Goal: Task Accomplishment & Management: Manage account settings

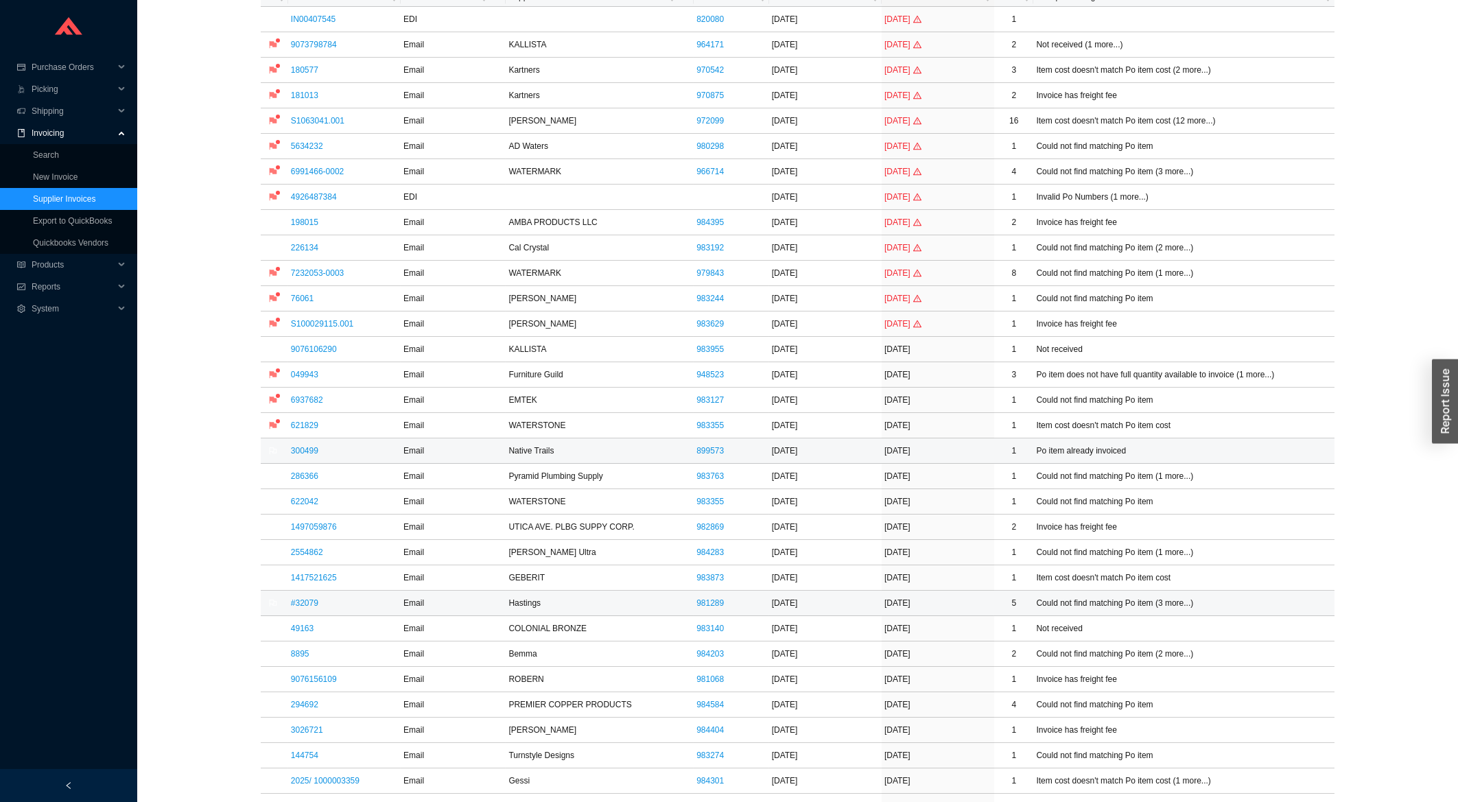
scroll to position [147, 0]
click at [333, 573] on td "1417521625" at bounding box center [344, 577] width 113 height 25
click at [331, 576] on link "1417521625" at bounding box center [314, 578] width 46 height 10
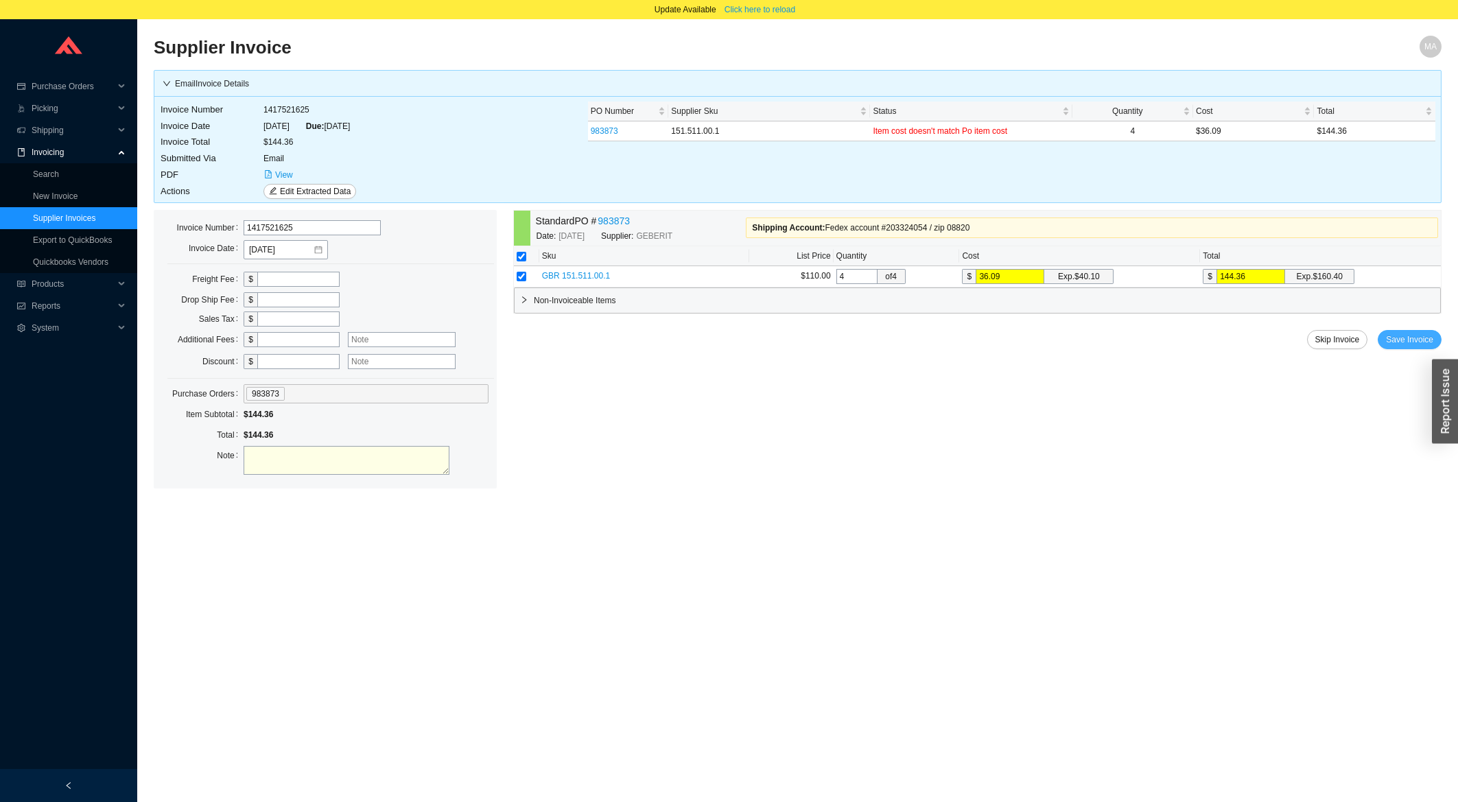
click at [1427, 338] on span "Save Invoice" at bounding box center [1409, 340] width 47 height 14
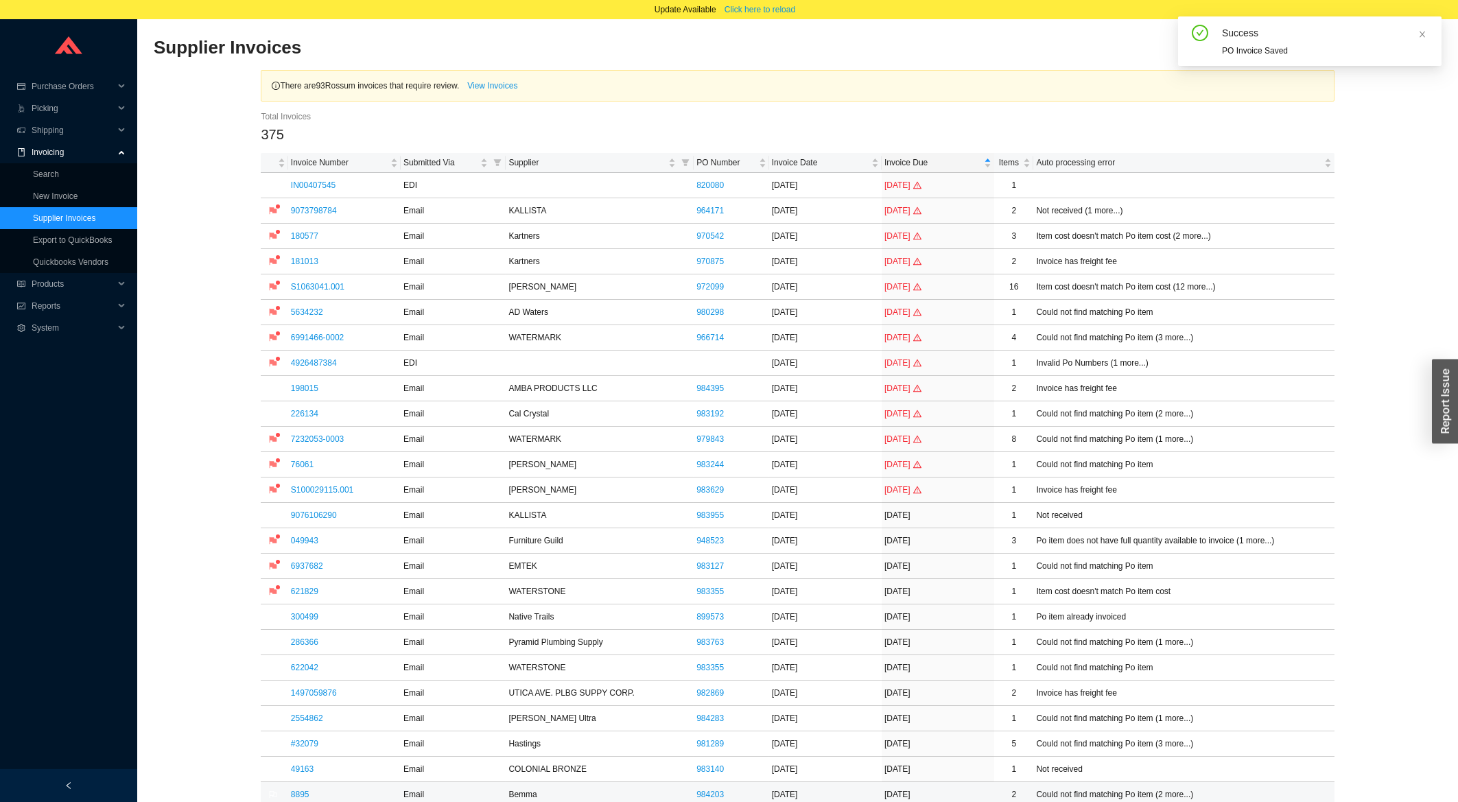
scroll to position [294, 0]
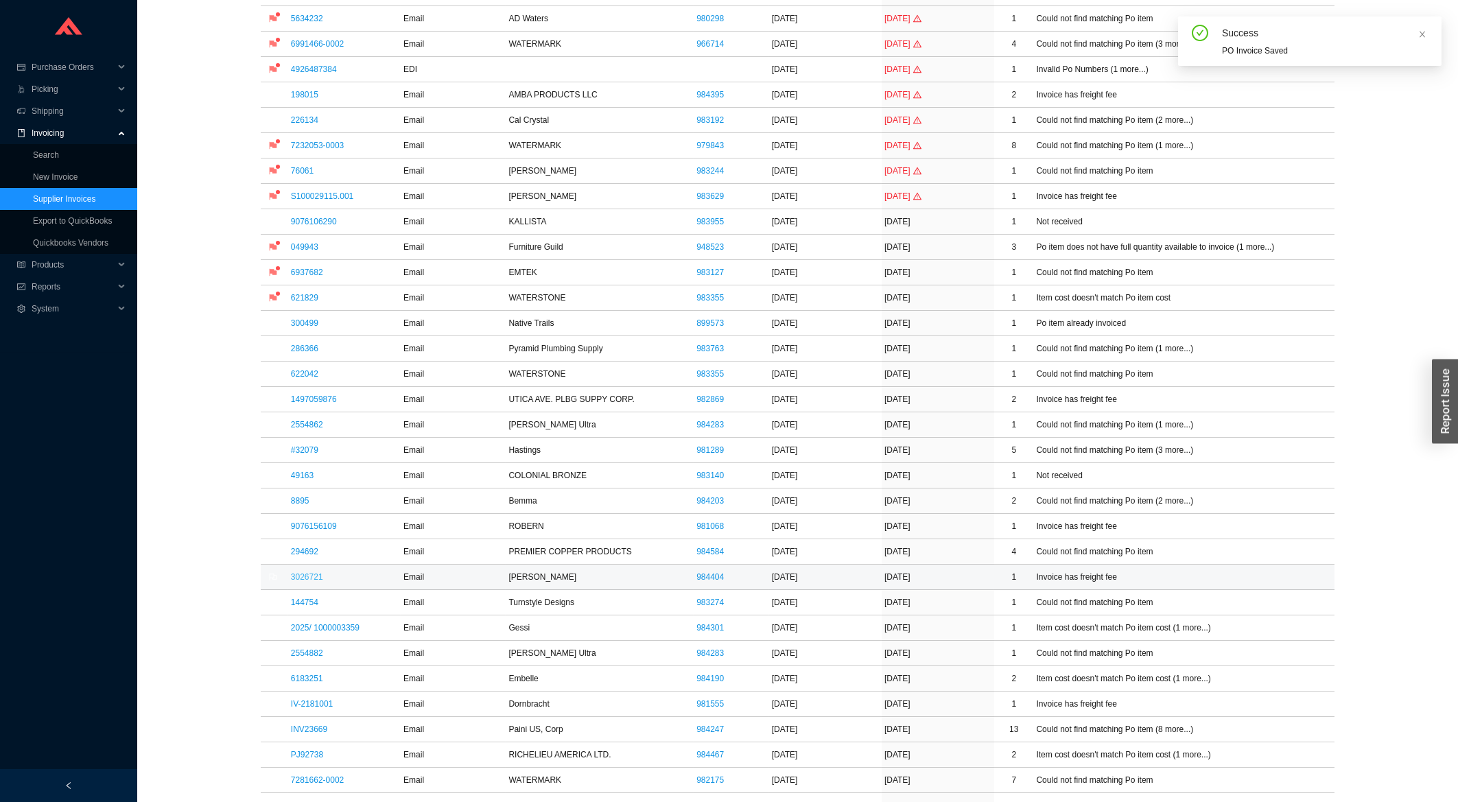
click at [303, 582] on link "3026721" at bounding box center [307, 577] width 32 height 10
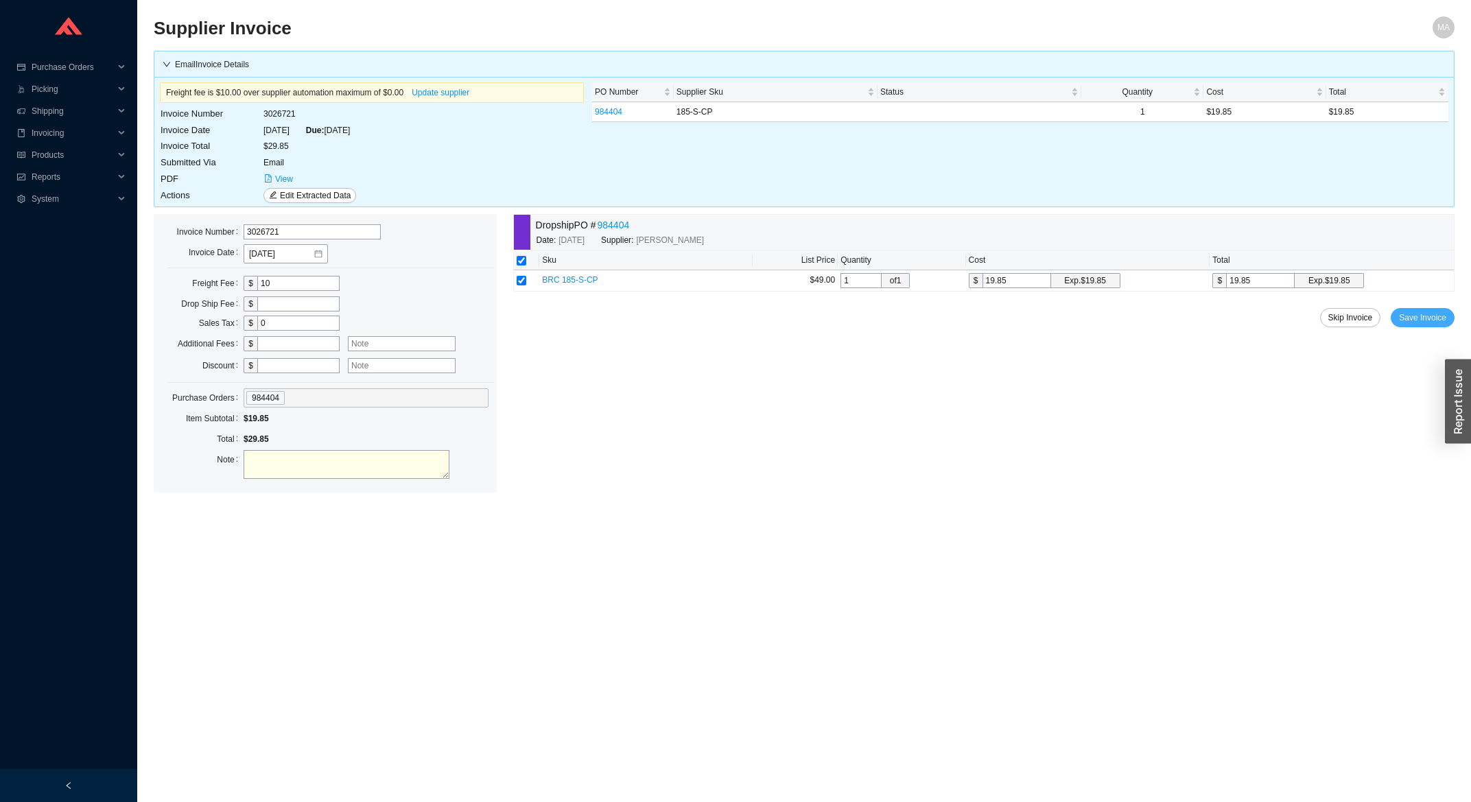
click at [1432, 319] on span "Save Invoice" at bounding box center [1422, 318] width 47 height 14
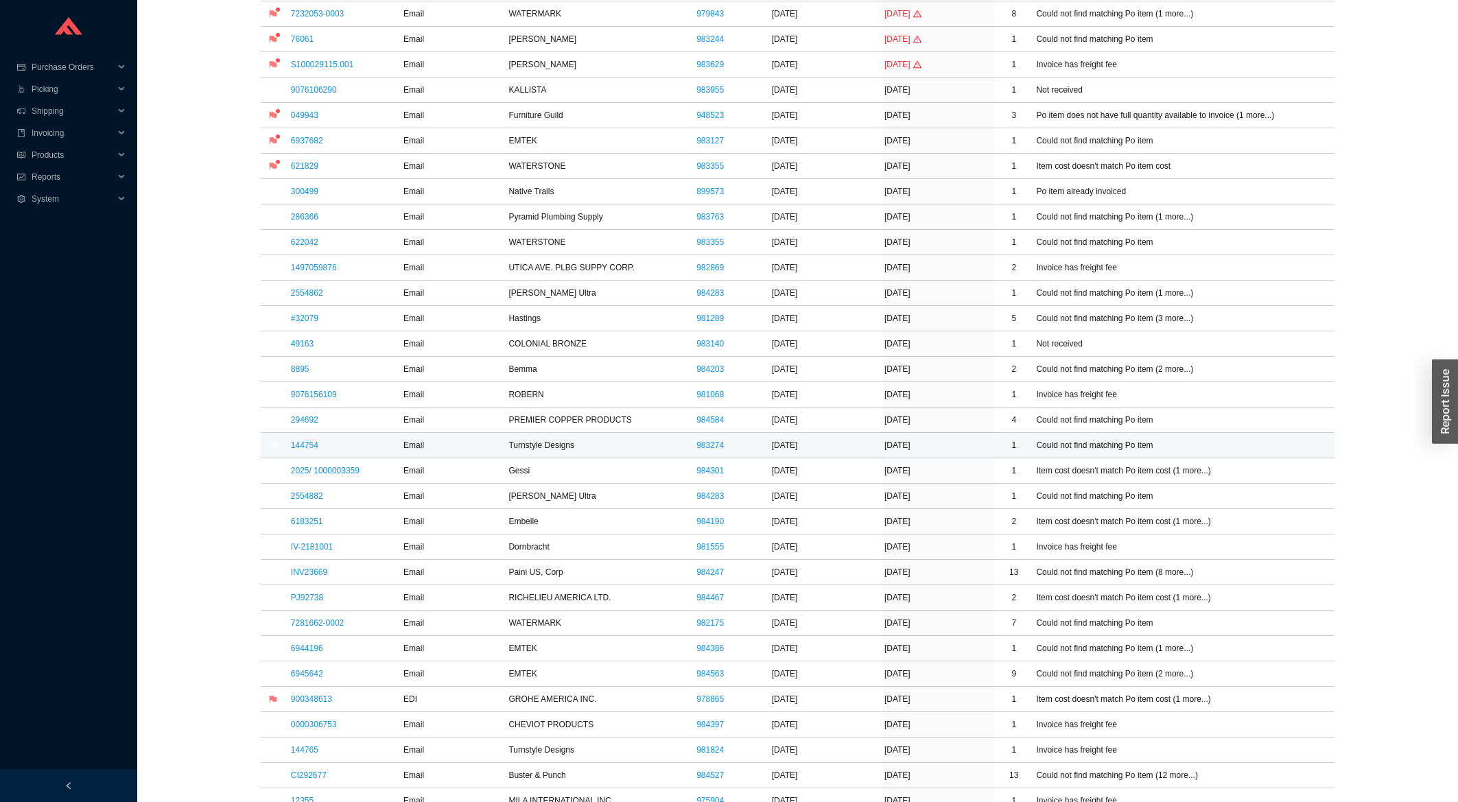
scroll to position [441, 0]
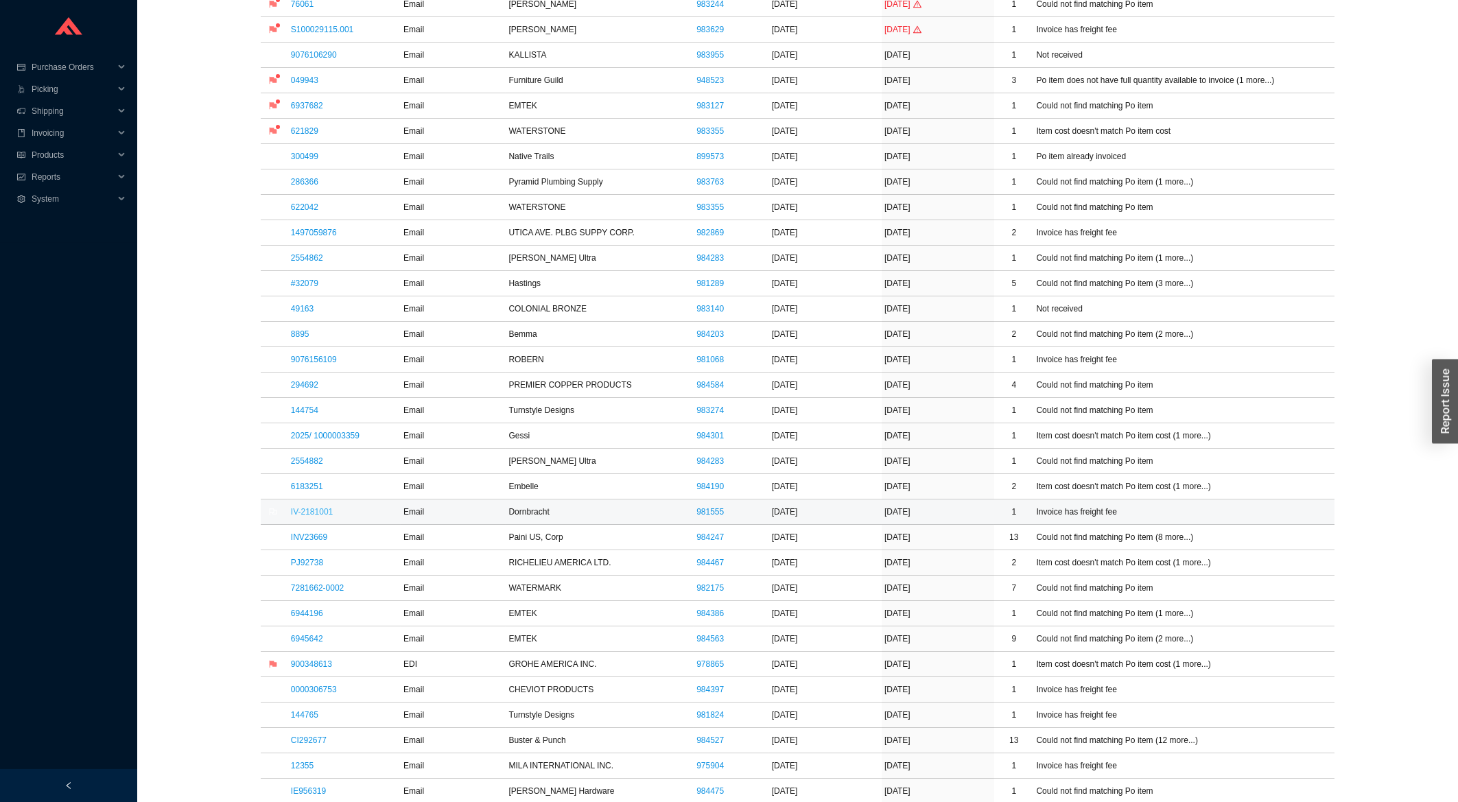
click at [322, 511] on link "IV-2181001" at bounding box center [312, 512] width 42 height 10
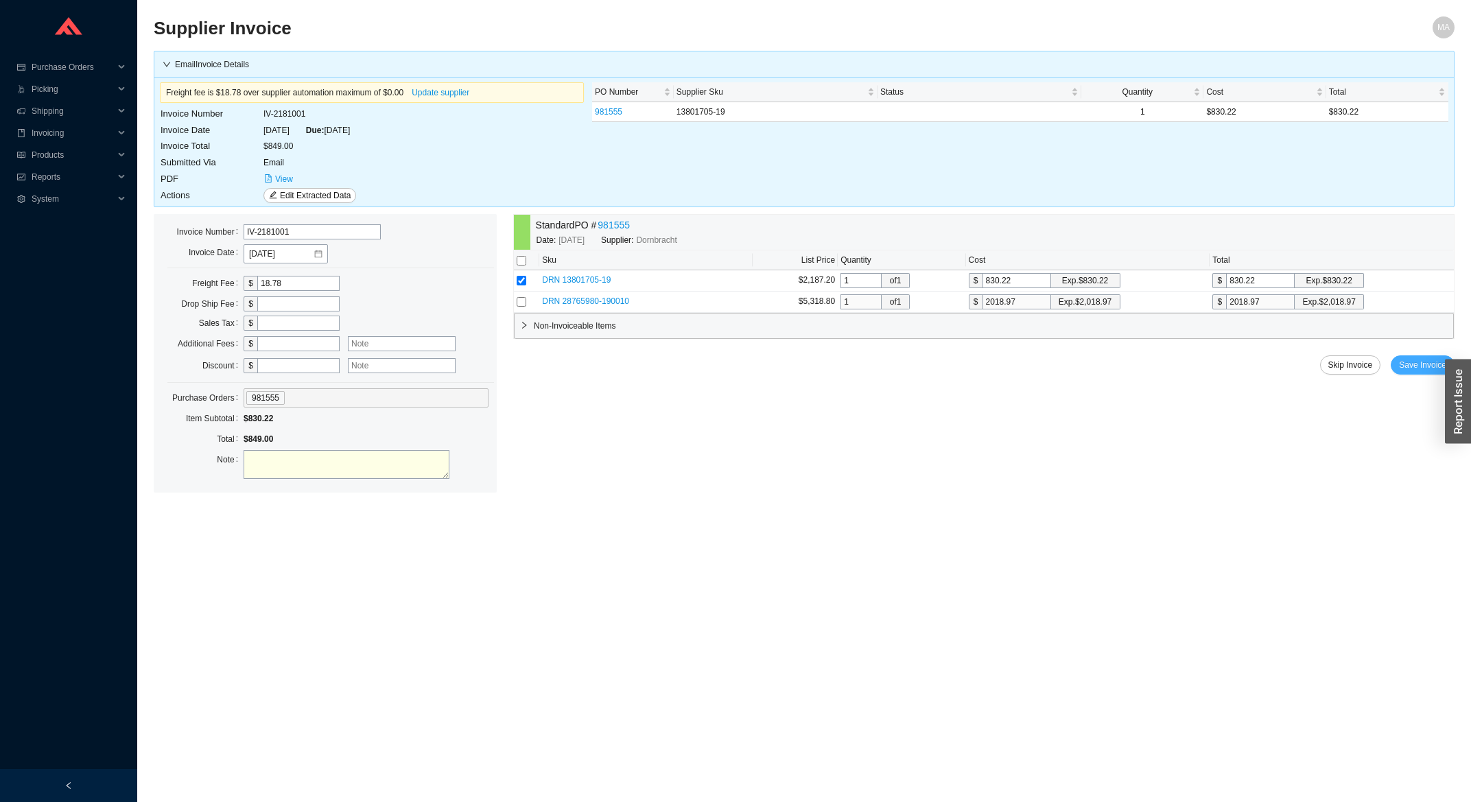
click at [1396, 373] on button "Save Invoice" at bounding box center [1423, 364] width 64 height 19
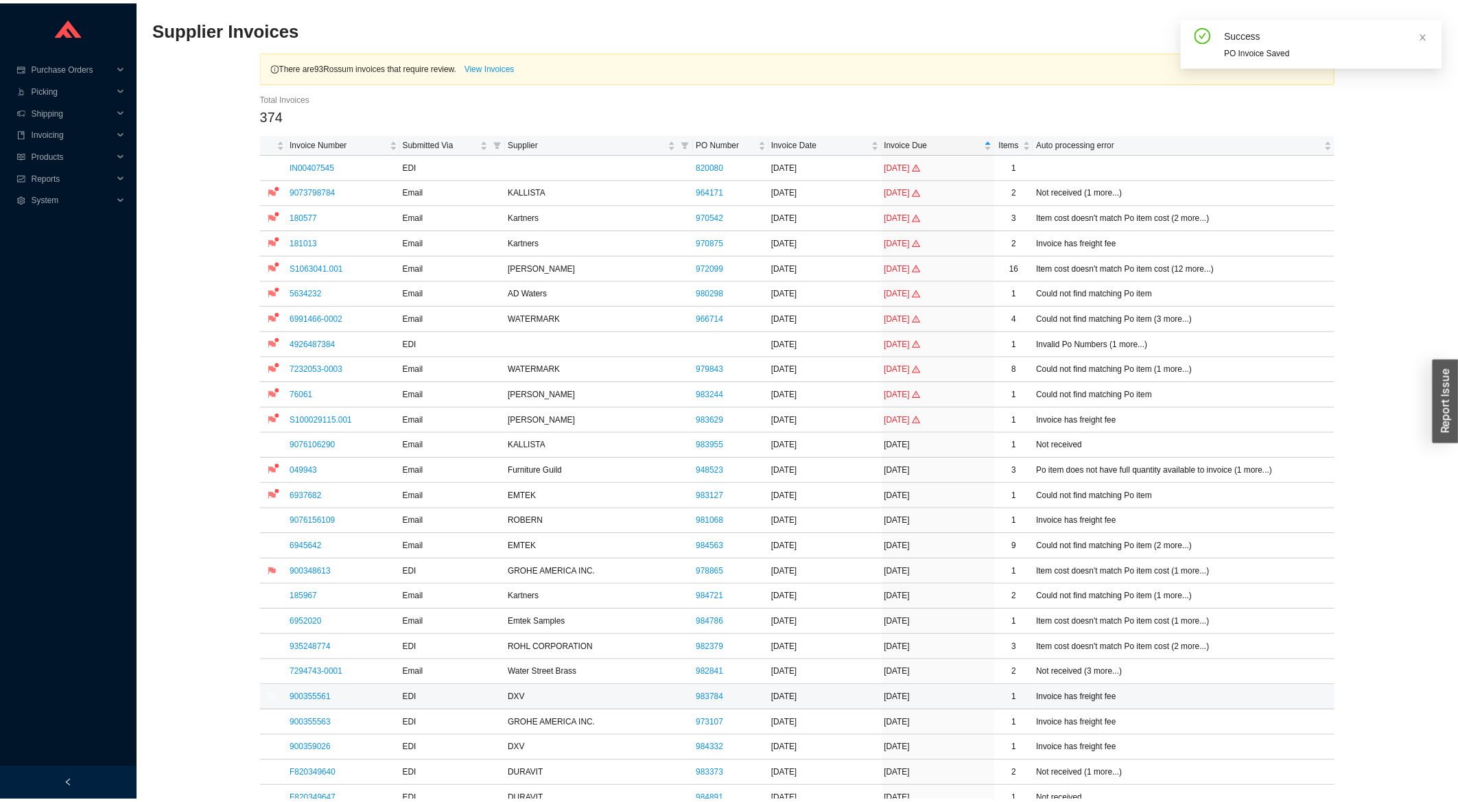
scroll to position [368, 0]
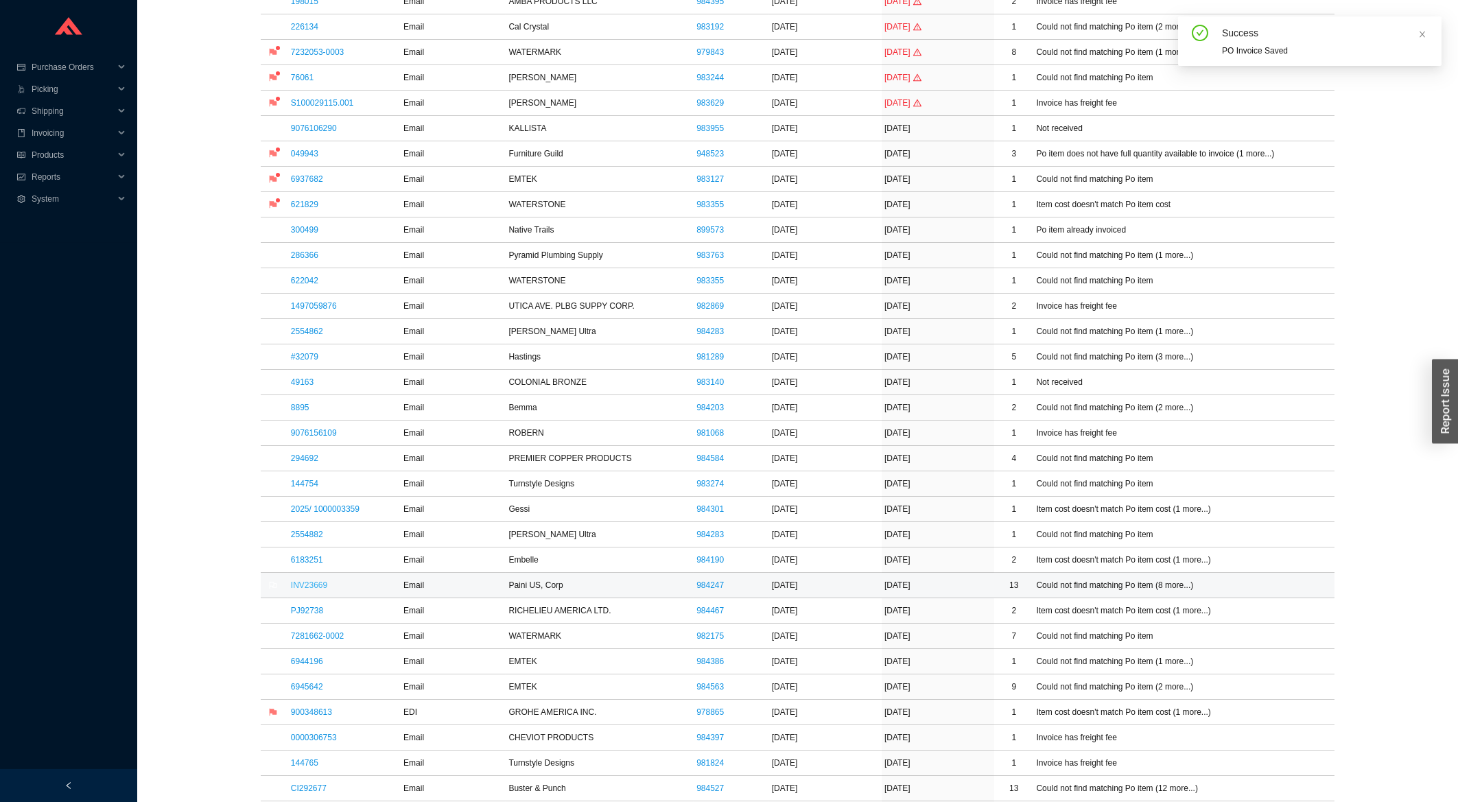
click at [302, 589] on link "INV23669" at bounding box center [309, 585] width 36 height 10
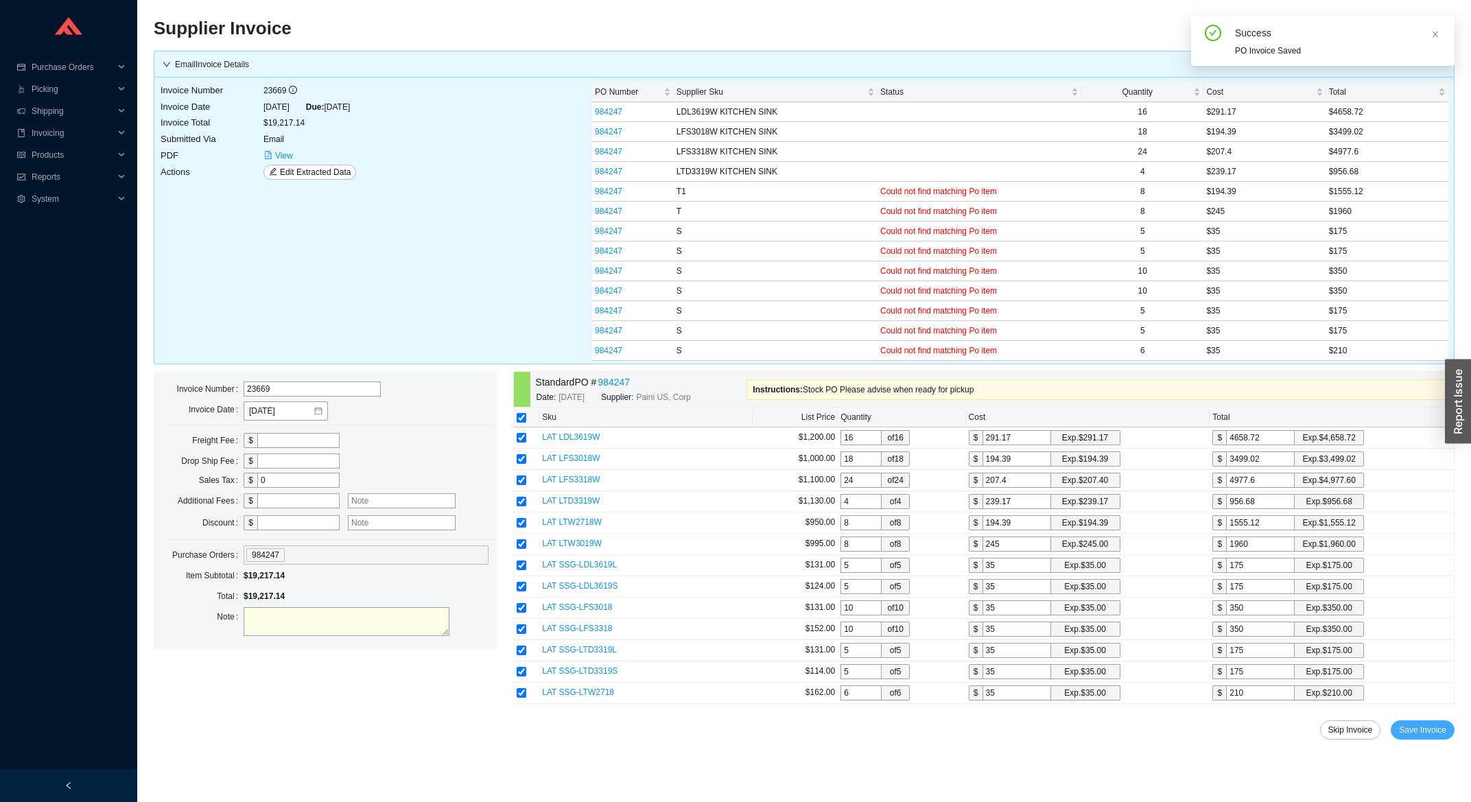
click at [1428, 740] on button "Save Invoice" at bounding box center [1423, 729] width 64 height 19
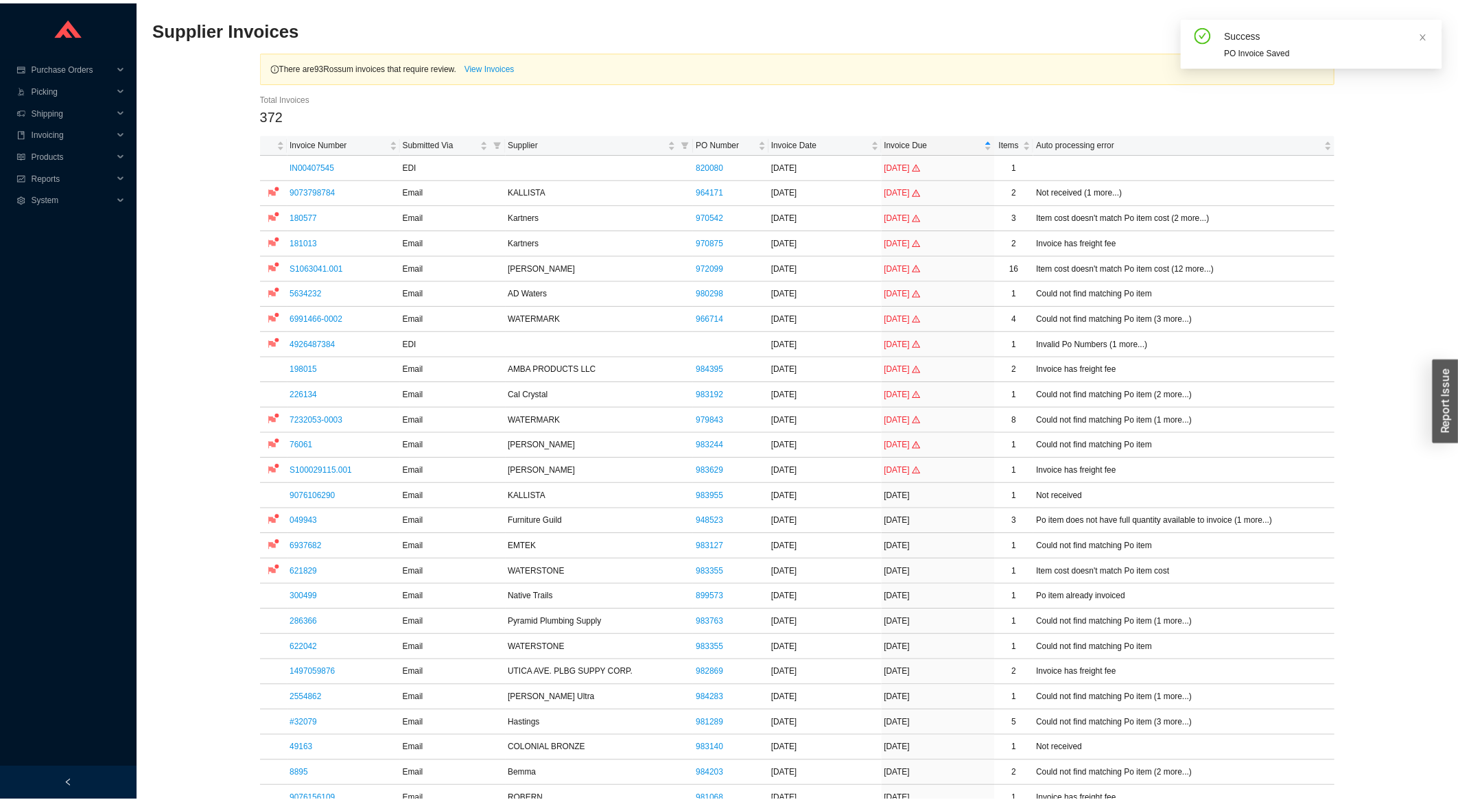
scroll to position [294, 0]
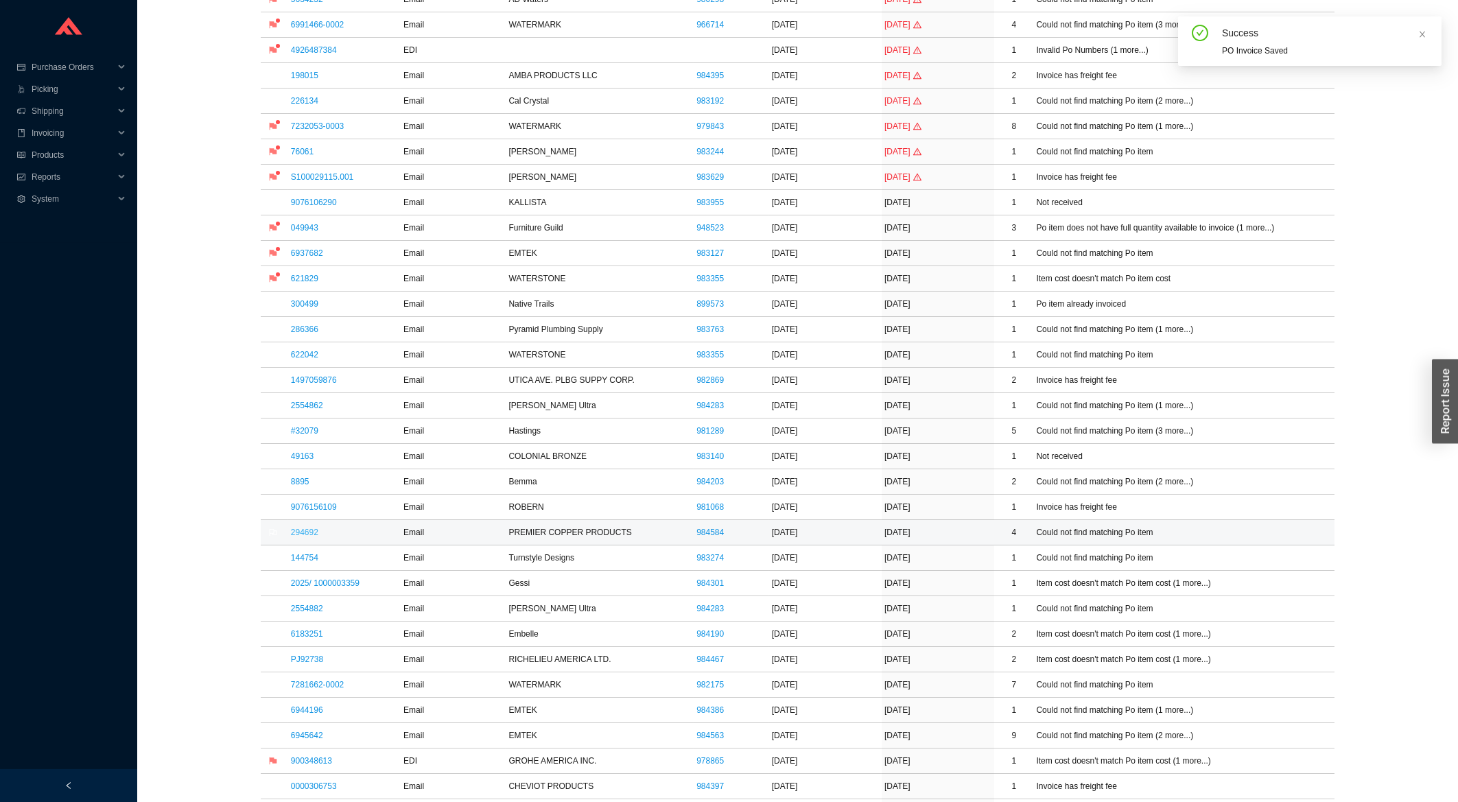
click at [314, 537] on link "294692" at bounding box center [304, 533] width 27 height 10
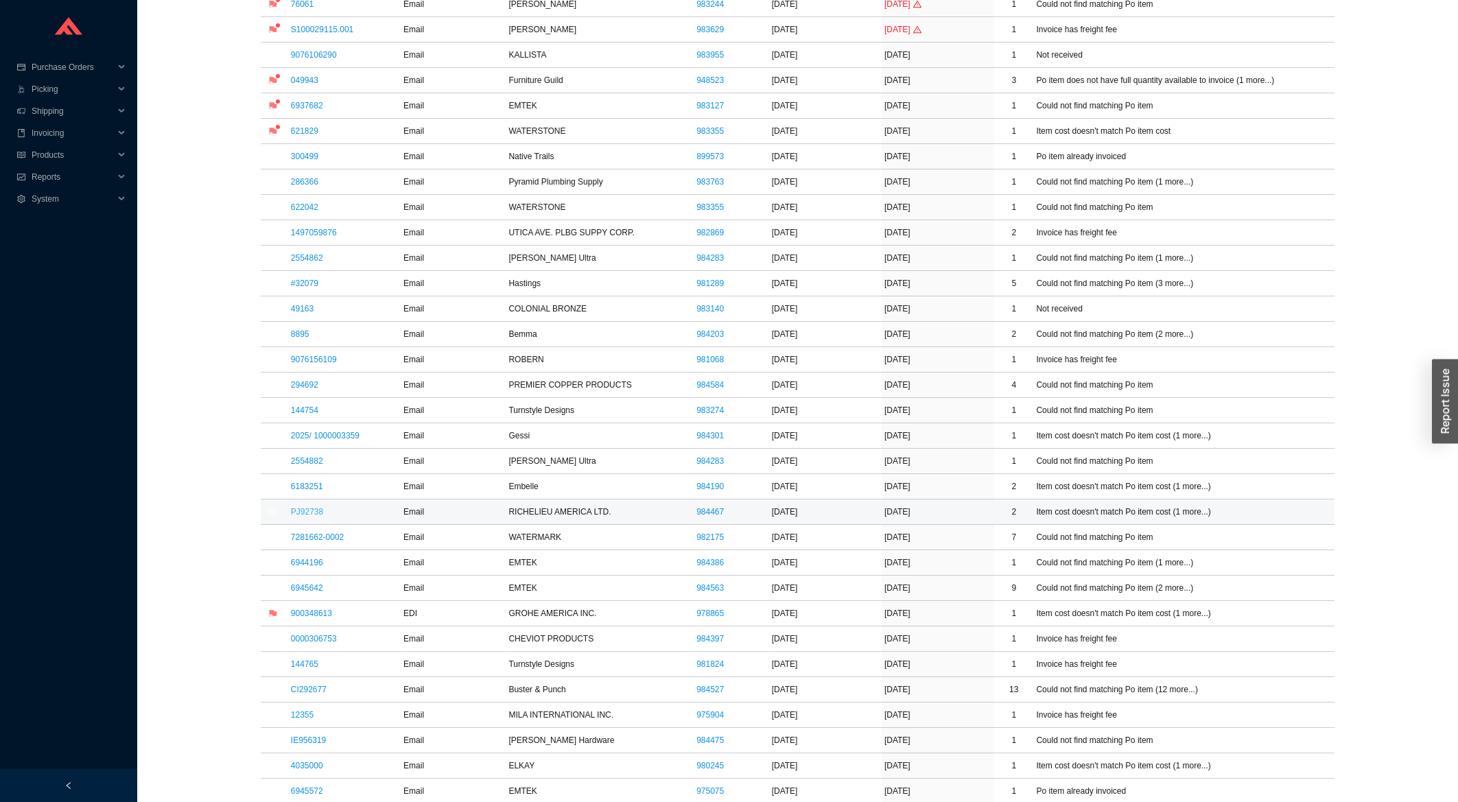
click at [312, 513] on link "PJ92738" at bounding box center [307, 512] width 32 height 10
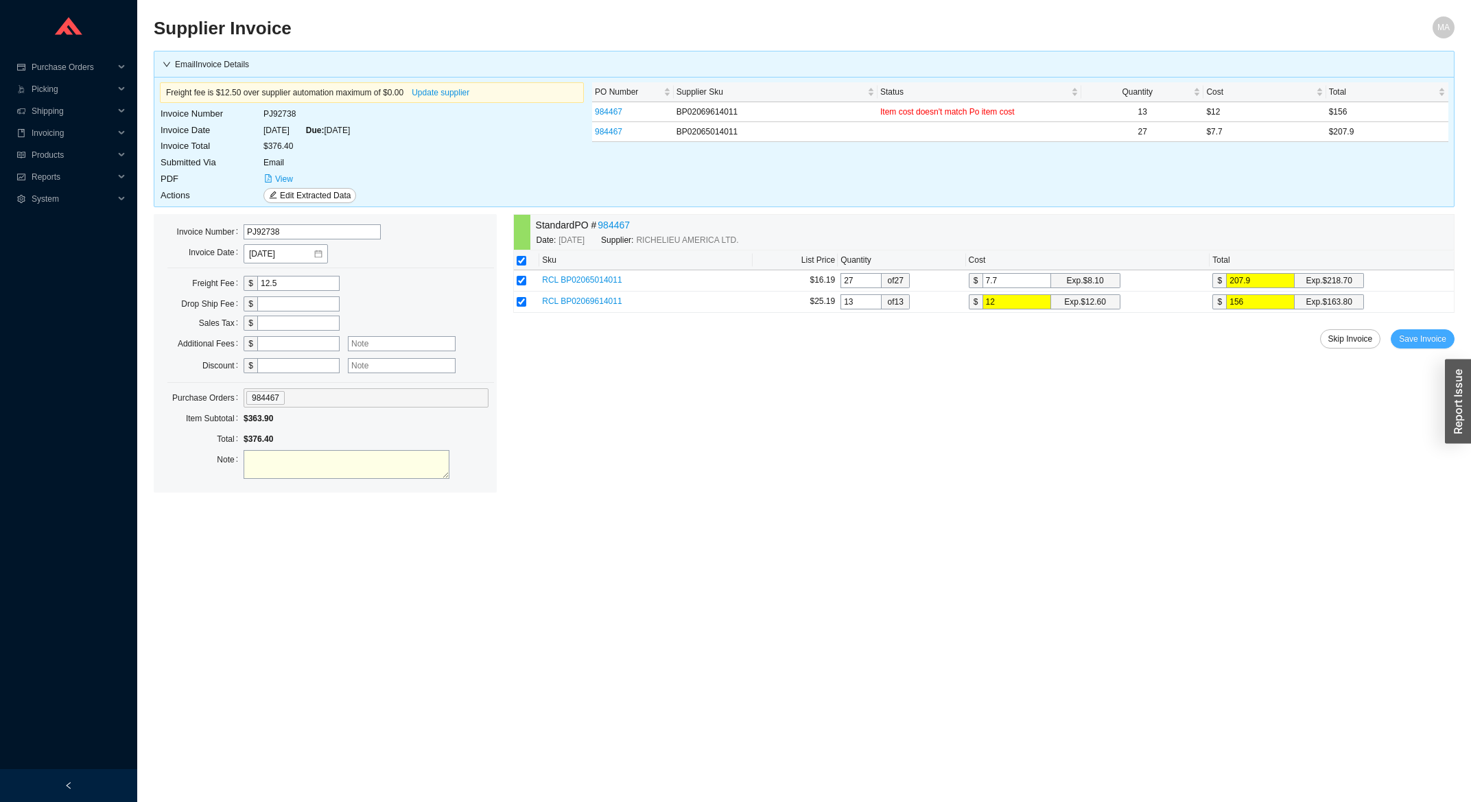
click at [1437, 342] on span "Save Invoice" at bounding box center [1422, 339] width 47 height 14
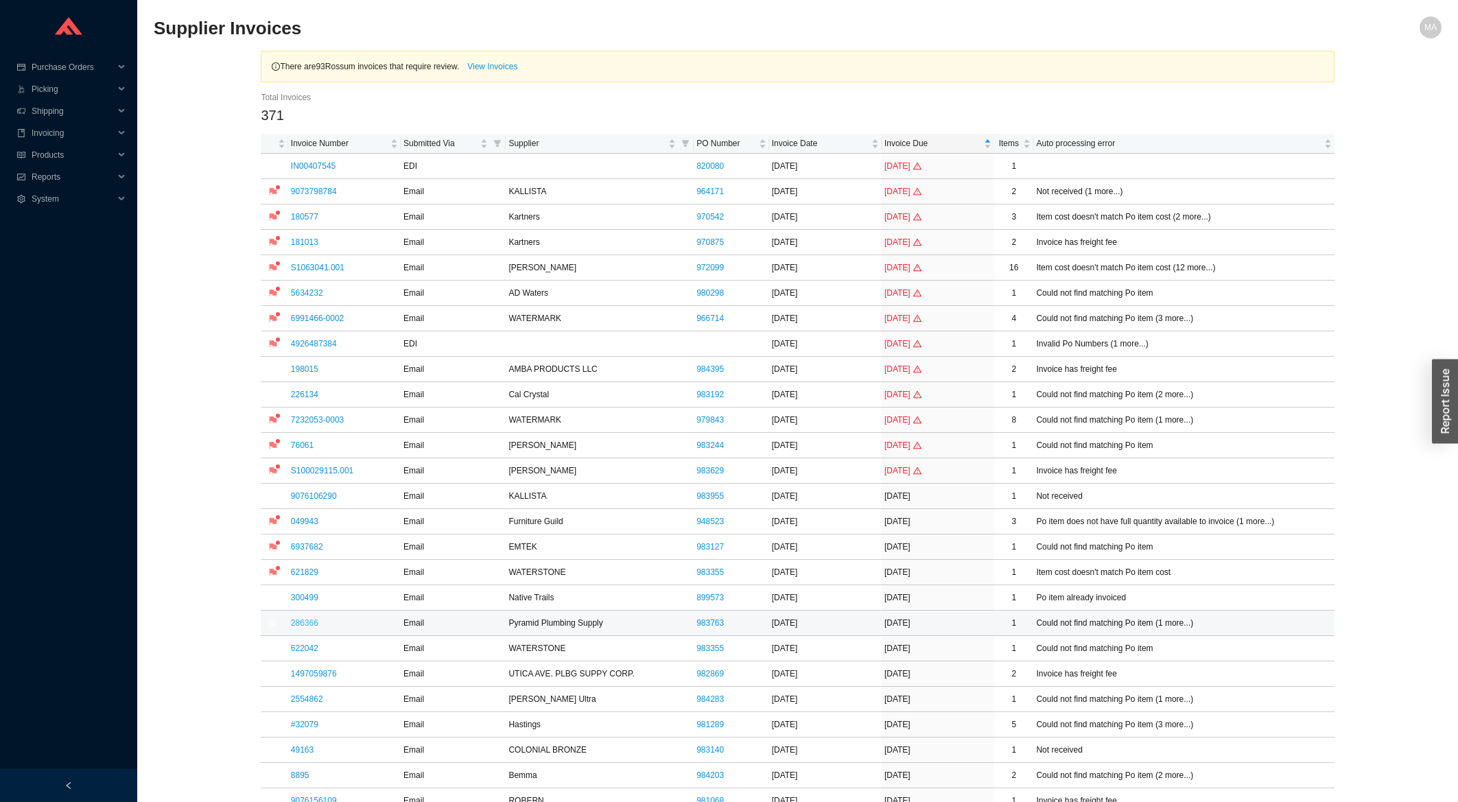
click at [291, 623] on link "286366" at bounding box center [304, 623] width 27 height 10
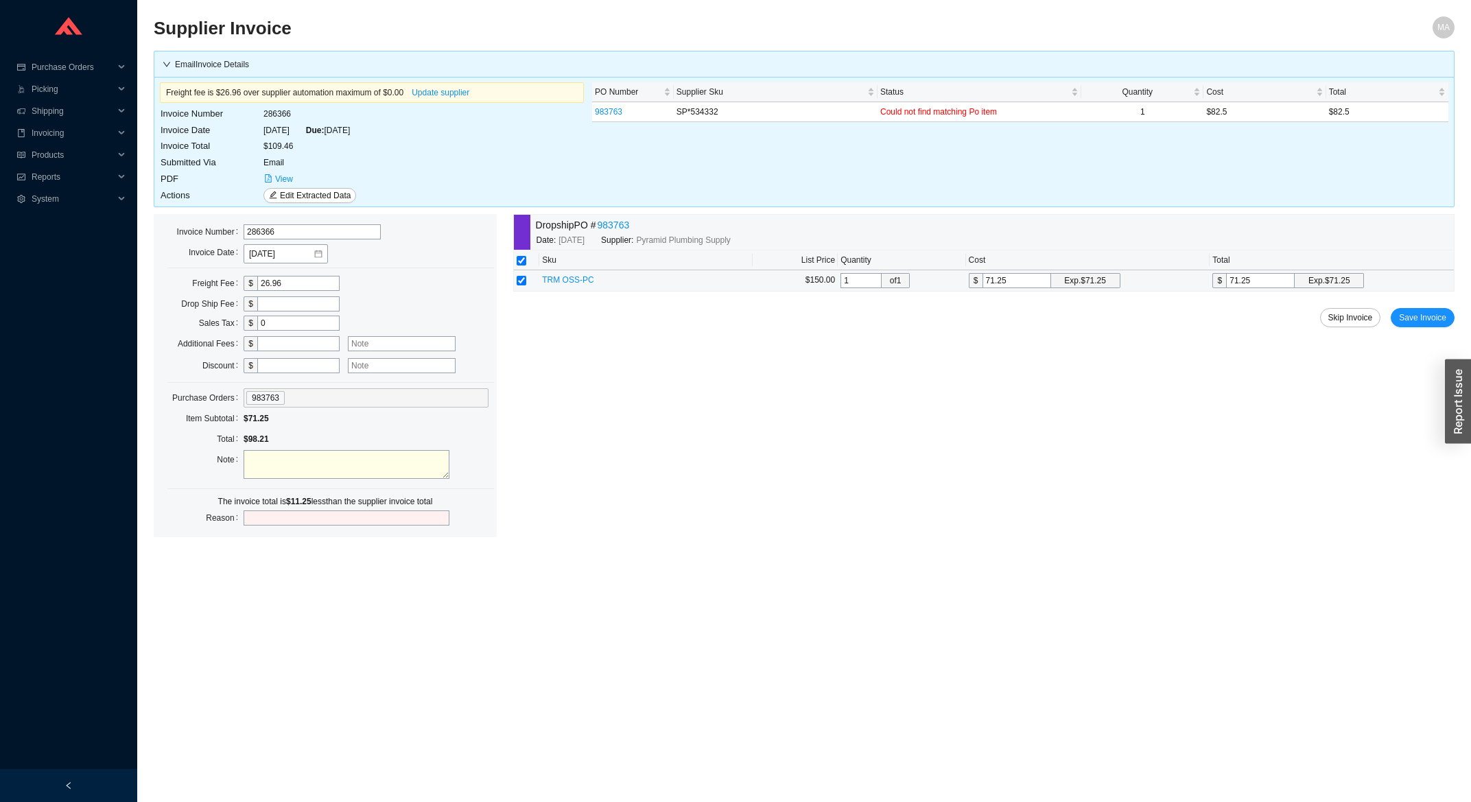
click at [1011, 272] on td "$ 71.25 Exp. $71.25" at bounding box center [1088, 280] width 244 height 21
drag, startPoint x: 1011, startPoint y: 272, endPoint x: 1005, endPoint y: 277, distance: 7.3
click at [1009, 274] on td "$ 71.25 Exp. $71.25" at bounding box center [1088, 280] width 244 height 21
click at [1003, 279] on input "71.25" at bounding box center [1017, 280] width 69 height 15
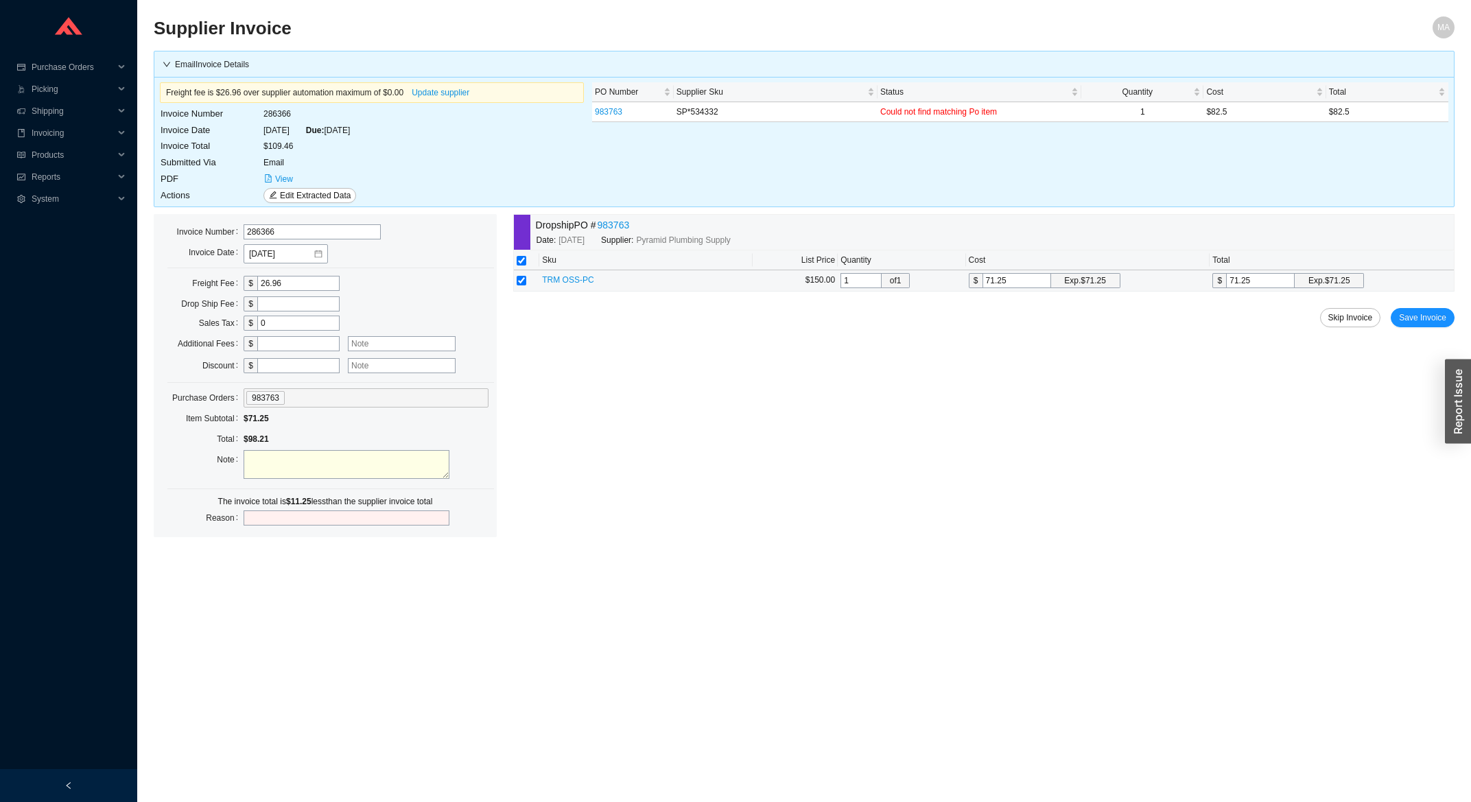
click at [1003, 279] on input "71.25" at bounding box center [1017, 280] width 69 height 15
type input "8"
type input "82"
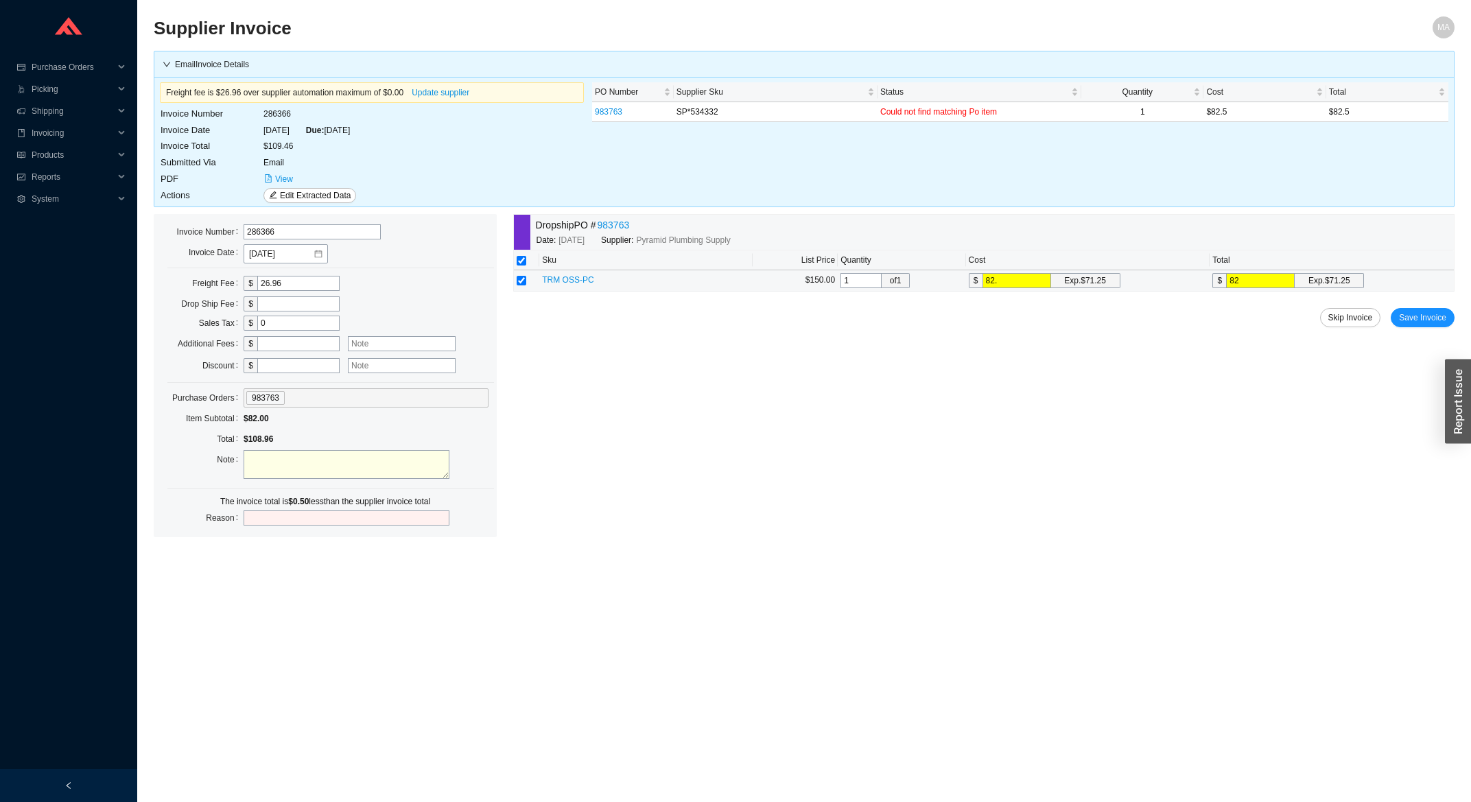
type input "82.5"
type input "82.50"
click at [1438, 323] on span "Save Invoice" at bounding box center [1422, 318] width 47 height 14
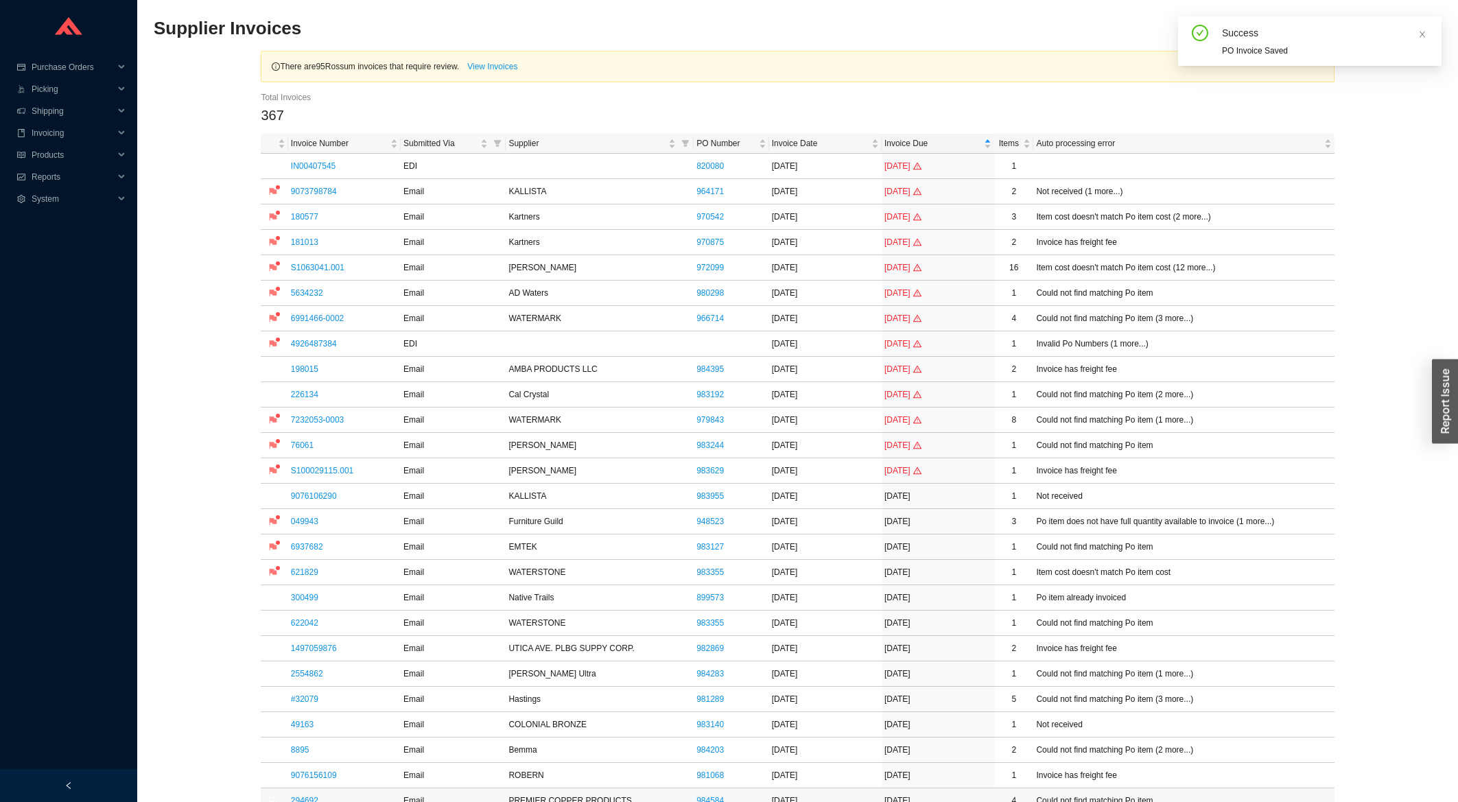
scroll to position [220, 0]
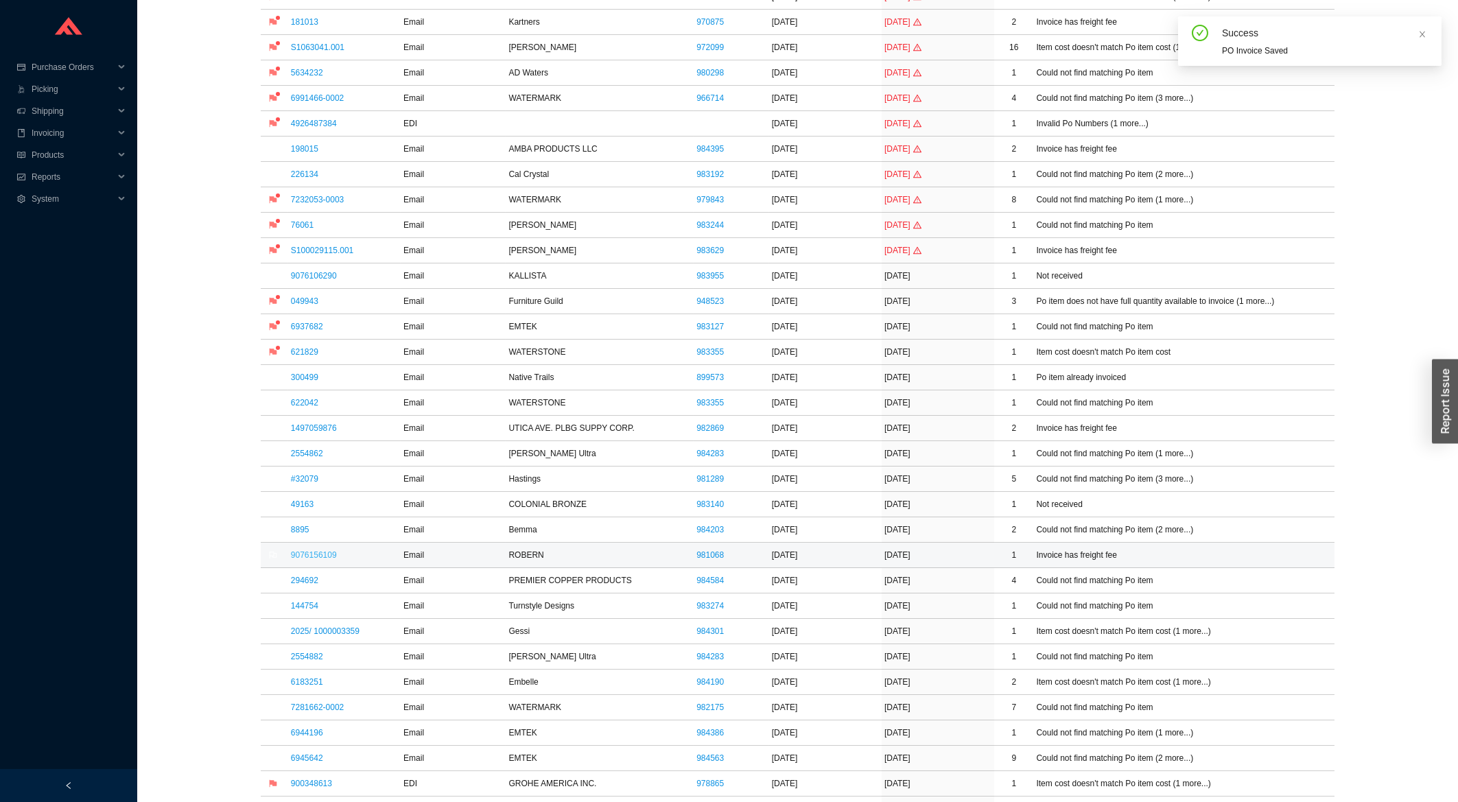
click at [298, 557] on link "9076156109" at bounding box center [314, 555] width 46 height 10
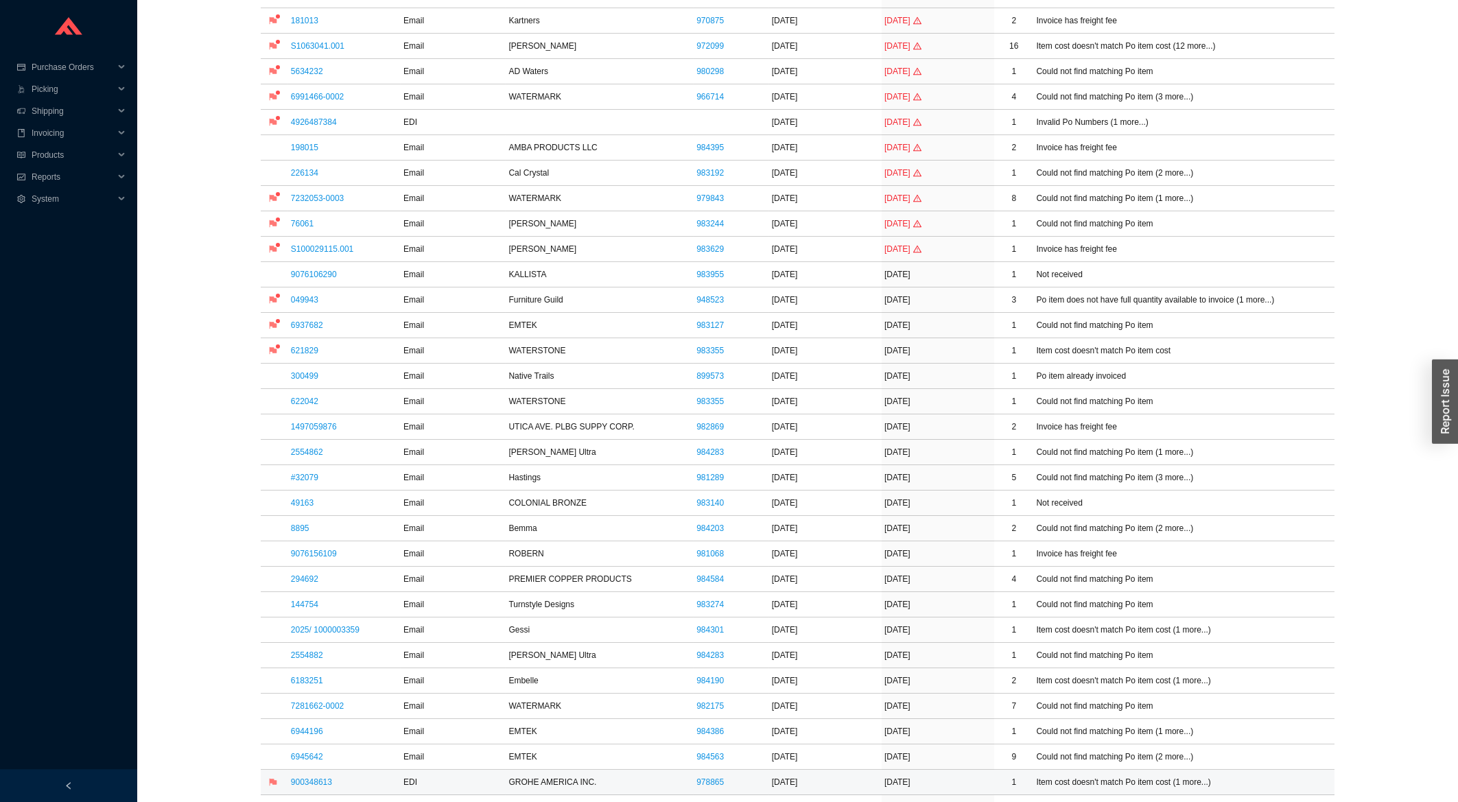
scroll to position [368, 0]
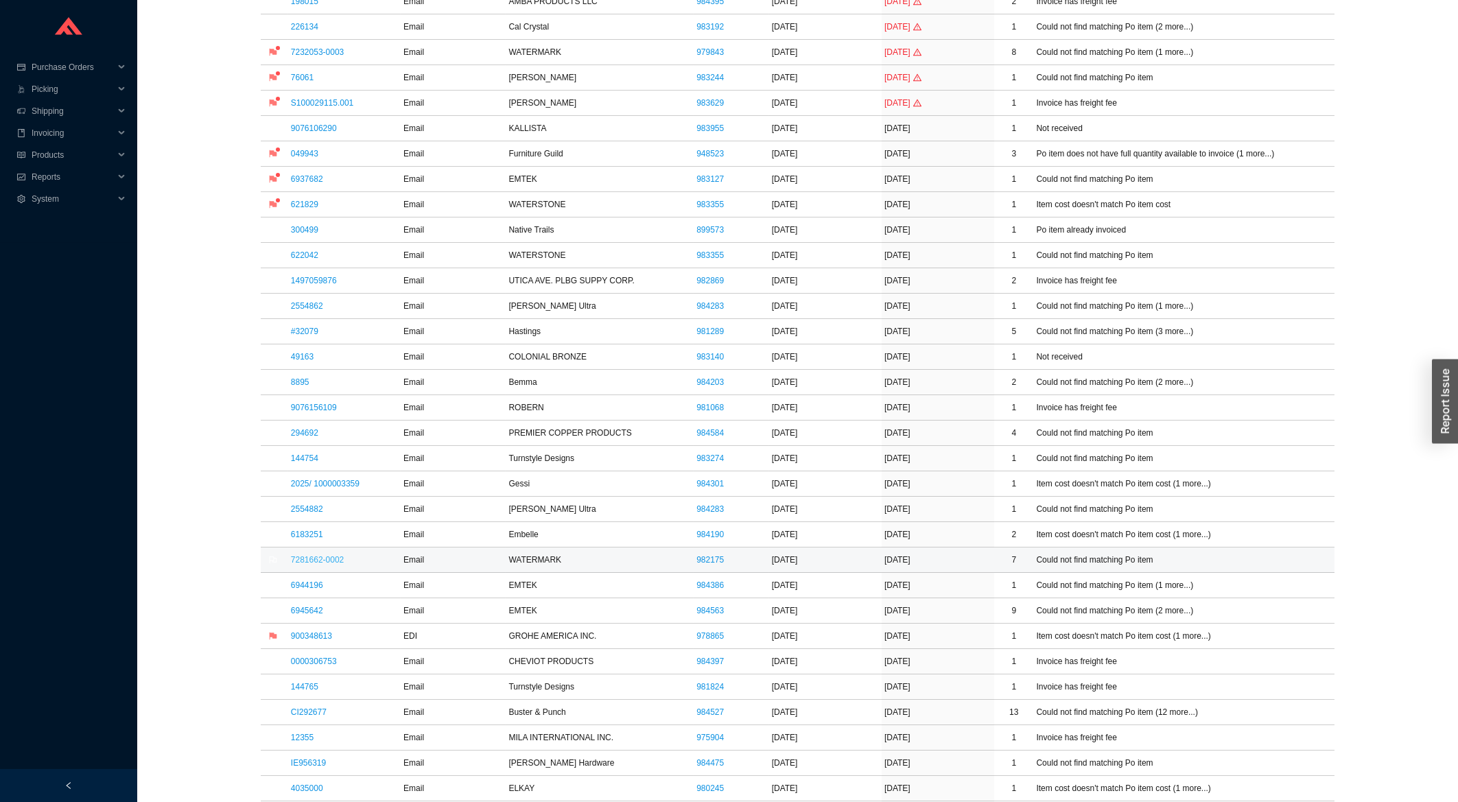
click at [334, 563] on link "7281662-0002" at bounding box center [317, 560] width 53 height 10
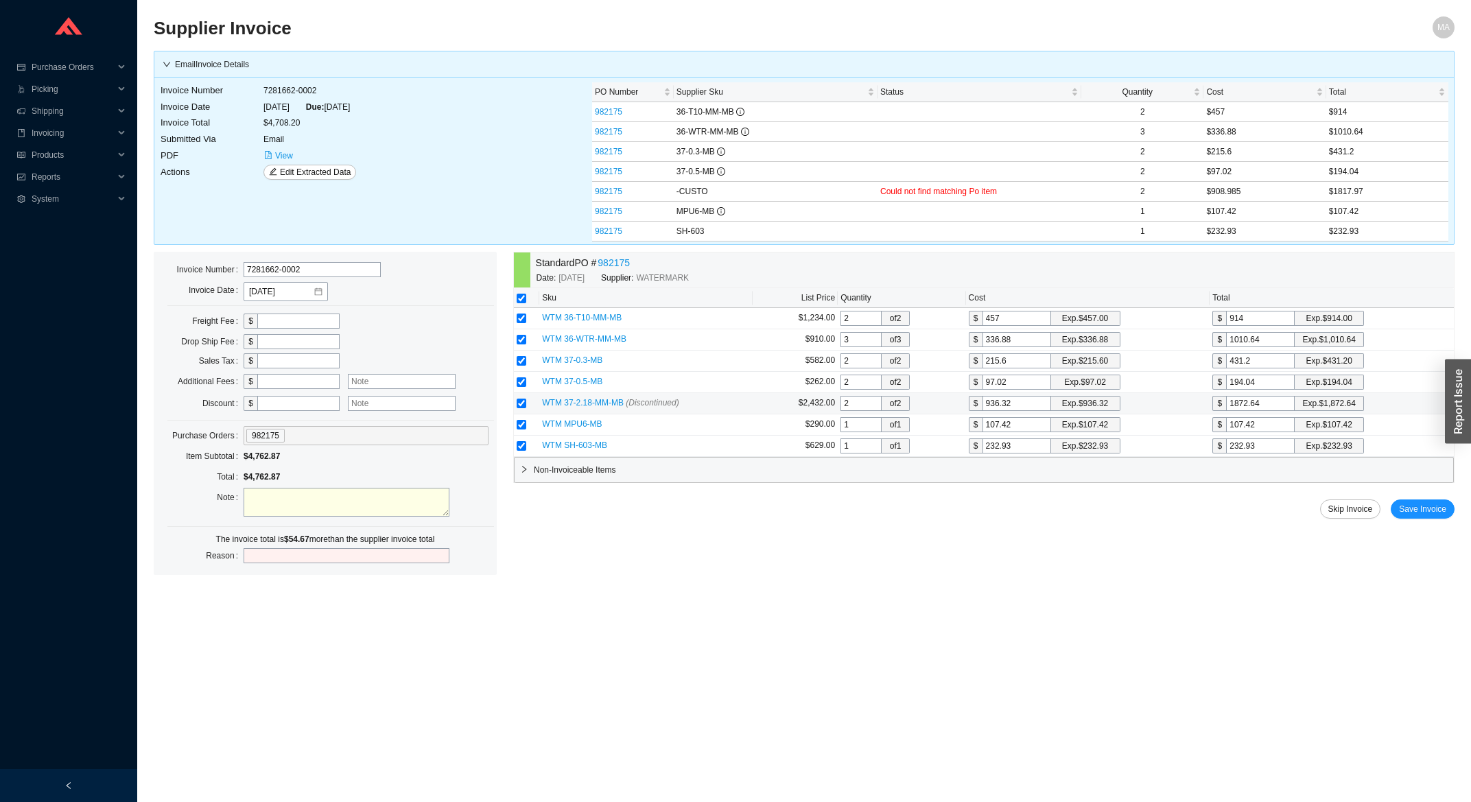
drag, startPoint x: 1269, startPoint y: 402, endPoint x: 1241, endPoint y: 413, distance: 30.2
click at [1241, 411] on input "1872.64" at bounding box center [1260, 403] width 69 height 15
type input "90.5"
type input "181"
type input "908.5"
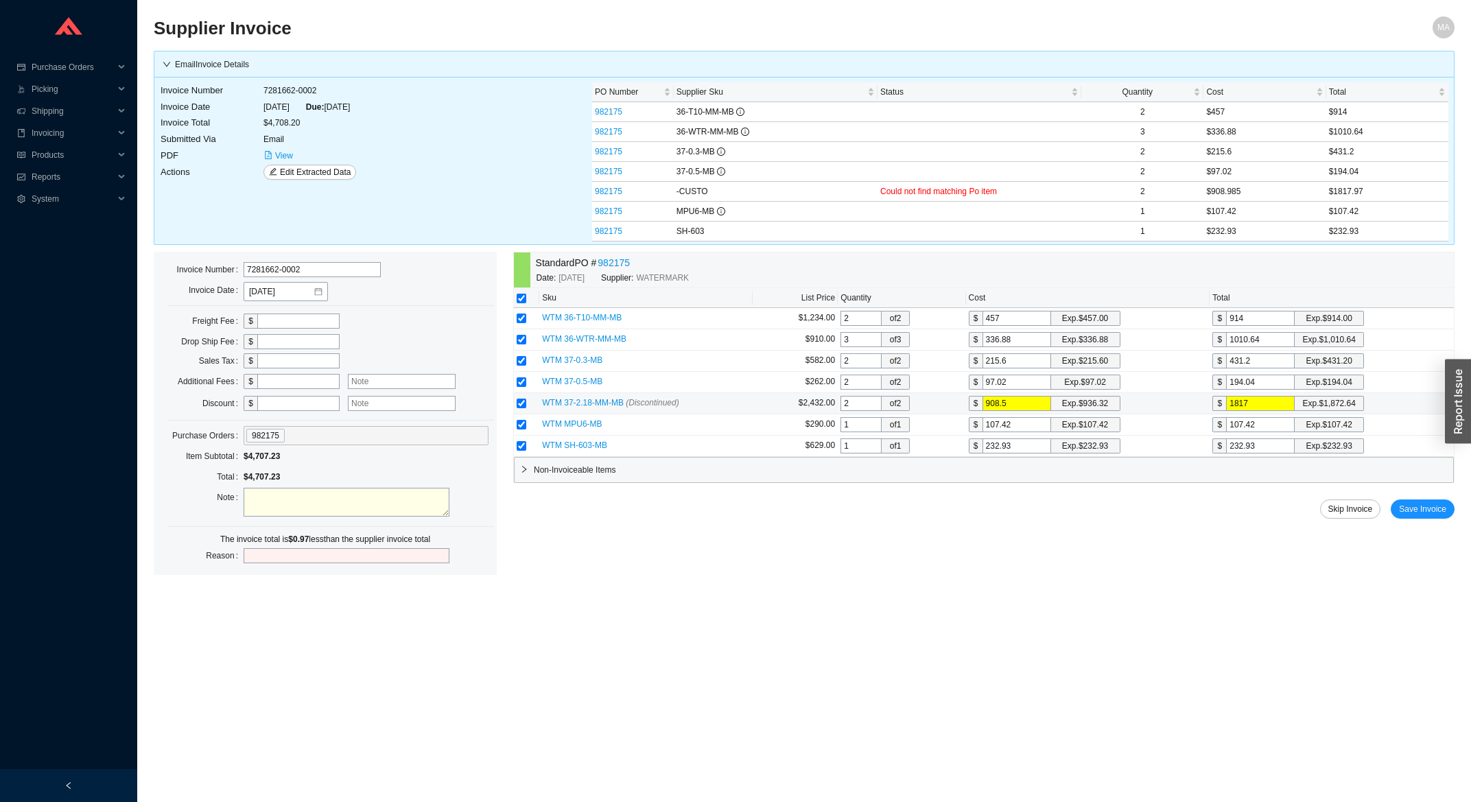
type input "1817."
type input "908.95"
type input "1817.9"
type input "908.985"
type input "1817.97"
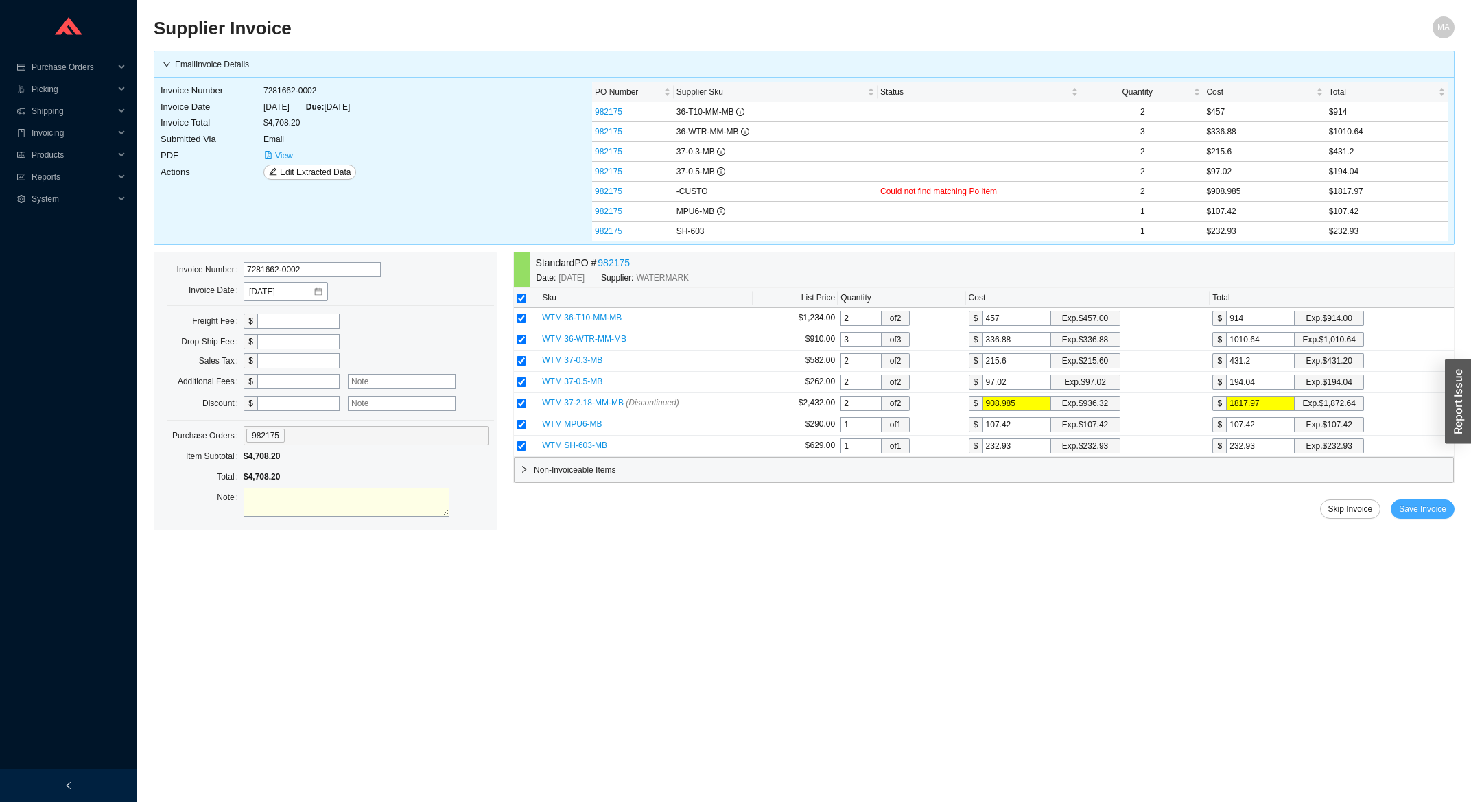
click at [1408, 511] on span "Save Invoice" at bounding box center [1422, 509] width 47 height 14
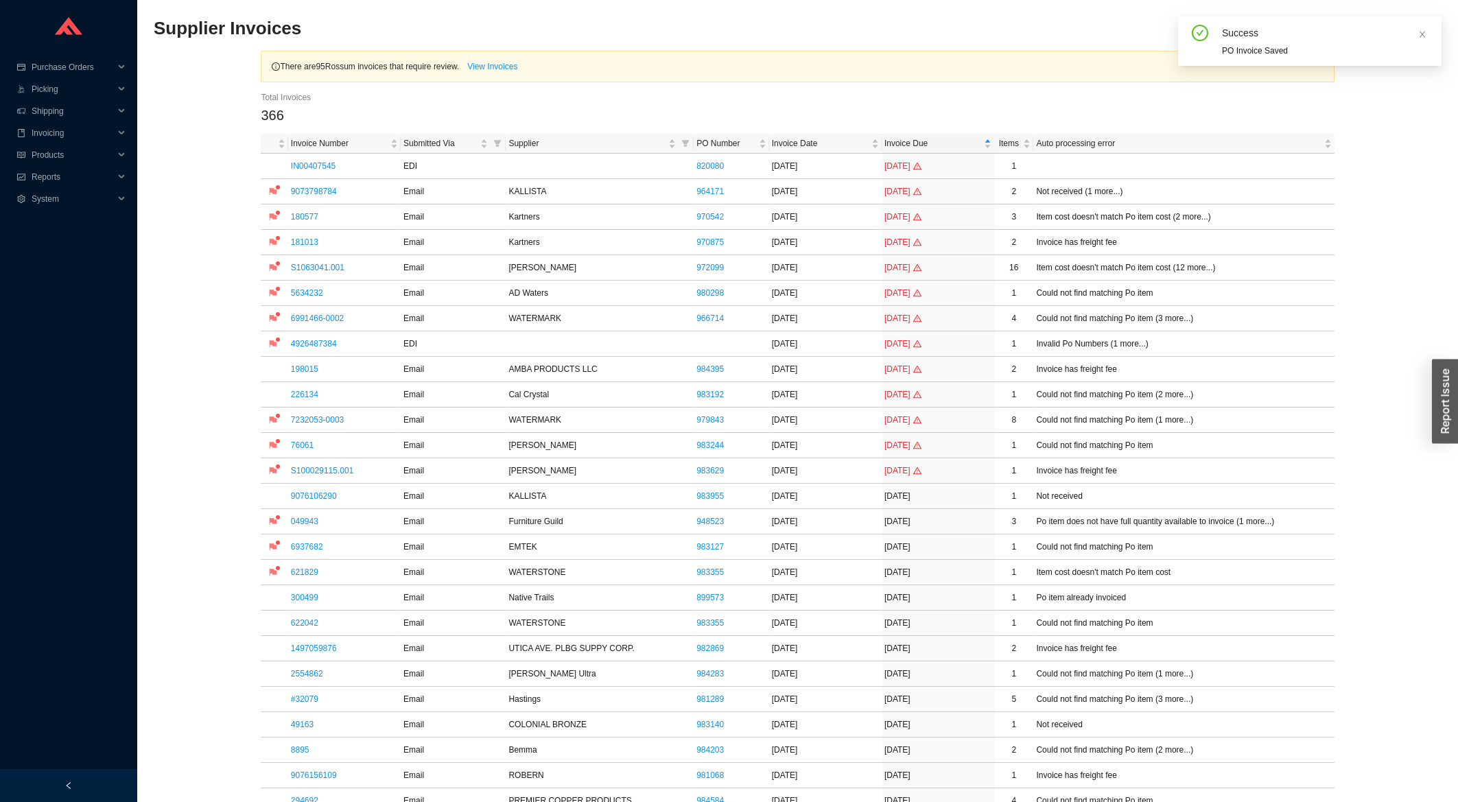
scroll to position [441, 0]
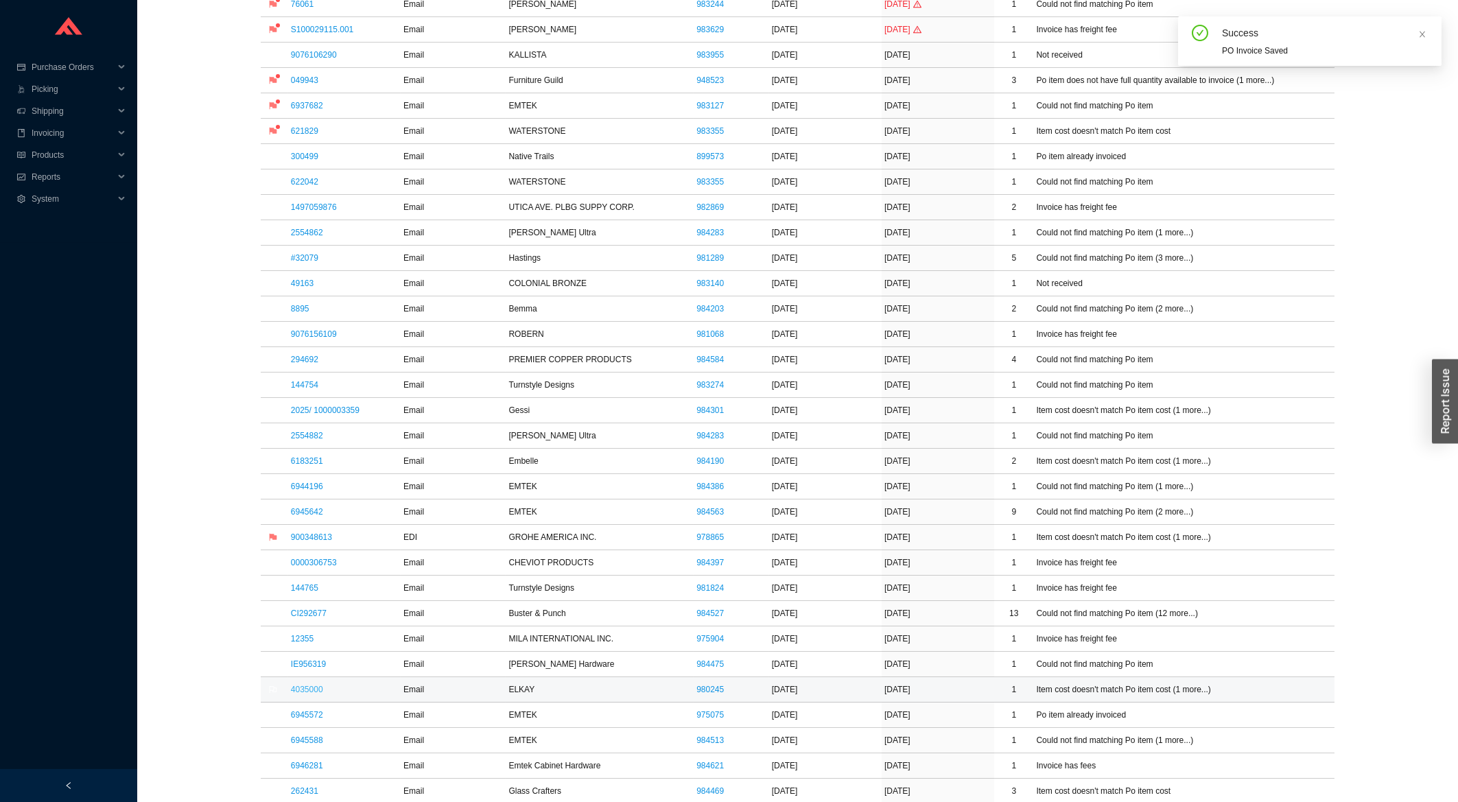
click at [309, 691] on link "4035000" at bounding box center [307, 690] width 32 height 10
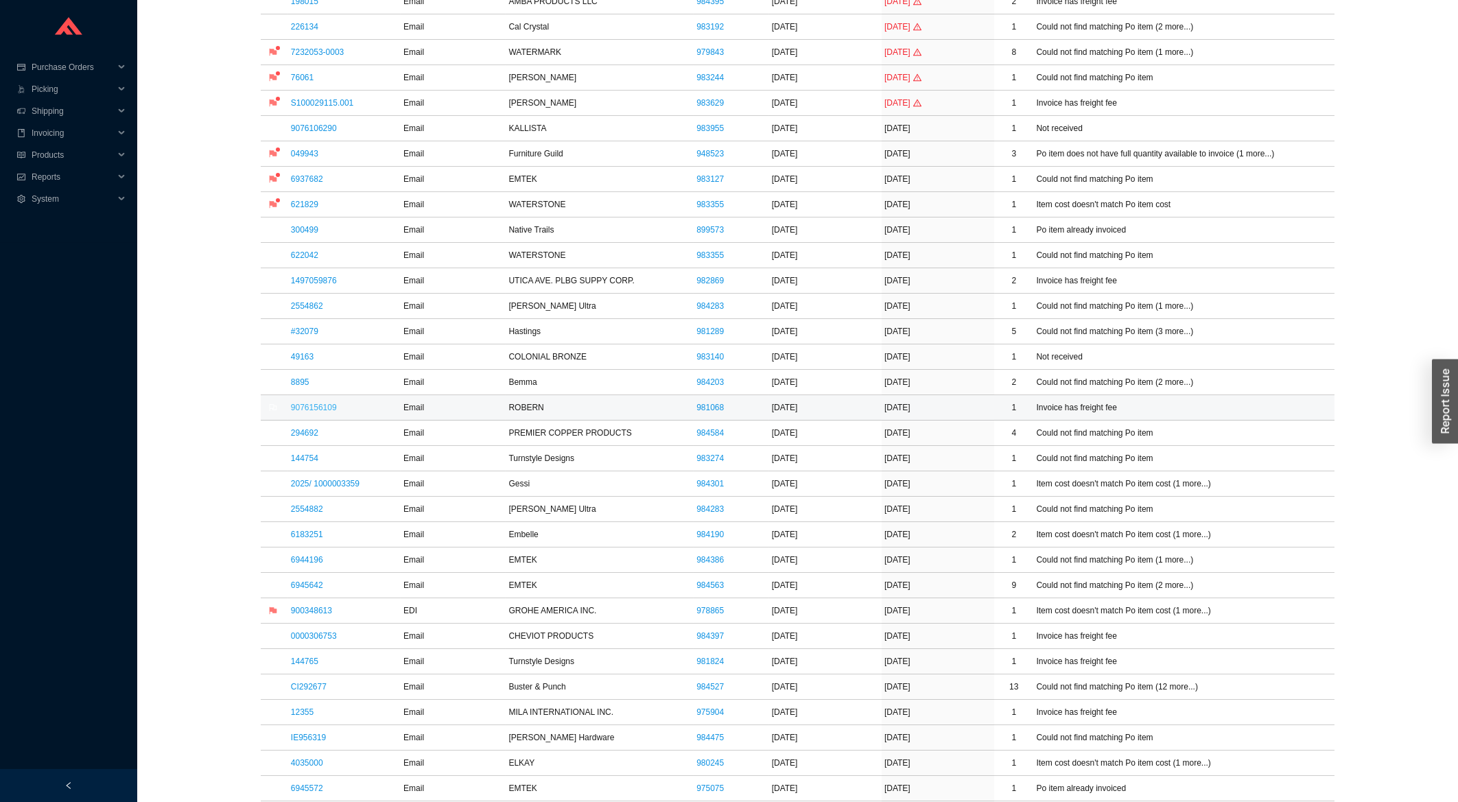
click at [304, 412] on link "9076156109" at bounding box center [314, 408] width 46 height 10
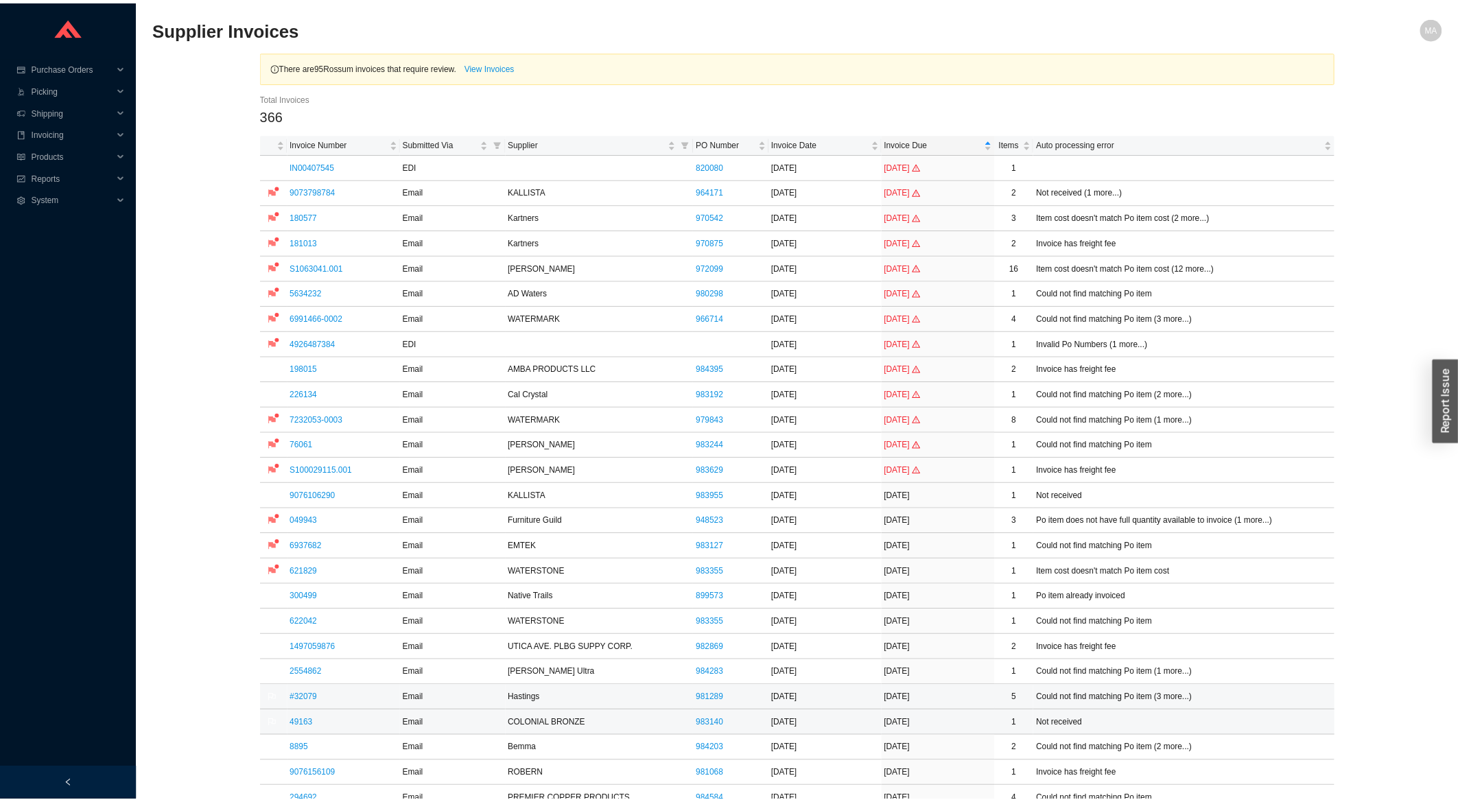
scroll to position [368, 0]
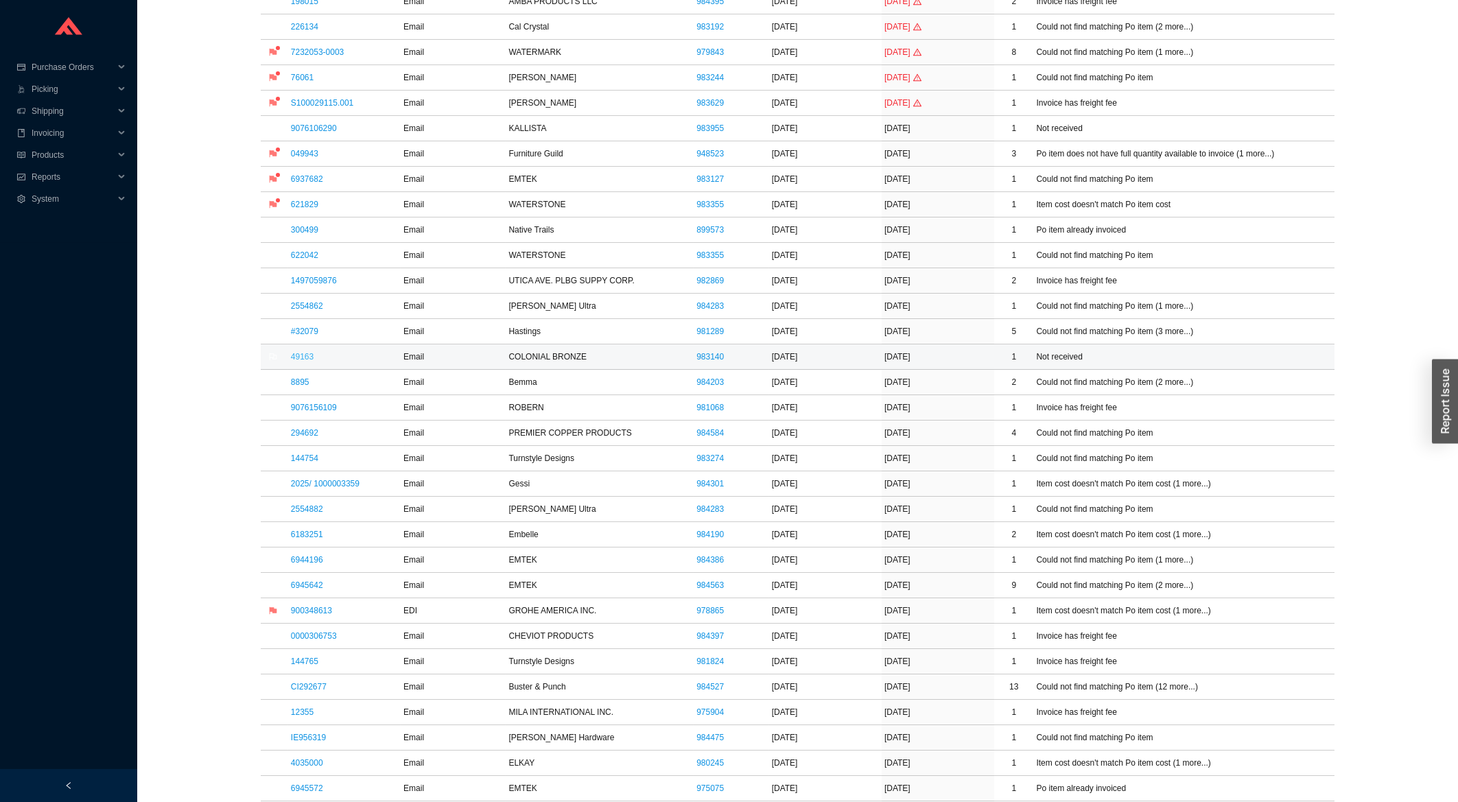
click at [294, 357] on link "49163" at bounding box center [302, 357] width 23 height 10
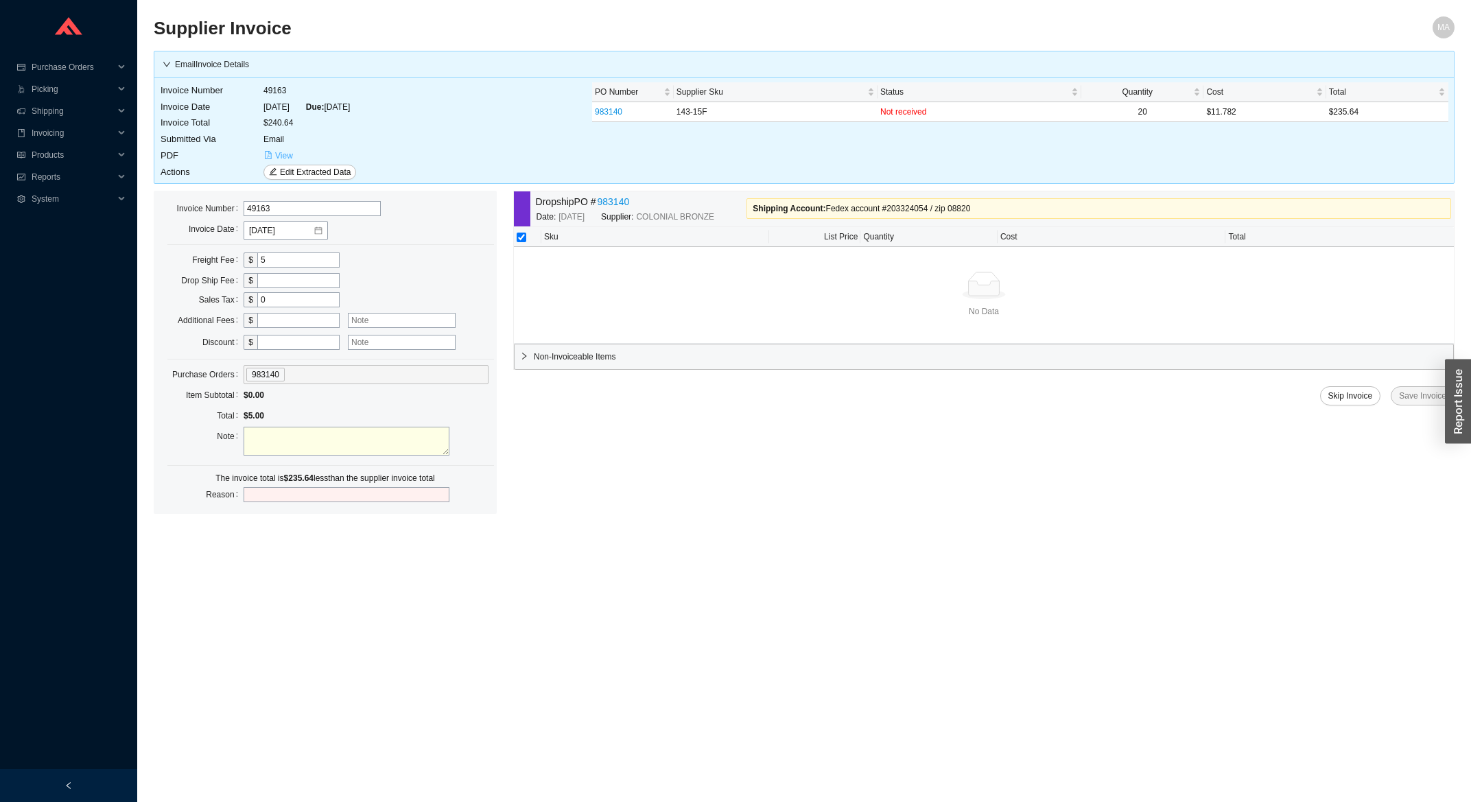
click at [275, 158] on button "View" at bounding box center [278, 155] width 30 height 15
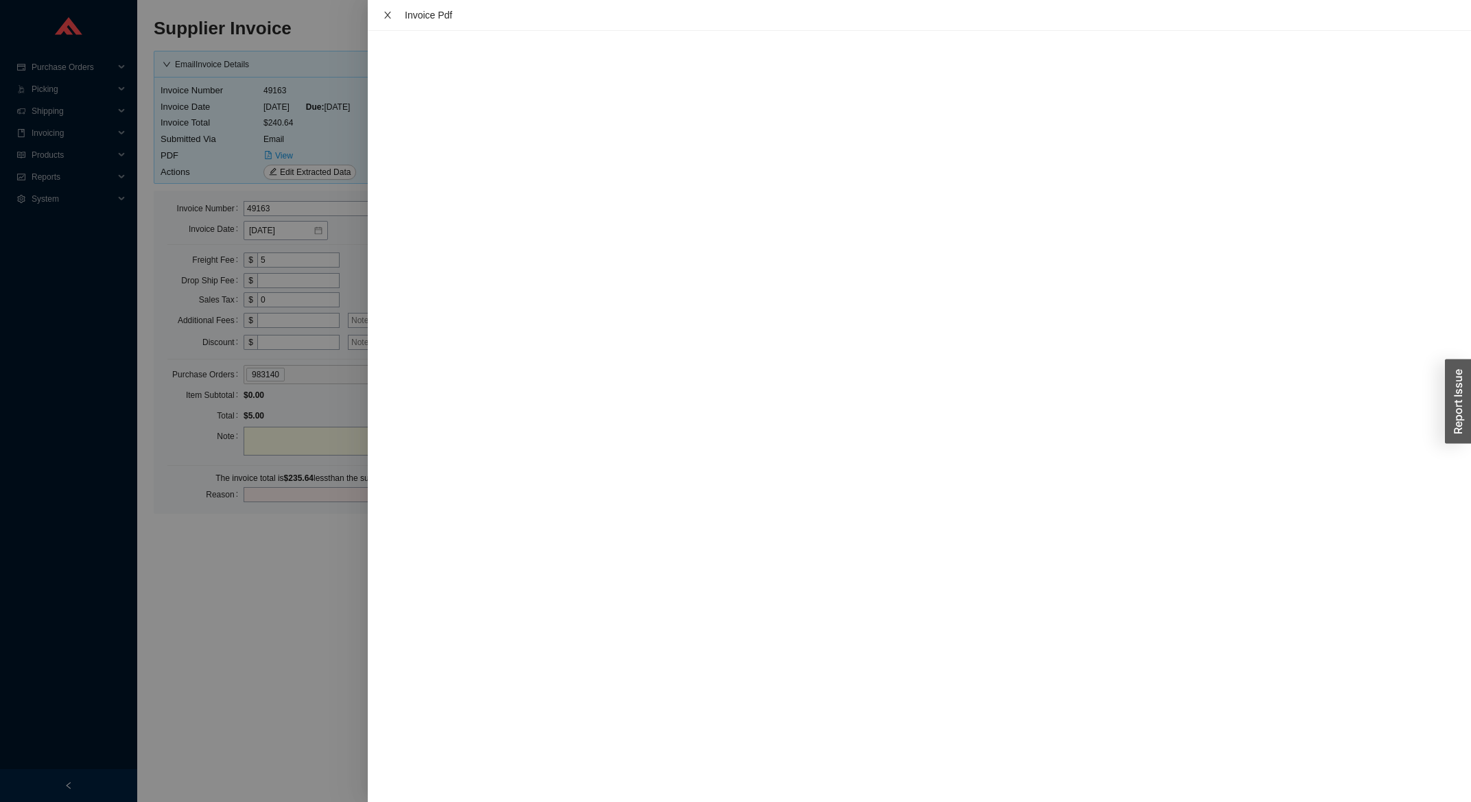
click at [393, 15] on button "Close" at bounding box center [388, 15] width 18 height 11
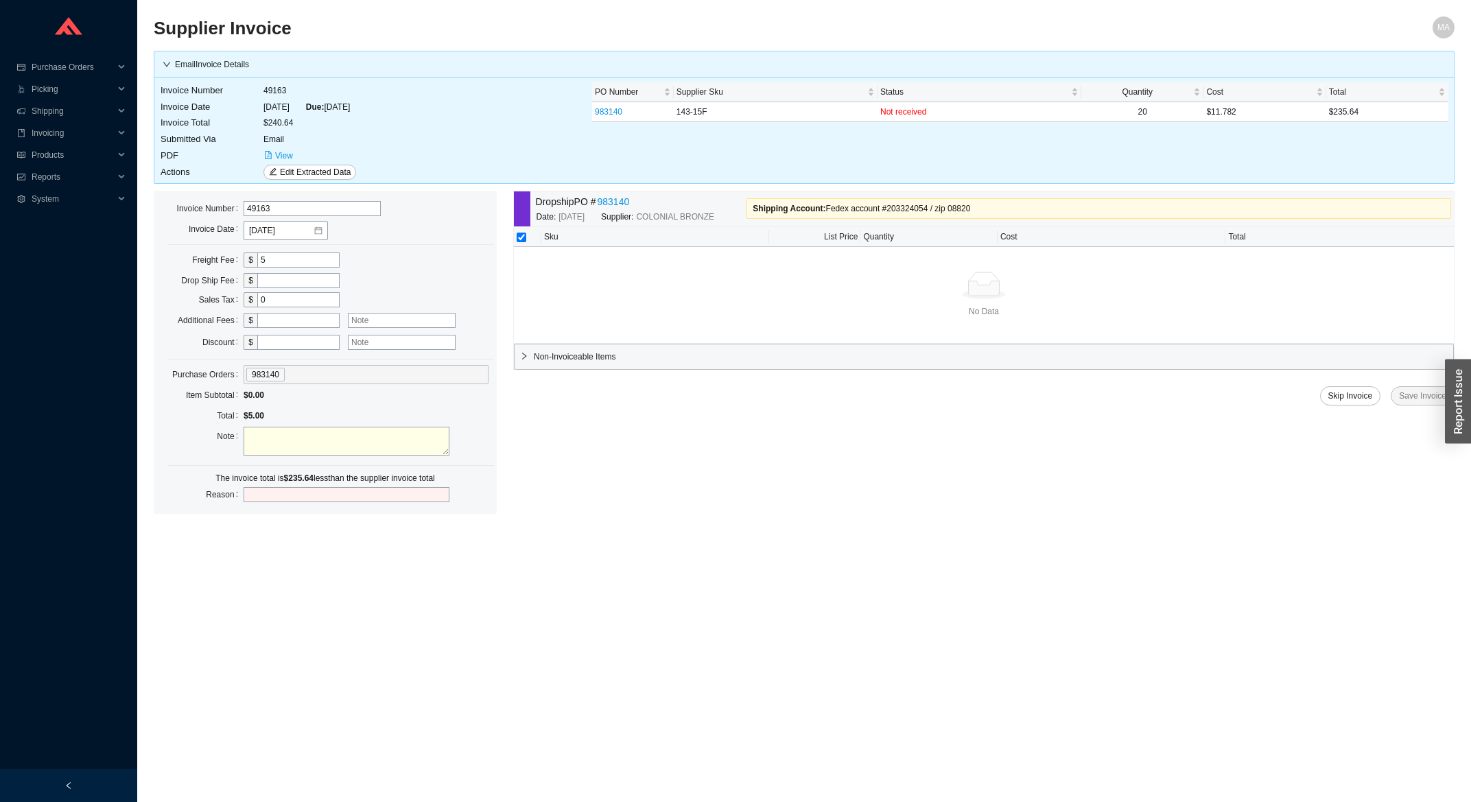
click at [624, 201] on link "983140" at bounding box center [614, 202] width 32 height 16
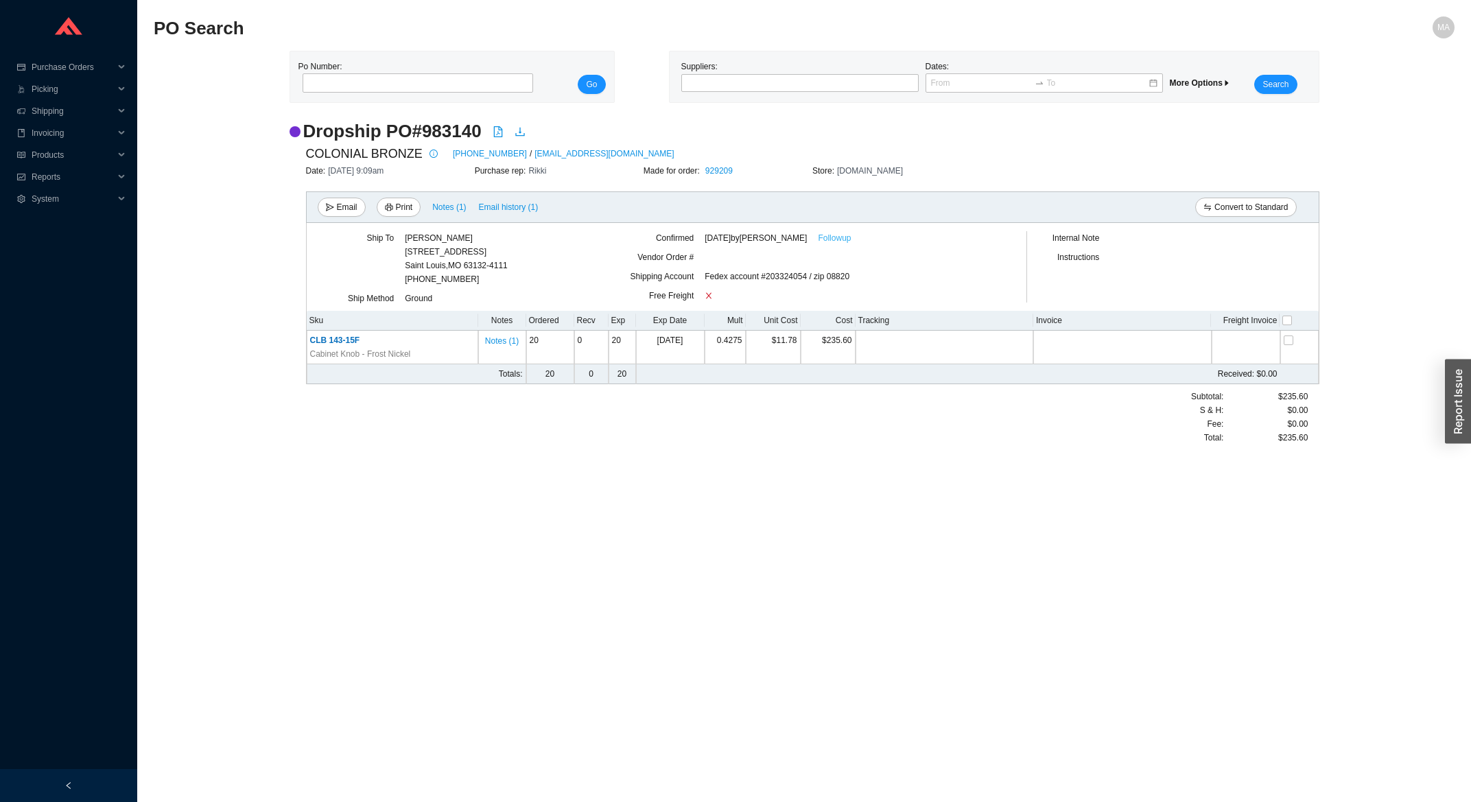
click at [823, 237] on link "Followup" at bounding box center [834, 238] width 33 height 14
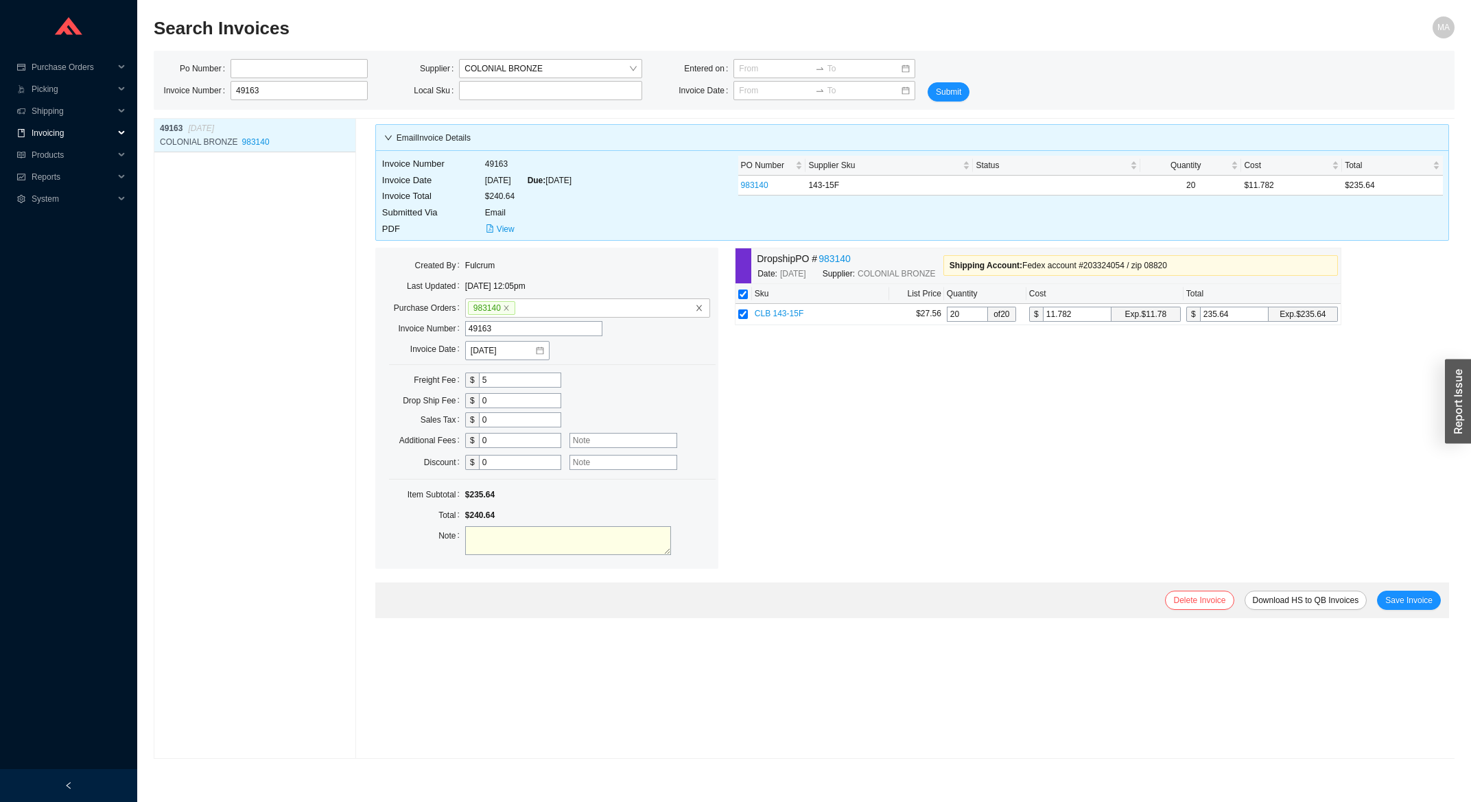
click at [107, 137] on span "Invoicing" at bounding box center [73, 133] width 82 height 22
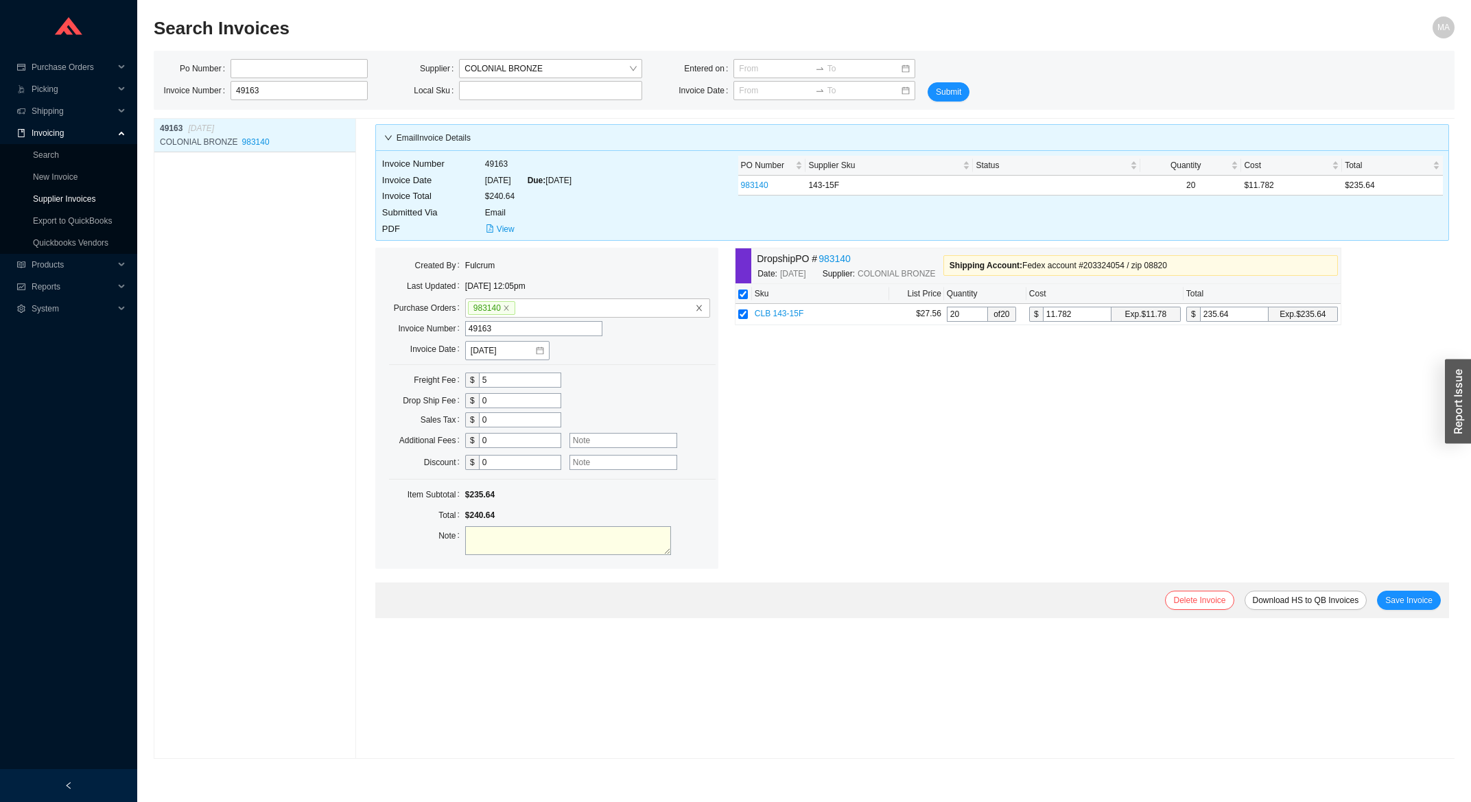
click at [95, 204] on link "Supplier Invoices" at bounding box center [64, 199] width 62 height 10
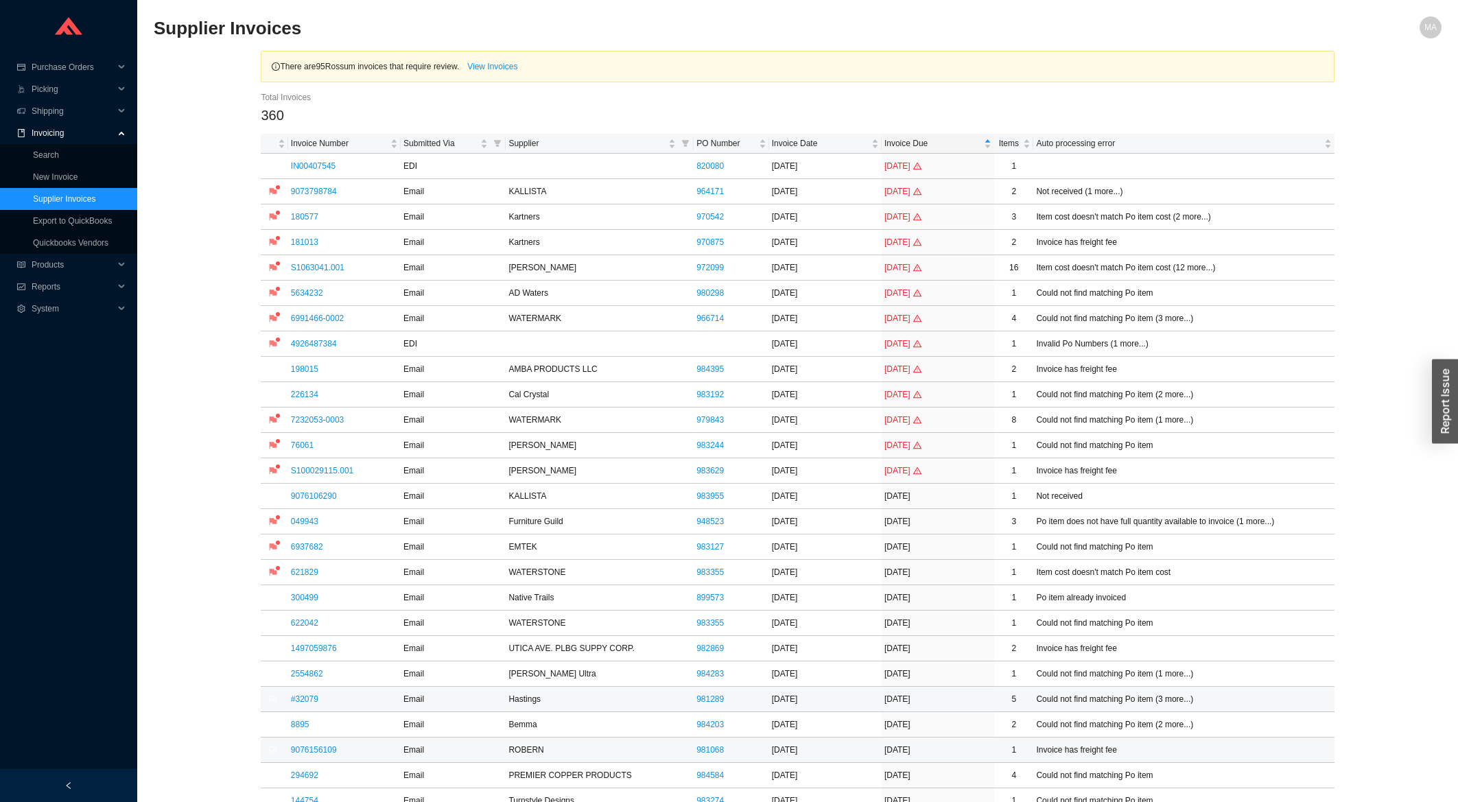
scroll to position [147, 0]
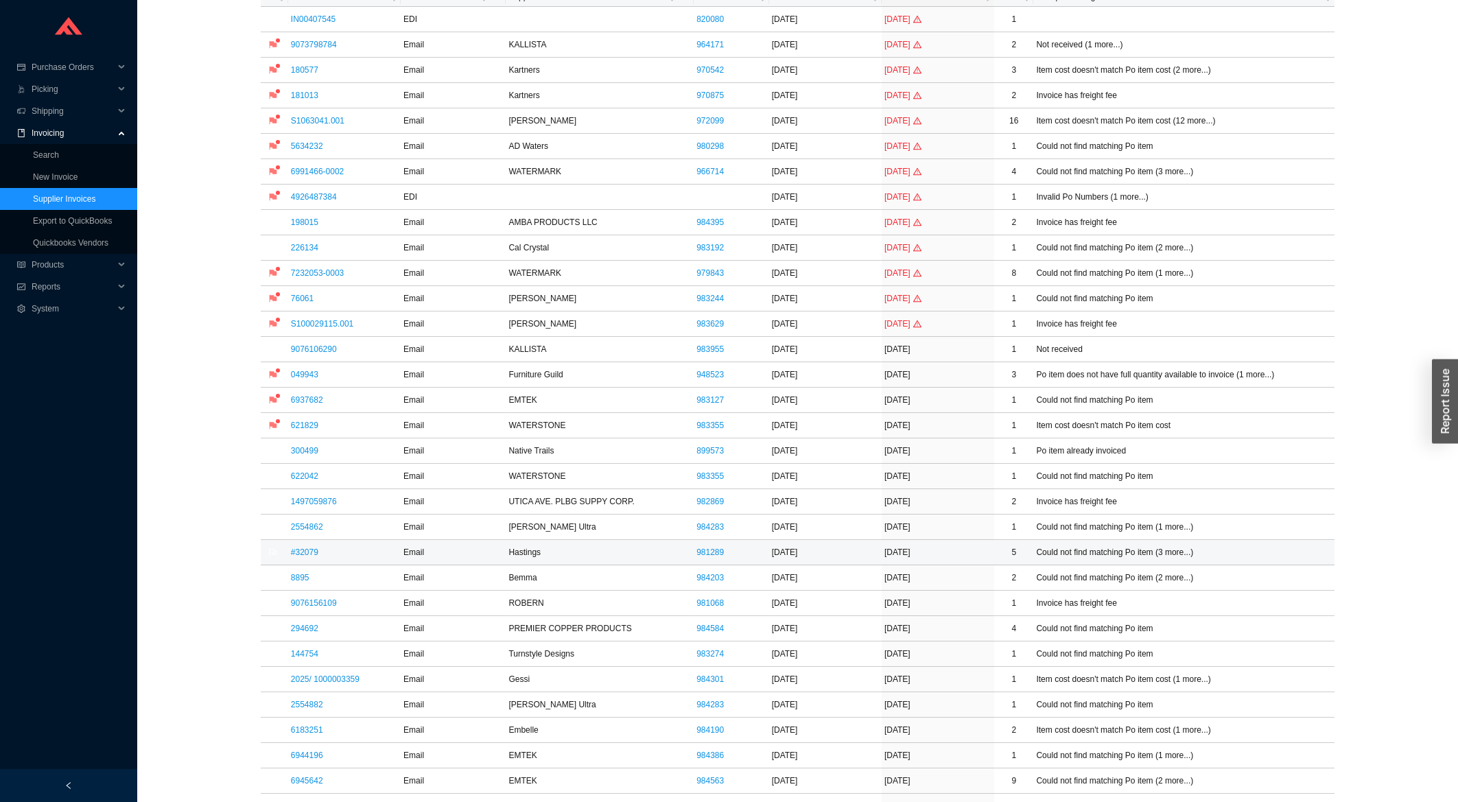
click at [305, 553] on link "#32079" at bounding box center [304, 553] width 27 height 10
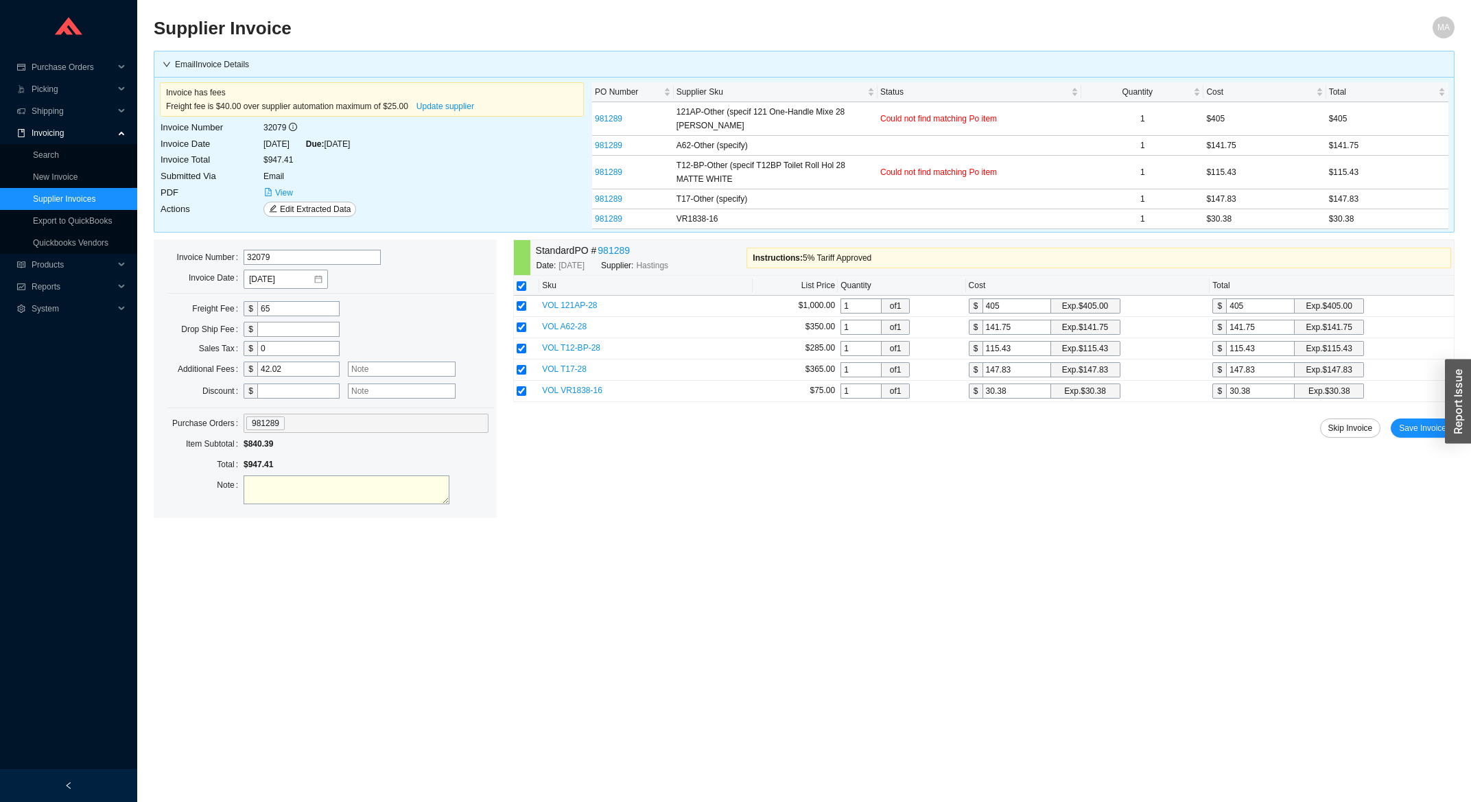
click at [399, 374] on input "text" at bounding box center [402, 369] width 108 height 15
type input "5% tariff"
click at [1418, 425] on span "Save Invoice" at bounding box center [1422, 428] width 47 height 14
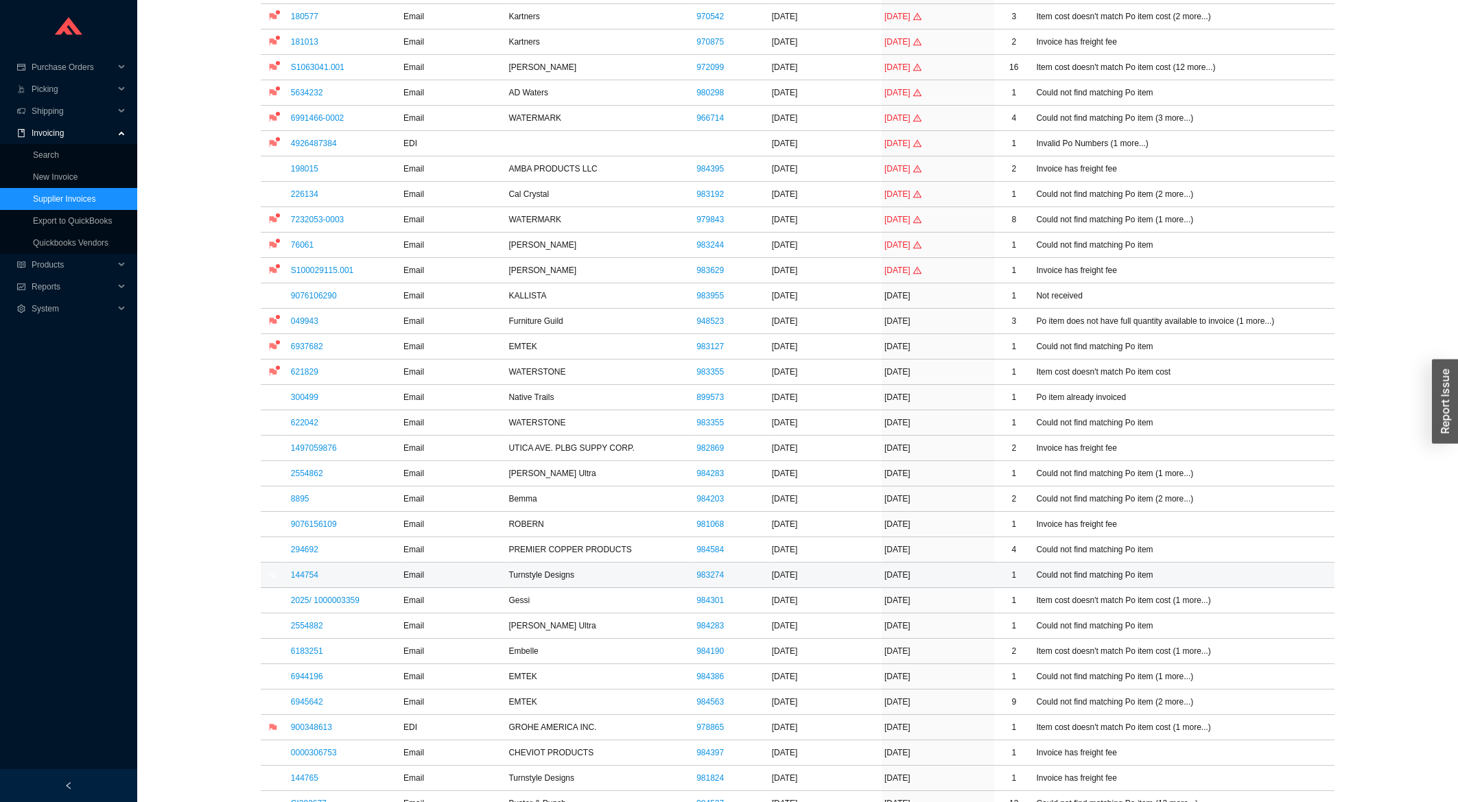
scroll to position [441, 0]
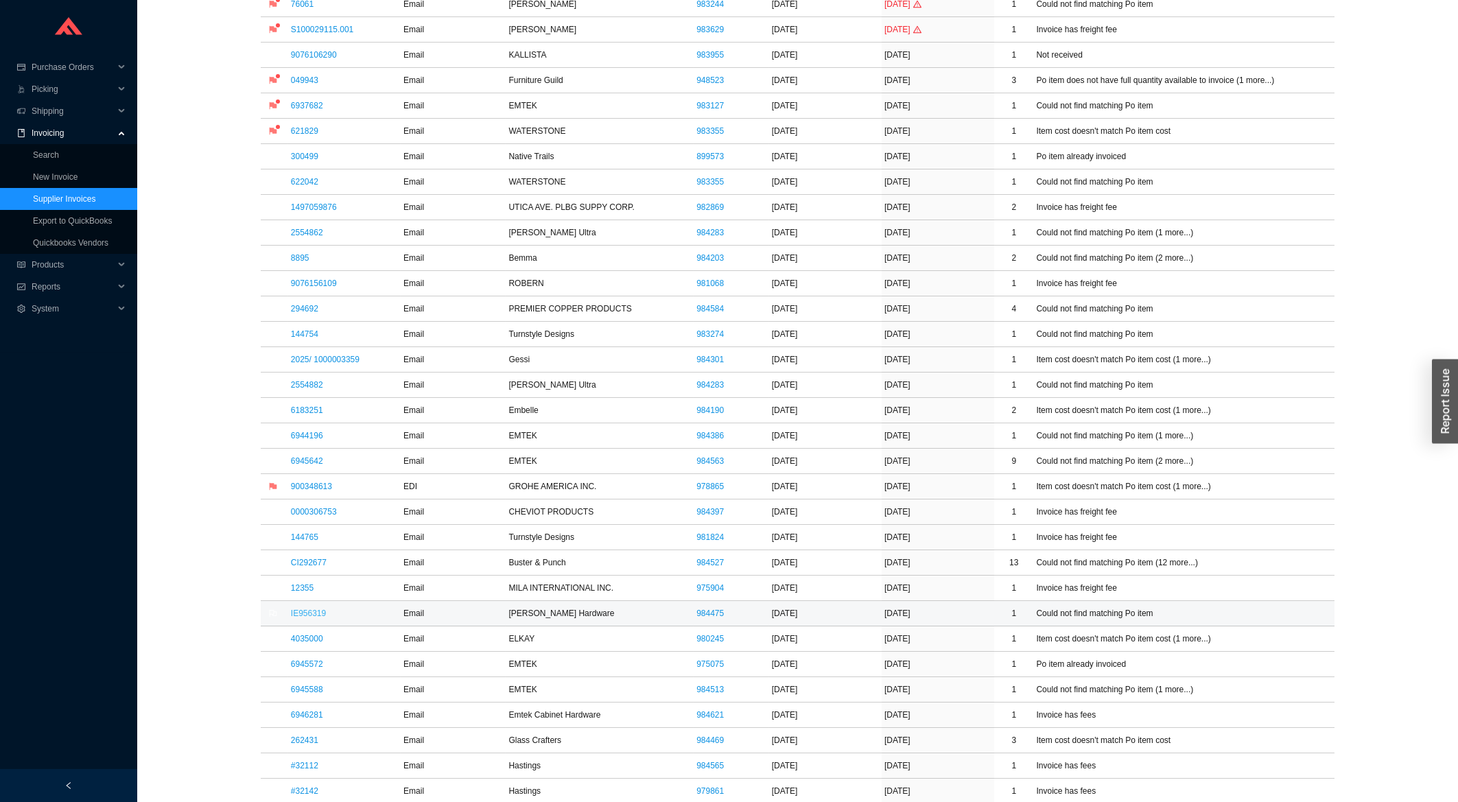
click at [314, 618] on link "IE956319" at bounding box center [308, 614] width 35 height 10
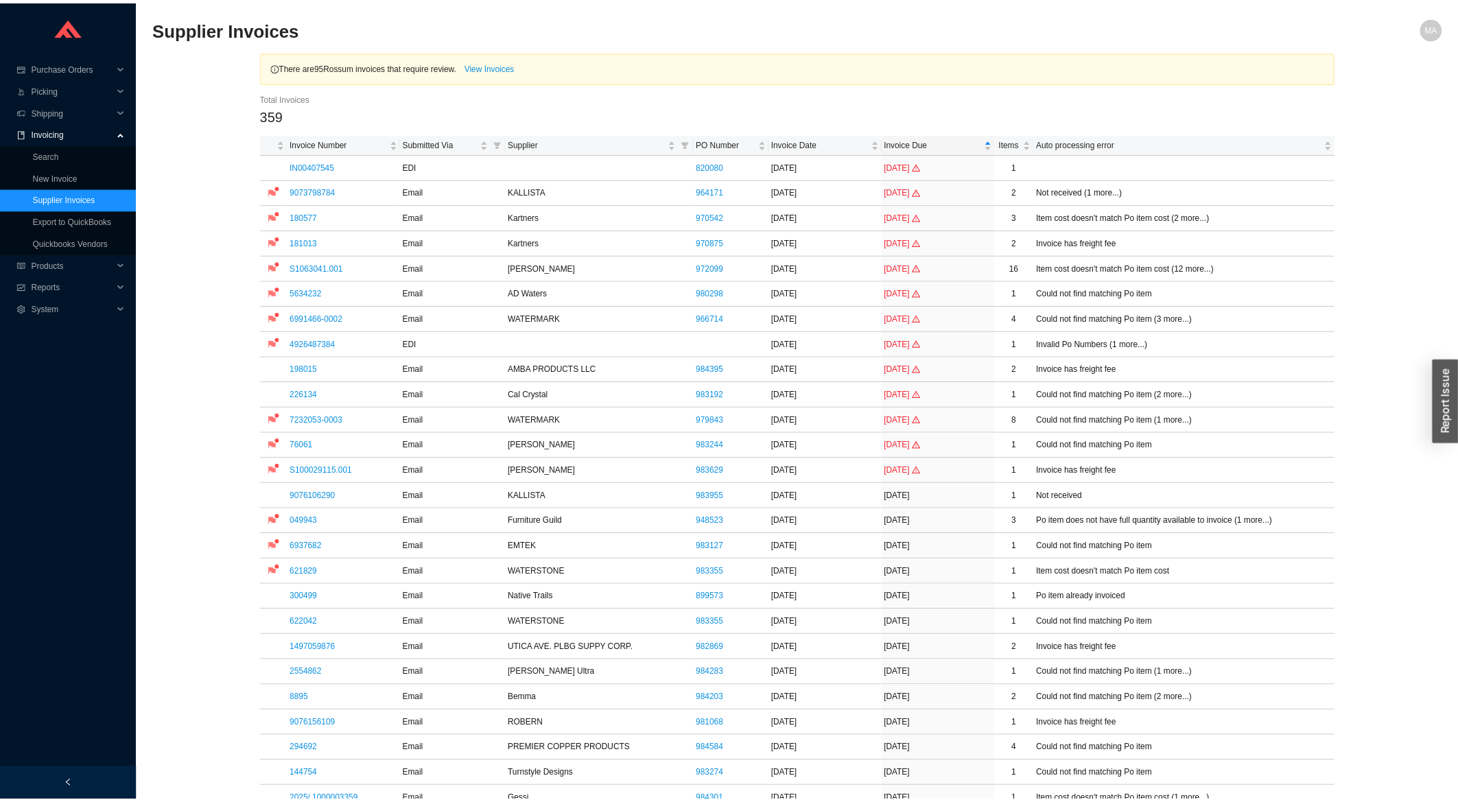
scroll to position [441, 0]
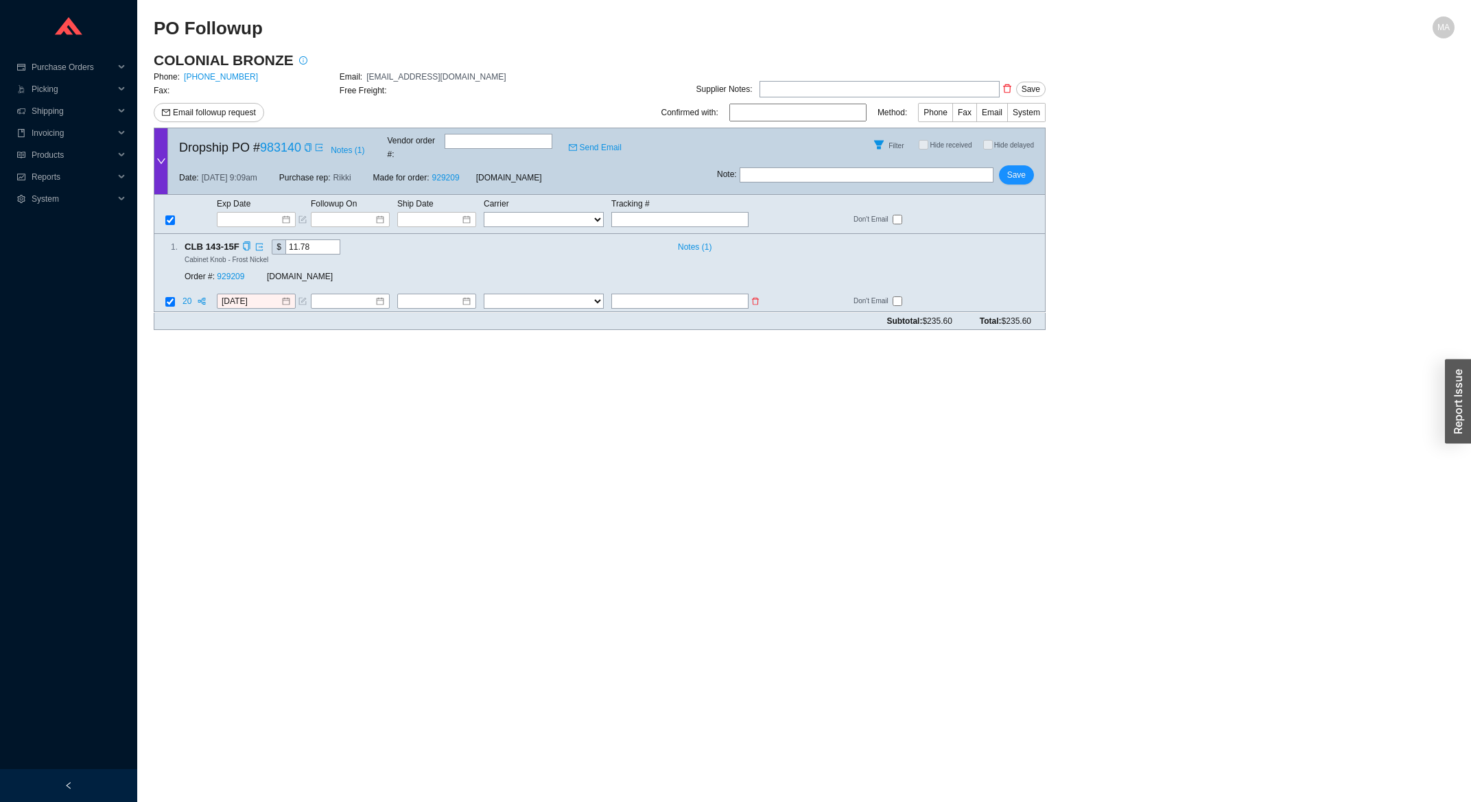
click at [631, 294] on input "text" at bounding box center [679, 301] width 137 height 15
type input "391748604373"
click at [484, 294] on select "FedEx UPS ---------------- 2 Day Transportation INC A&B Freight A. Duie Pyle AA…" at bounding box center [544, 301] width 120 height 15
select select "1"
click option "FedEx" at bounding box center [0, 0] width 0 height 0
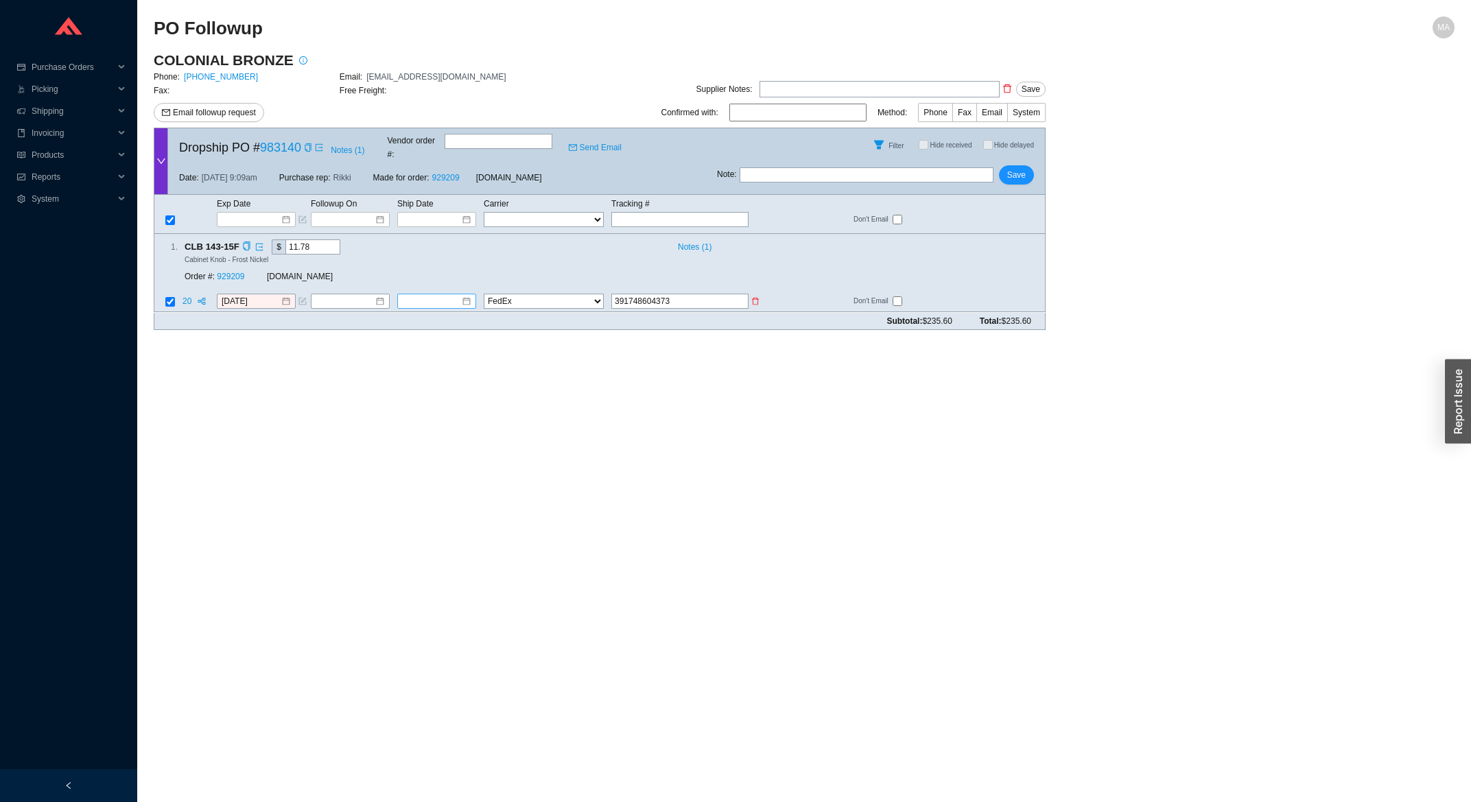
click at [441, 295] on input at bounding box center [431, 302] width 59 height 14
type input "[DATE]"
click at [437, 378] on div "4" at bounding box center [435, 375] width 15 height 15
click at [1012, 168] on span "Save" at bounding box center [1016, 175] width 19 height 14
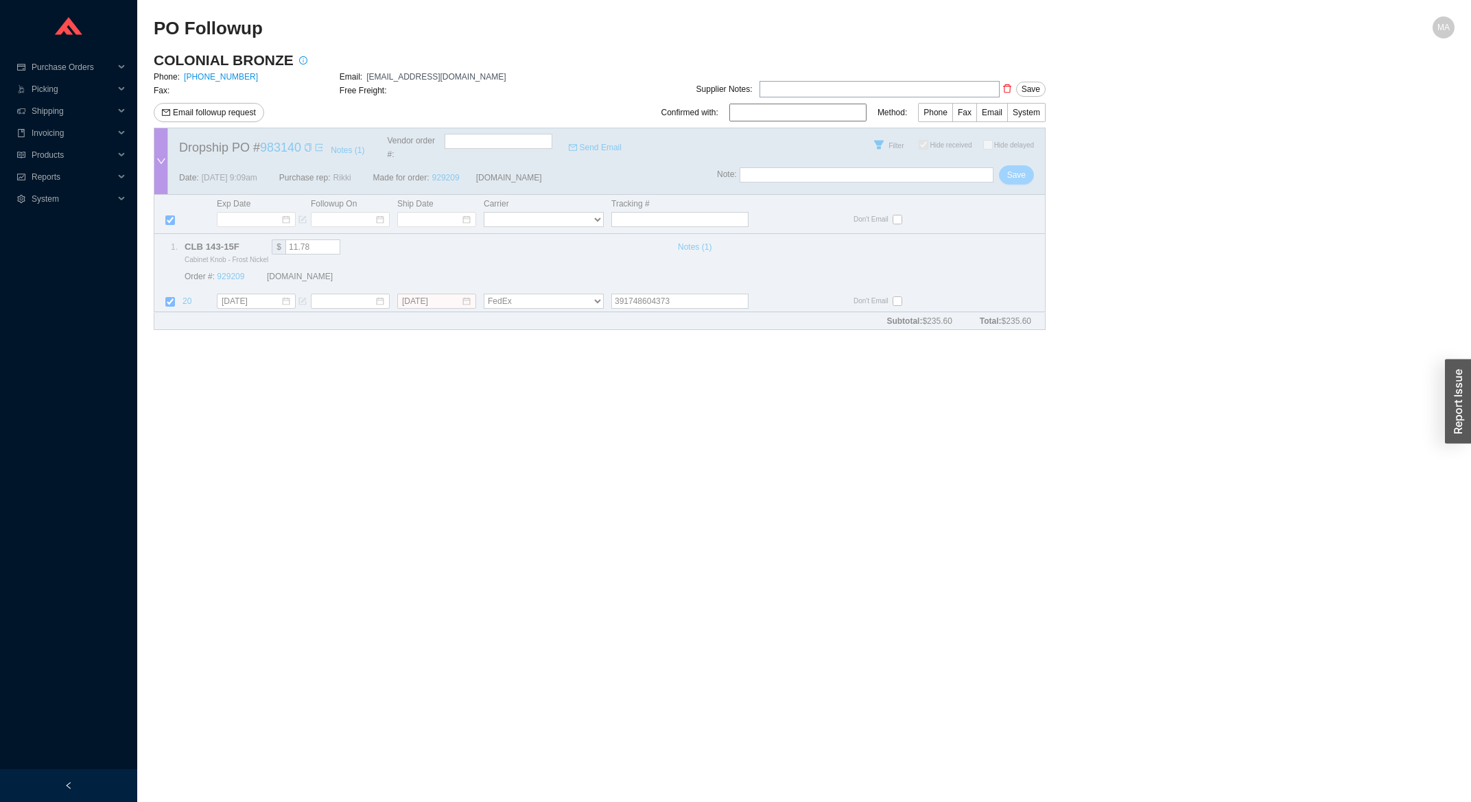
checkbox input "true"
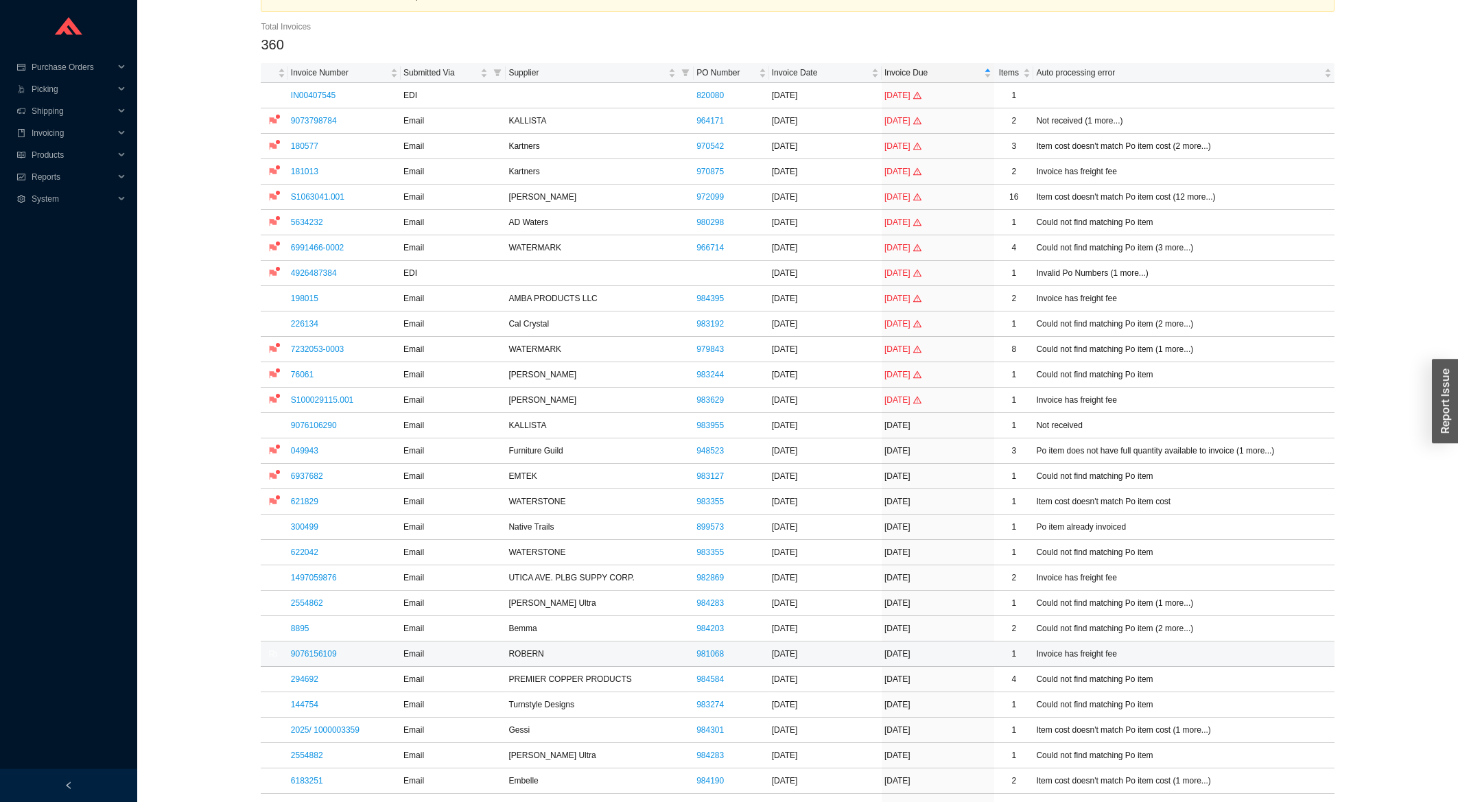
scroll to position [368, 0]
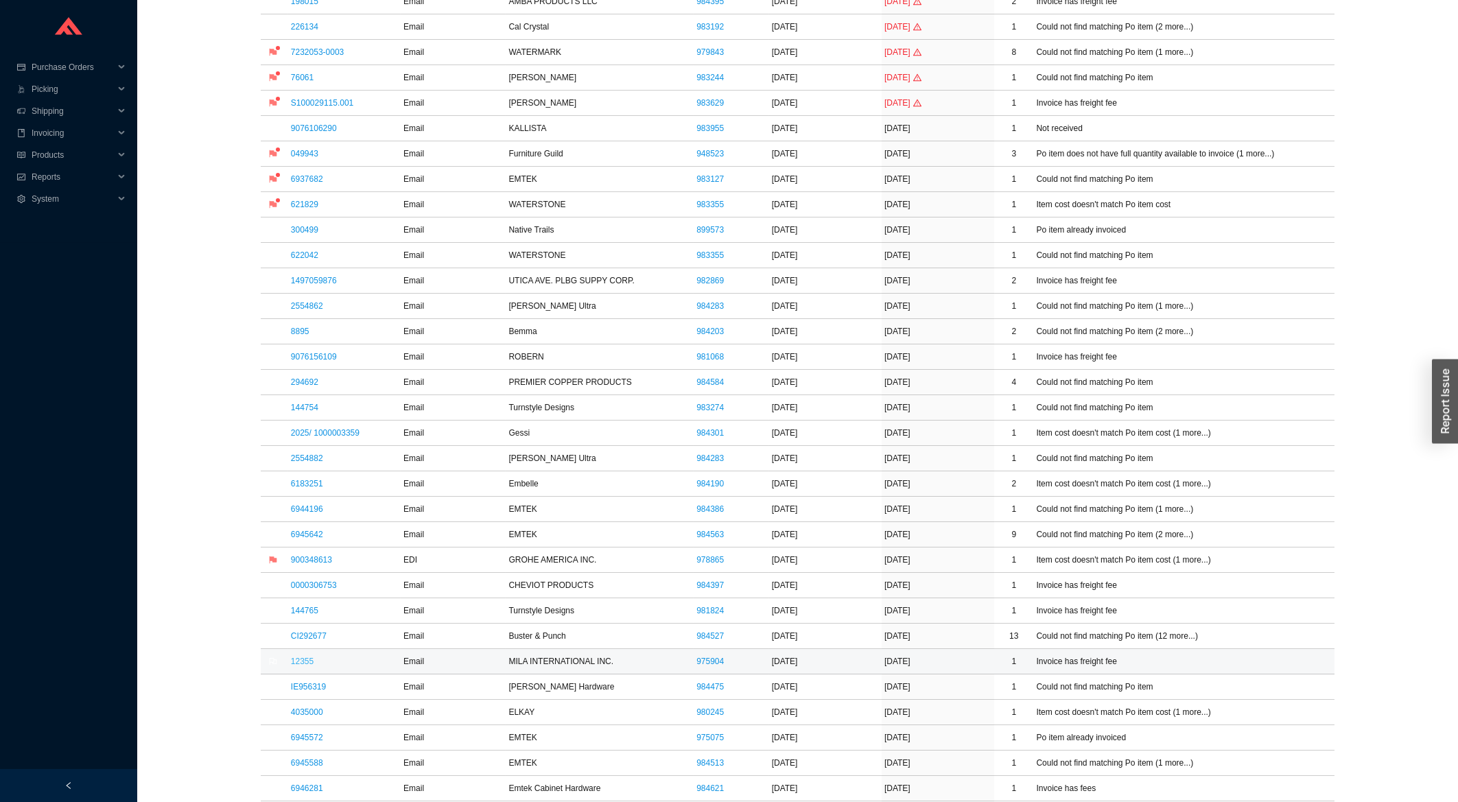
click at [309, 663] on link "12355" at bounding box center [302, 662] width 23 height 10
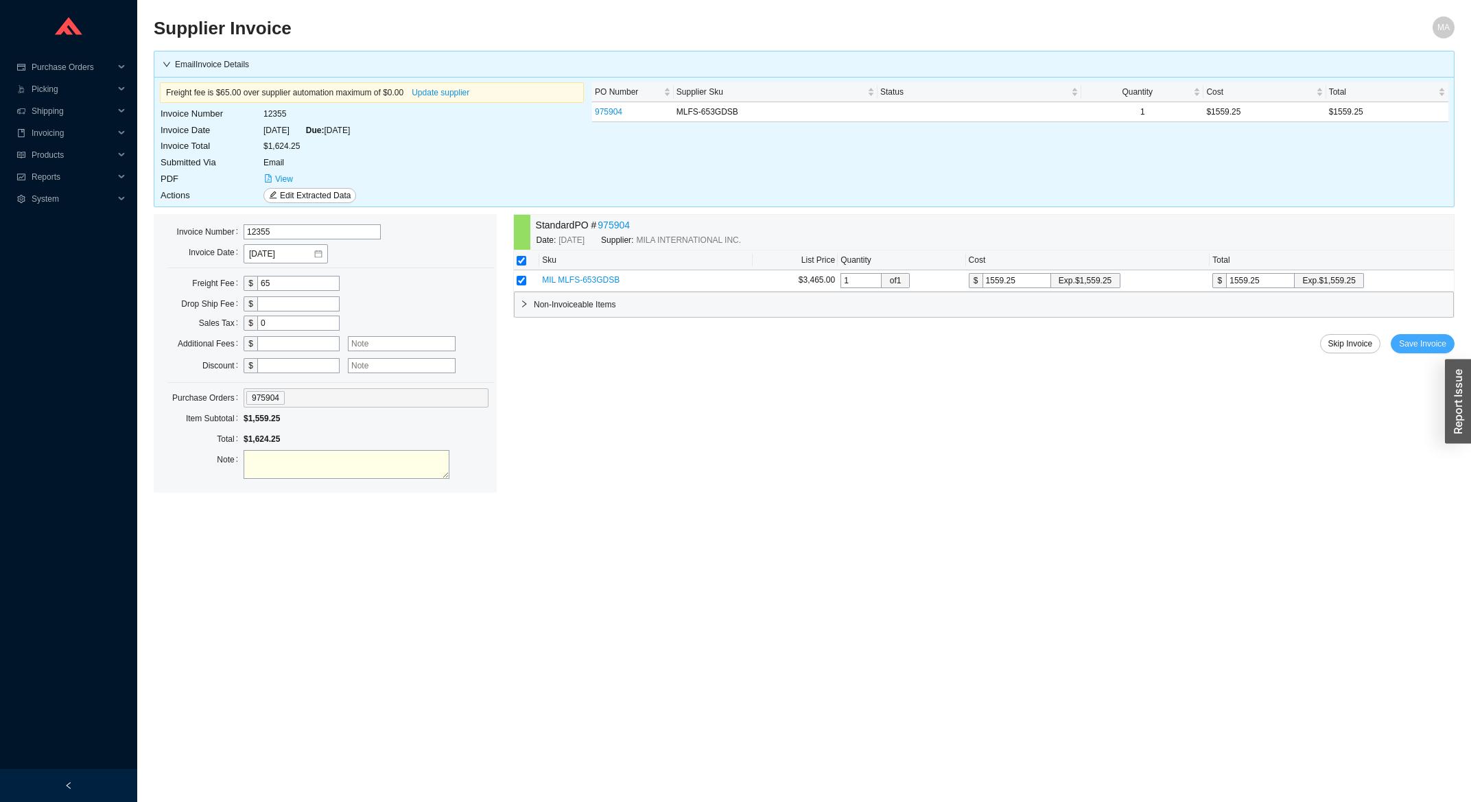
click at [1421, 351] on span "Save Invoice" at bounding box center [1422, 344] width 47 height 14
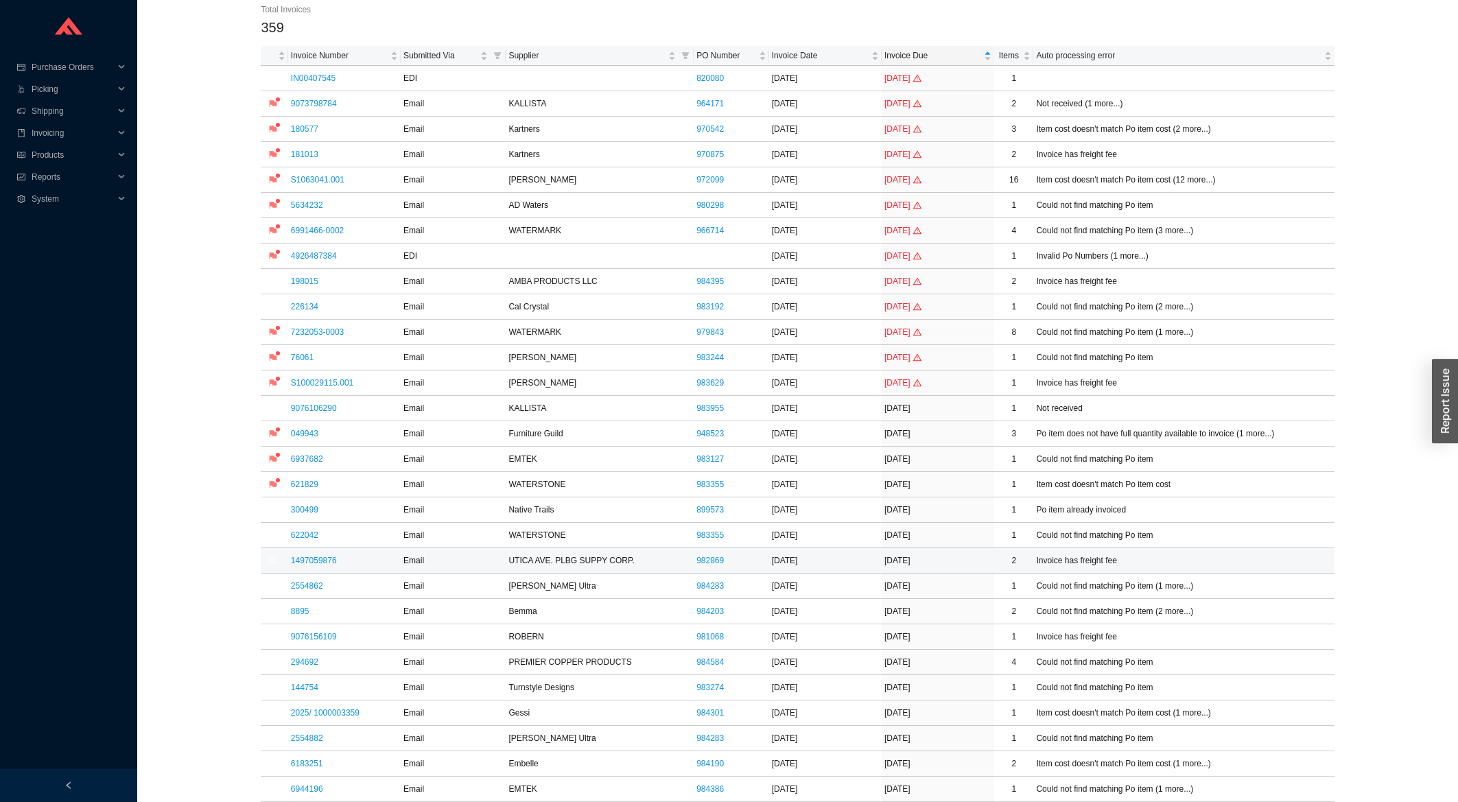
scroll to position [294, 0]
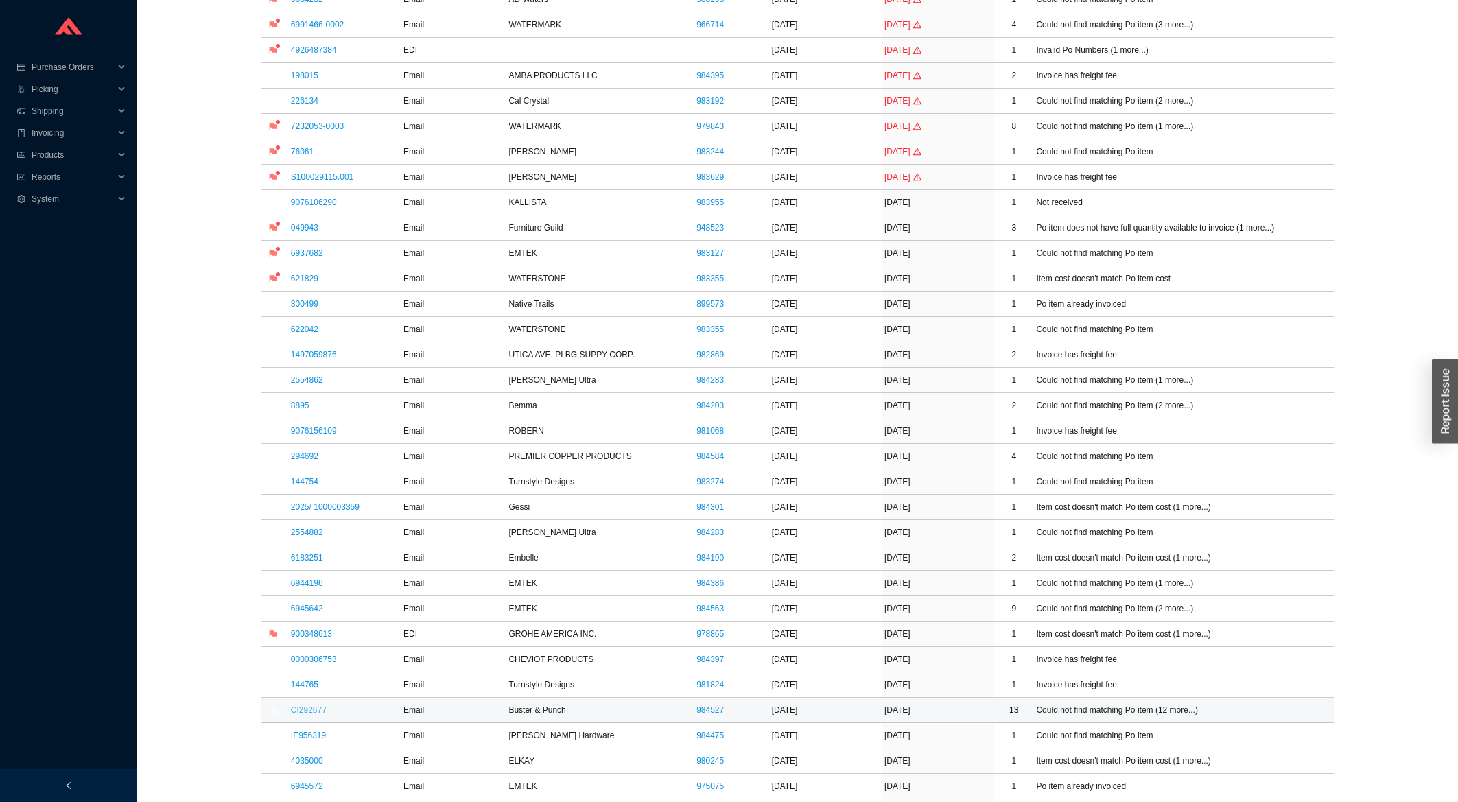
click at [307, 714] on link "CI292677" at bounding box center [309, 710] width 36 height 10
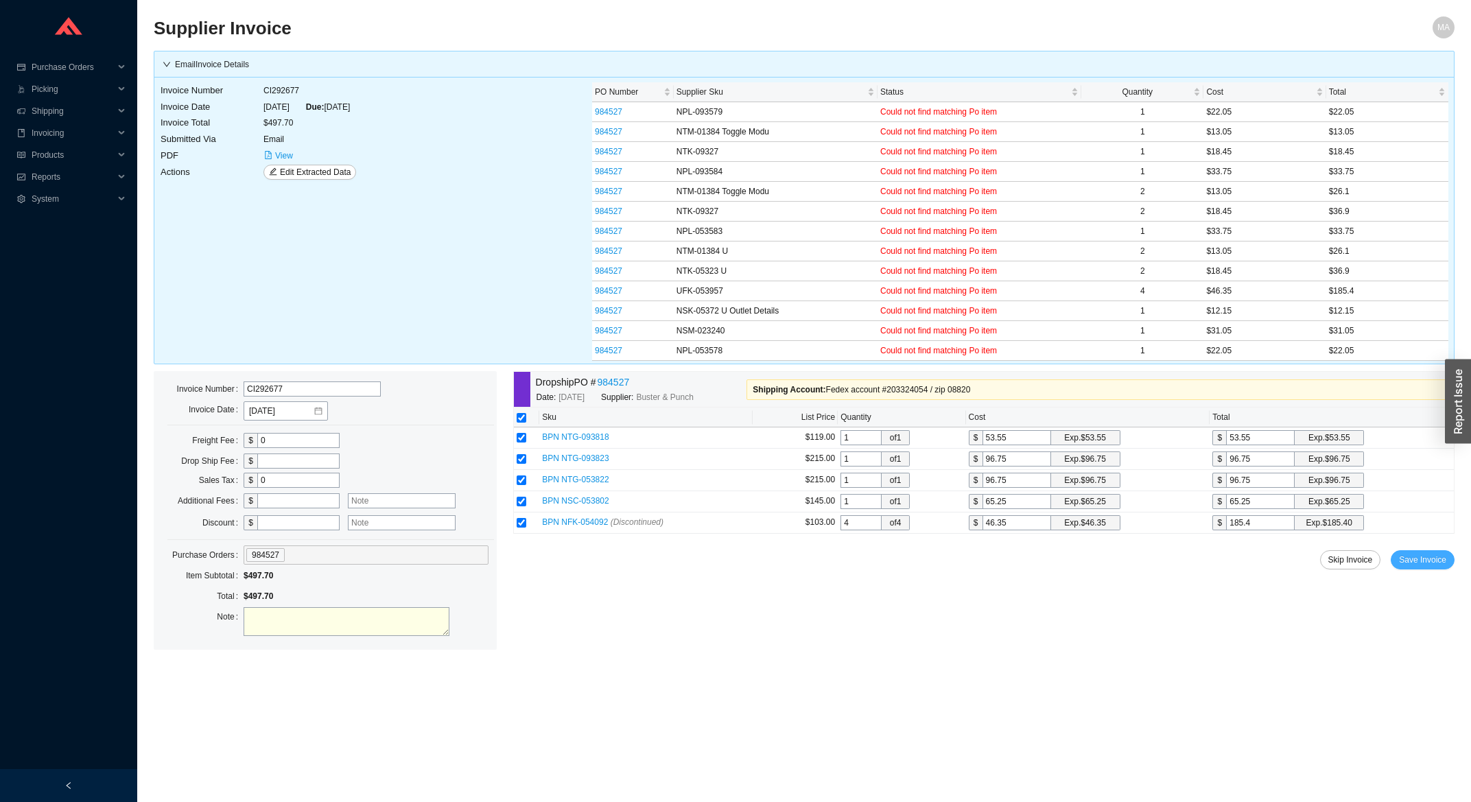
click at [1400, 564] on button "Save Invoice" at bounding box center [1423, 559] width 64 height 19
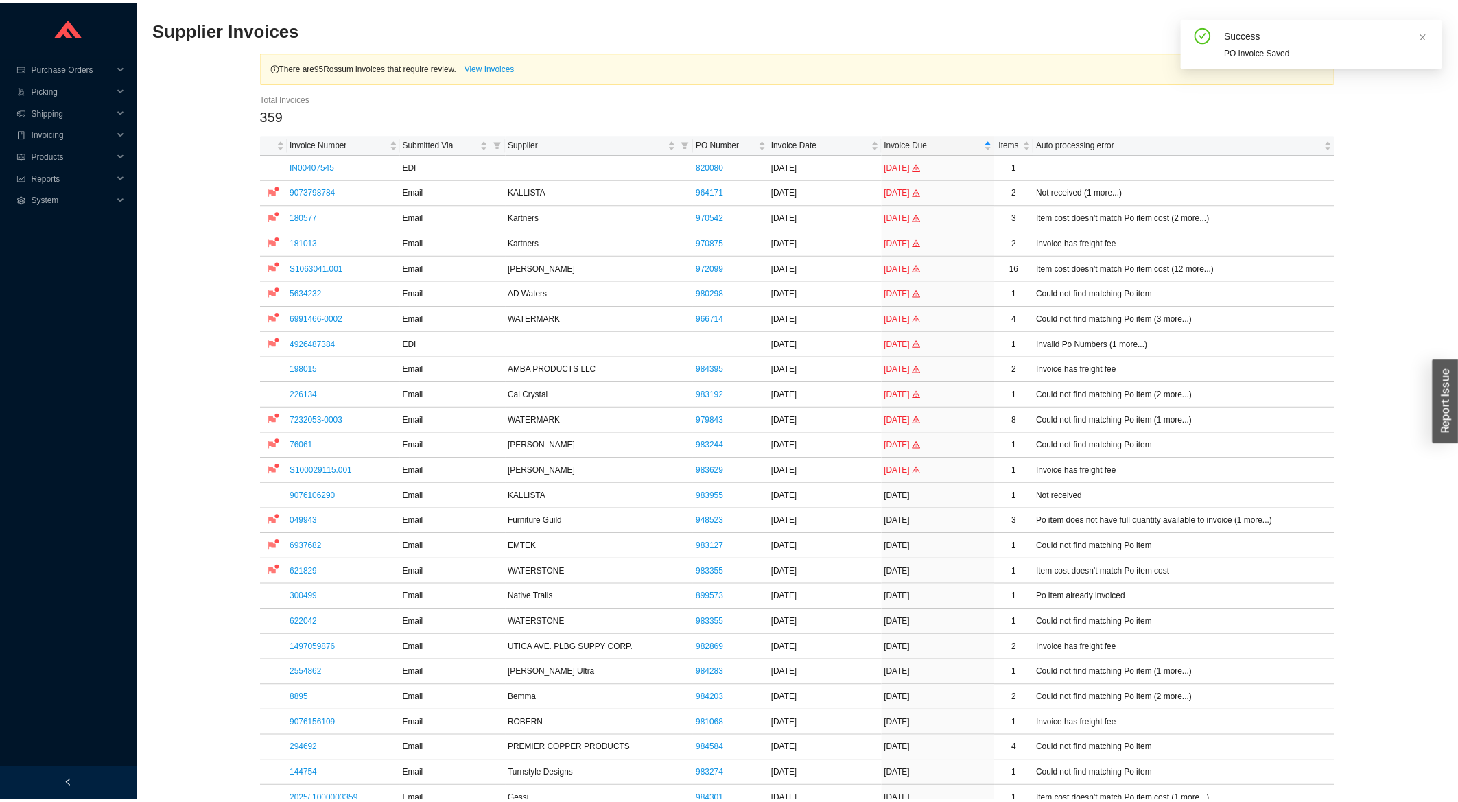
scroll to position [368, 0]
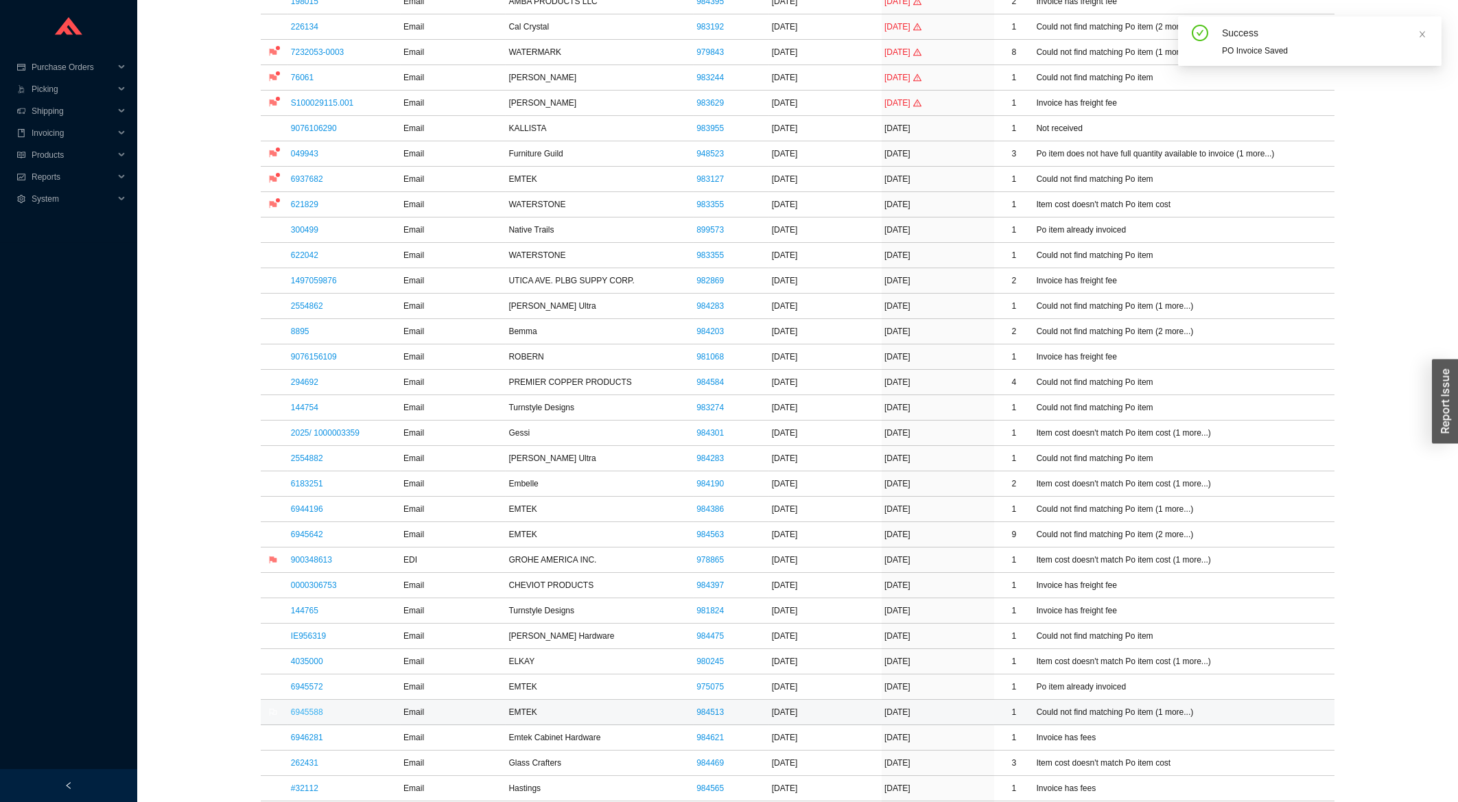
click at [316, 717] on link "6945588" at bounding box center [307, 712] width 32 height 10
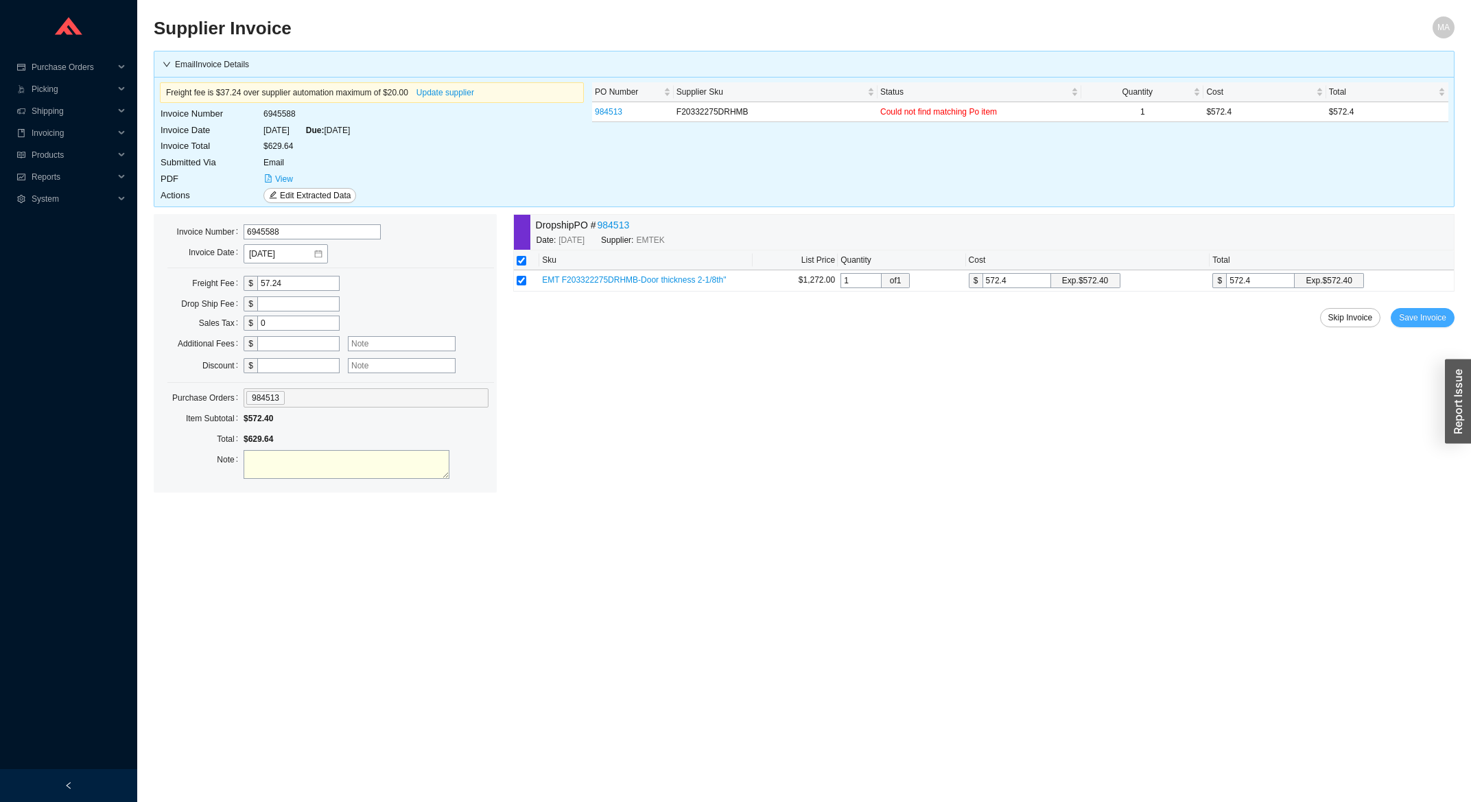
click at [1431, 325] on span "Save Invoice" at bounding box center [1422, 318] width 47 height 14
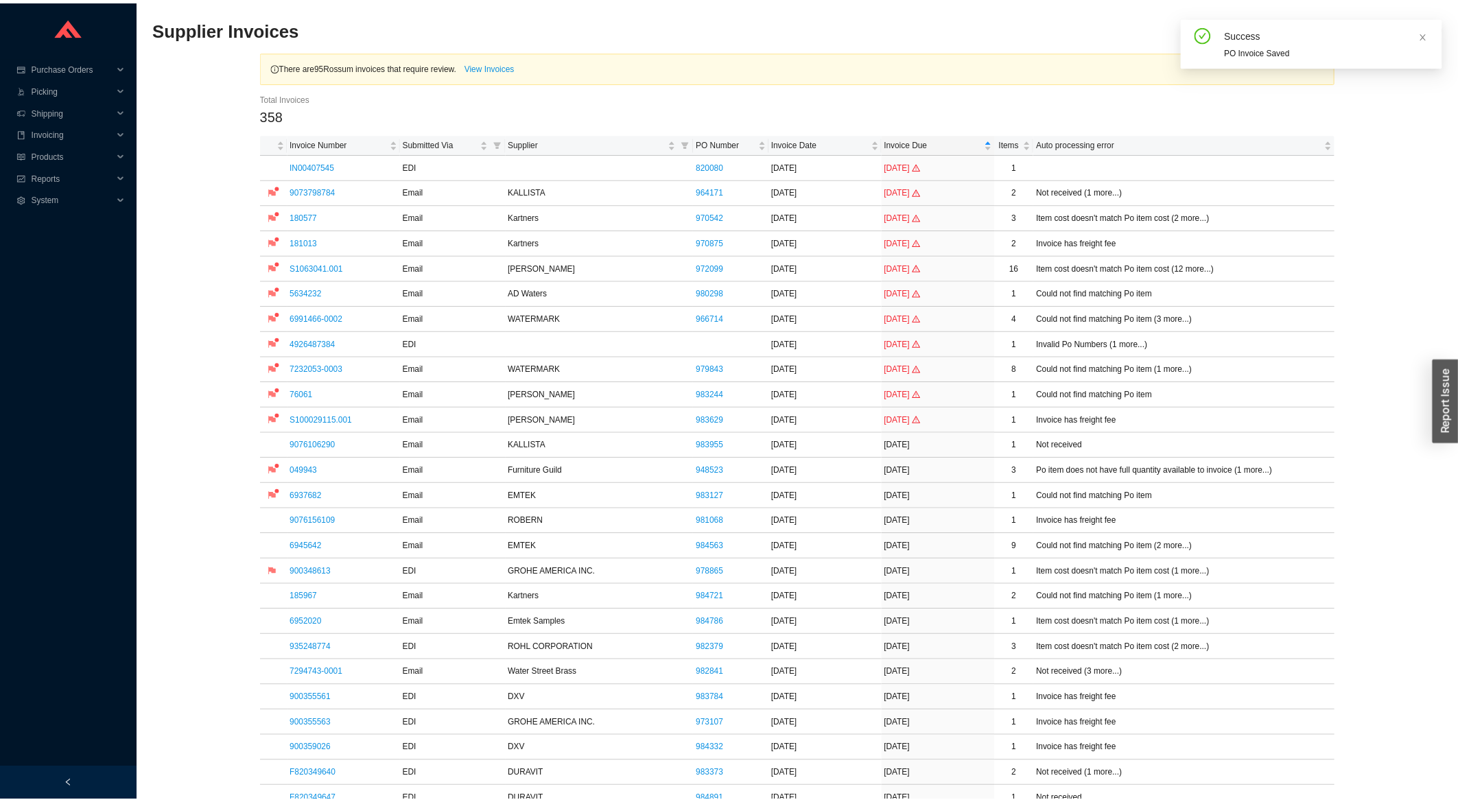
scroll to position [515, 0]
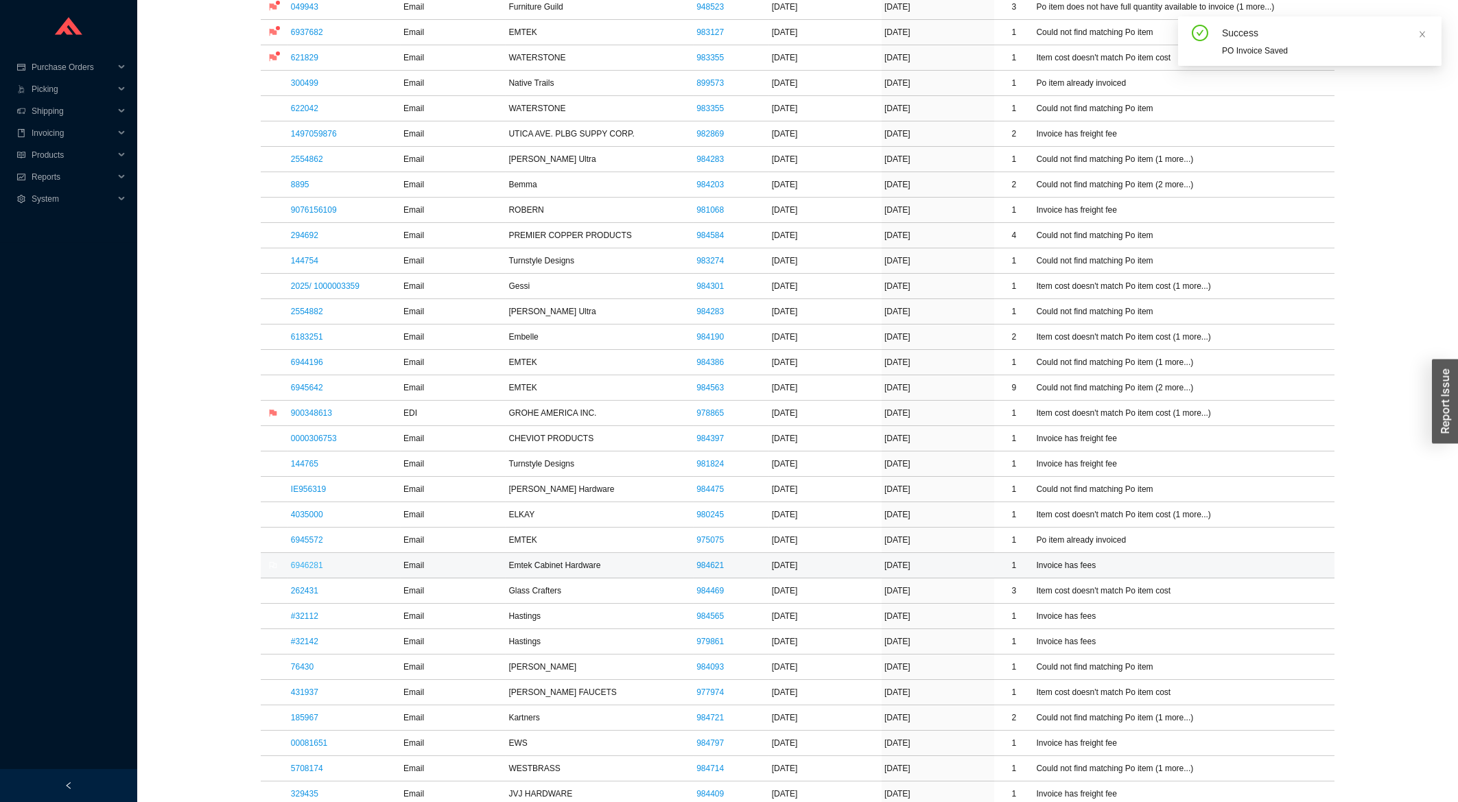
click at [314, 569] on link "6946281" at bounding box center [307, 566] width 32 height 10
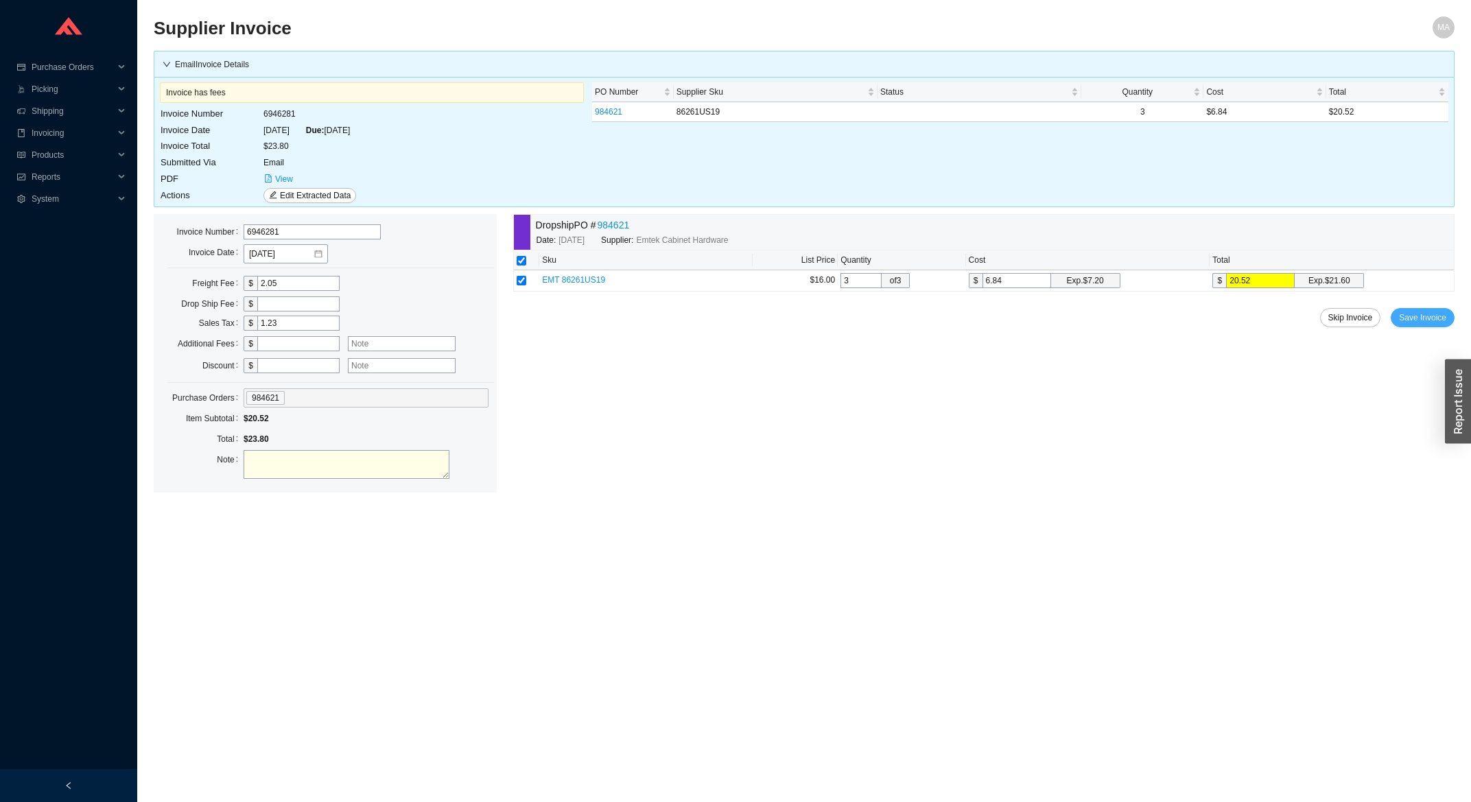
click at [1427, 322] on span "Save Invoice" at bounding box center [1422, 318] width 47 height 14
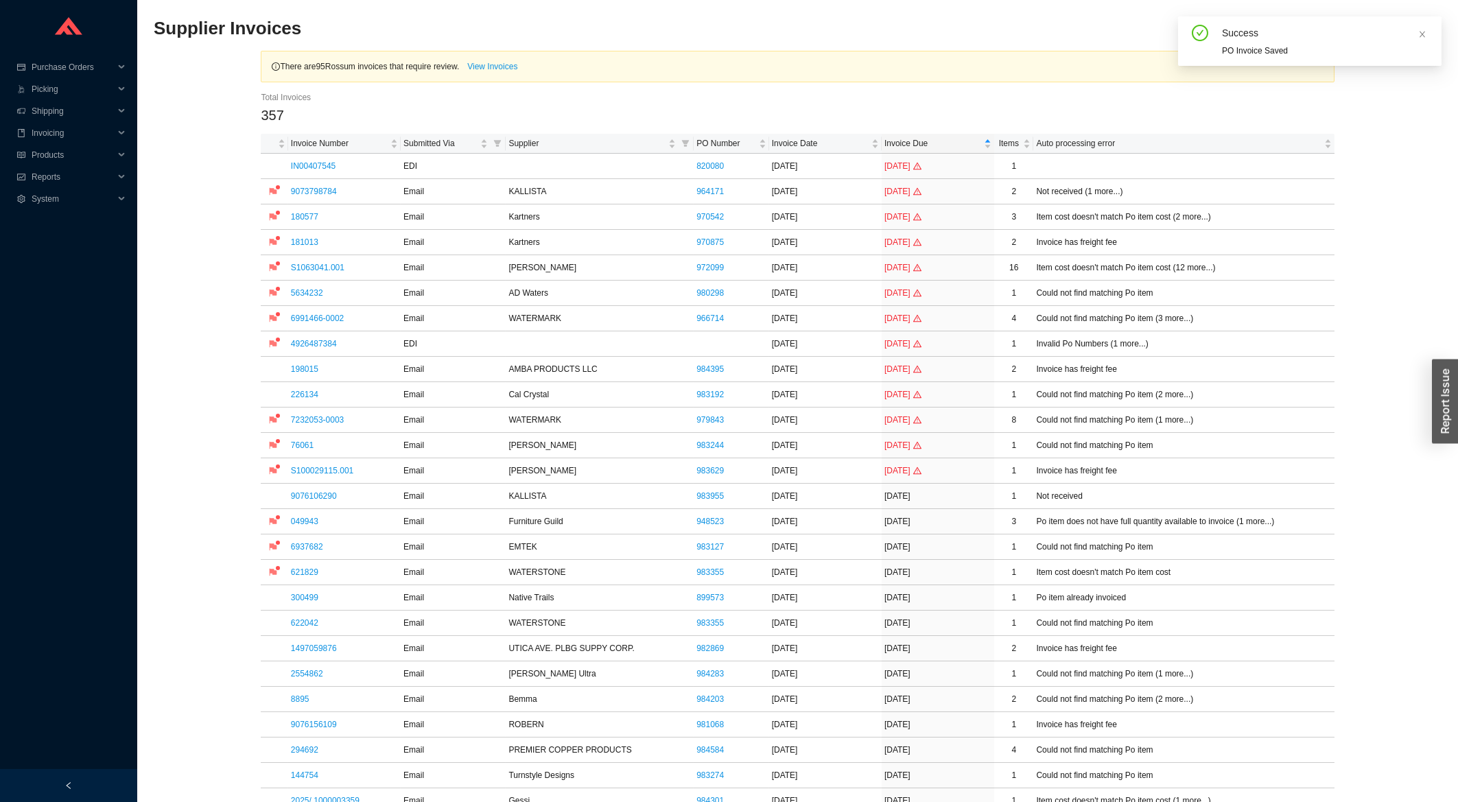
scroll to position [368, 0]
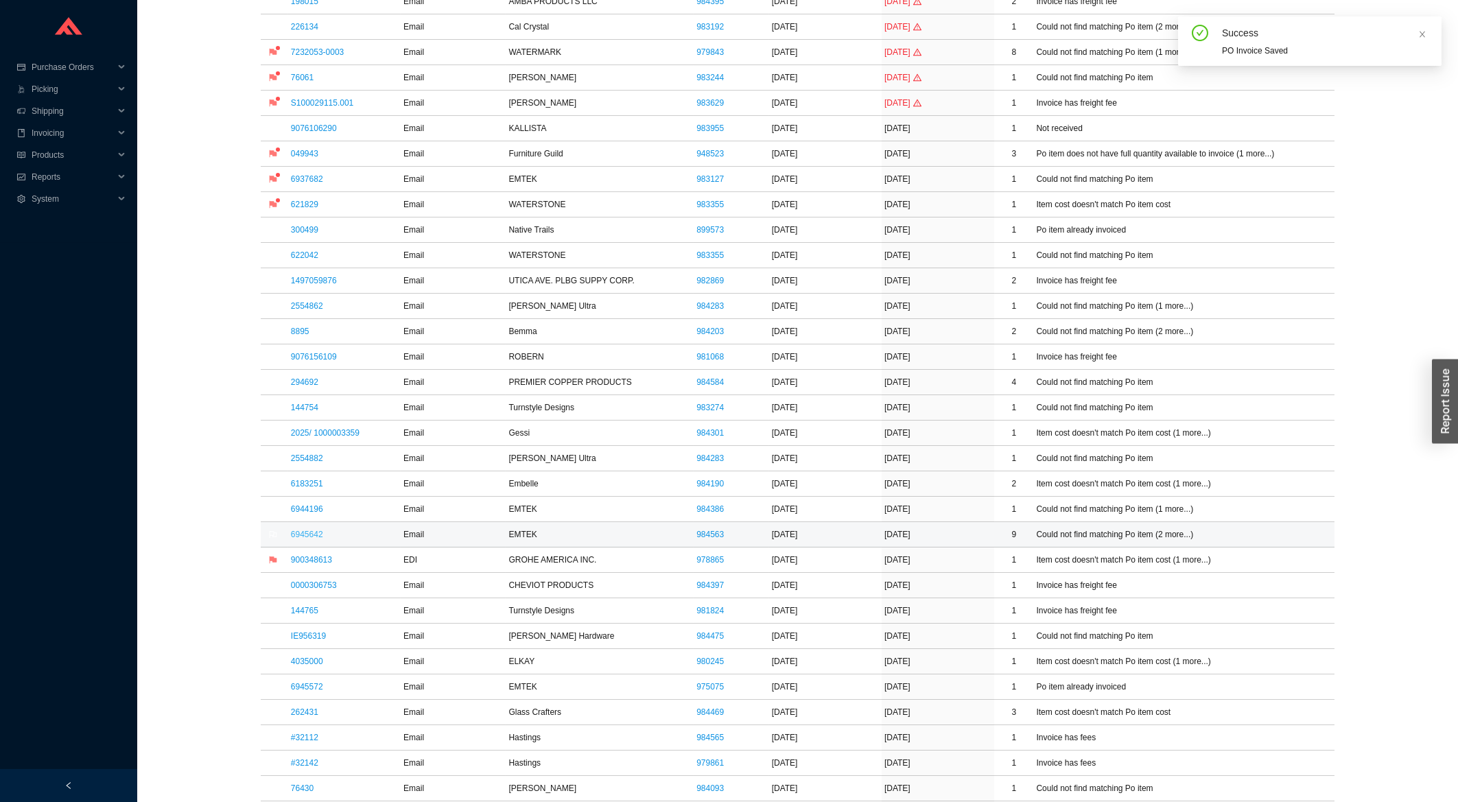
click at [306, 539] on link "6945642" at bounding box center [307, 535] width 32 height 10
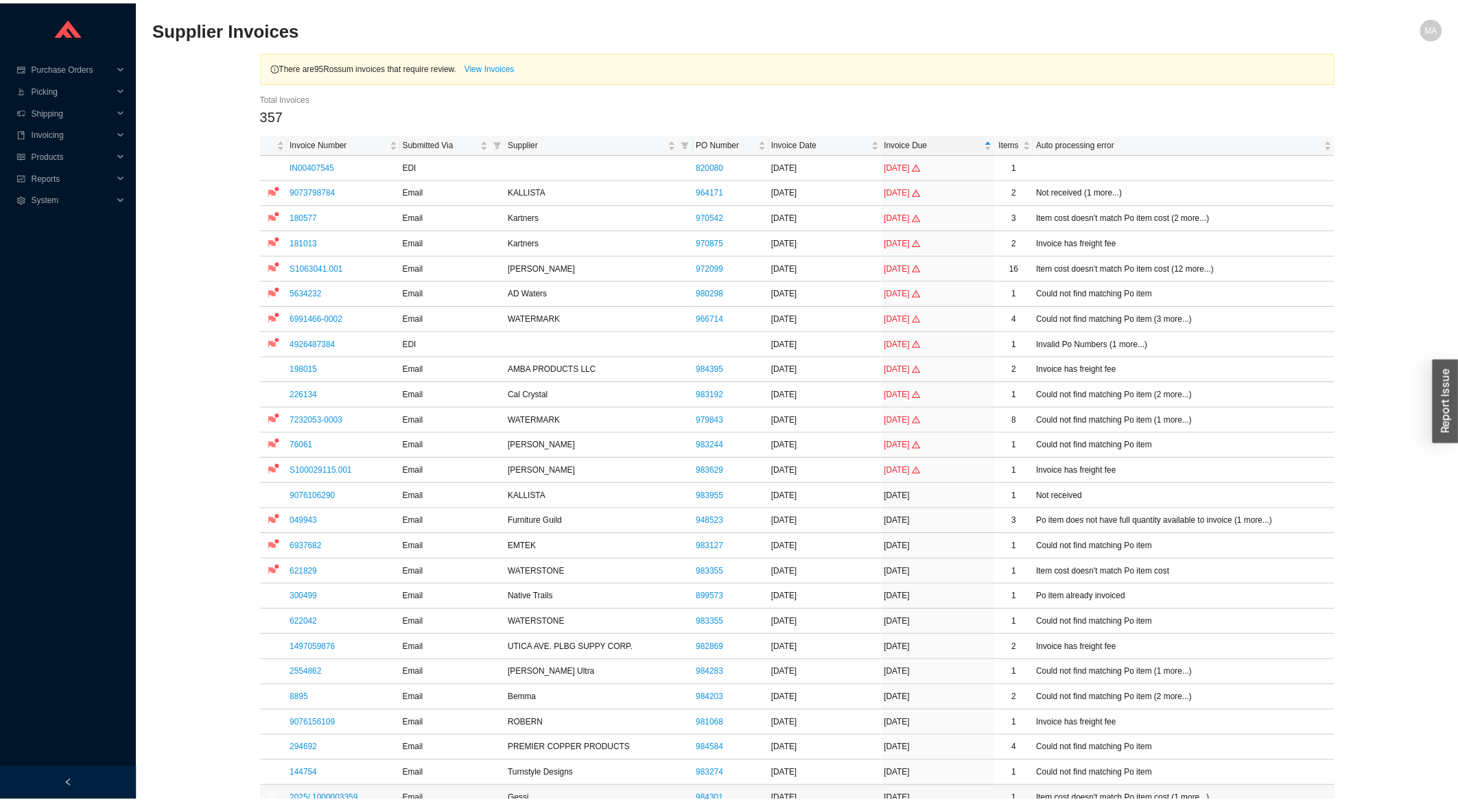
scroll to position [368, 0]
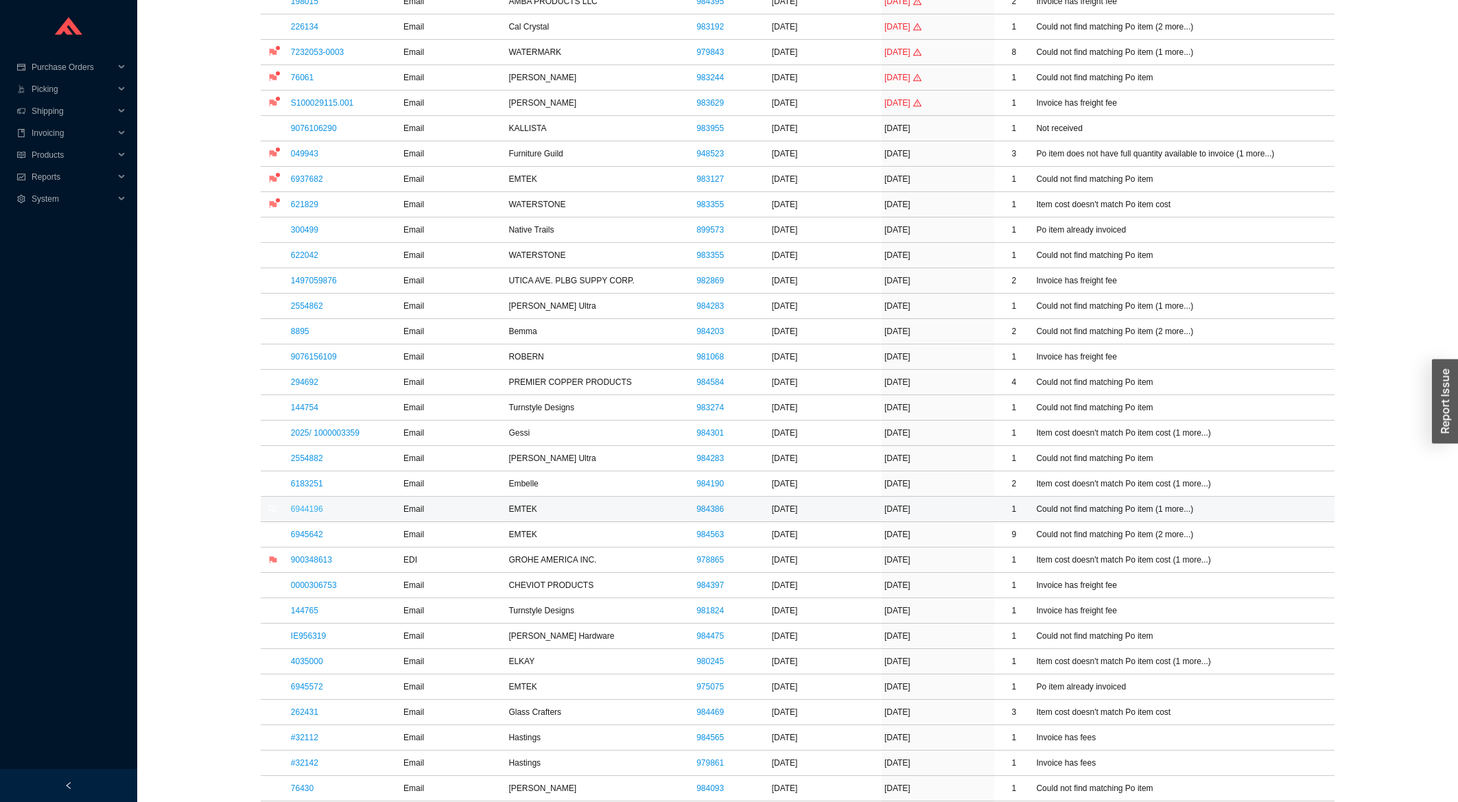
click at [295, 510] on link "6944196" at bounding box center [307, 509] width 32 height 10
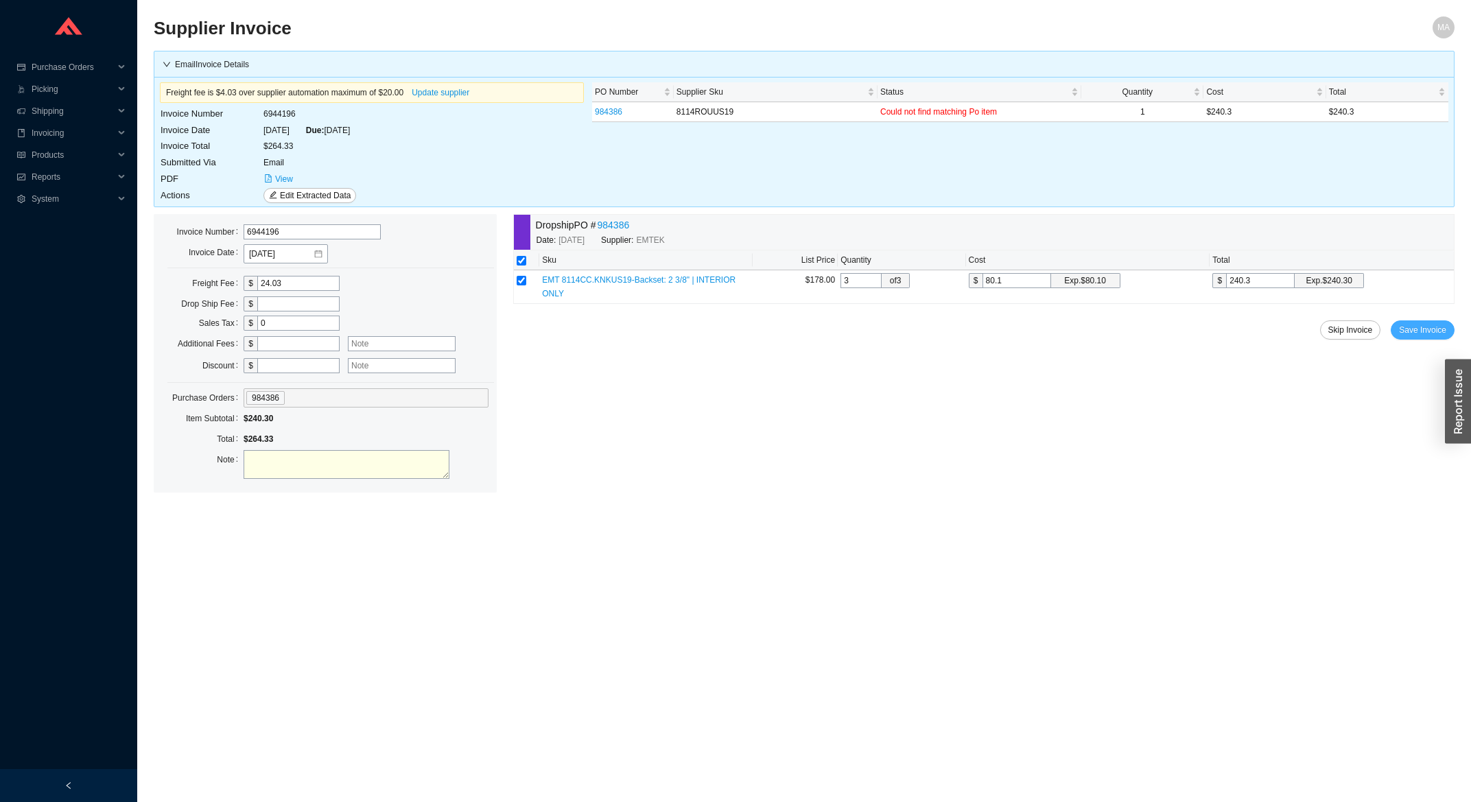
click at [1412, 323] on span "Save Invoice" at bounding box center [1422, 330] width 47 height 14
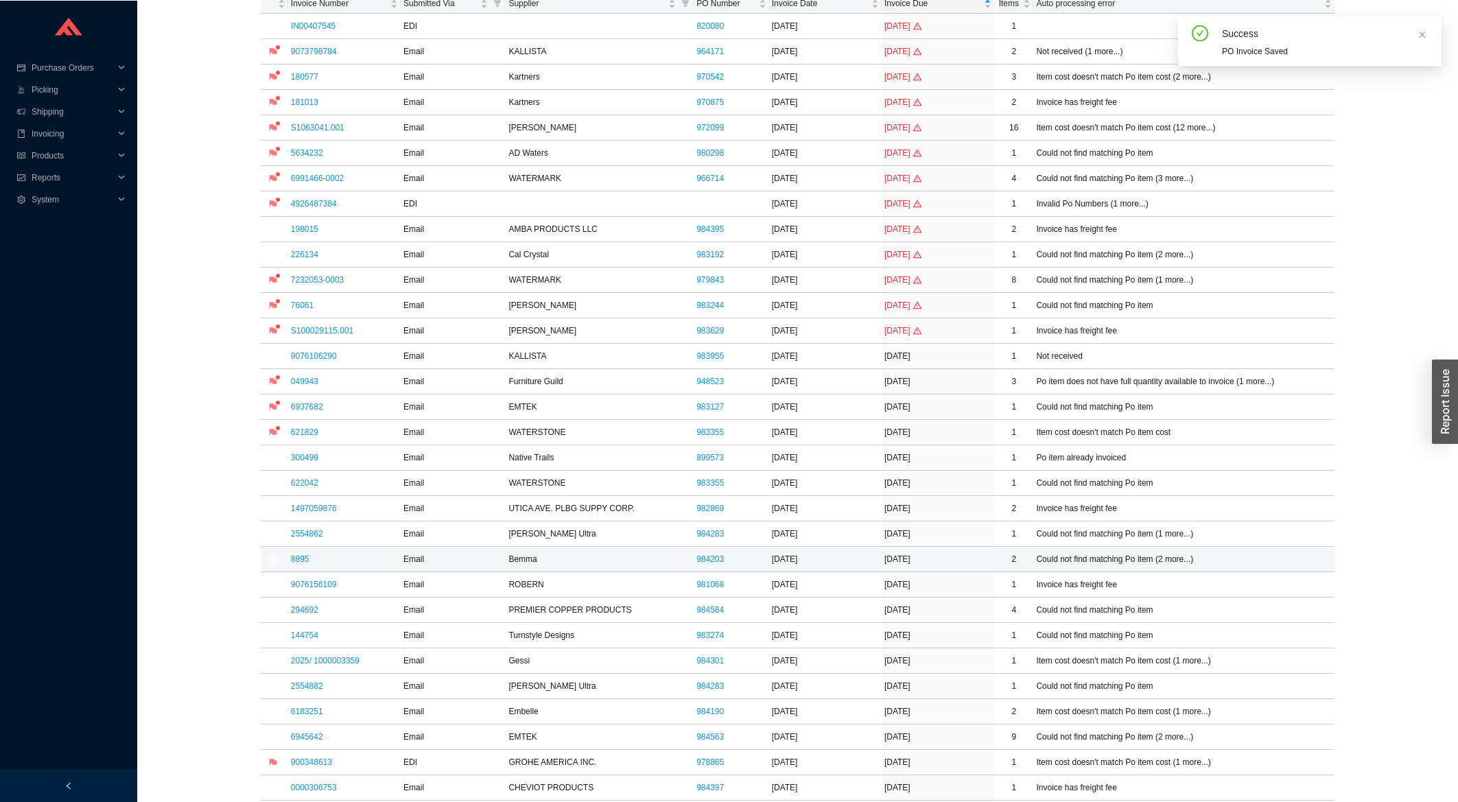
scroll to position [147, 0]
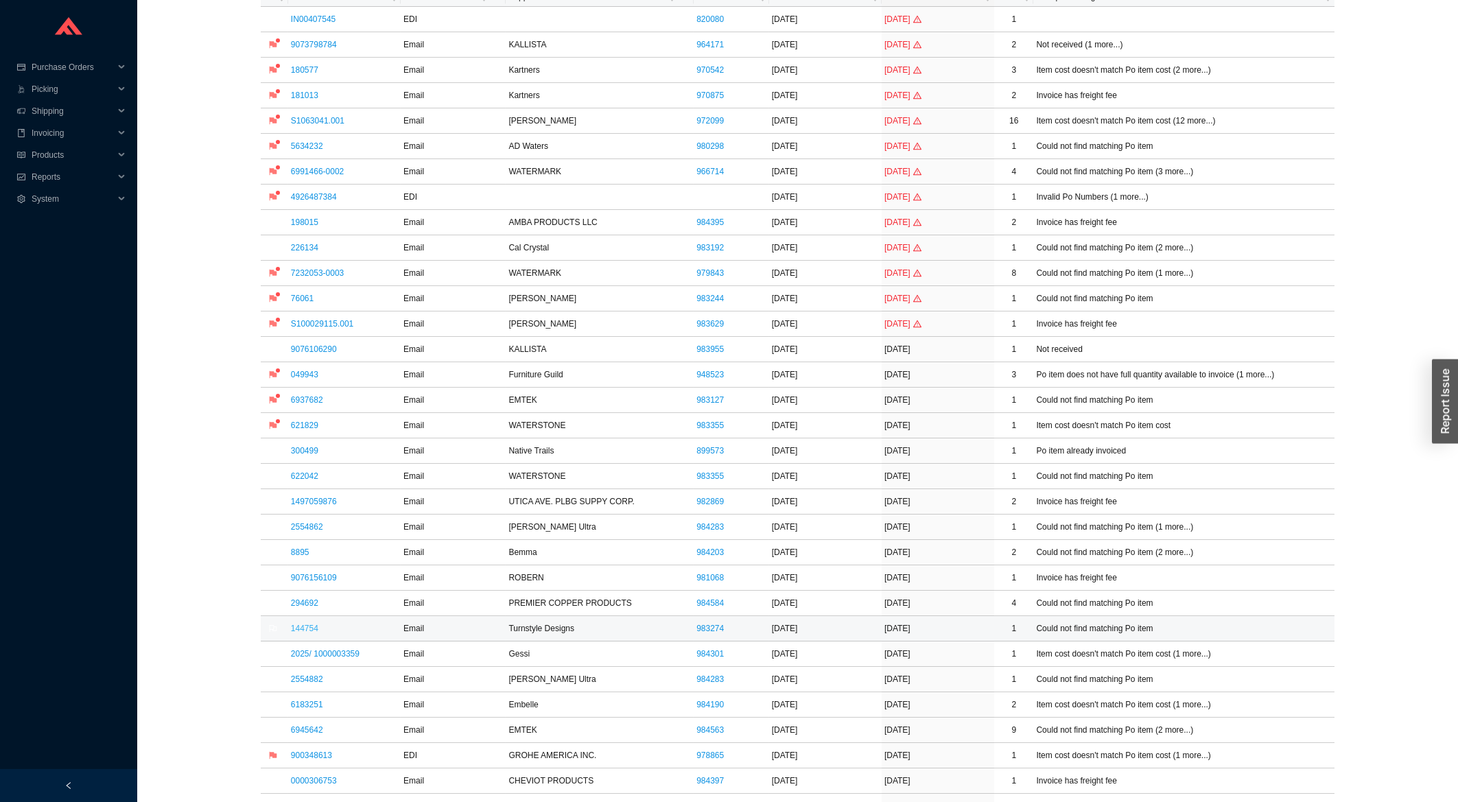
click at [313, 630] on link "144754" at bounding box center [304, 629] width 27 height 10
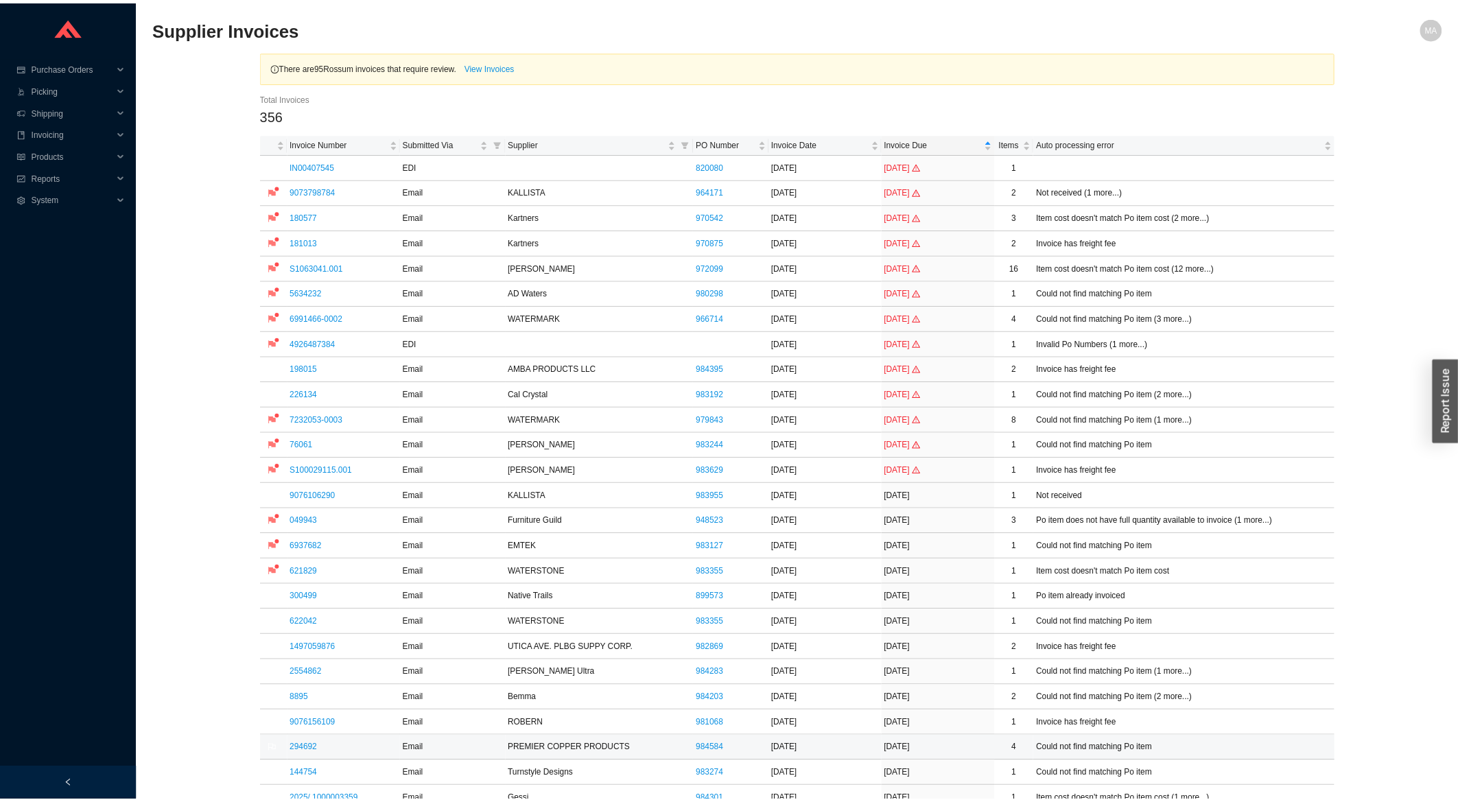
scroll to position [147, 0]
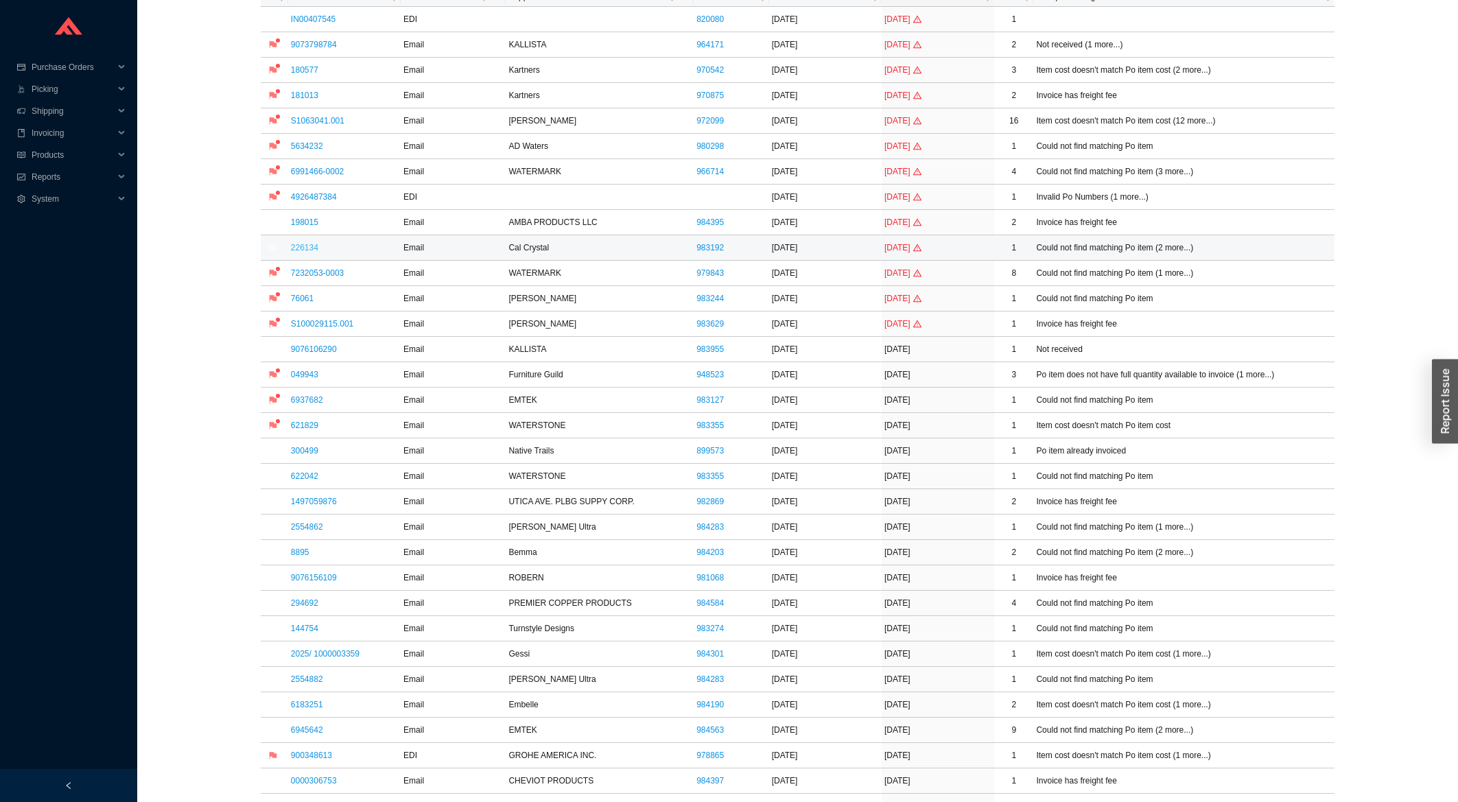
click at [300, 252] on link "226134" at bounding box center [304, 248] width 27 height 10
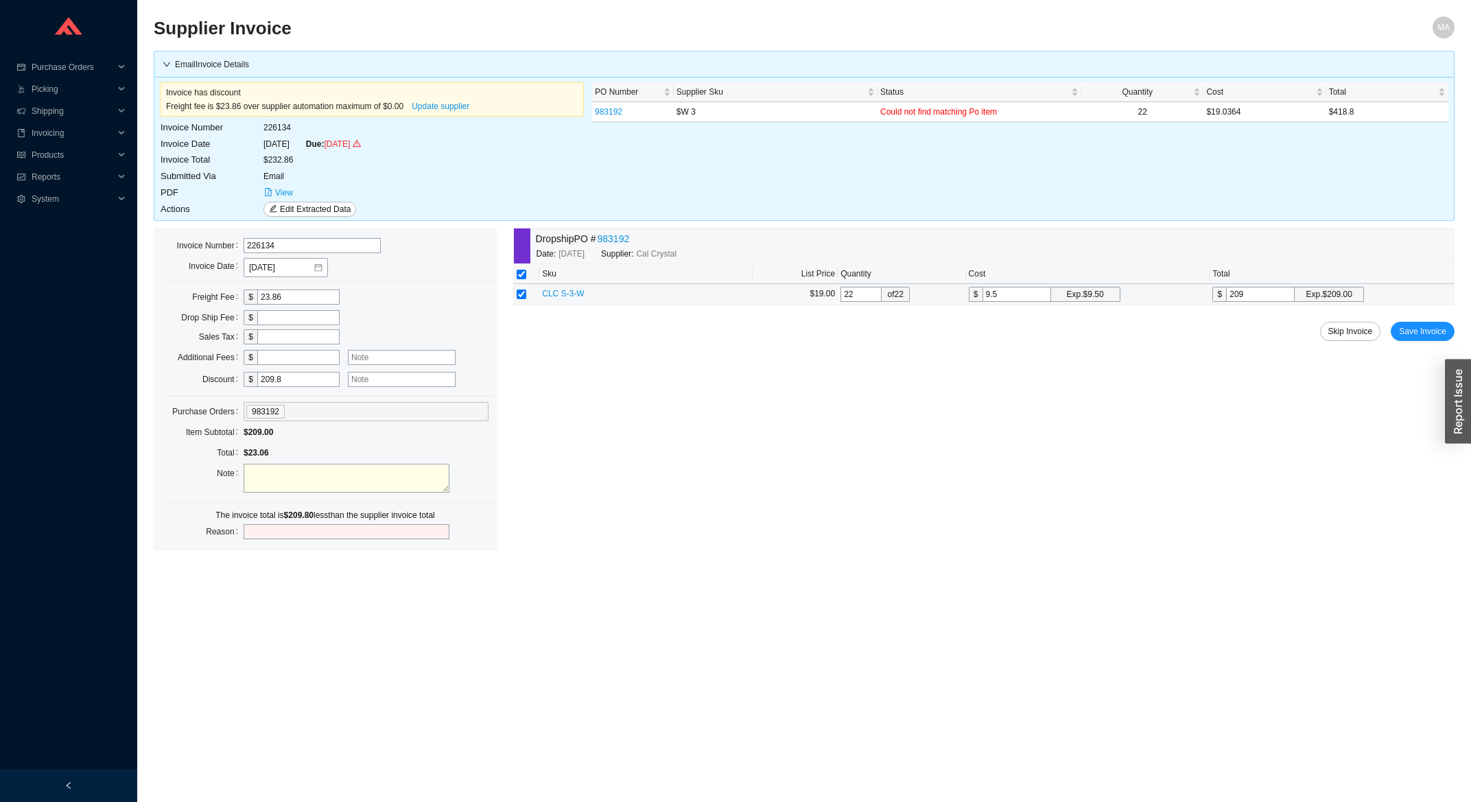
drag, startPoint x: 1001, startPoint y: 300, endPoint x: 957, endPoint y: 295, distance: 44.2
click at [983, 295] on input "9.5" at bounding box center [1017, 294] width 69 height 15
type input "1"
type input "22"
type input "19"
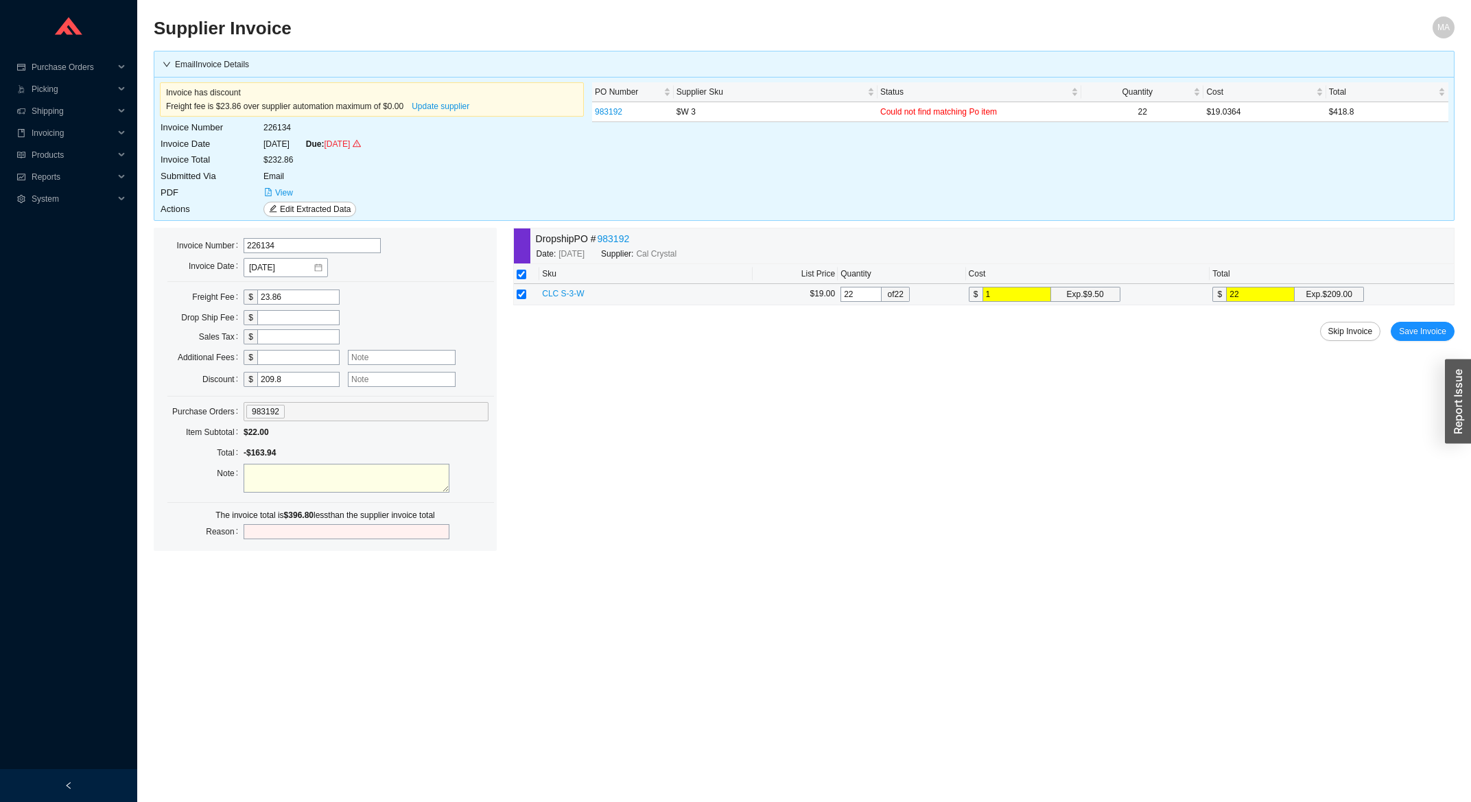
type input "418"
type input "19.03"
type input "418.66"
type input "19.036"
type input "418.79"
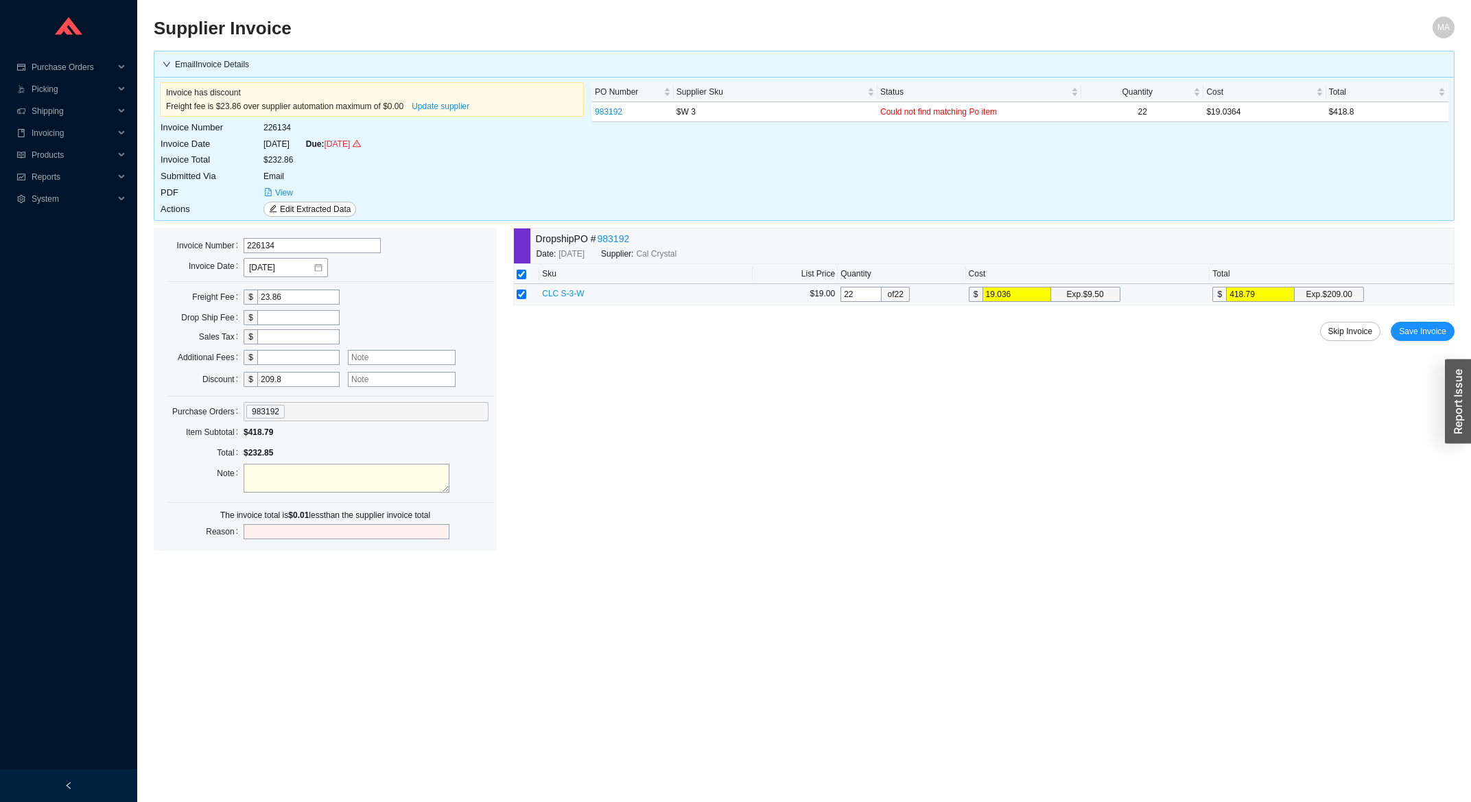
type input "19.0364"
type input "418.8"
type input "19.0364"
click at [1426, 321] on div "Dropship PO # 983192 Date: 7/21/2025 Supplier: Cal Crystal Sku List Price Quant…" at bounding box center [983, 367] width 941 height 279
click at [1425, 333] on span "Save Invoice" at bounding box center [1422, 332] width 47 height 14
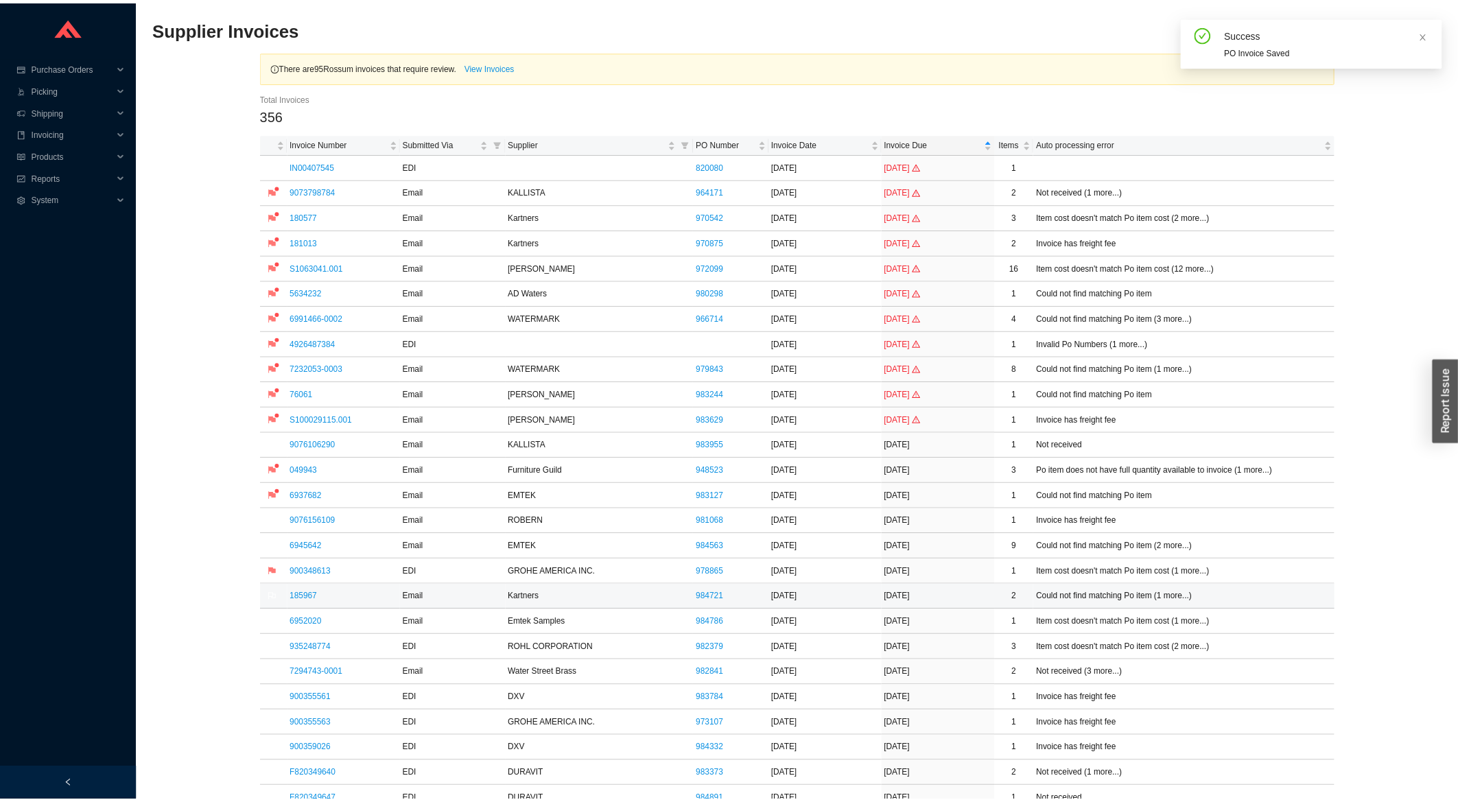
scroll to position [588, 0]
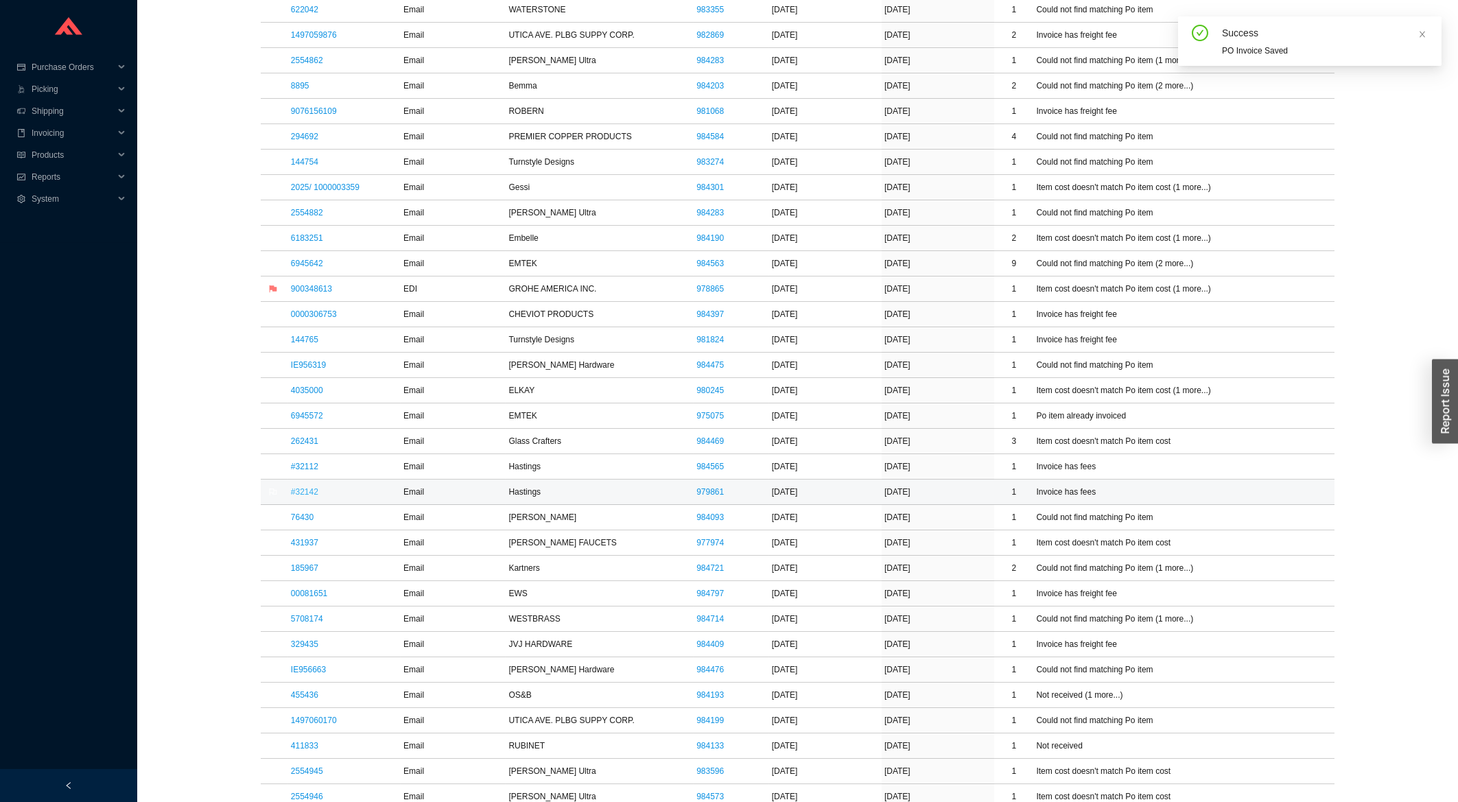
click at [305, 497] on link "#32142" at bounding box center [304, 492] width 27 height 10
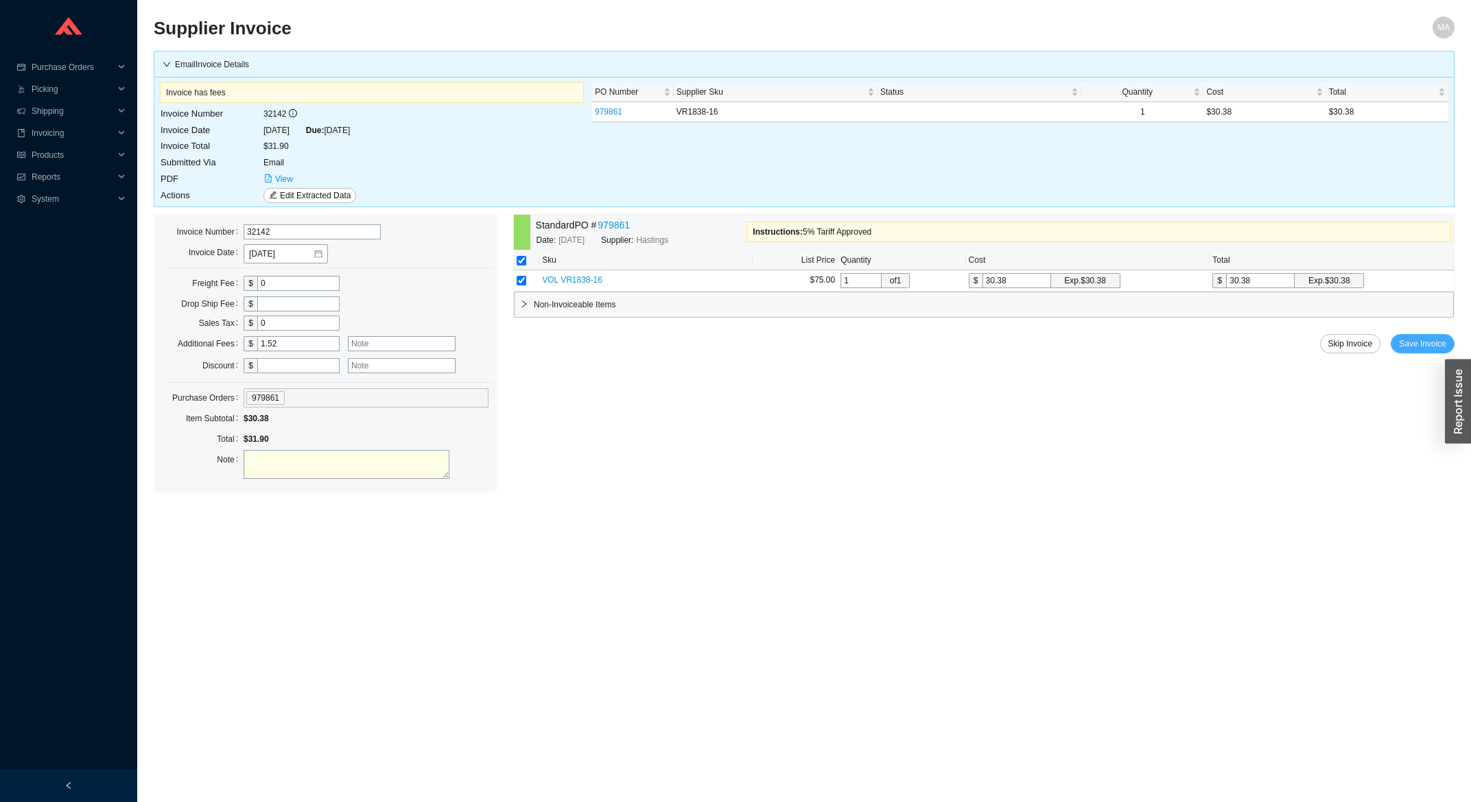
click at [1440, 344] on span "Save Invoice" at bounding box center [1422, 344] width 47 height 14
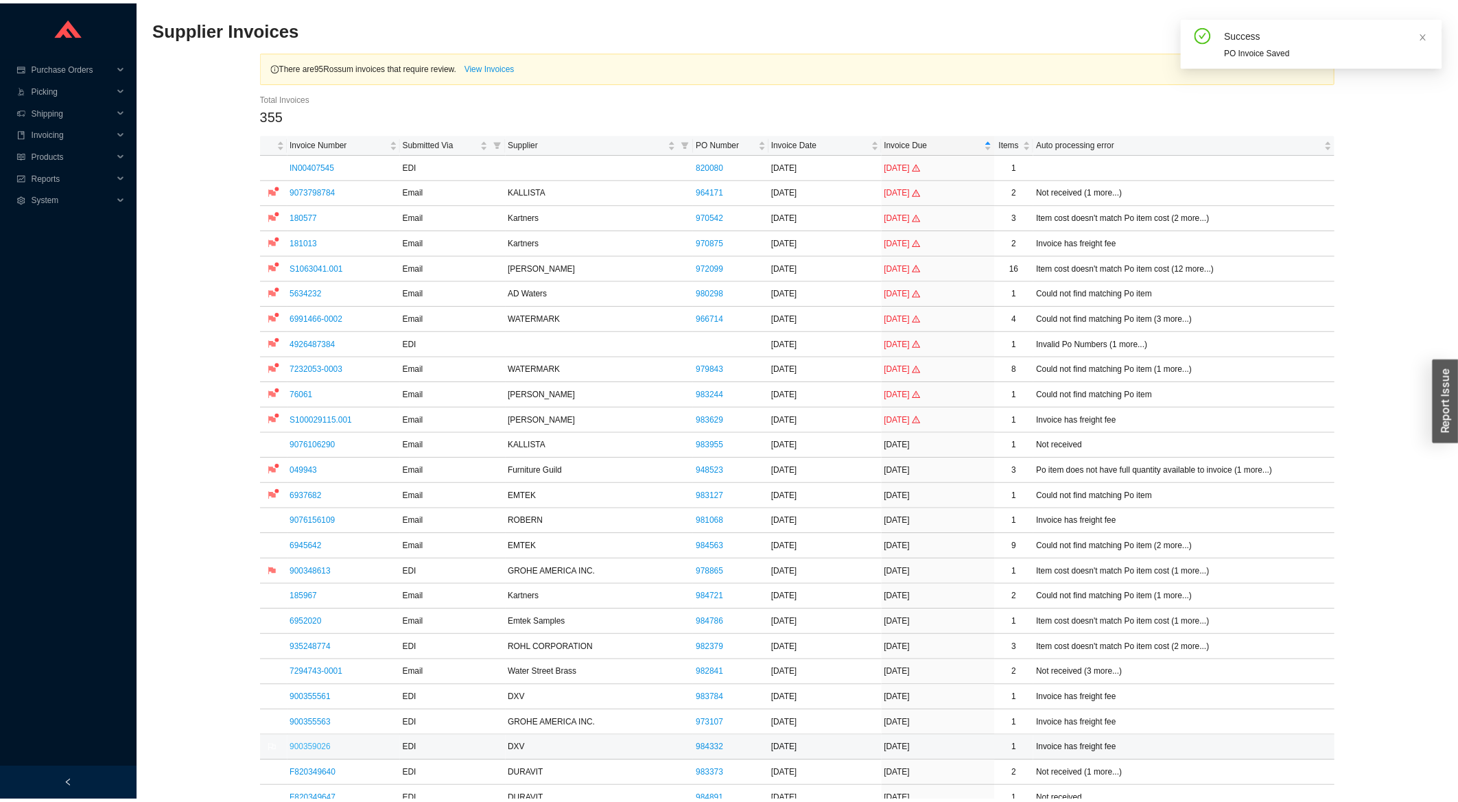
scroll to position [294, 0]
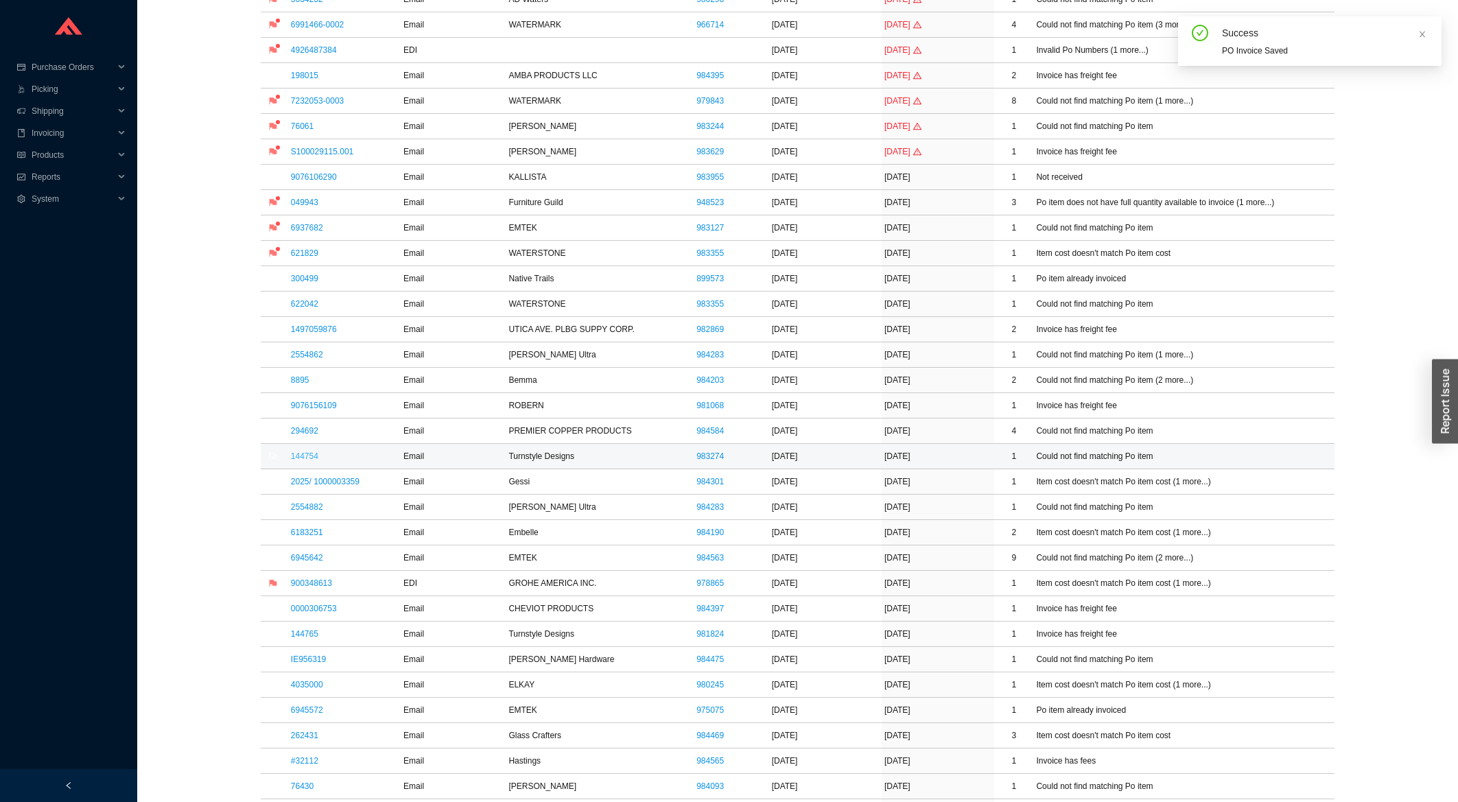
click at [308, 456] on link "144754" at bounding box center [304, 456] width 27 height 10
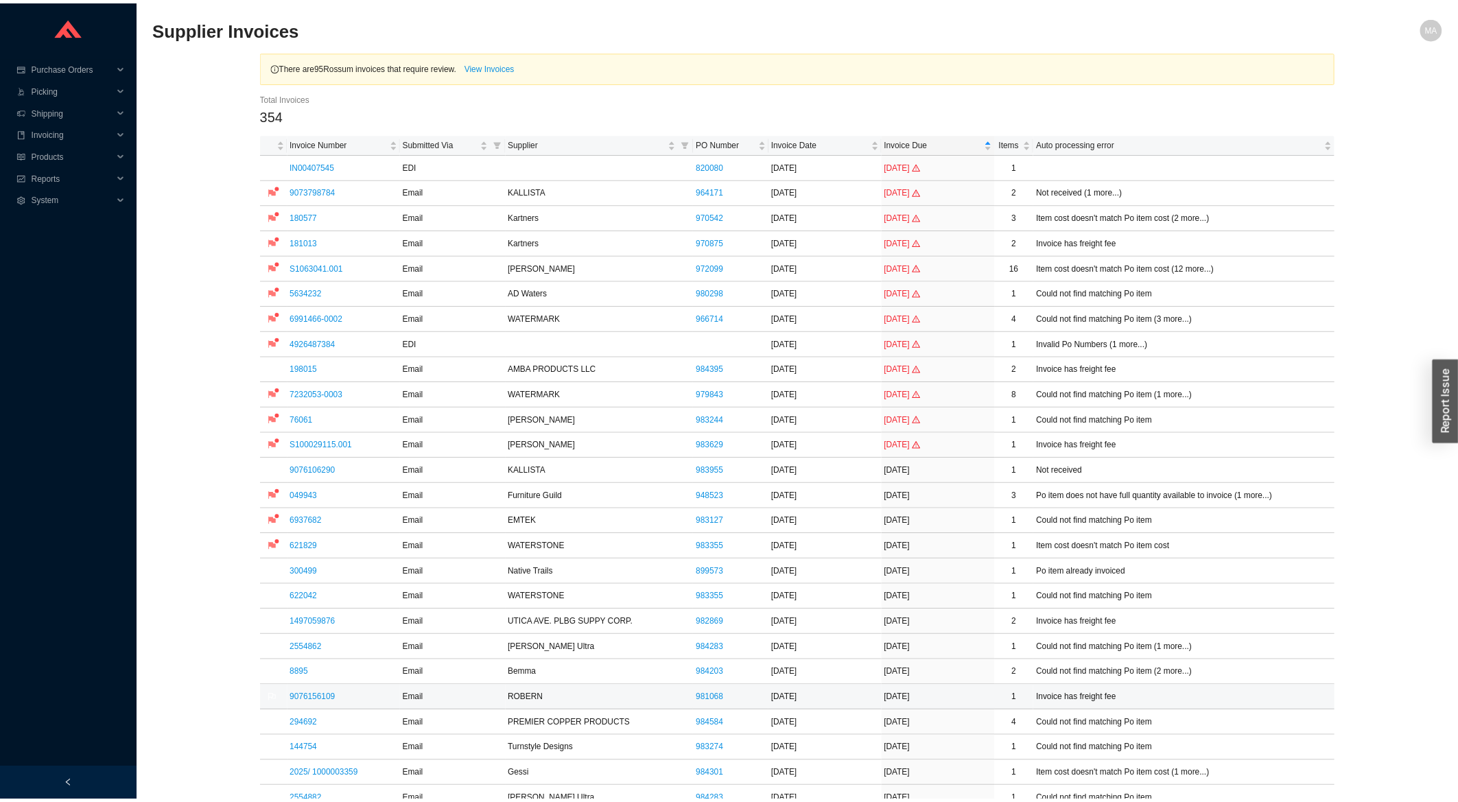
scroll to position [294, 0]
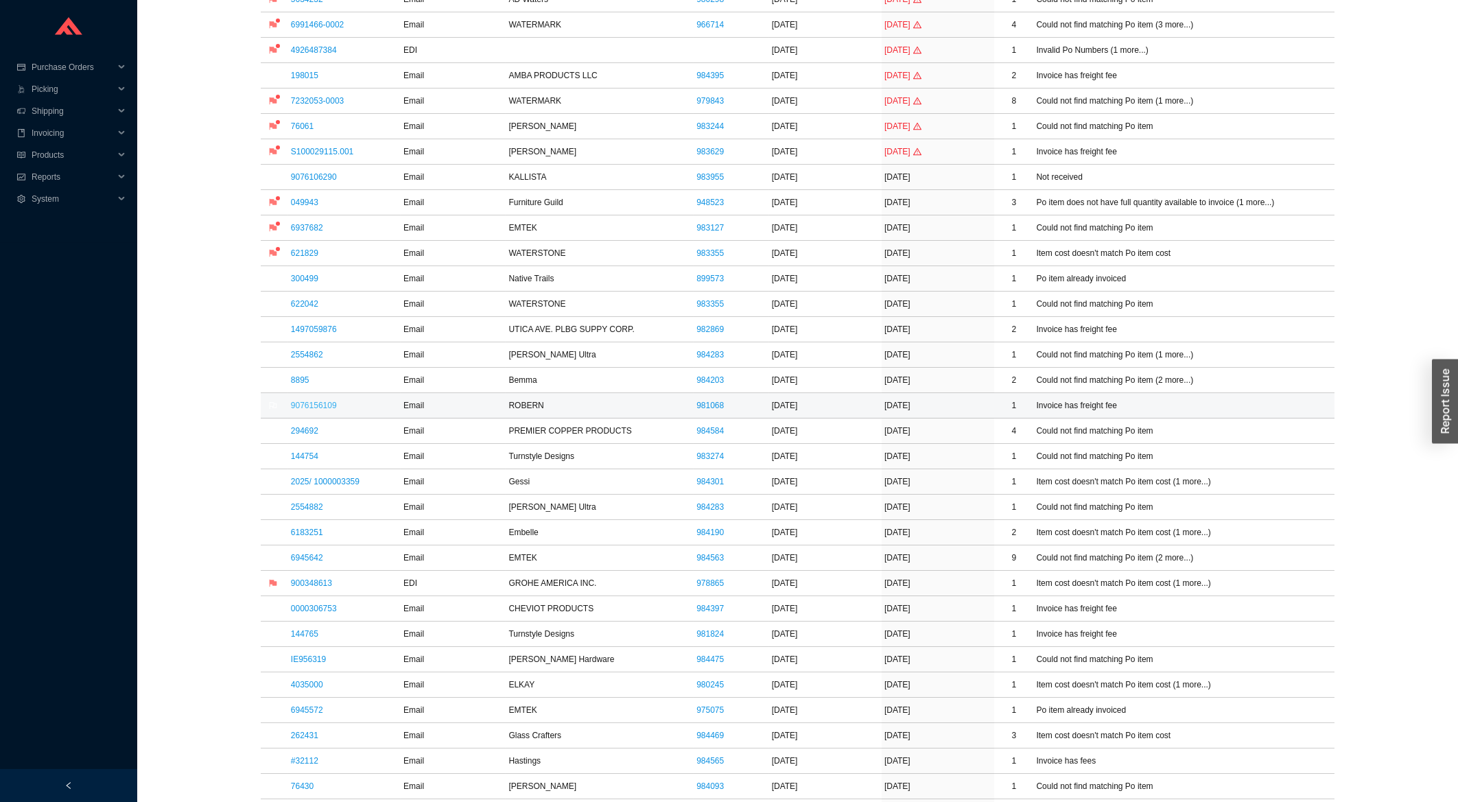
click at [308, 403] on link "9076156109" at bounding box center [314, 406] width 46 height 10
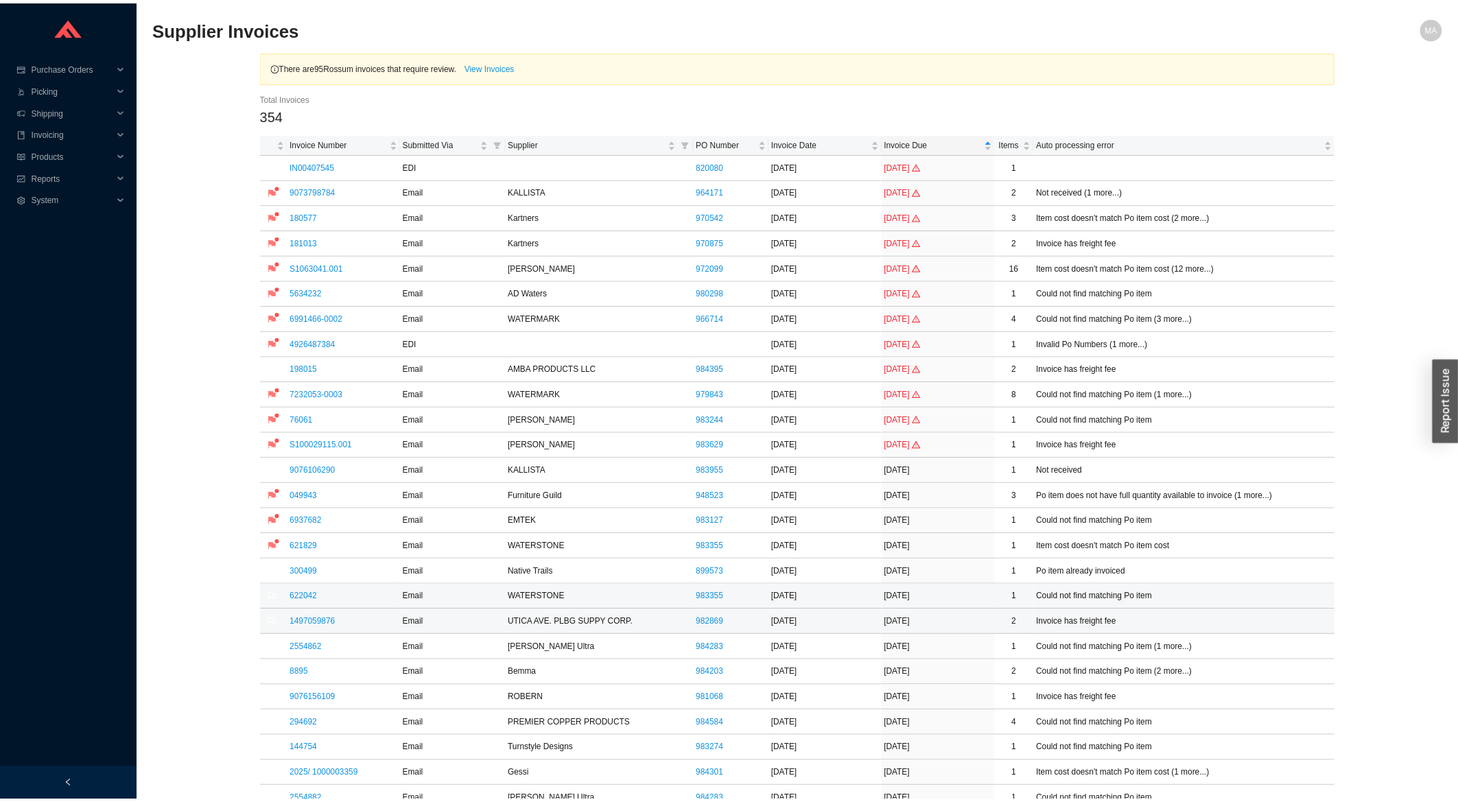
scroll to position [294, 0]
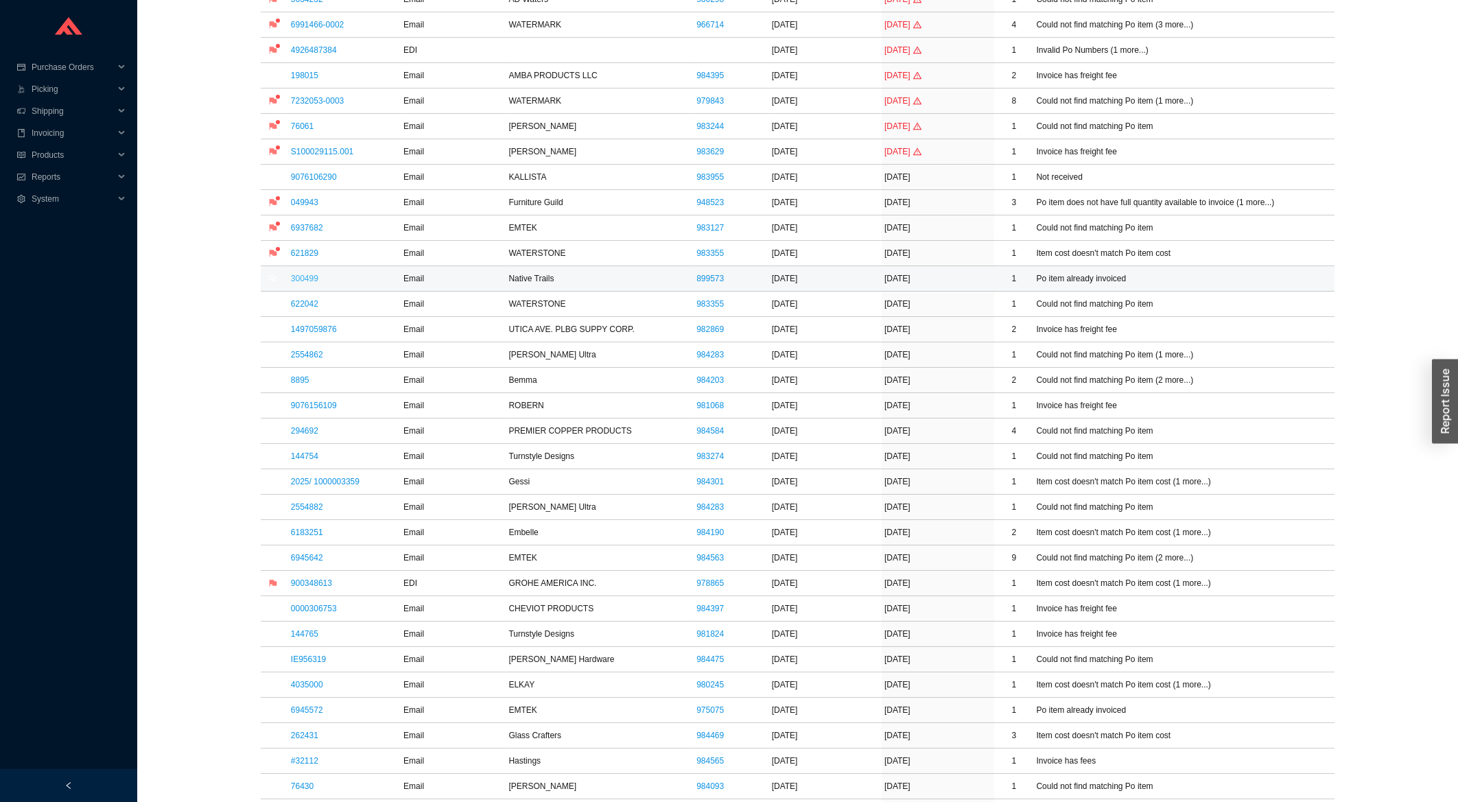
click at [316, 282] on link "300499" at bounding box center [304, 279] width 27 height 10
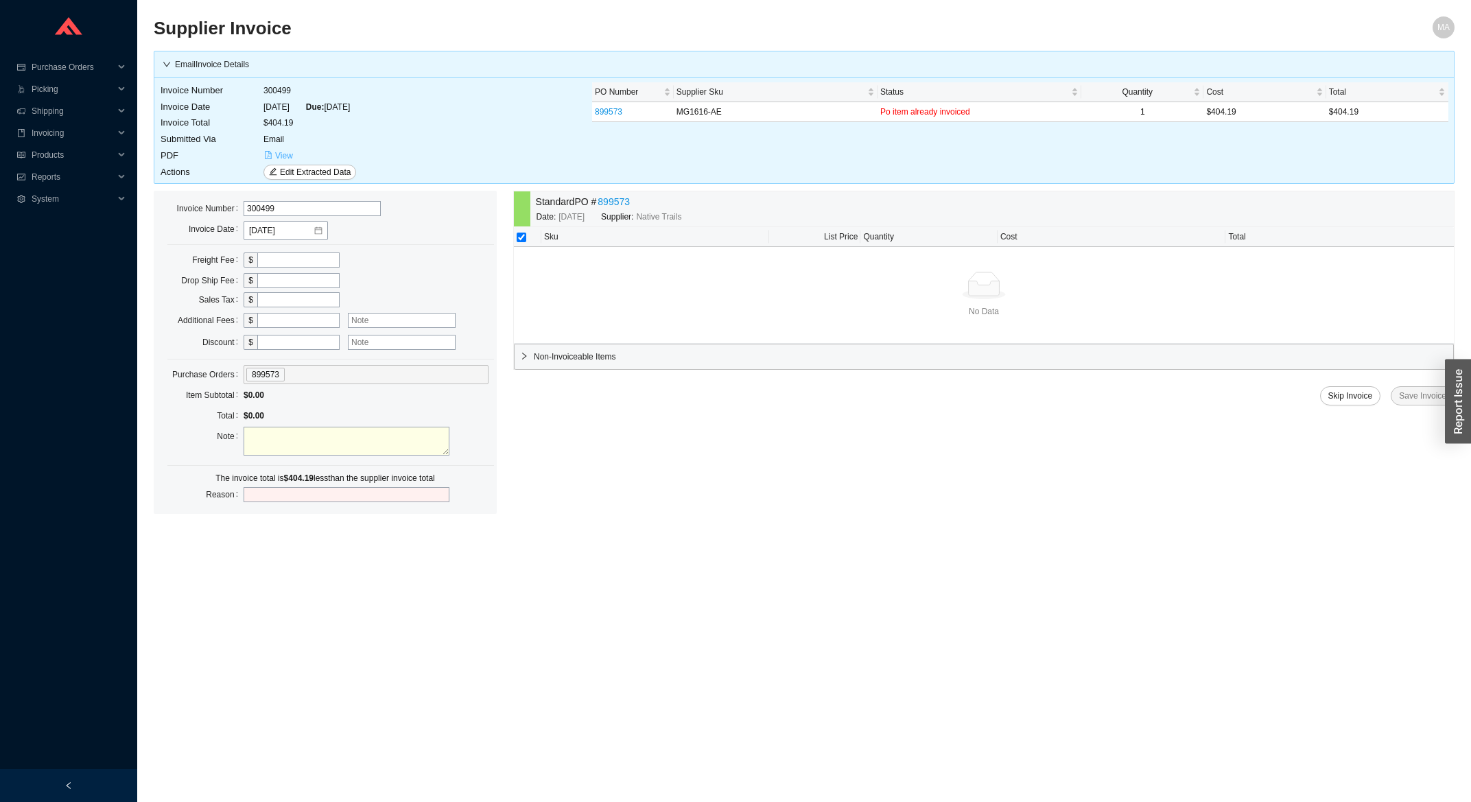
click at [280, 152] on span "View" at bounding box center [284, 156] width 18 height 14
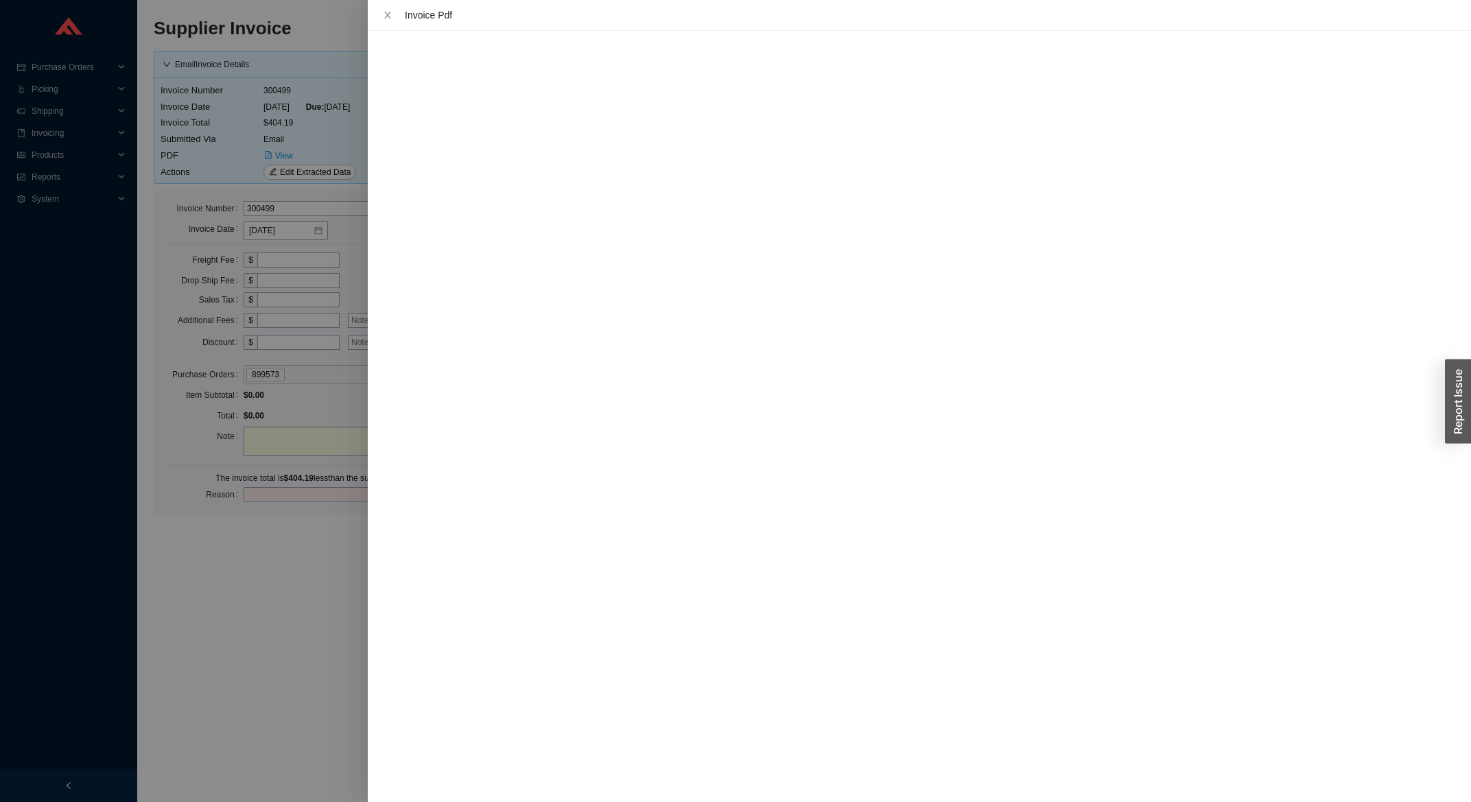
click at [384, 21] on div "Invoice Pdf" at bounding box center [919, 15] width 1081 height 15
click at [386, 16] on icon "close" at bounding box center [387, 15] width 7 height 7
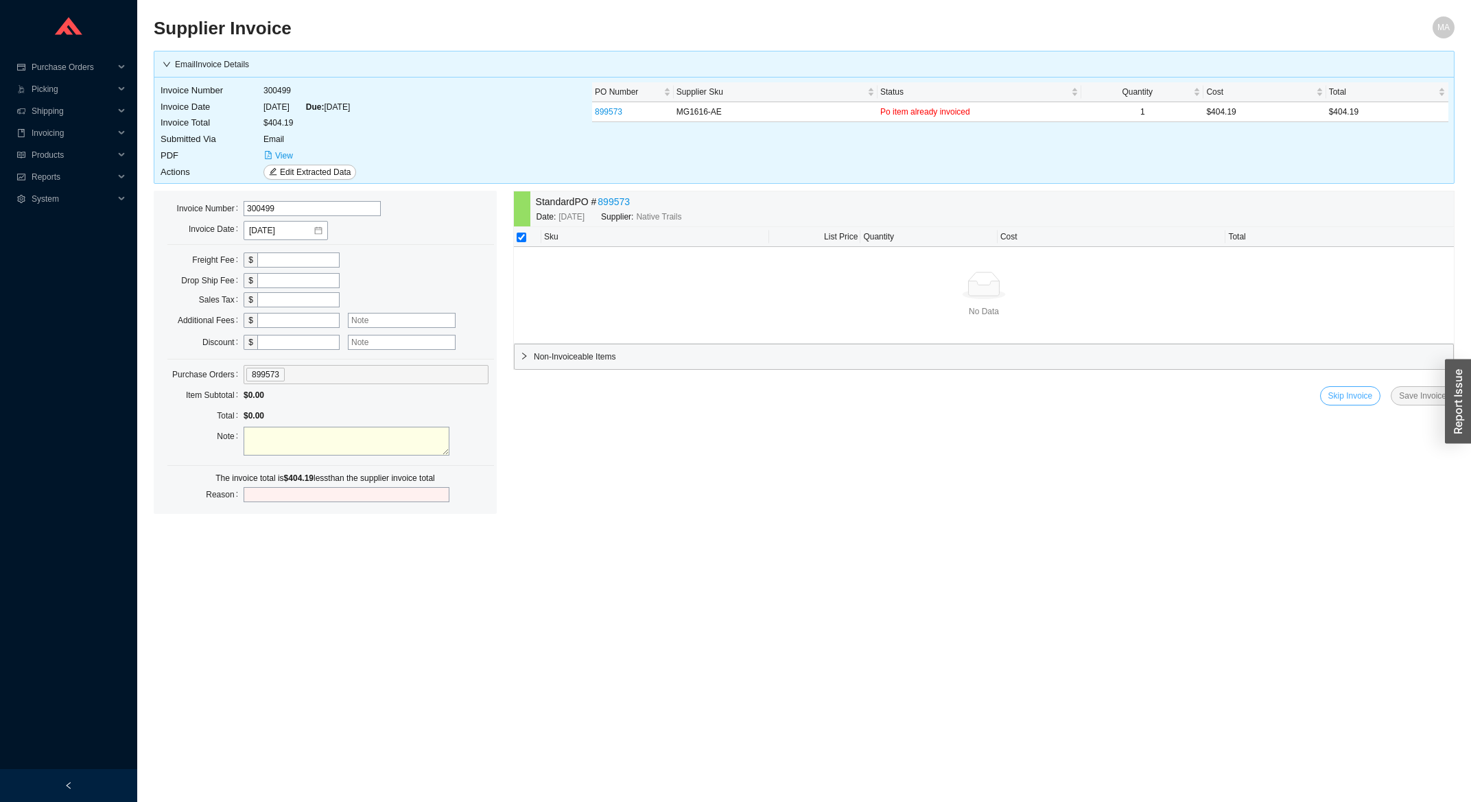
click at [1365, 397] on span "Skip Invoice" at bounding box center [1350, 396] width 45 height 14
click at [1427, 356] on span "Yes" at bounding box center [1426, 358] width 14 height 14
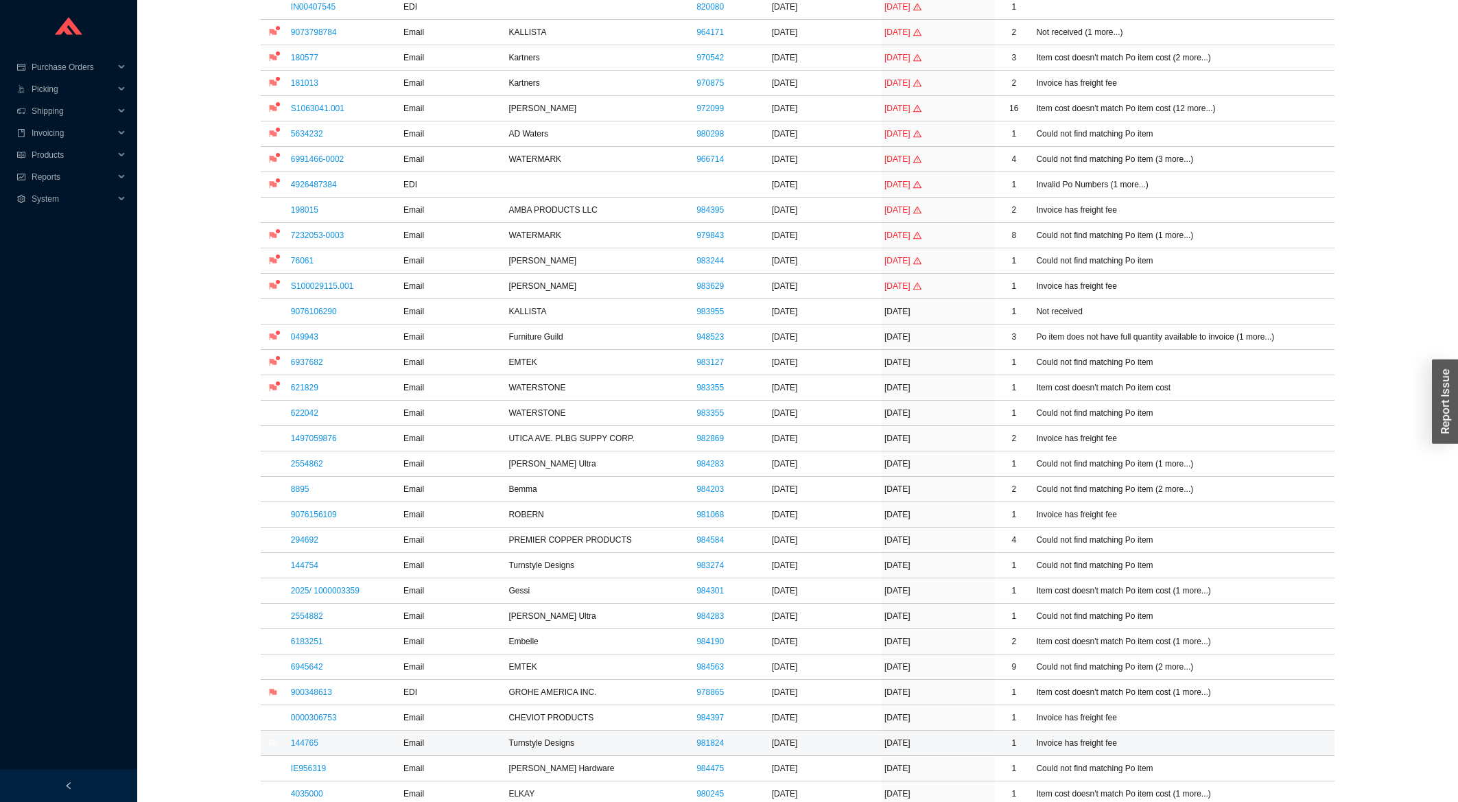
scroll to position [220, 0]
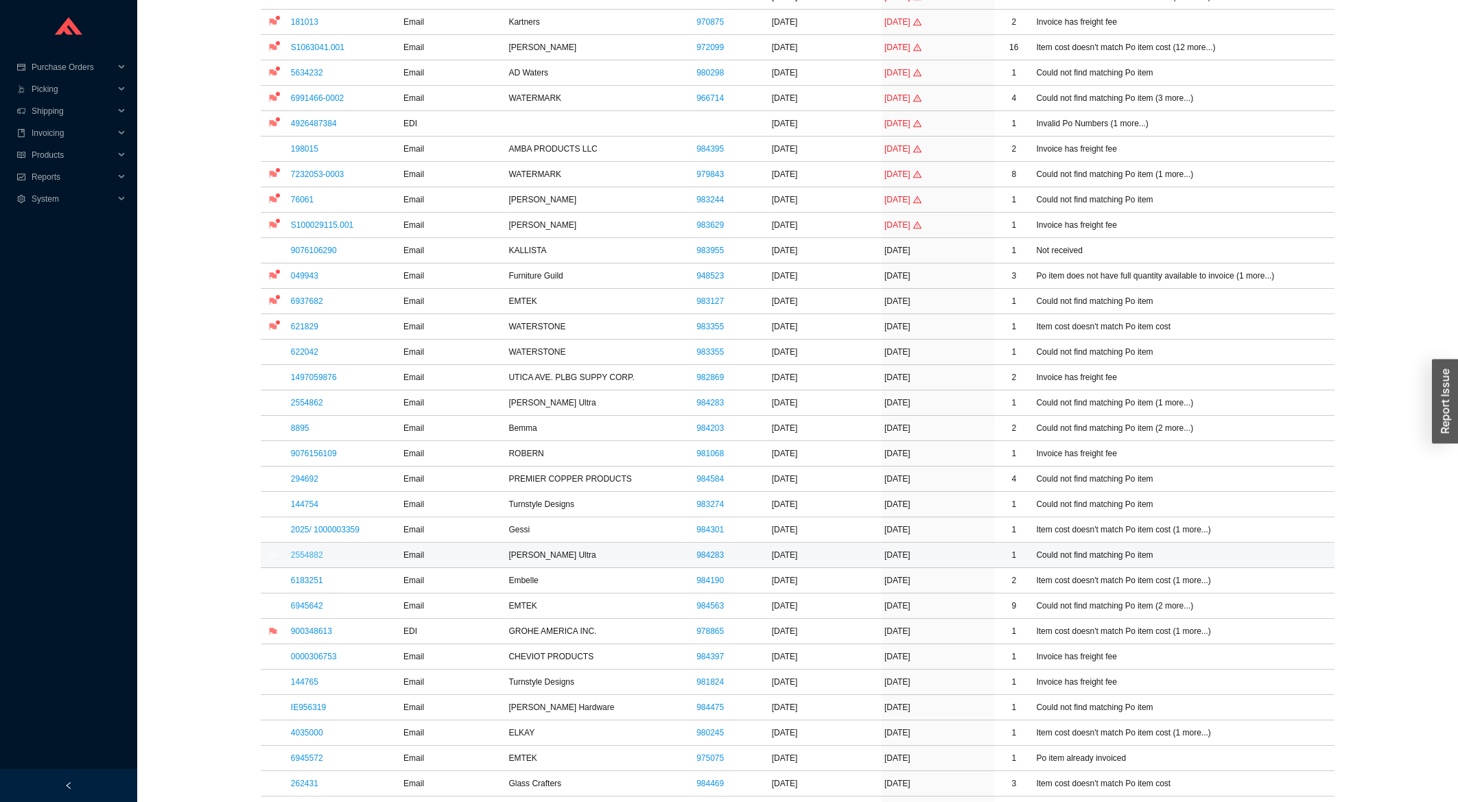
click at [321, 559] on link "2554882" at bounding box center [307, 555] width 32 height 10
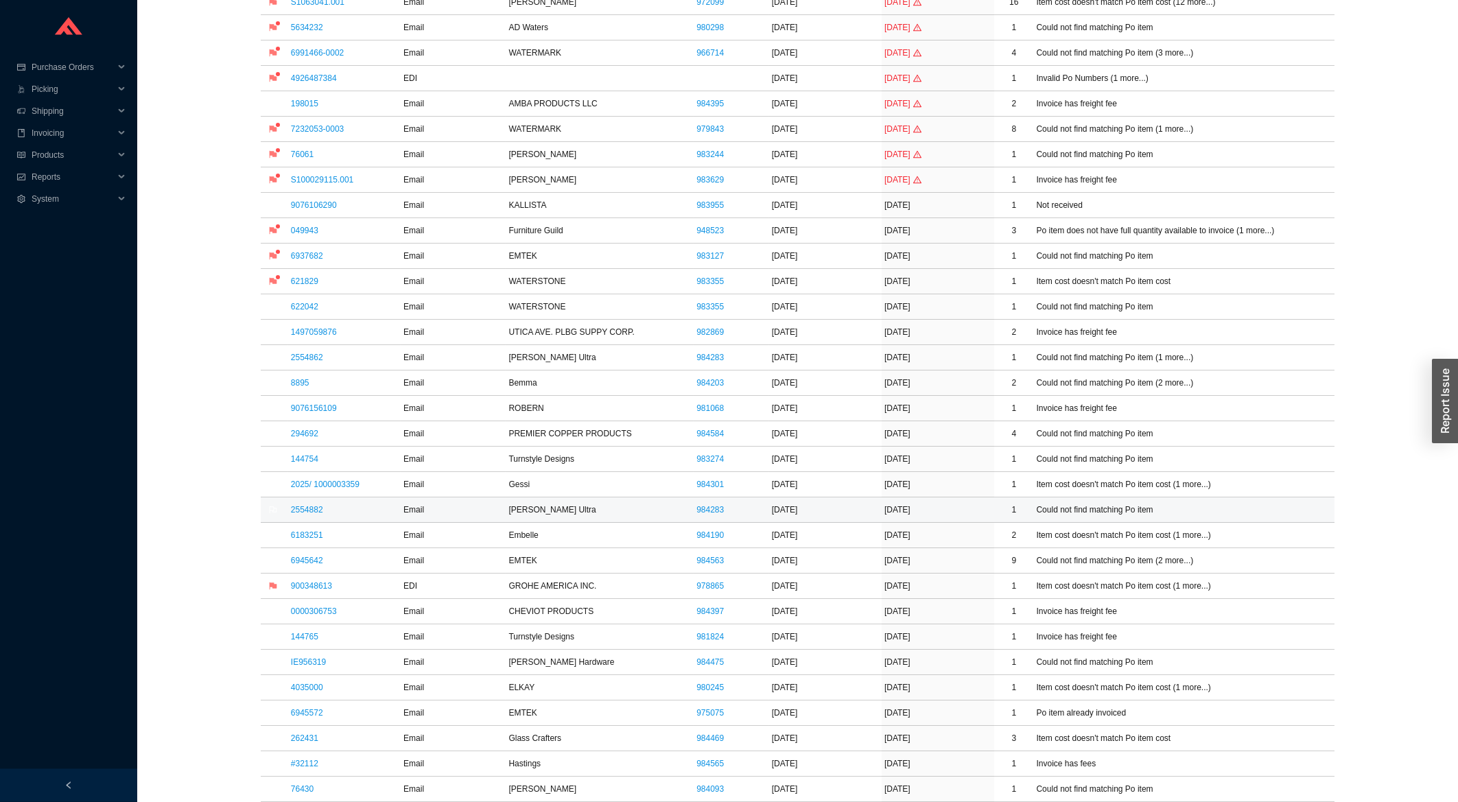
scroll to position [294, 0]
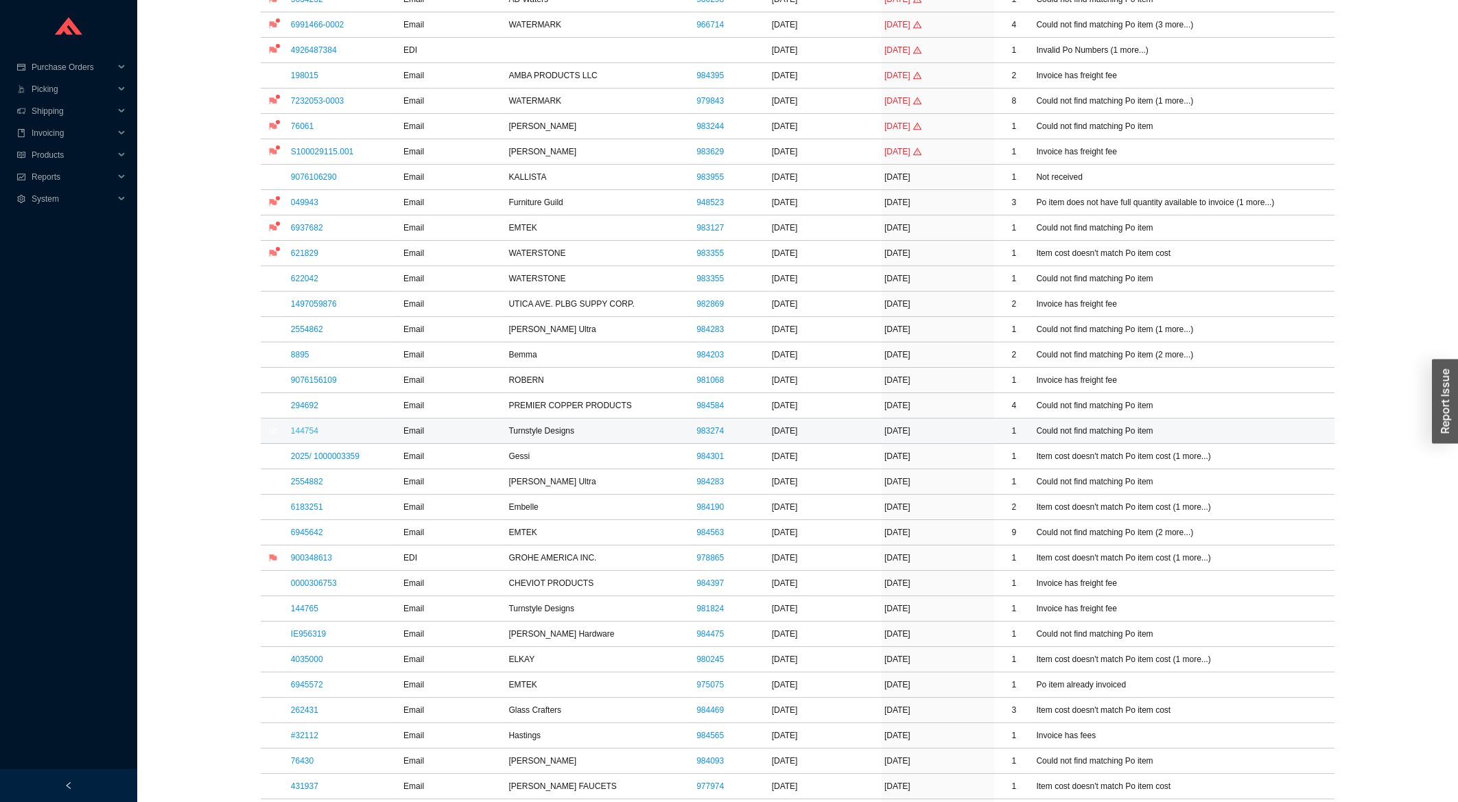
click at [300, 434] on link "144754" at bounding box center [304, 431] width 27 height 10
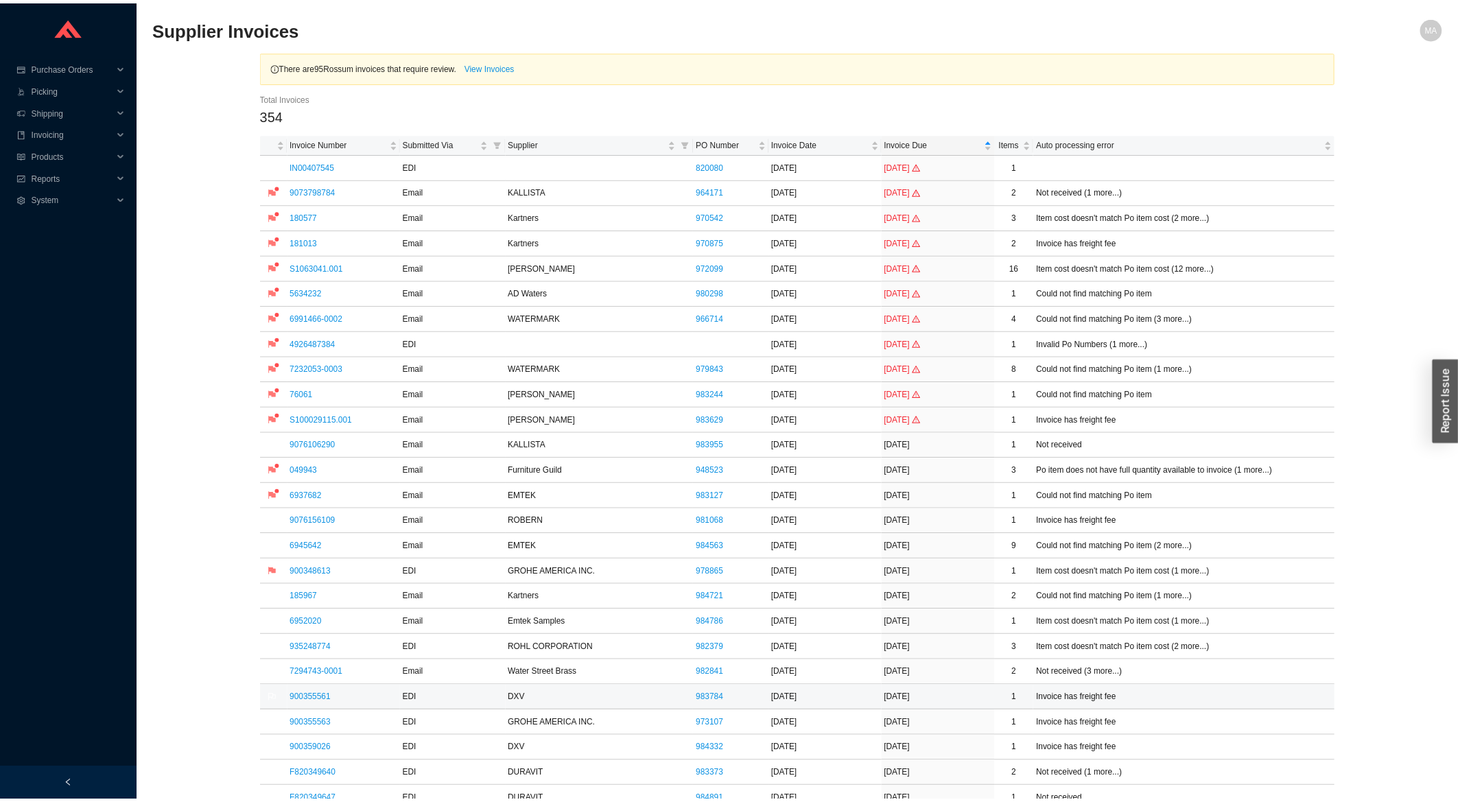
scroll to position [294, 0]
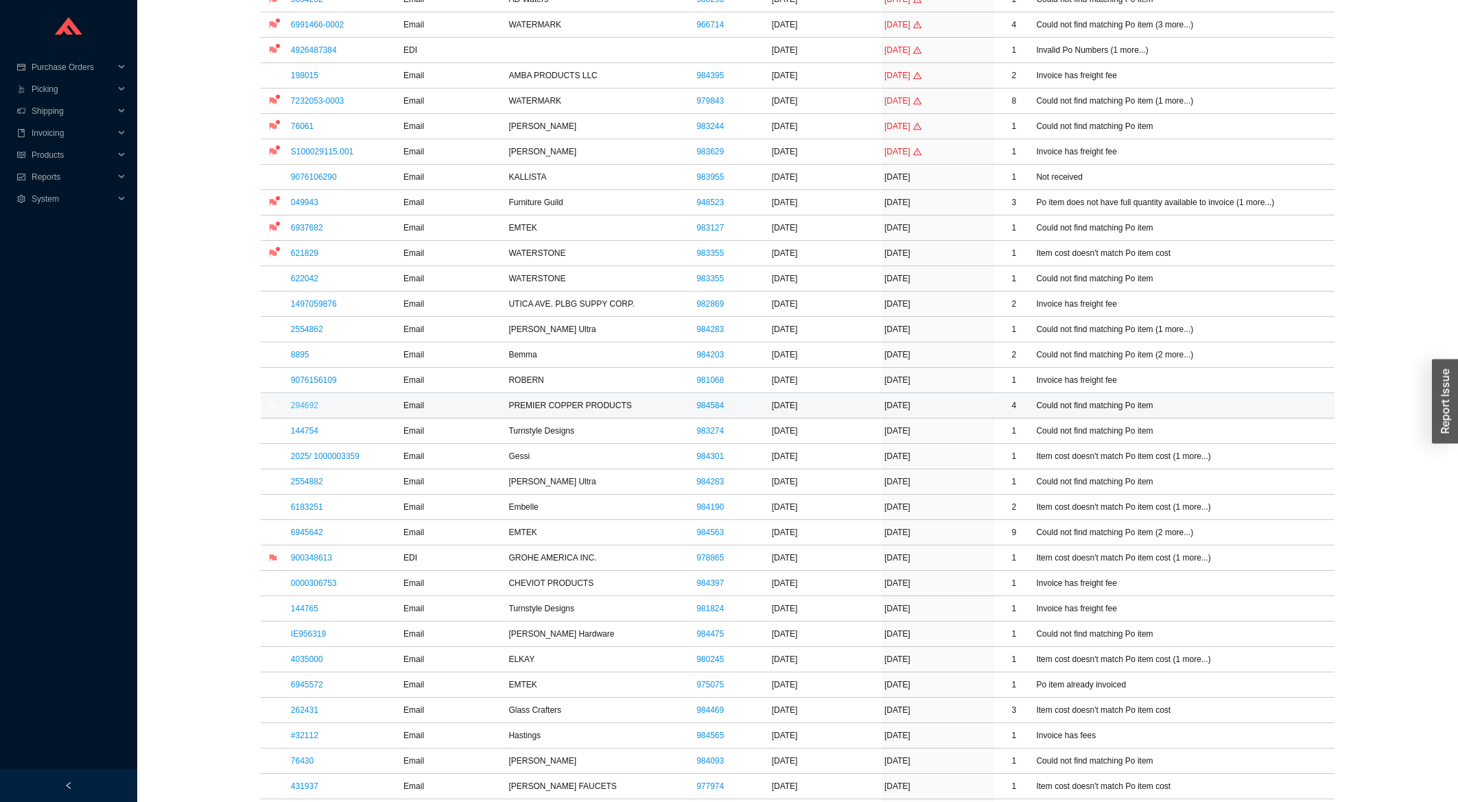
click at [298, 409] on link "294692" at bounding box center [304, 406] width 27 height 10
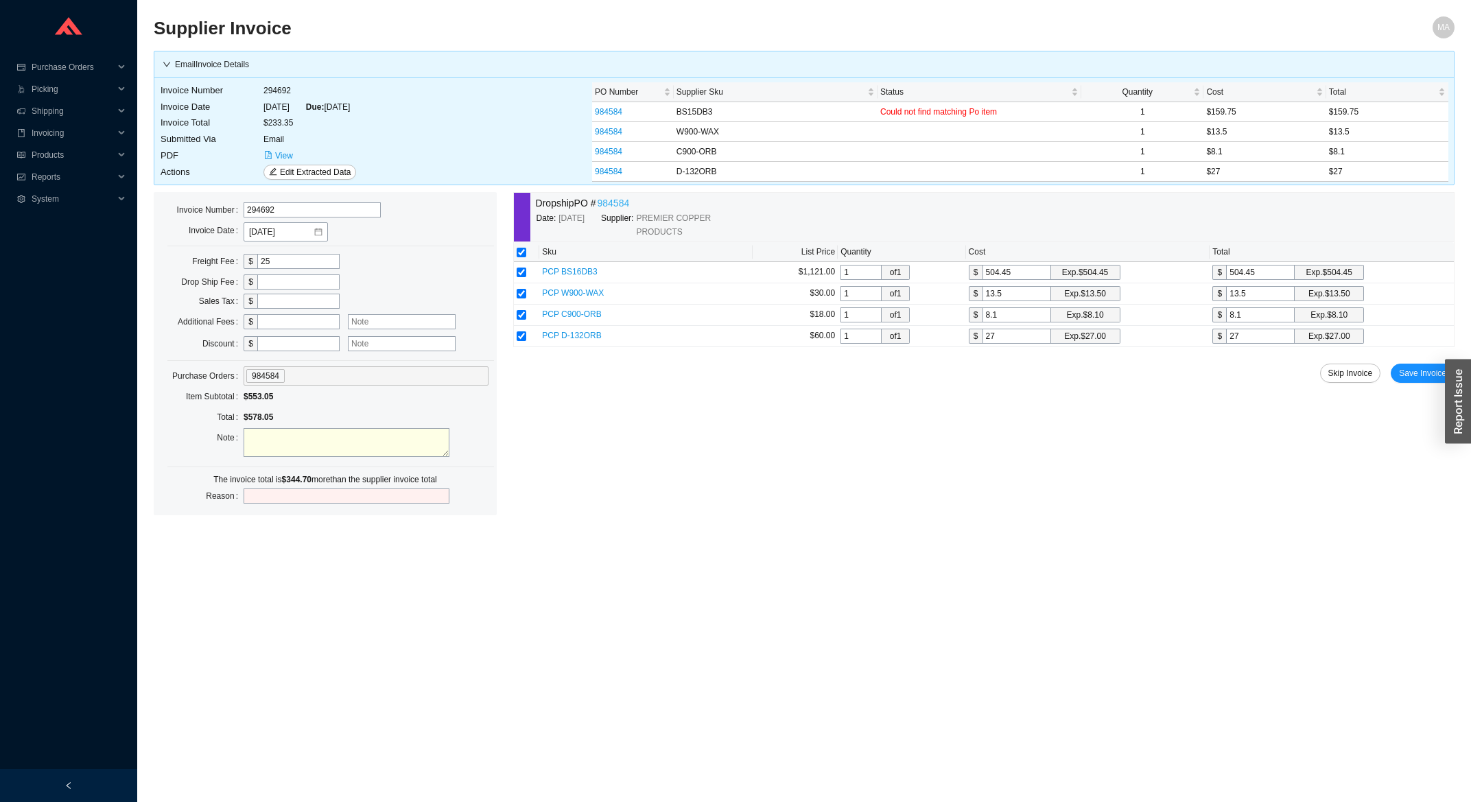
click at [612, 209] on link "984584" at bounding box center [614, 204] width 32 height 16
click at [285, 150] on span "View" at bounding box center [284, 156] width 18 height 14
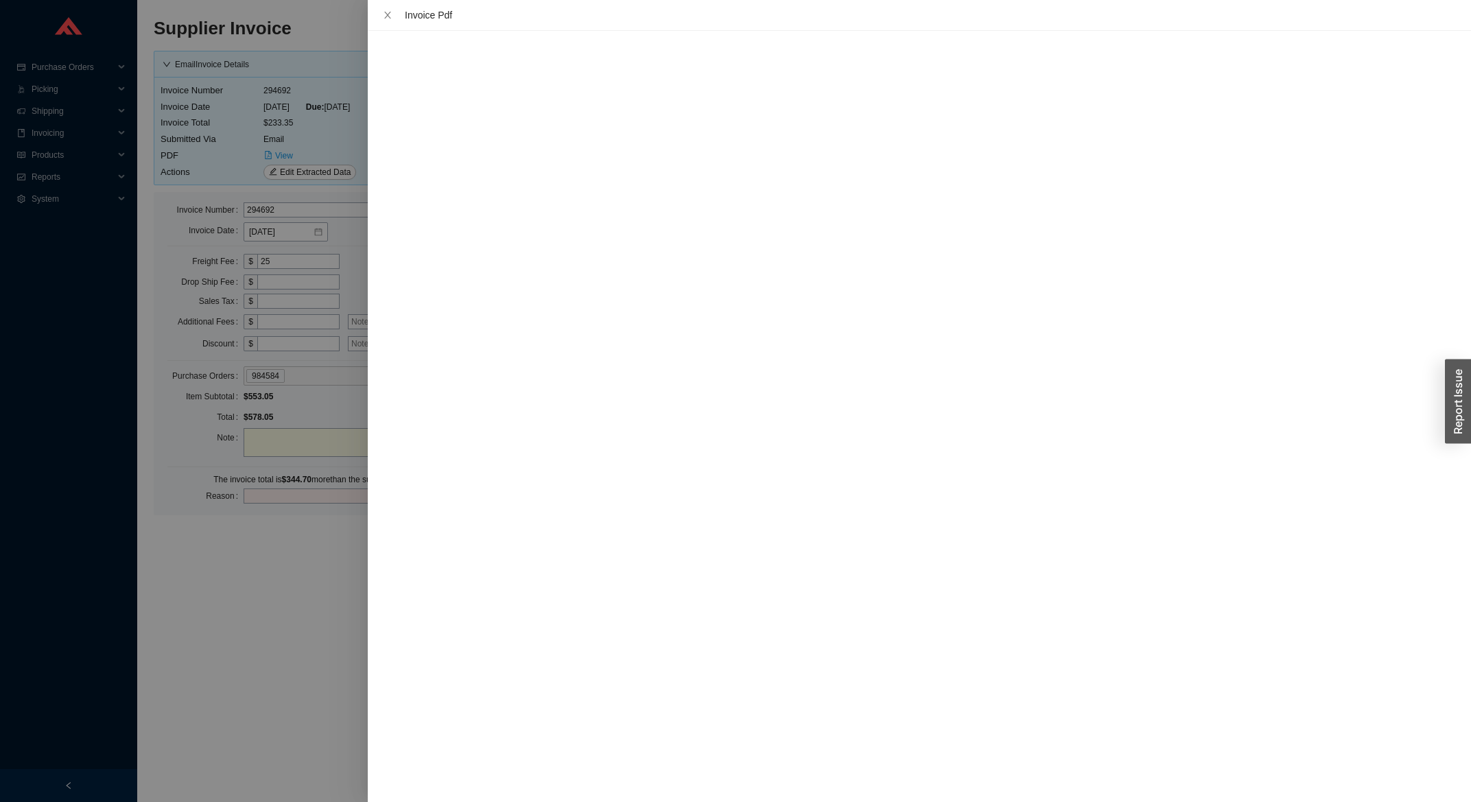
click at [202, 609] on div at bounding box center [735, 401] width 1471 height 802
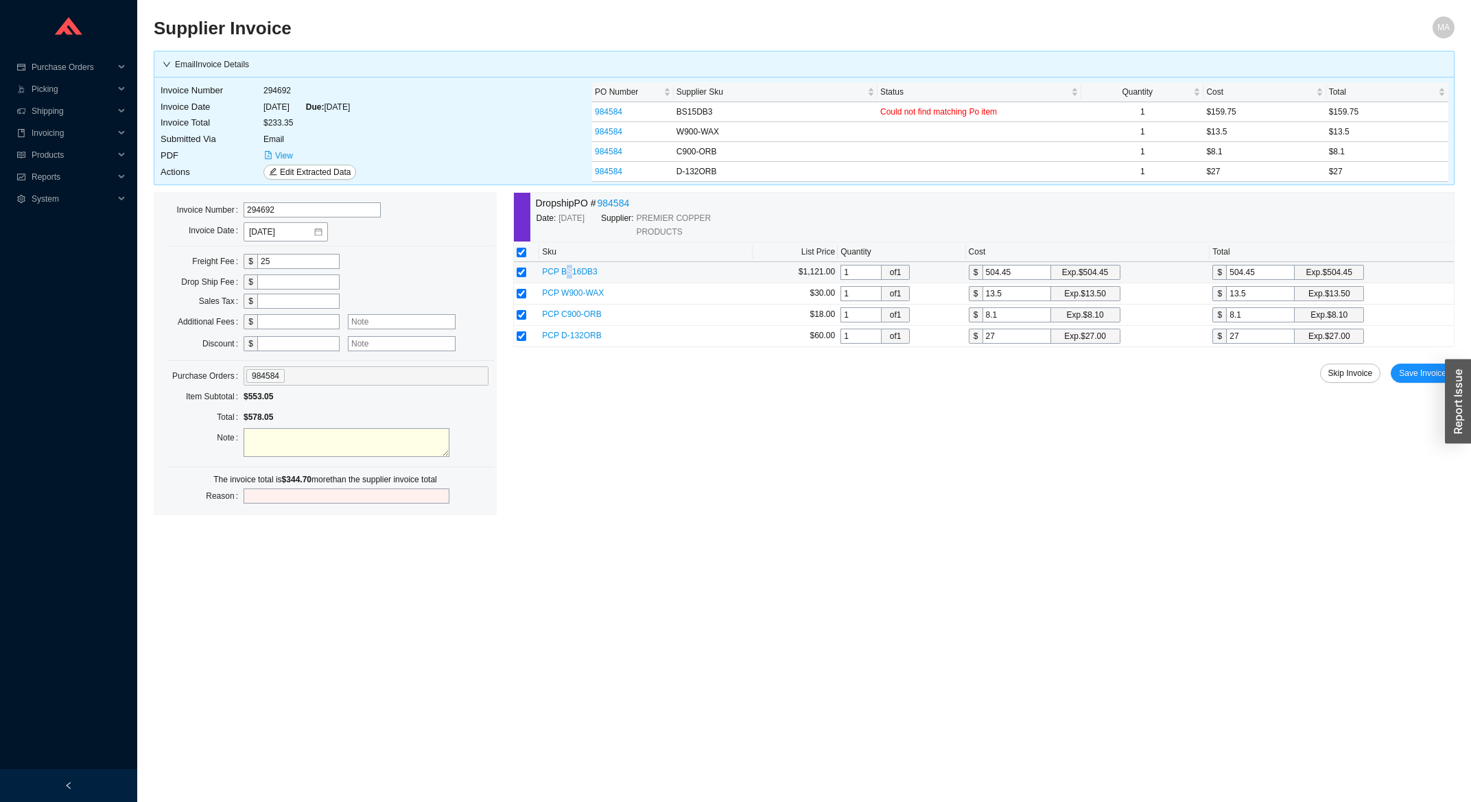
click at [566, 271] on span "PCP BS16DB3" at bounding box center [570, 272] width 56 height 10
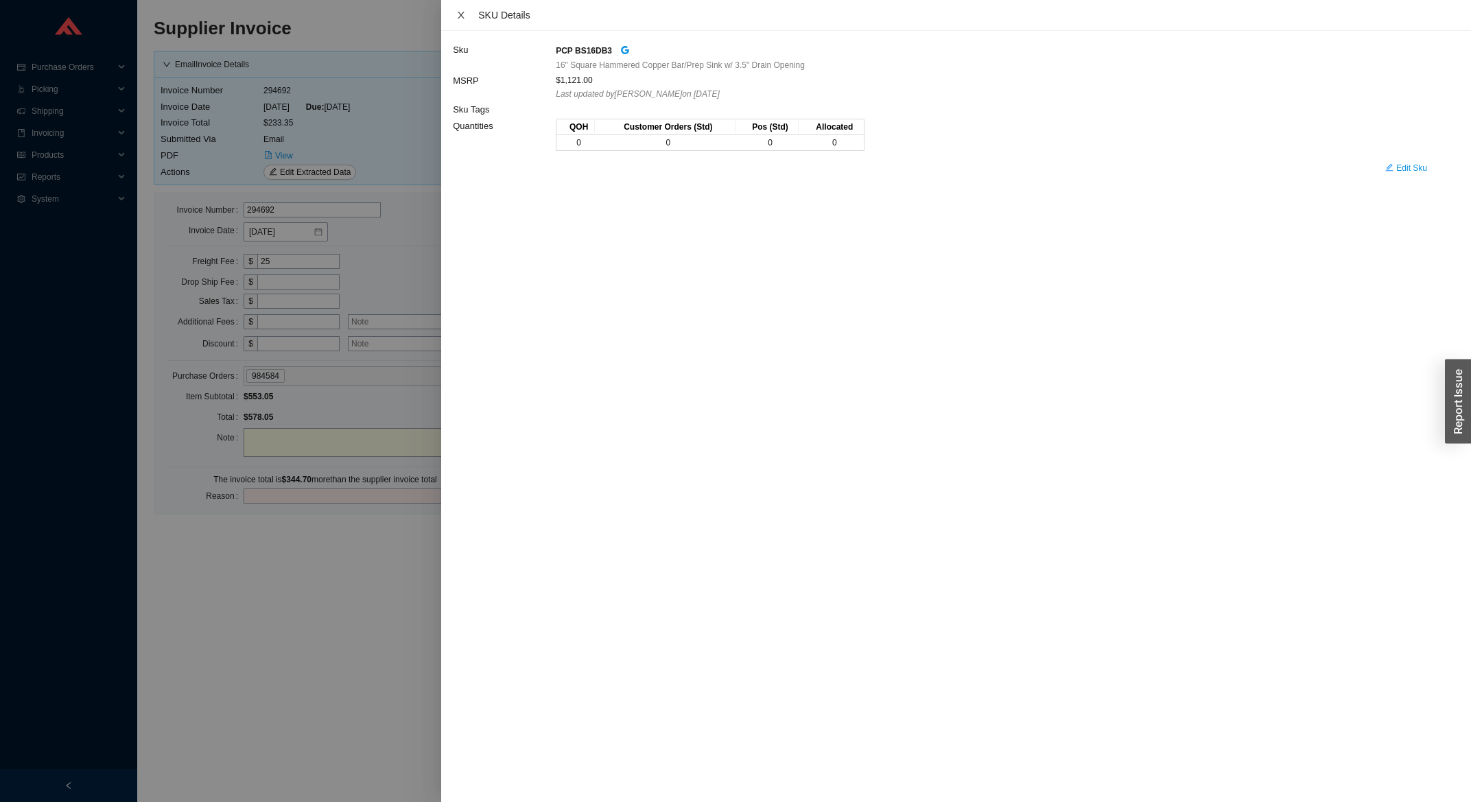
click at [461, 13] on icon "close" at bounding box center [461, 15] width 10 height 10
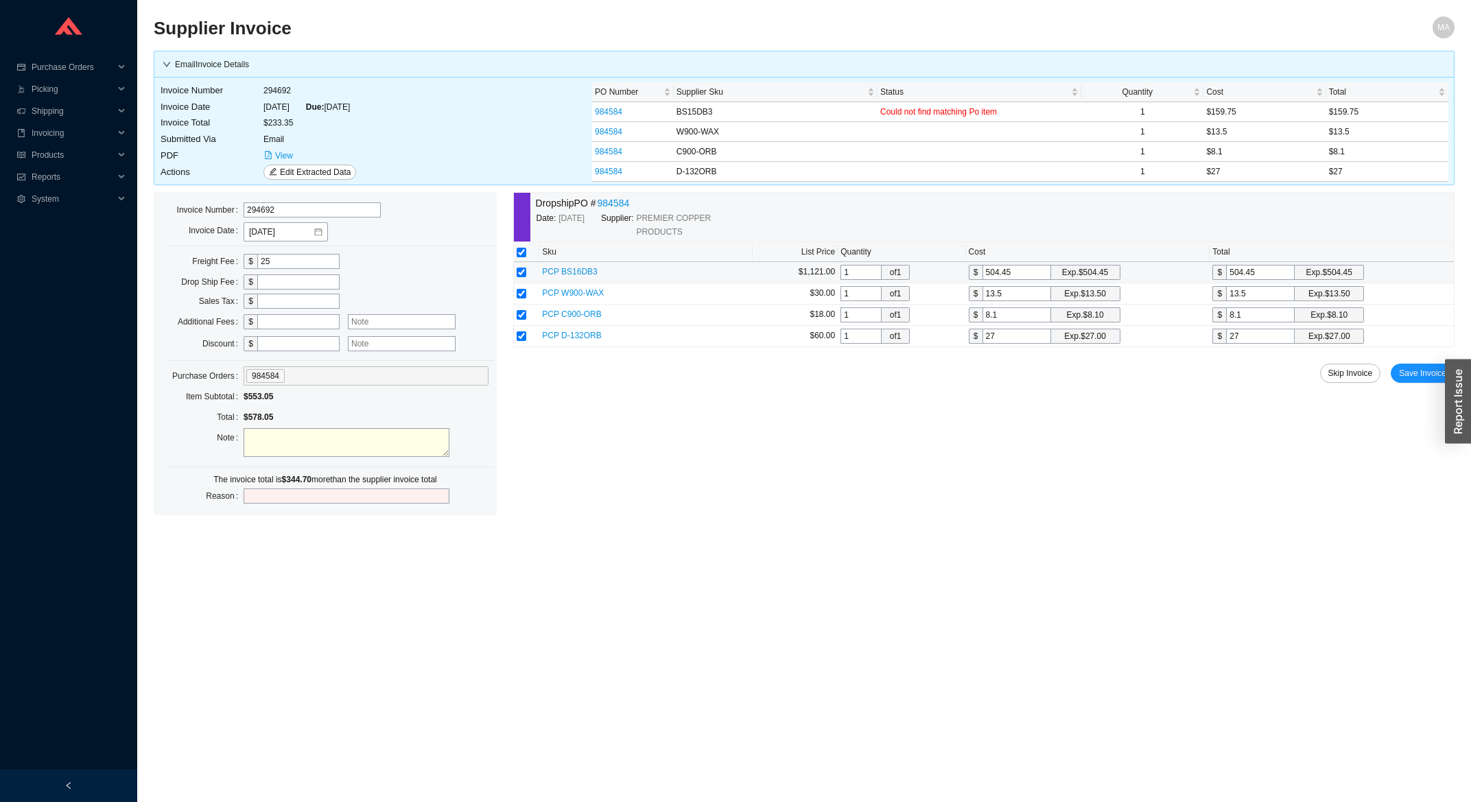
drag, startPoint x: 1026, startPoint y: 277, endPoint x: 1018, endPoint y: 276, distance: 8.3
click at [1018, 276] on input "504.45" at bounding box center [1017, 272] width 69 height 15
click at [565, 272] on span "PCP BS16DB3" at bounding box center [570, 272] width 56 height 10
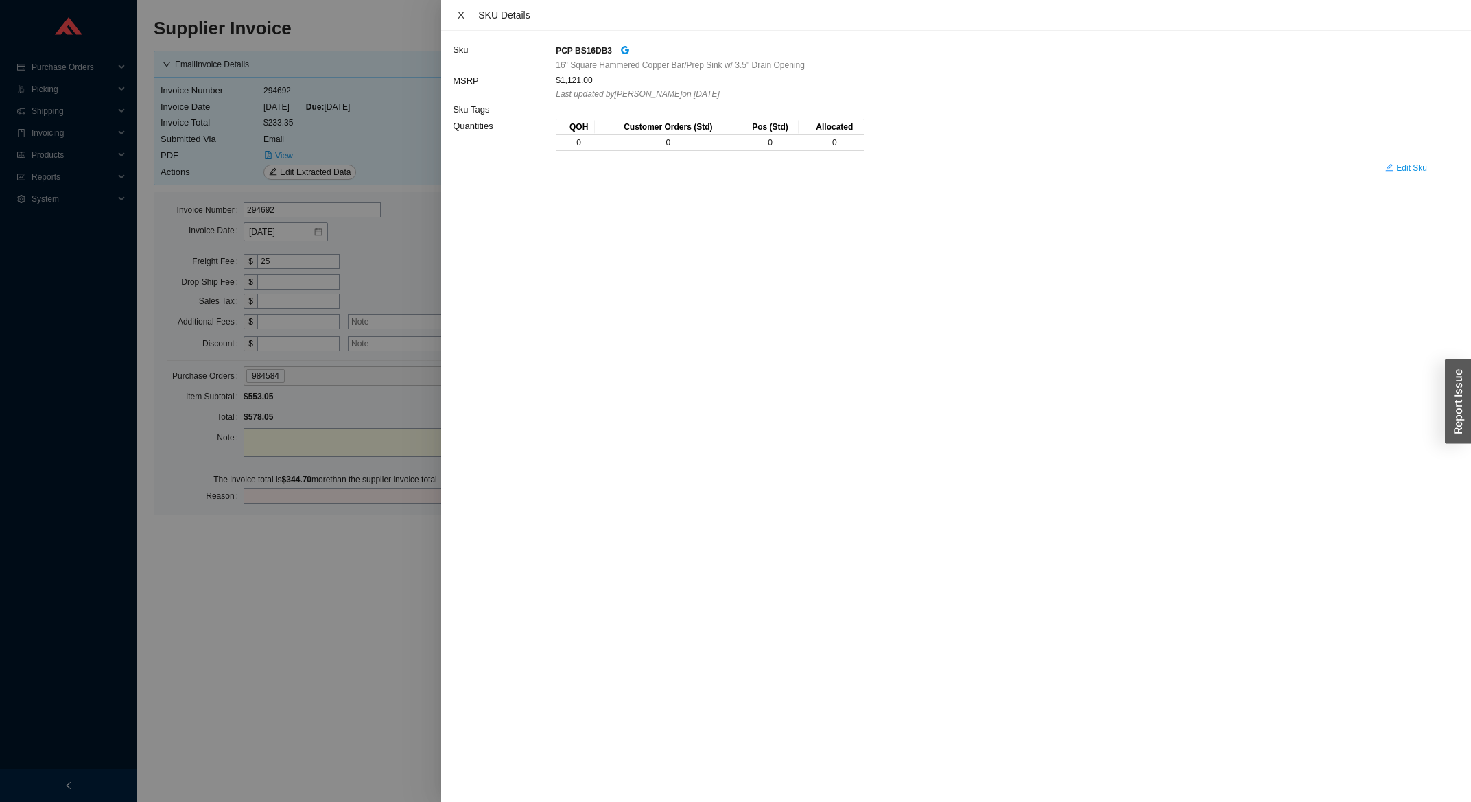
click at [460, 17] on icon "close" at bounding box center [461, 15] width 10 height 10
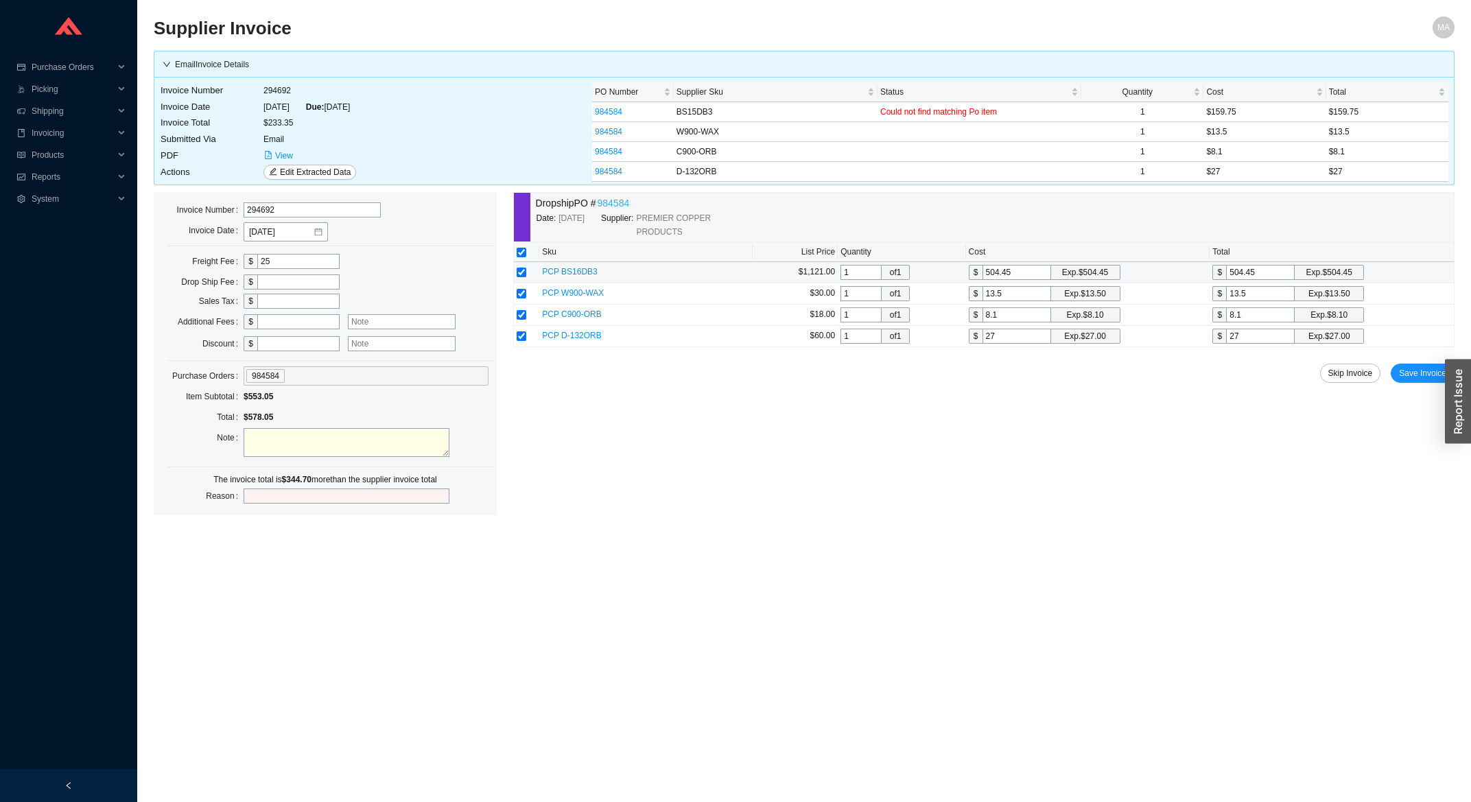
click at [603, 202] on link "984584" at bounding box center [614, 204] width 32 height 16
click at [579, 272] on span "PCP BS16DB3" at bounding box center [570, 272] width 56 height 10
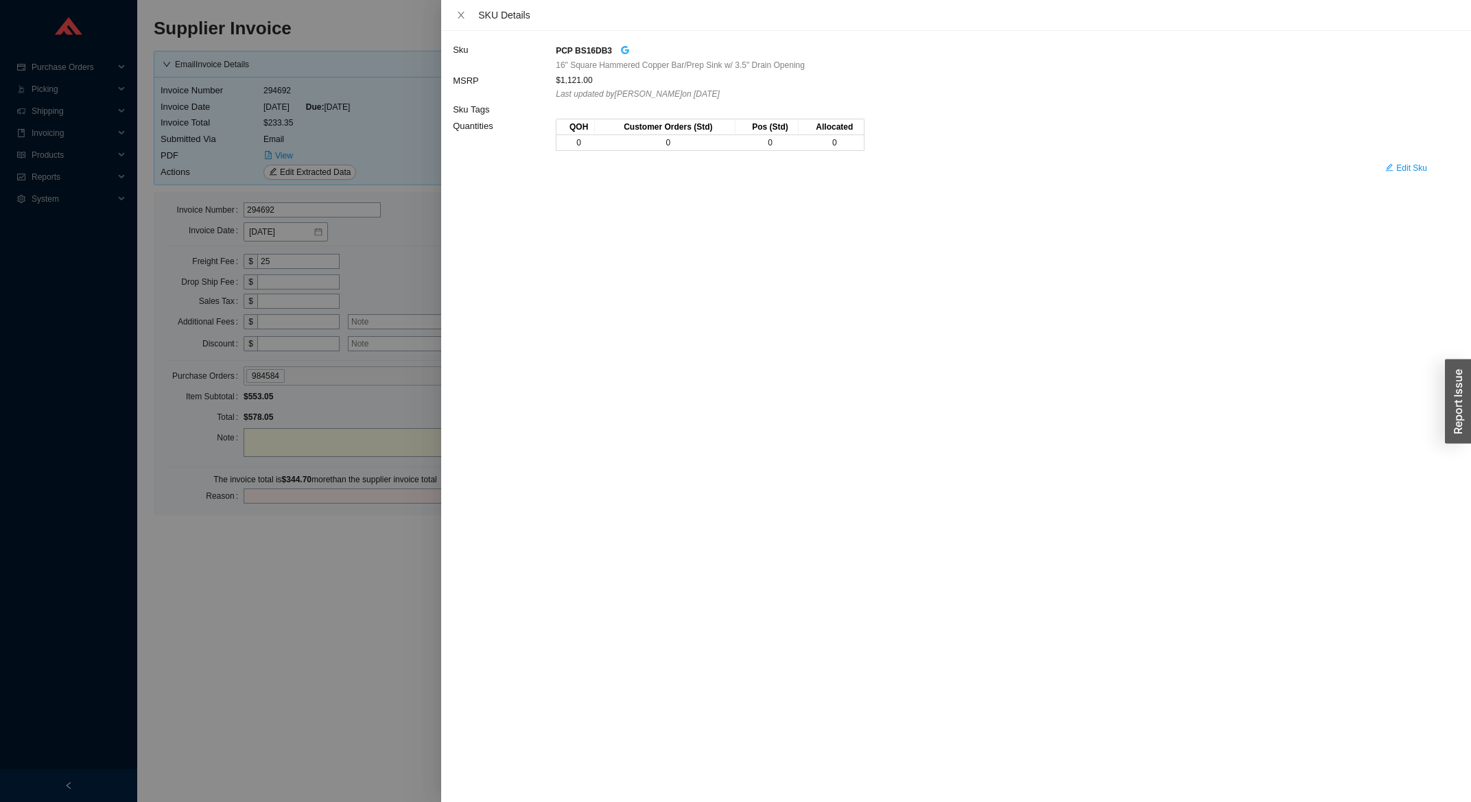
click at [621, 50] on icon "google" at bounding box center [625, 50] width 8 height 8
click at [276, 349] on div at bounding box center [735, 401] width 1471 height 802
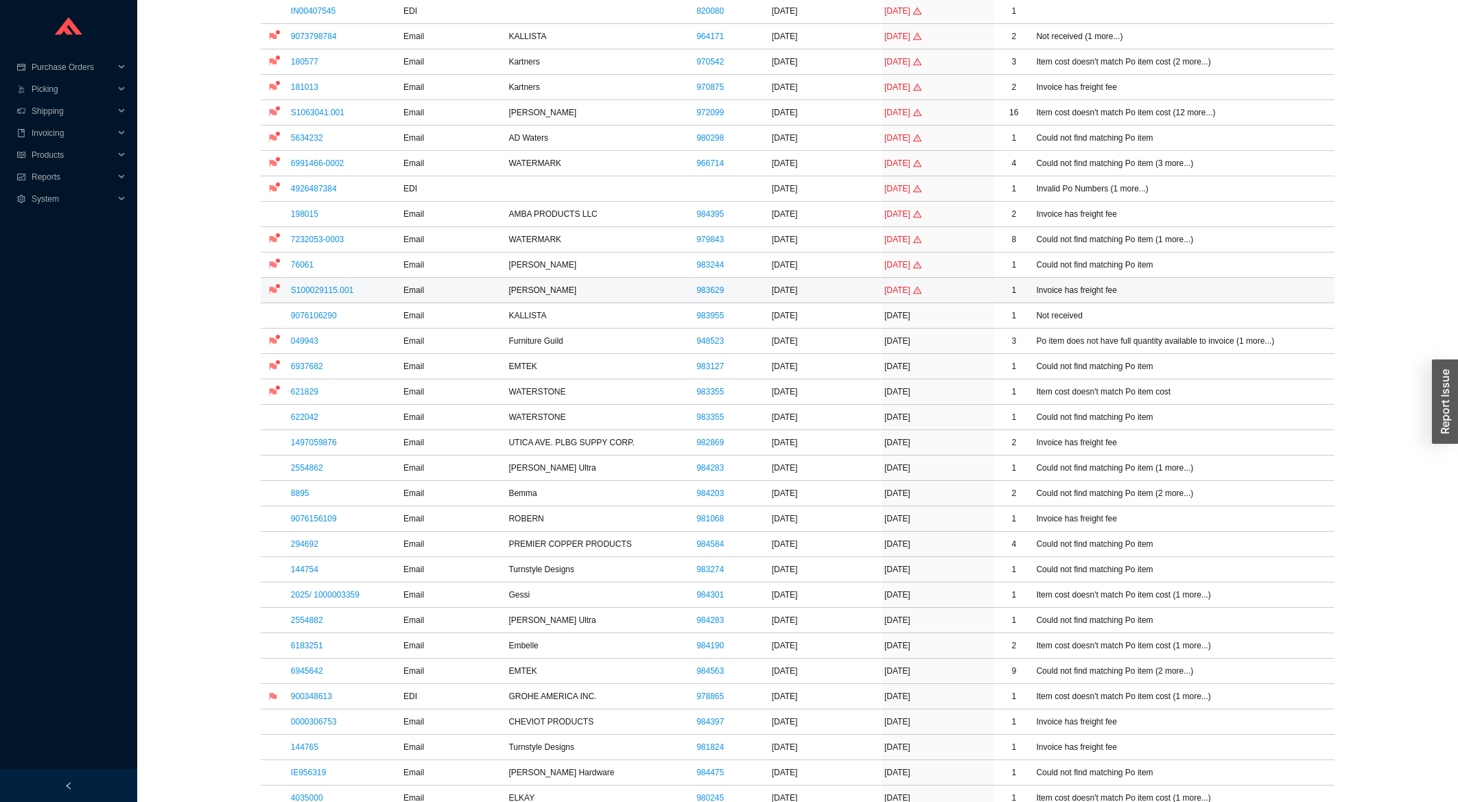
scroll to position [147, 0]
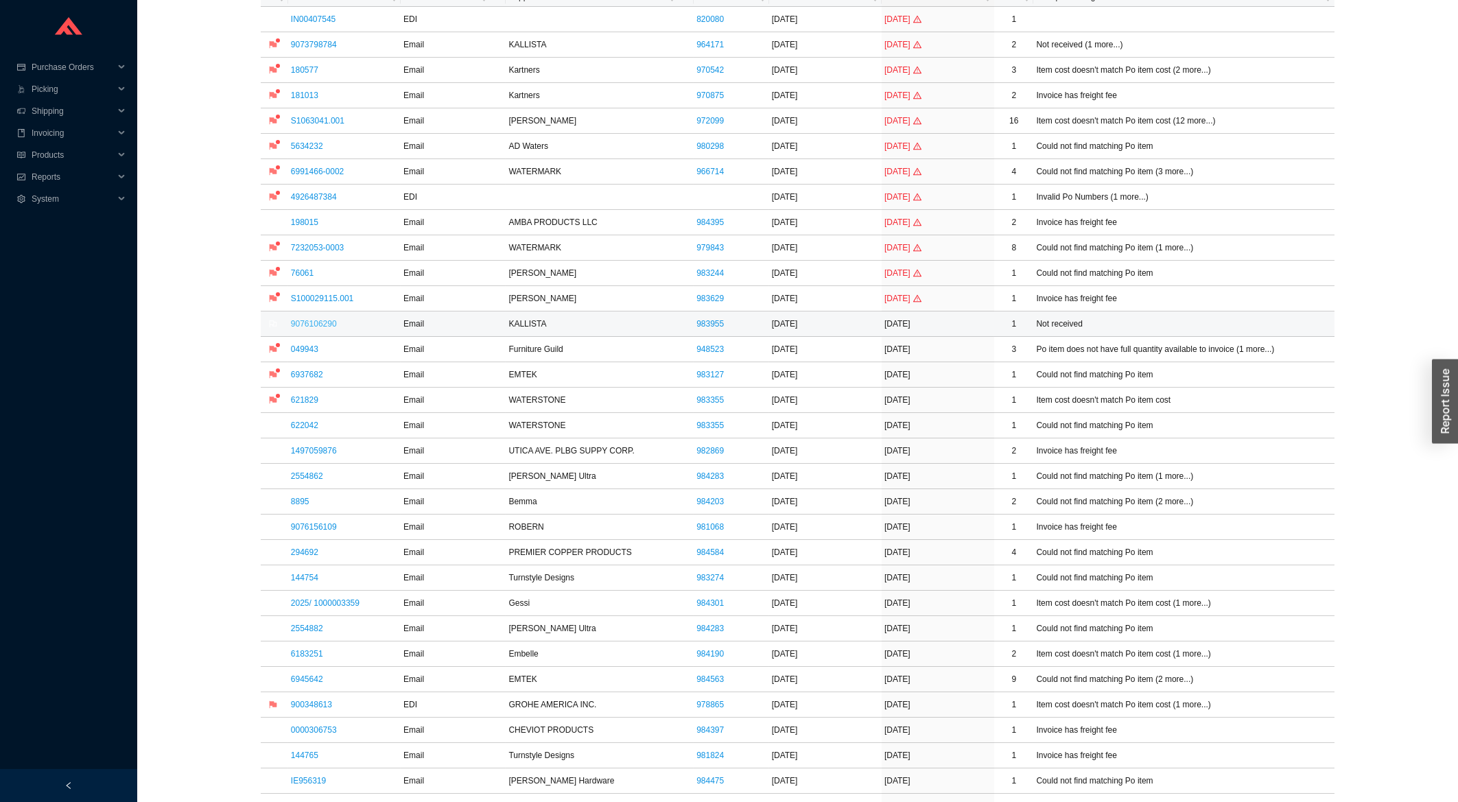
click at [311, 328] on link "9076106290" at bounding box center [314, 324] width 46 height 10
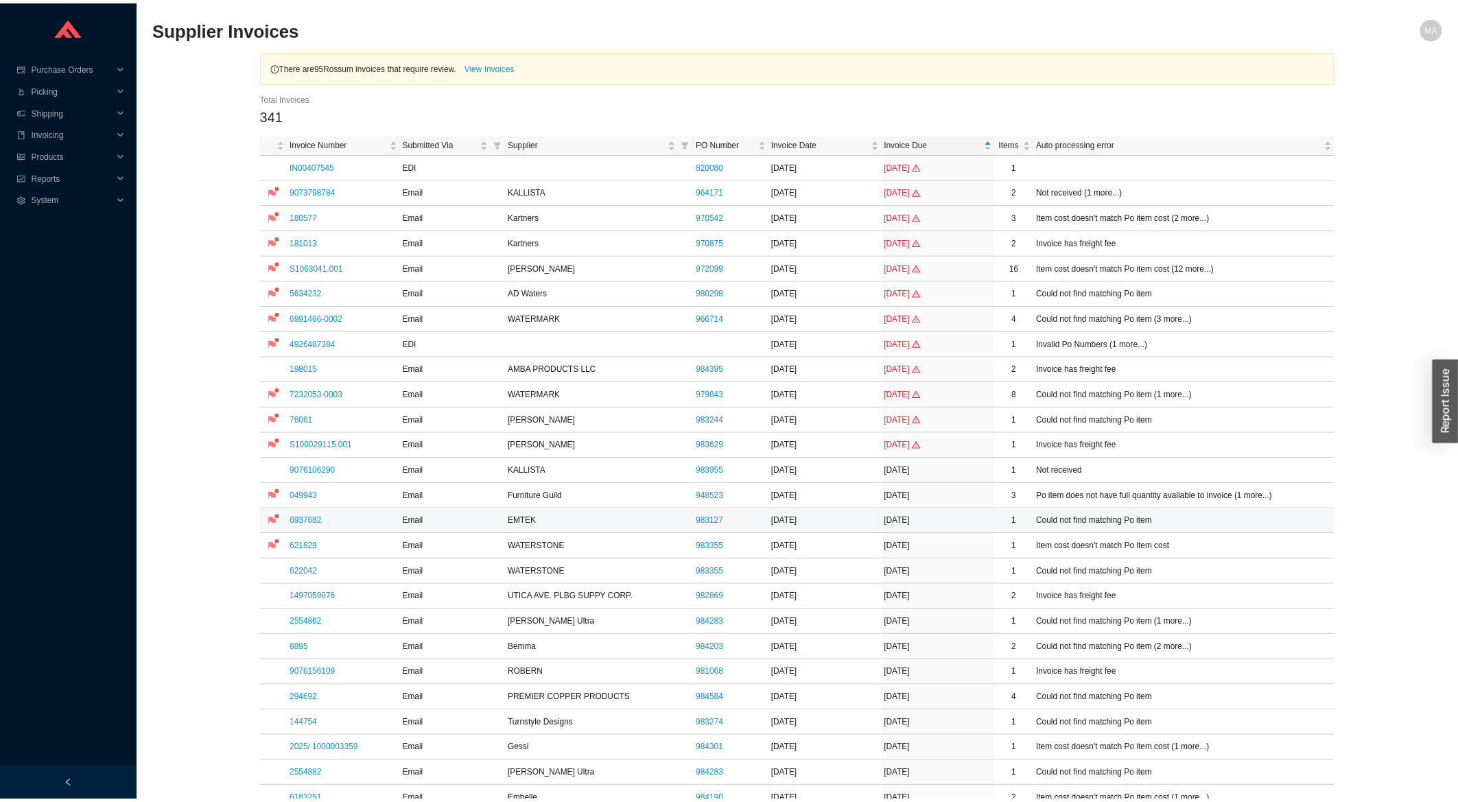
scroll to position [147, 0]
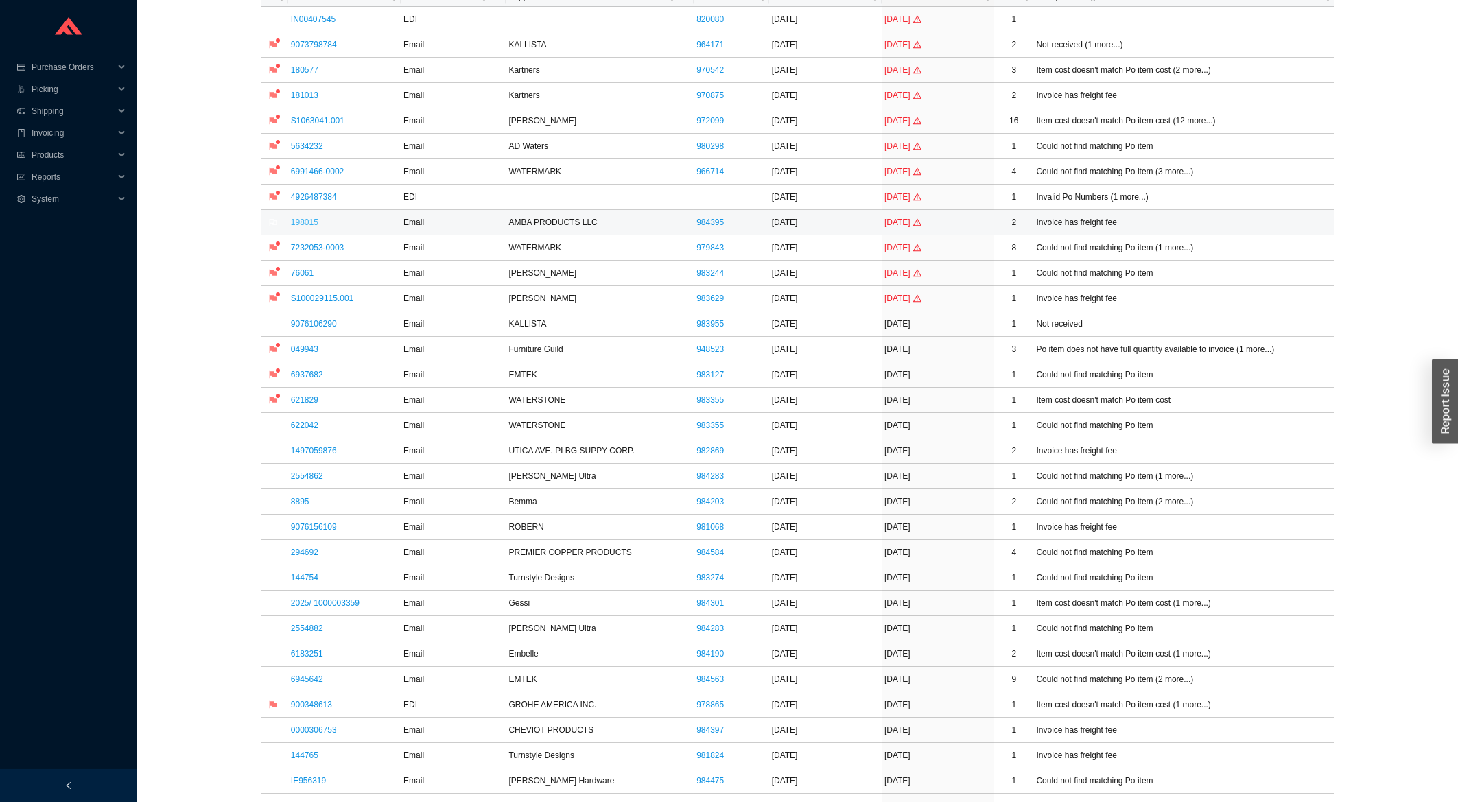
click at [295, 227] on link "198015" at bounding box center [304, 223] width 27 height 10
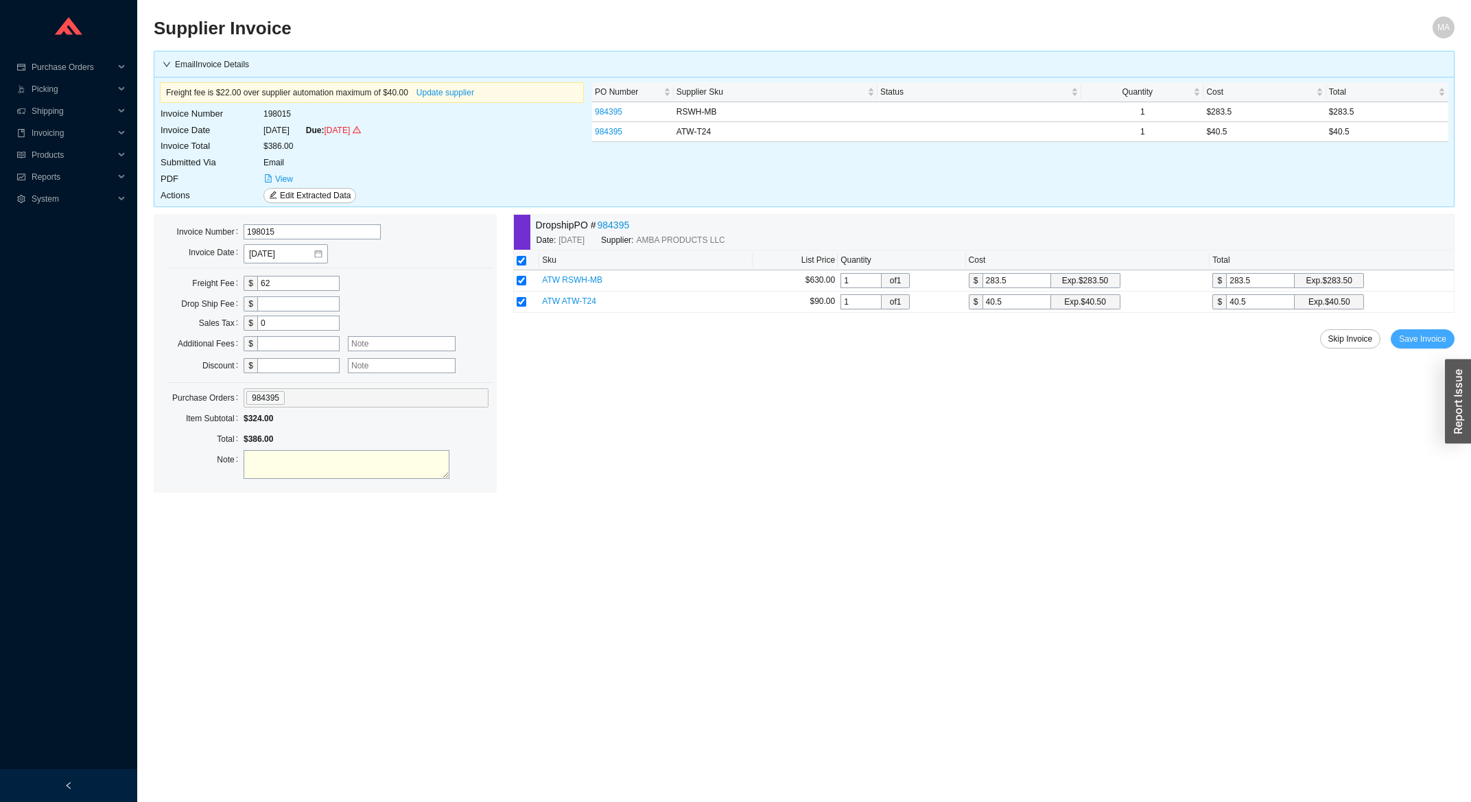
click at [1429, 349] on button "Save Invoice" at bounding box center [1423, 338] width 64 height 19
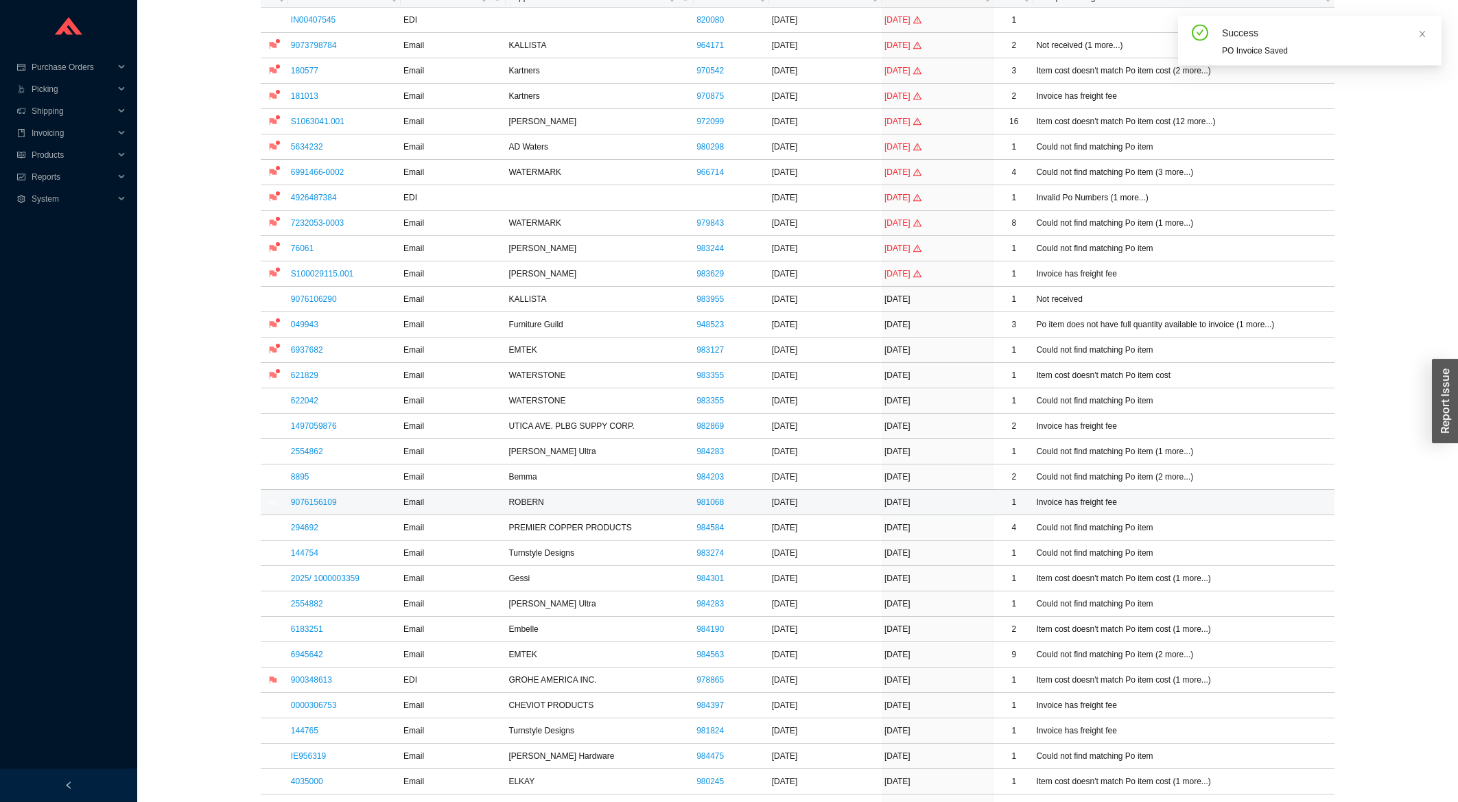
scroll to position [147, 0]
click at [276, 526] on icon "flag" at bounding box center [273, 527] width 8 height 8
click at [300, 576] on link "2025/ 1000003359" at bounding box center [325, 578] width 69 height 10
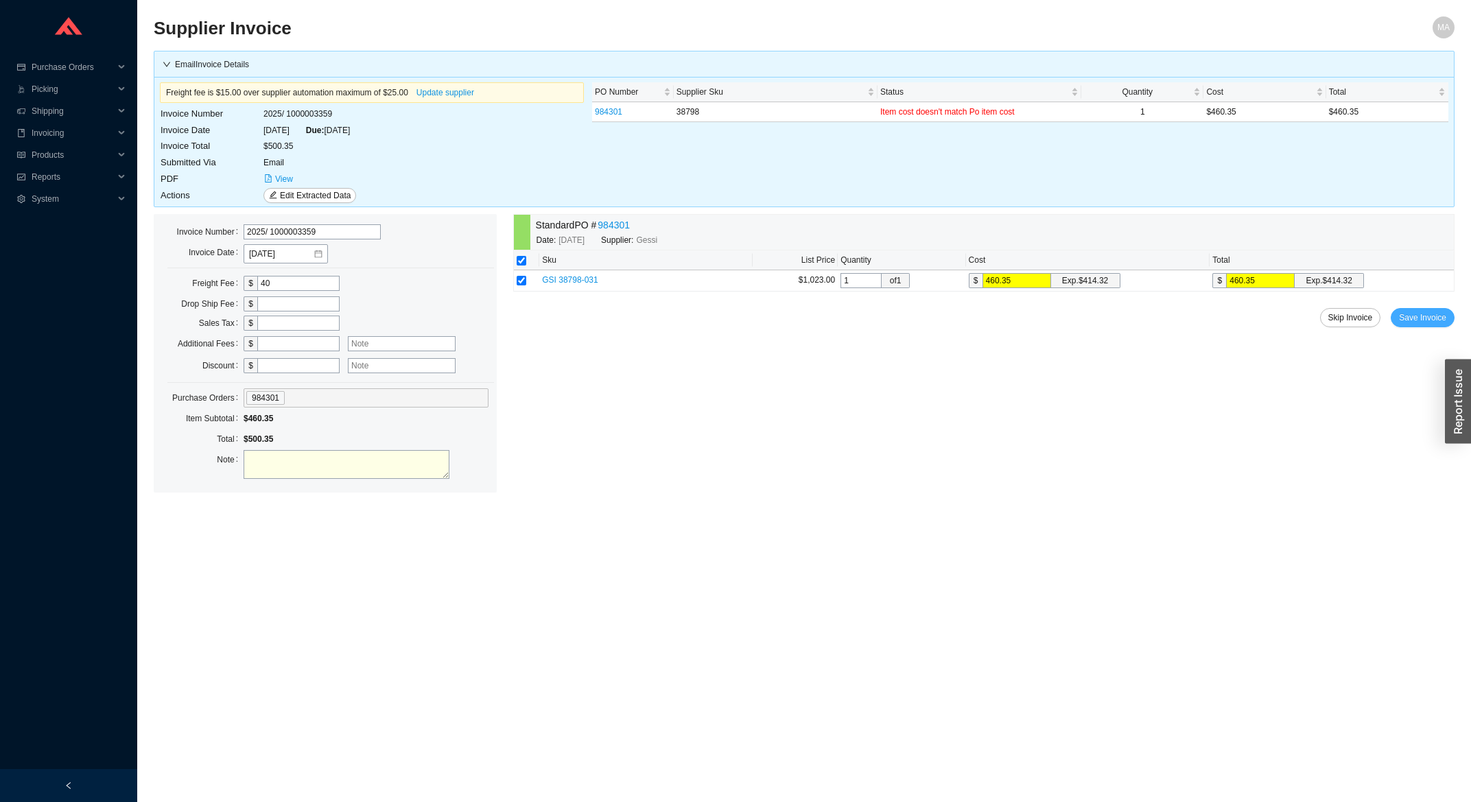
click at [1453, 316] on button "Save Invoice" at bounding box center [1423, 317] width 64 height 19
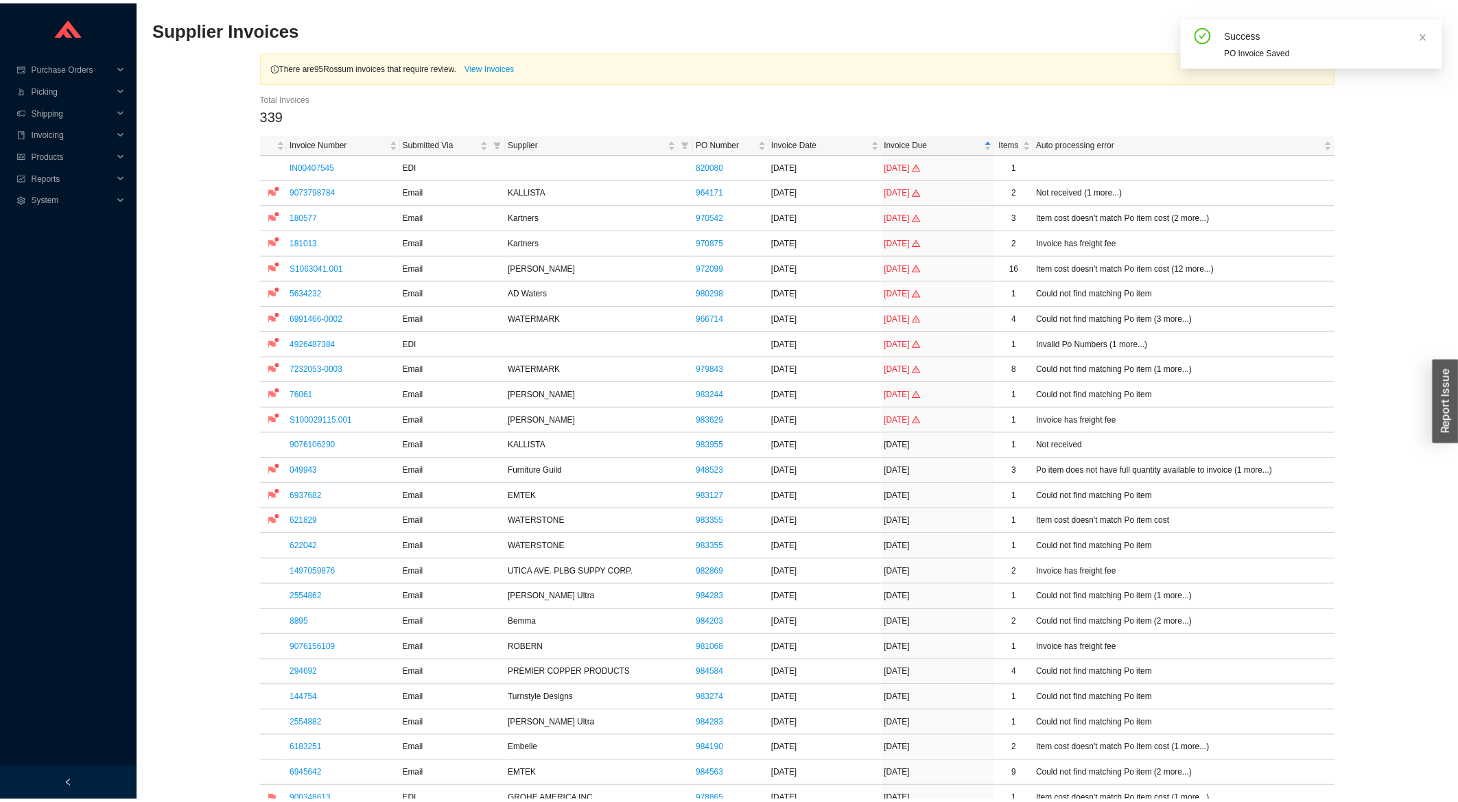
scroll to position [368, 0]
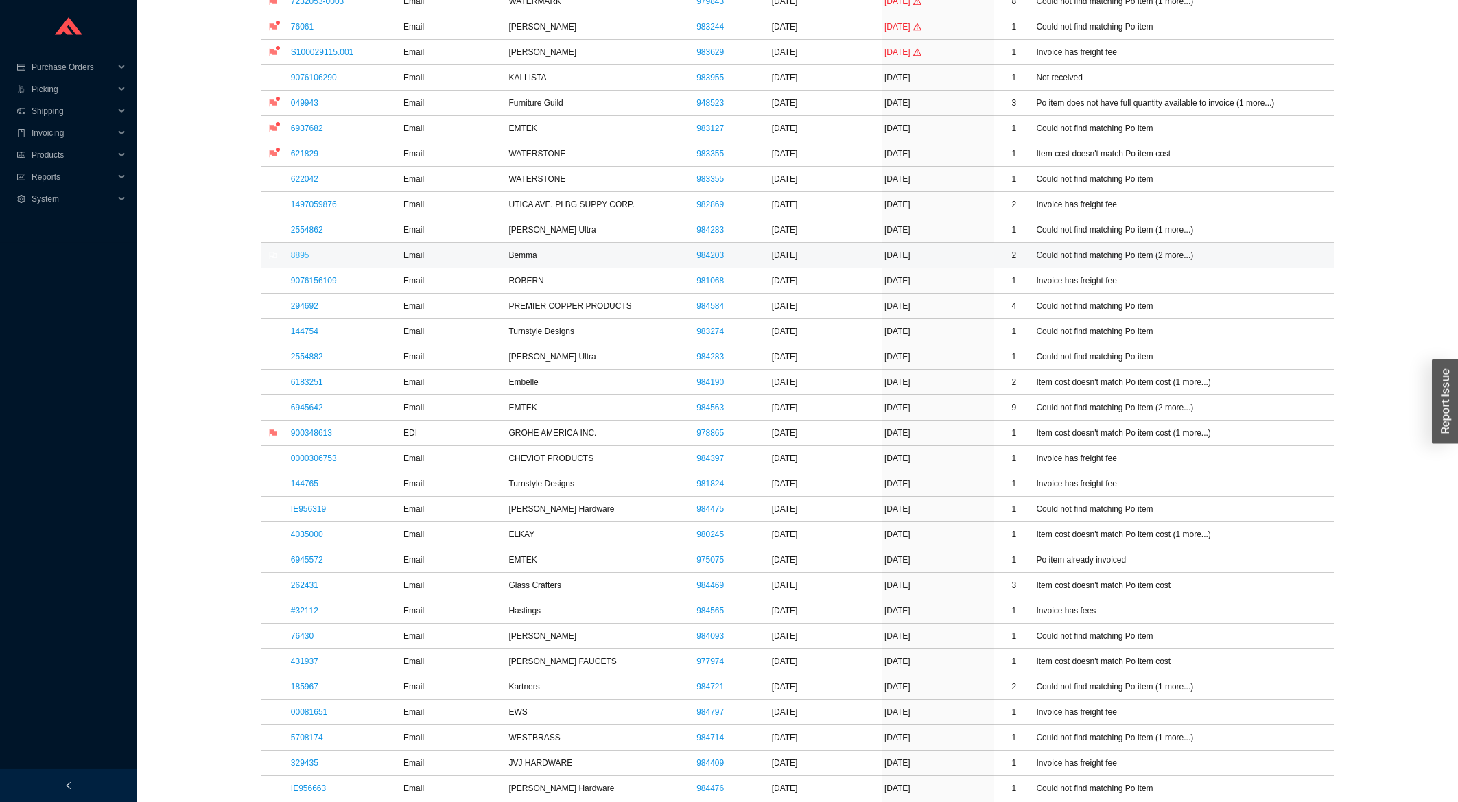
click at [303, 260] on link "8895" at bounding box center [300, 255] width 19 height 10
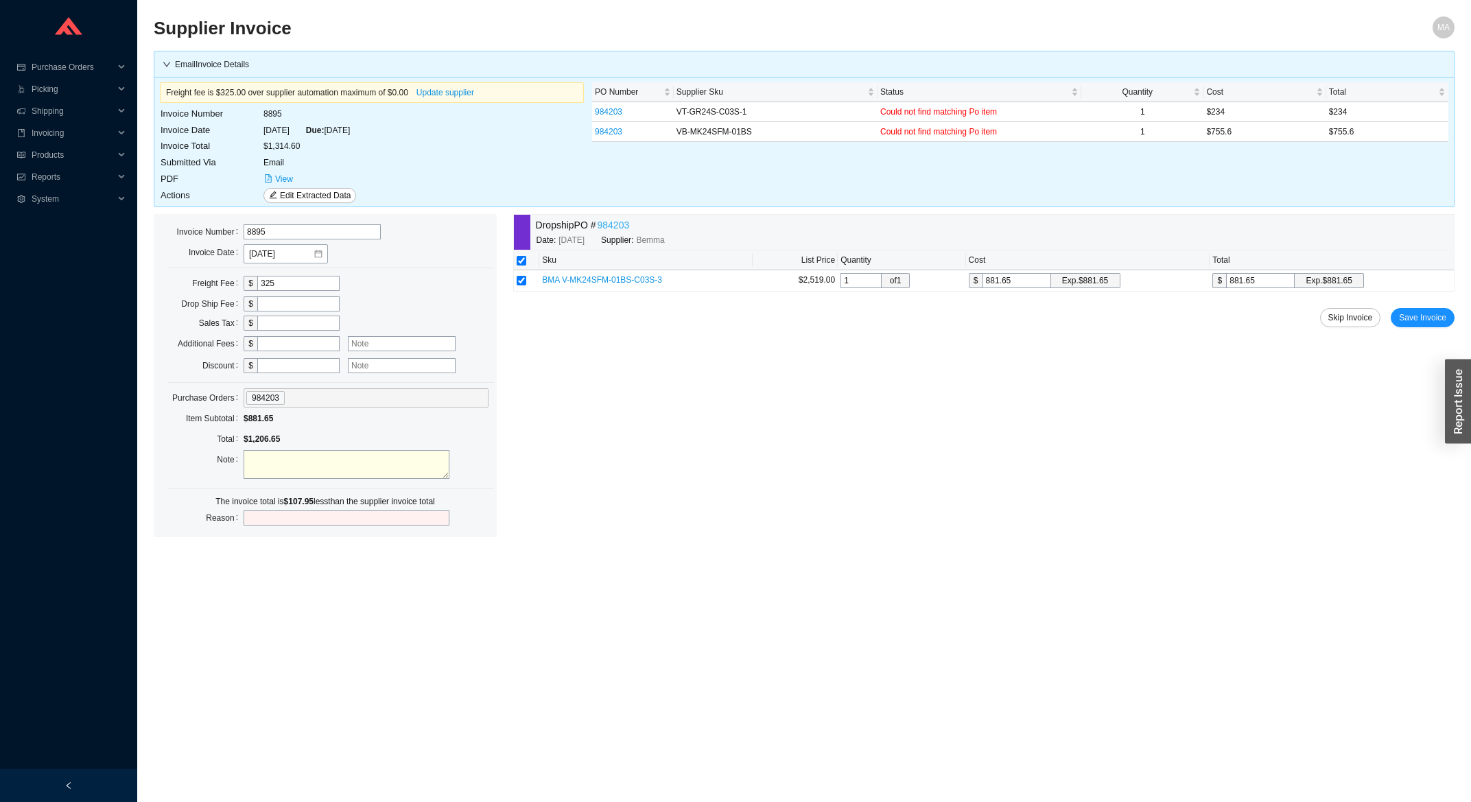
click at [620, 225] on link "984203" at bounding box center [614, 226] width 32 height 16
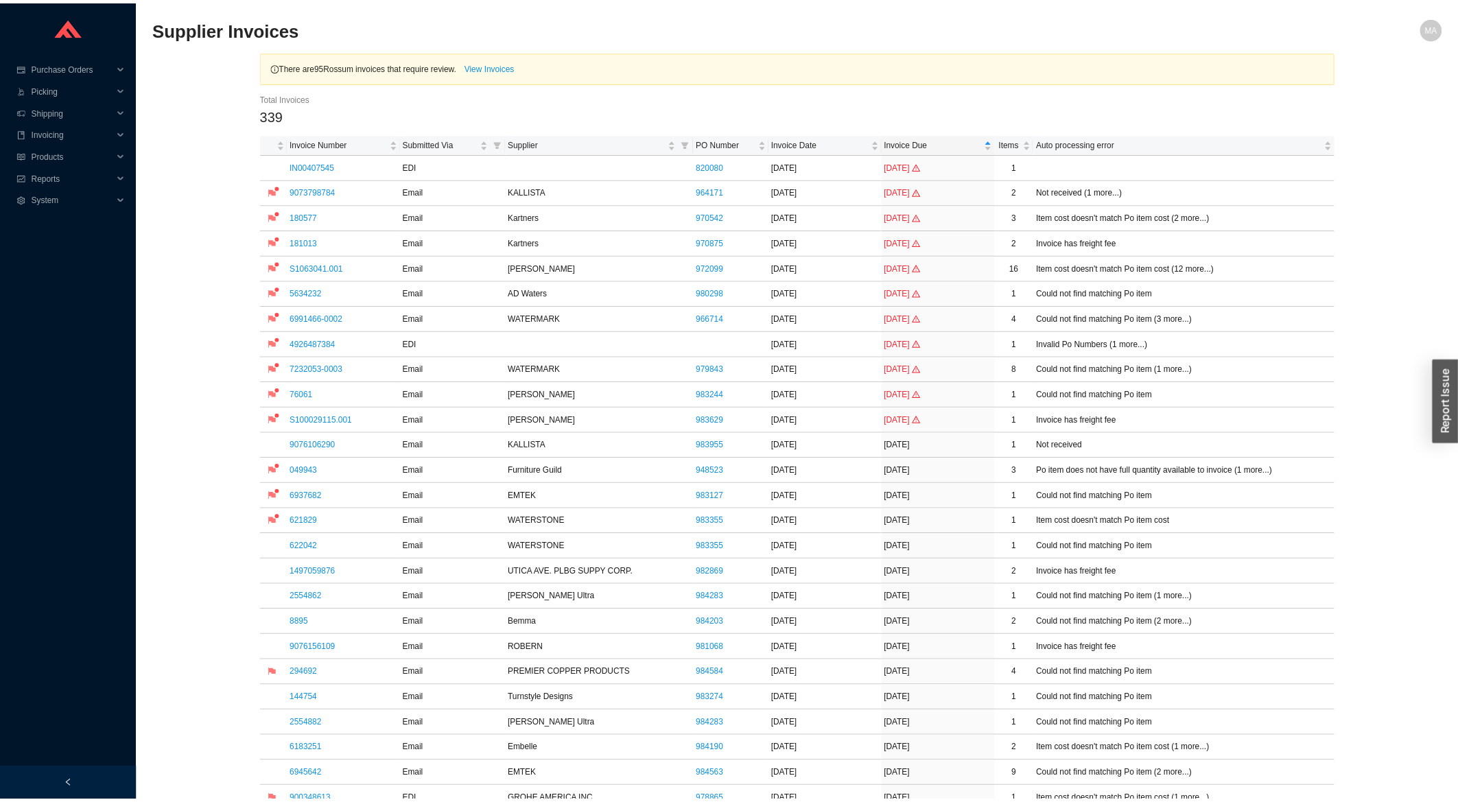
scroll to position [515, 0]
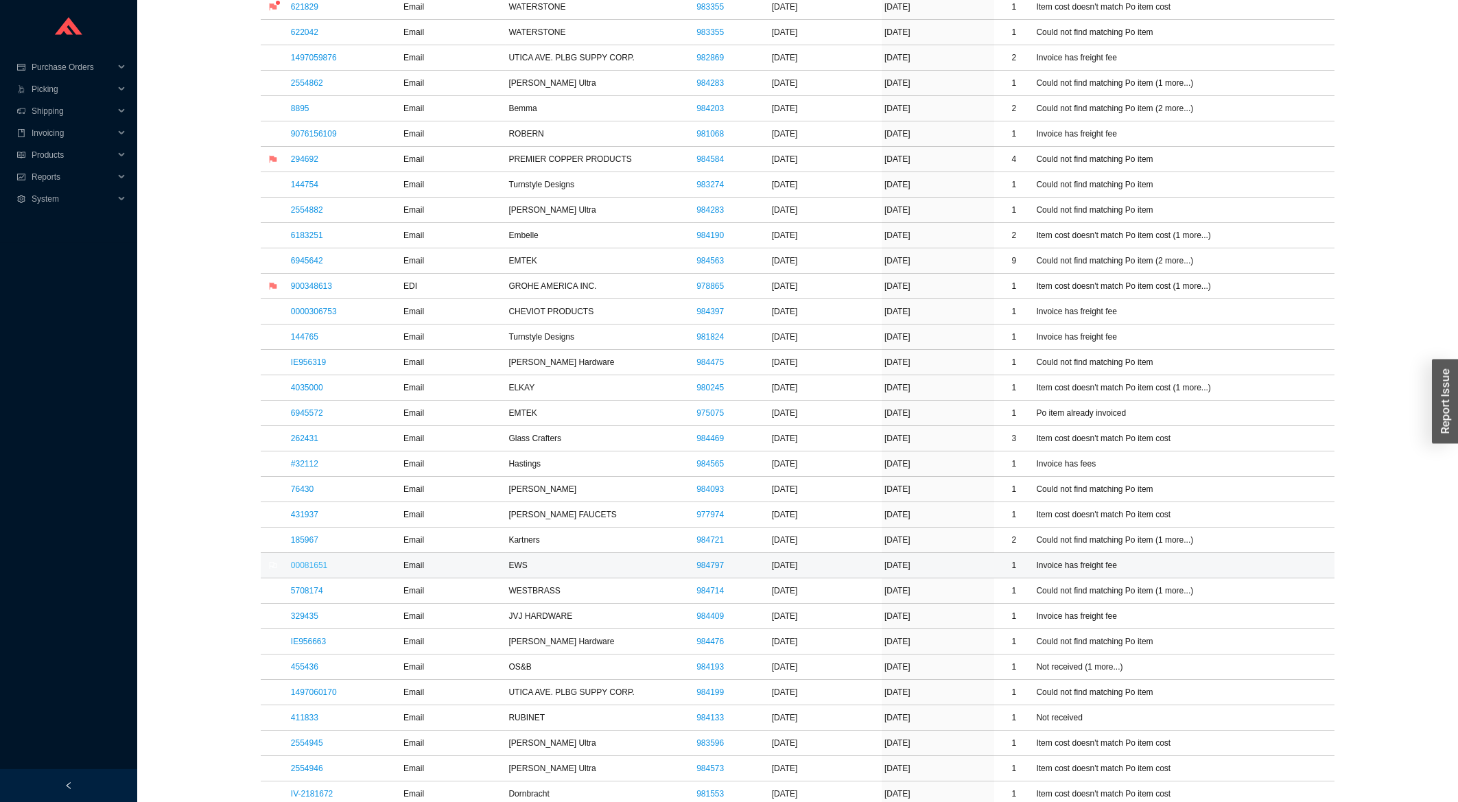
click at [313, 570] on link "00081651" at bounding box center [309, 566] width 36 height 10
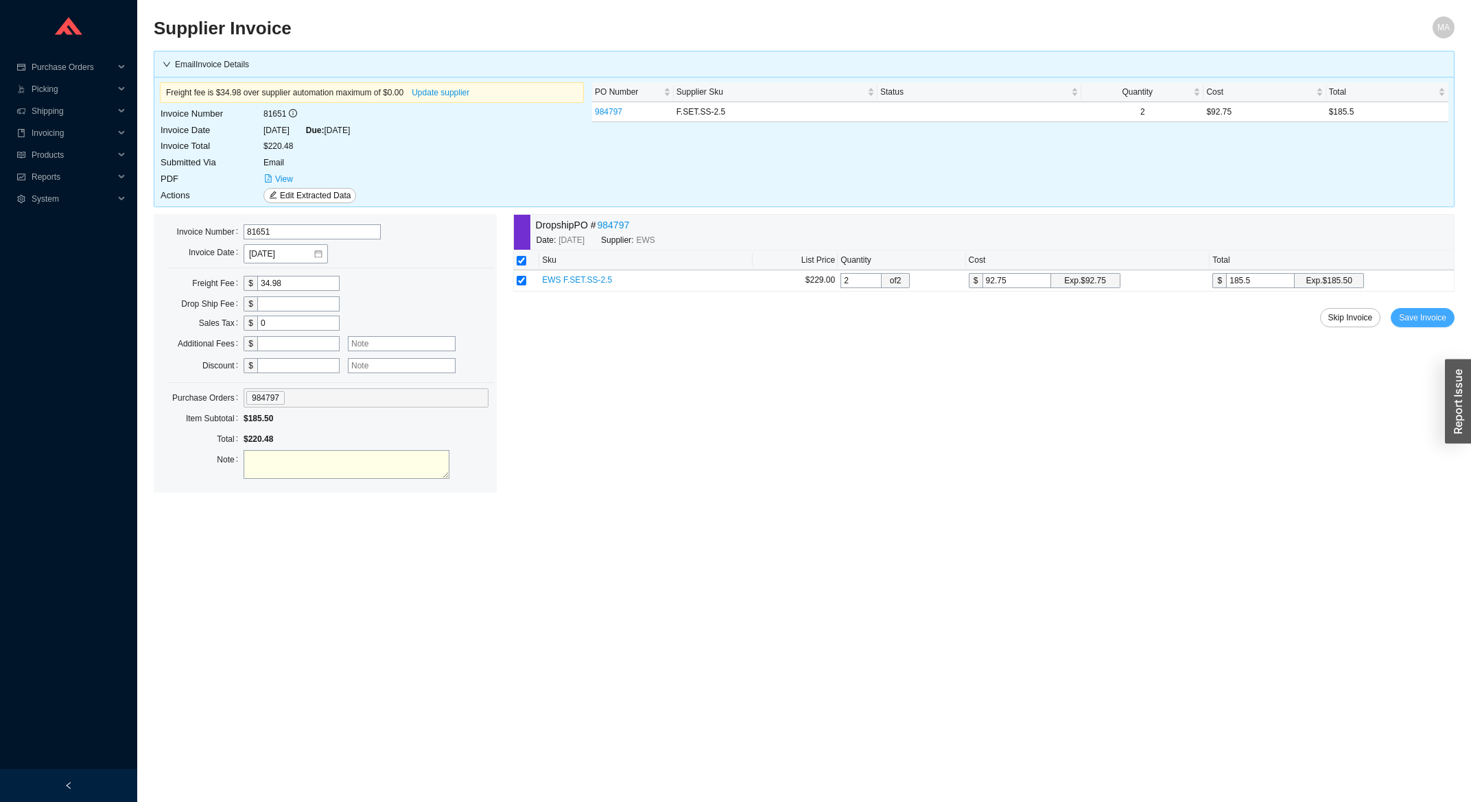
click at [1400, 320] on button "Save Invoice" at bounding box center [1423, 317] width 64 height 19
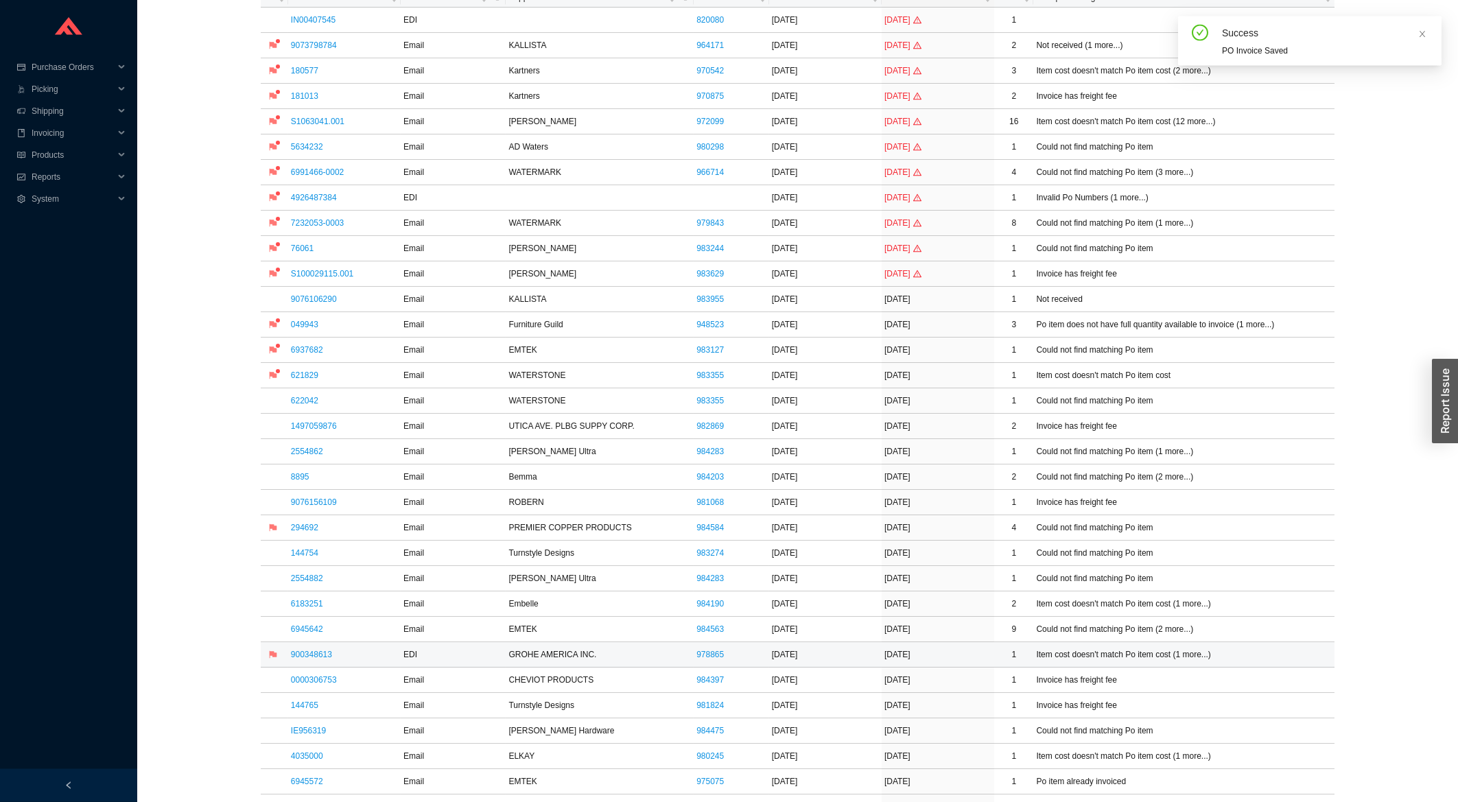
scroll to position [147, 0]
click at [297, 608] on link "6183251" at bounding box center [307, 603] width 32 height 10
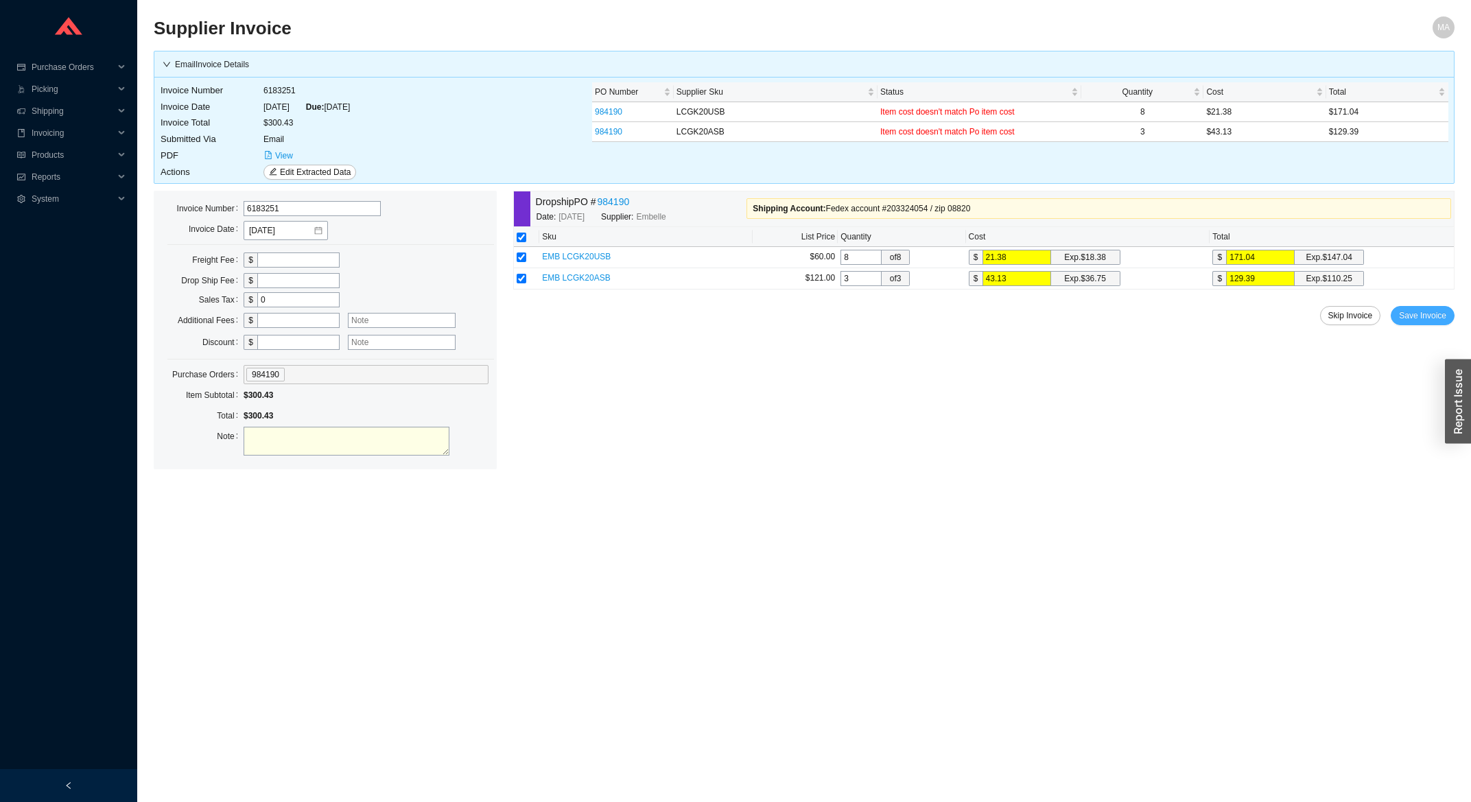
click at [1431, 313] on span "Save Invoice" at bounding box center [1422, 316] width 47 height 14
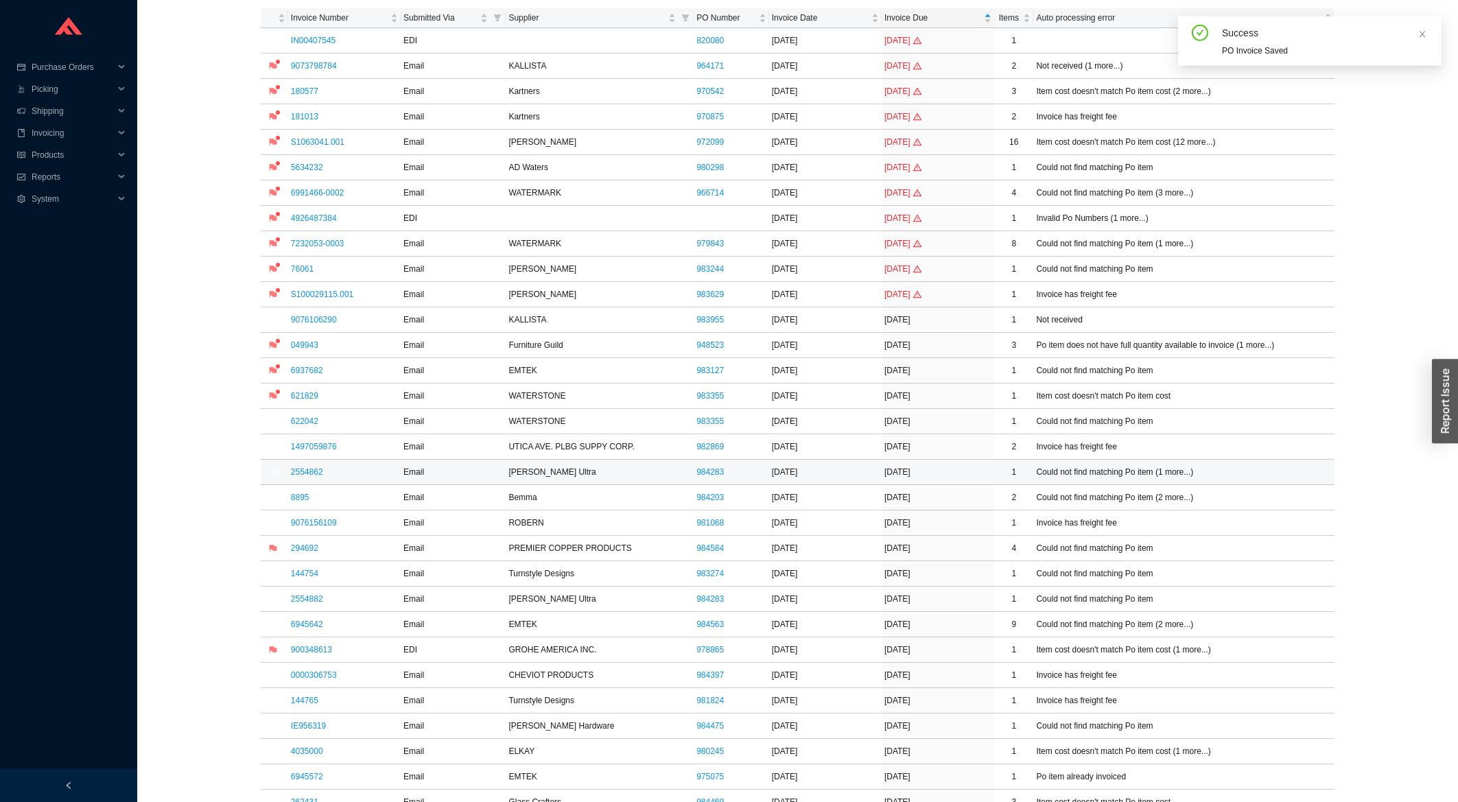
scroll to position [147, 0]
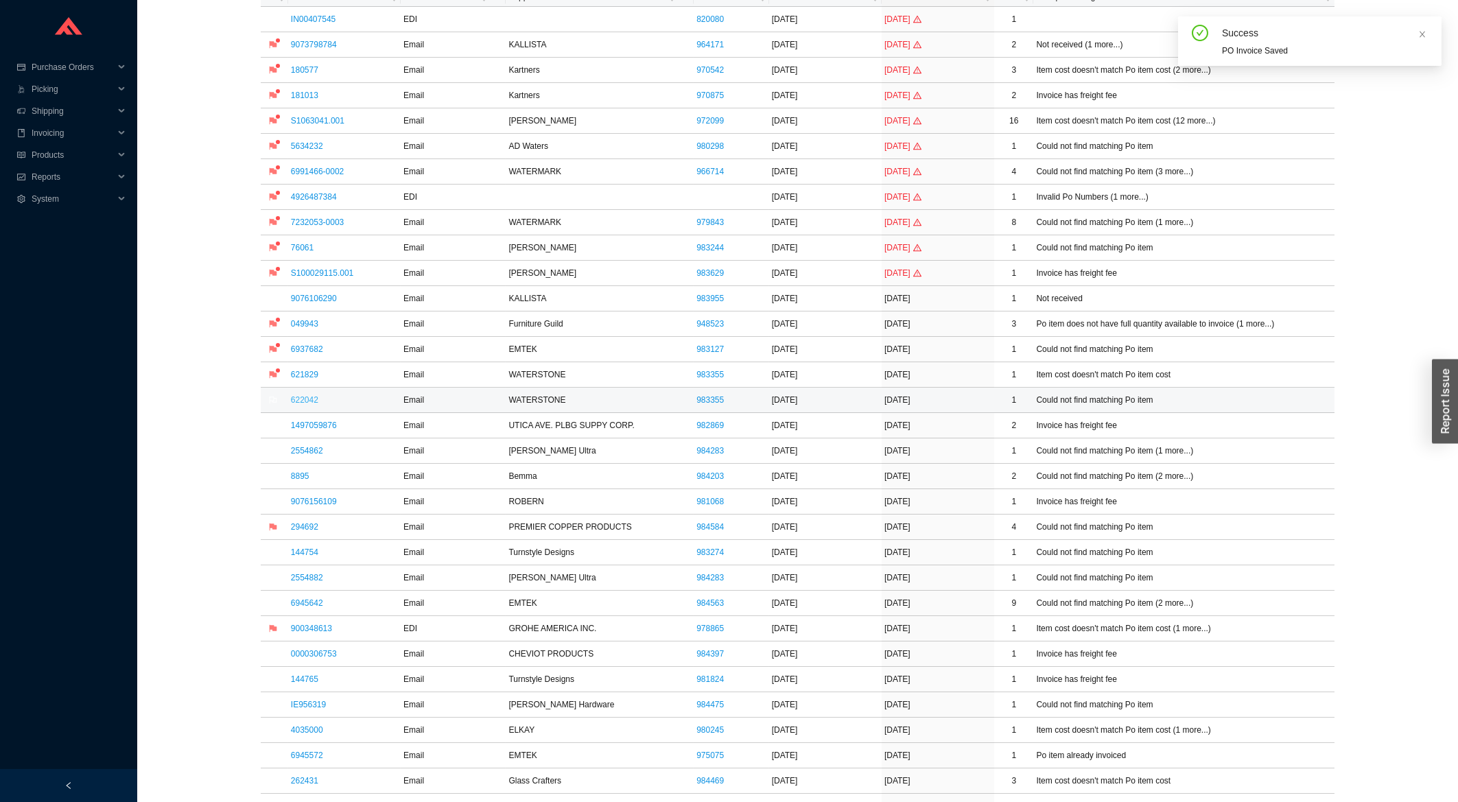
click at [295, 403] on link "622042" at bounding box center [304, 400] width 27 height 10
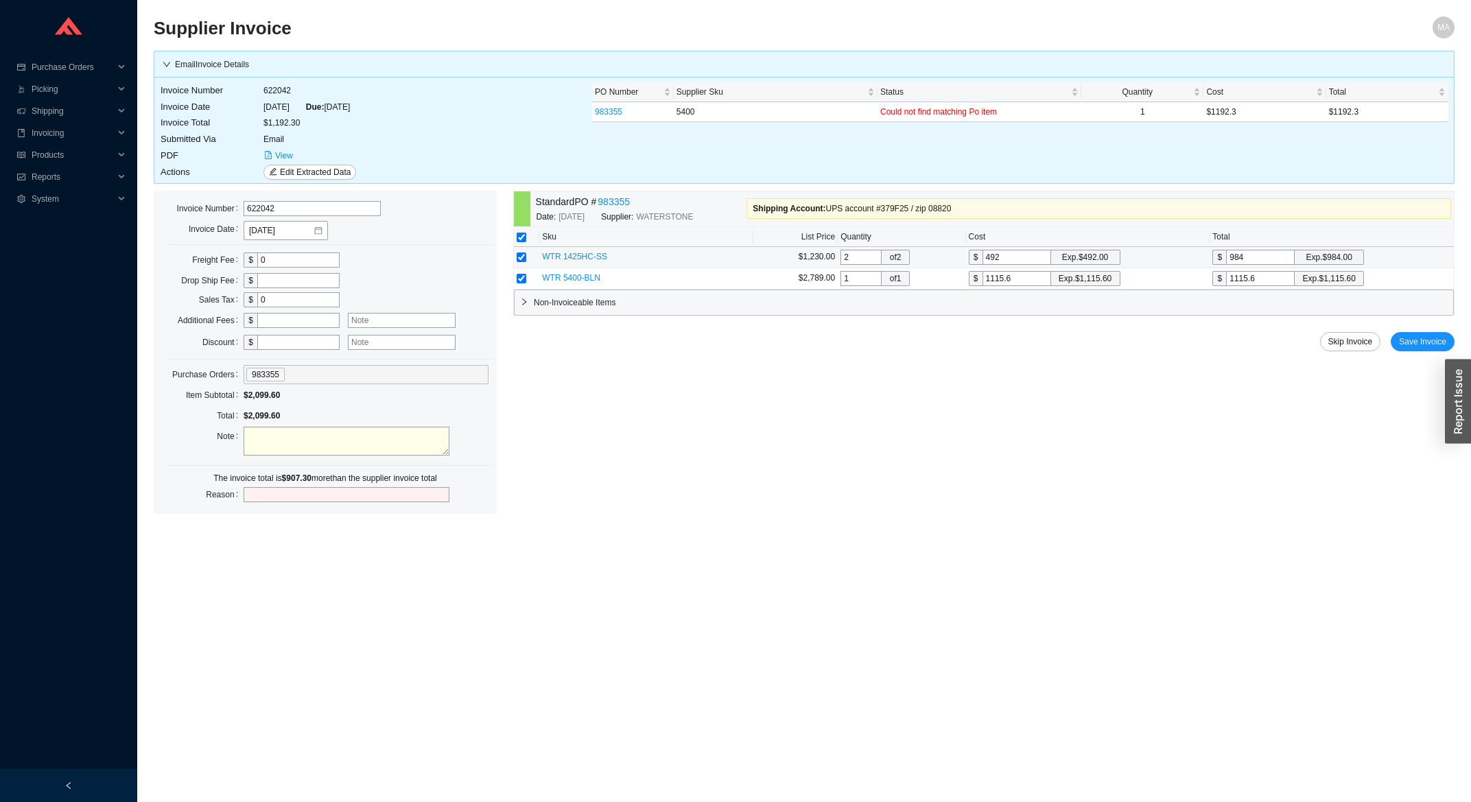
click at [521, 261] on input "checkbox" at bounding box center [522, 257] width 10 height 10
checkbox input "false"
drag, startPoint x: 1030, startPoint y: 277, endPoint x: 924, endPoint y: 315, distance: 113.1
click at [983, 286] on input "1115.6" at bounding box center [1017, 278] width 69 height 15
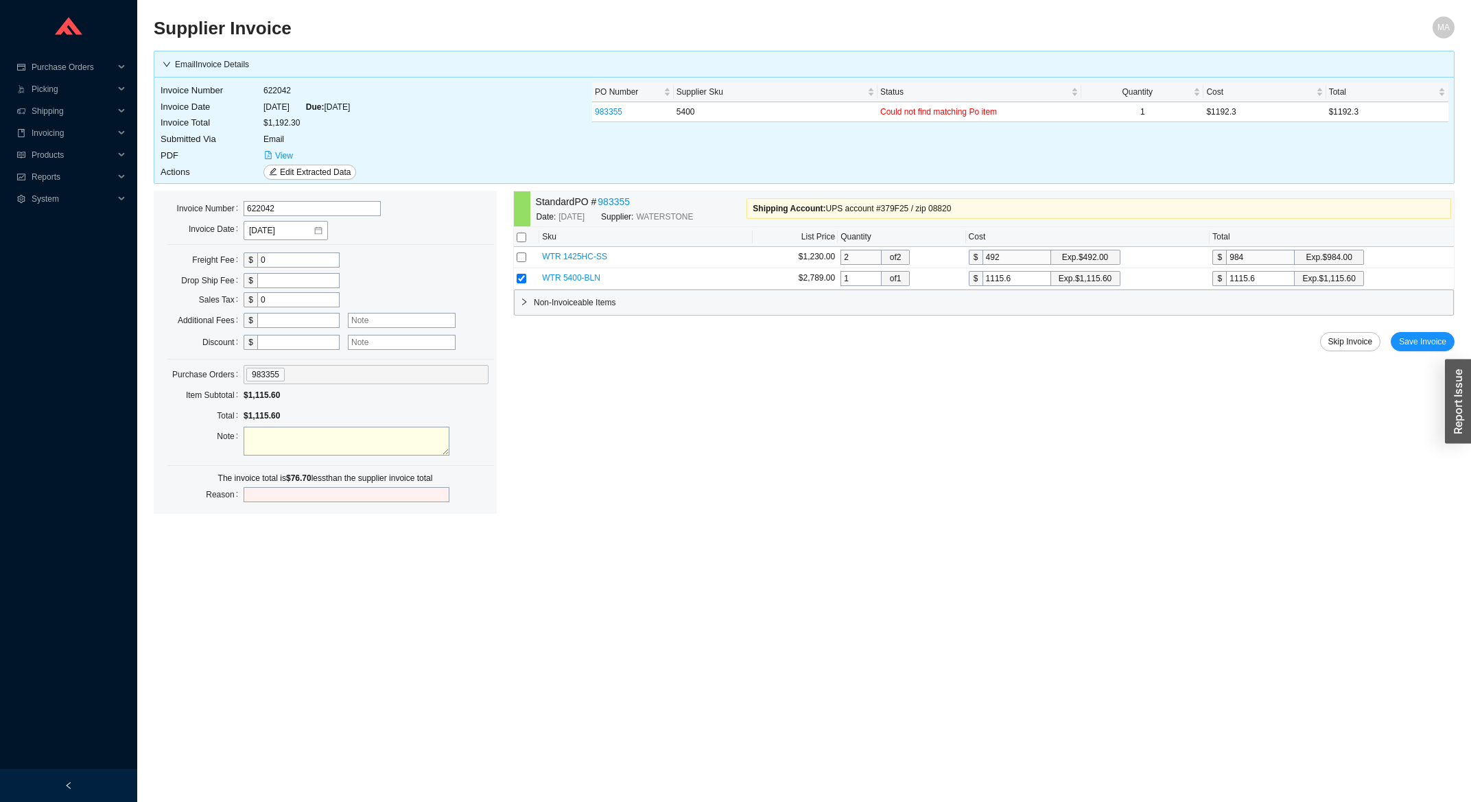
type input "1"
type input "11"
type input "119"
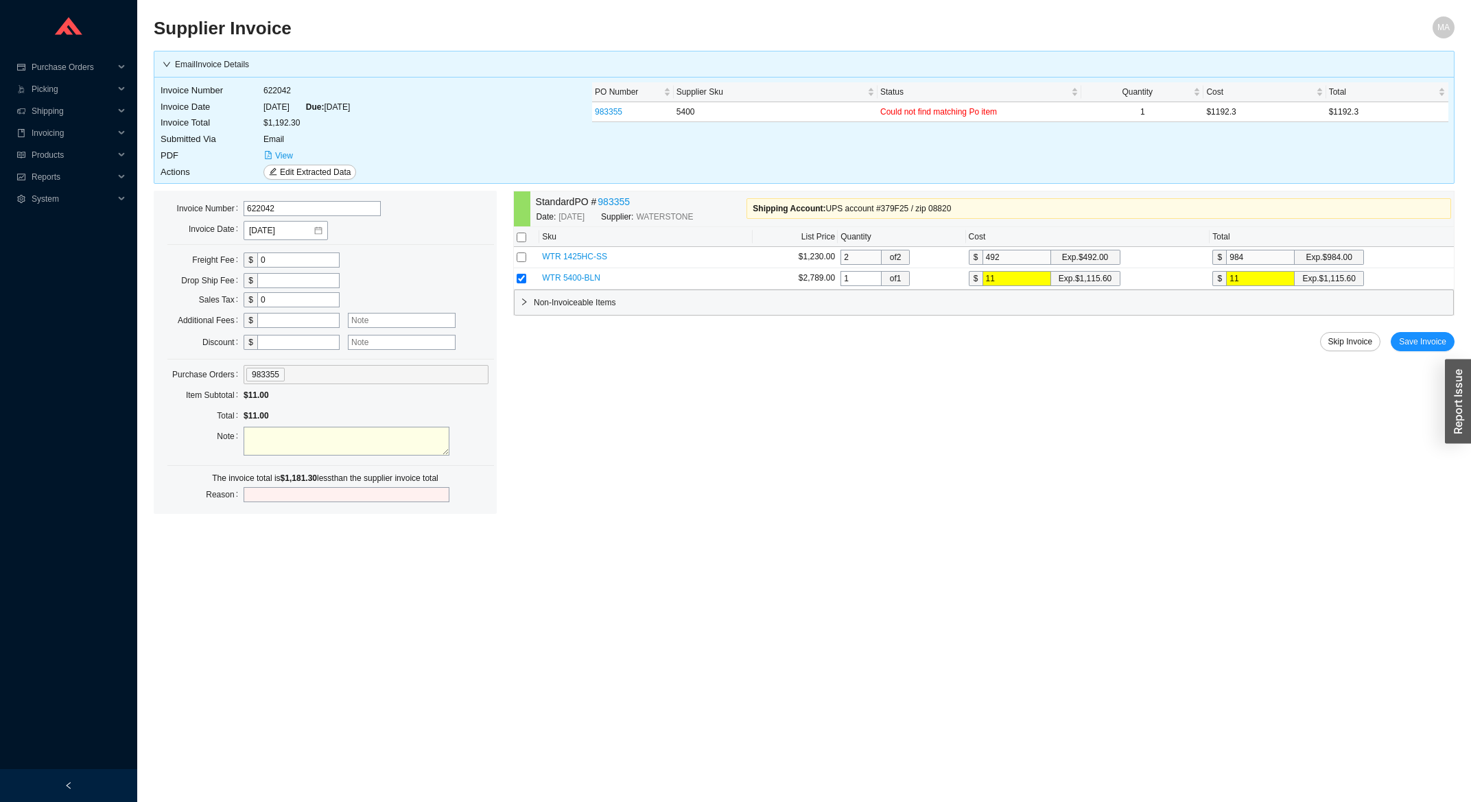
type input "119"
type input "1192"
type input "1192.3"
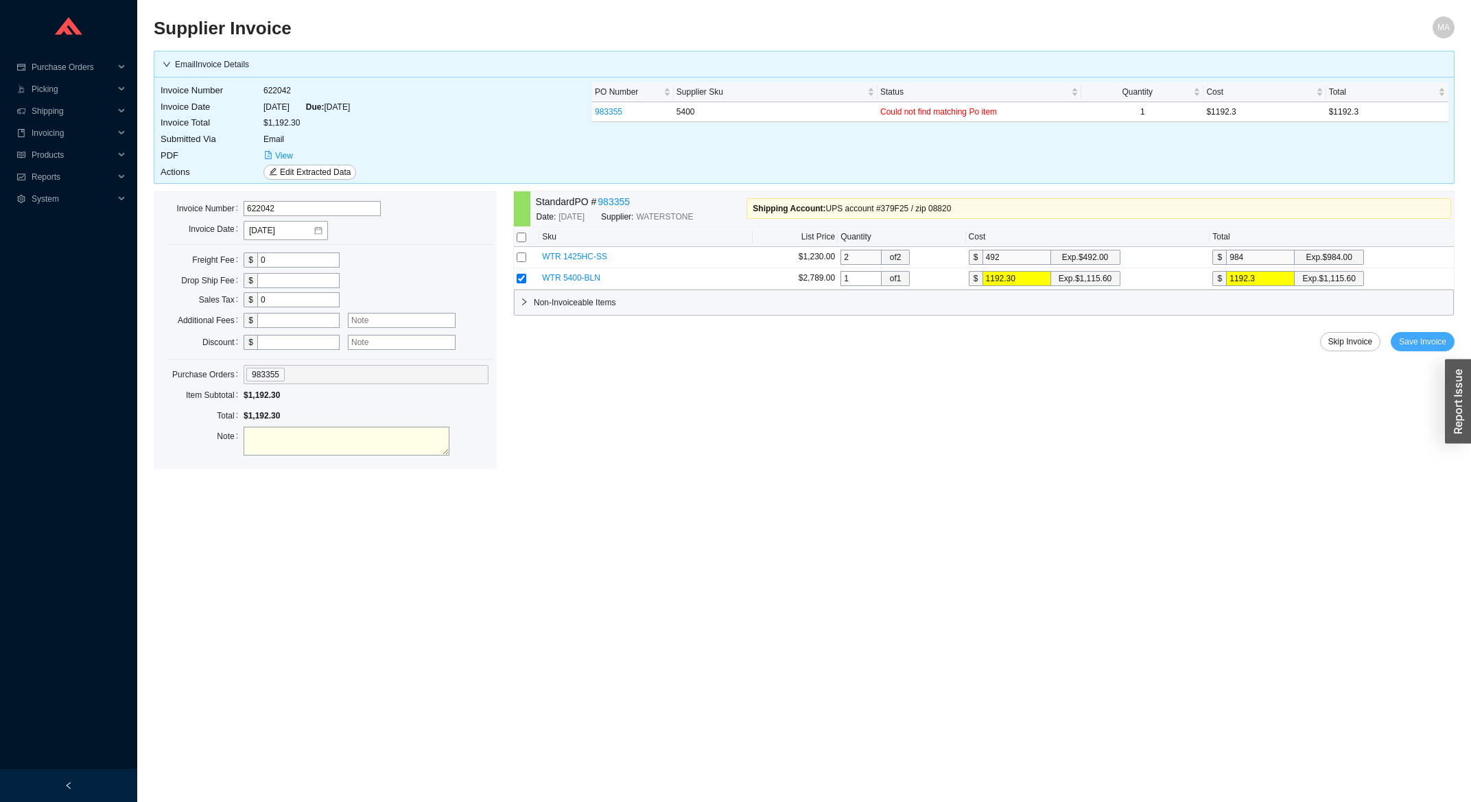
type input "1192.30"
click at [1432, 346] on span "Save Invoice" at bounding box center [1422, 342] width 47 height 14
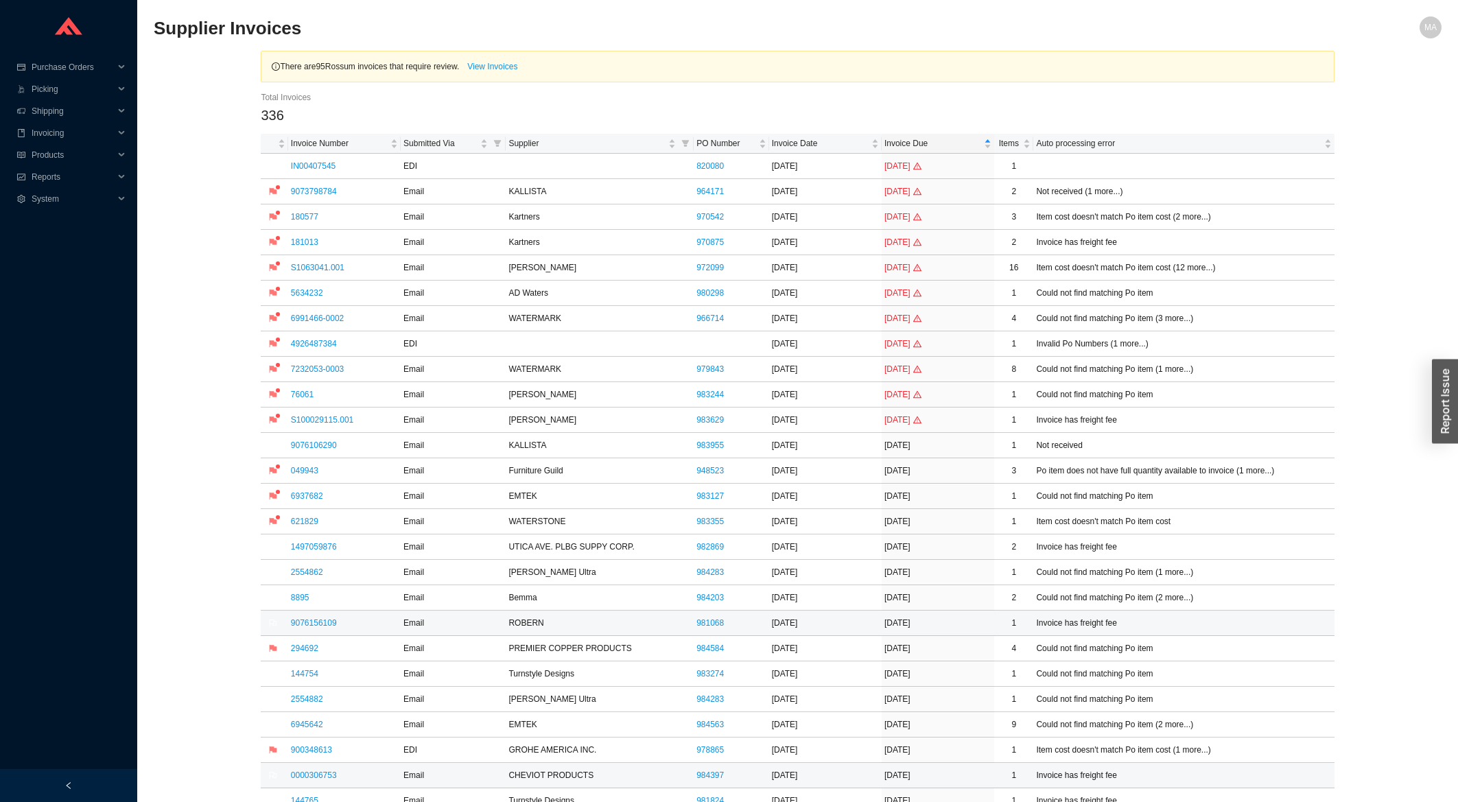
scroll to position [220, 0]
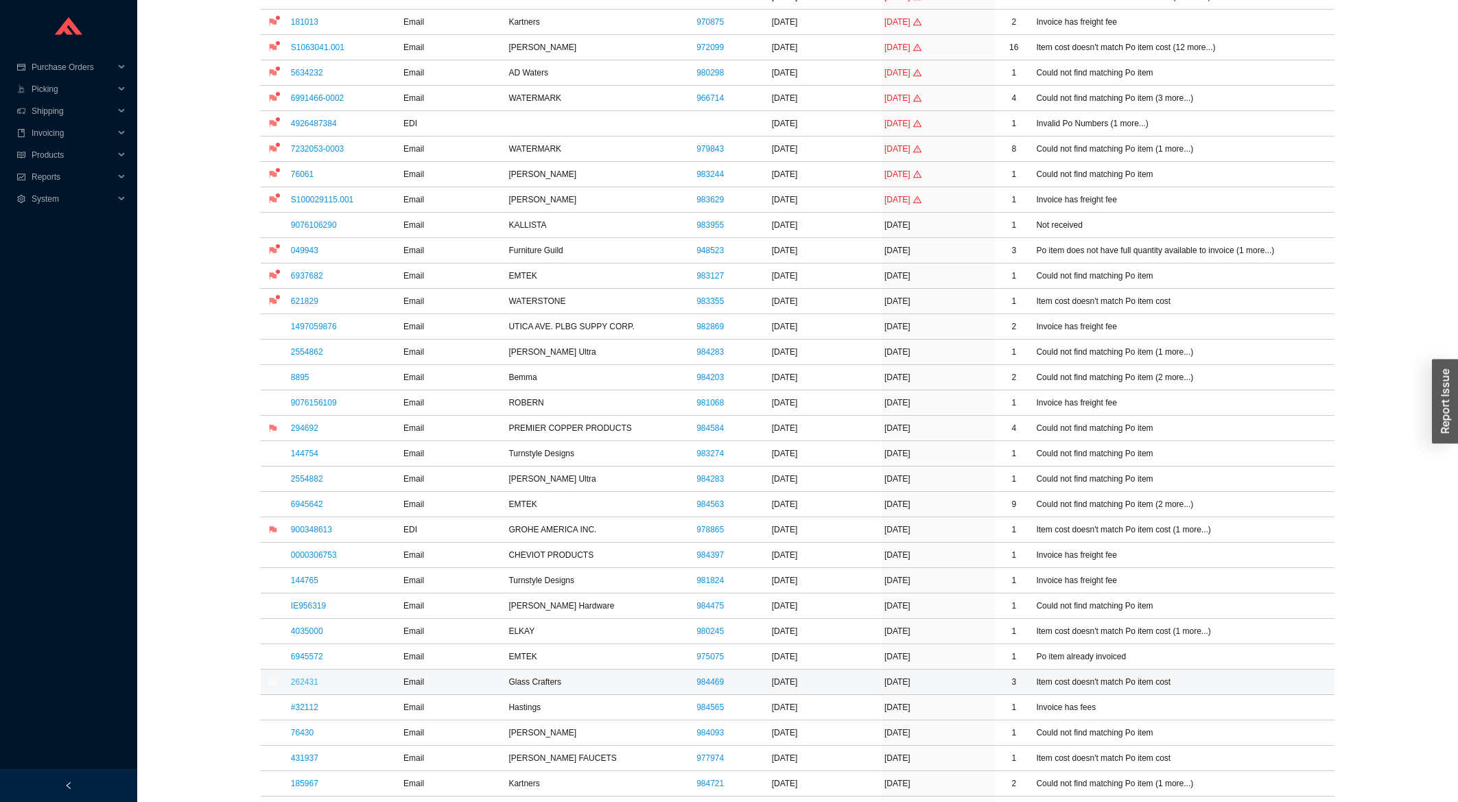
click at [311, 681] on link "262431" at bounding box center [304, 682] width 27 height 10
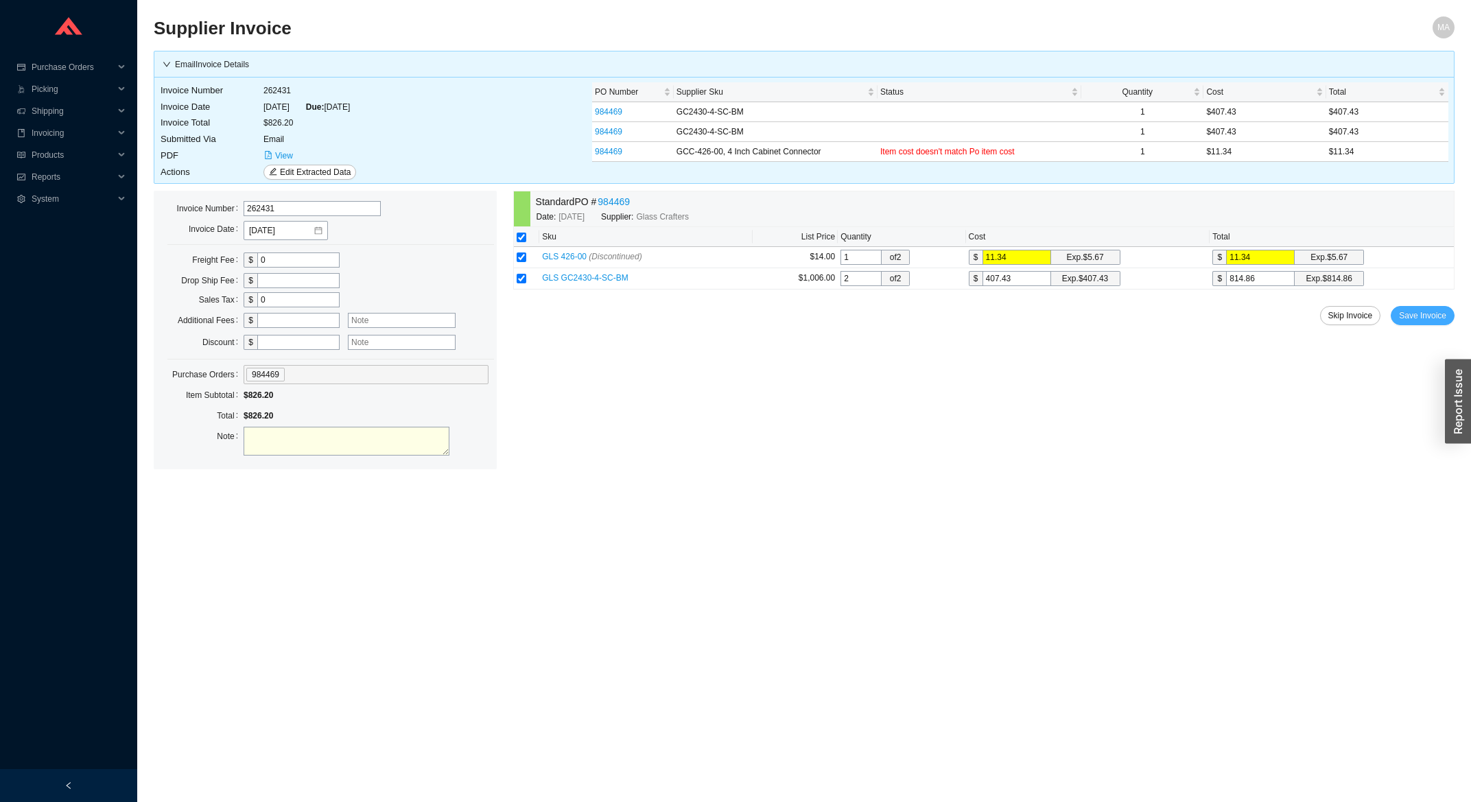
click at [1447, 328] on div "Standard PO # 984469 Date: 8/4/2025 Supplier: Glass Crafters Sku List Price Qua…" at bounding box center [983, 330] width 941 height 279
click at [1399, 324] on button "Save Invoice" at bounding box center [1423, 315] width 64 height 19
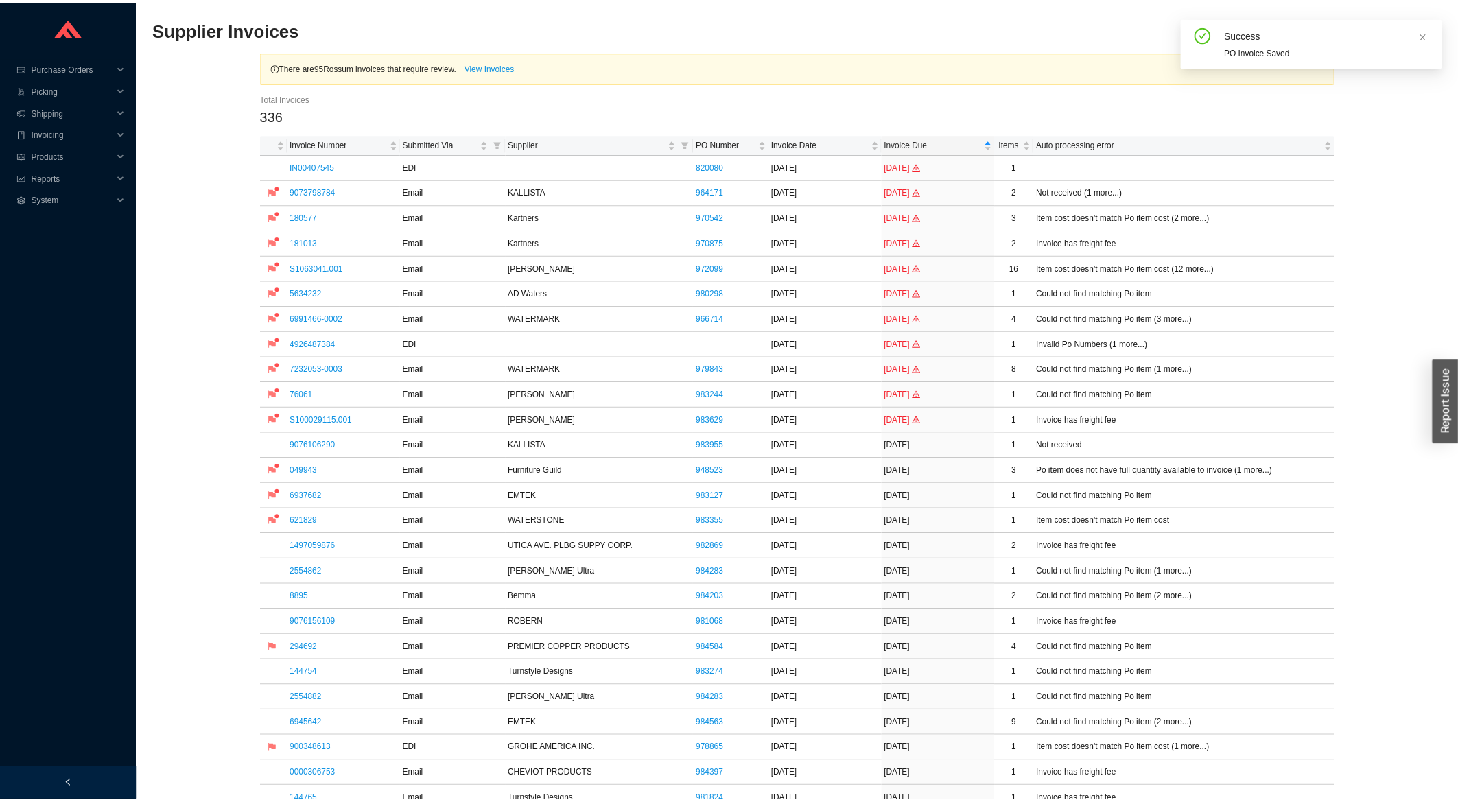
scroll to position [515, 0]
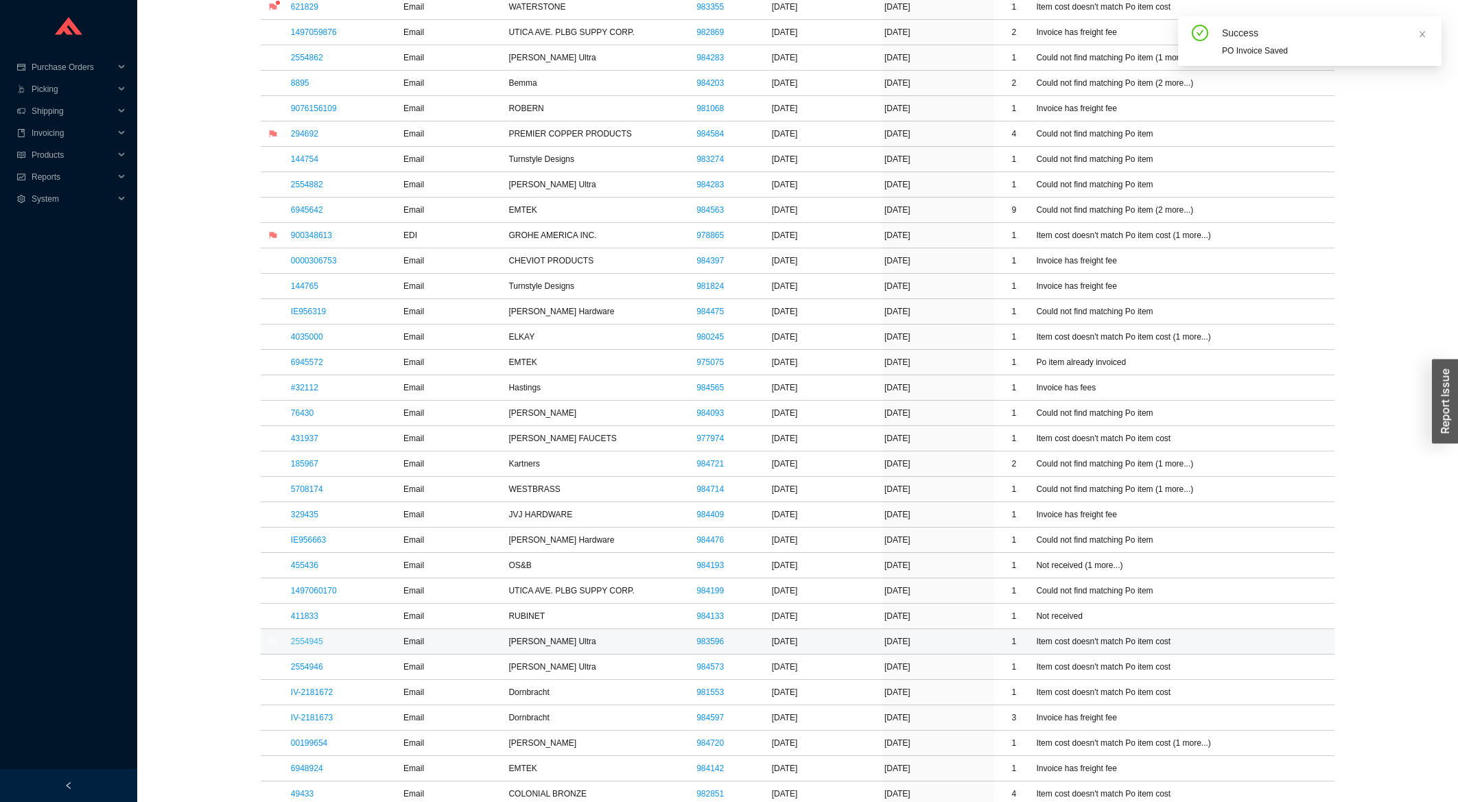
click at [316, 645] on link "2554945" at bounding box center [307, 642] width 32 height 10
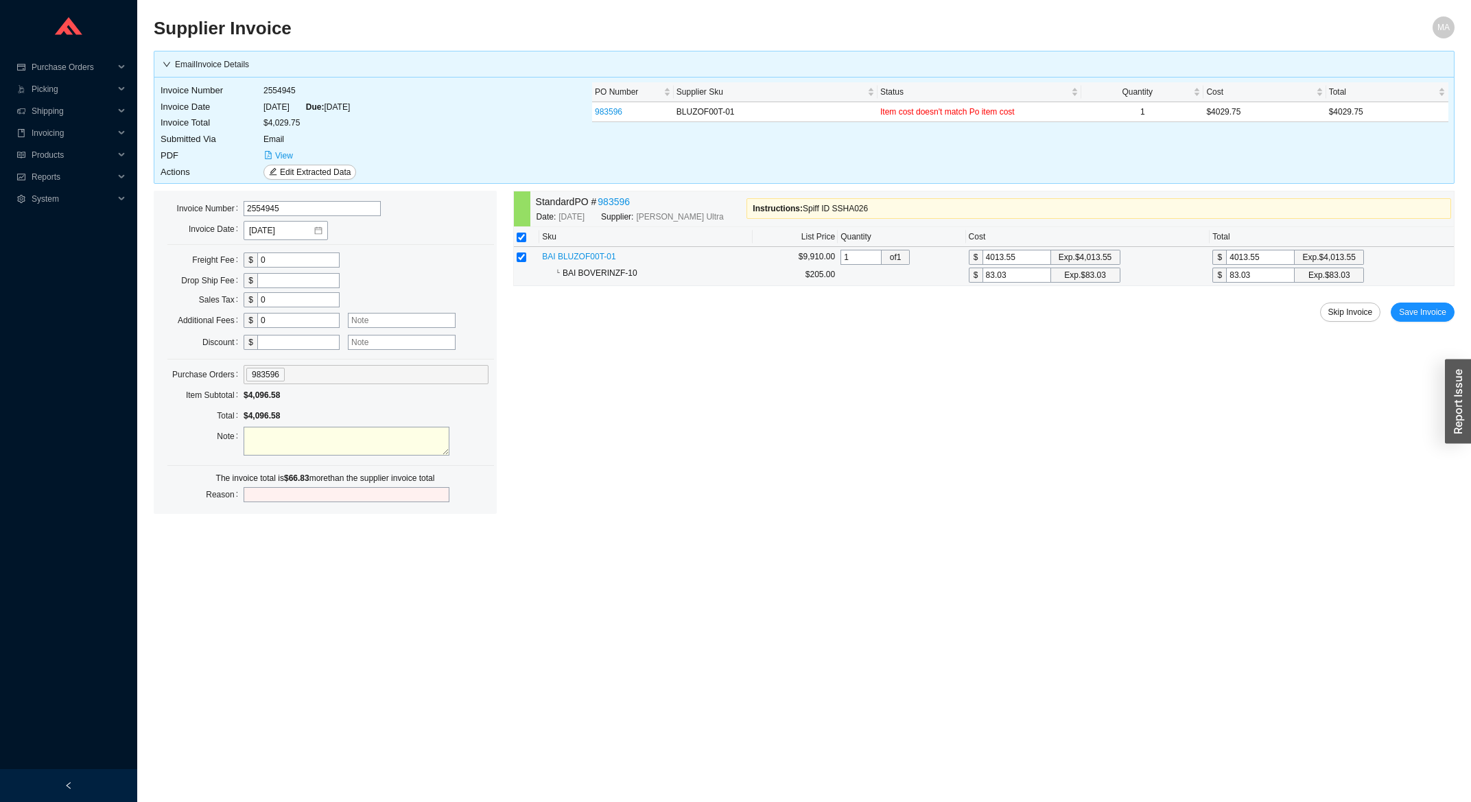
drag, startPoint x: 1031, startPoint y: 260, endPoint x: 948, endPoint y: 270, distance: 82.9
click at [983, 265] on input "4013.55" at bounding box center [1017, 257] width 69 height 15
type input "3"
type input "39"
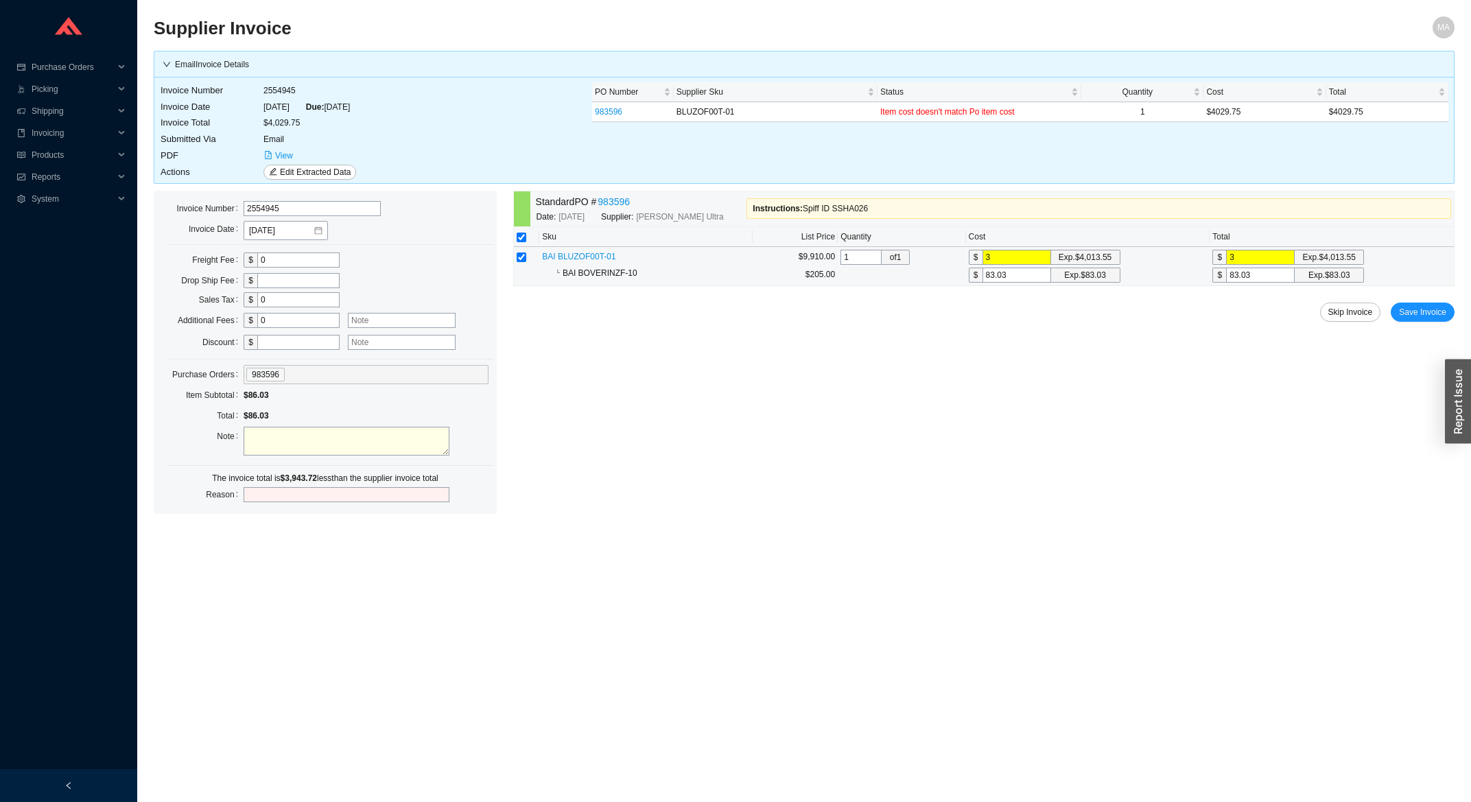
type input "39"
type input "394"
type input "3946"
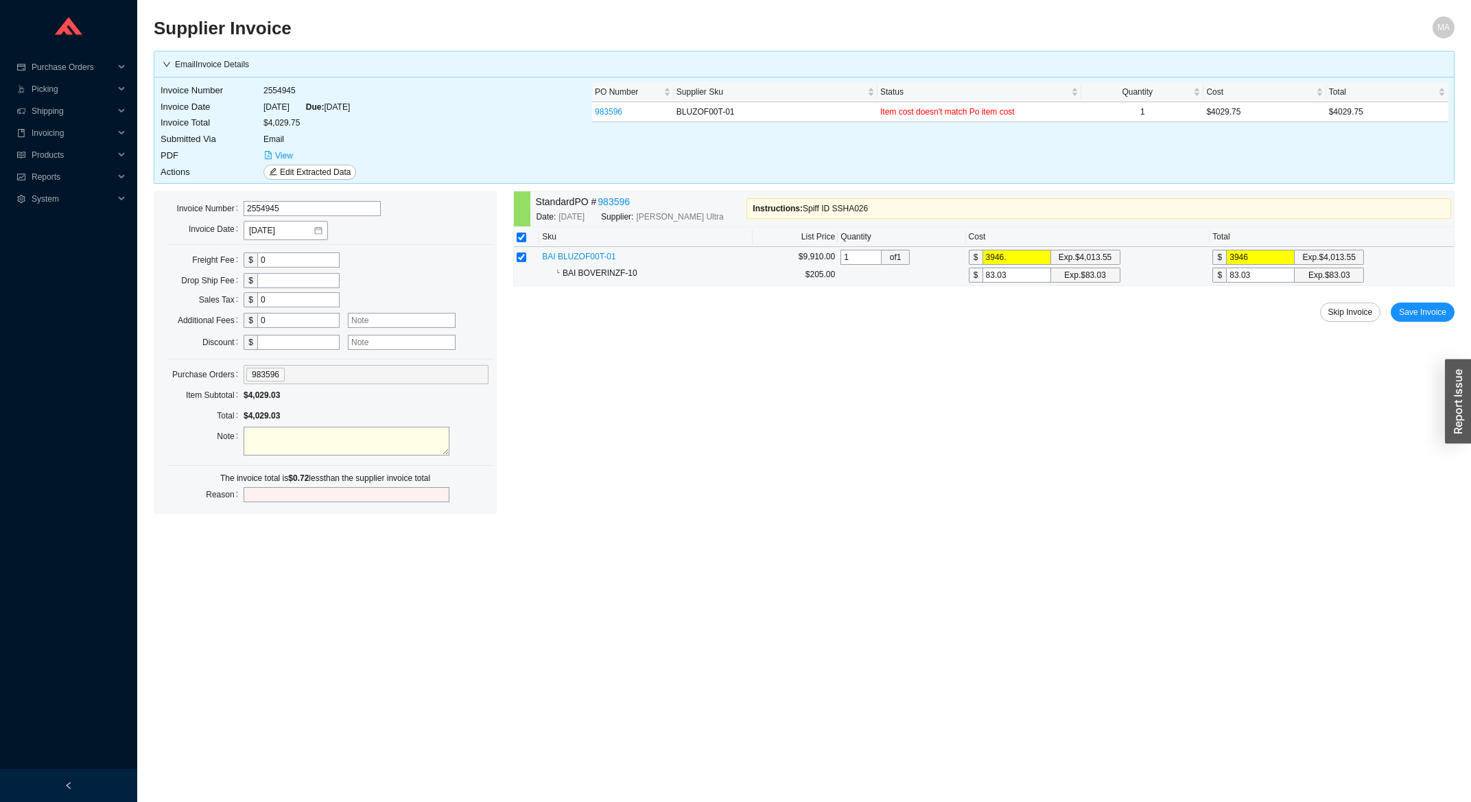
type input "3946.7"
type input "3946.72"
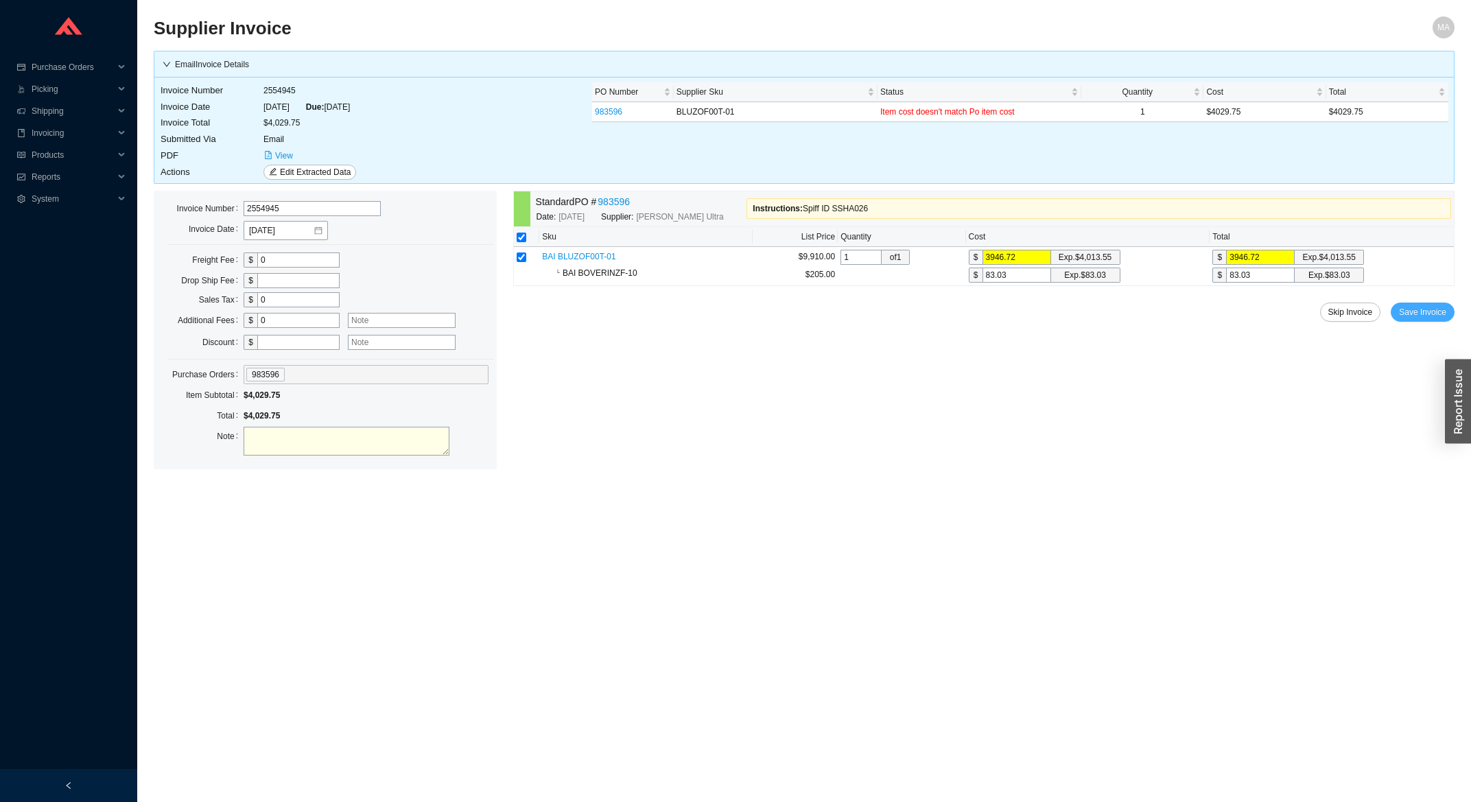
type input "3946.72"
click at [1419, 316] on span "Save Invoice" at bounding box center [1422, 312] width 47 height 14
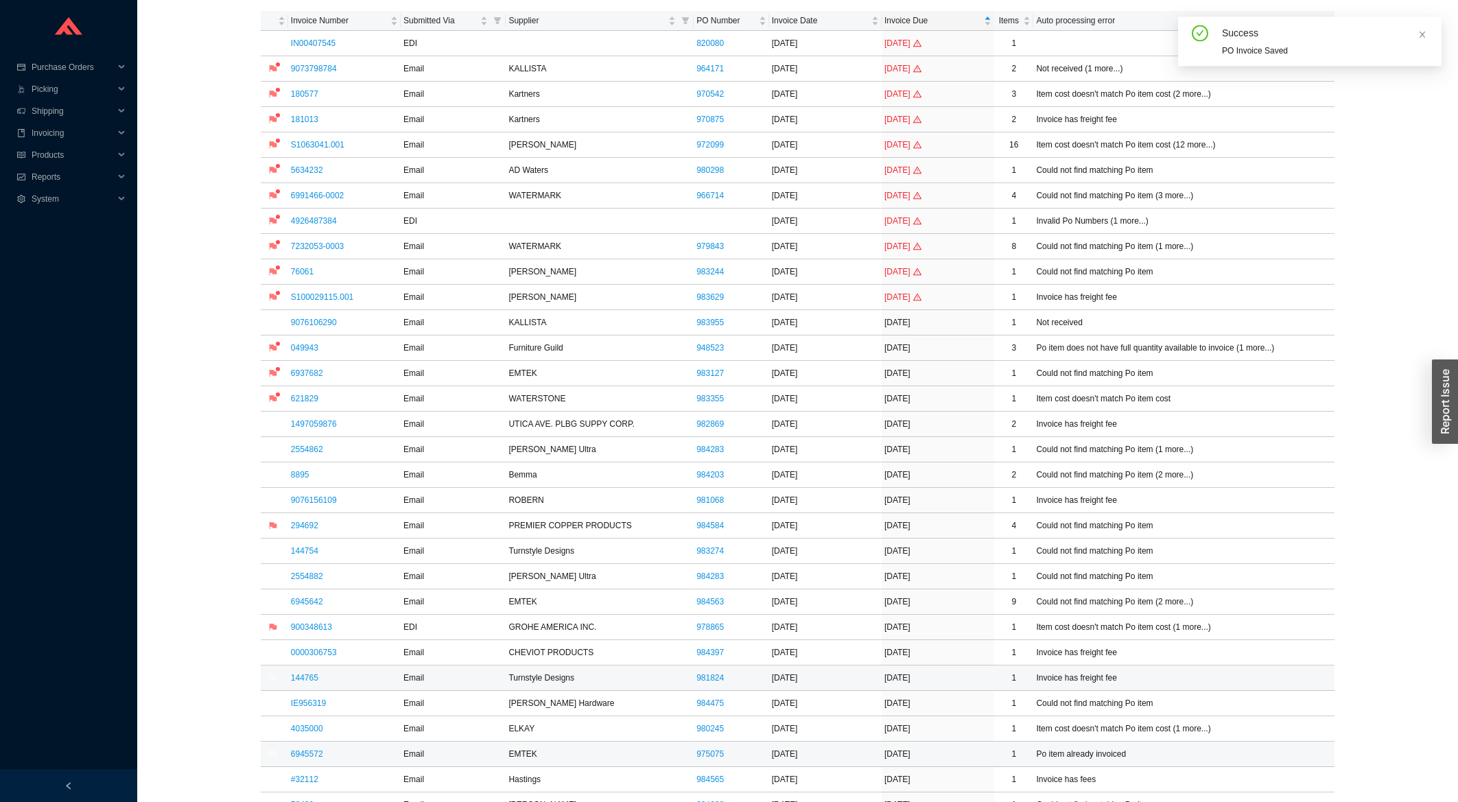
scroll to position [220, 0]
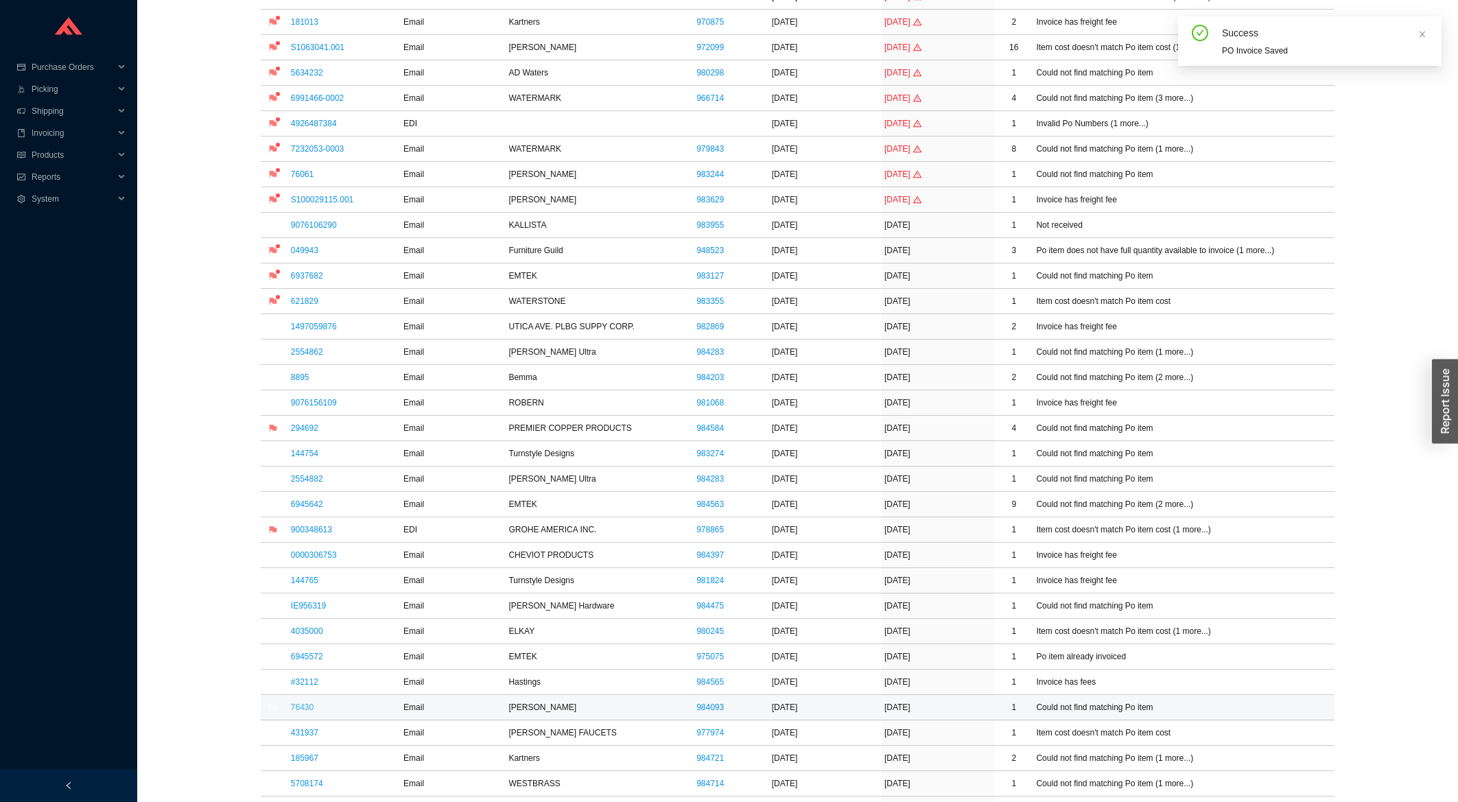
click at [299, 707] on link "76430" at bounding box center [302, 708] width 23 height 10
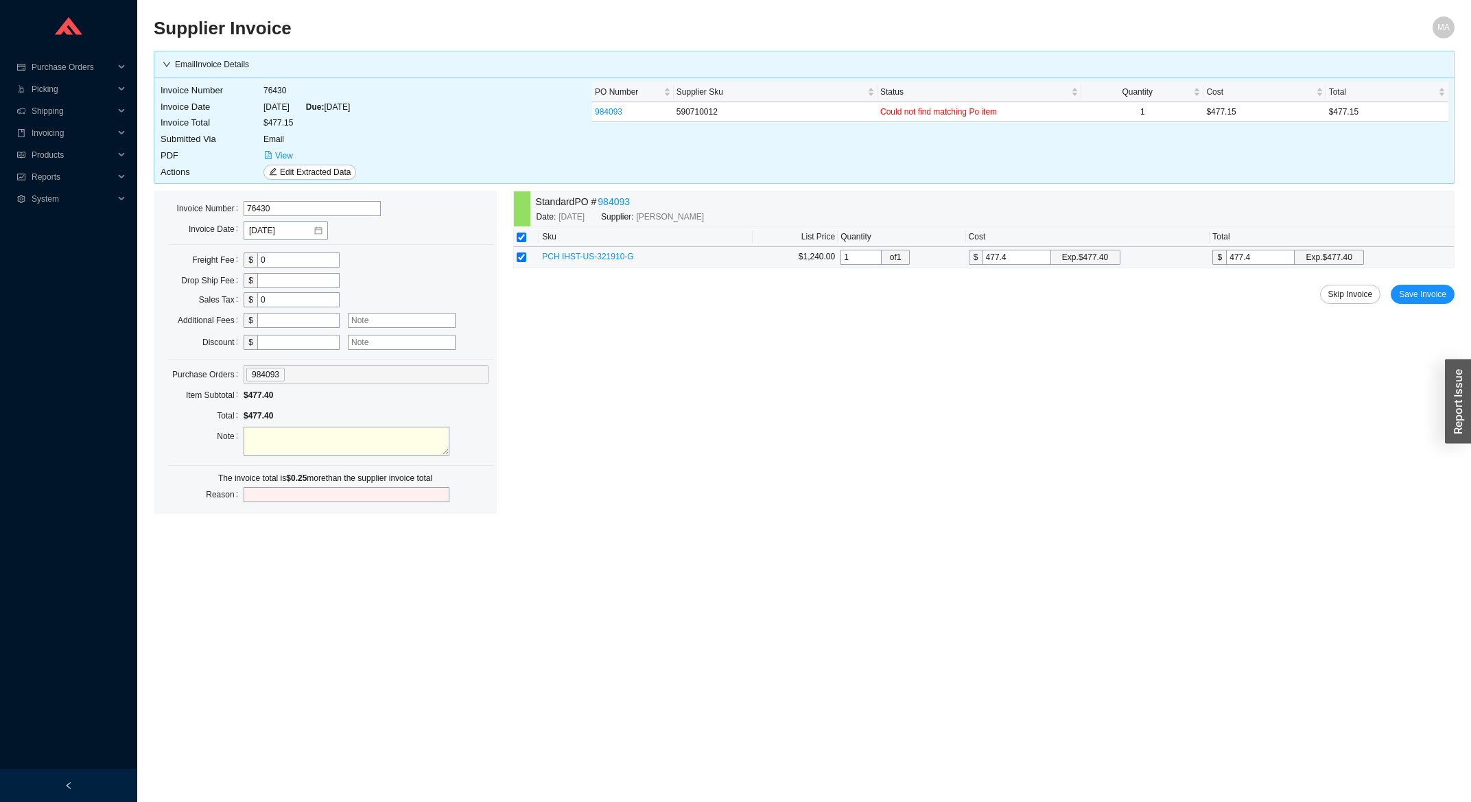
drag, startPoint x: 1016, startPoint y: 257, endPoint x: 1002, endPoint y: 257, distance: 13.7
click at [1002, 257] on input "477.4" at bounding box center [1017, 257] width 69 height 15
type input "477.1"
type input "477.15"
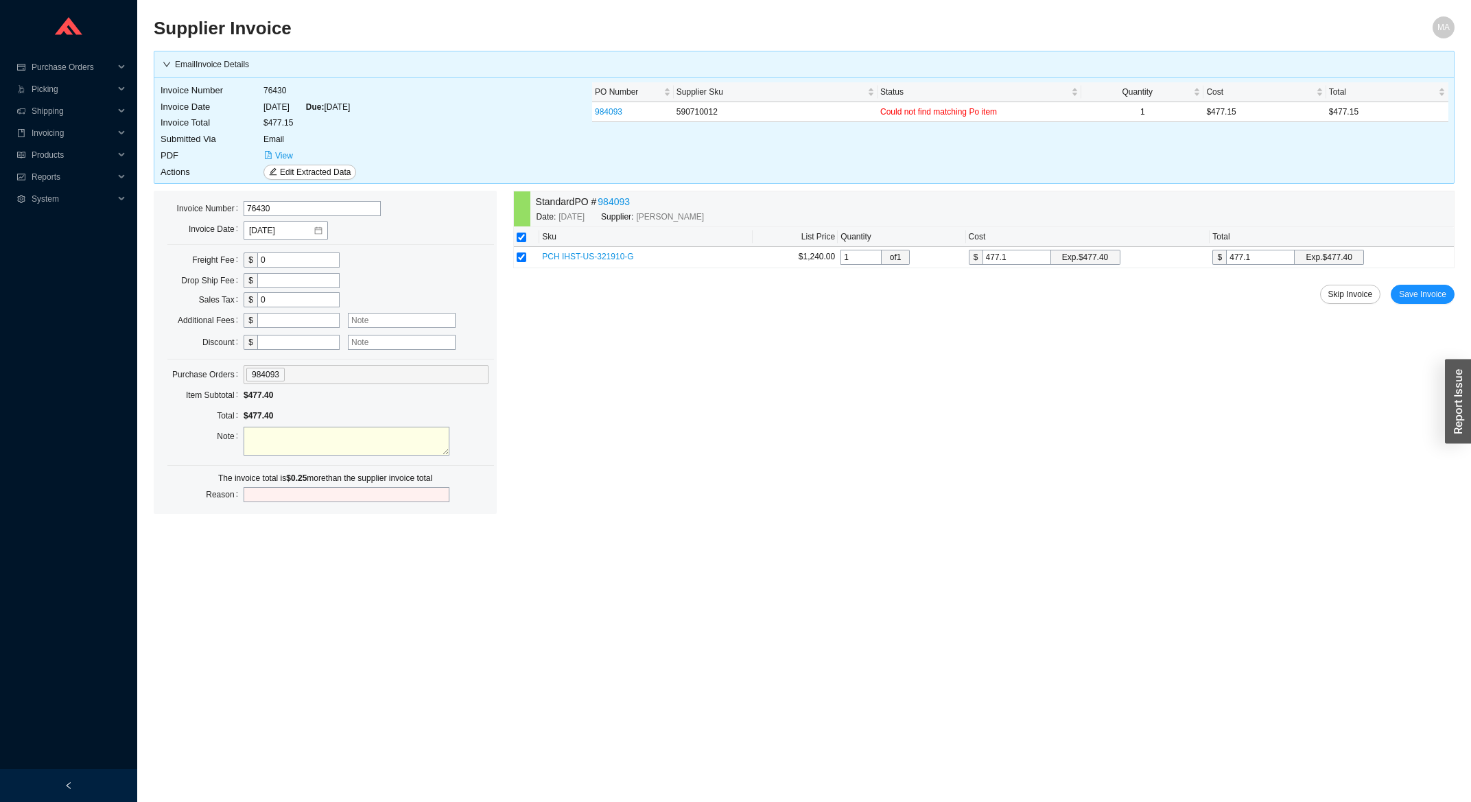
type input "477.15"
click at [1394, 295] on button "Save Invoice" at bounding box center [1423, 294] width 64 height 19
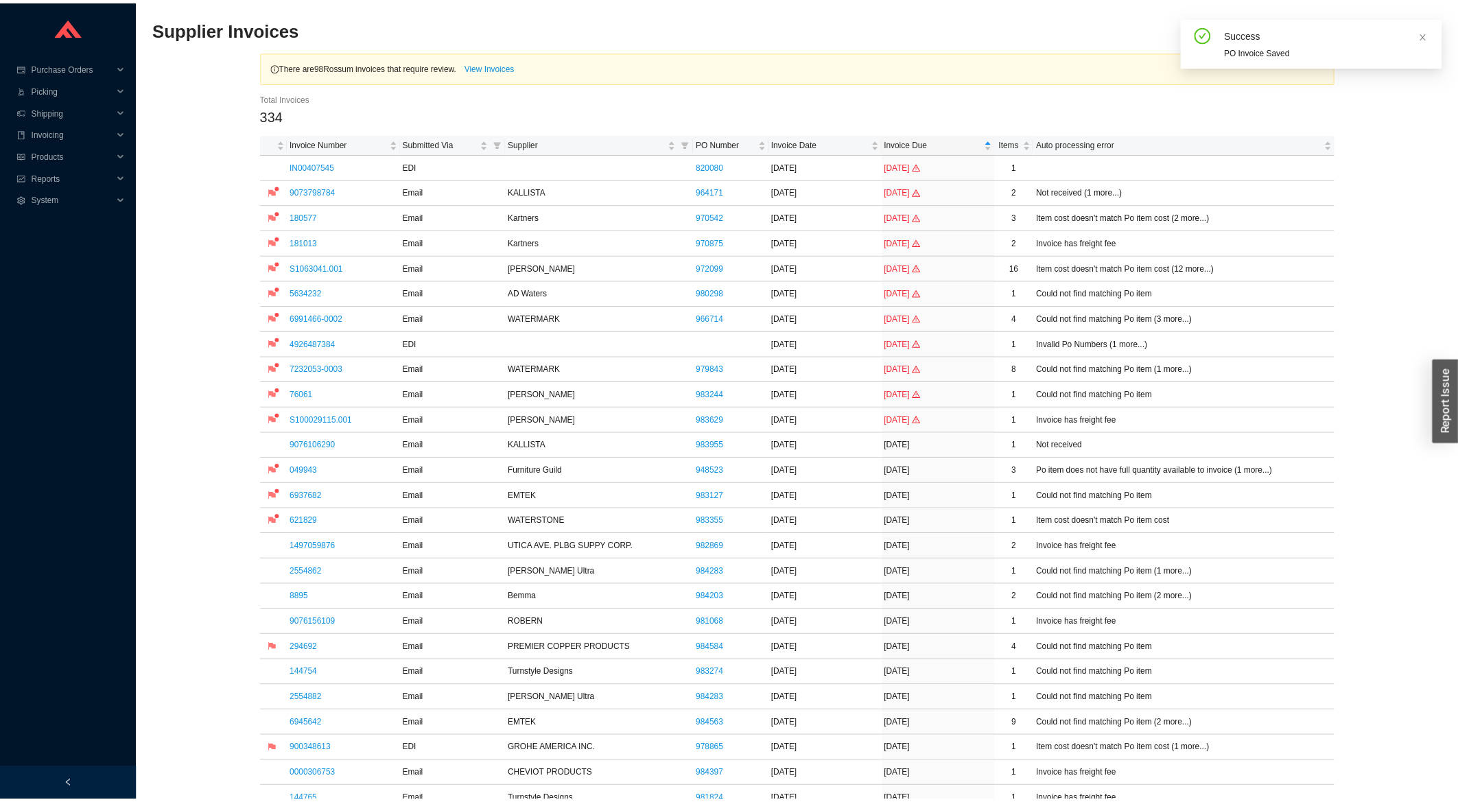
scroll to position [441, 0]
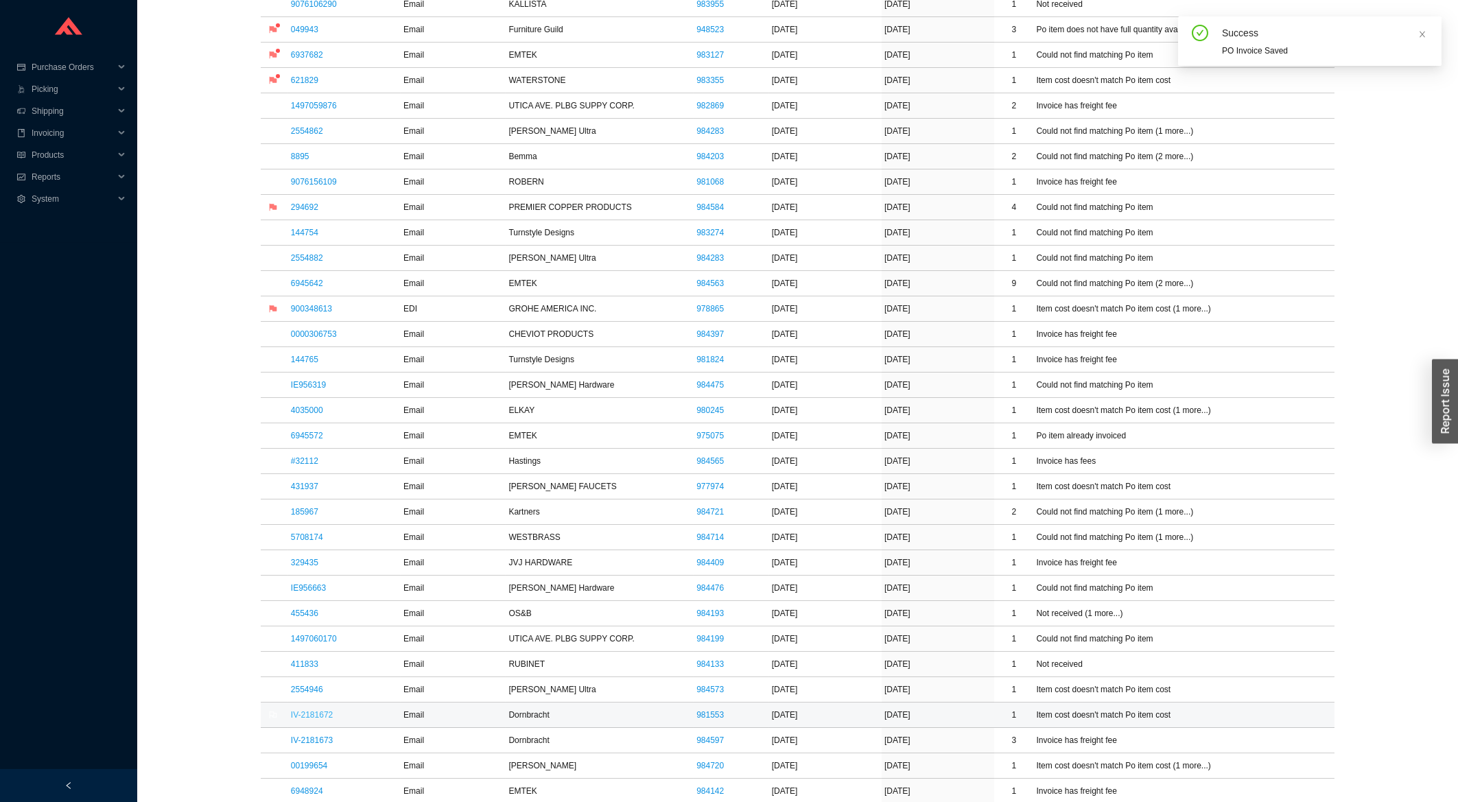
click at [307, 720] on link "IV-2181672" at bounding box center [312, 715] width 42 height 10
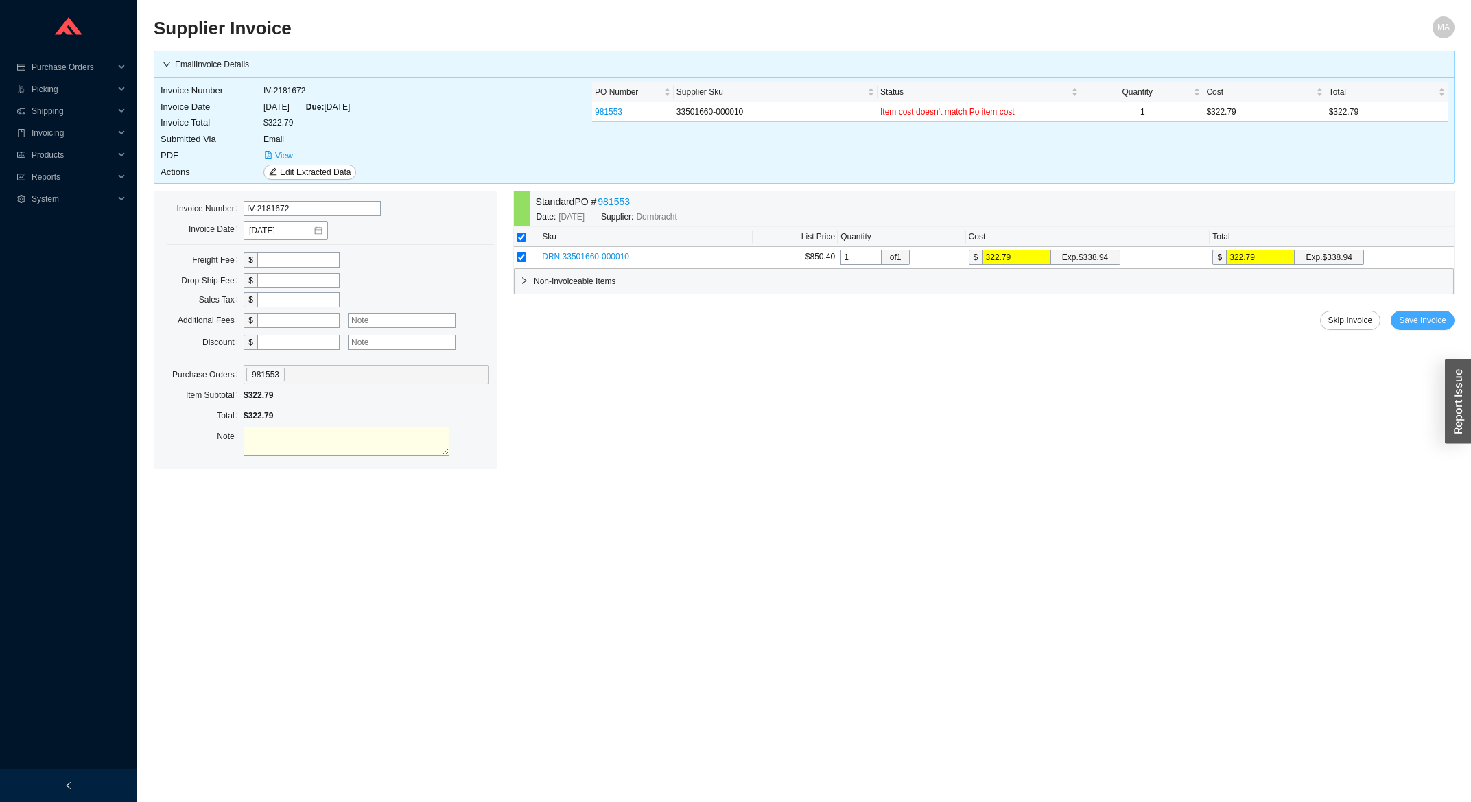
click at [1404, 325] on span "Save Invoice" at bounding box center [1422, 321] width 47 height 14
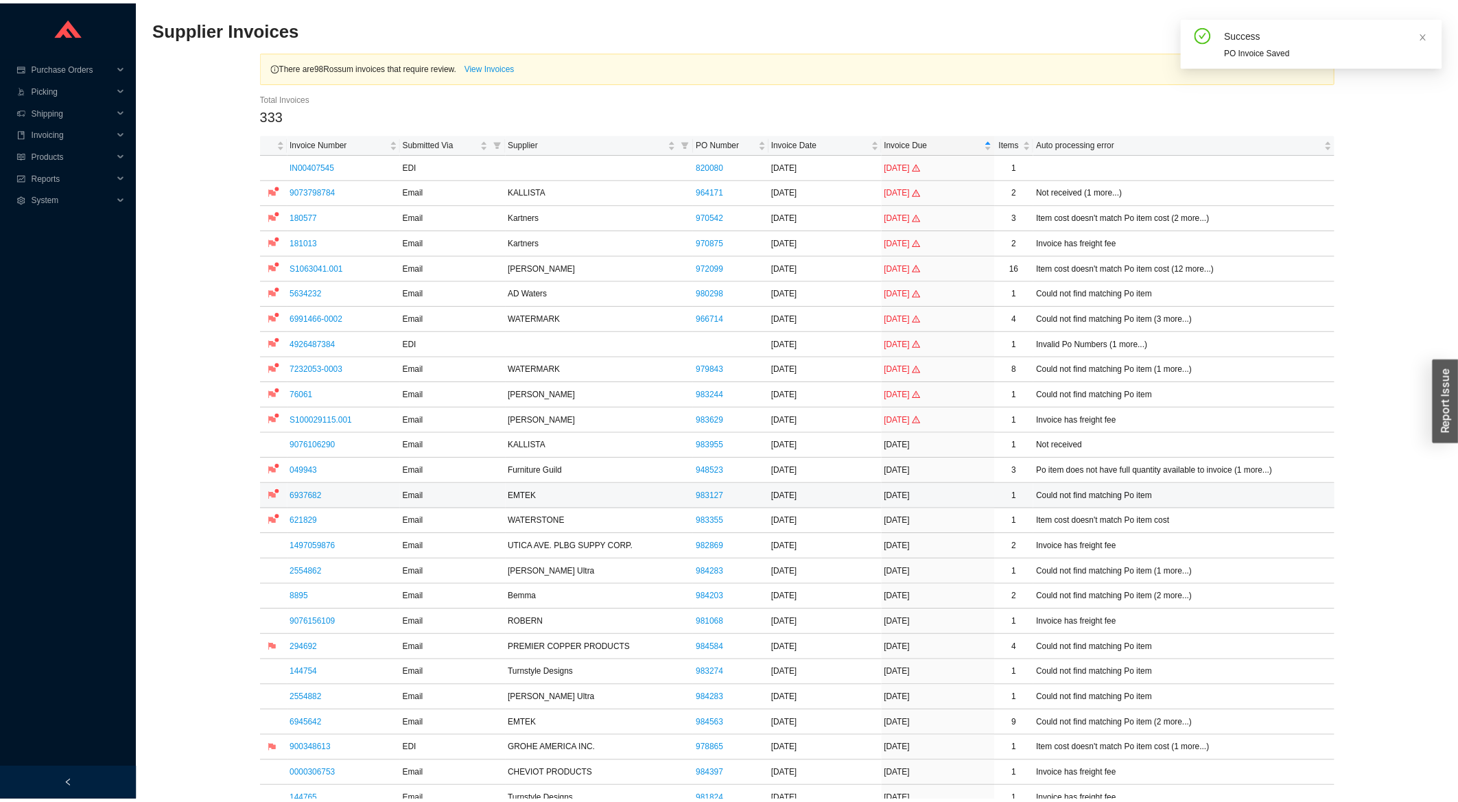
scroll to position [368, 0]
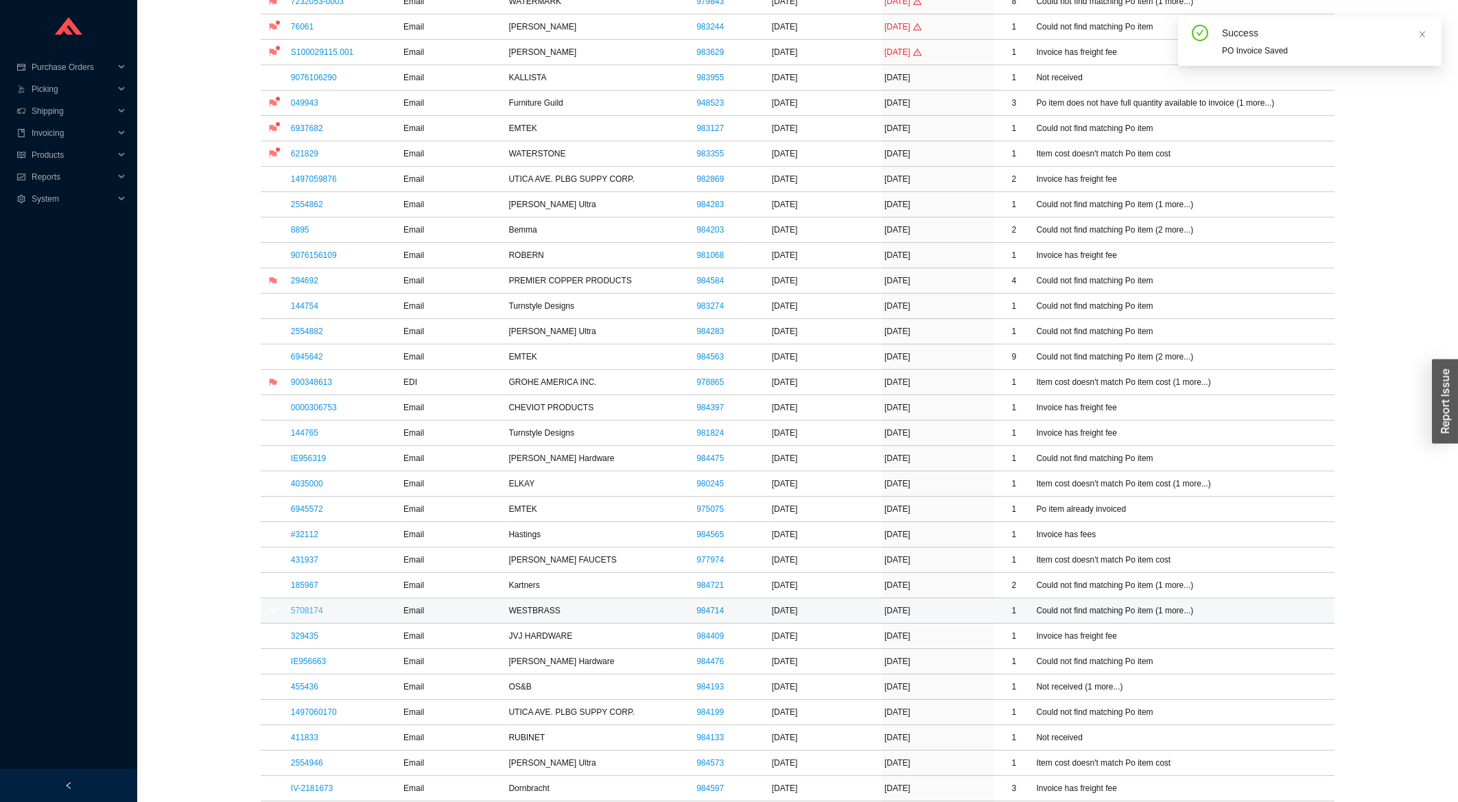
click at [314, 611] on link "5708174" at bounding box center [307, 611] width 32 height 10
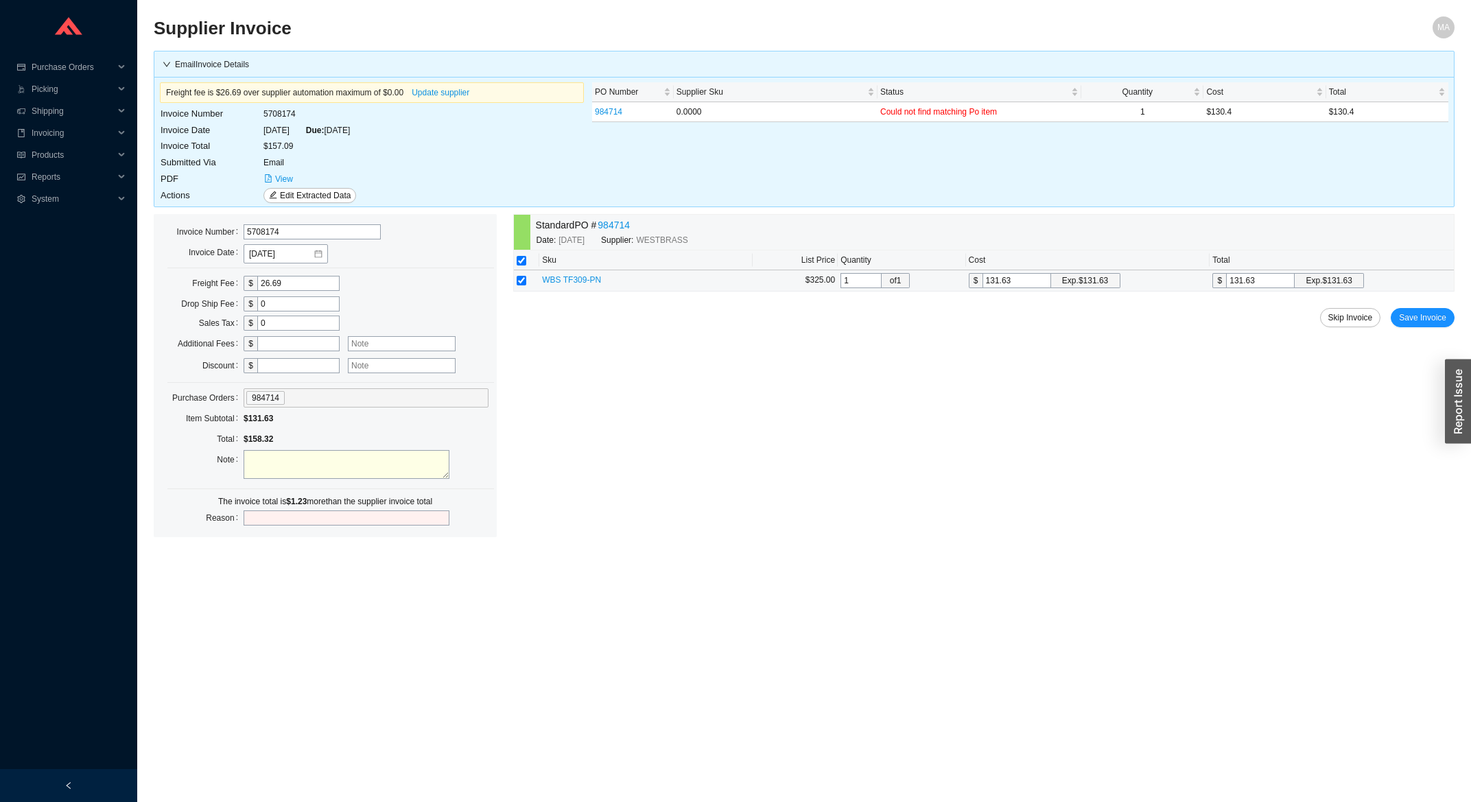
drag, startPoint x: 1273, startPoint y: 287, endPoint x: 1239, endPoint y: 288, distance: 33.6
click at [1239, 288] on input "131.63" at bounding box center [1260, 280] width 69 height 15
type input "130"
type input "130."
type input "130.4"
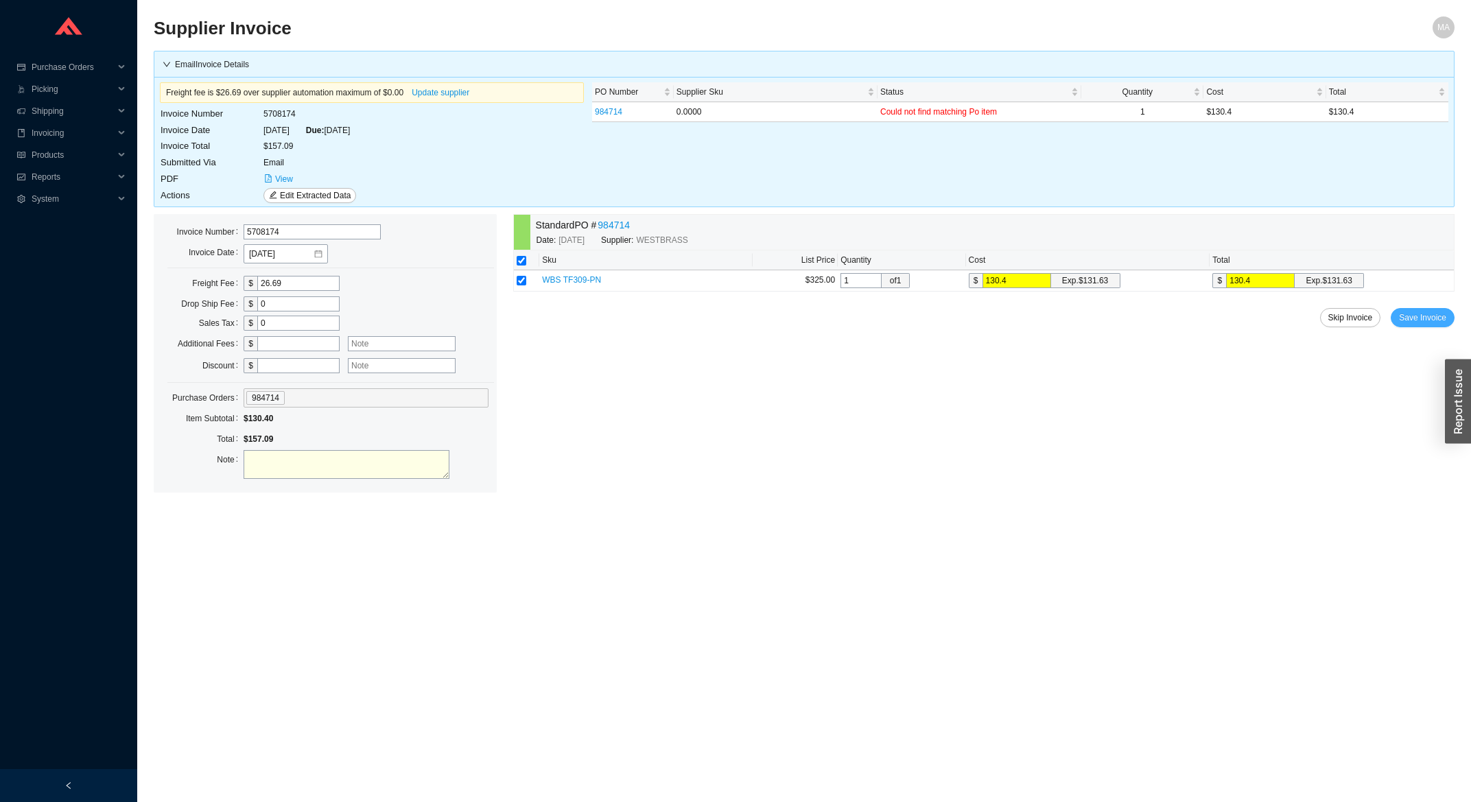
type input "130.4"
click at [1422, 324] on span "Save Invoice" at bounding box center [1422, 318] width 47 height 14
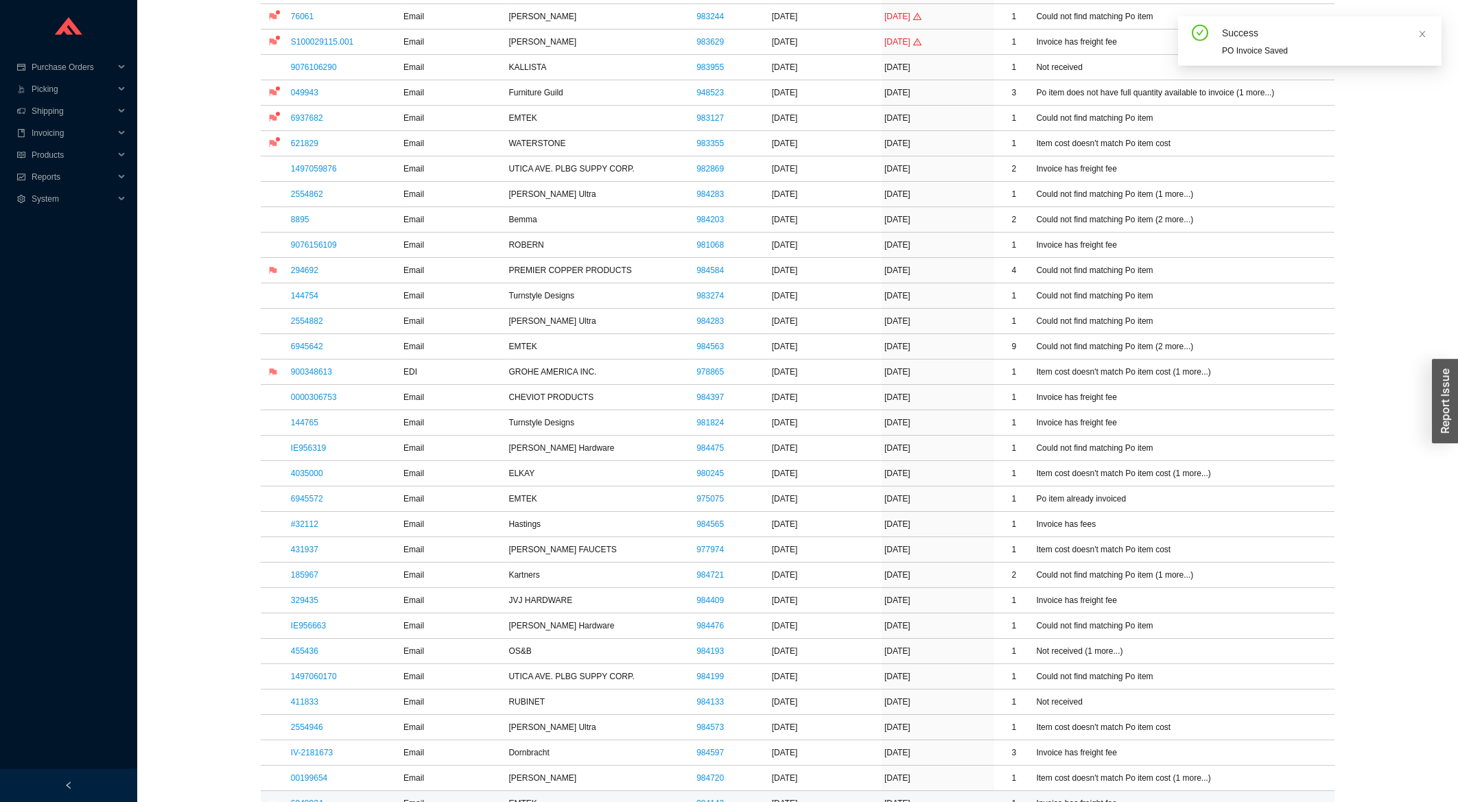
scroll to position [515, 0]
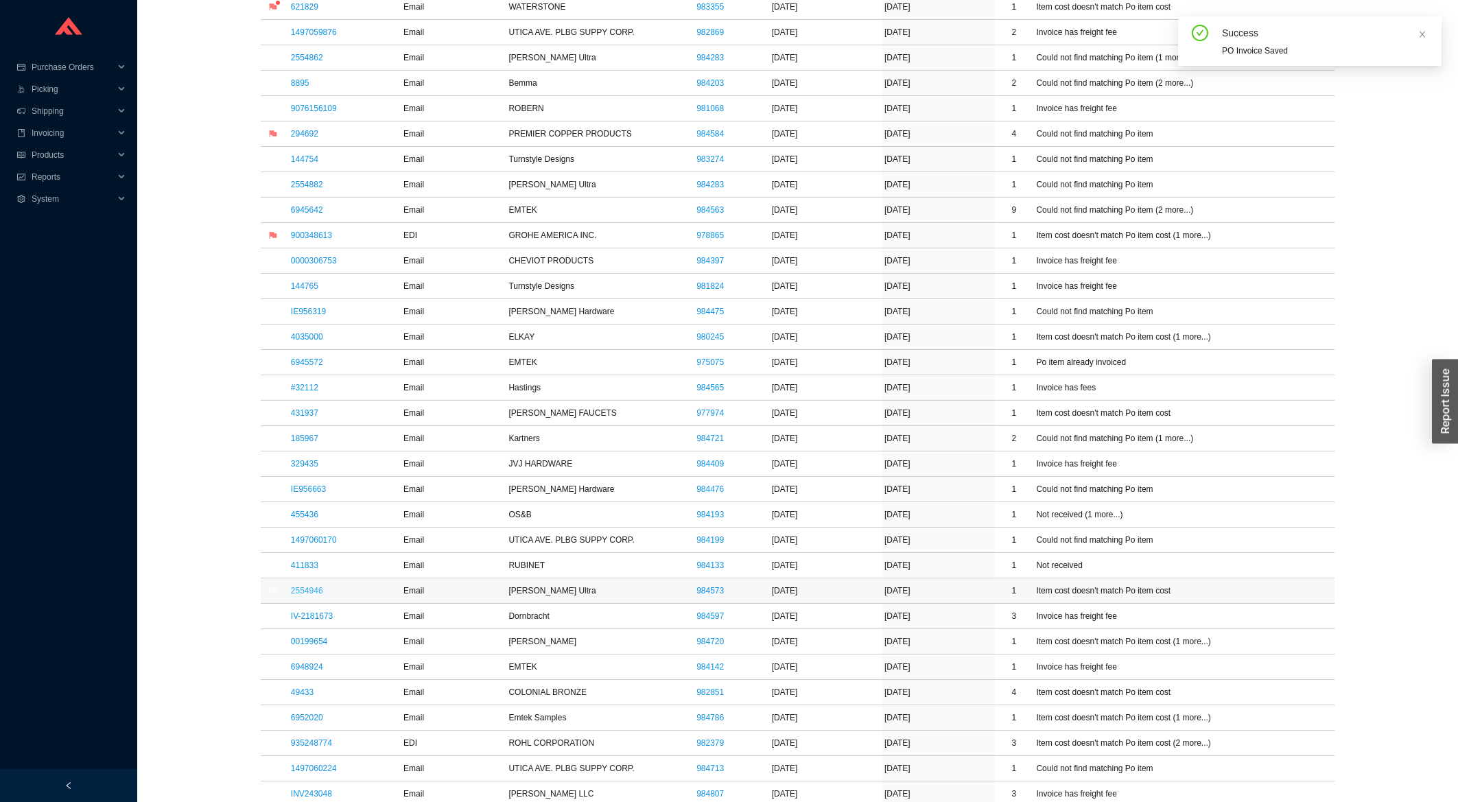
click at [301, 591] on link "2554946" at bounding box center [307, 591] width 32 height 10
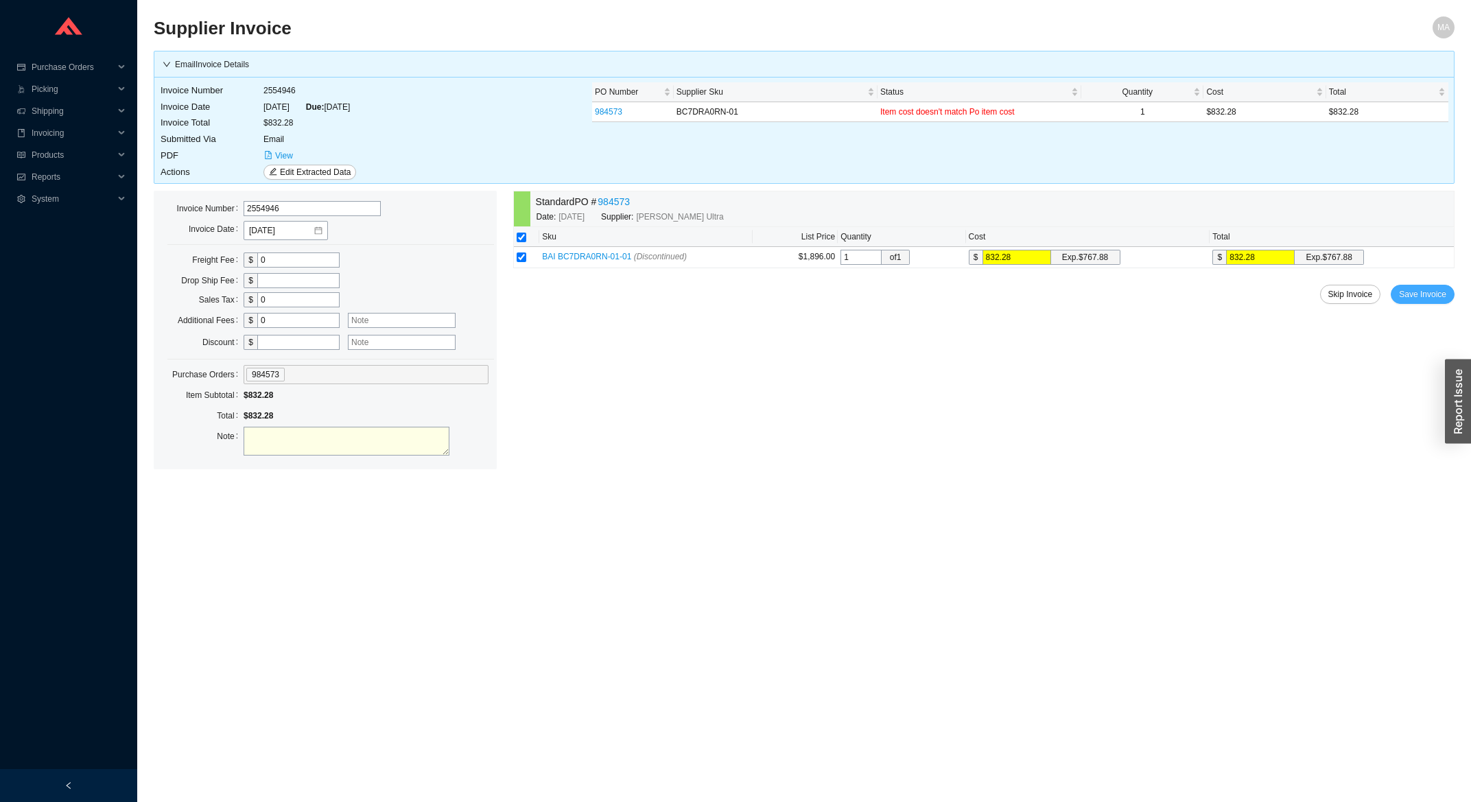
click at [1426, 293] on span "Save Invoice" at bounding box center [1422, 294] width 47 height 14
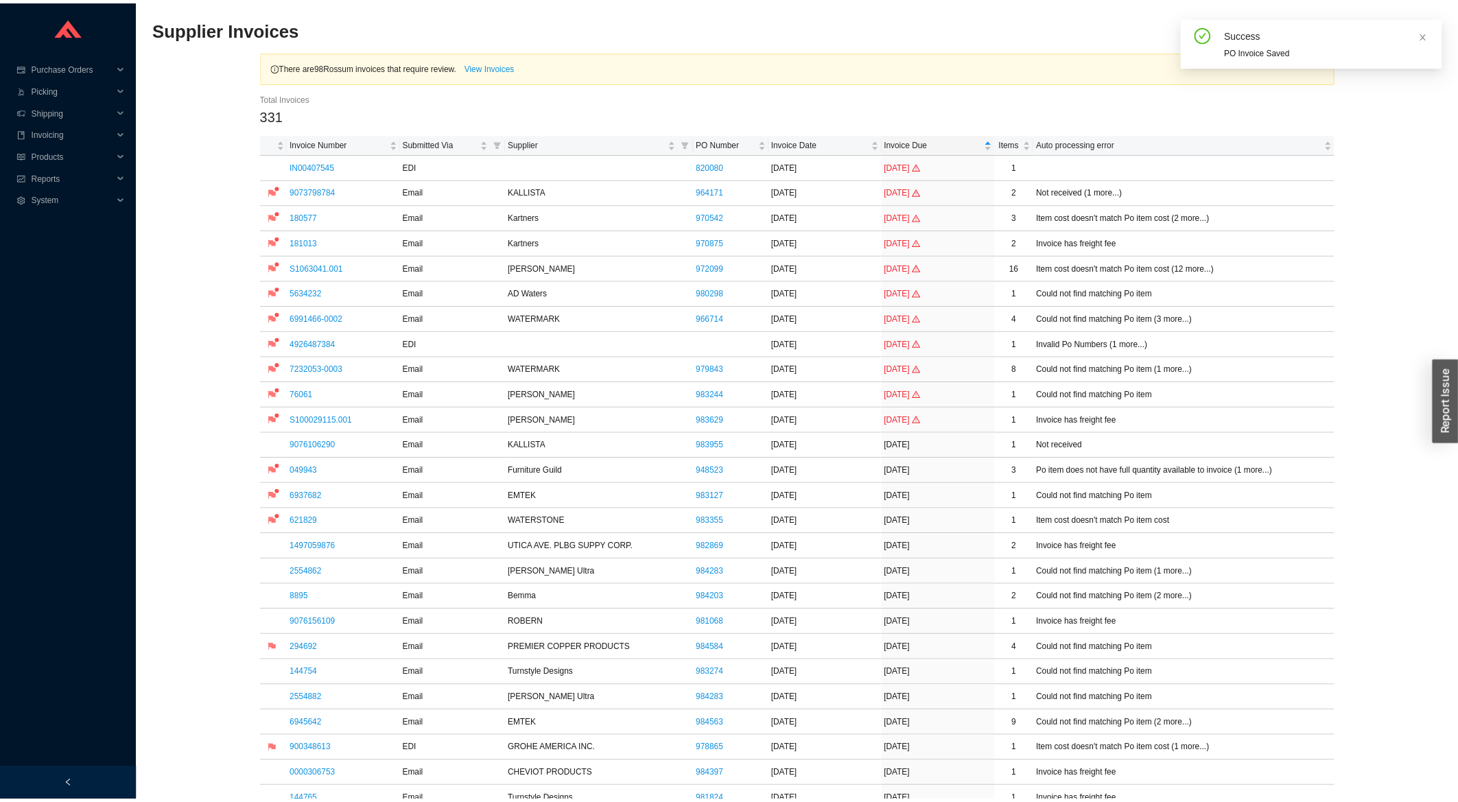
scroll to position [441, 0]
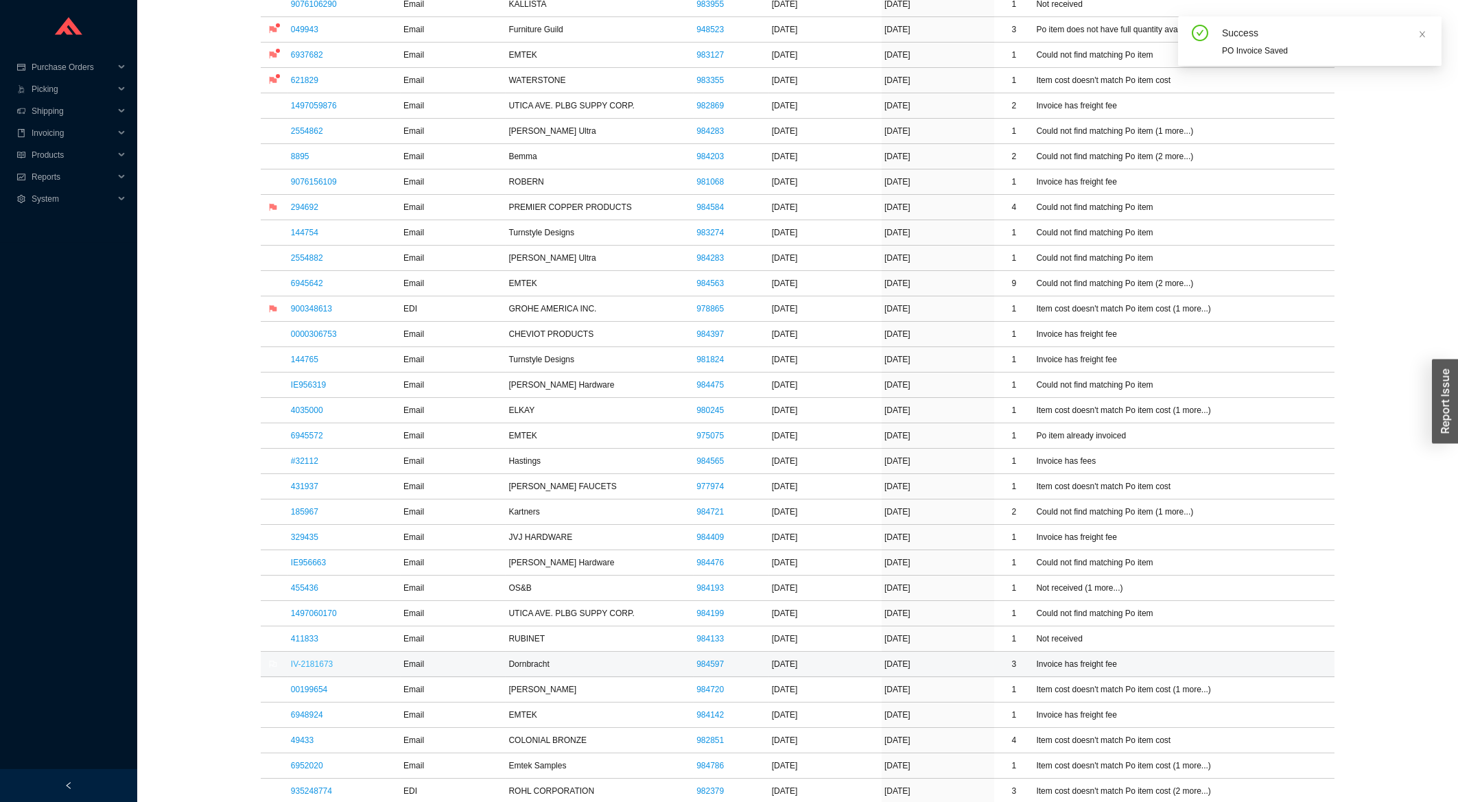
click at [302, 669] on link "IV-2181673" at bounding box center [312, 664] width 42 height 10
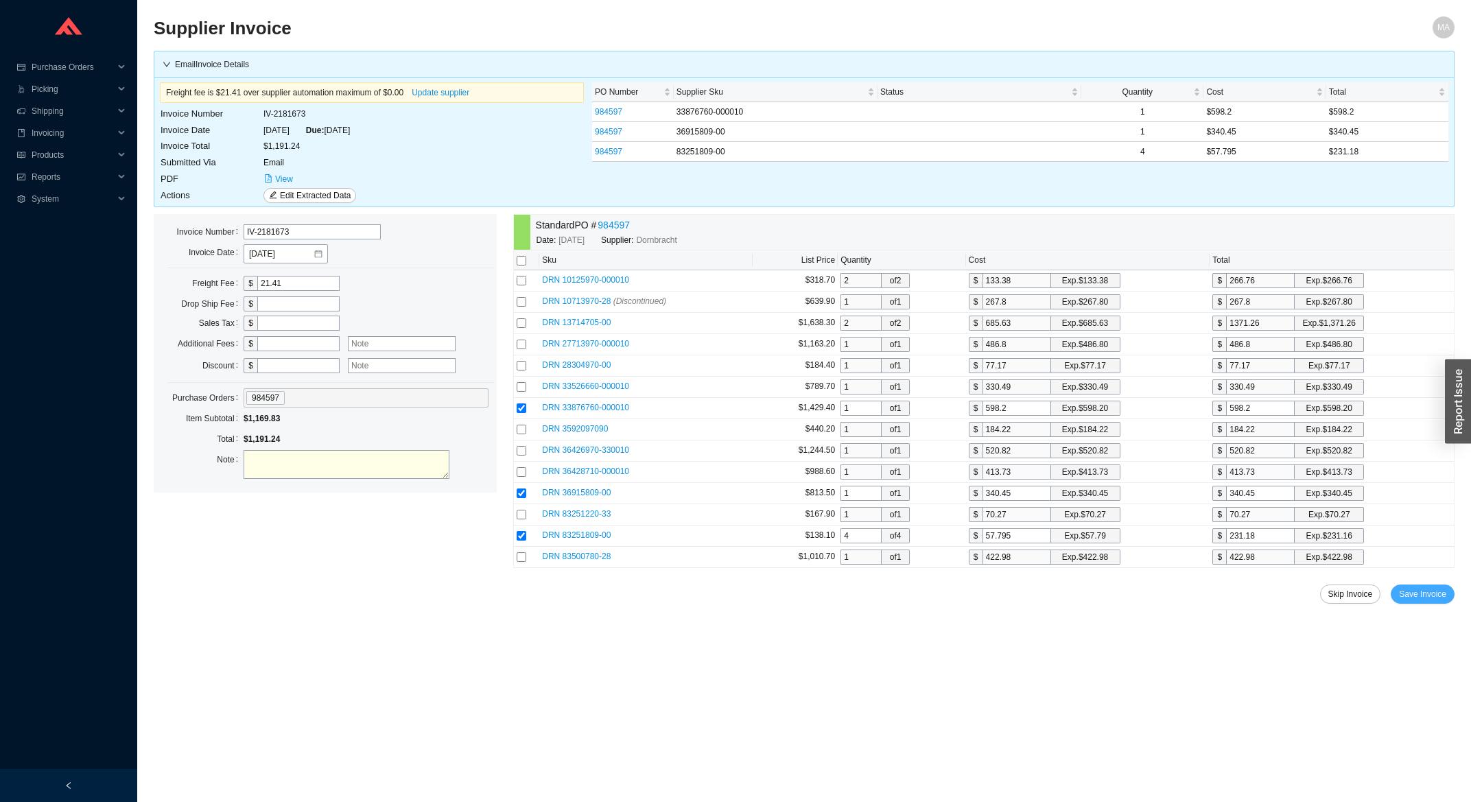
click at [1431, 598] on span "Save Invoice" at bounding box center [1422, 594] width 47 height 14
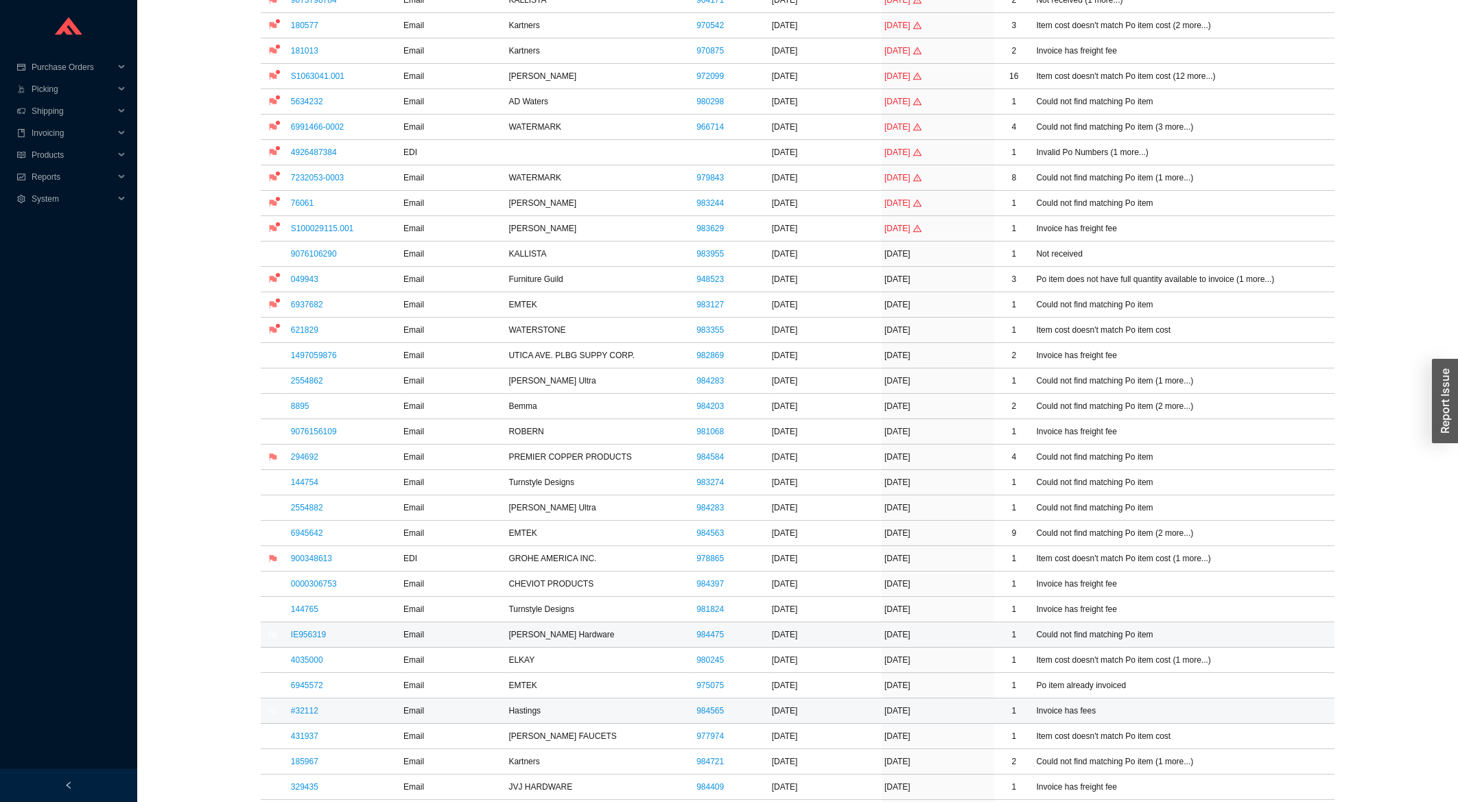
scroll to position [220, 0]
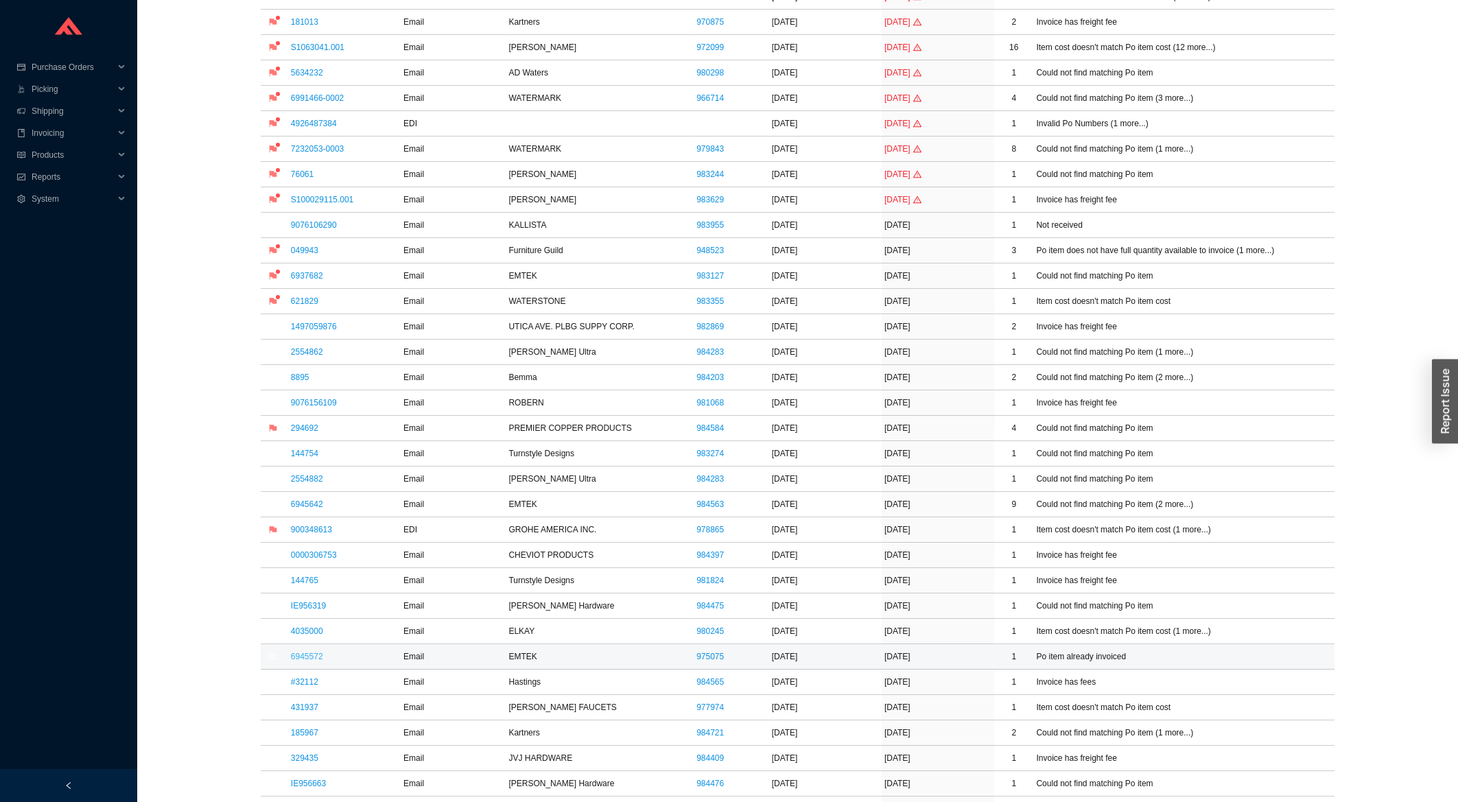
click at [306, 661] on link "6945572" at bounding box center [307, 657] width 32 height 10
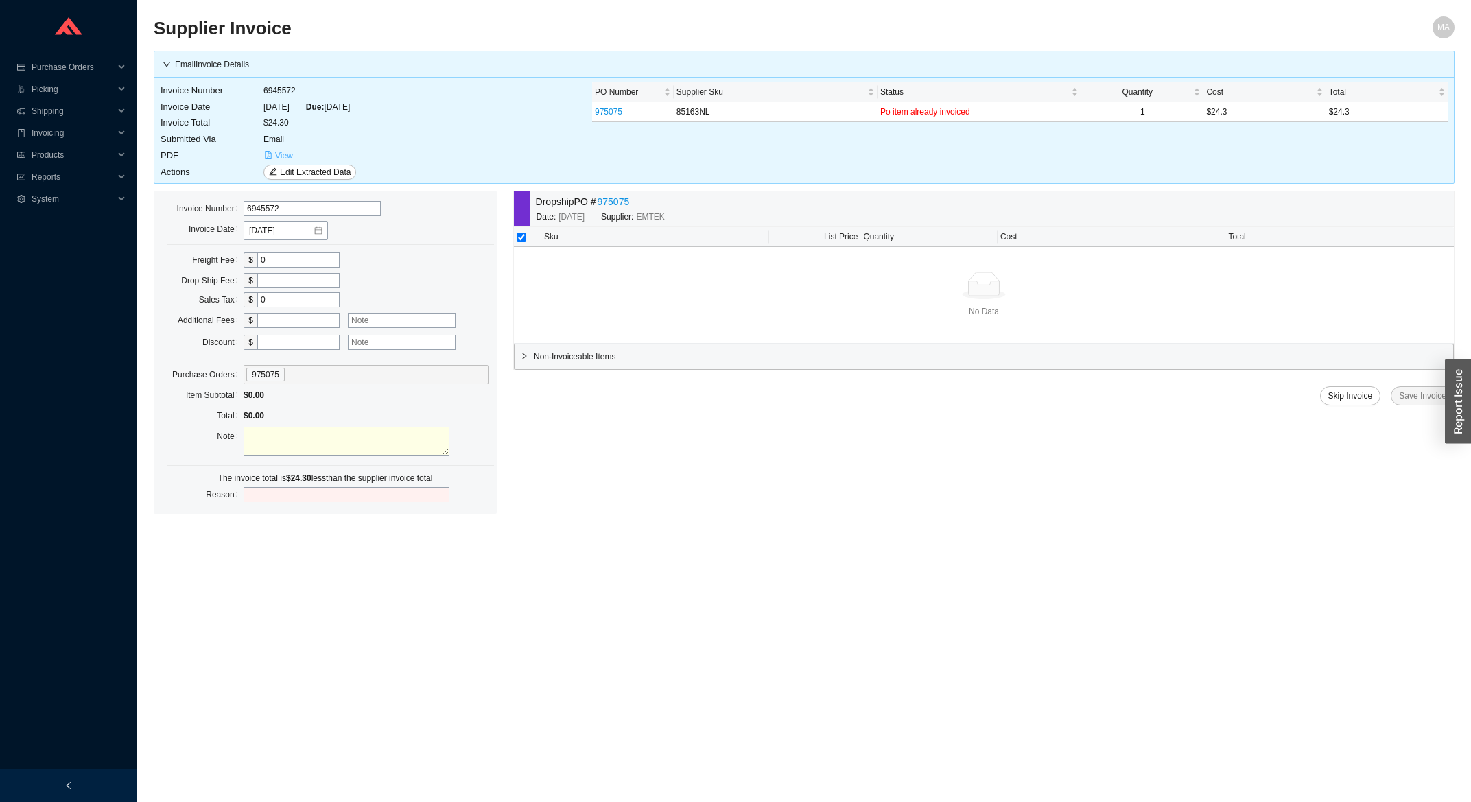
click at [277, 154] on span "View" at bounding box center [284, 156] width 18 height 14
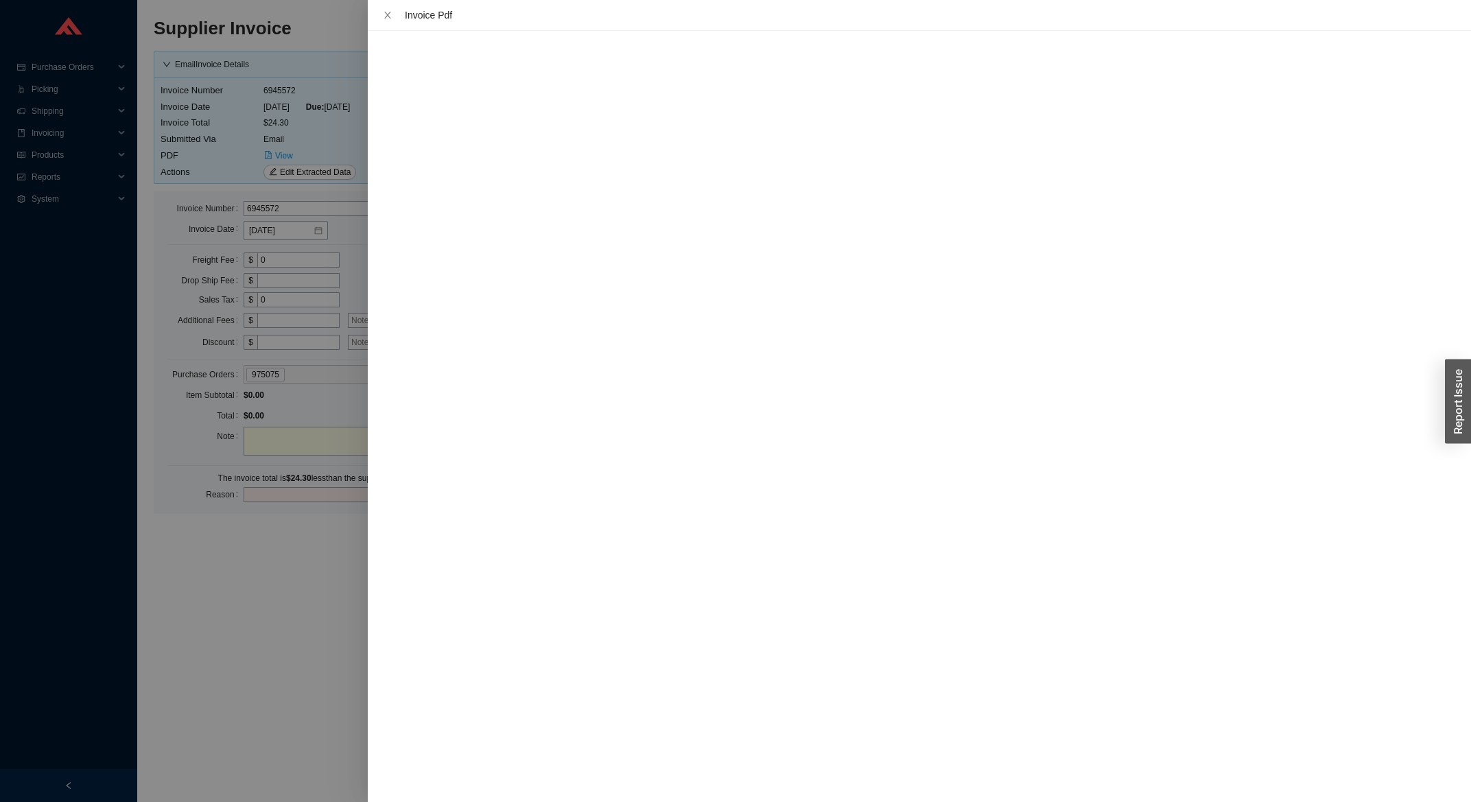
click at [386, 9] on div "Invoice Pdf" at bounding box center [919, 15] width 1081 height 15
click at [384, 14] on icon "close" at bounding box center [388, 15] width 10 height 10
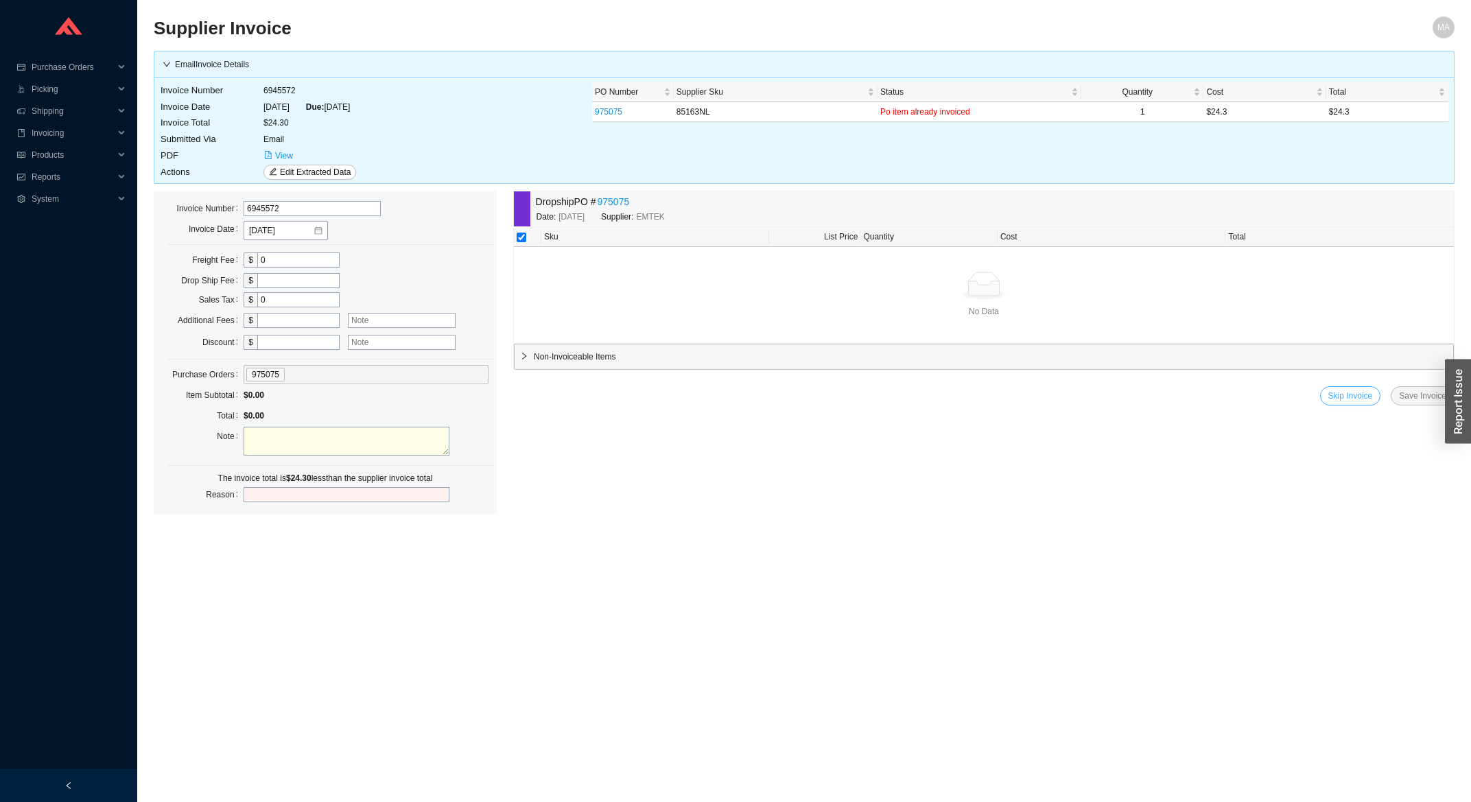
click at [1331, 403] on button "Skip Invoice" at bounding box center [1350, 395] width 61 height 19
click at [1420, 356] on span "Yes" at bounding box center [1426, 358] width 14 height 14
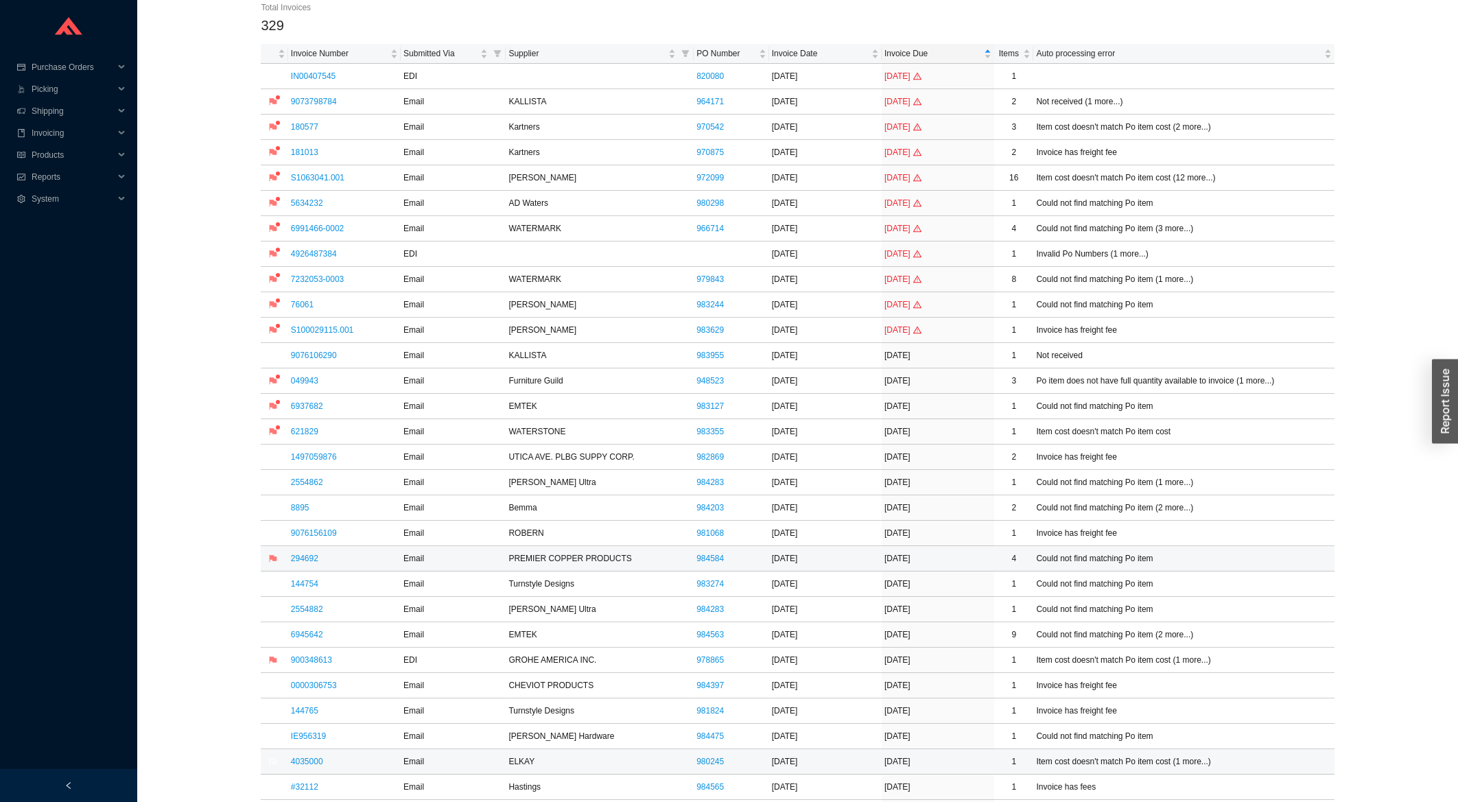
scroll to position [220, 0]
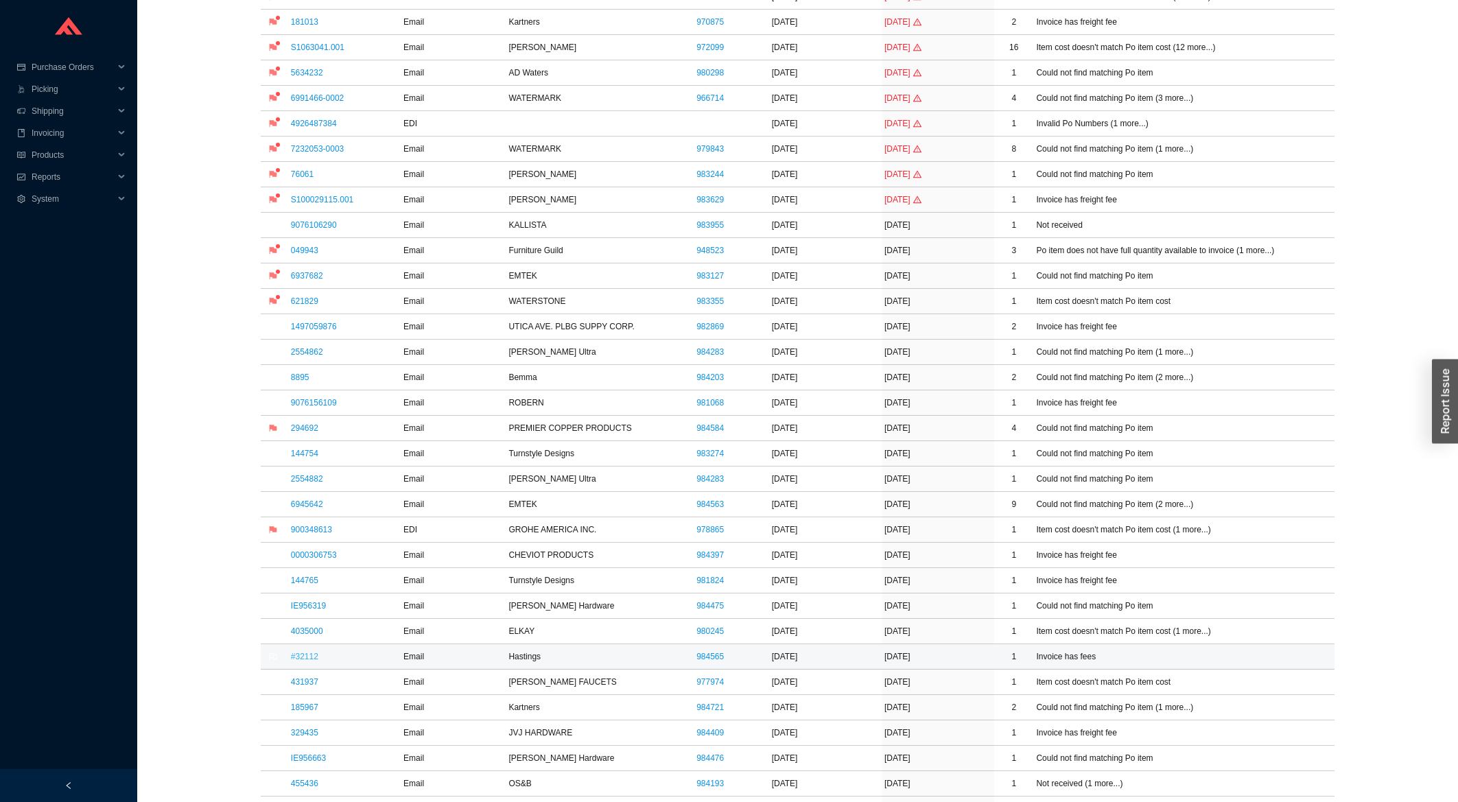
click at [308, 657] on link "#32112" at bounding box center [304, 657] width 27 height 10
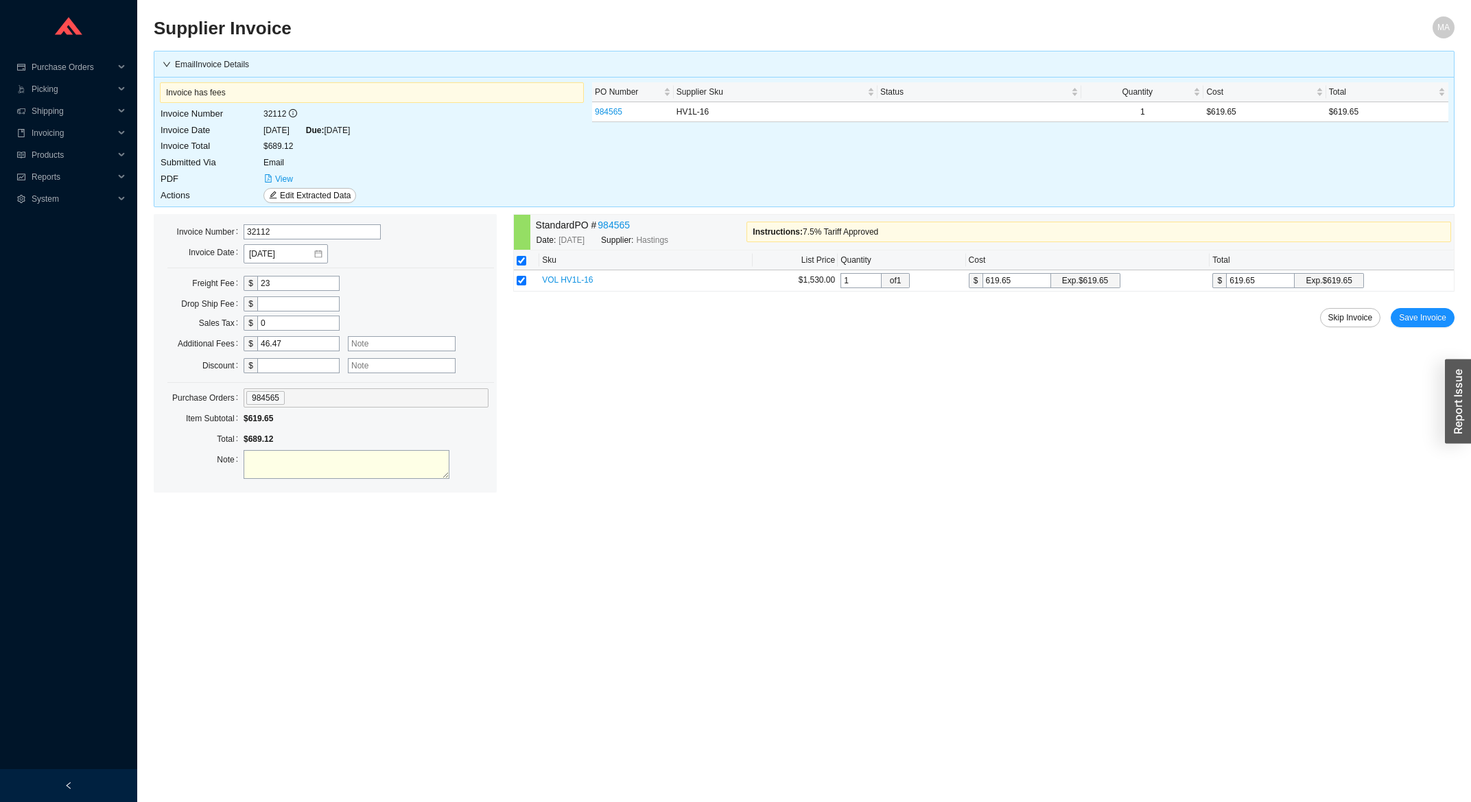
click at [412, 348] on input "text" at bounding box center [402, 343] width 108 height 15
type input "7.5% tariff"
click at [1420, 318] on span "Save Invoice" at bounding box center [1422, 318] width 47 height 14
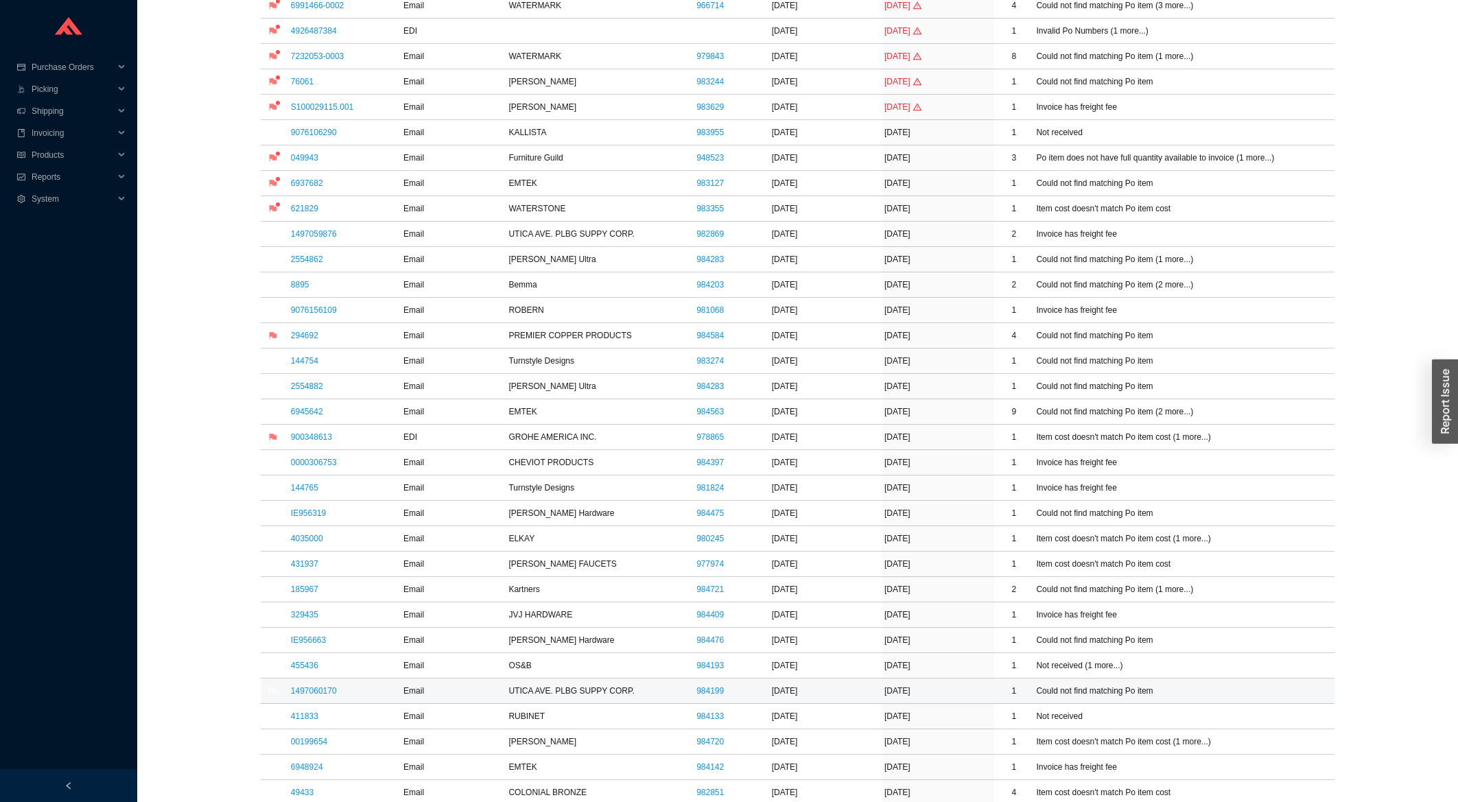
scroll to position [441, 0]
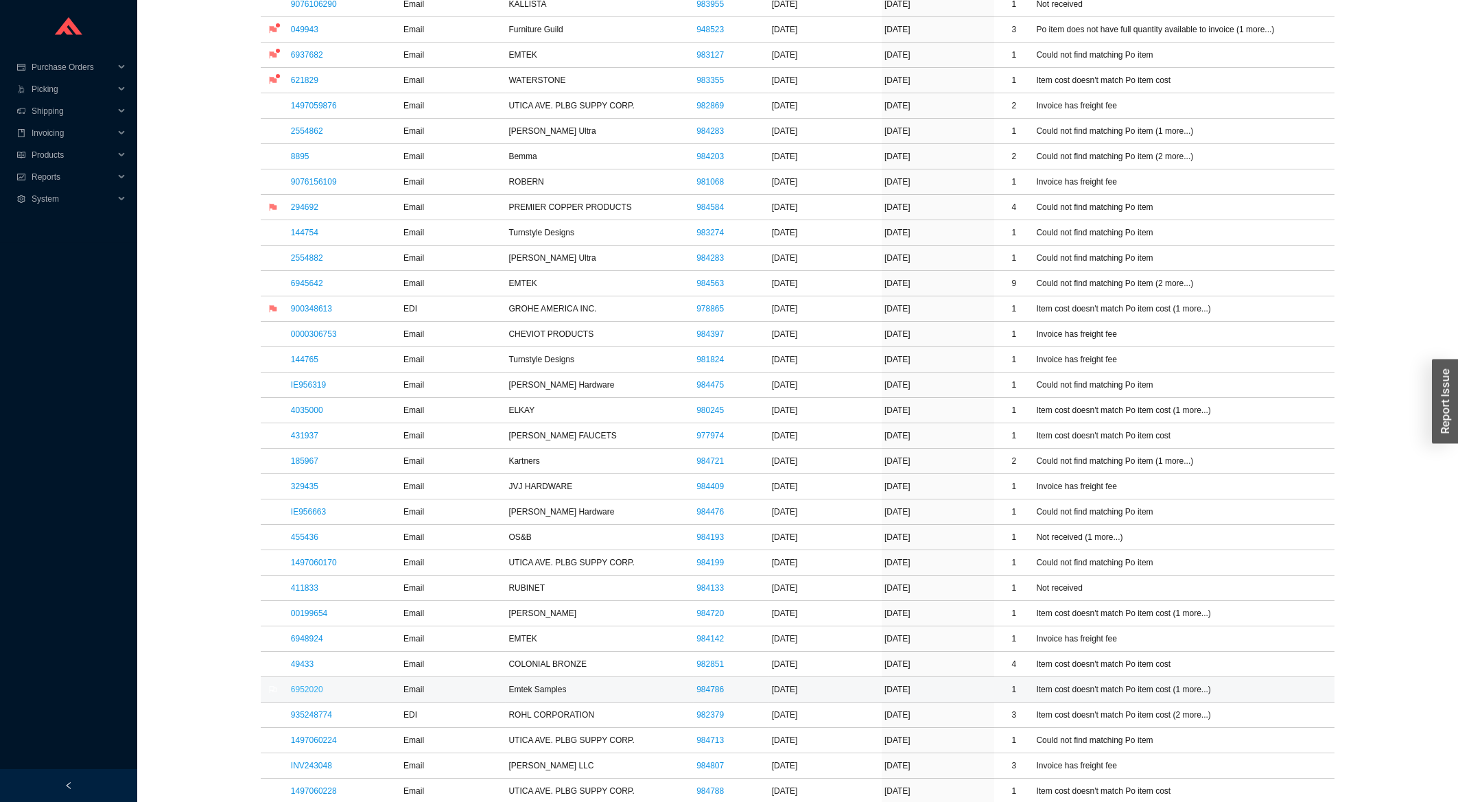
click at [317, 694] on link "6952020" at bounding box center [307, 690] width 32 height 10
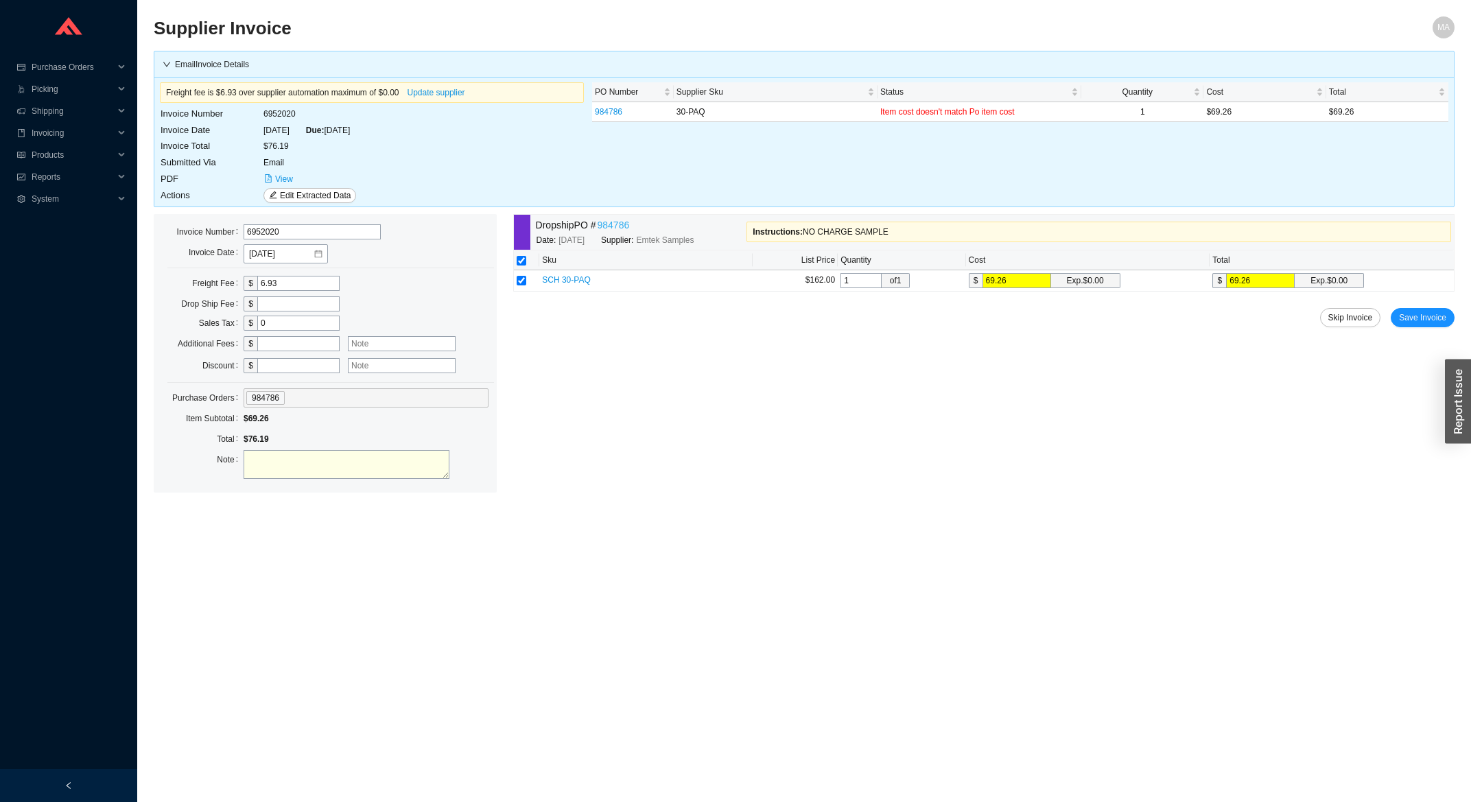
click at [619, 233] on link "984786" at bounding box center [614, 226] width 32 height 16
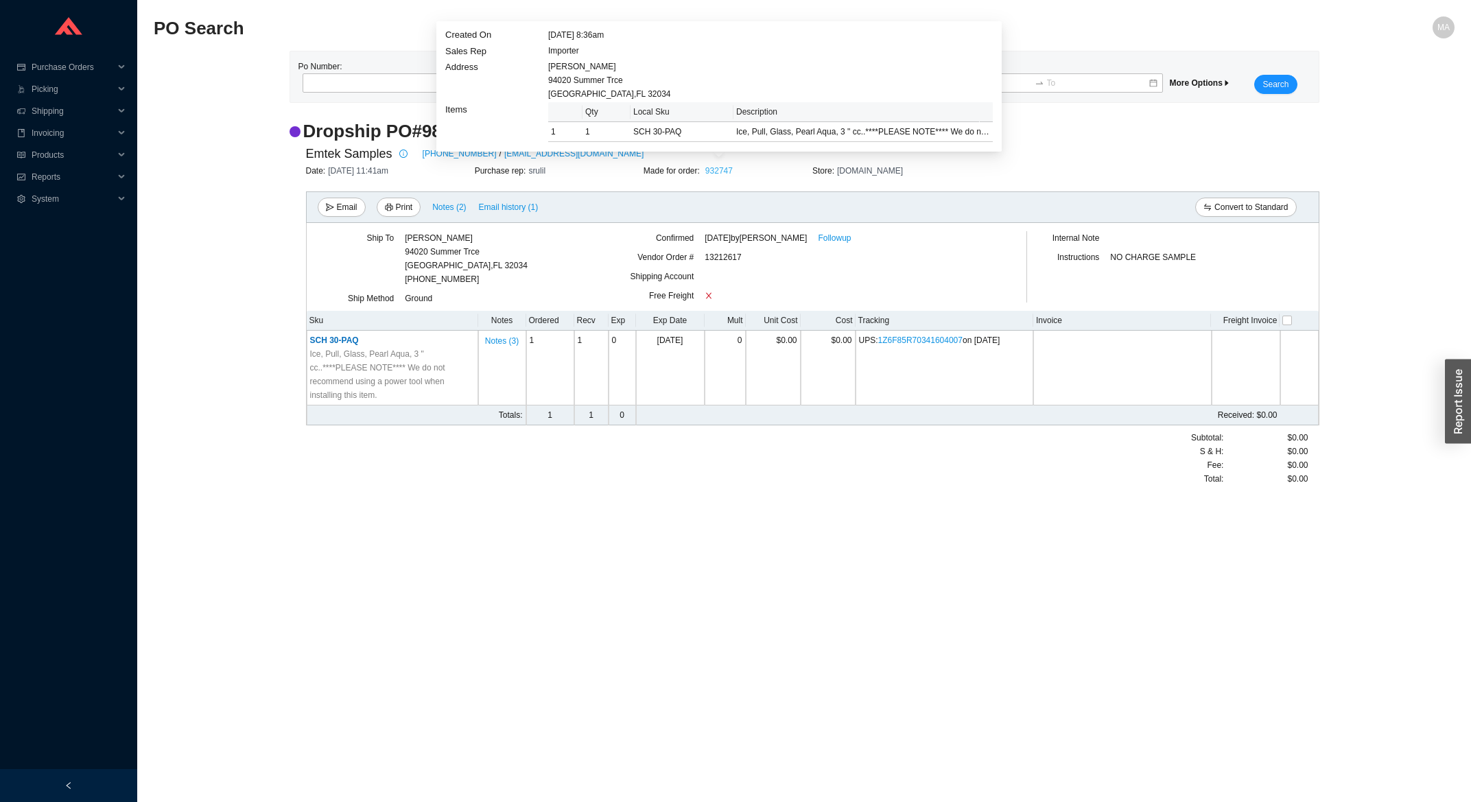
click at [723, 172] on link "932747" at bounding box center [718, 171] width 27 height 10
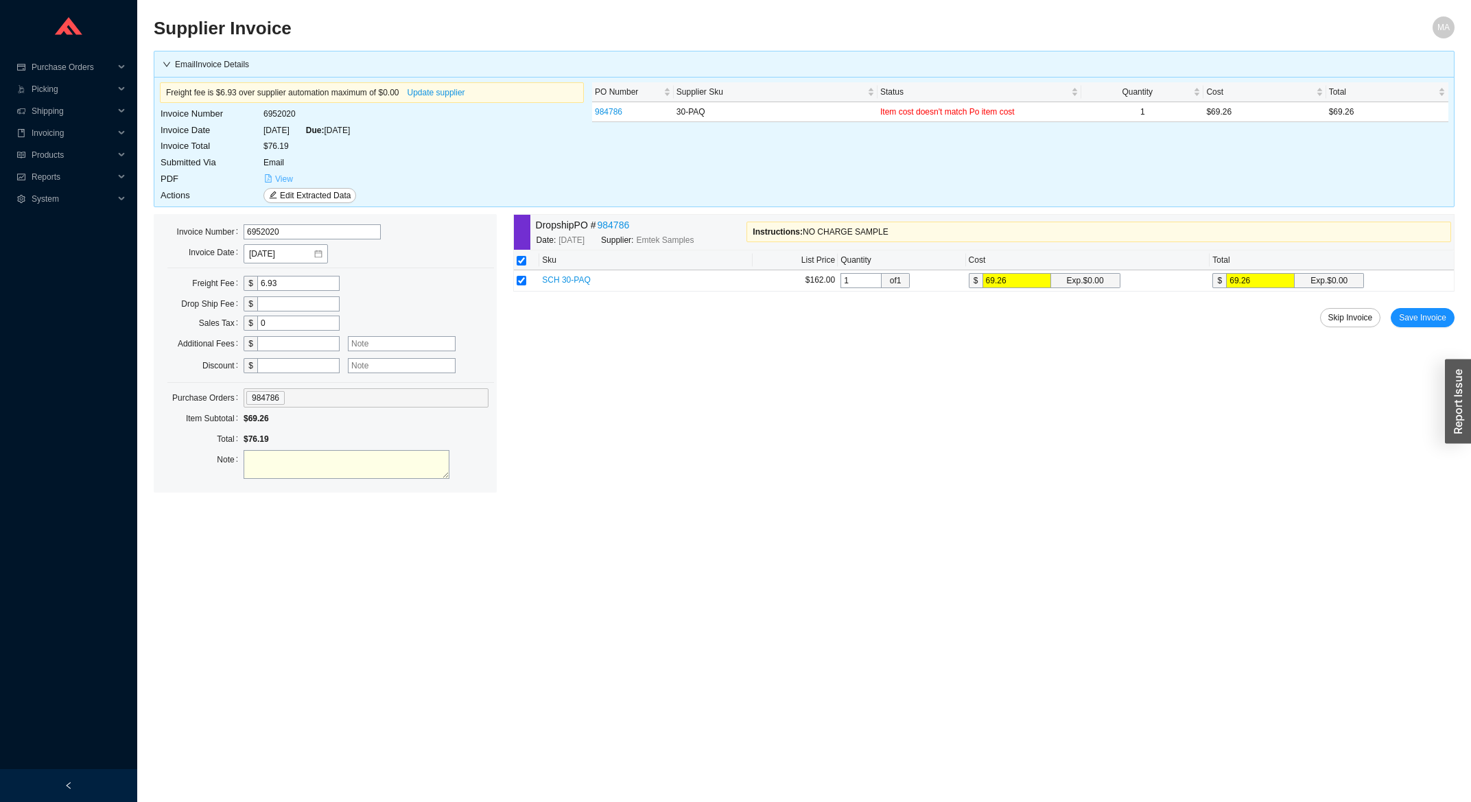
click at [289, 179] on span "View" at bounding box center [284, 179] width 18 height 14
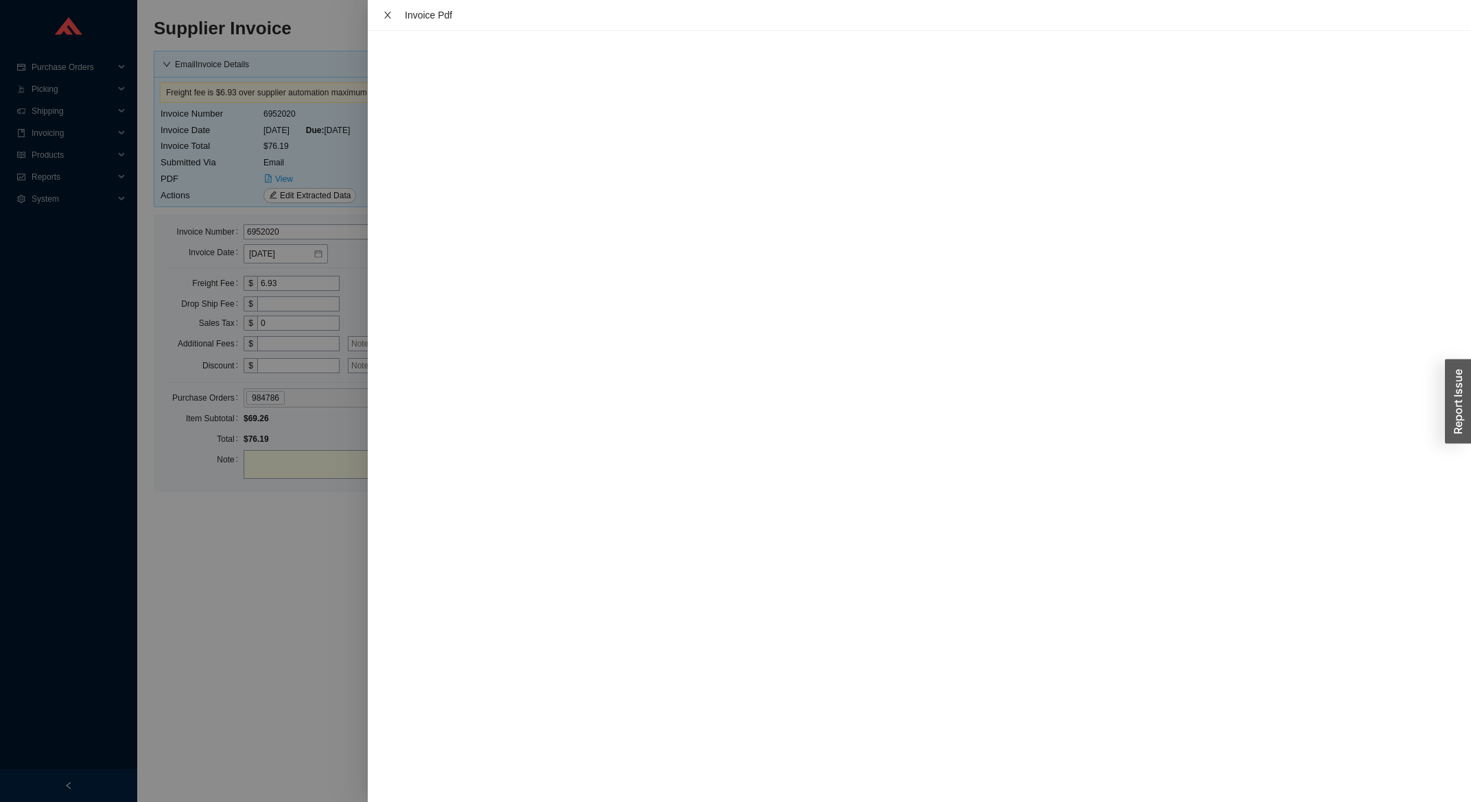
click at [388, 16] on icon "close" at bounding box center [388, 15] width 10 height 10
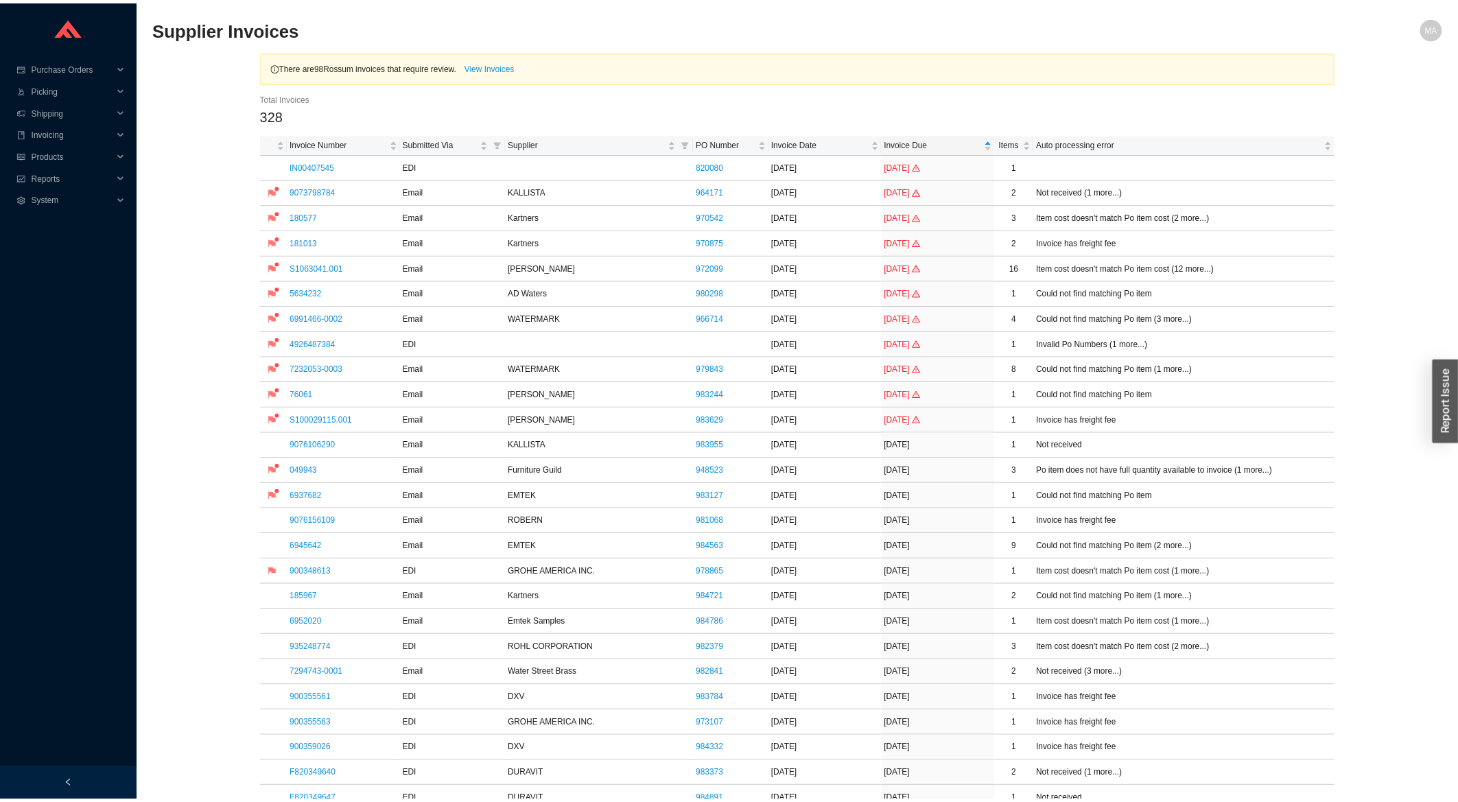
scroll to position [441, 0]
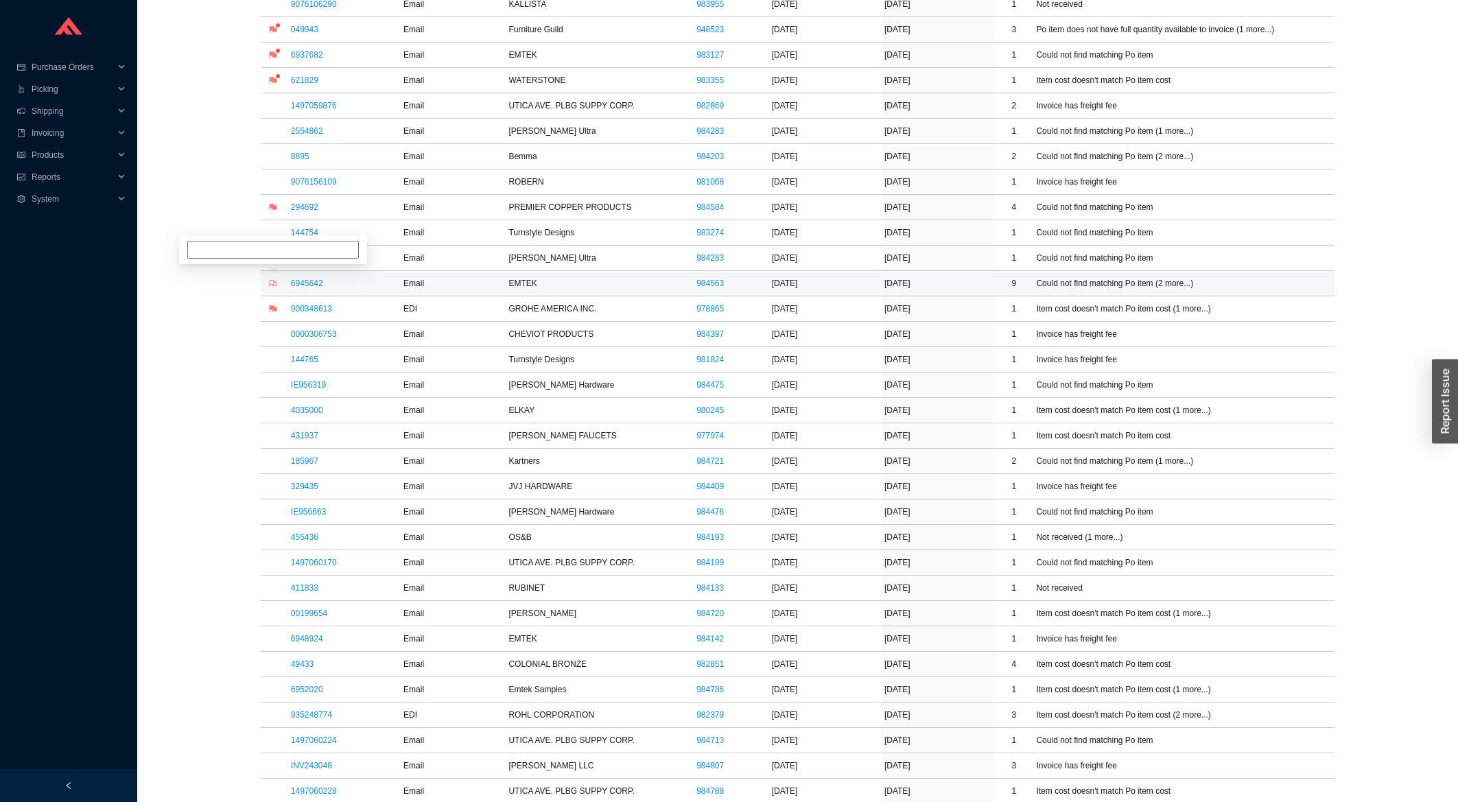
click at [273, 287] on icon "flag" at bounding box center [273, 283] width 8 height 8
click at [288, 237] on input at bounding box center [273, 237] width 172 height 18
click at [207, 239] on input "emaled steven" at bounding box center [273, 237] width 172 height 18
click at [203, 239] on input "emaled steven" at bounding box center [273, 237] width 172 height 18
click at [269, 245] on div "emaled steven Miriam Abitbol on 8/20/2025" at bounding box center [273, 243] width 188 height 42
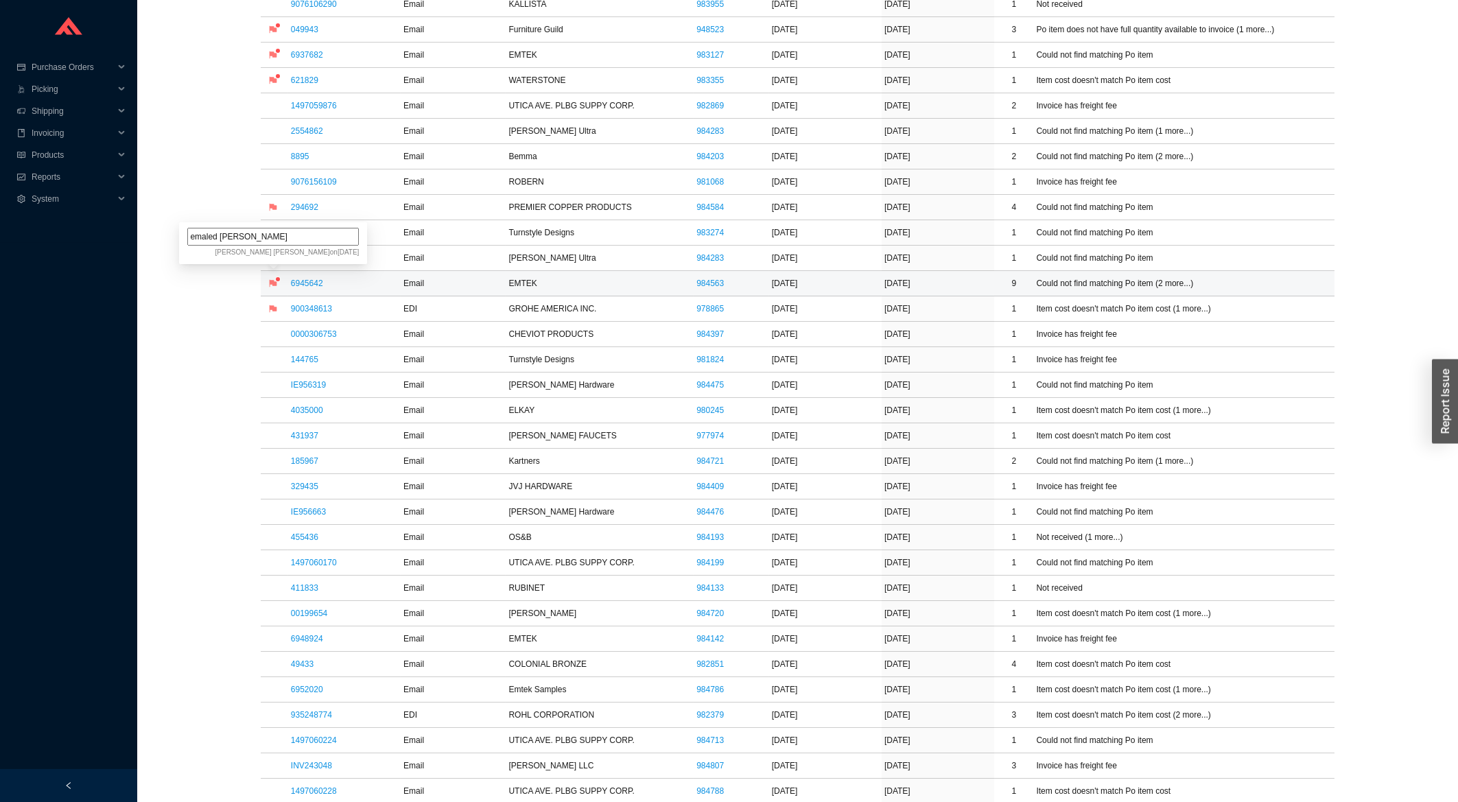
click at [264, 236] on input "emaled steven" at bounding box center [273, 237] width 172 height 18
type input "emailed steven"
click at [296, 287] on link "6945642" at bounding box center [307, 284] width 32 height 10
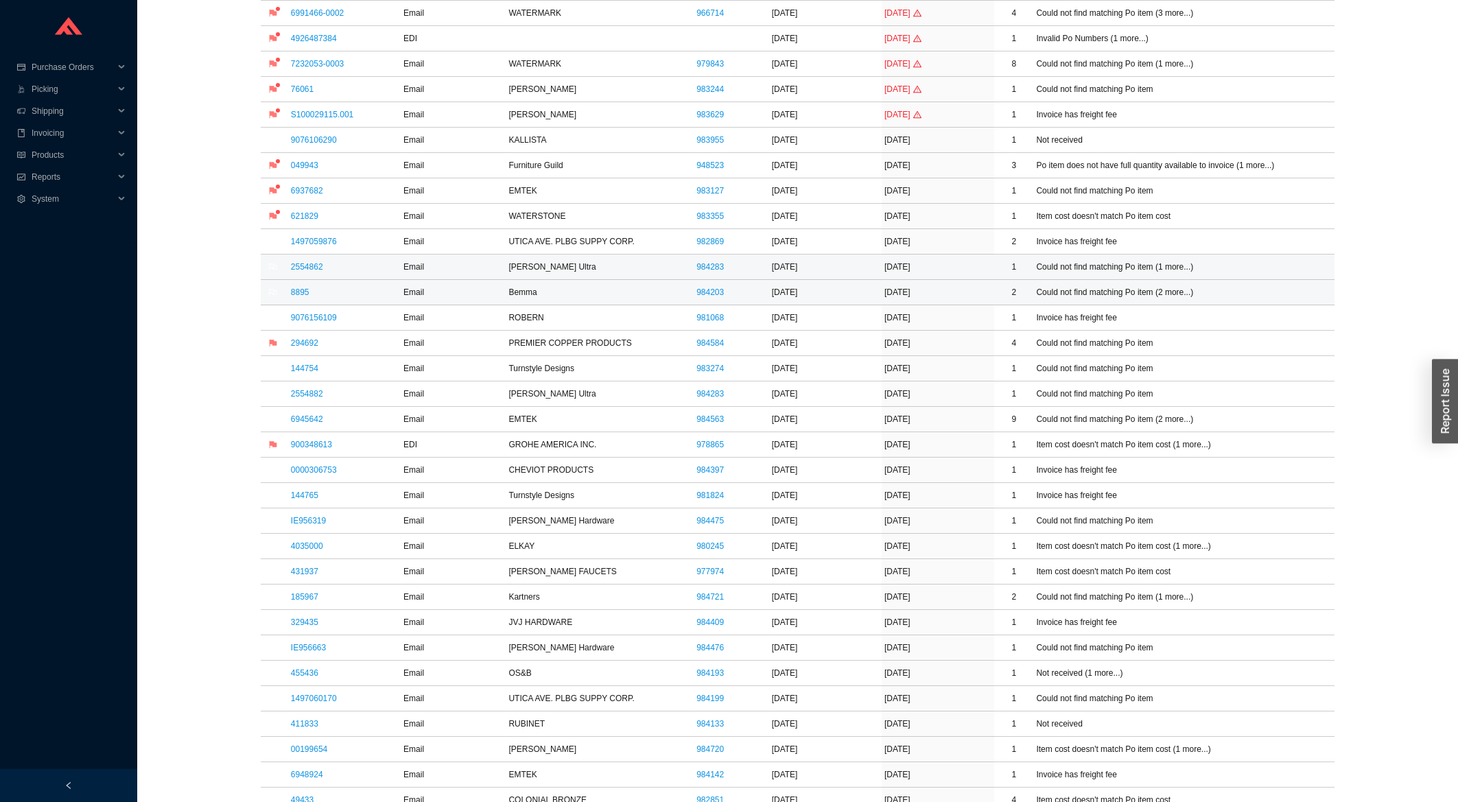
scroll to position [294, 0]
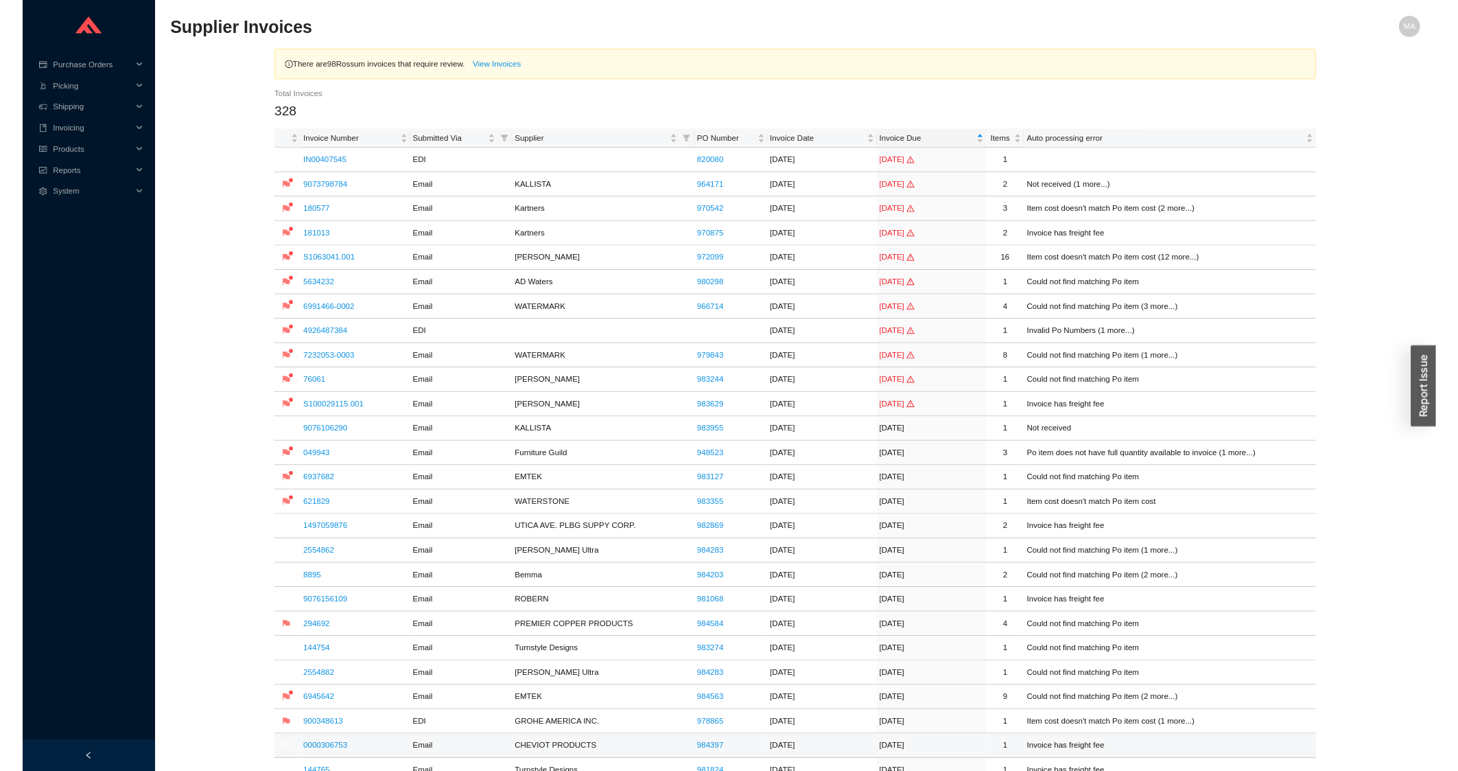
scroll to position [220, 0]
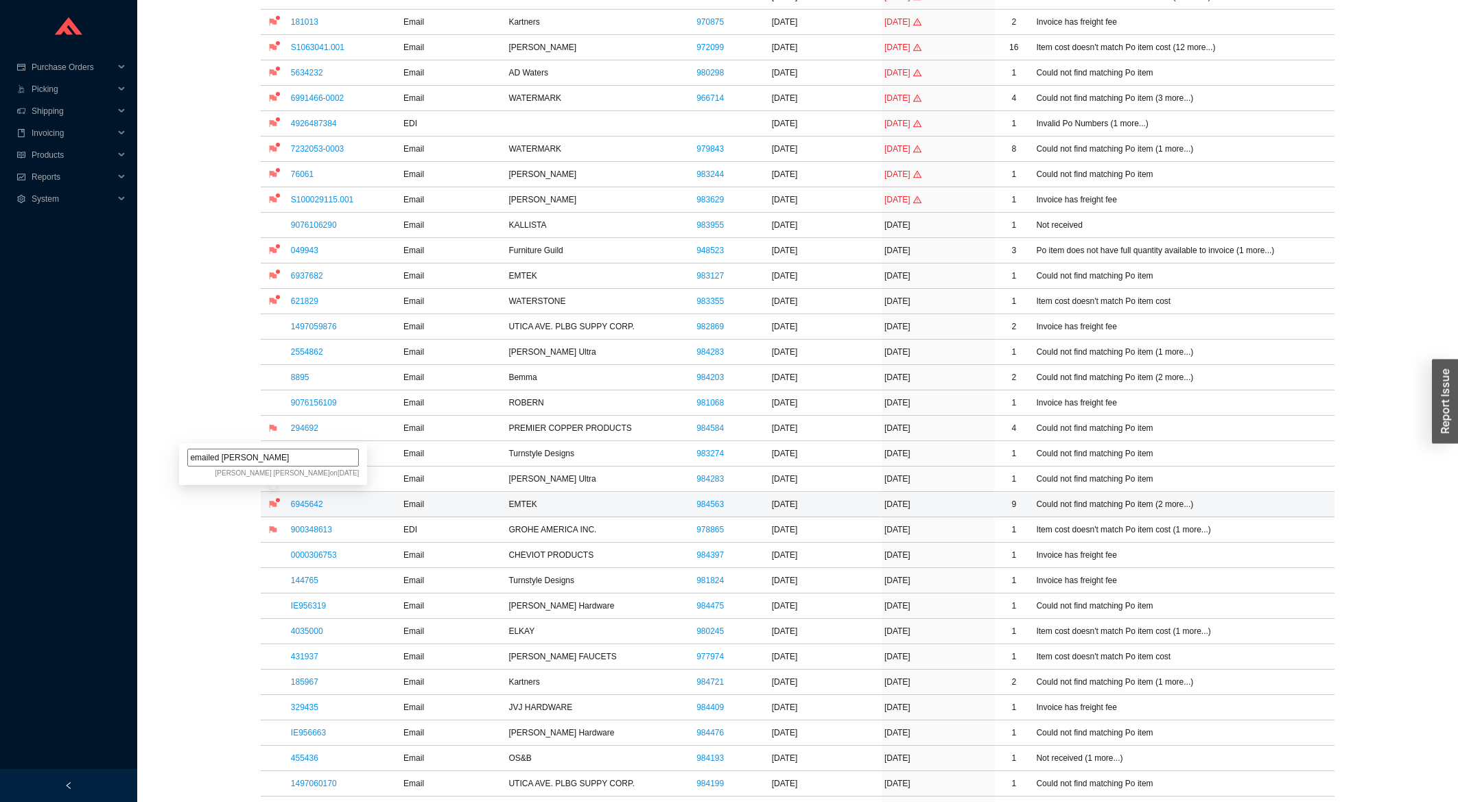
drag, startPoint x: 283, startPoint y: 462, endPoint x: 153, endPoint y: 462, distance: 129.7
click at [187, 462] on input "emailed [PERSON_NAME]" at bounding box center [273, 458] width 172 height 18
click at [277, 508] on icon "flag" at bounding box center [273, 504] width 8 height 8
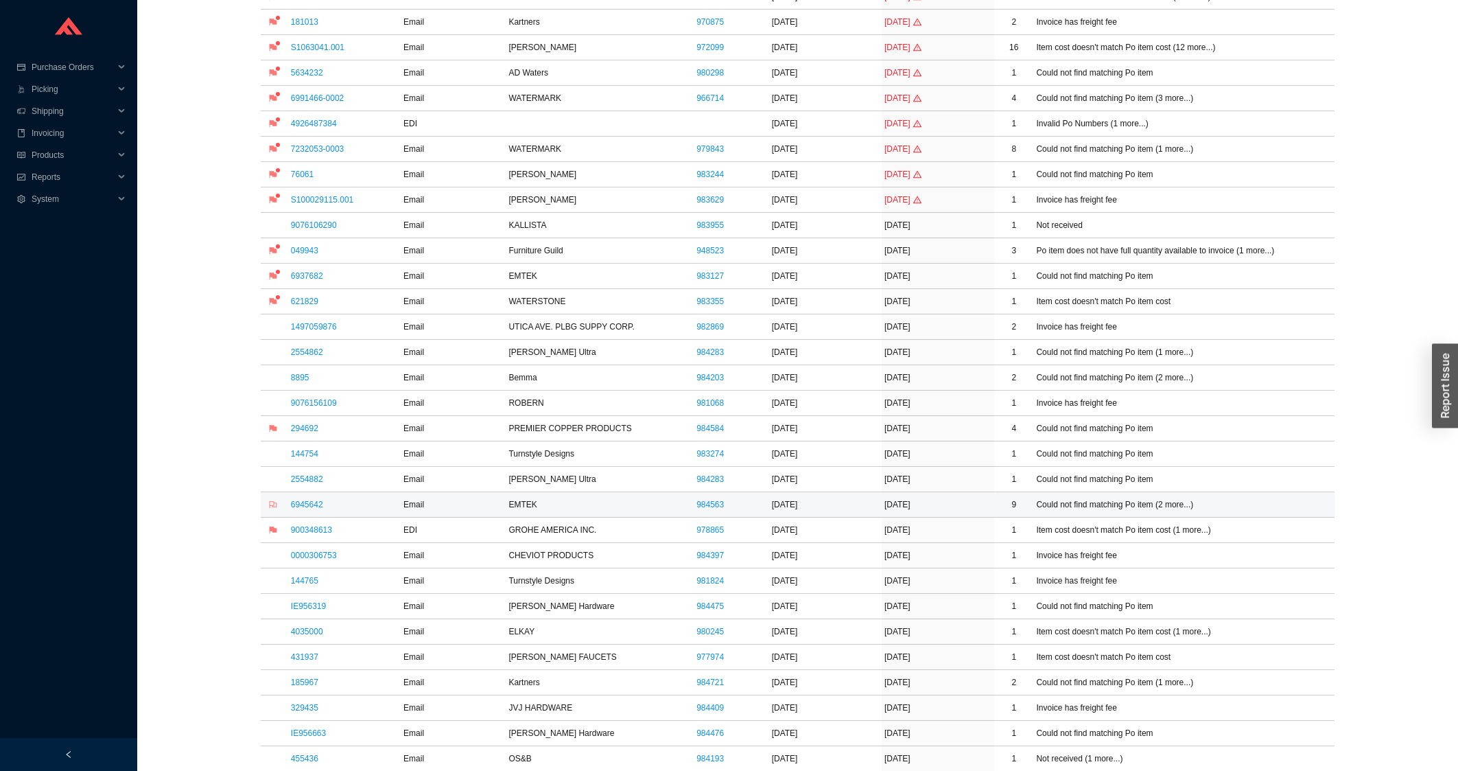
scroll to position [748, 0]
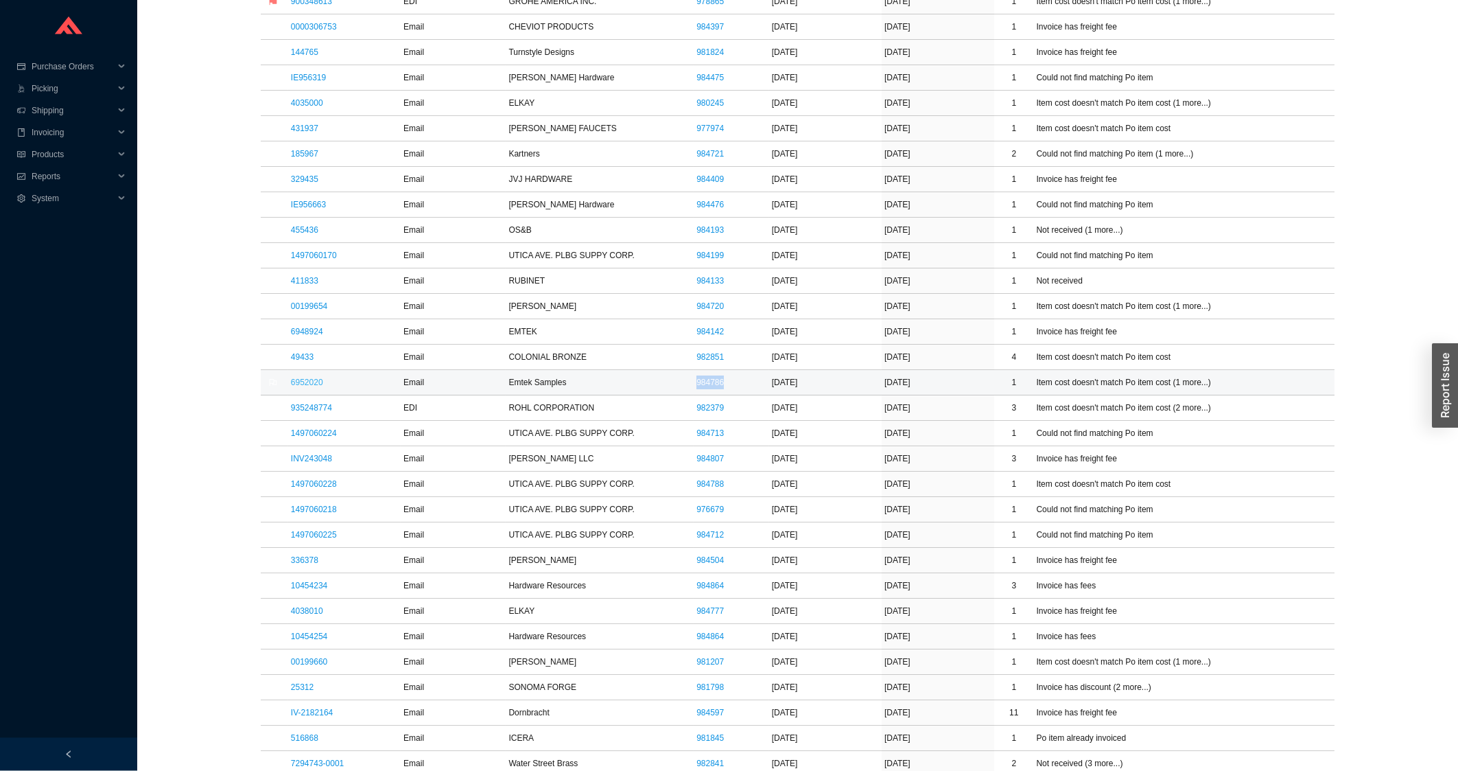
click at [314, 388] on link "6952020" at bounding box center [307, 383] width 32 height 10
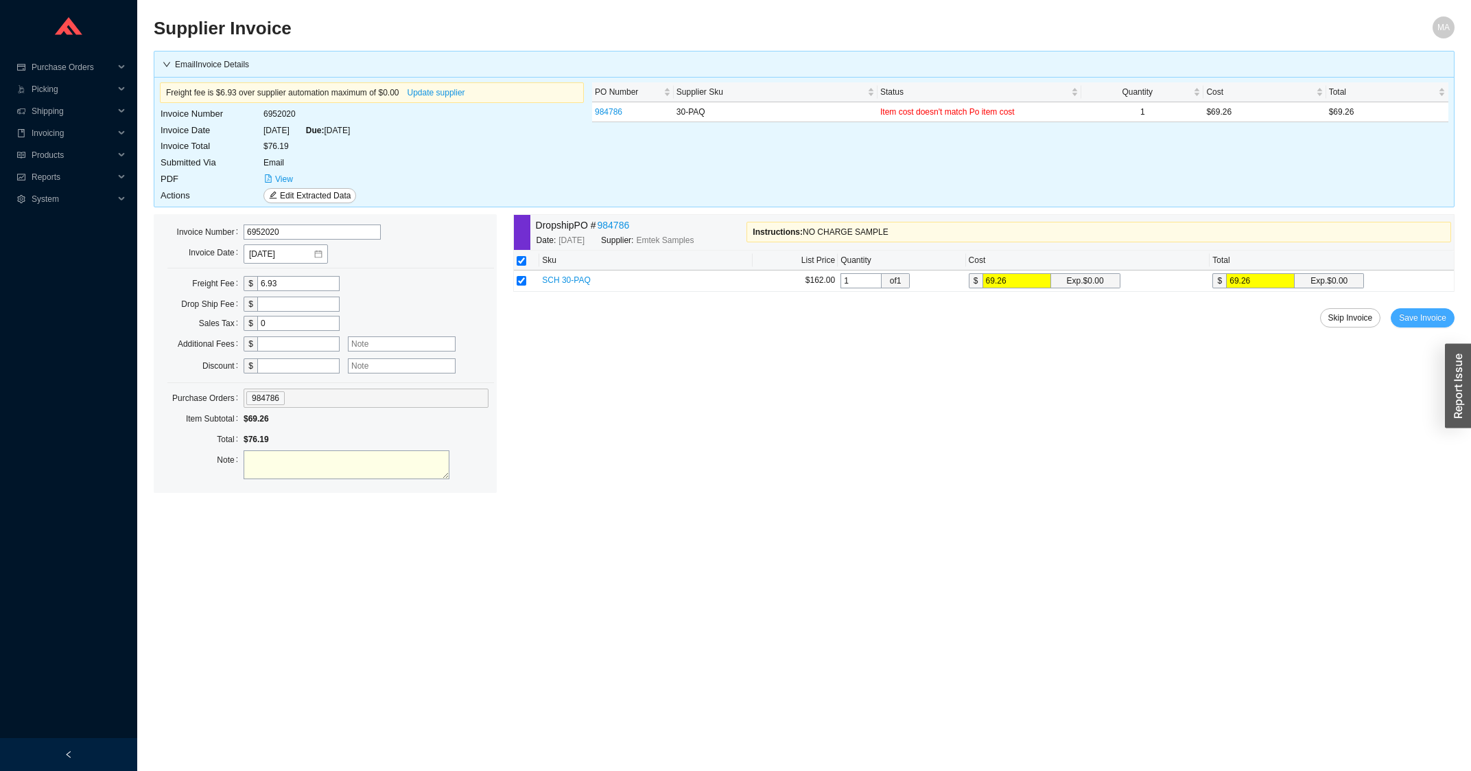
click at [1429, 327] on button "Save Invoice" at bounding box center [1423, 317] width 64 height 19
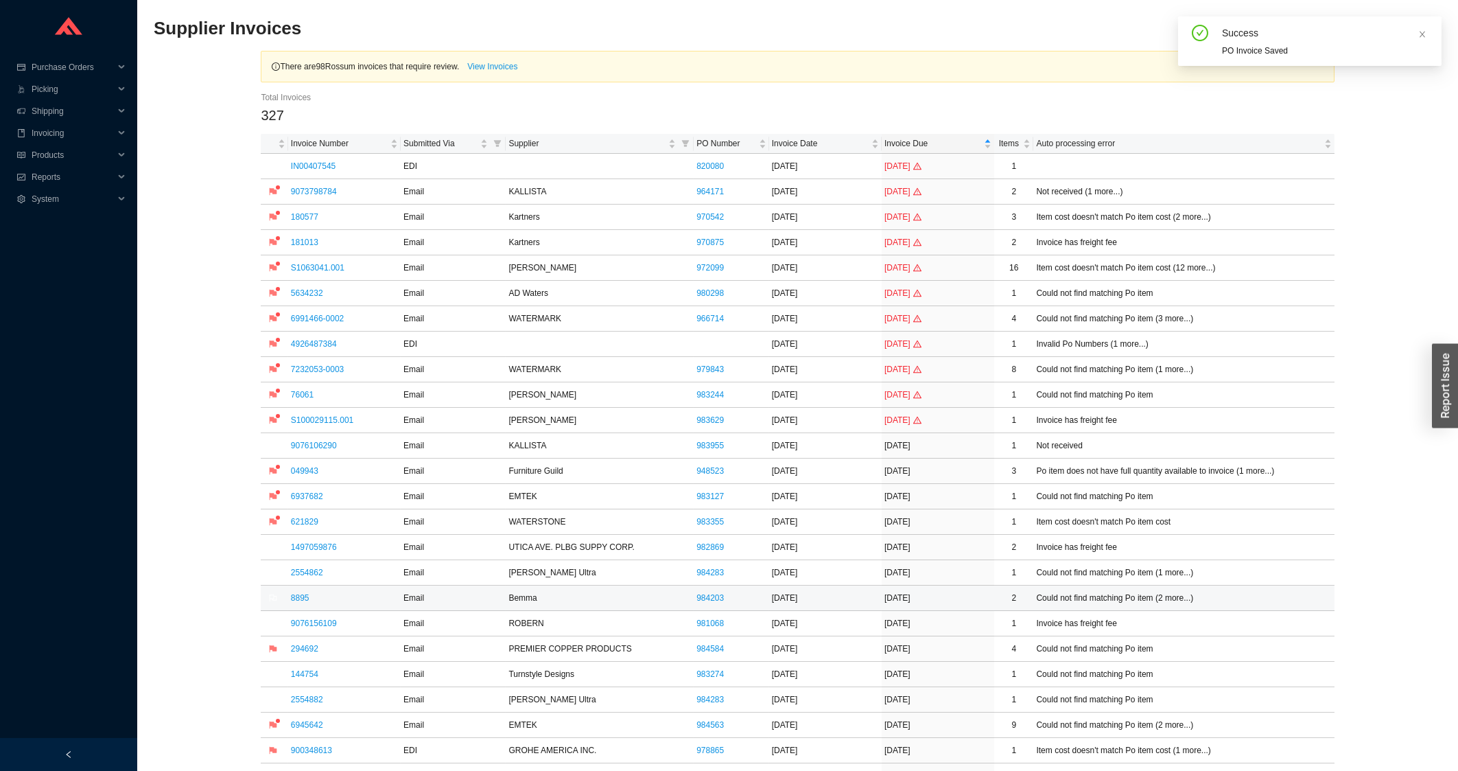
scroll to position [368, 0]
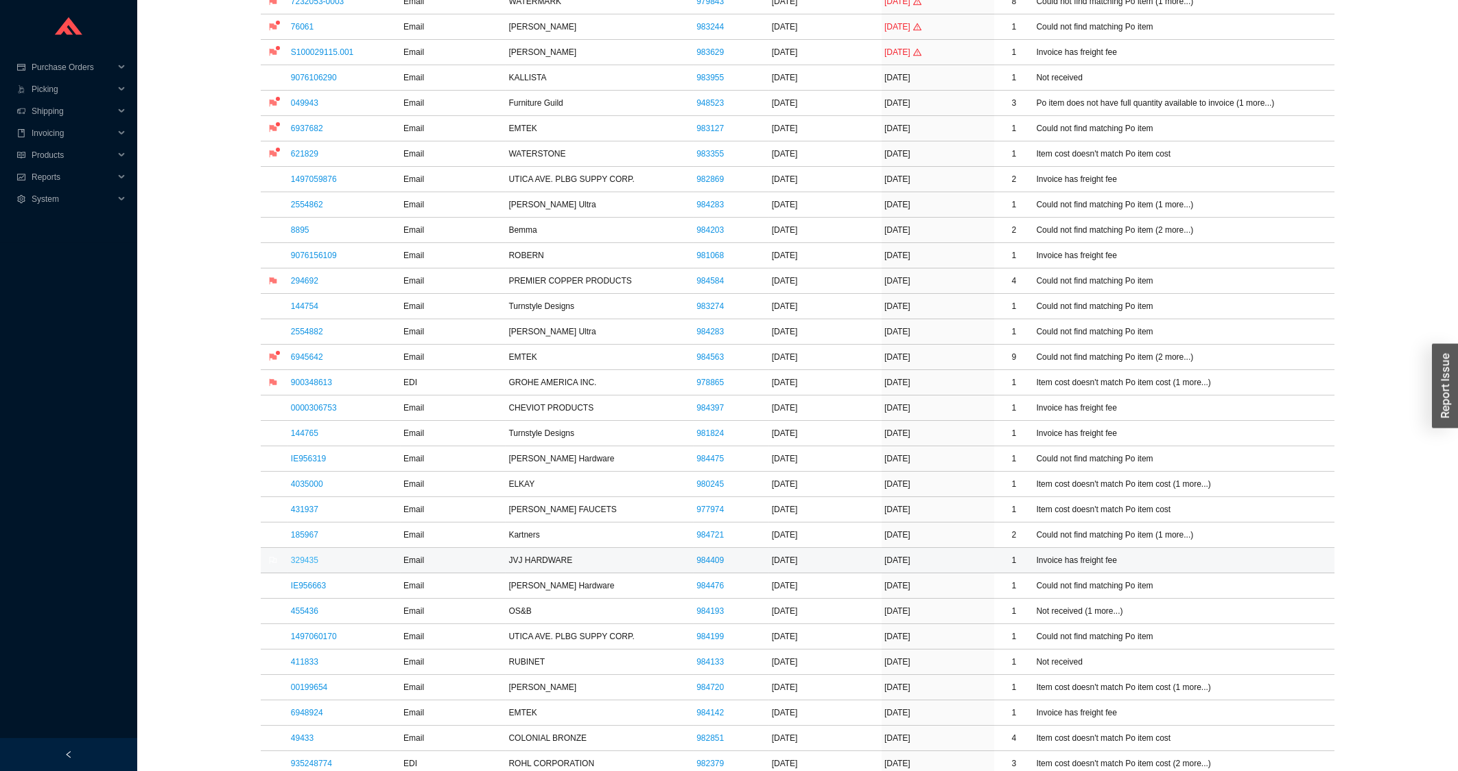
click at [308, 565] on link "329435" at bounding box center [304, 560] width 27 height 10
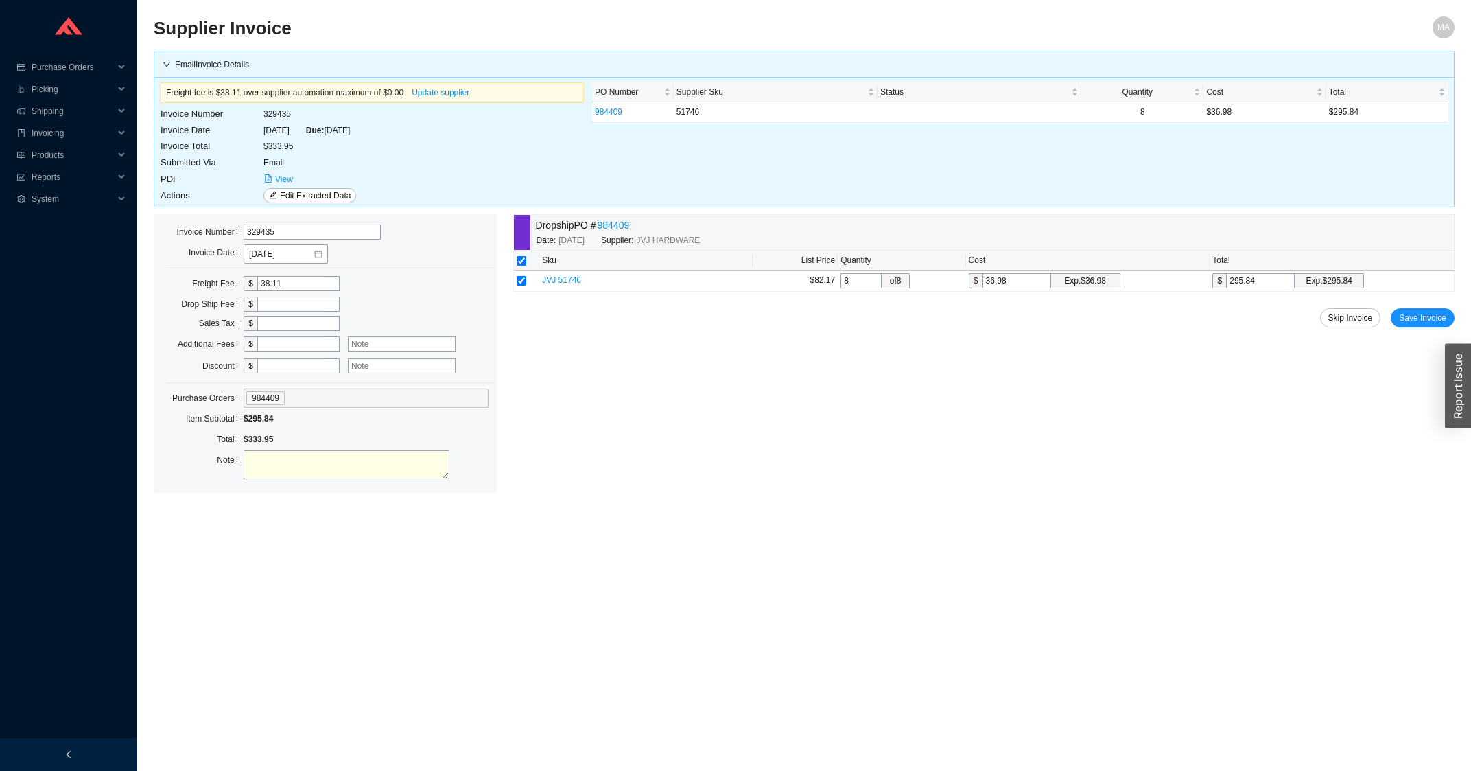
click at [1412, 340] on div "Dropship PO # 984409 Date: 8/4/2025 Supplier: JVJ HARDWARE Sku List Price Quant…" at bounding box center [983, 353] width 941 height 279
click at [1405, 332] on div "Dropship PO # 984409 Date: 8/4/2025 Supplier: JVJ HARDWARE Sku List Price Quant…" at bounding box center [983, 353] width 941 height 279
click at [1414, 319] on span "Save Invoice" at bounding box center [1422, 318] width 47 height 14
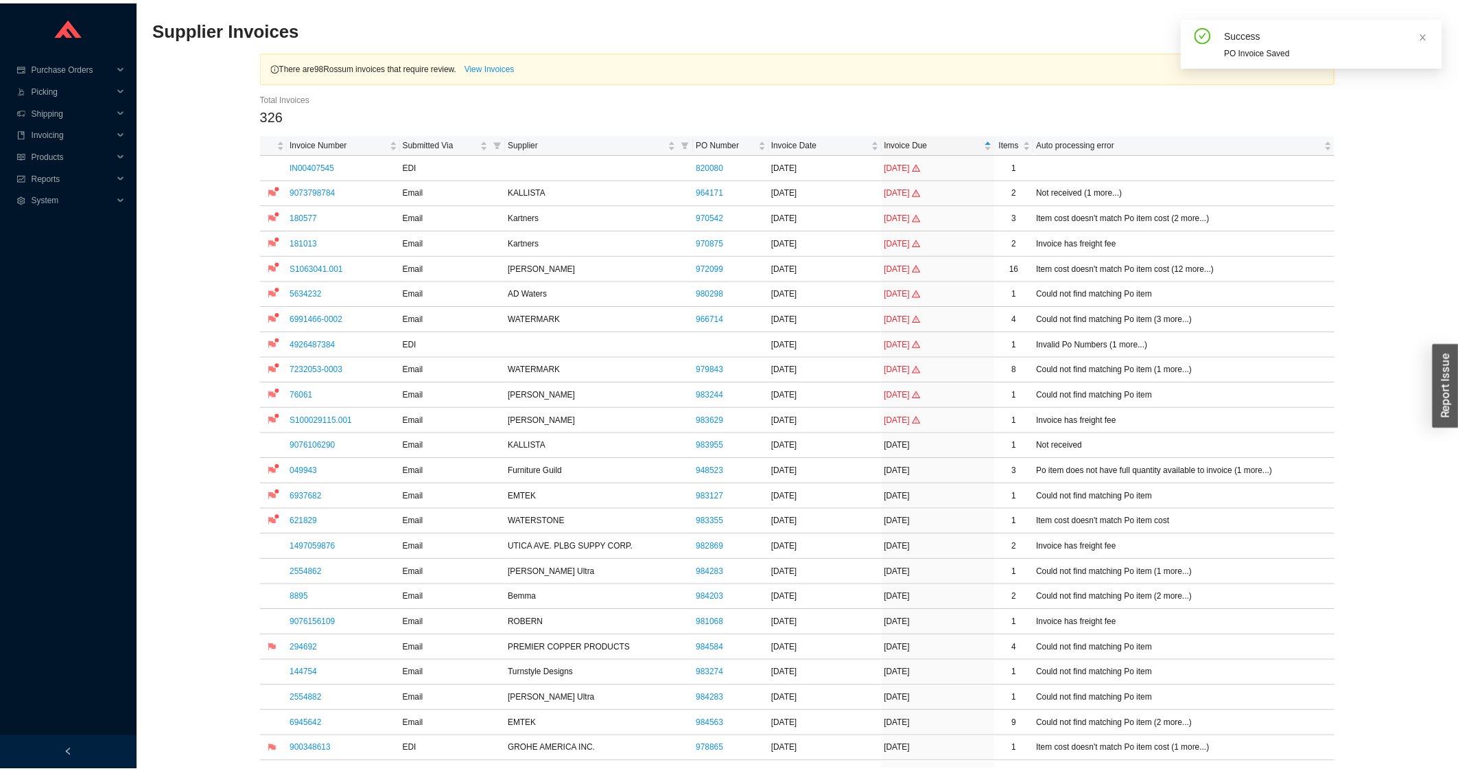
scroll to position [294, 0]
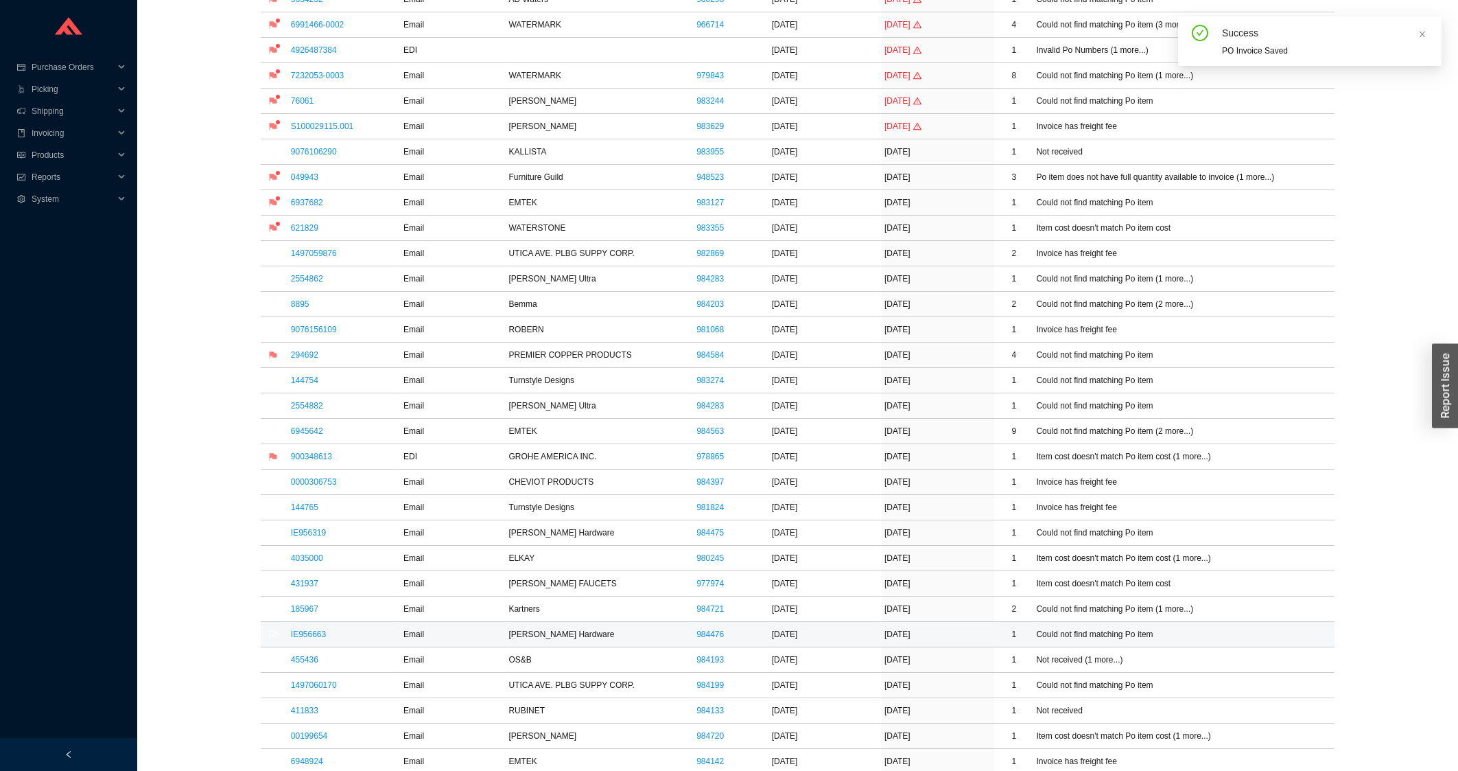
click at [308, 644] on td "IE956663" at bounding box center [344, 634] width 113 height 25
click at [311, 639] on link "IE956663" at bounding box center [308, 634] width 35 height 10
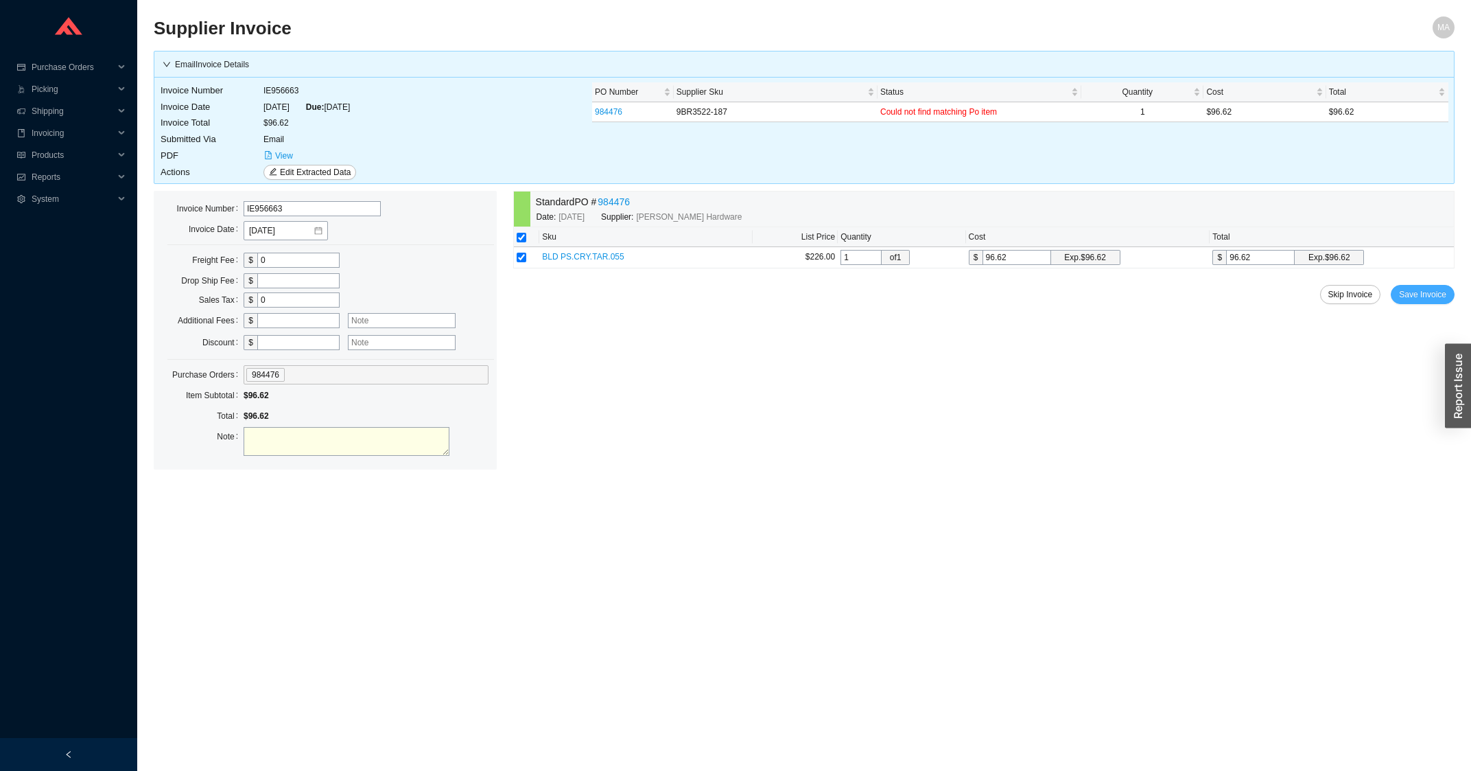
click at [1419, 298] on span "Save Invoice" at bounding box center [1422, 294] width 47 height 14
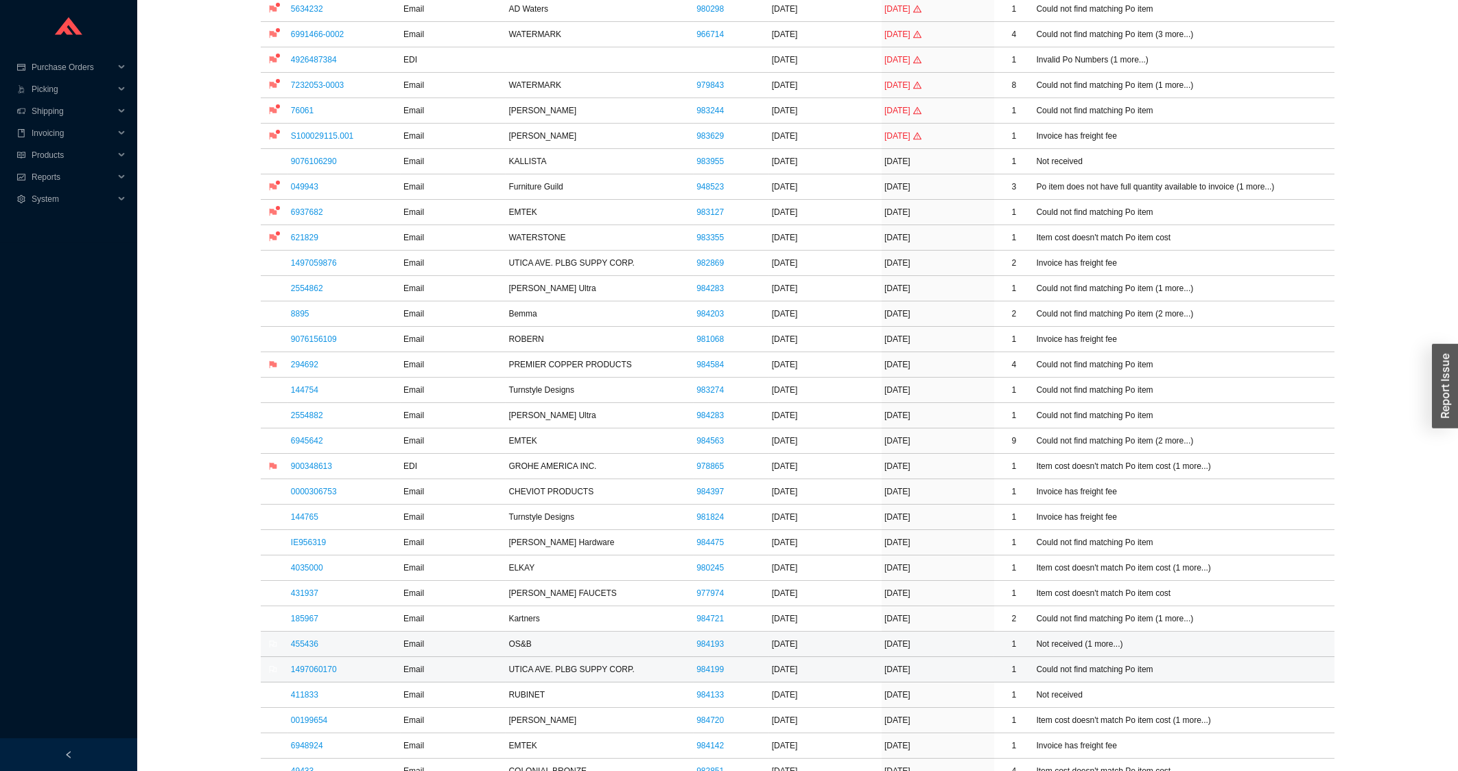
scroll to position [294, 0]
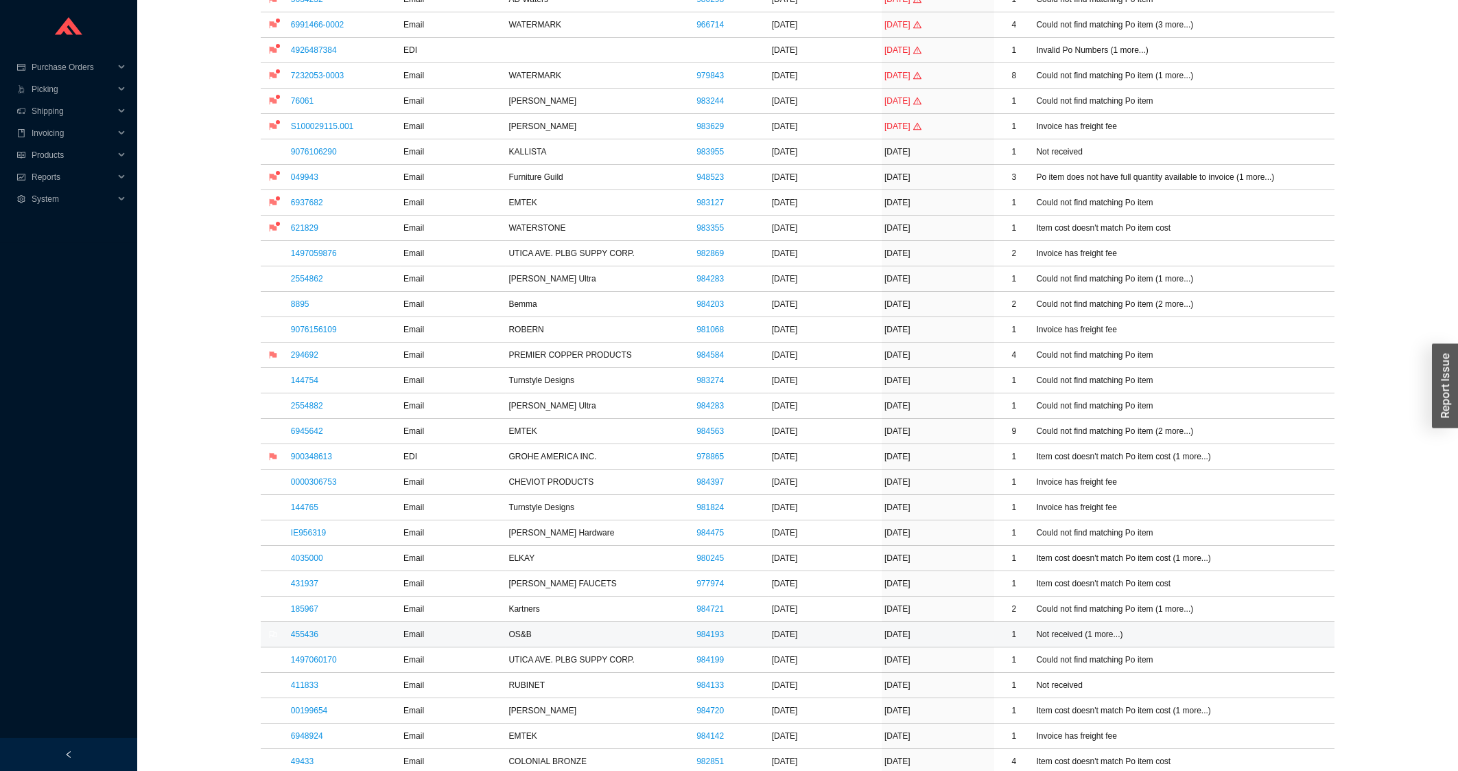
click at [306, 629] on td "455436" at bounding box center [344, 634] width 113 height 25
click at [307, 633] on link "455436" at bounding box center [304, 634] width 27 height 10
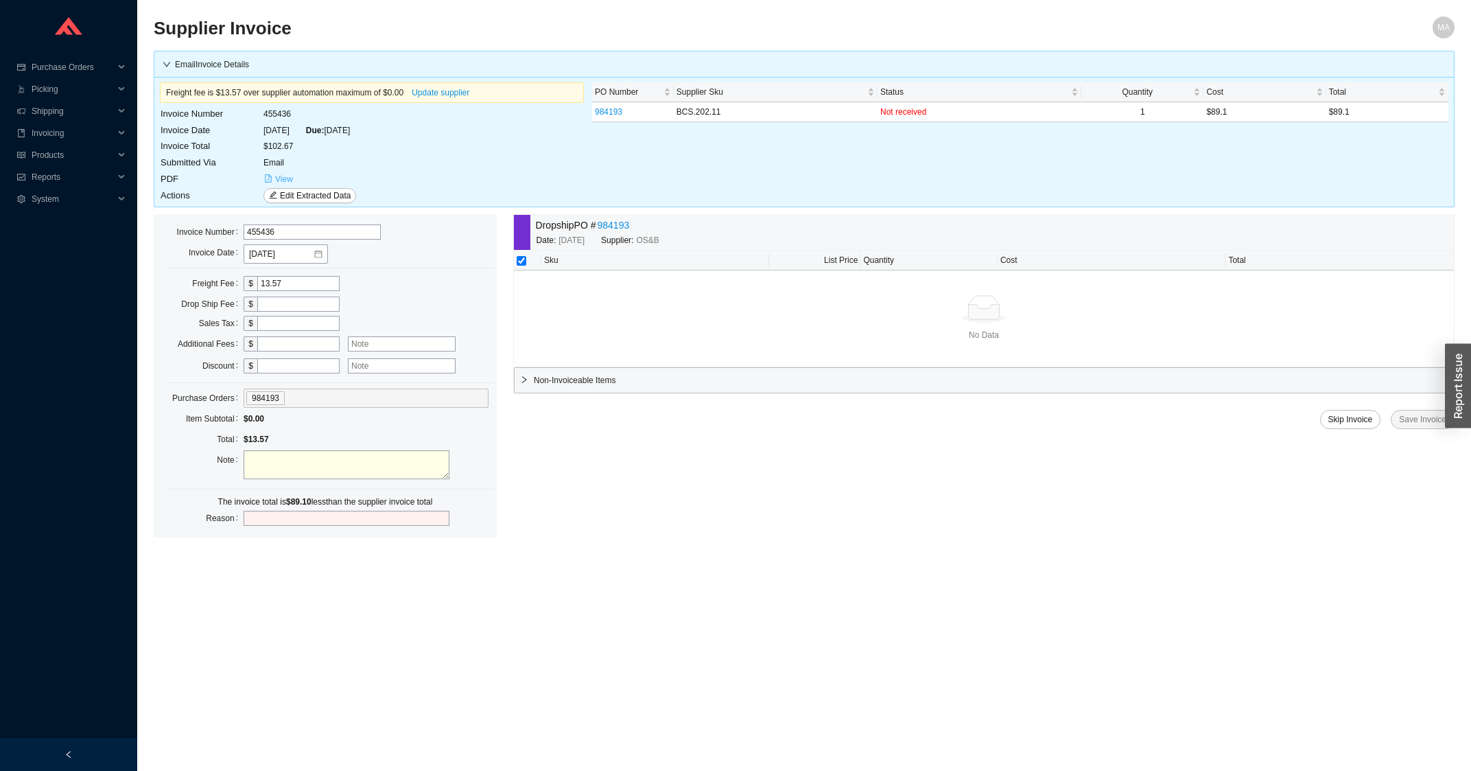
click at [290, 174] on span "View" at bounding box center [284, 179] width 18 height 14
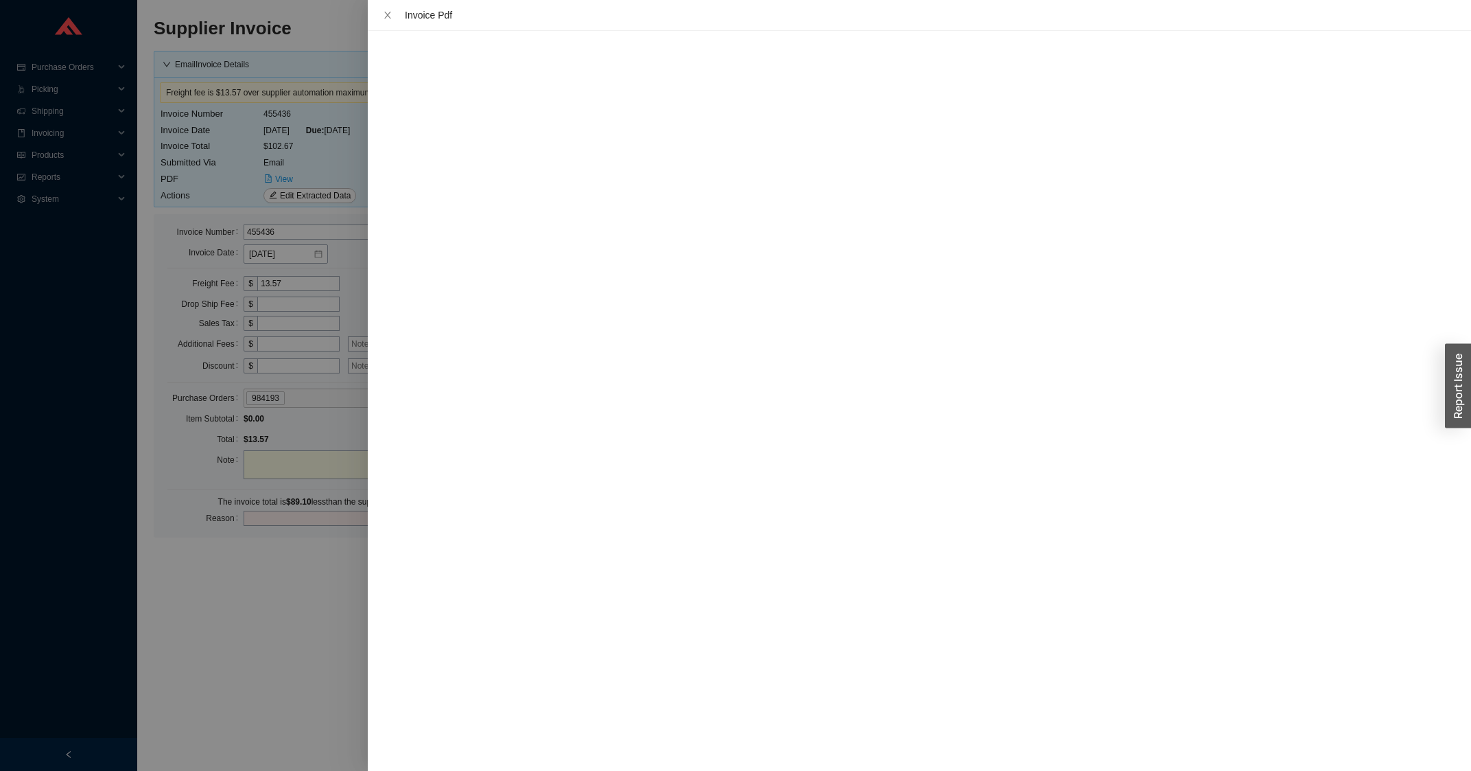
click at [371, 20] on div "Invoice Pdf" at bounding box center [919, 15] width 1103 height 31
click at [380, 16] on div "Invoice Pdf" at bounding box center [919, 15] width 1103 height 31
click at [383, 17] on icon "close" at bounding box center [388, 15] width 10 height 10
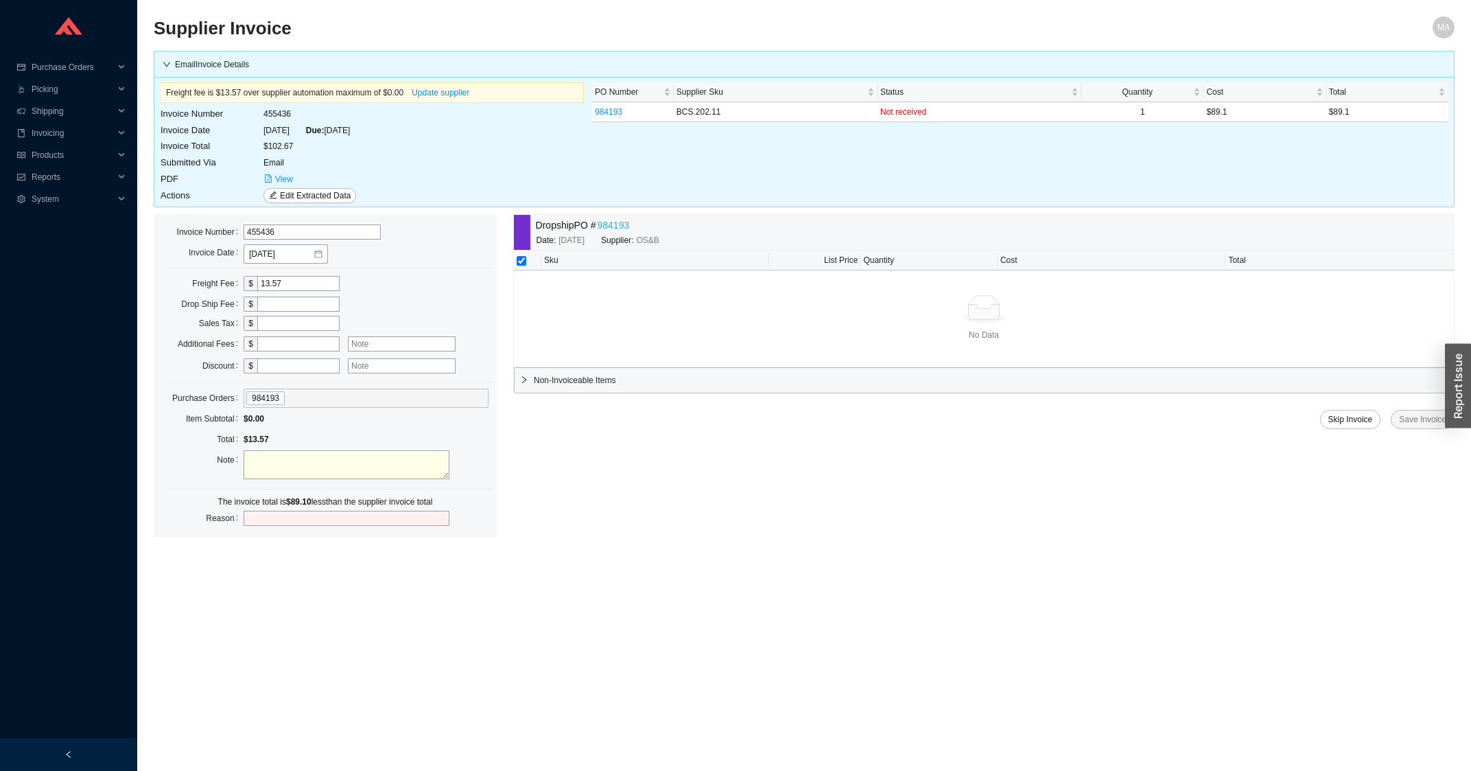
click at [615, 225] on link "984193" at bounding box center [614, 226] width 32 height 16
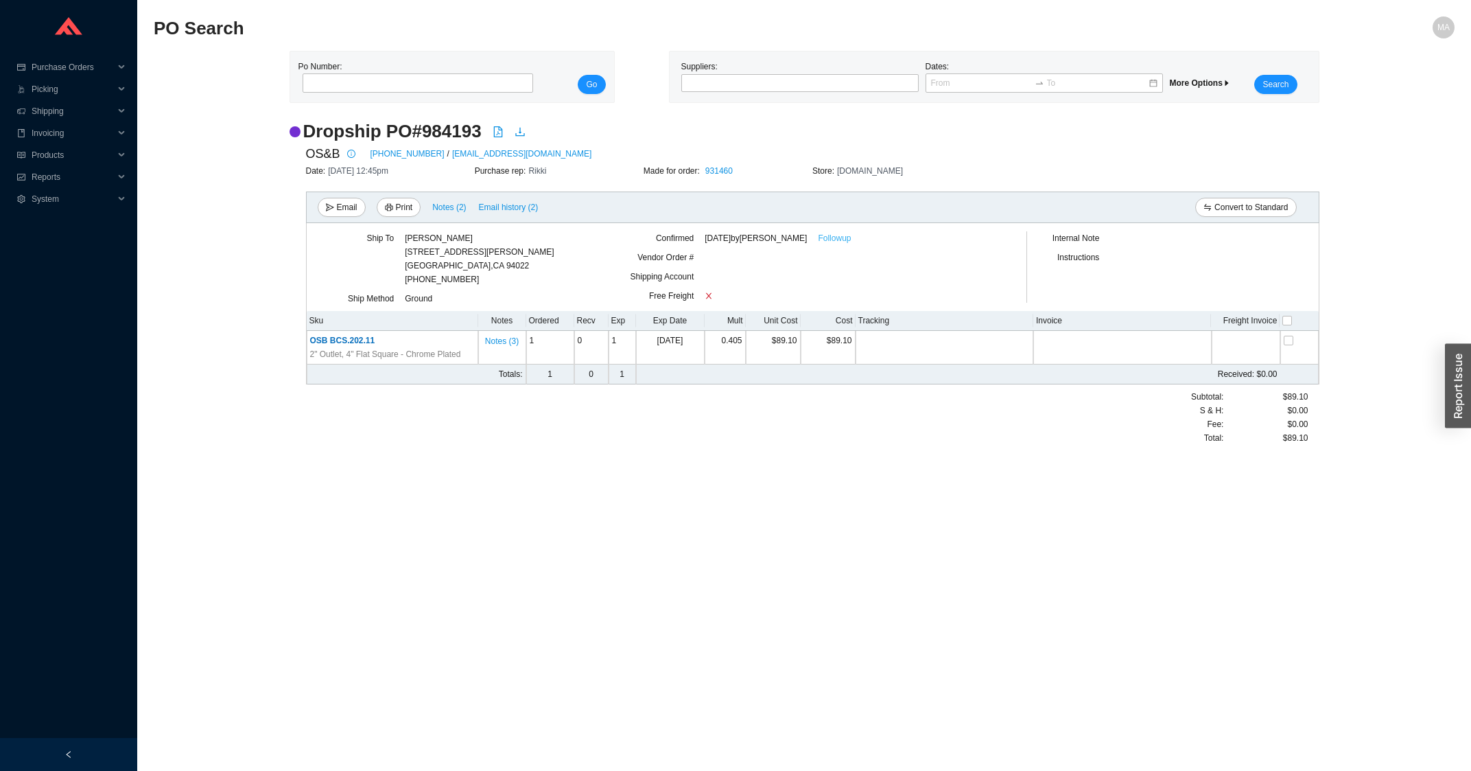
click at [839, 233] on link "Followup" at bounding box center [834, 238] width 33 height 14
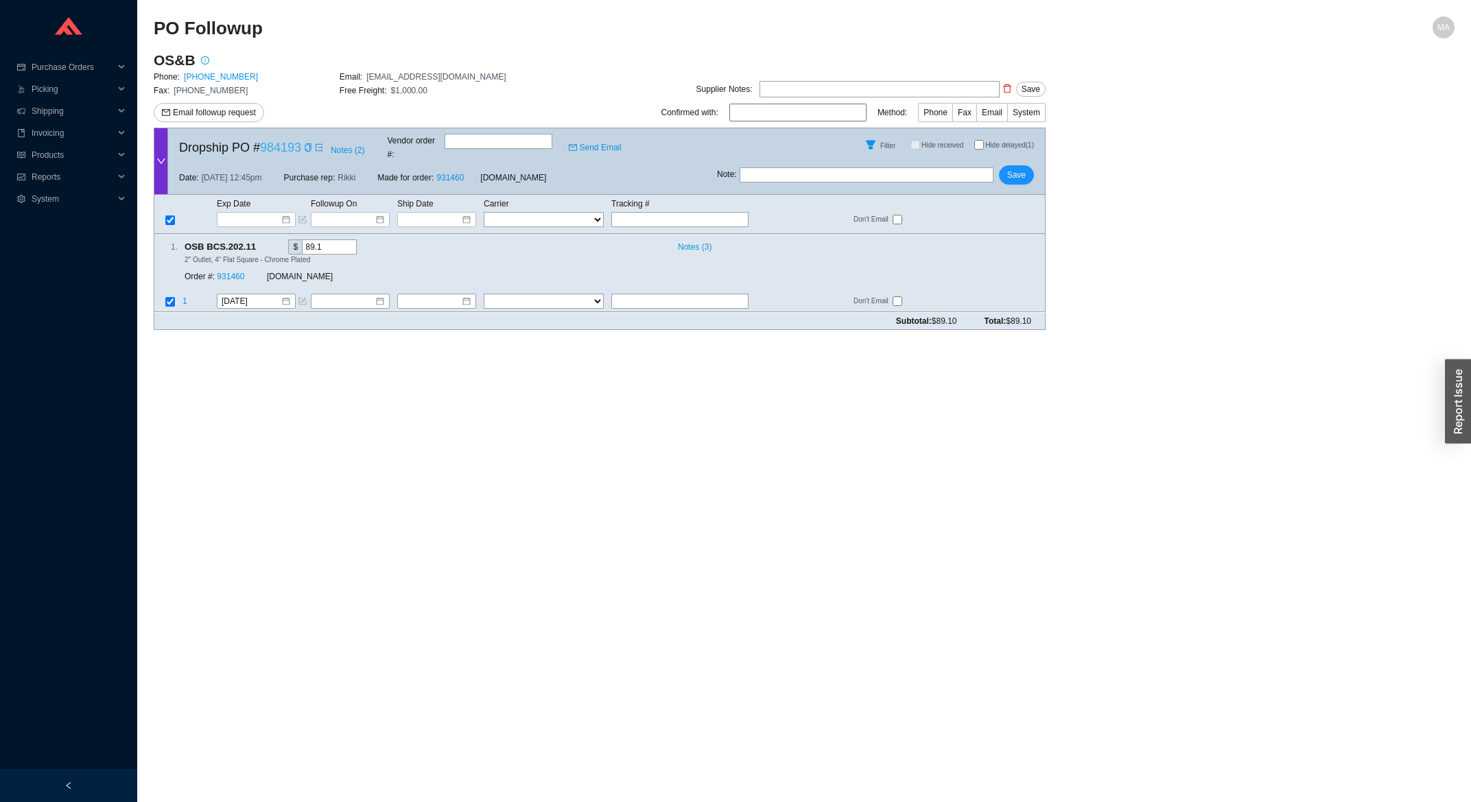
click at [288, 143] on link "984193" at bounding box center [280, 148] width 41 height 14
paste input "1ZAR14786843083810"
type input "1ZAR14786843083810"
click at [484, 294] on select "FedEx UPS ---------------- 2 Day Transportation INC A&B Freight A. [PERSON_NAME…" at bounding box center [544, 301] width 120 height 15
select select "2"
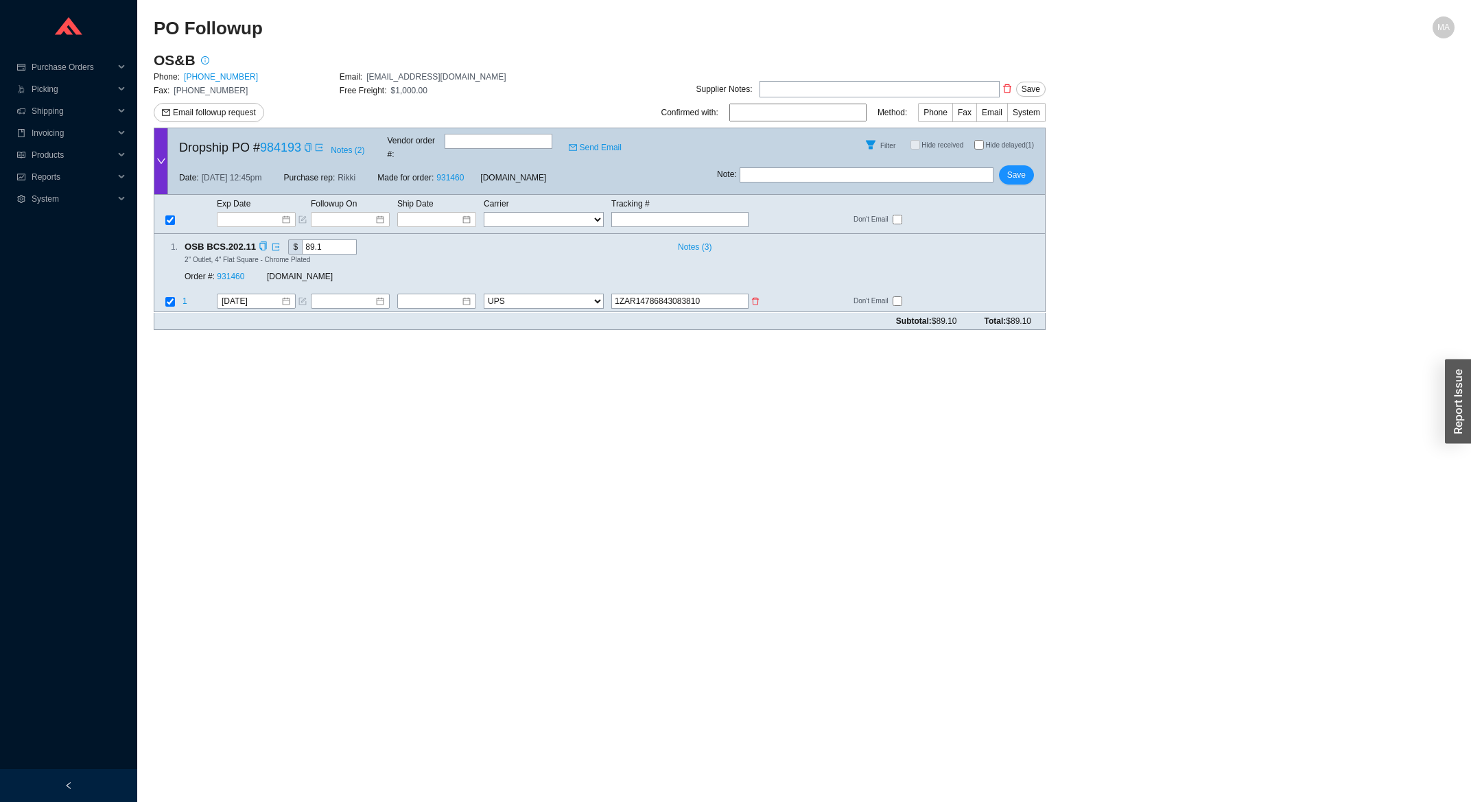
click option "UPS" at bounding box center [0, 0] width 0 height 0
click at [440, 295] on input at bounding box center [431, 302] width 59 height 14
type input "[DATE]"
click at [504, 372] on div "7" at bounding box center [501, 375] width 15 height 15
click at [1023, 168] on span "Save" at bounding box center [1016, 175] width 19 height 14
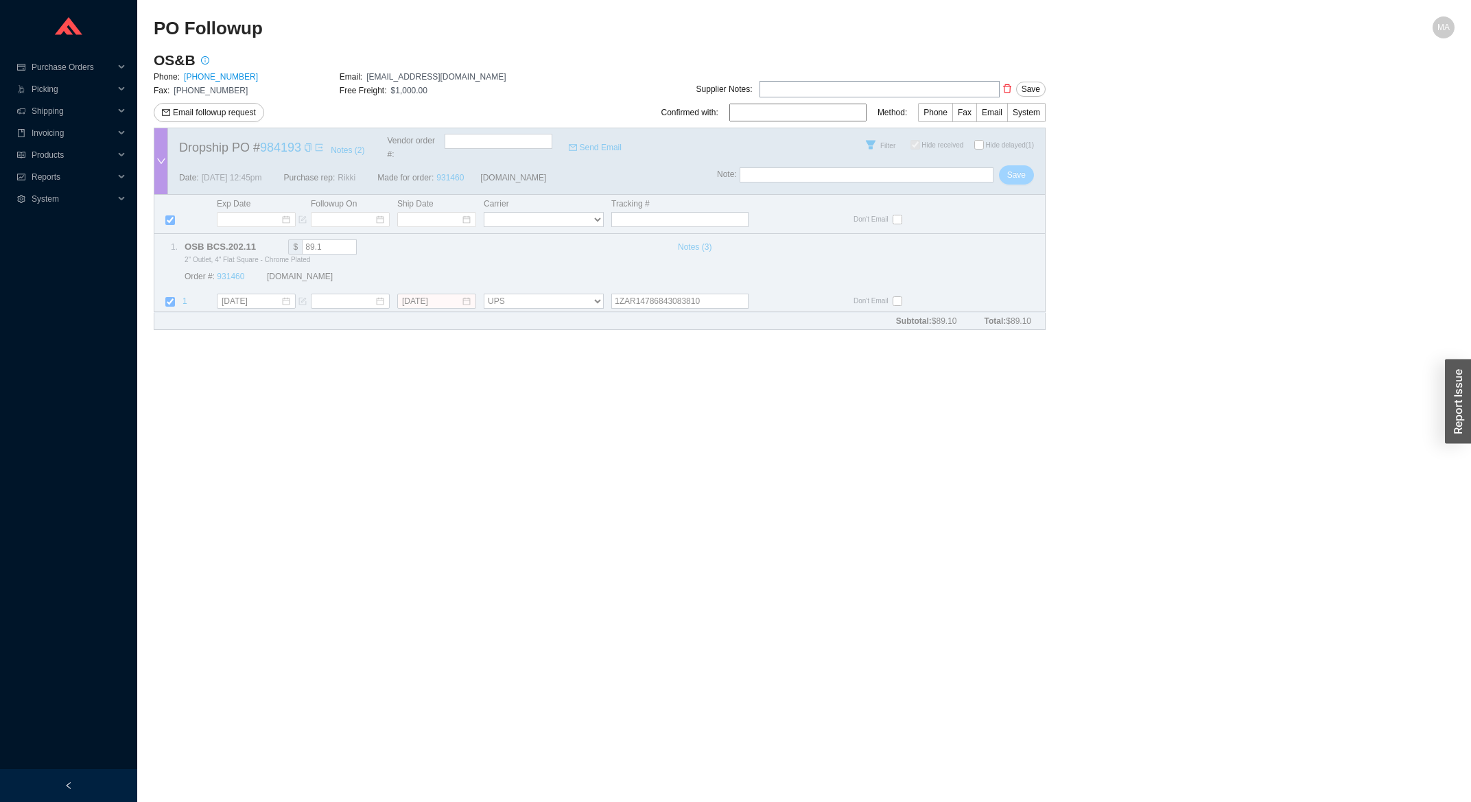
checkbox input "true"
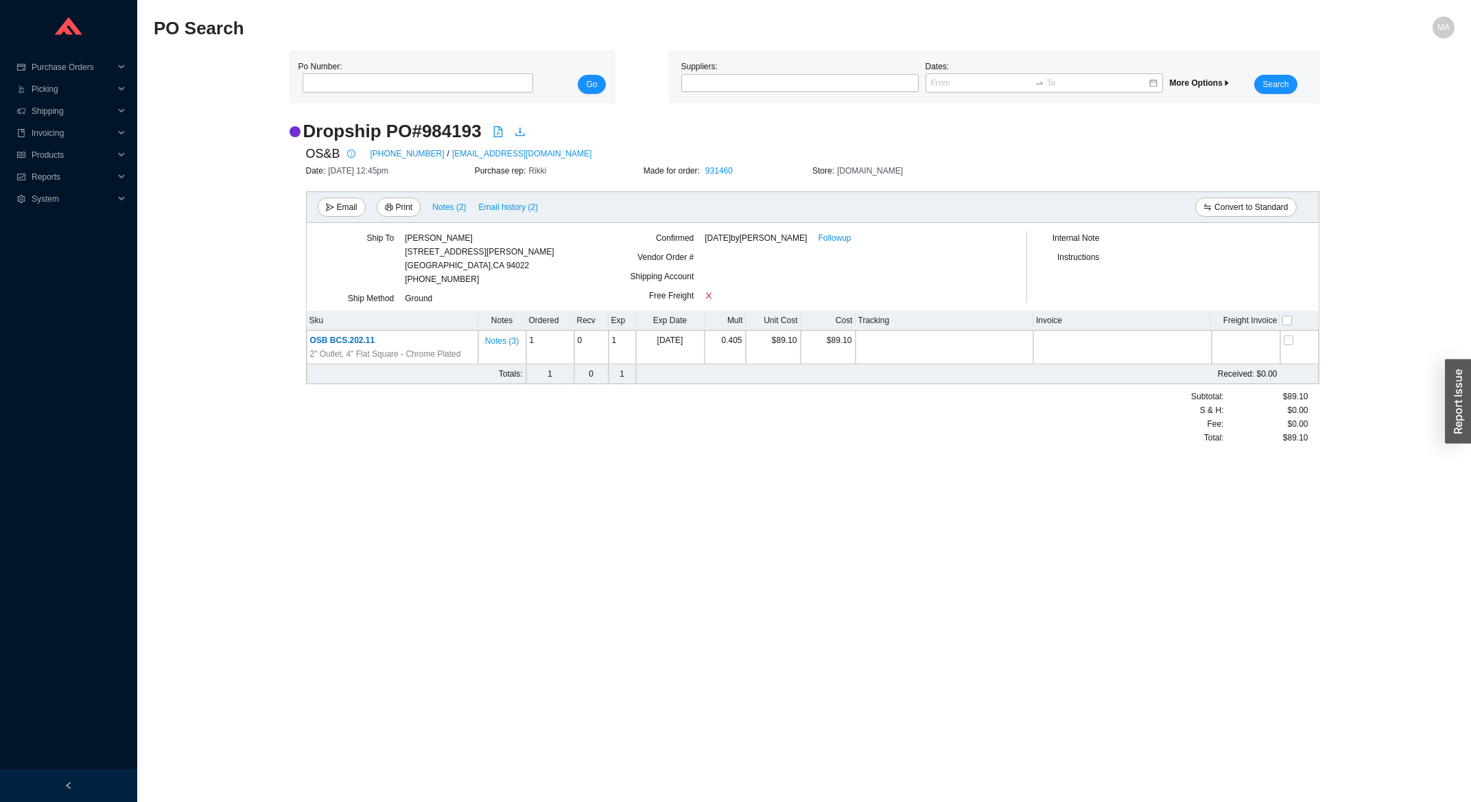
click at [477, 270] on div "[PERSON_NAME] [STREET_ADDRESS][PERSON_NAME]" at bounding box center [479, 251] width 149 height 41
copy div "94022"
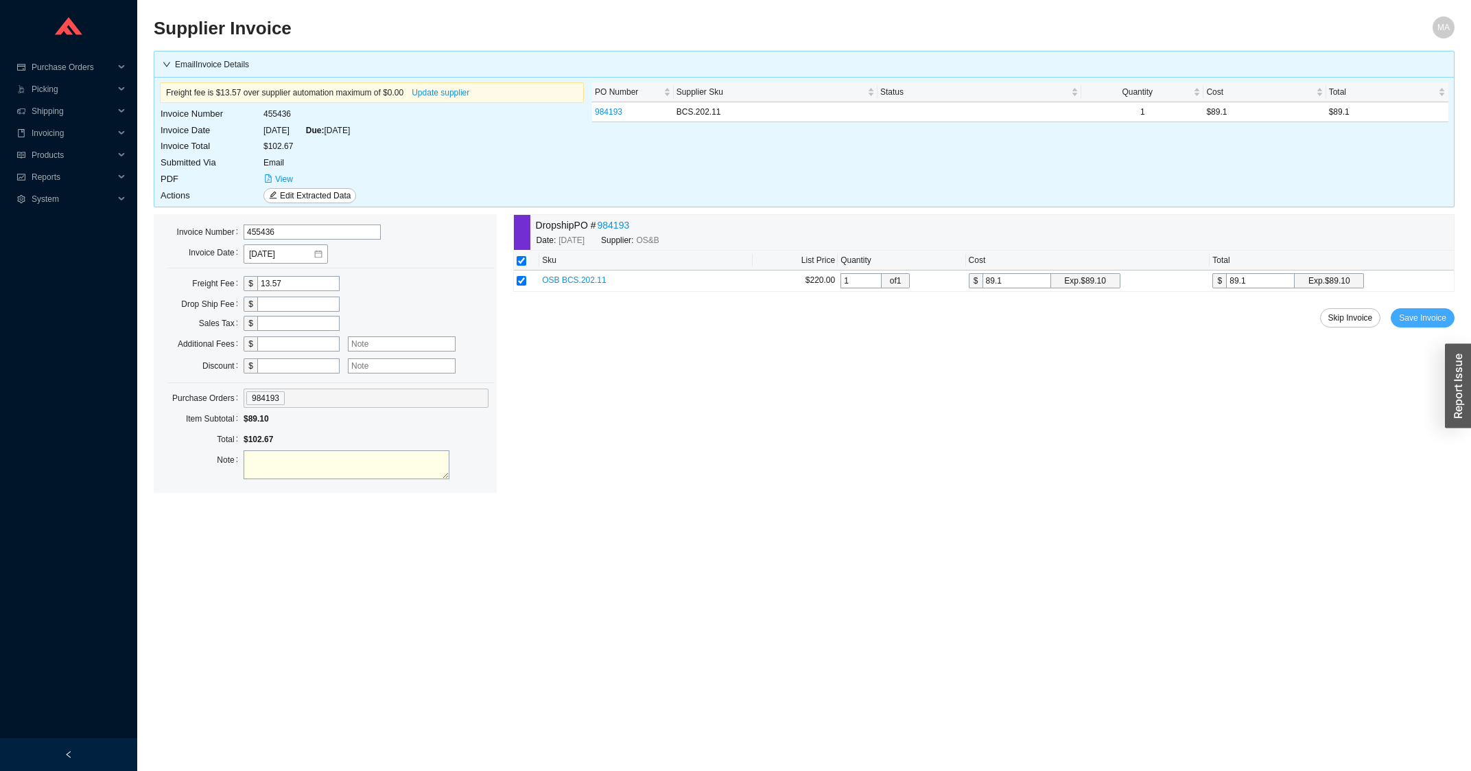
click at [1424, 322] on span "Save Invoice" at bounding box center [1422, 318] width 47 height 14
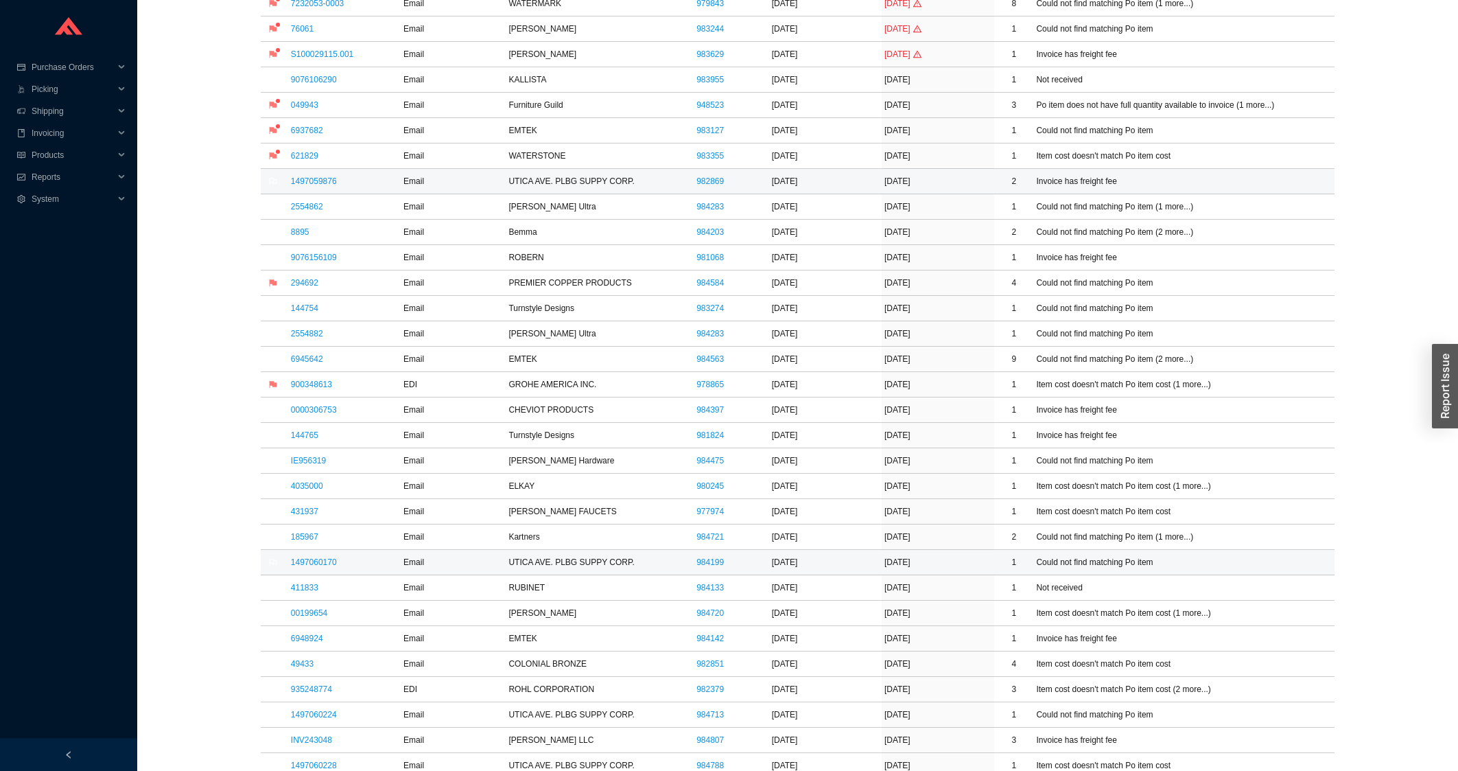
scroll to position [368, 0]
click at [304, 561] on link "1497060170" at bounding box center [314, 560] width 46 height 10
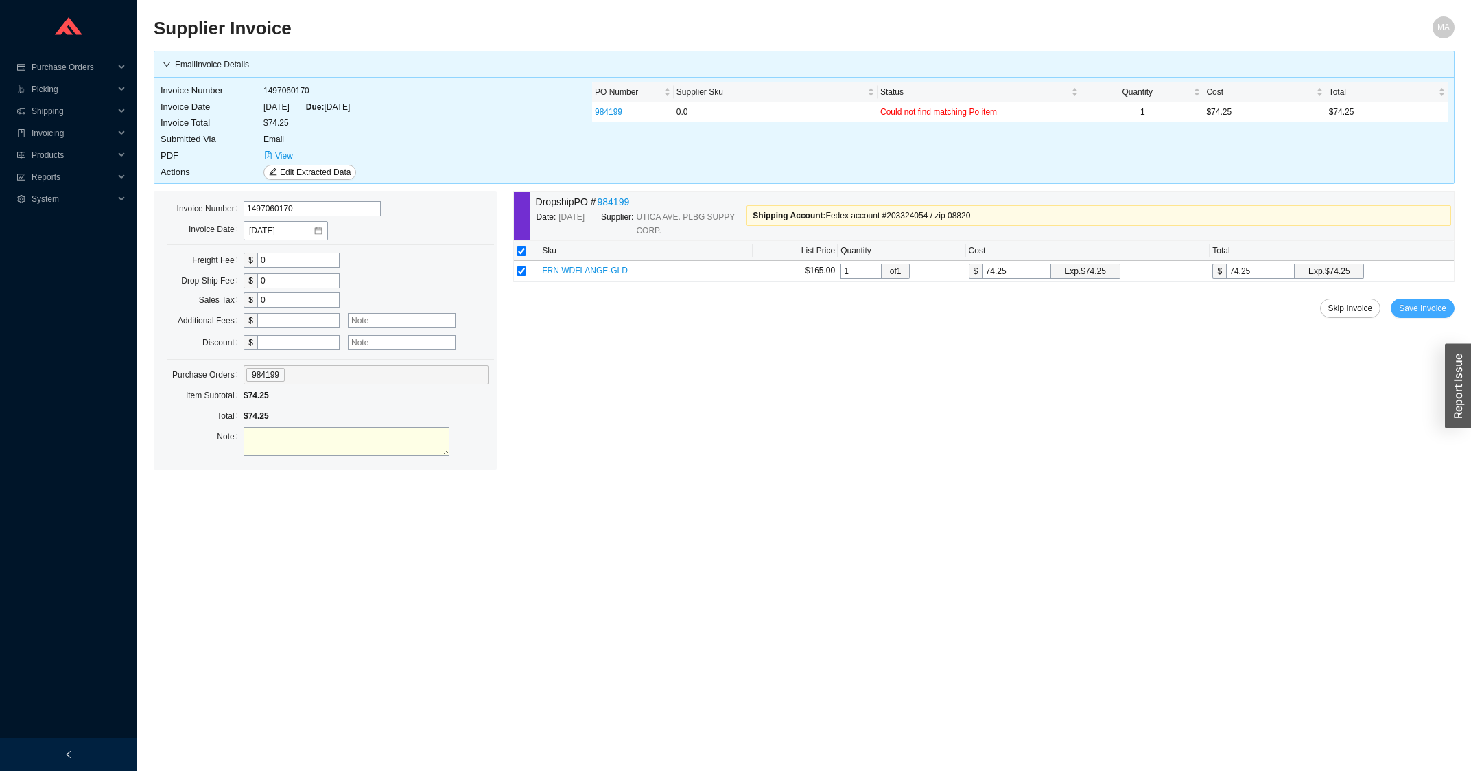
click at [1414, 311] on span "Save Invoice" at bounding box center [1422, 308] width 47 height 14
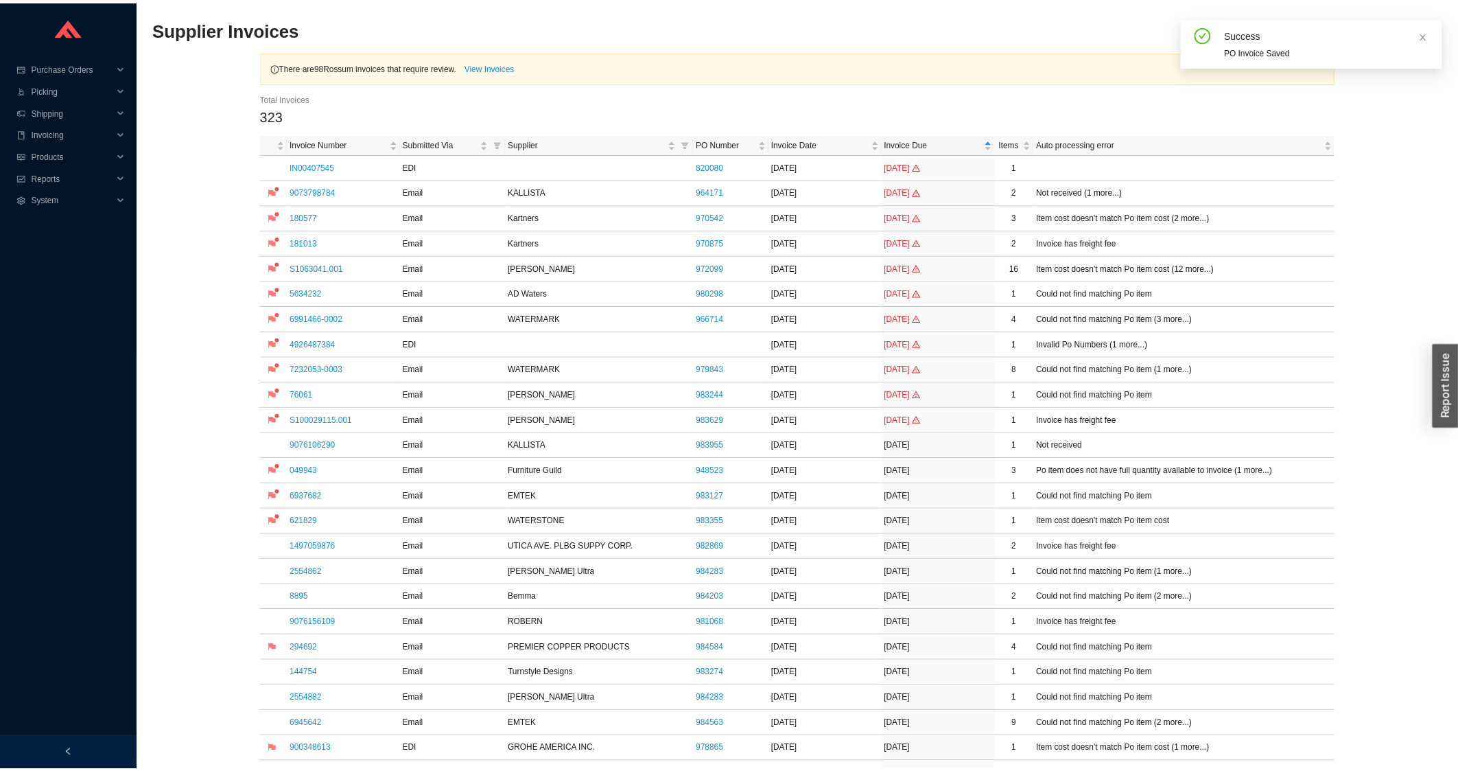
scroll to position [368, 0]
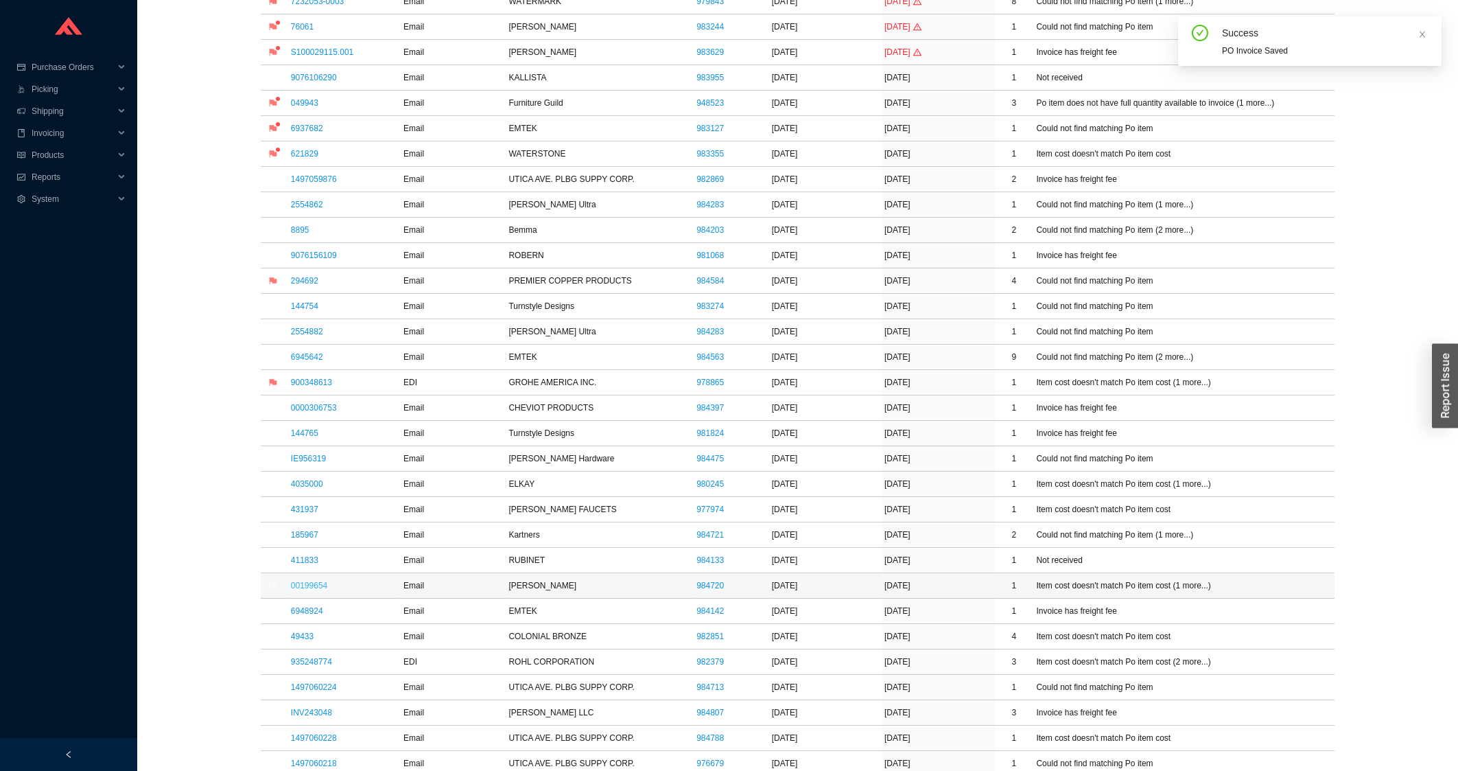
click at [305, 585] on link "00199654" at bounding box center [309, 585] width 36 height 10
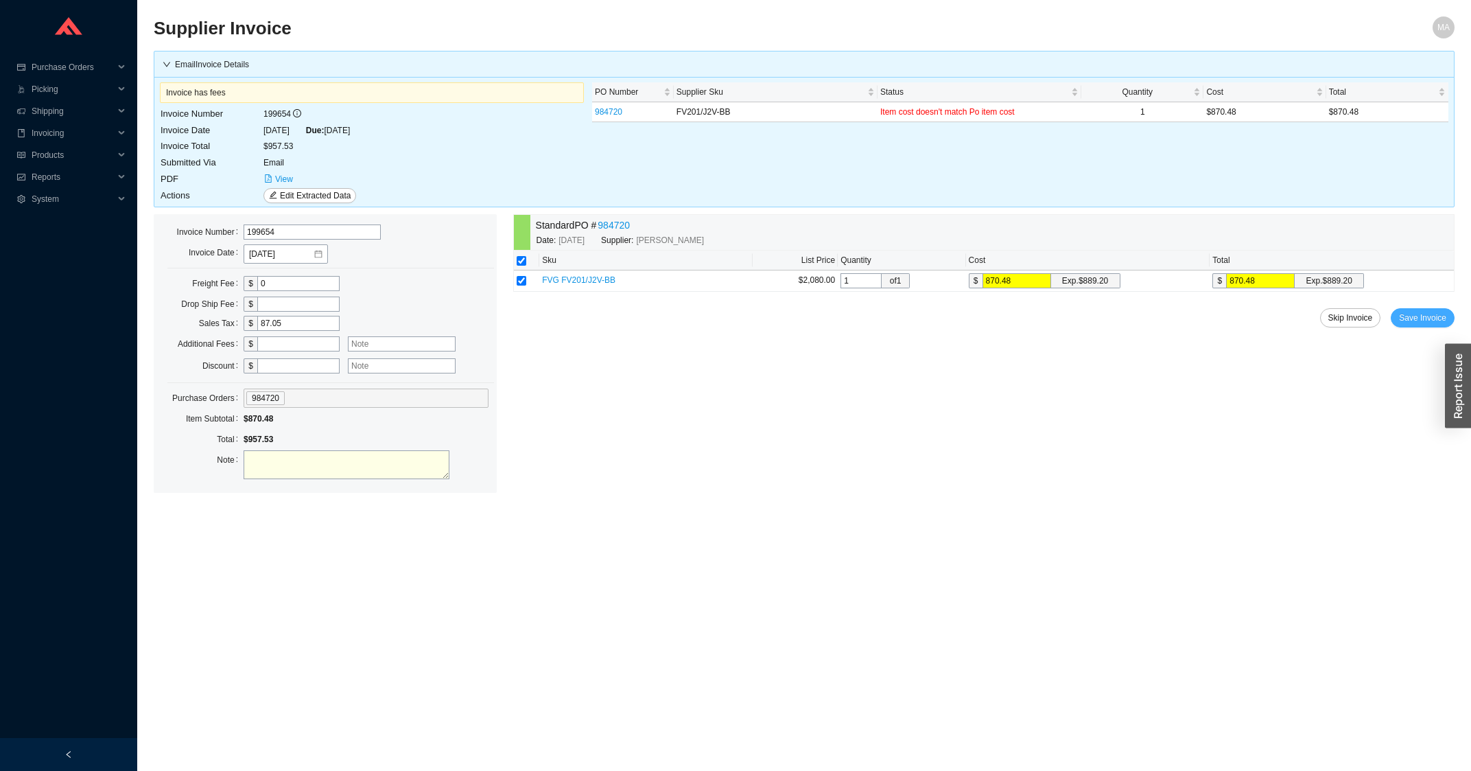
click at [1433, 325] on span "Save Invoice" at bounding box center [1422, 318] width 47 height 14
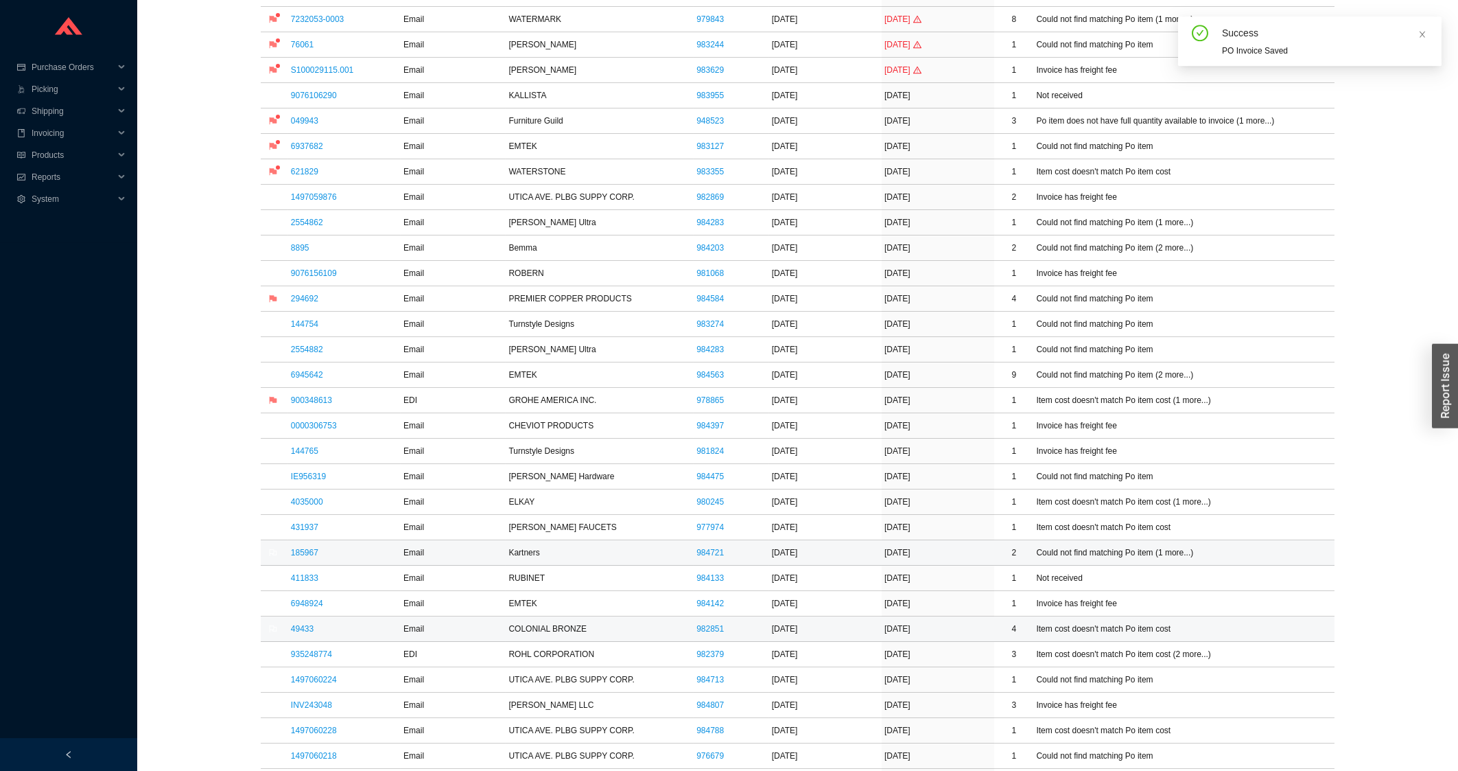
scroll to position [441, 0]
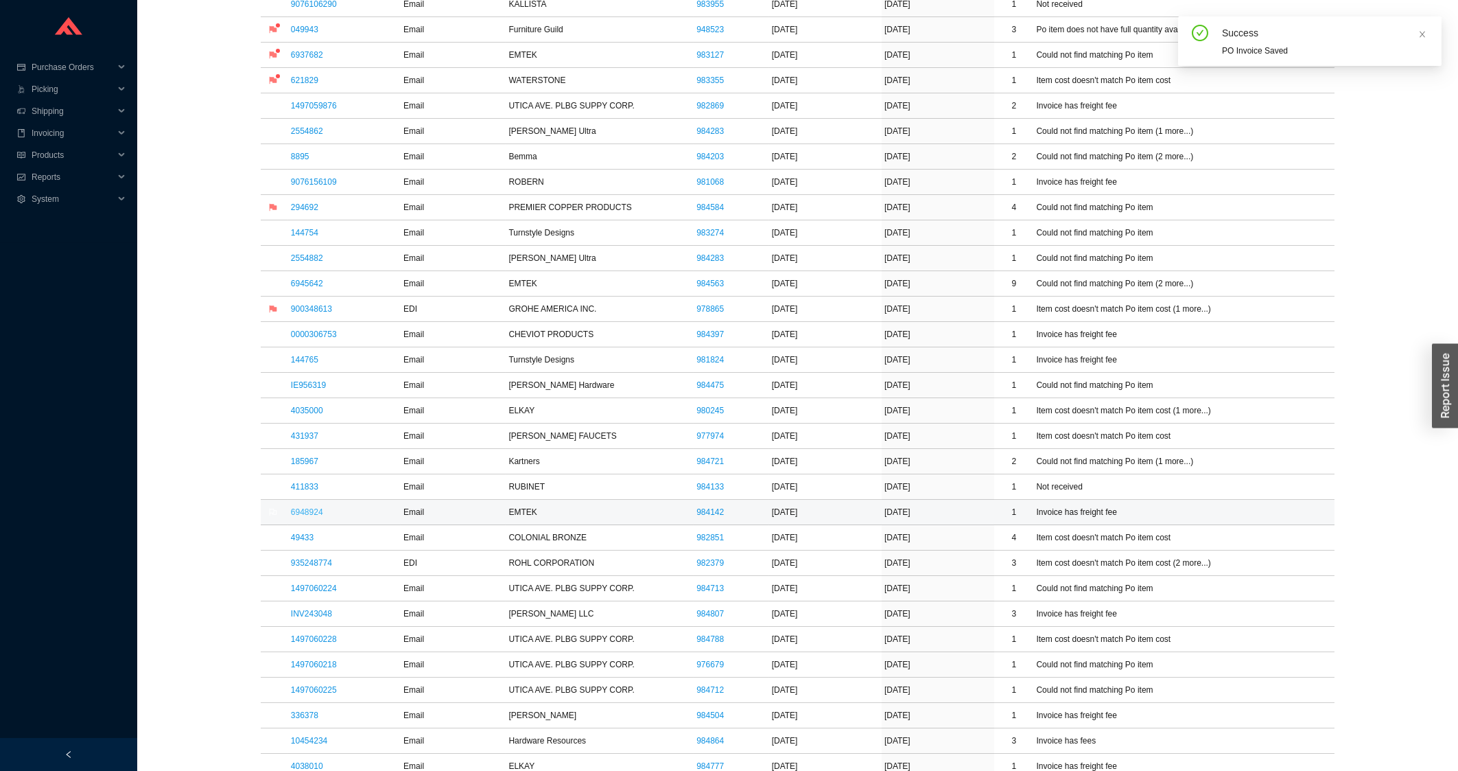
click at [314, 517] on link "6948924" at bounding box center [307, 512] width 32 height 10
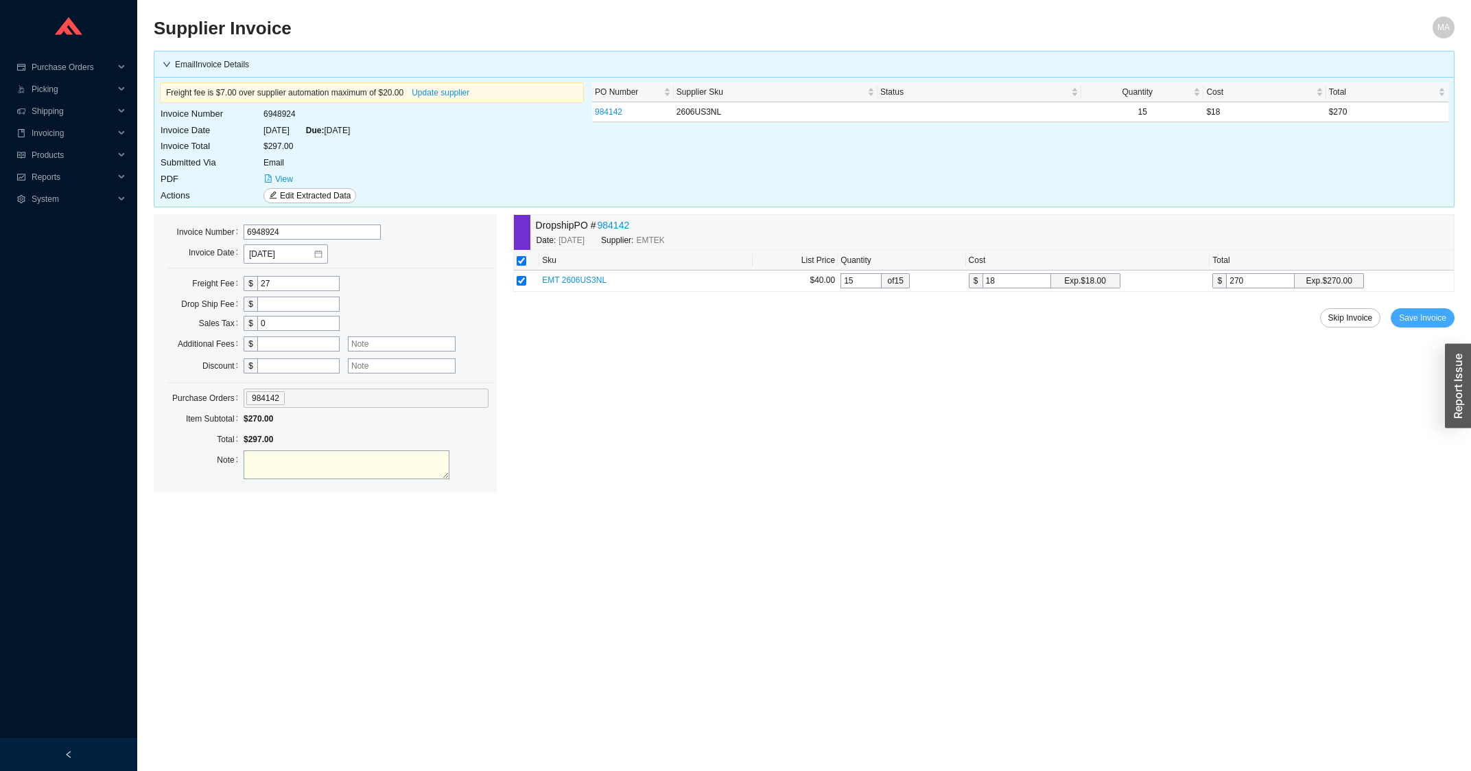
click at [1420, 320] on span "Save Invoice" at bounding box center [1422, 318] width 47 height 14
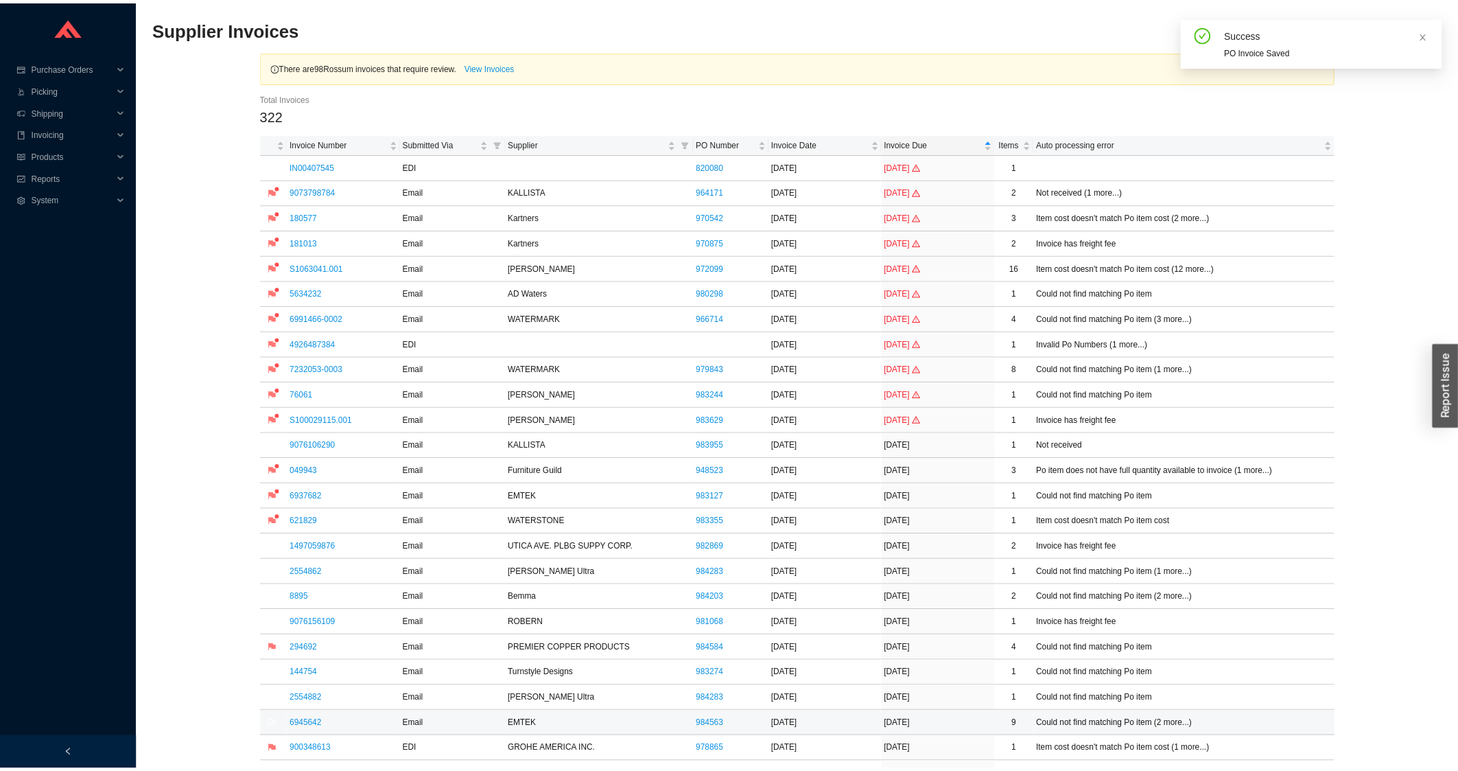
scroll to position [294, 0]
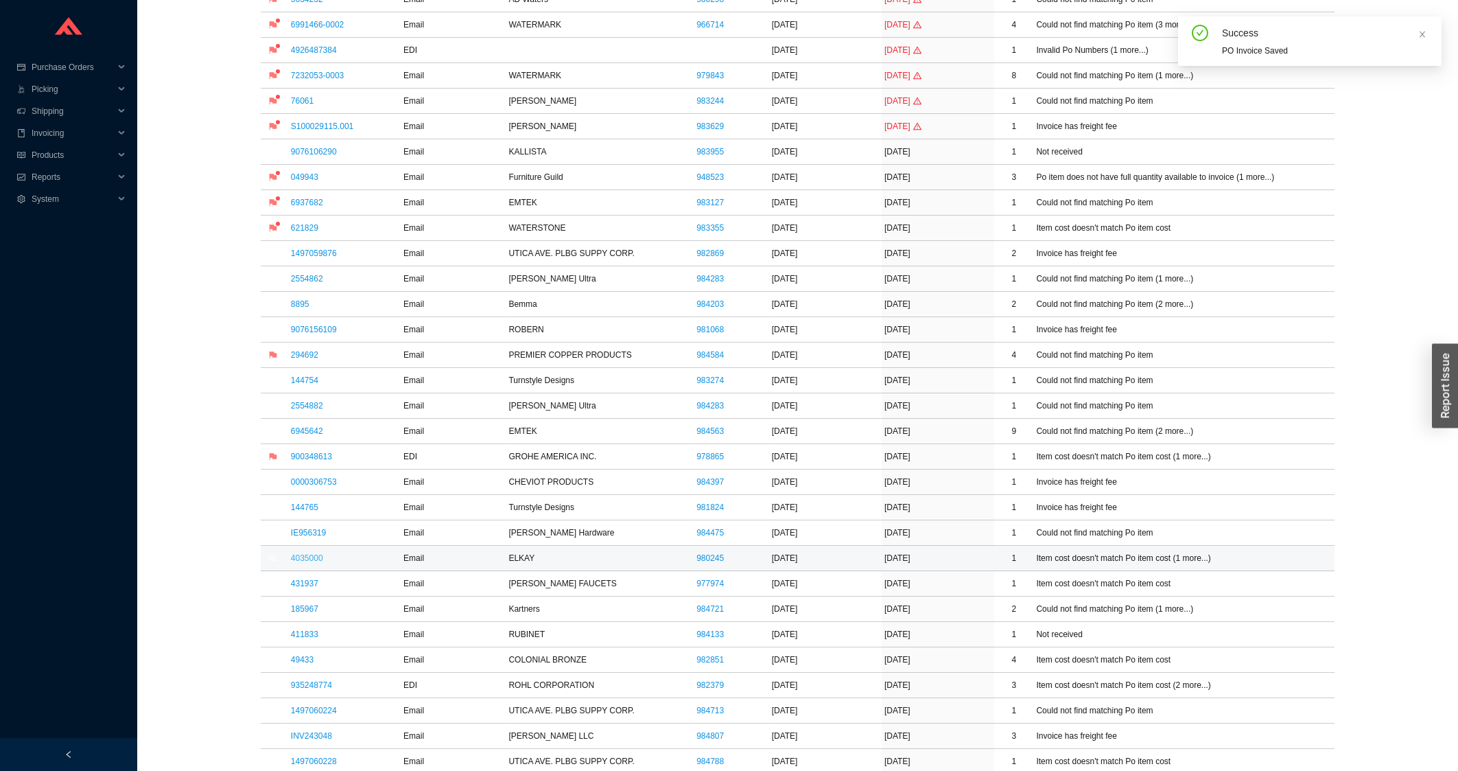
click at [294, 556] on link "4035000" at bounding box center [307, 558] width 32 height 10
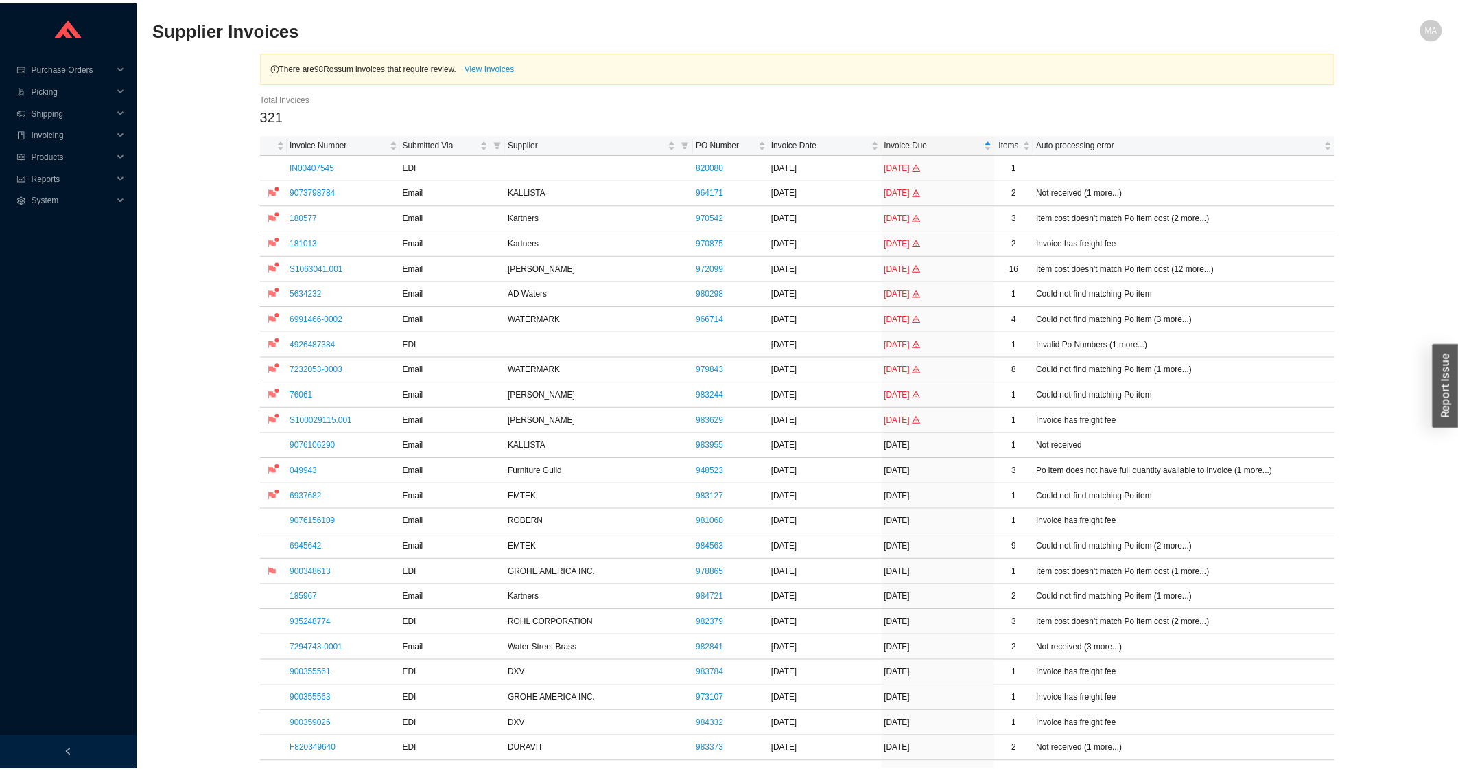
scroll to position [294, 0]
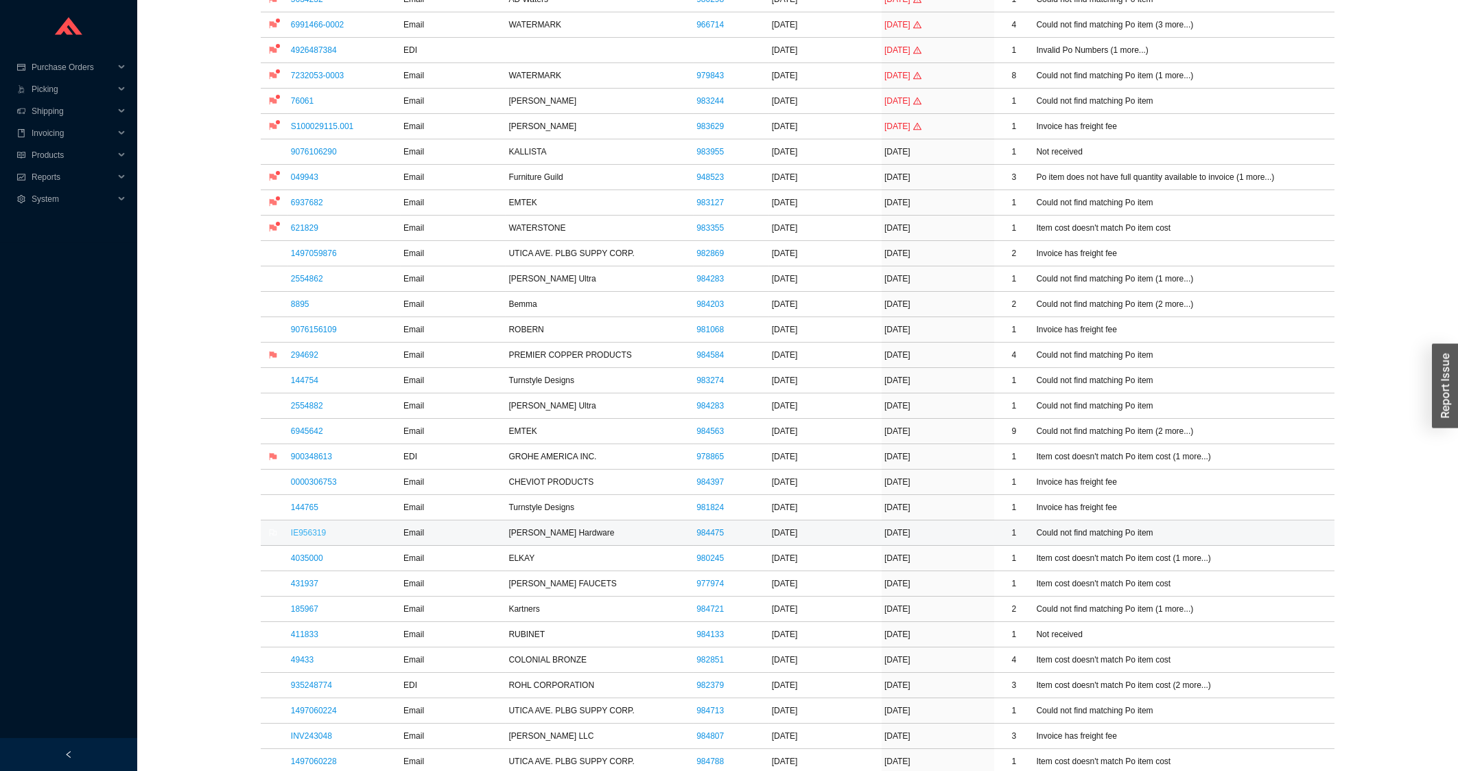
click at [318, 532] on link "IE956319" at bounding box center [308, 533] width 35 height 10
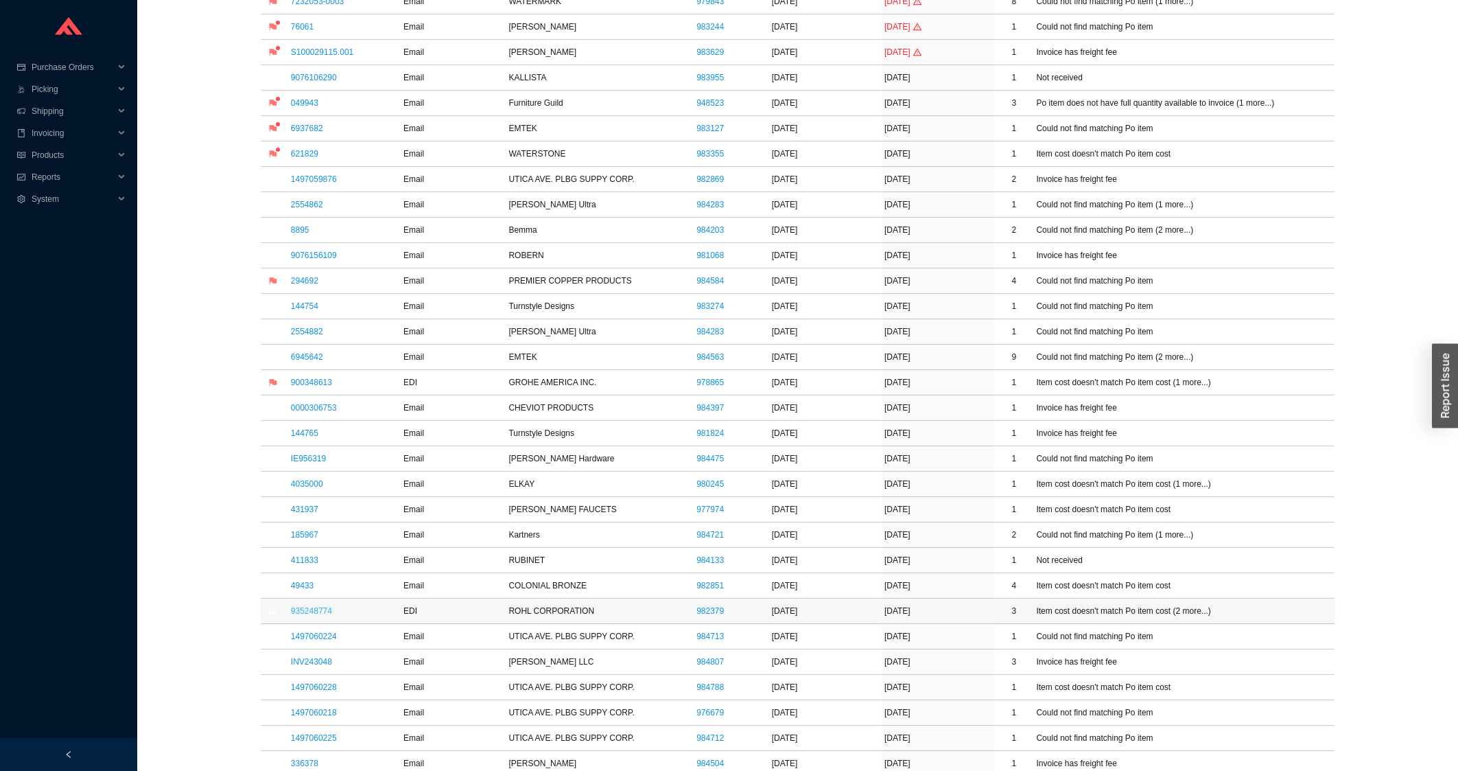
click at [303, 615] on link "935248774" at bounding box center [311, 611] width 41 height 10
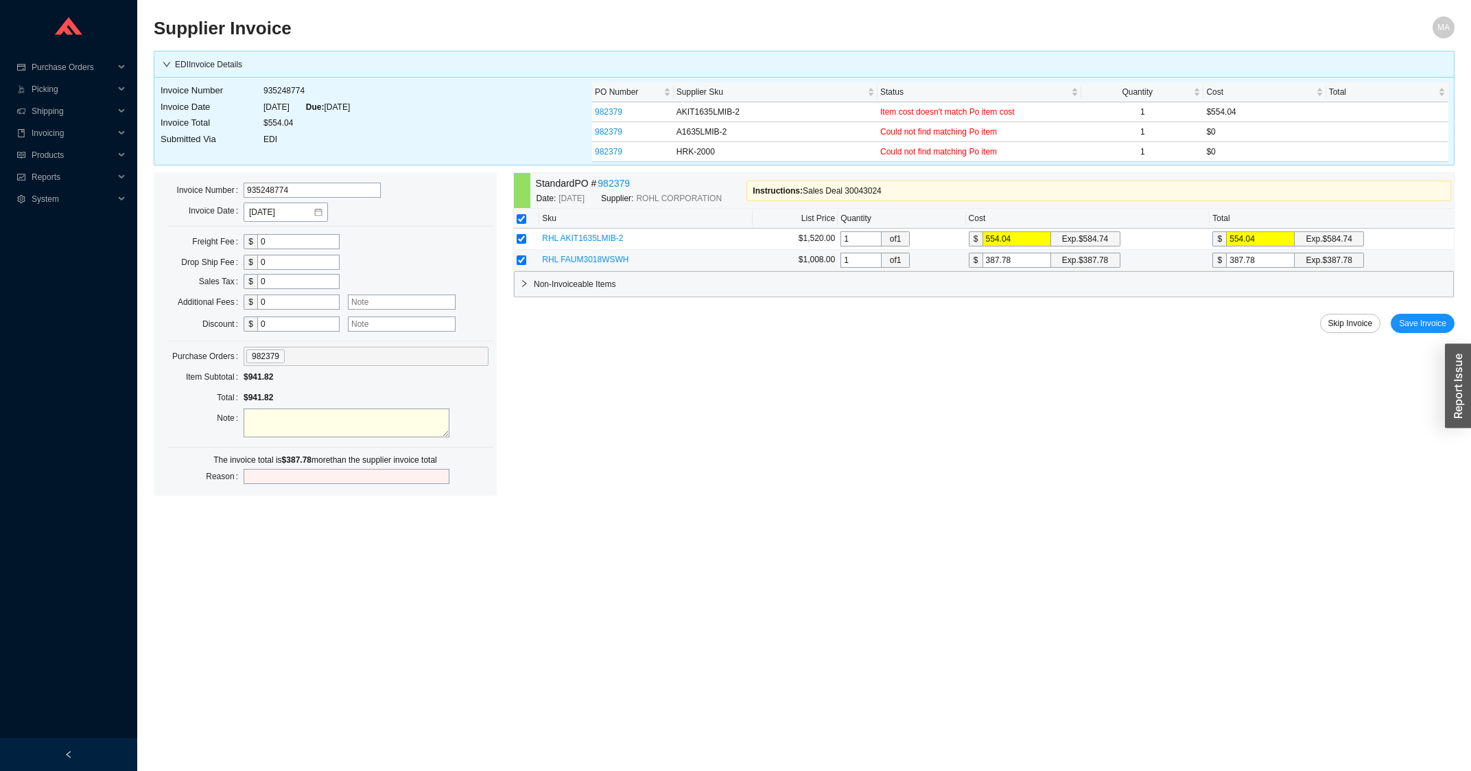
click at [523, 265] on input "checkbox" at bounding box center [522, 260] width 10 height 10
checkbox input "false"
click at [1394, 330] on div "Skip Invoice Save Invoice" at bounding box center [983, 323] width 941 height 19
click at [1399, 328] on button "Save Invoice" at bounding box center [1423, 323] width 64 height 19
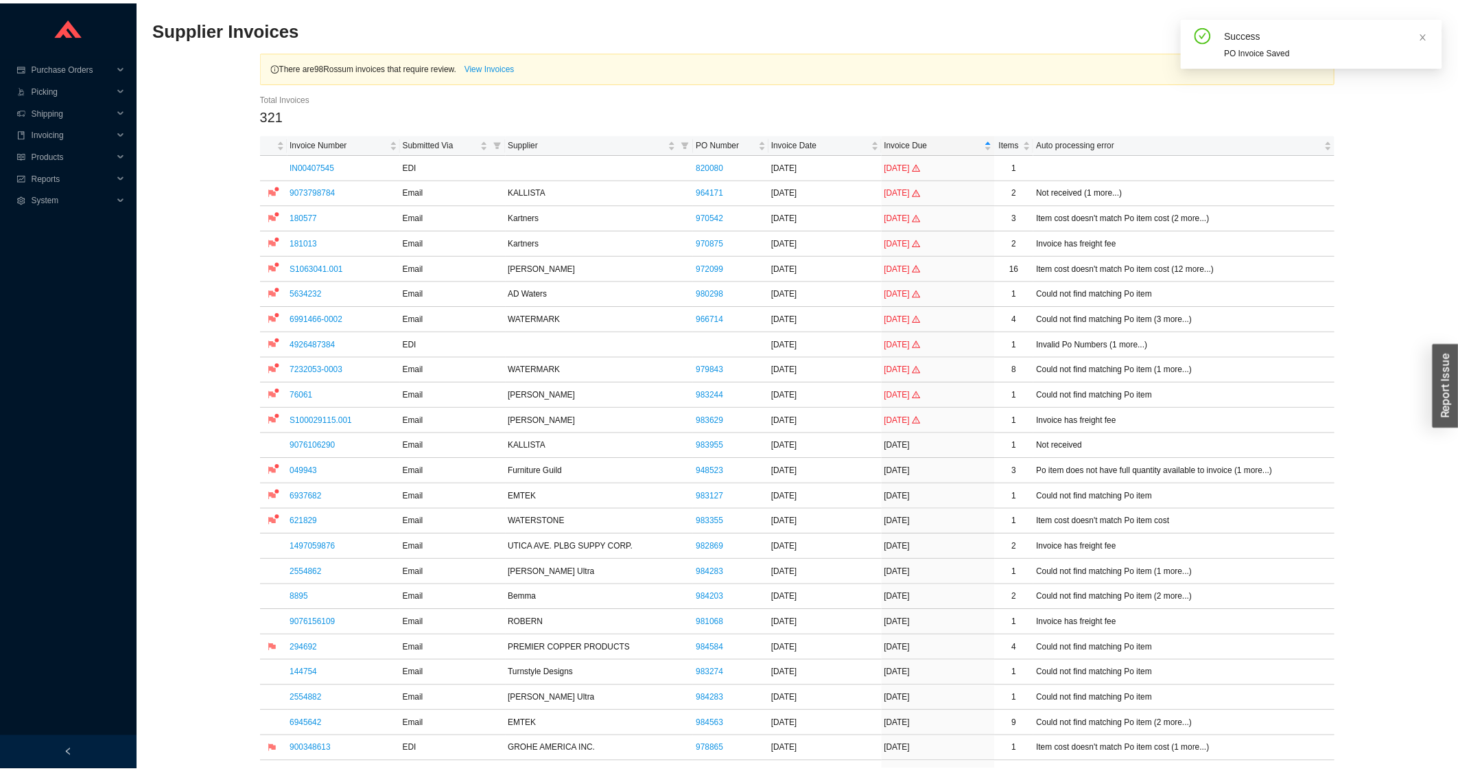
scroll to position [294, 0]
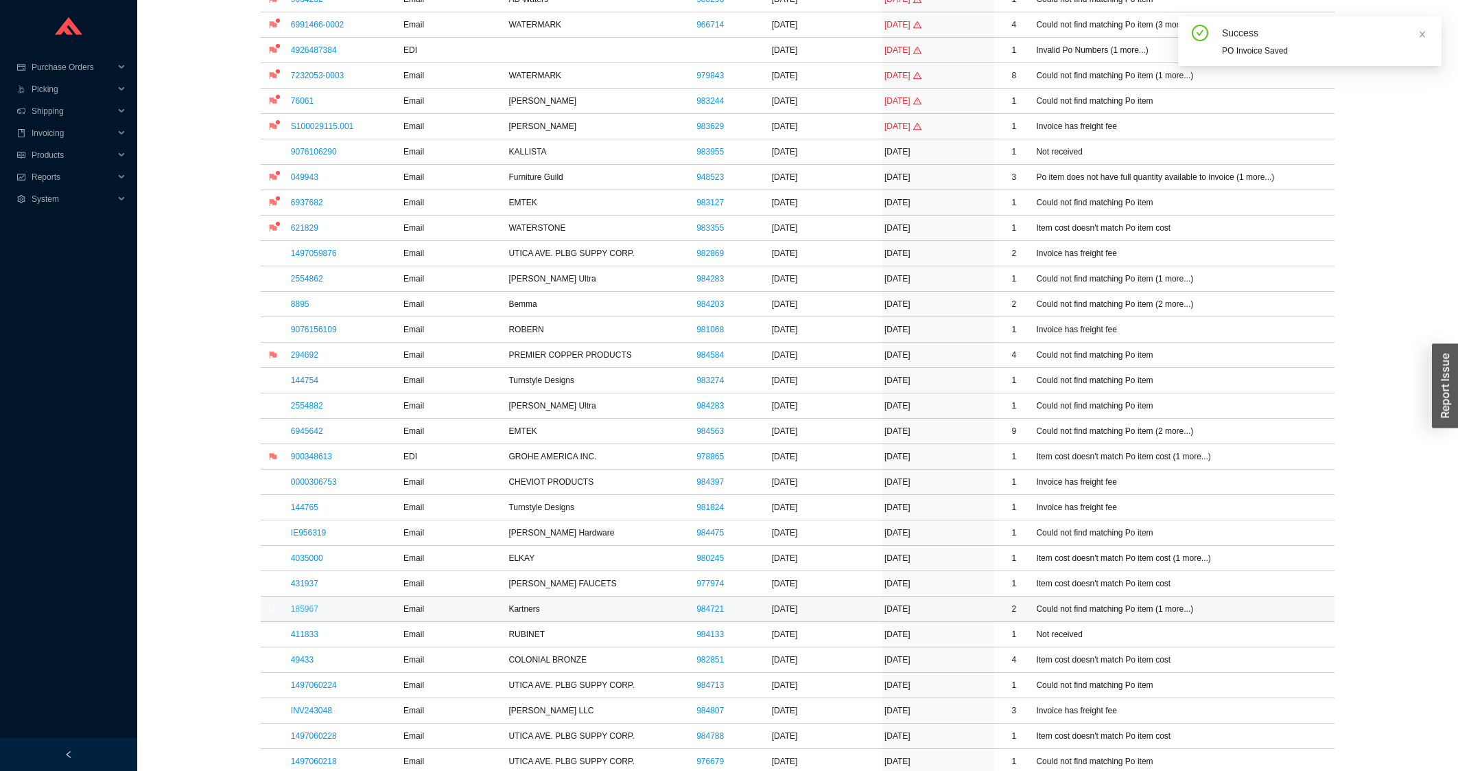
click at [303, 609] on link "185967" at bounding box center [304, 609] width 27 height 10
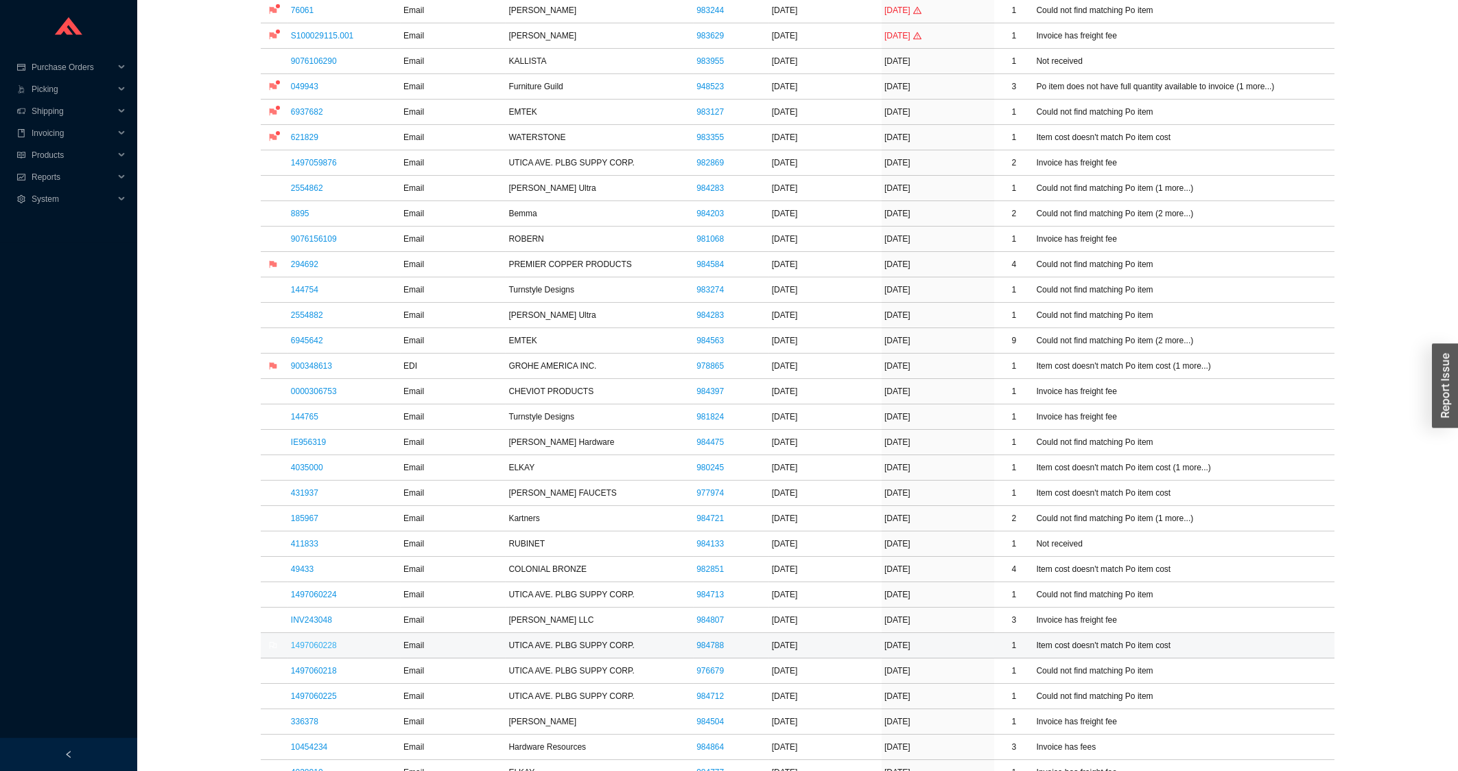
scroll to position [441, 0]
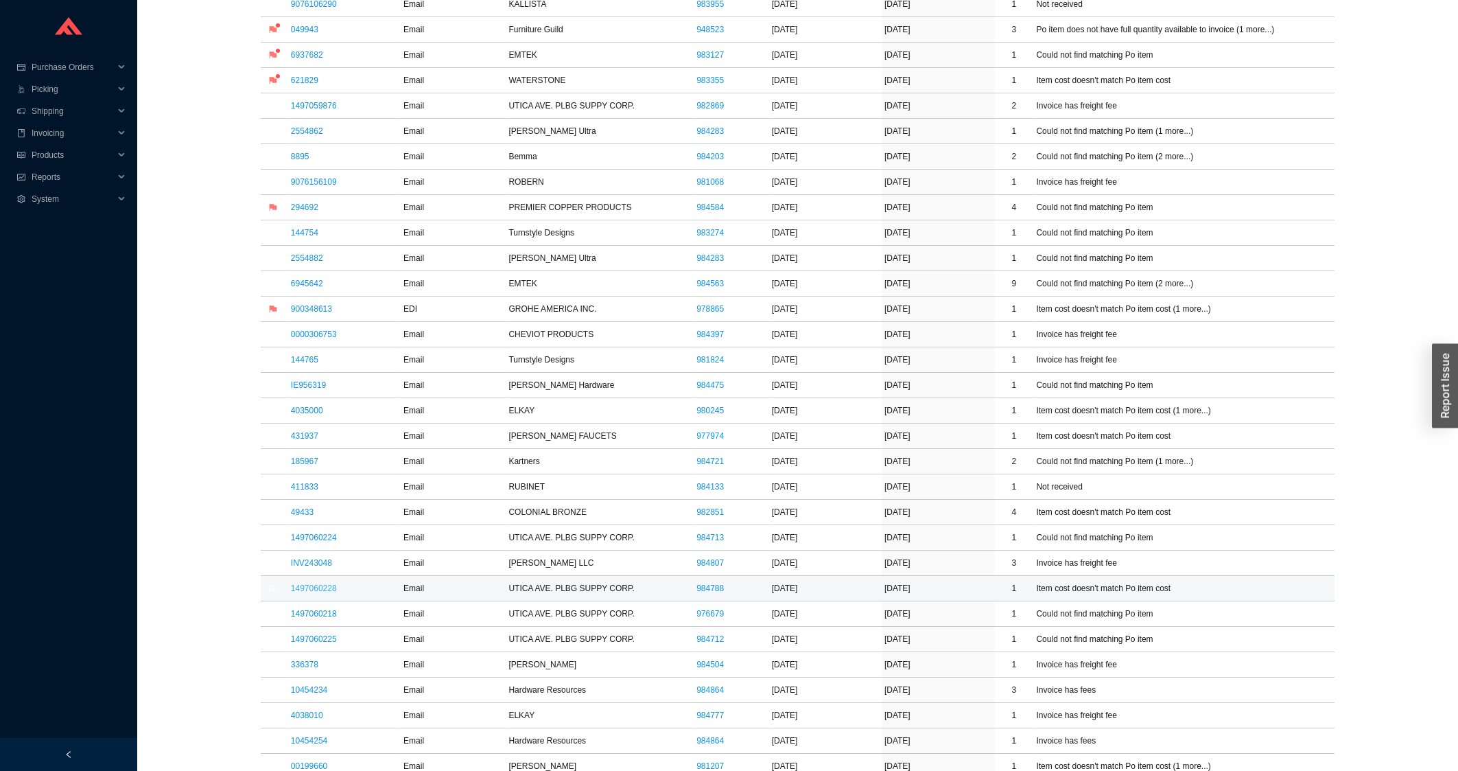
click at [301, 593] on link "1497060228" at bounding box center [314, 588] width 46 height 10
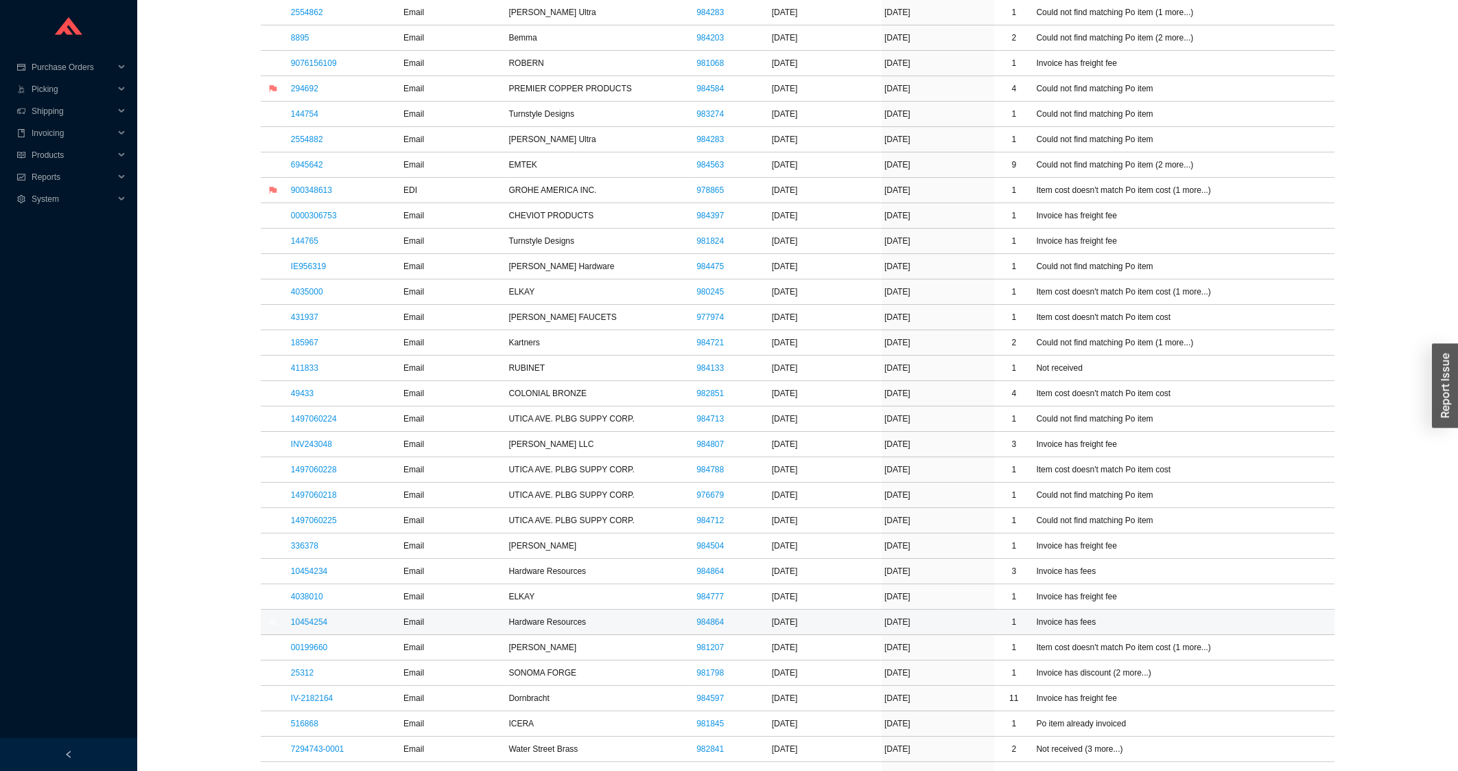
scroll to position [661, 0]
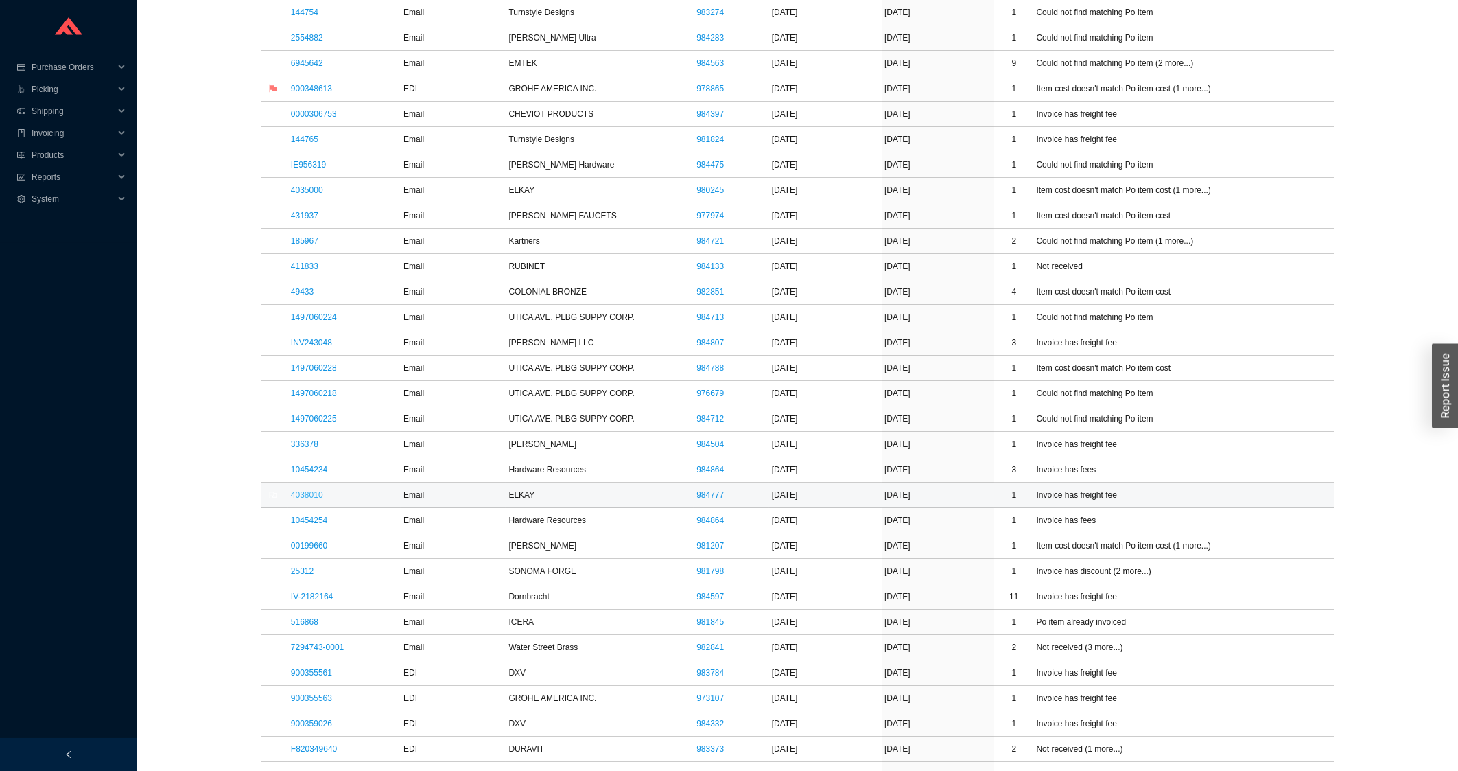
click at [309, 494] on link "4038010" at bounding box center [307, 495] width 32 height 10
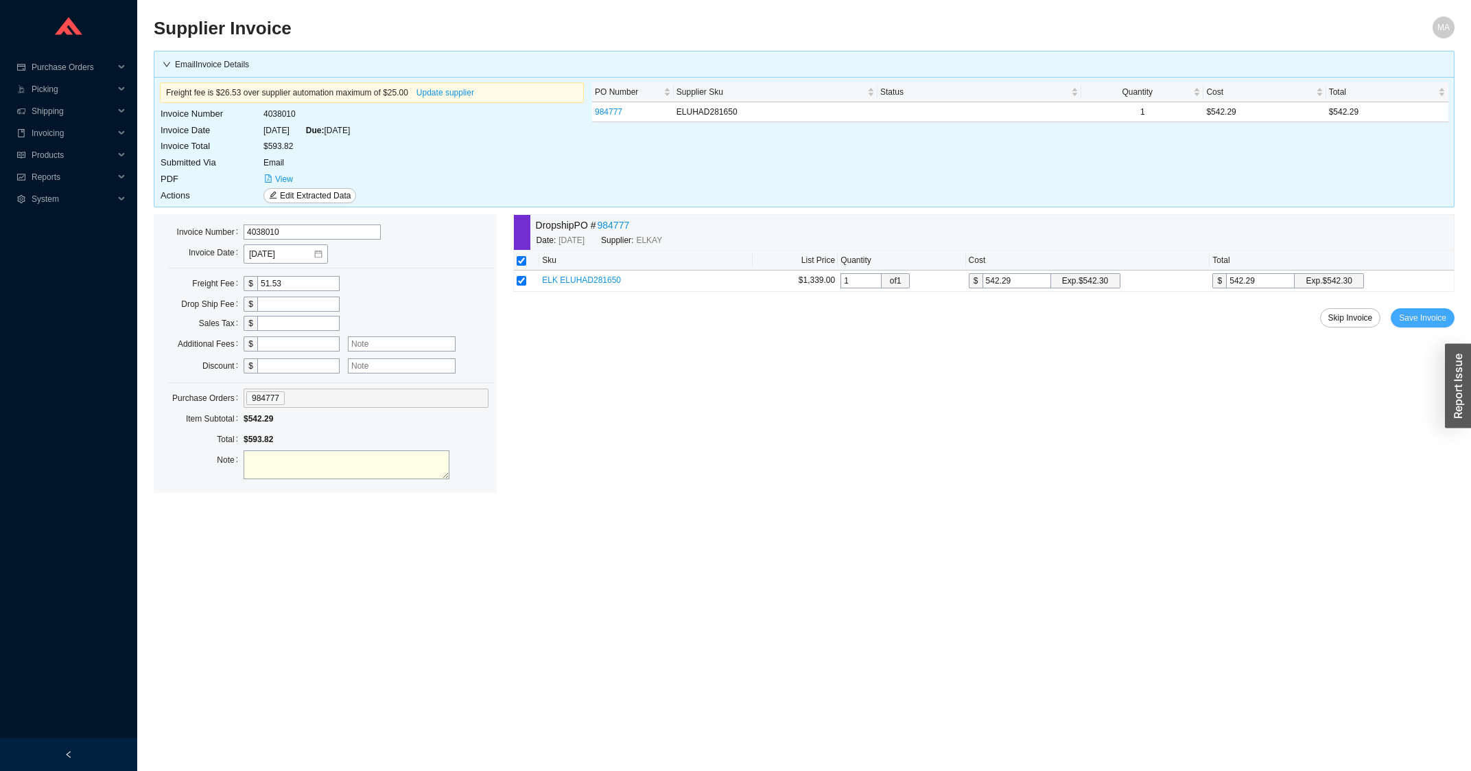
click at [1417, 314] on span "Save Invoice" at bounding box center [1422, 318] width 47 height 14
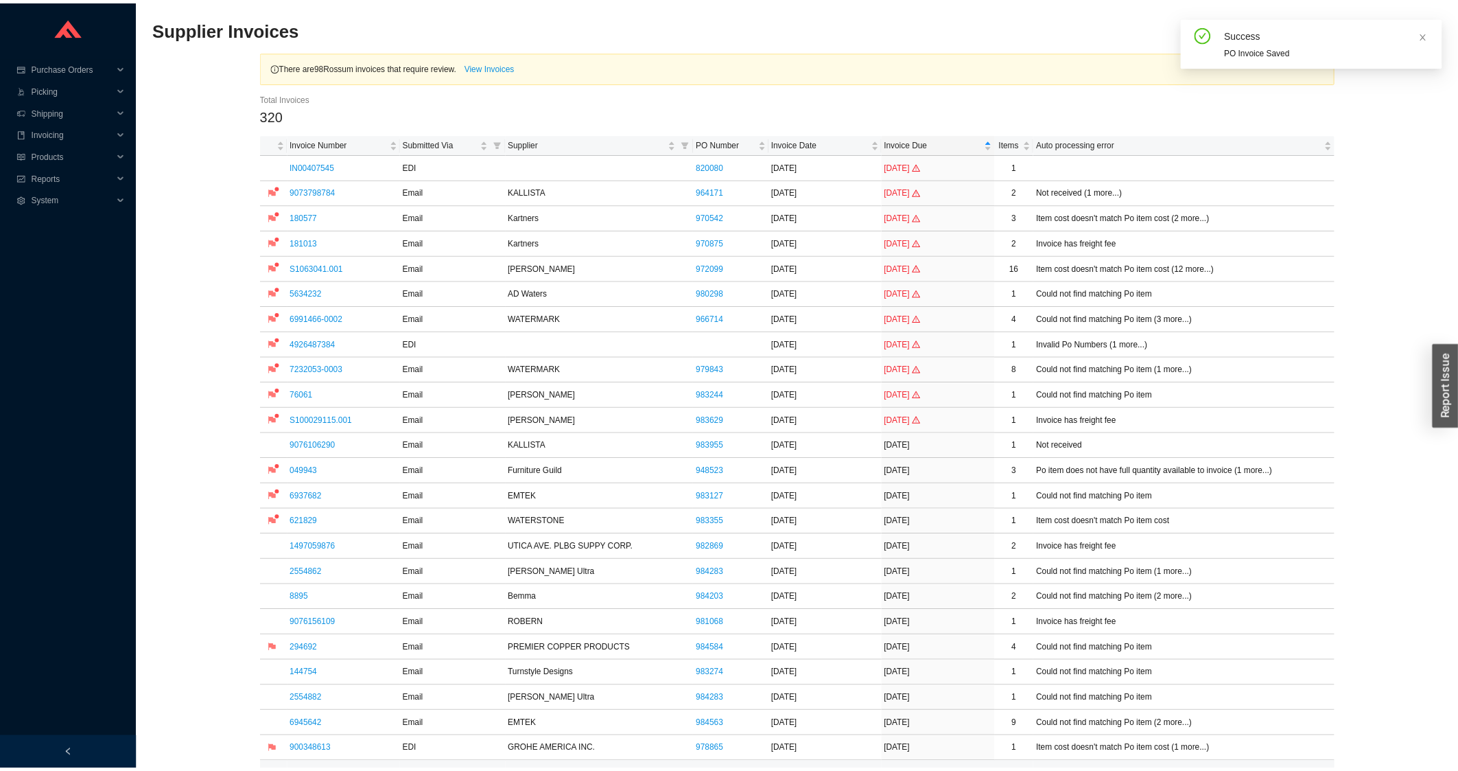
scroll to position [220, 0]
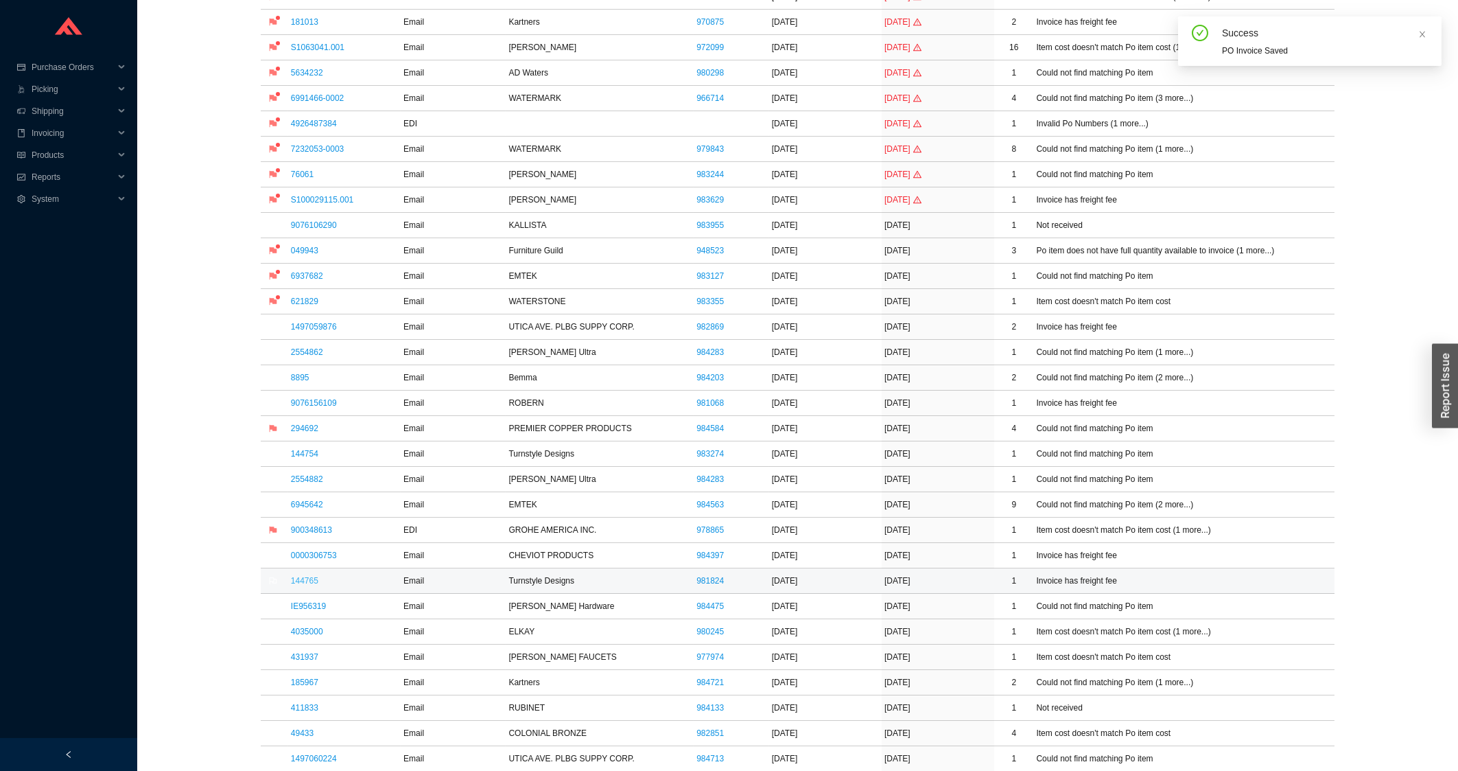
click at [304, 585] on link "144765" at bounding box center [304, 581] width 27 height 10
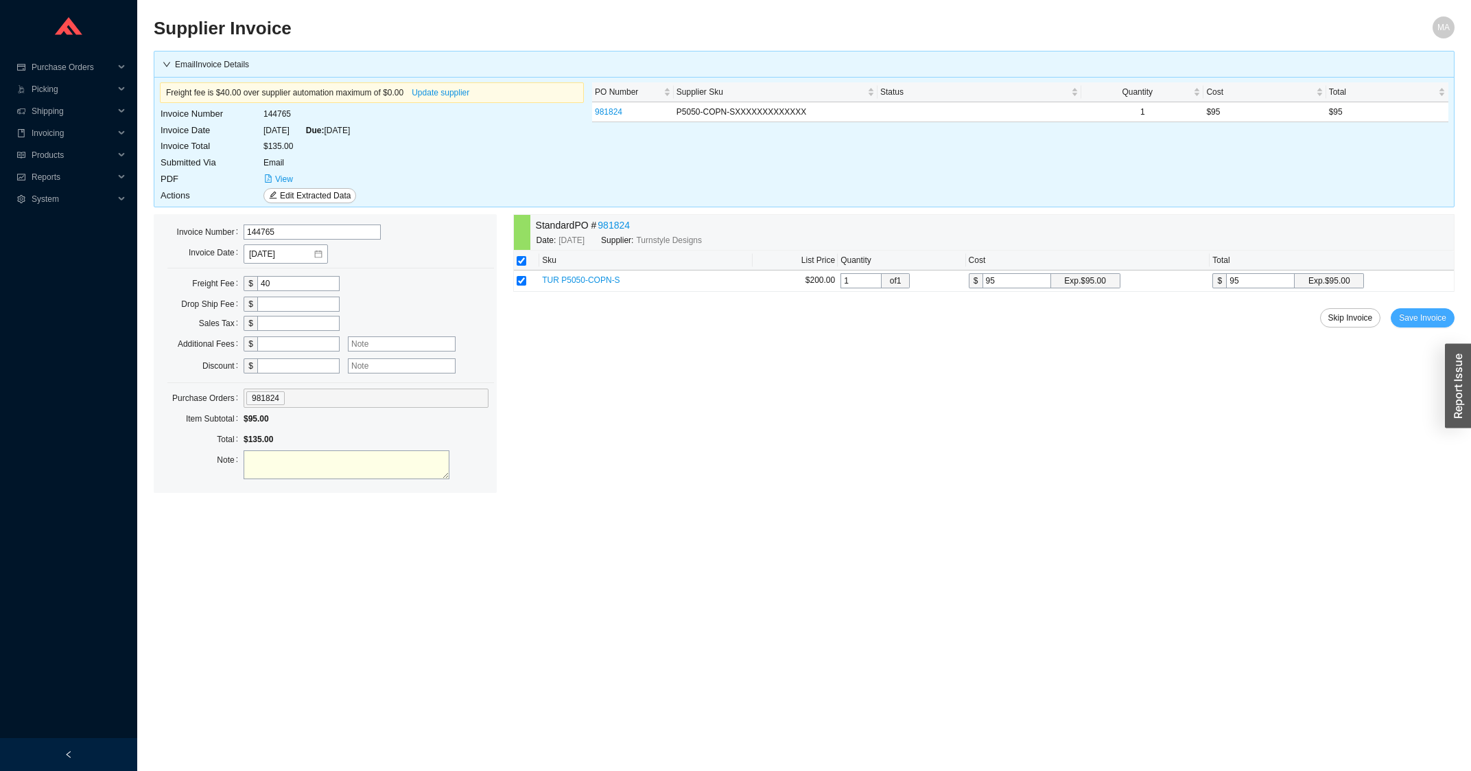
click at [1425, 315] on span "Save Invoice" at bounding box center [1422, 318] width 47 height 14
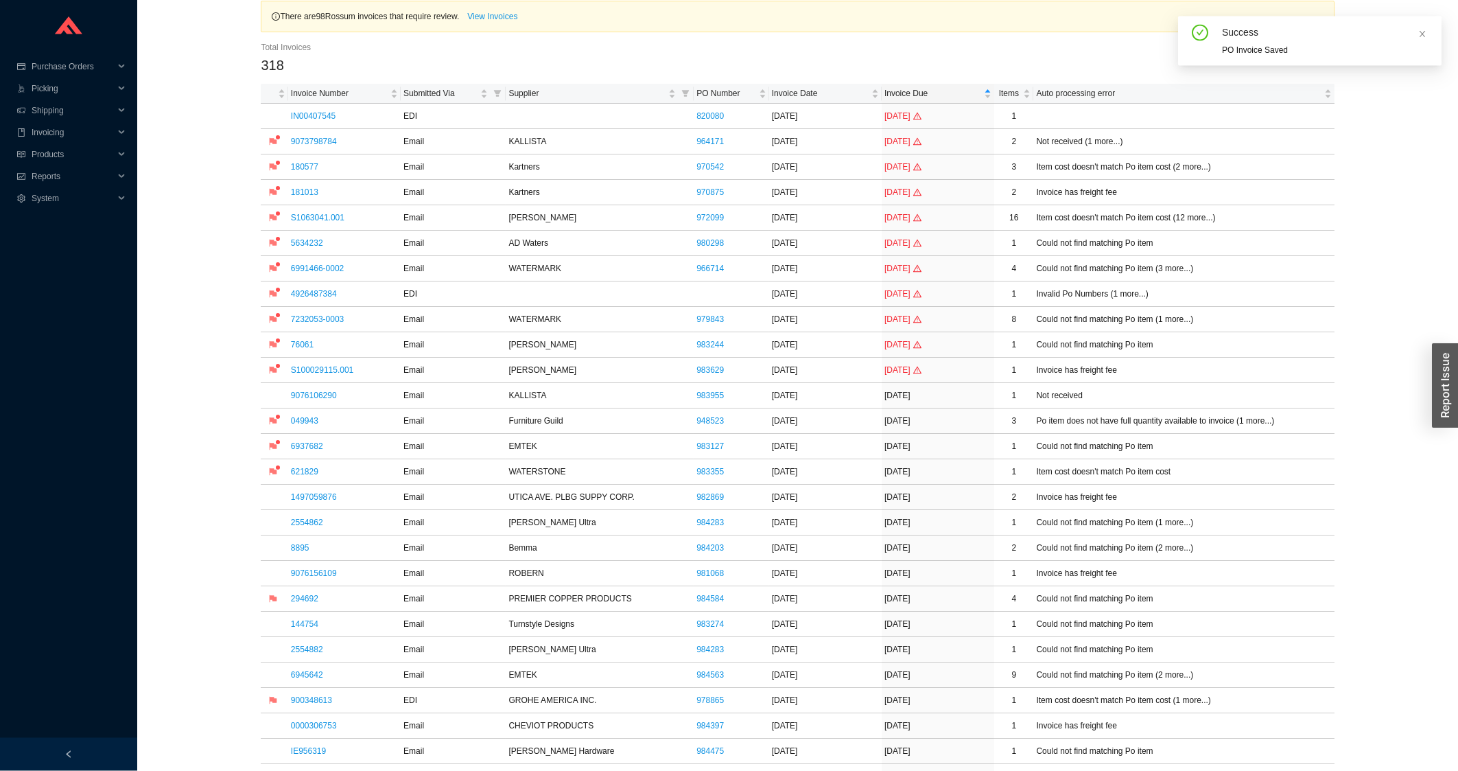
scroll to position [73, 0]
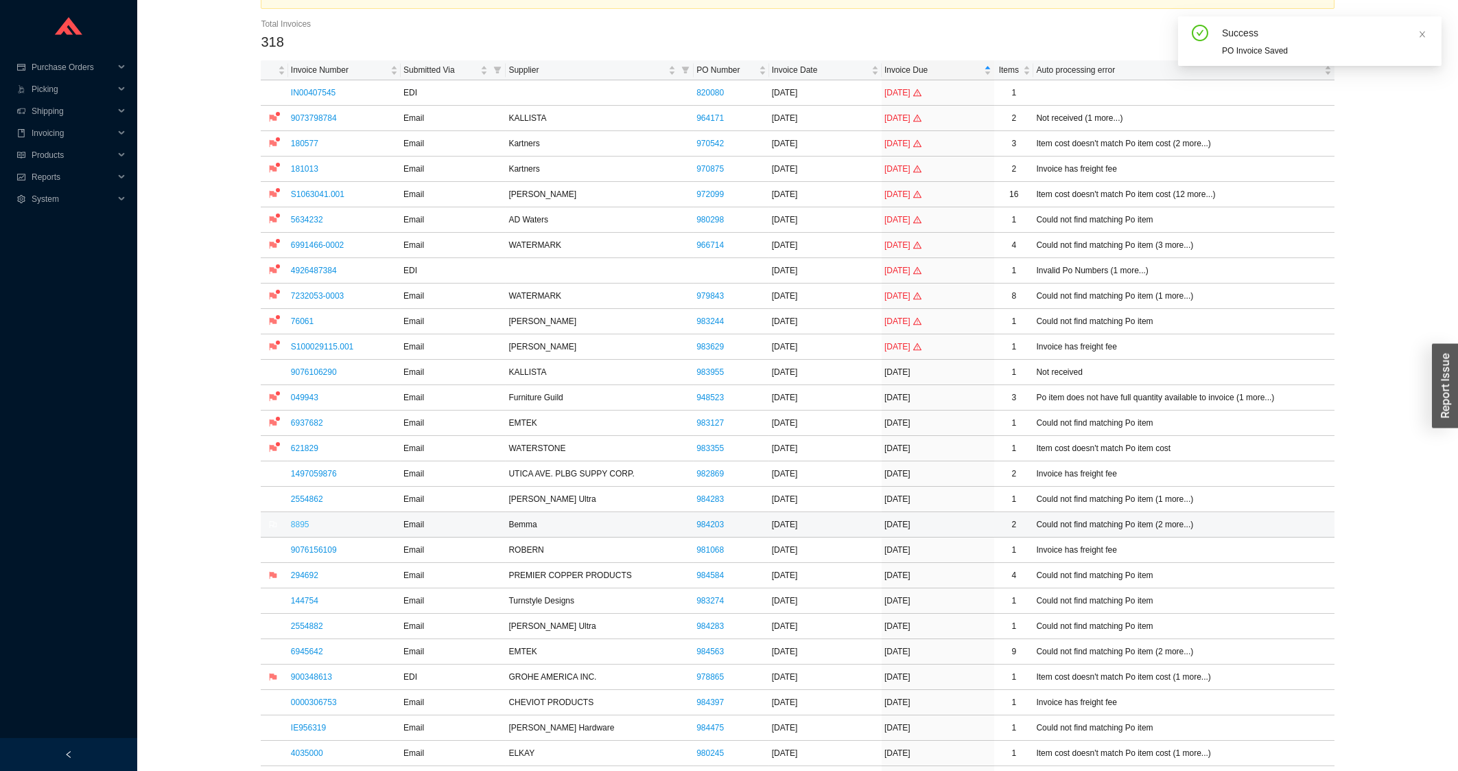
click at [297, 526] on link "8895" at bounding box center [300, 524] width 19 height 10
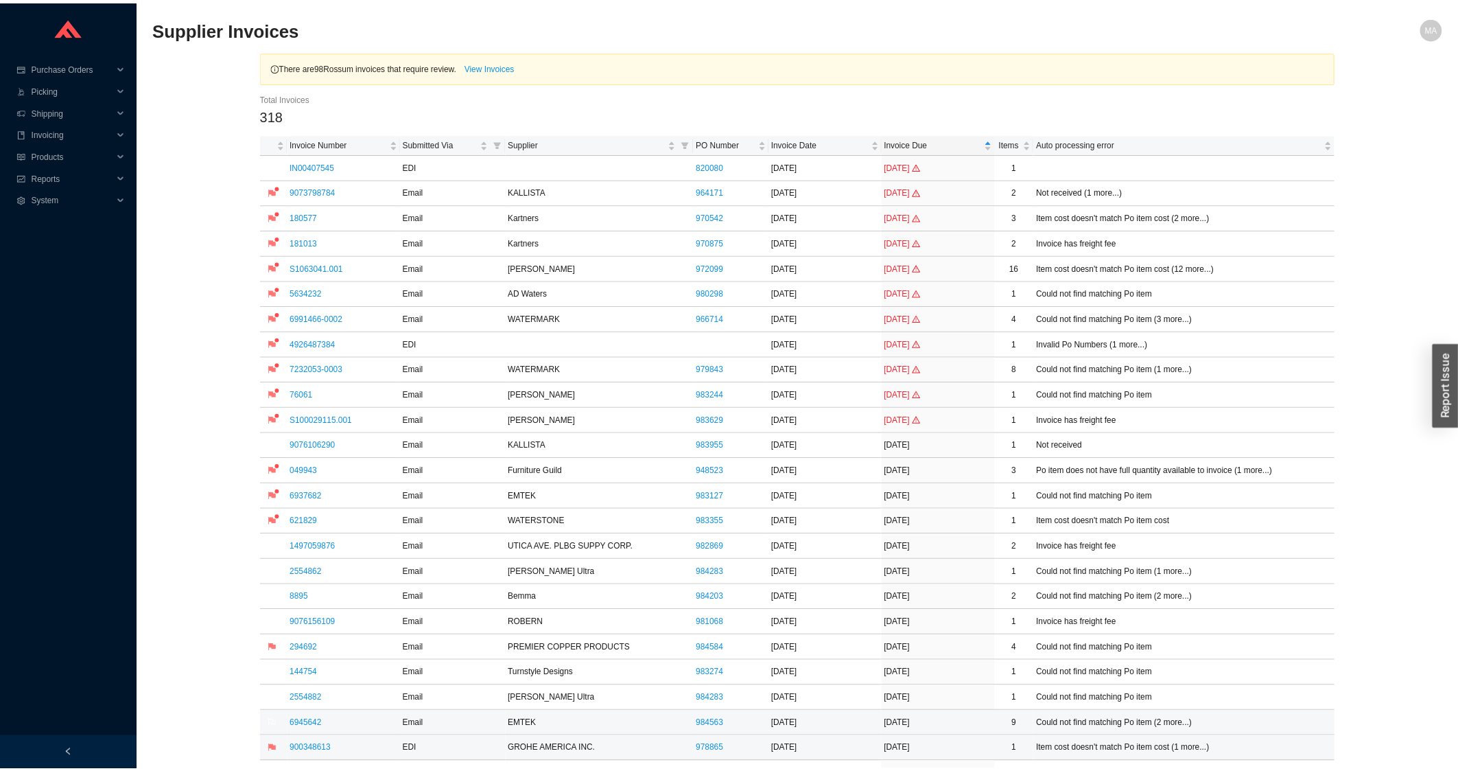
scroll to position [73, 0]
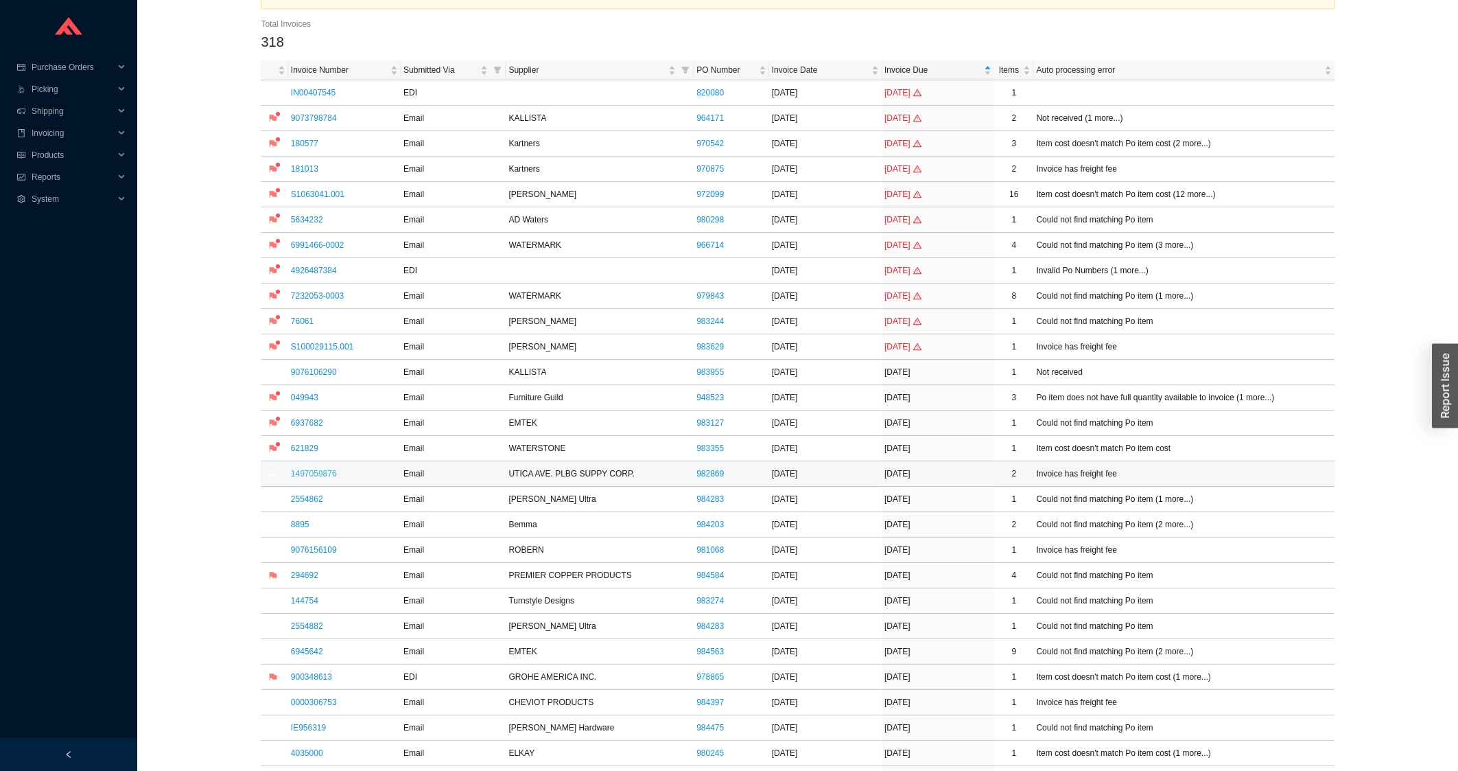
click at [302, 478] on link "1497059876" at bounding box center [314, 474] width 46 height 10
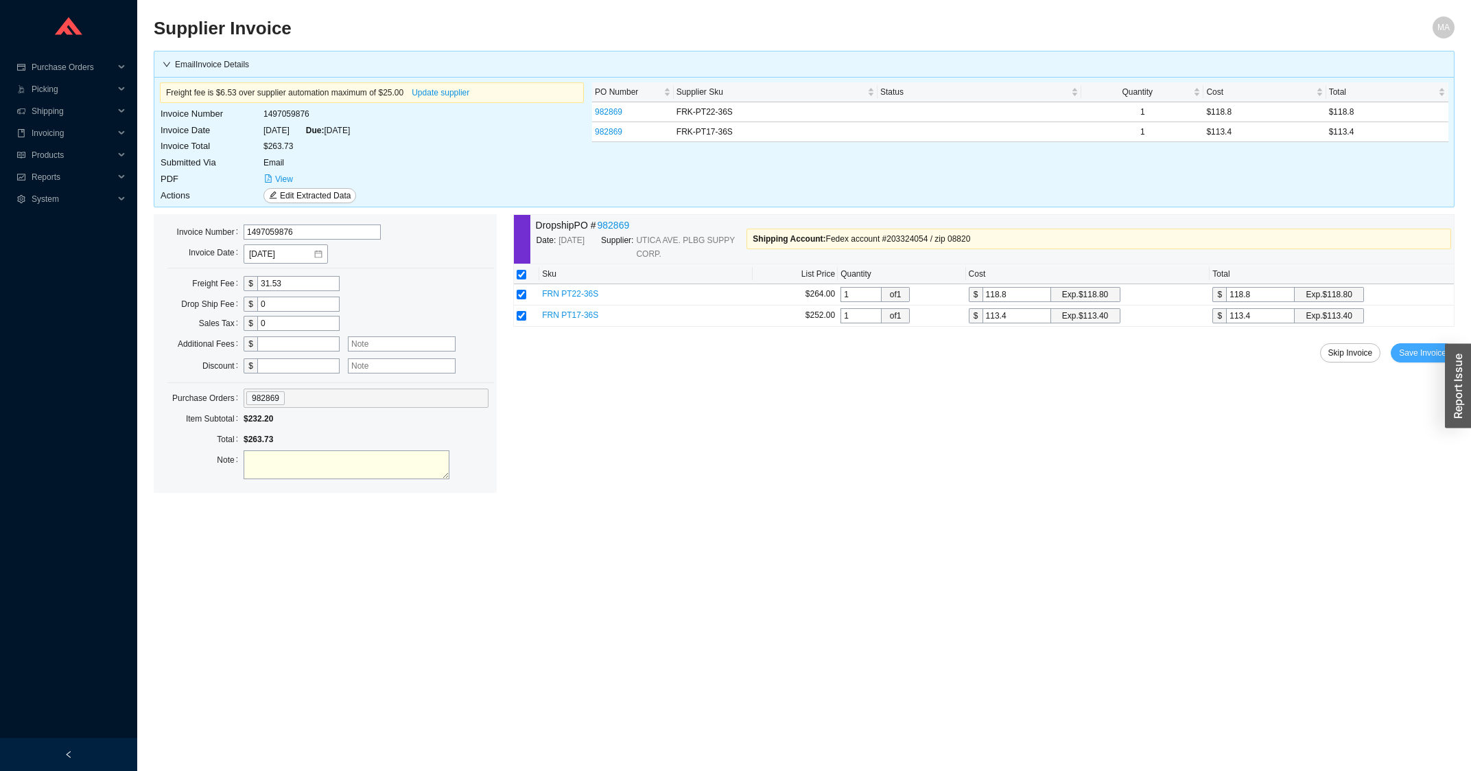
click at [1408, 360] on span "Save Invoice" at bounding box center [1422, 353] width 47 height 14
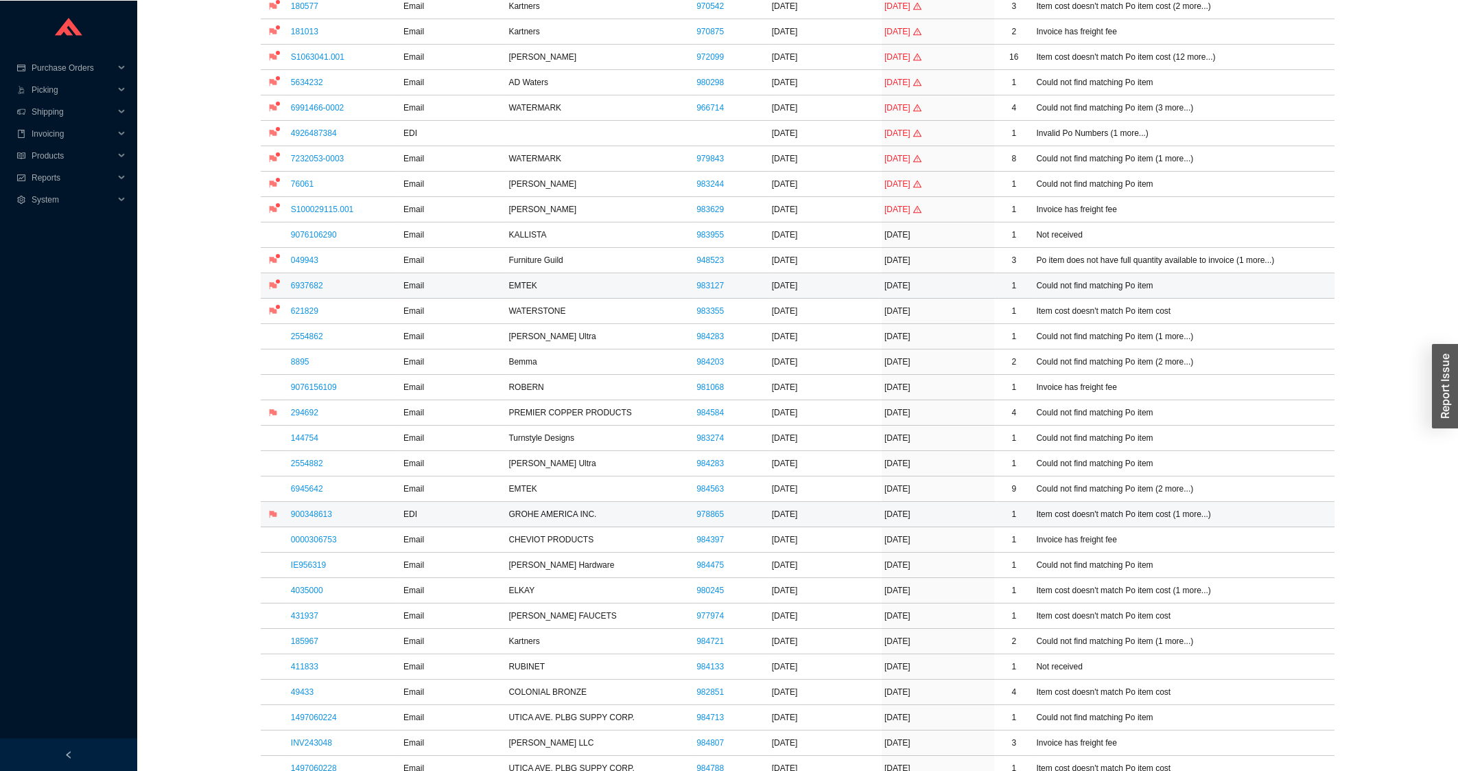
scroll to position [220, 0]
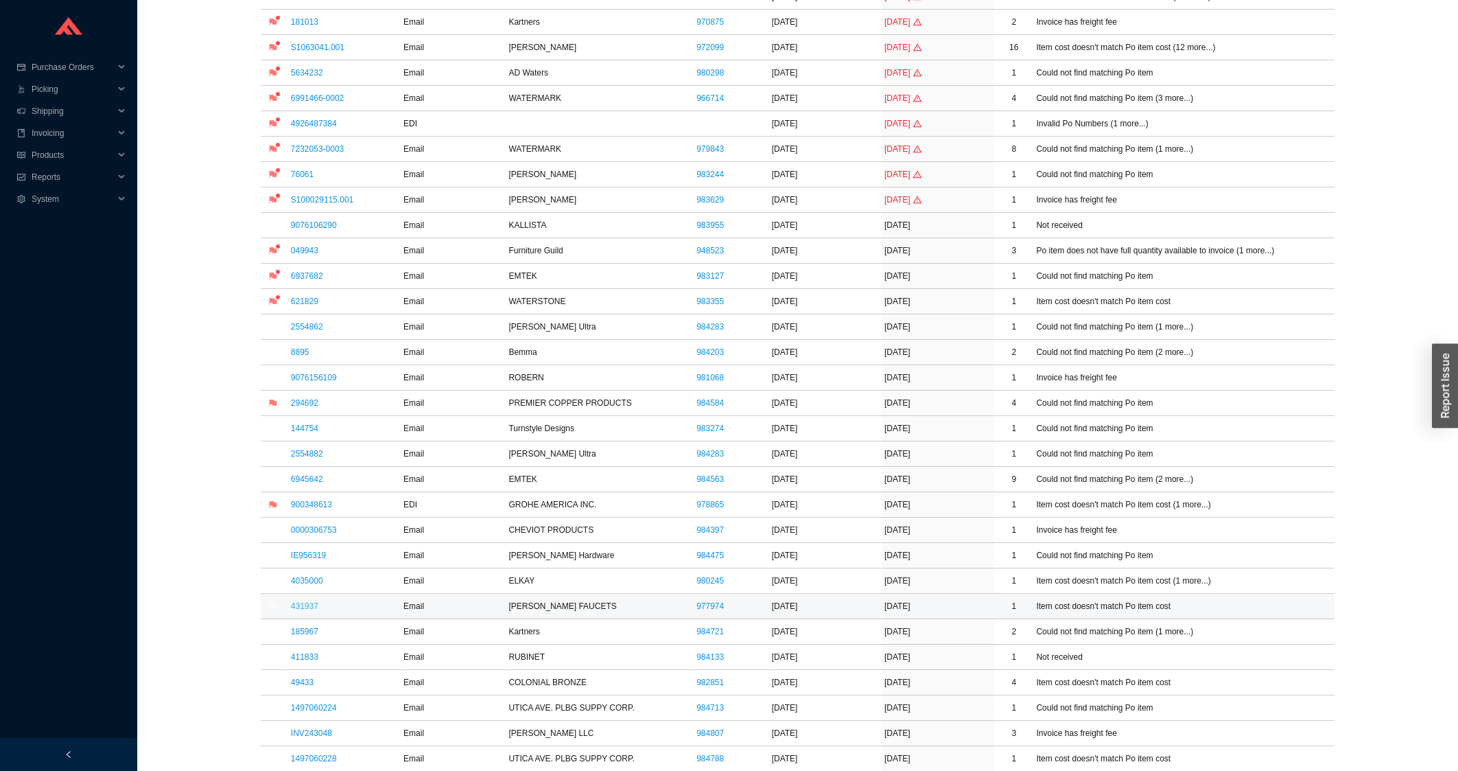
click at [301, 610] on link "431937" at bounding box center [304, 606] width 27 height 10
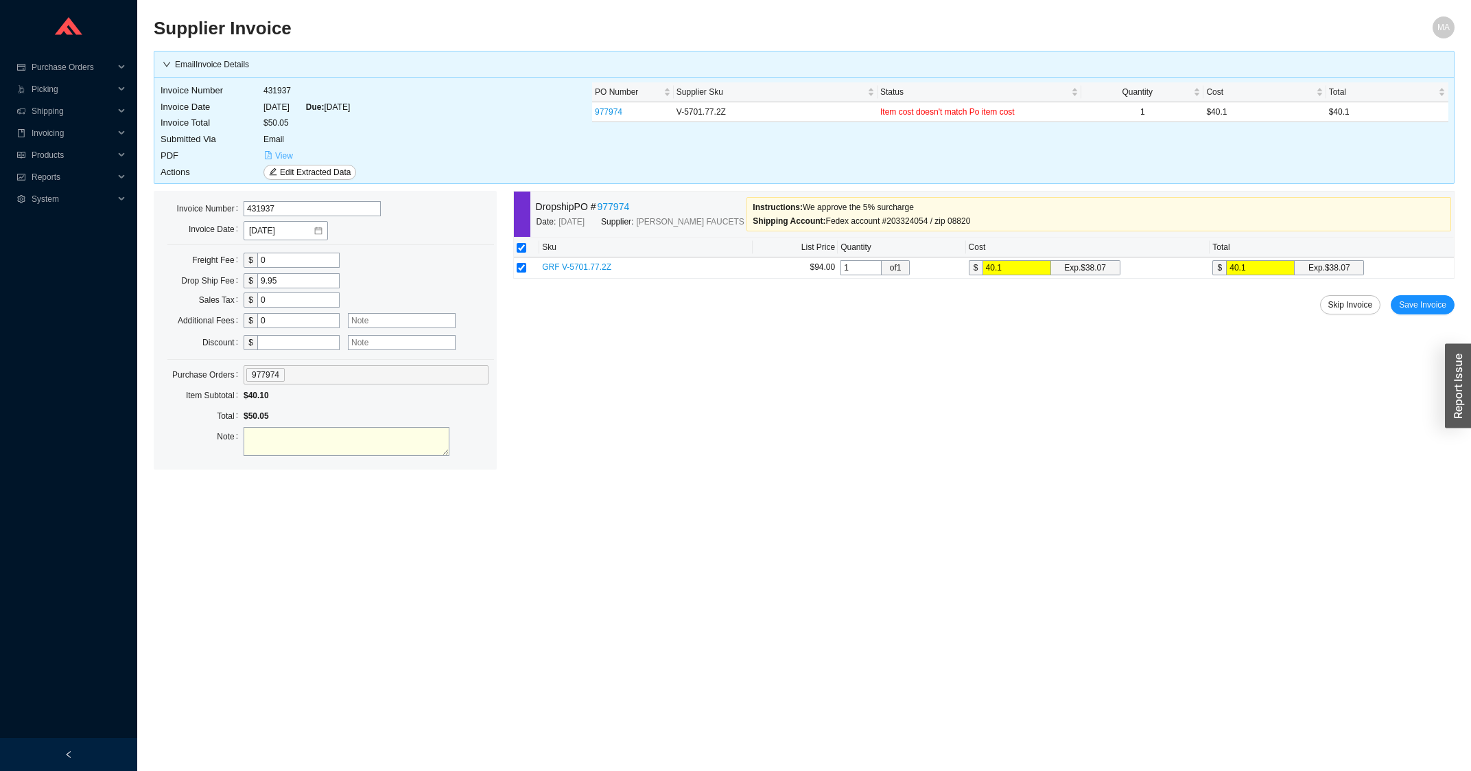
click at [287, 158] on span "View" at bounding box center [284, 156] width 18 height 14
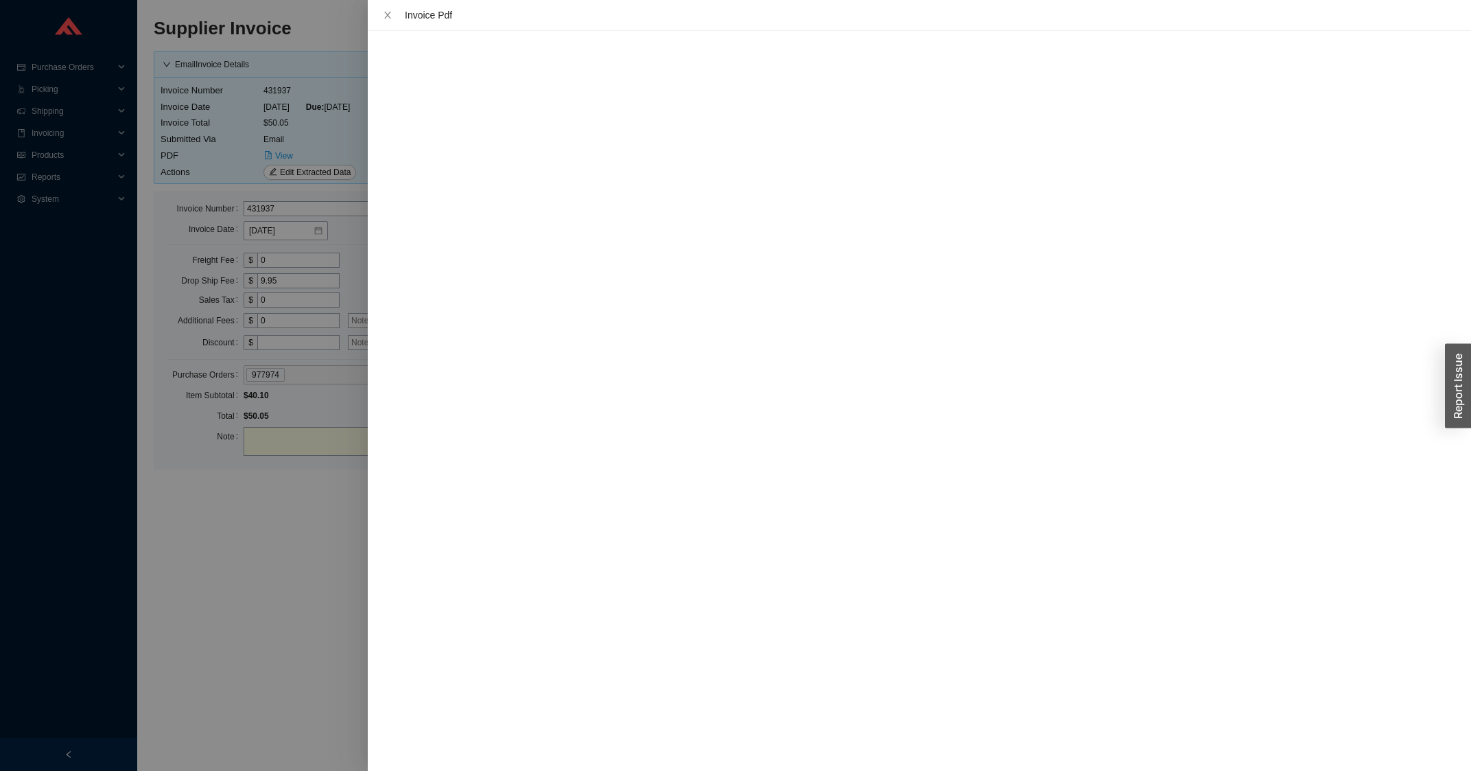
click at [296, 475] on div at bounding box center [735, 385] width 1471 height 771
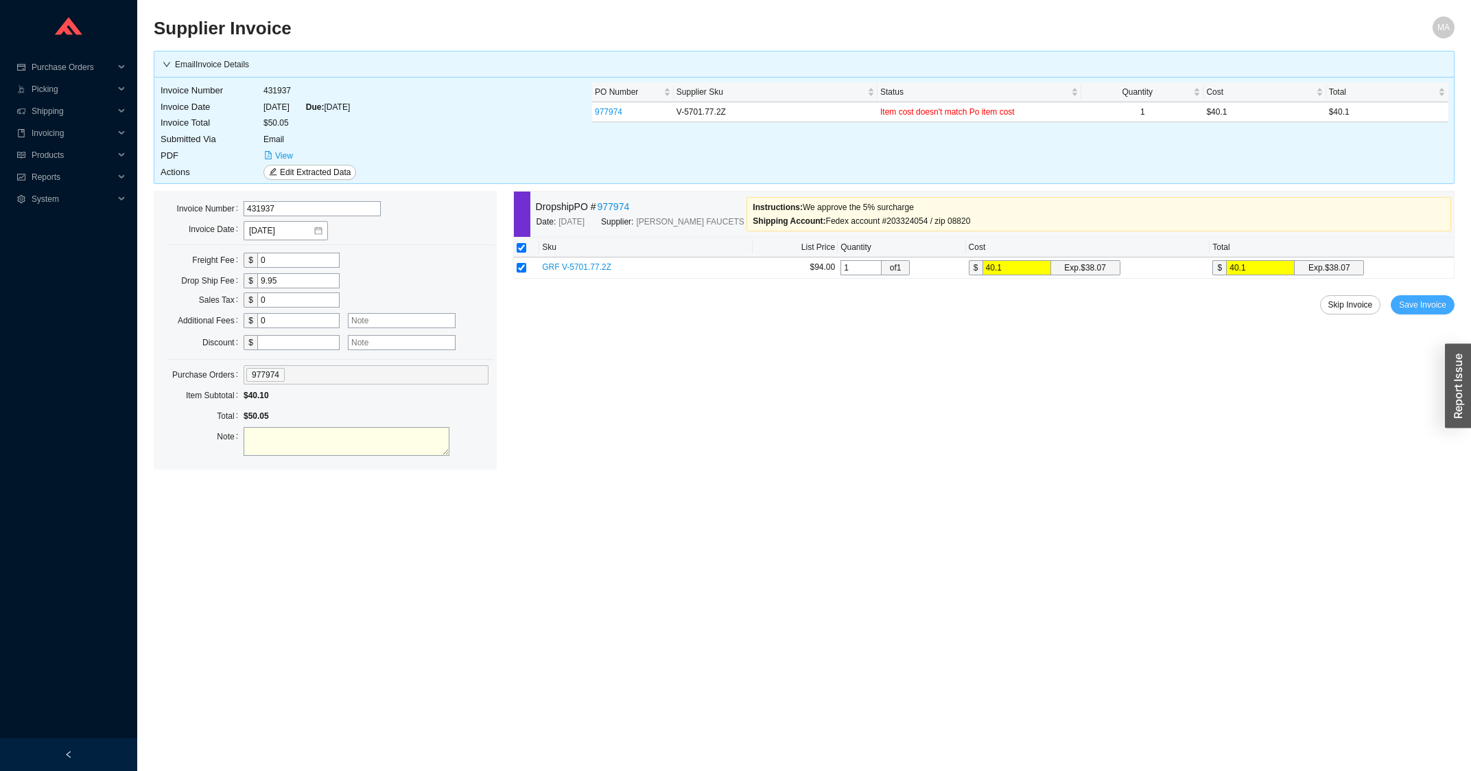
click at [1424, 309] on span "Save Invoice" at bounding box center [1422, 305] width 47 height 14
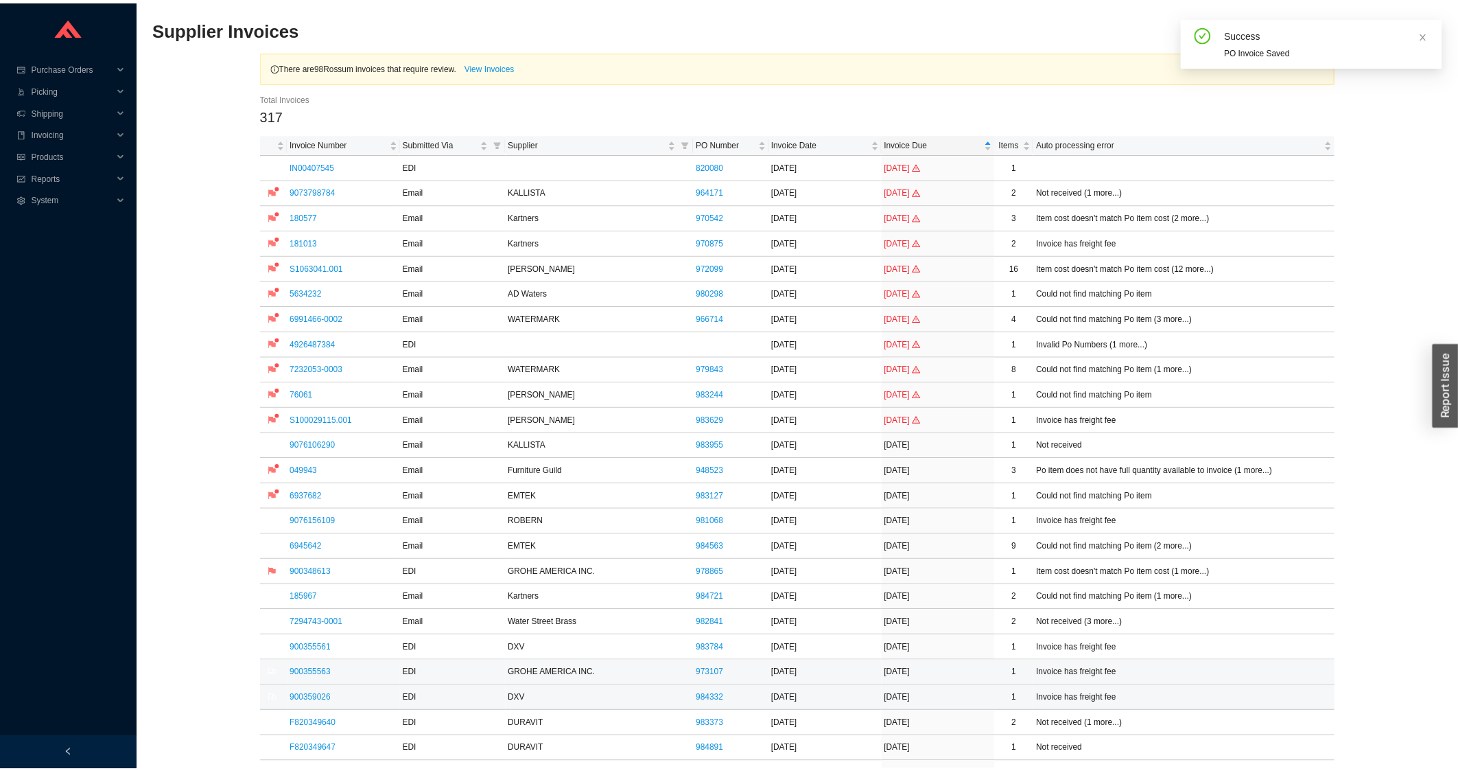
scroll to position [294, 0]
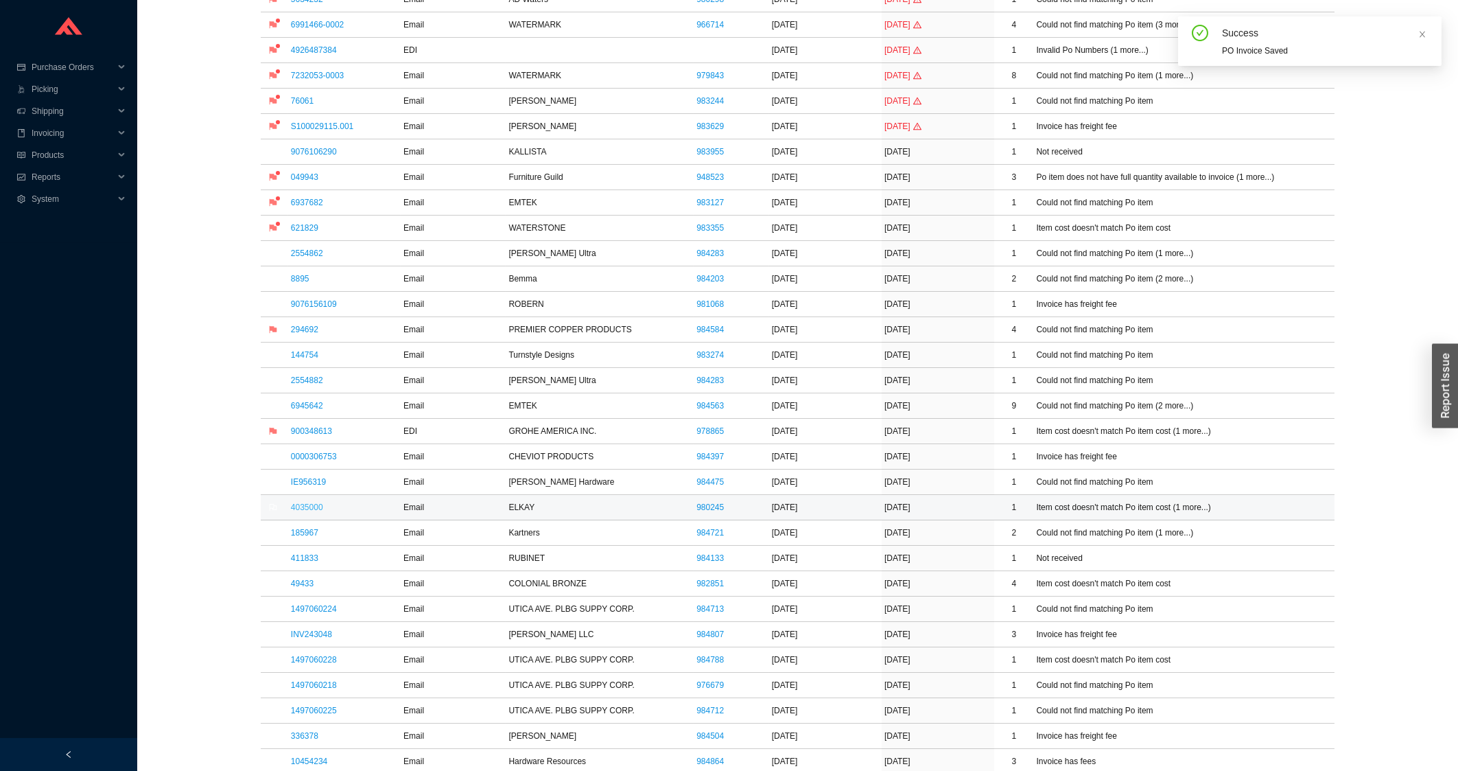
click at [307, 512] on link "4035000" at bounding box center [307, 507] width 32 height 10
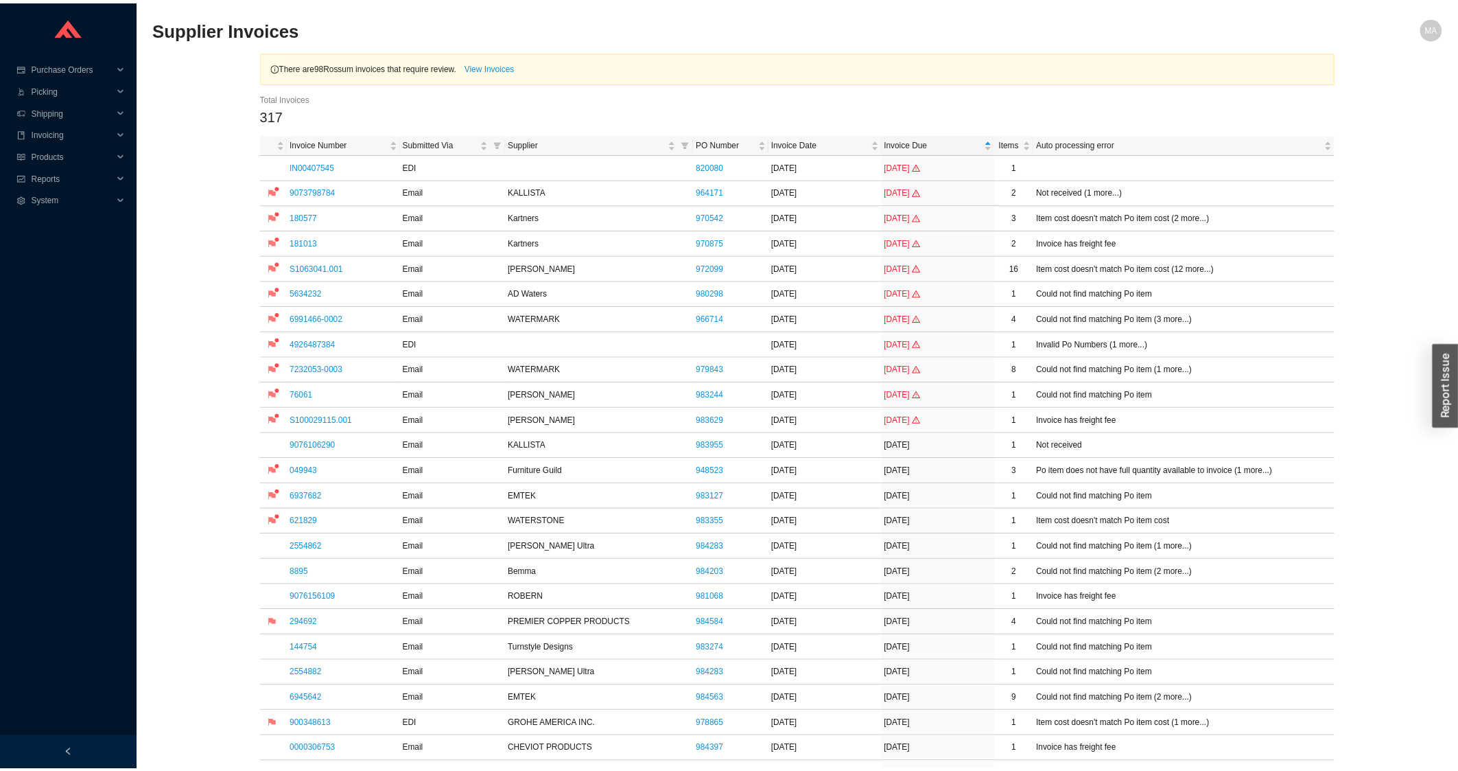
scroll to position [441, 0]
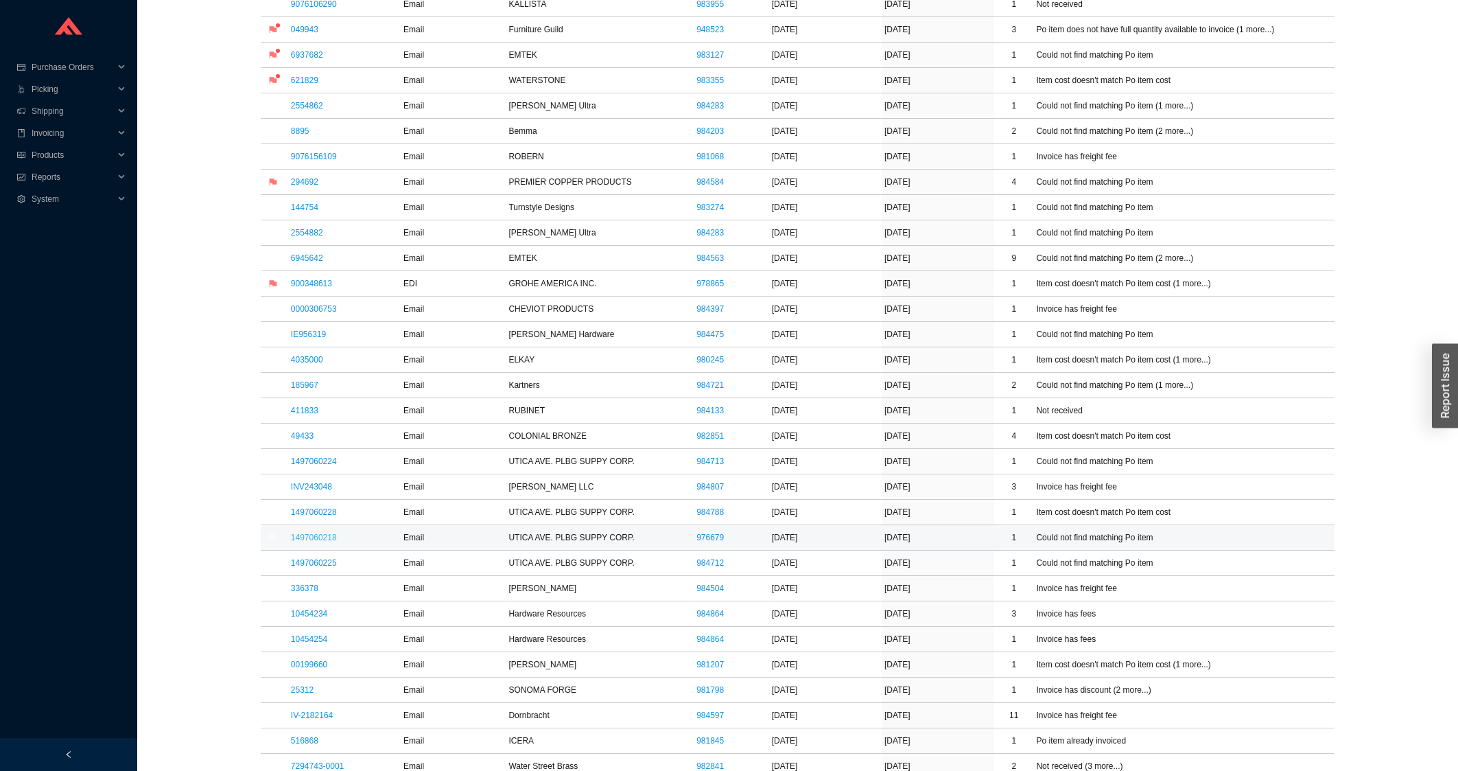
click at [303, 538] on link "1497060218" at bounding box center [314, 537] width 46 height 10
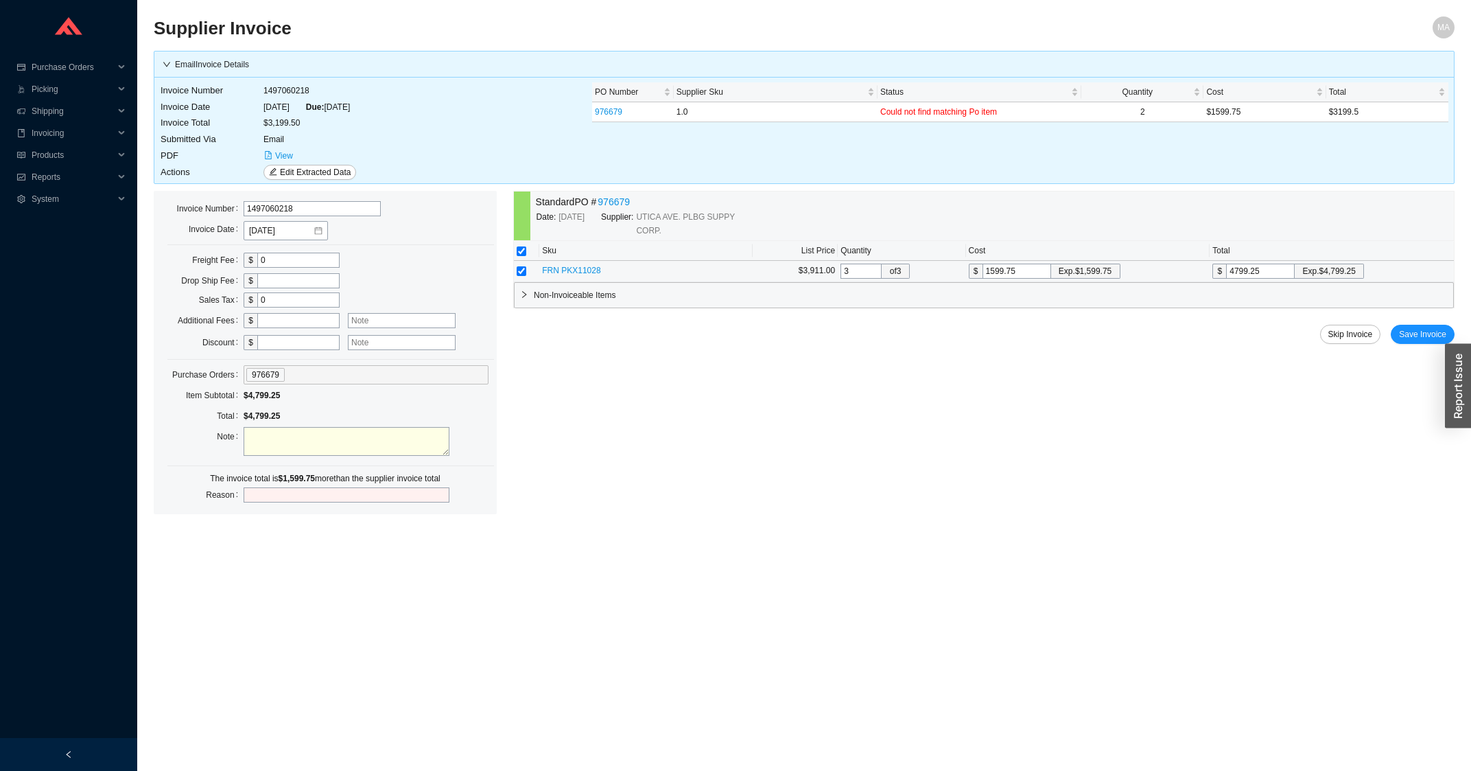
drag, startPoint x: 859, startPoint y: 276, endPoint x: 834, endPoint y: 281, distance: 26.0
click at [841, 279] on input "3" at bounding box center [861, 270] width 41 height 15
type input "2"
type input "3199.5"
type input "2"
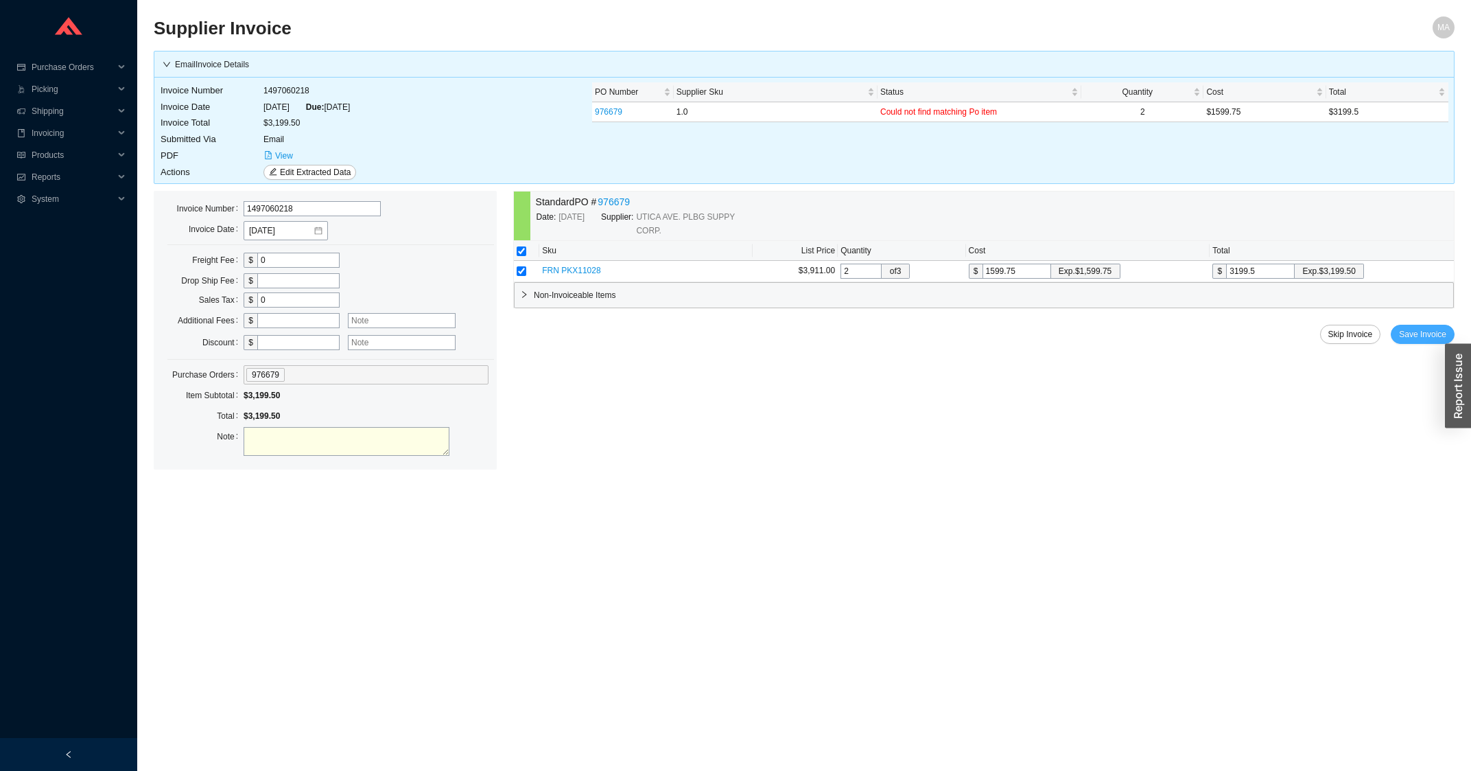
click at [1432, 332] on span "Save Invoice" at bounding box center [1422, 334] width 47 height 14
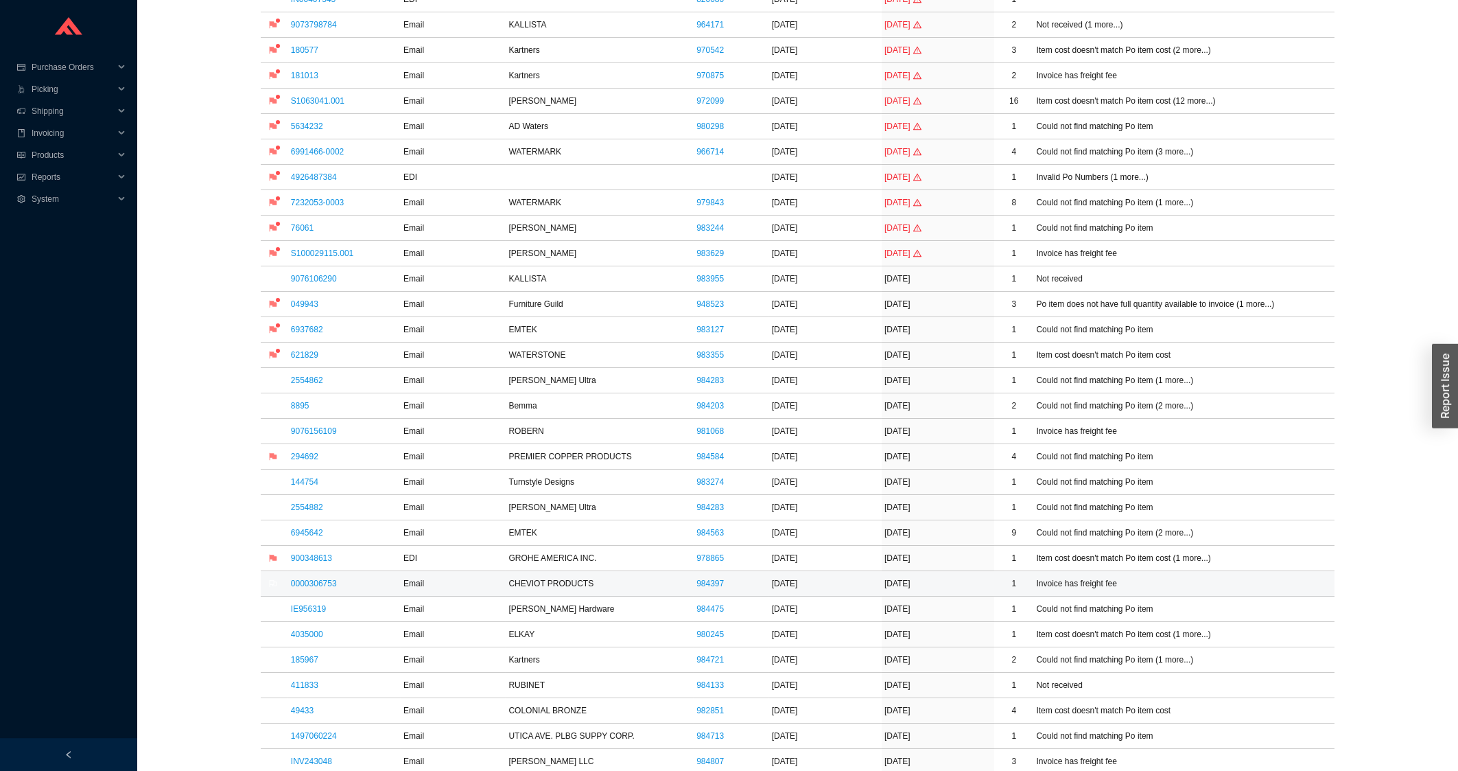
scroll to position [294, 0]
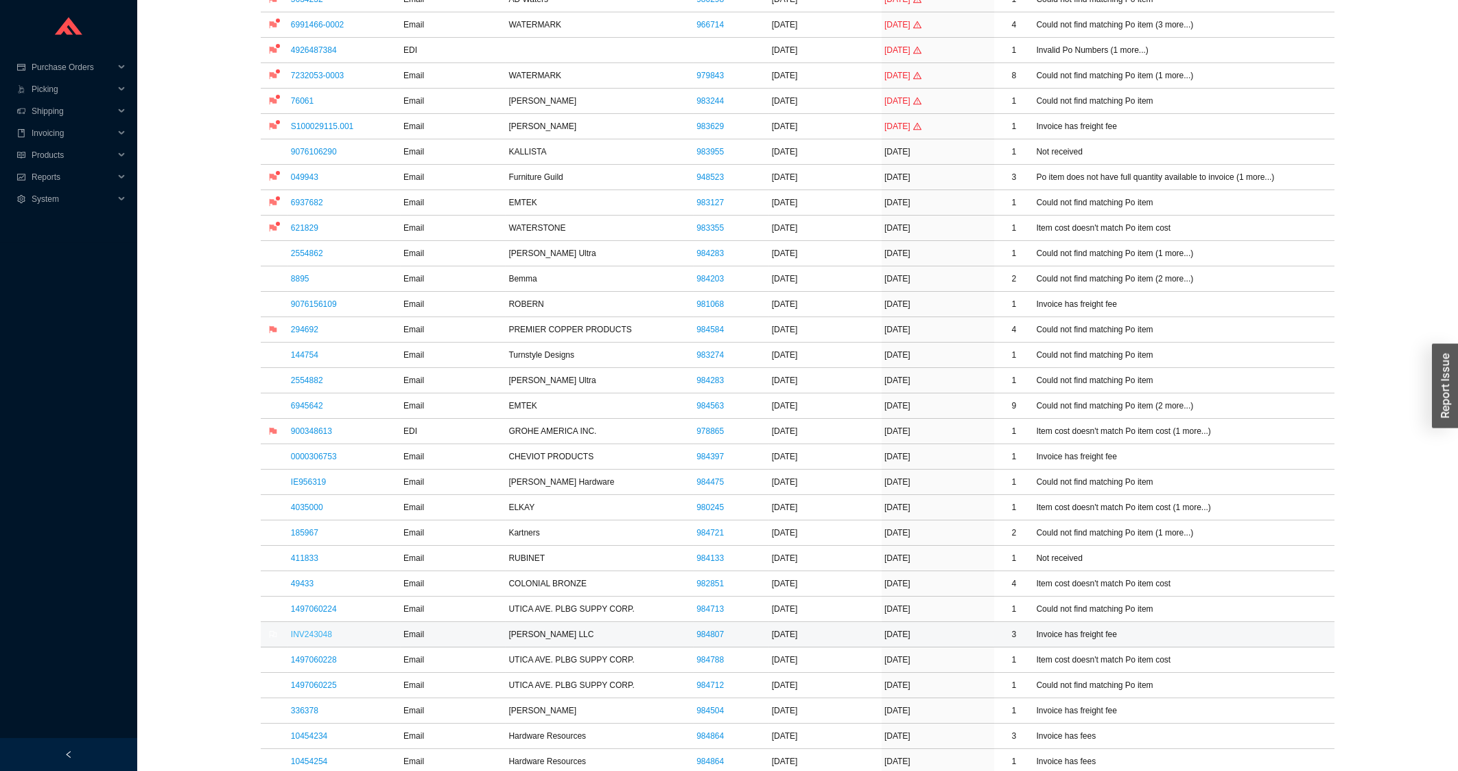
click at [325, 632] on link "INV243048" at bounding box center [311, 634] width 41 height 10
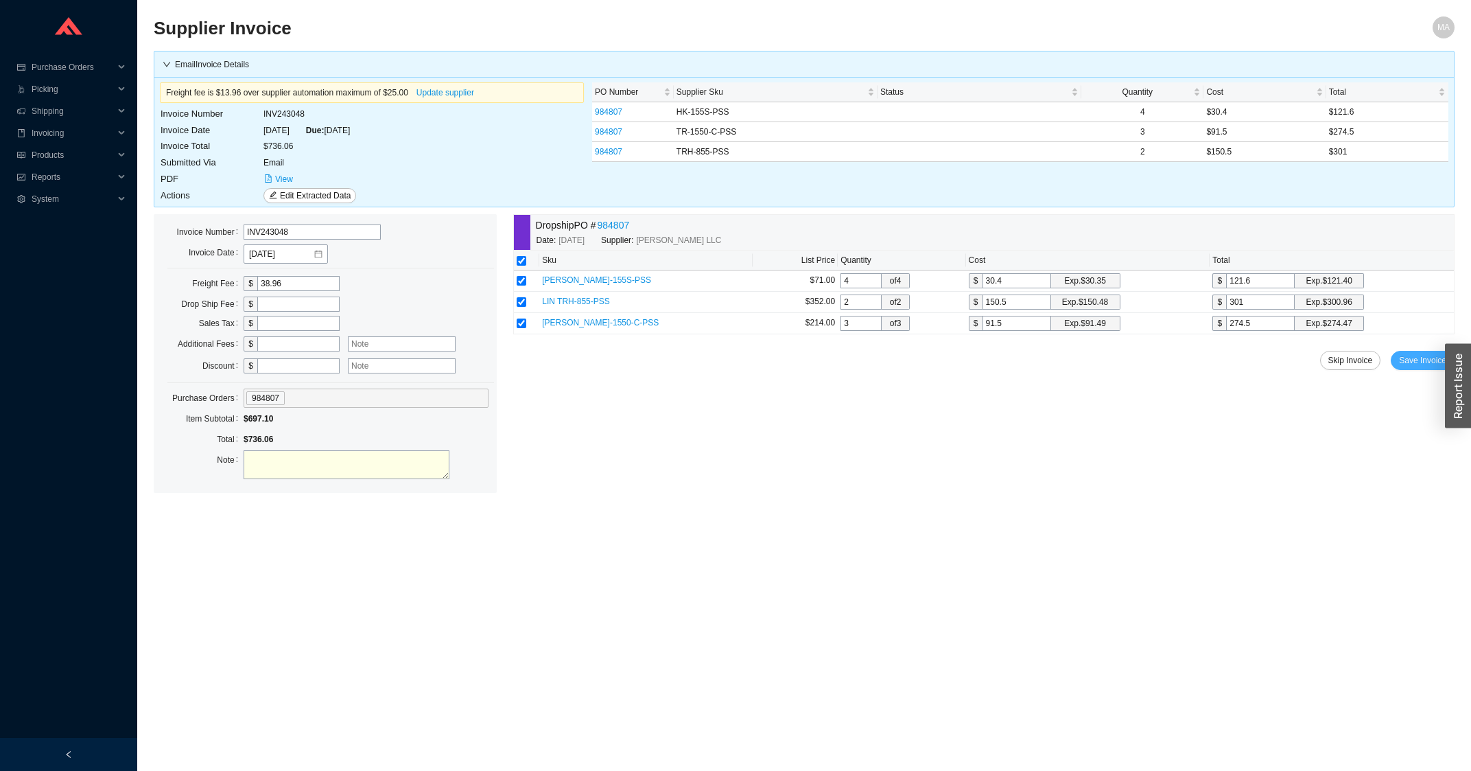
click at [1411, 363] on span "Save Invoice" at bounding box center [1422, 360] width 47 height 14
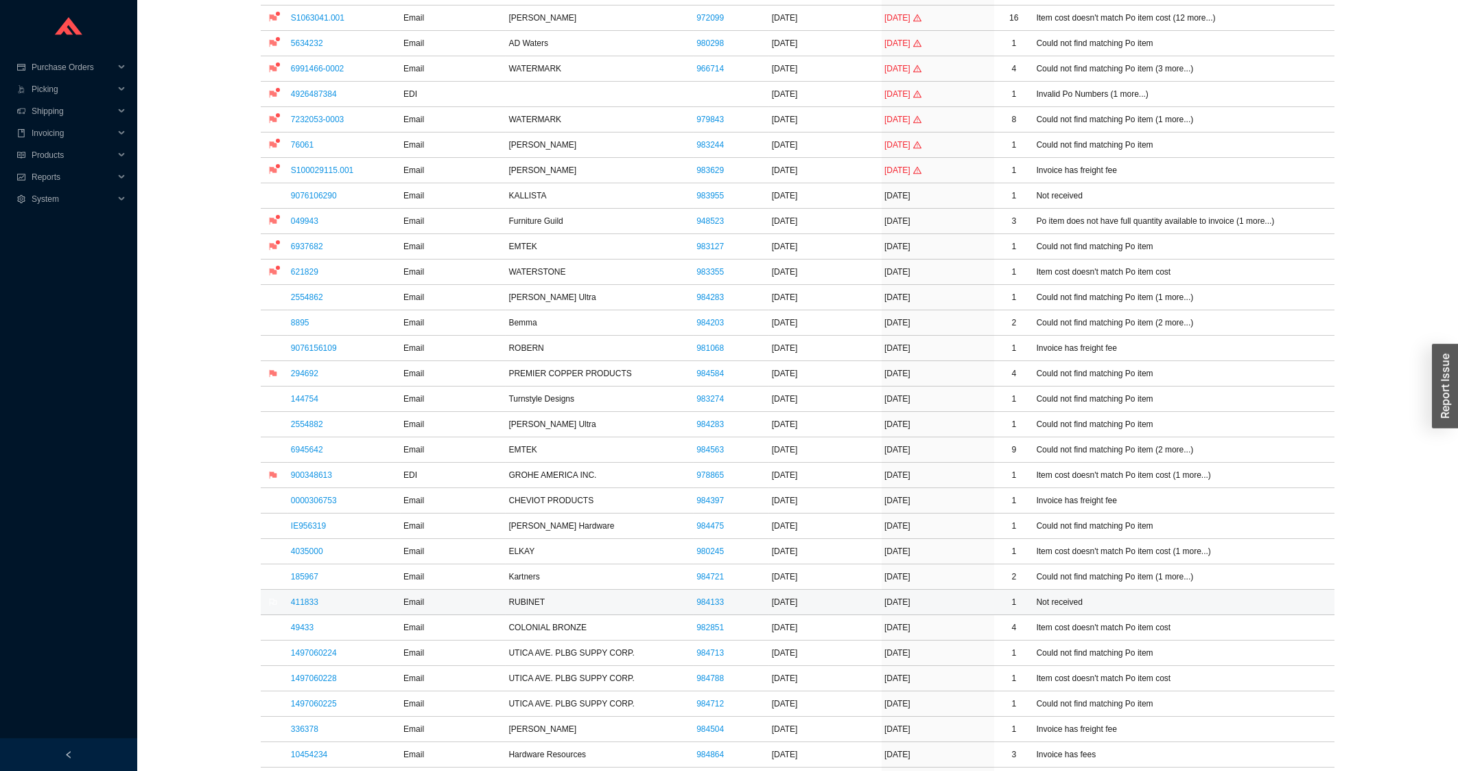
scroll to position [294, 0]
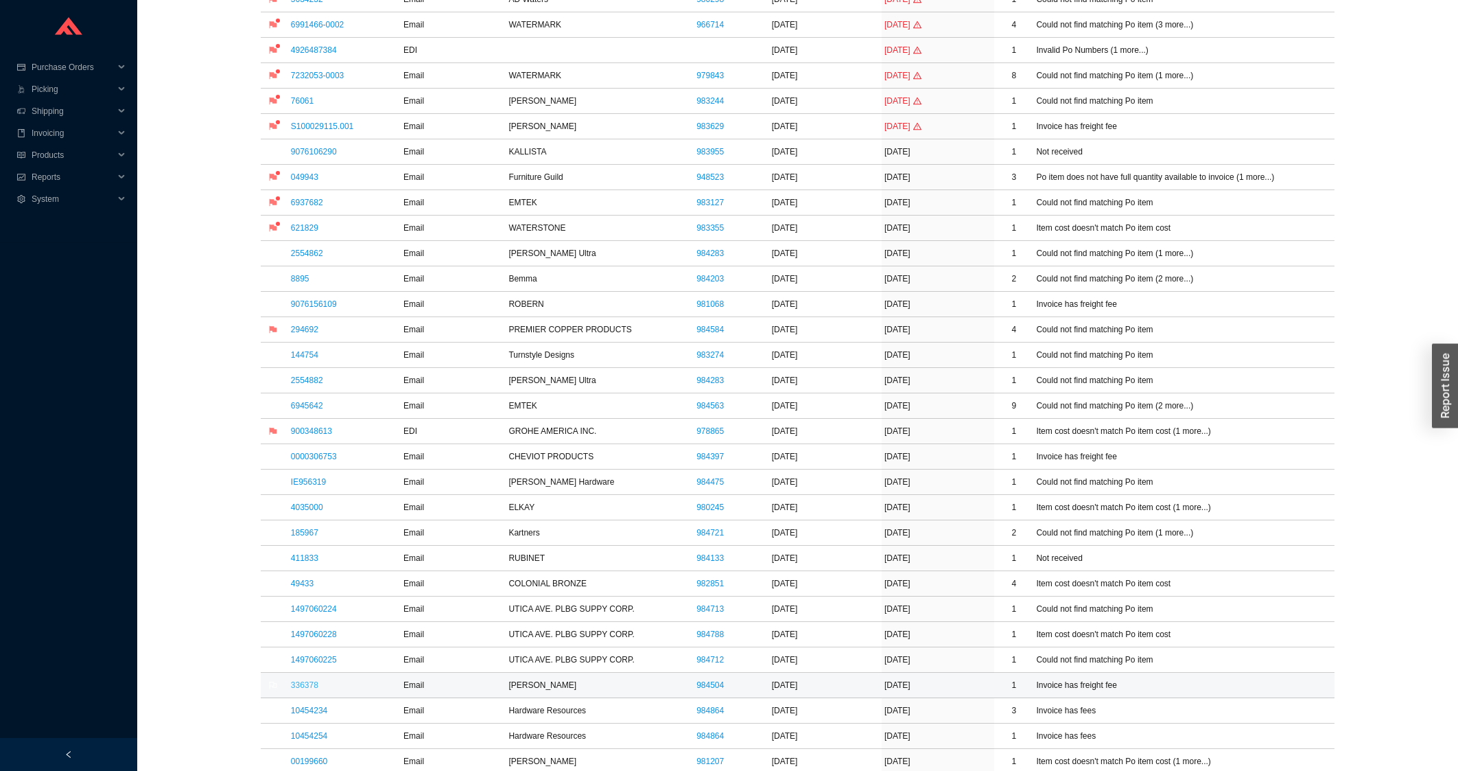
click at [312, 688] on link "336378" at bounding box center [304, 685] width 27 height 10
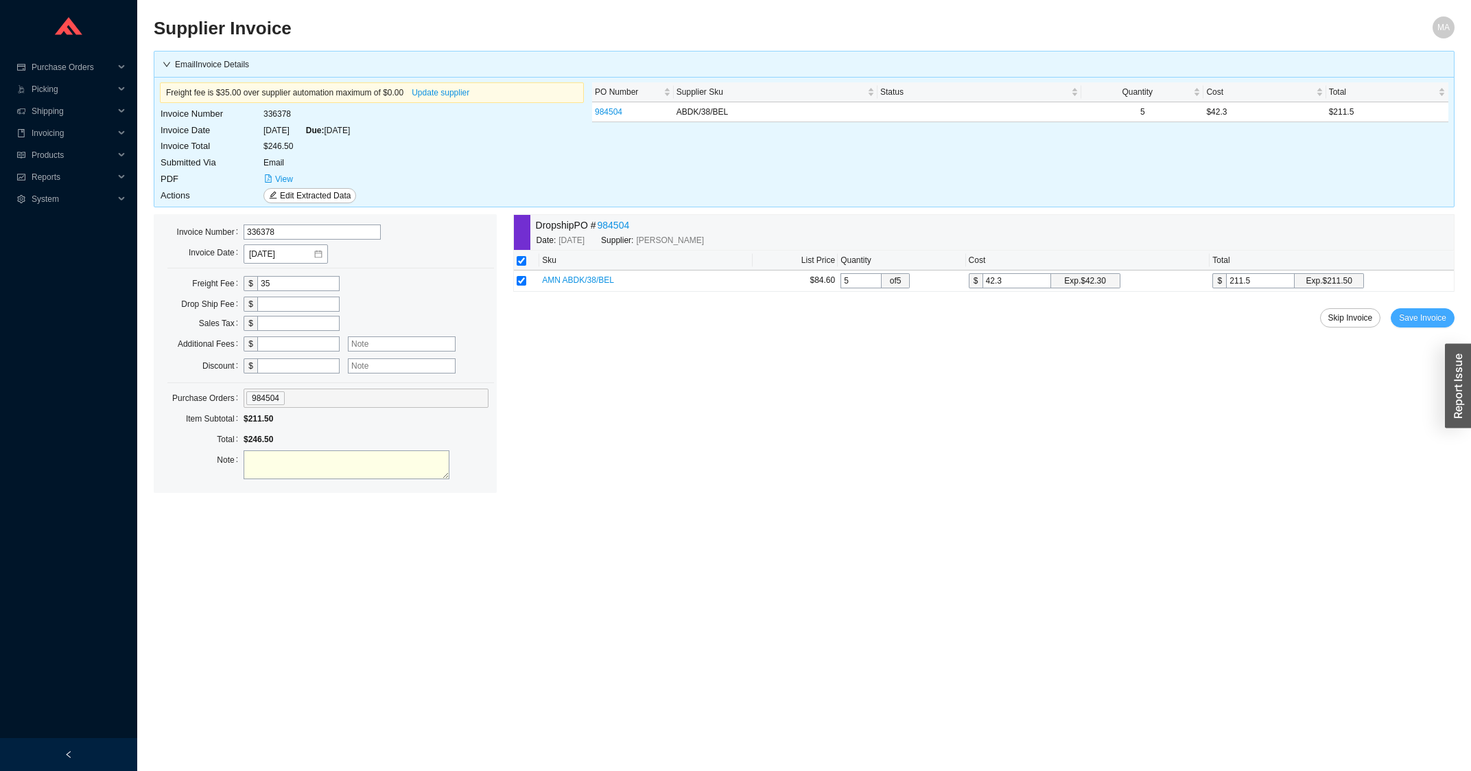
click at [1427, 327] on button "Save Invoice" at bounding box center [1423, 317] width 64 height 19
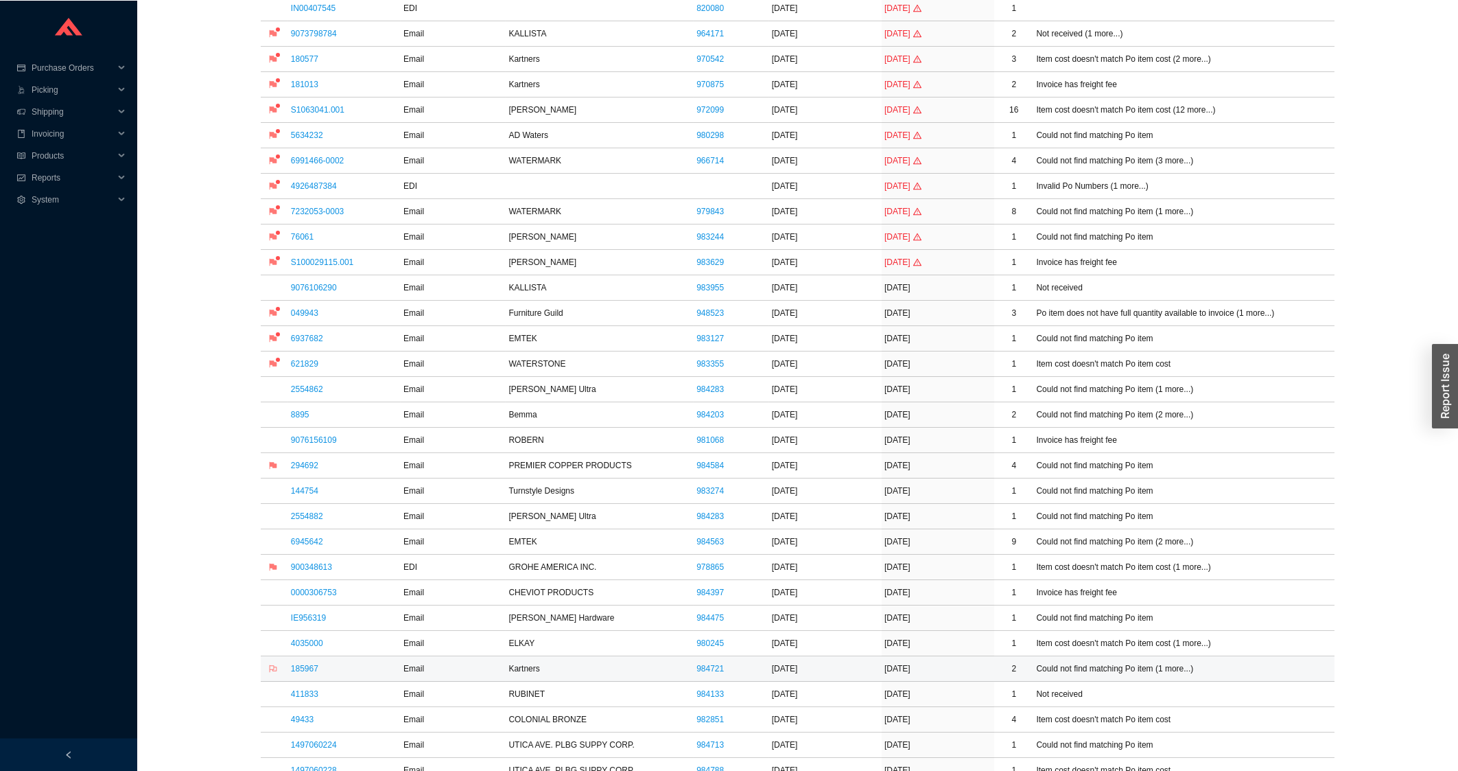
scroll to position [294, 0]
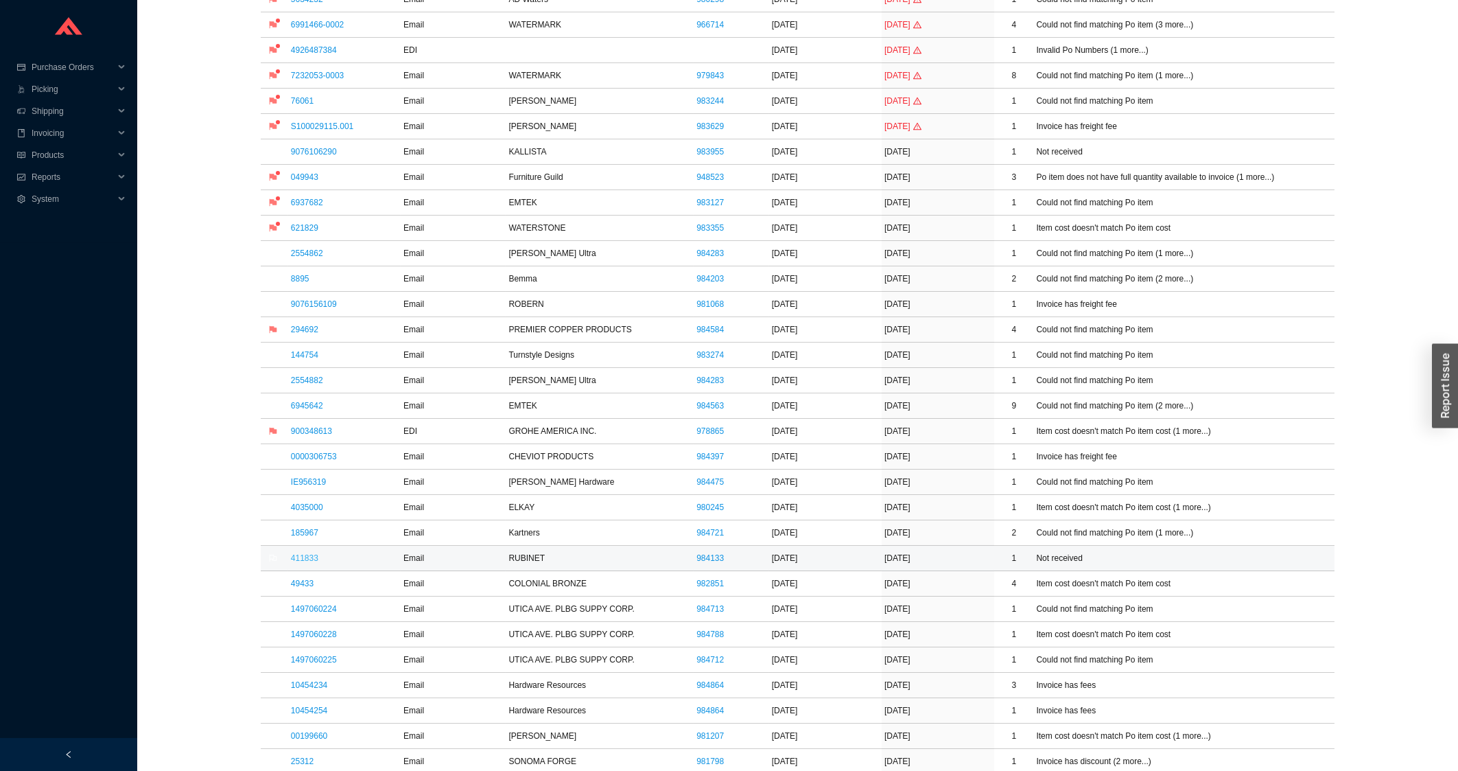
click at [307, 563] on link "411833" at bounding box center [304, 558] width 27 height 10
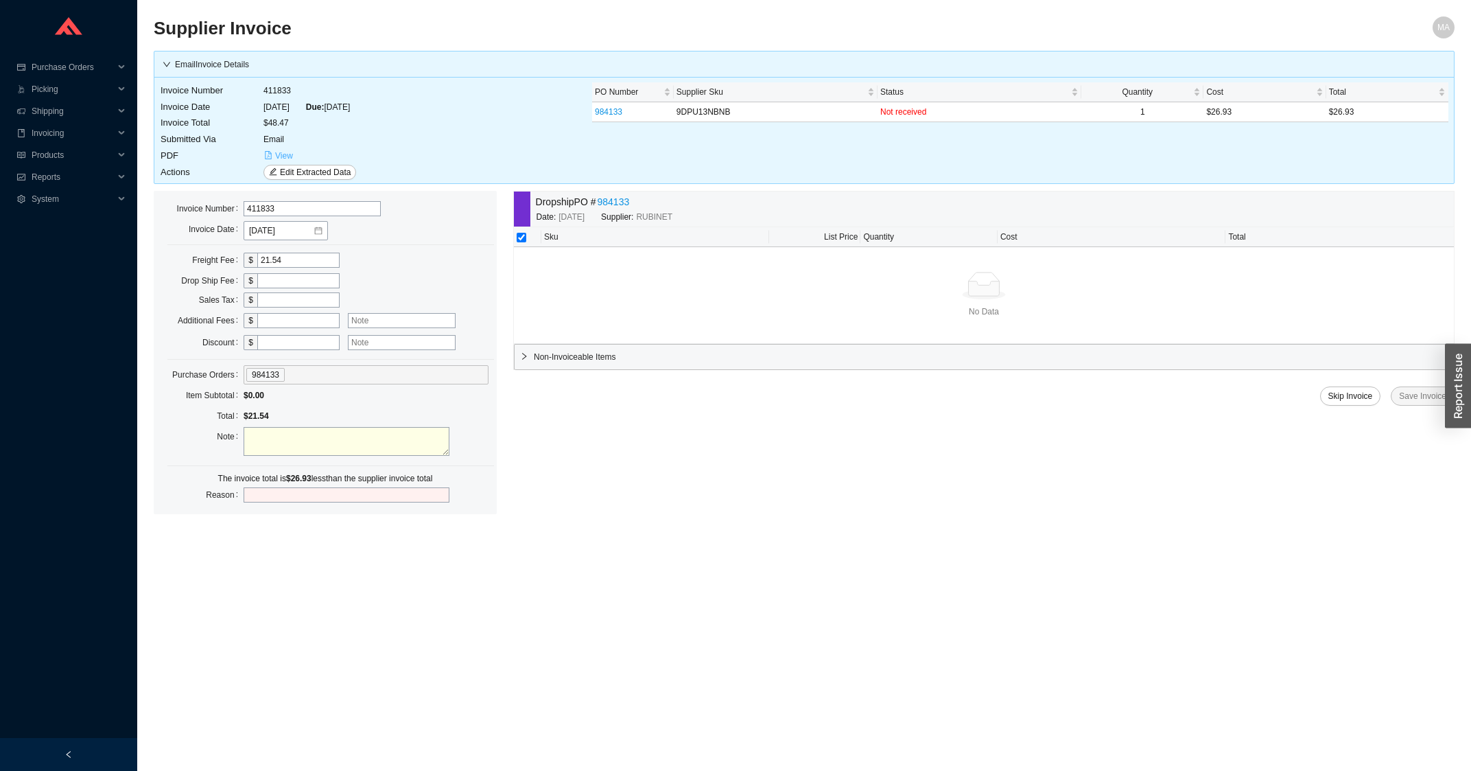
click at [274, 155] on button "View" at bounding box center [278, 155] width 30 height 15
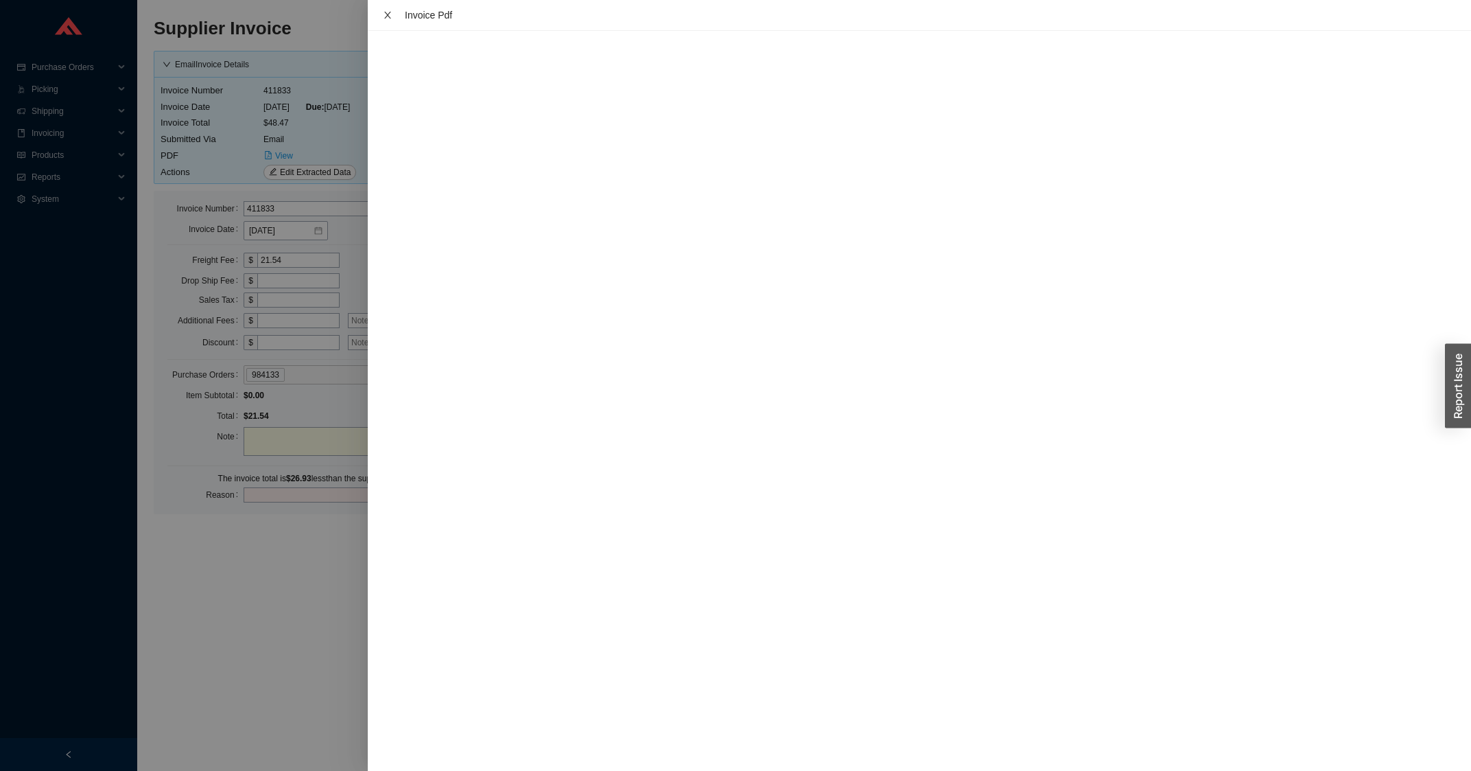
drag, startPoint x: 380, startPoint y: 15, endPoint x: 412, endPoint y: 22, distance: 32.3
click at [380, 16] on button "Close" at bounding box center [388, 15] width 18 height 11
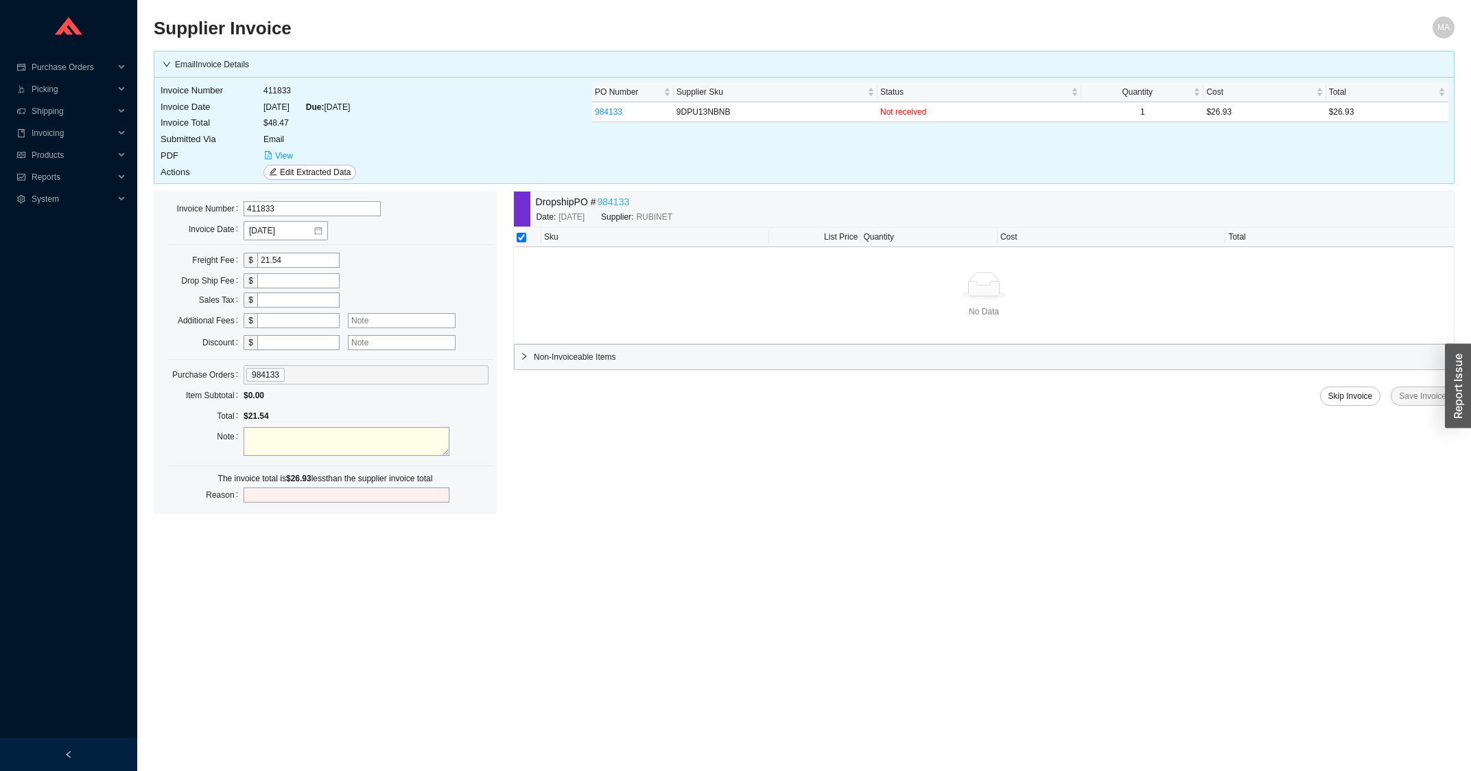
click at [616, 197] on link "984133" at bounding box center [614, 202] width 32 height 16
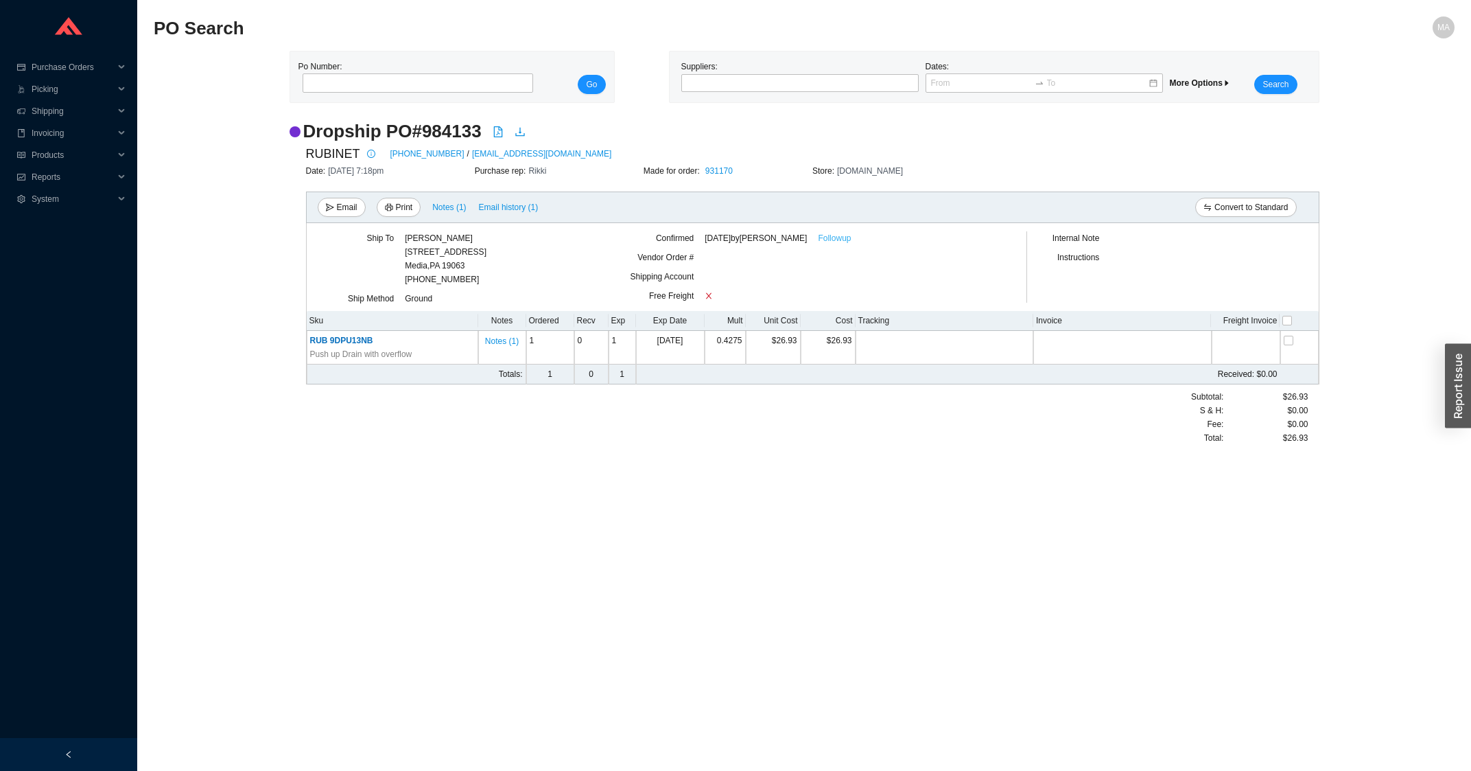
click at [830, 240] on link "Followup" at bounding box center [834, 238] width 33 height 14
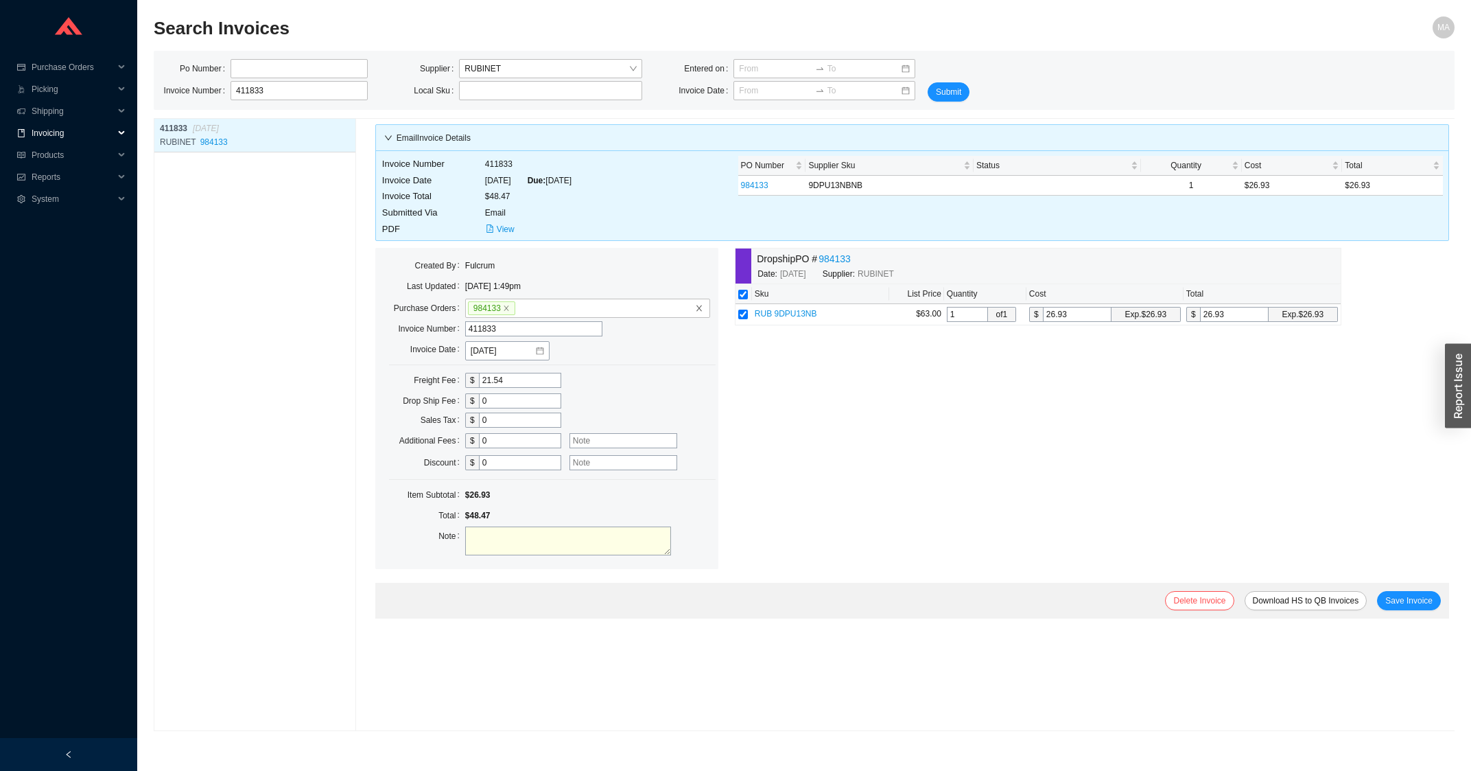
click at [97, 127] on span "Invoicing" at bounding box center [73, 133] width 82 height 22
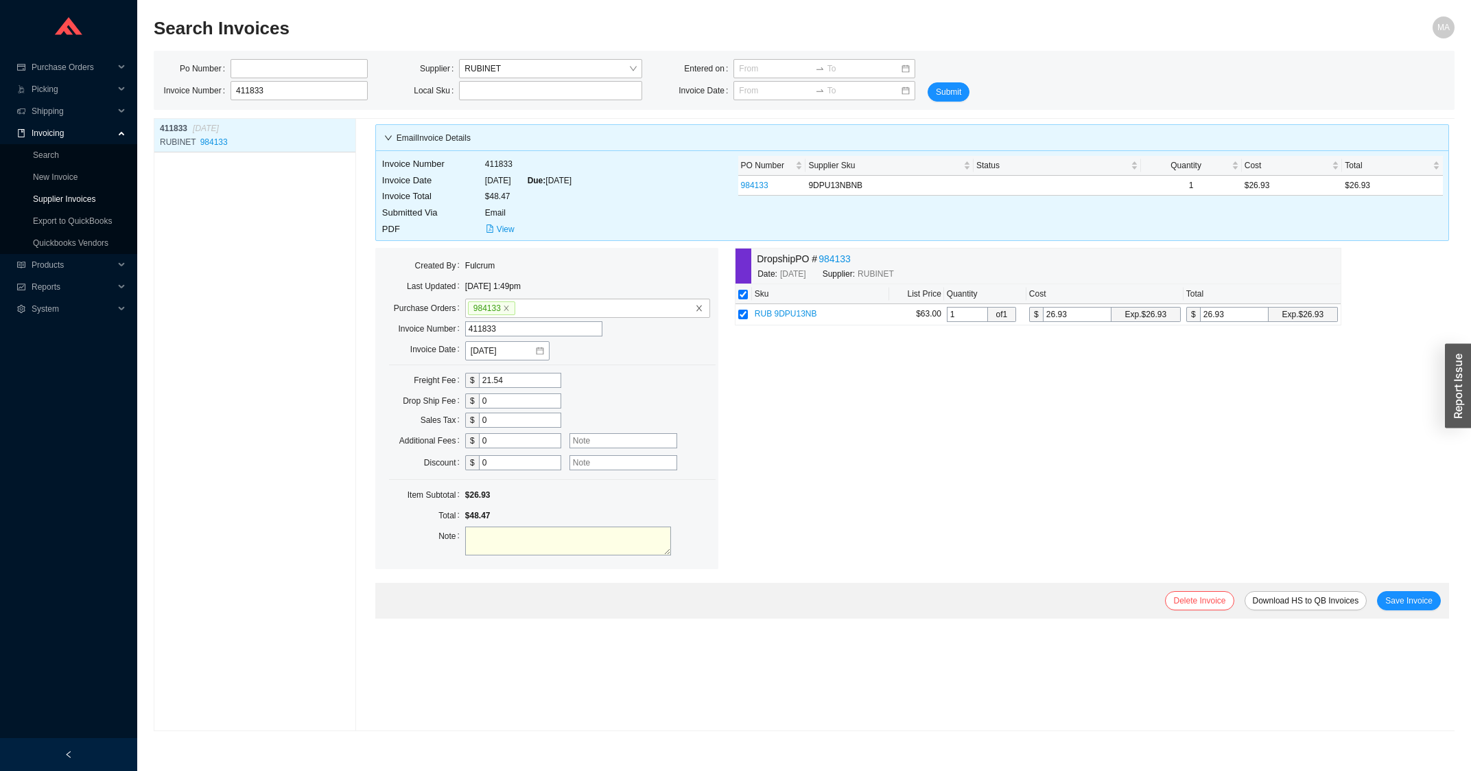
click at [54, 202] on link "Supplier Invoices" at bounding box center [64, 199] width 62 height 10
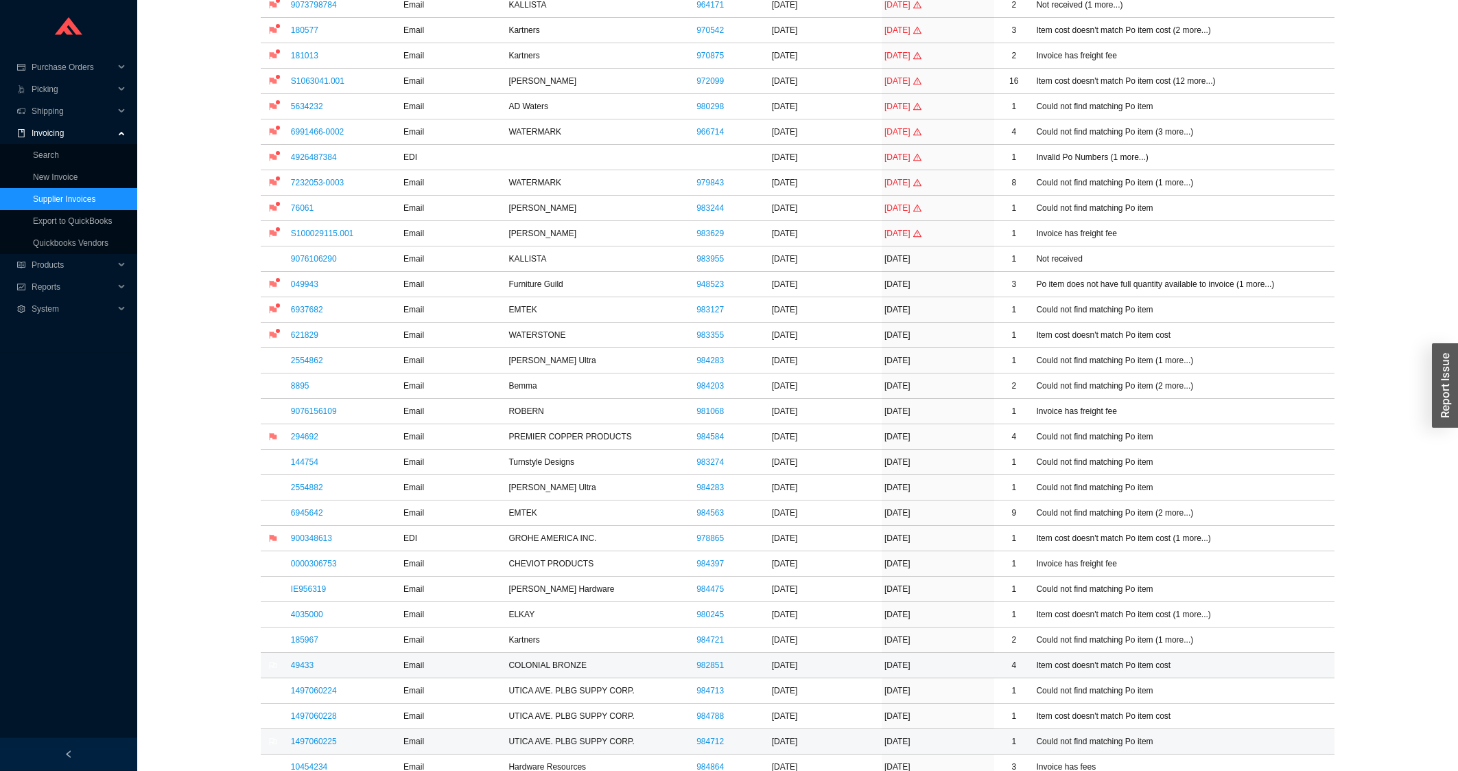
scroll to position [220, 0]
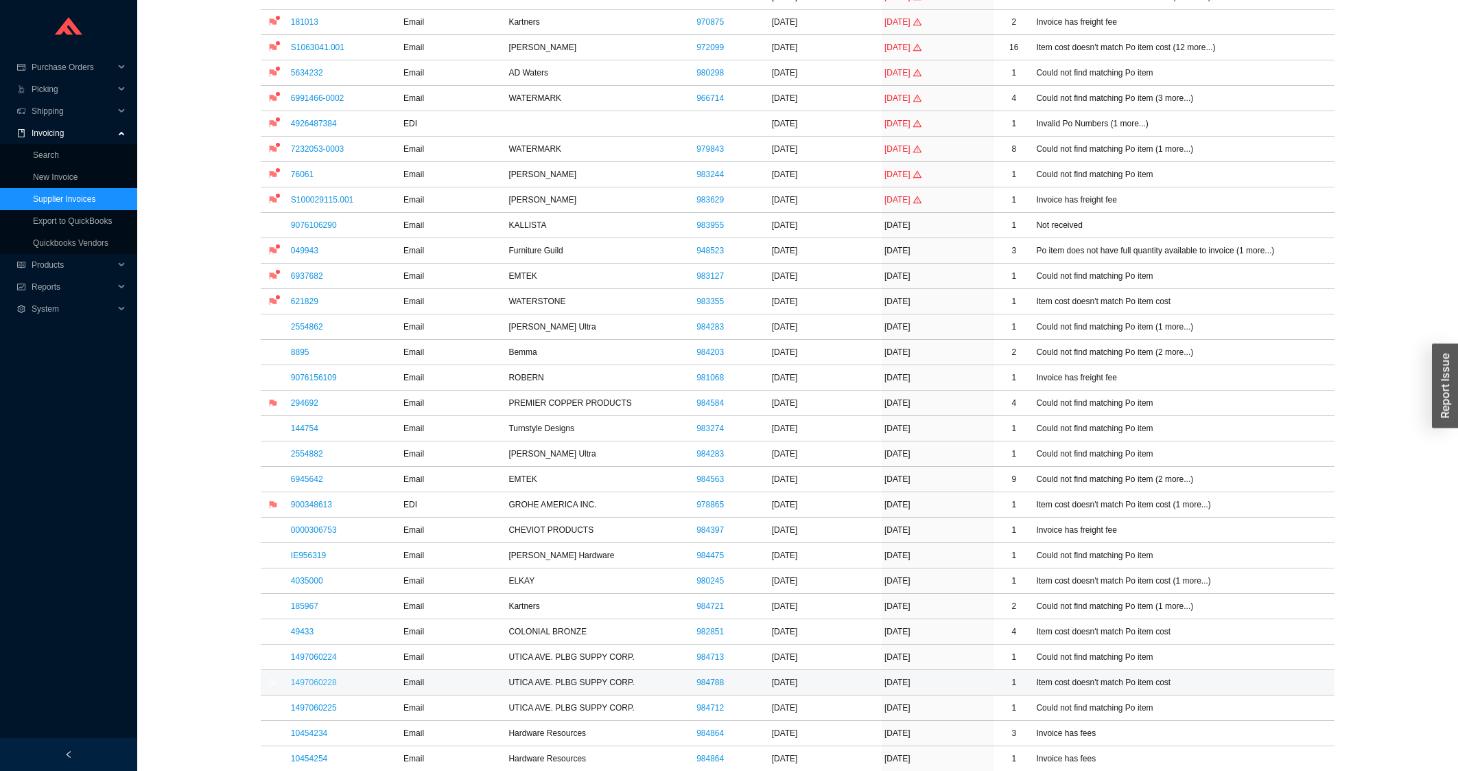
click at [309, 687] on link "1497060228" at bounding box center [314, 682] width 46 height 10
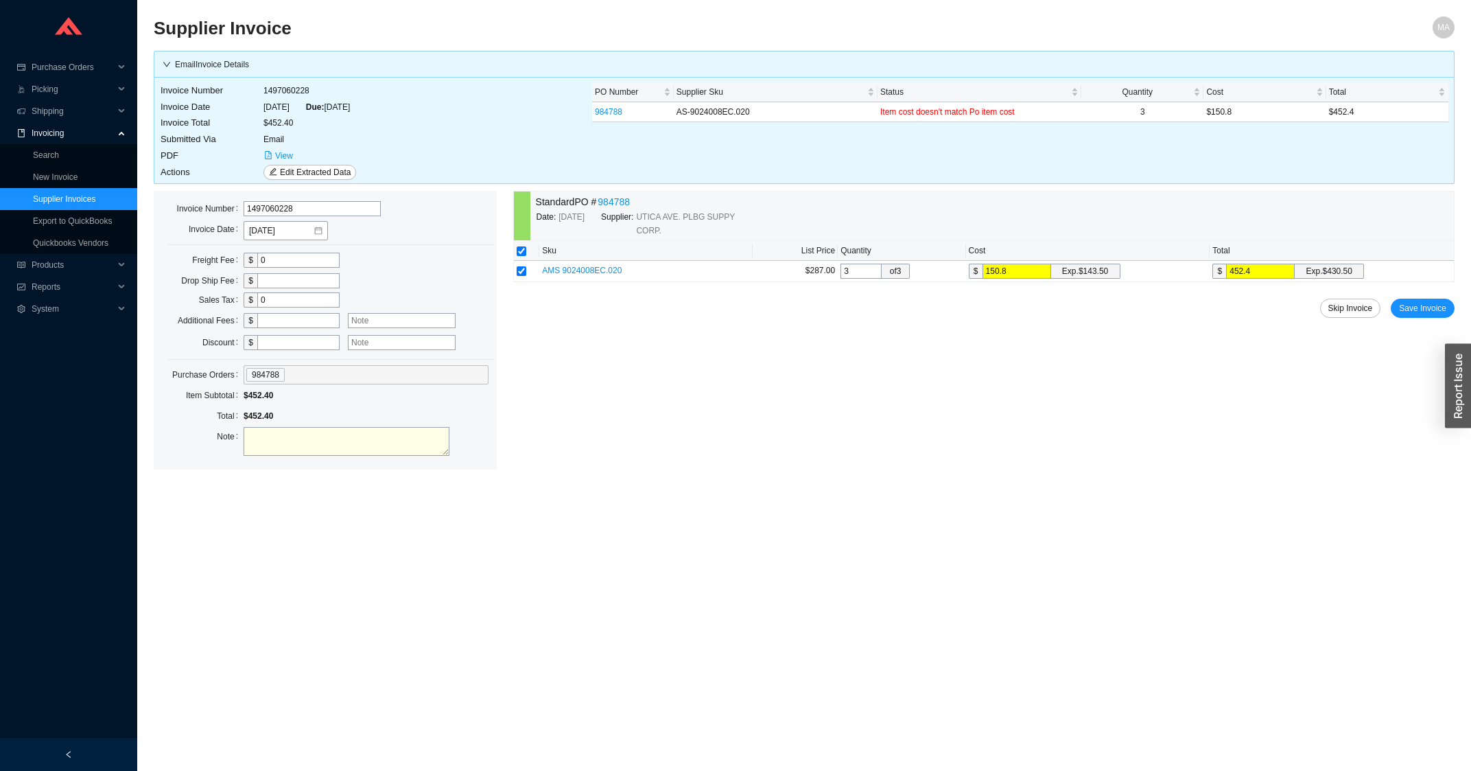
click at [1413, 298] on div "Standard PO # 984788 Date: 8/7/2025 Supplier: UTICA AVE. PLBG SUPPY CORP. Sku L…" at bounding box center [983, 330] width 941 height 279
click at [1430, 302] on button "Save Invoice" at bounding box center [1423, 307] width 64 height 19
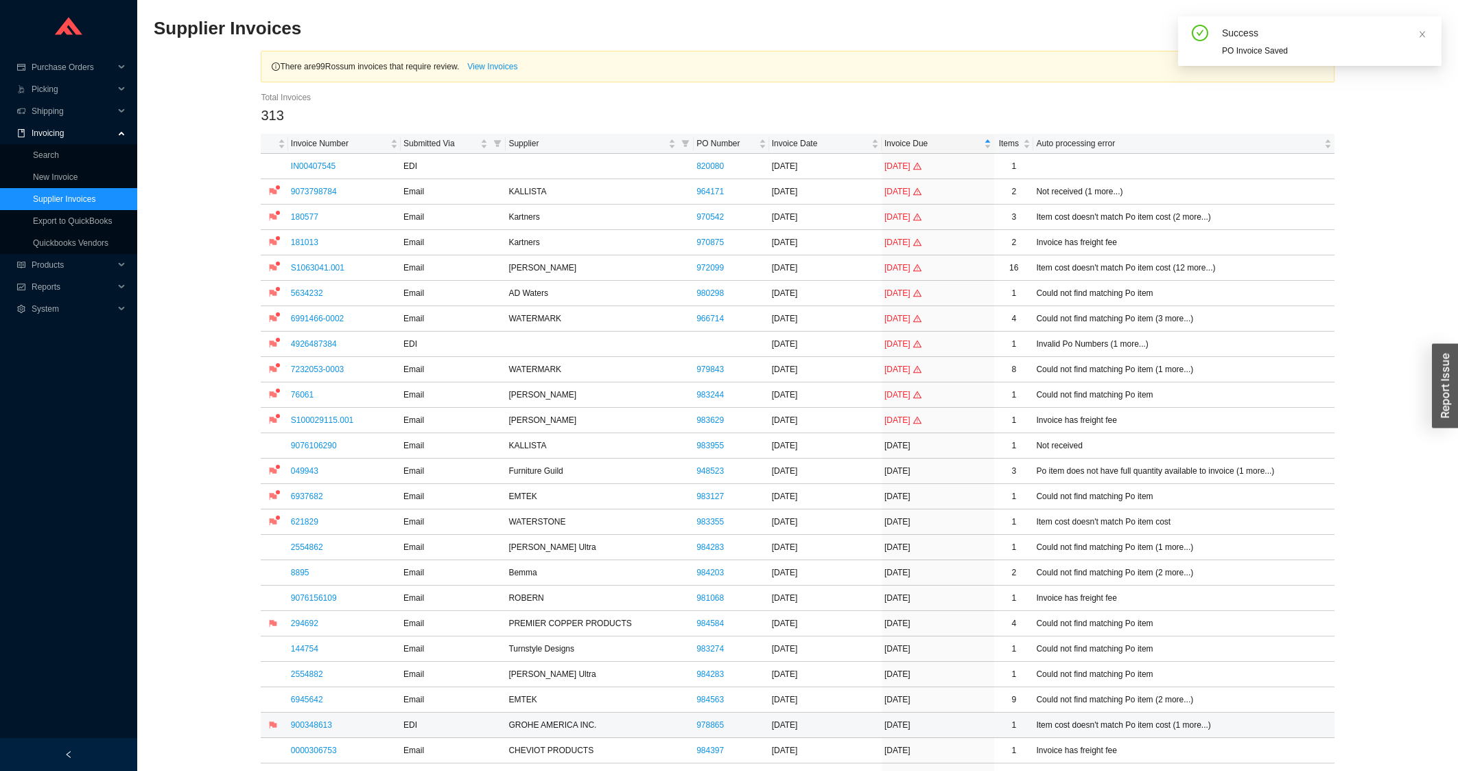
scroll to position [220, 0]
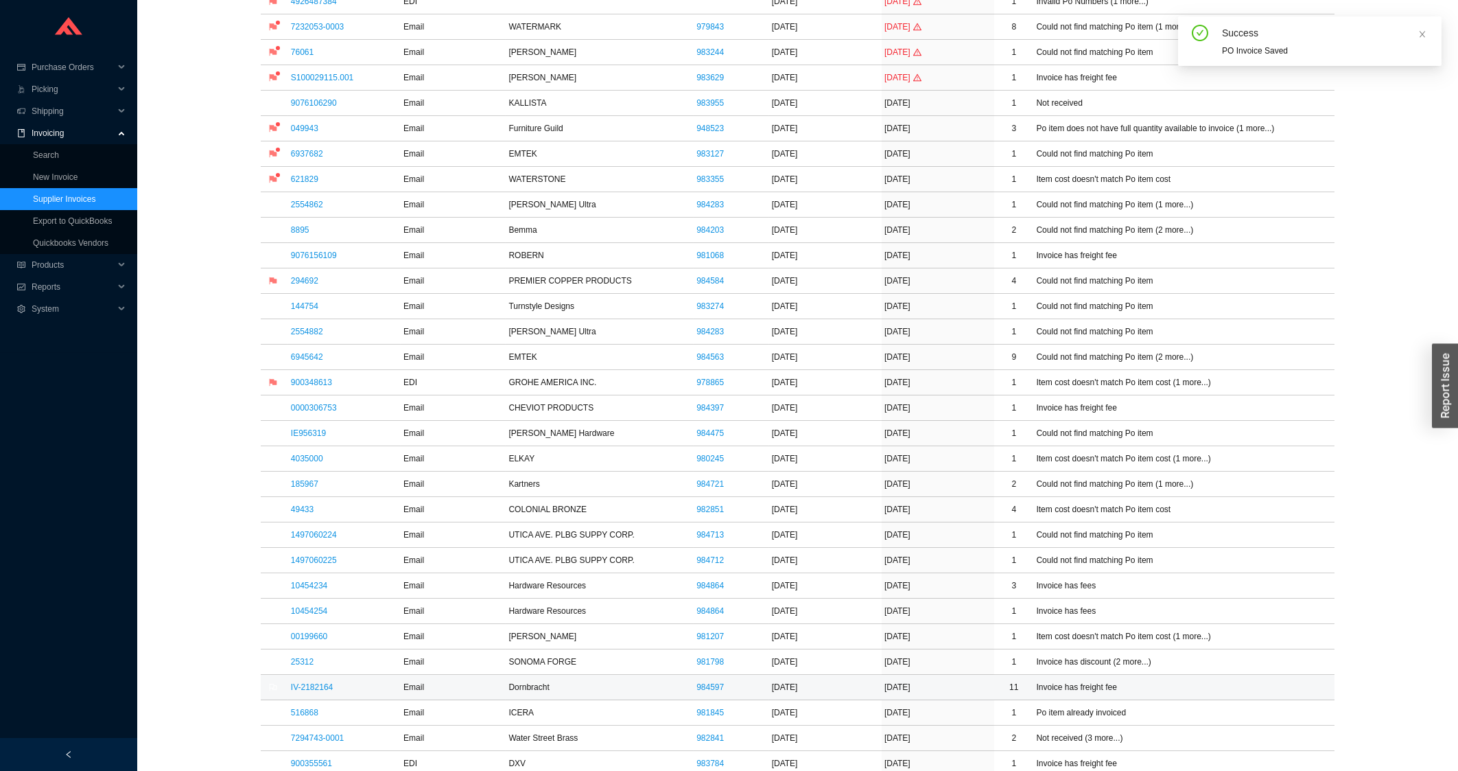
scroll to position [368, 0]
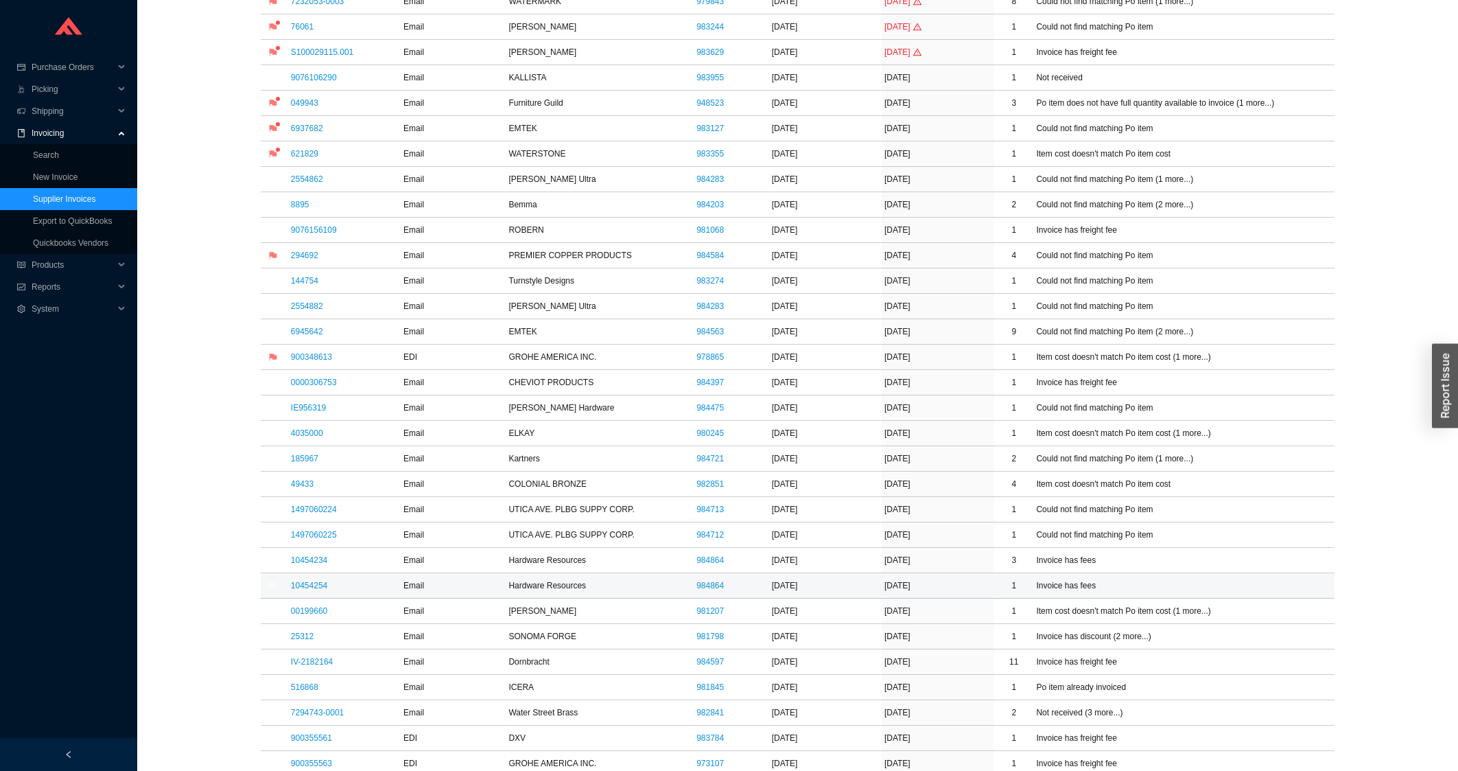
click at [312, 587] on link "10454254" at bounding box center [309, 585] width 36 height 10
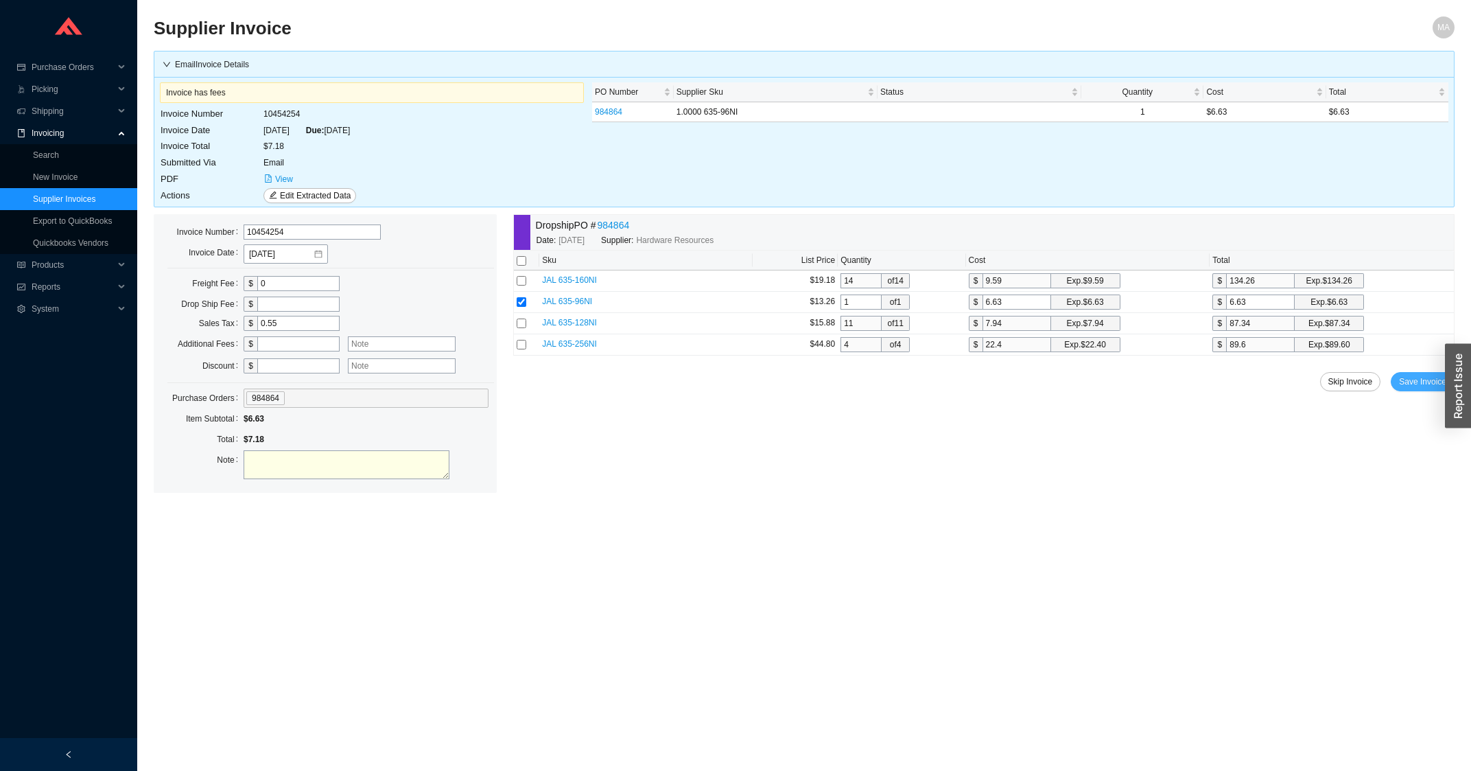
click at [1401, 377] on button "Save Invoice" at bounding box center [1423, 381] width 64 height 19
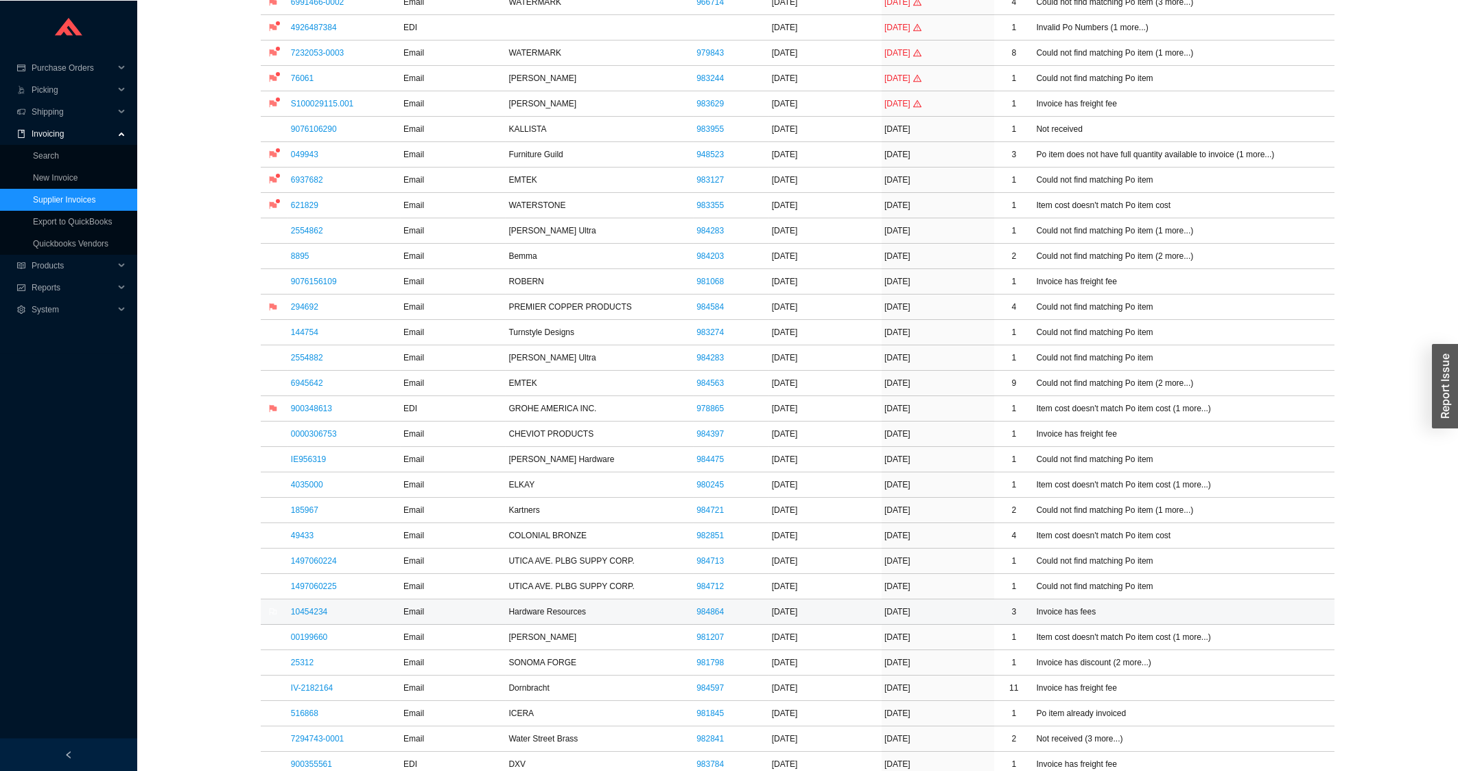
scroll to position [441, 0]
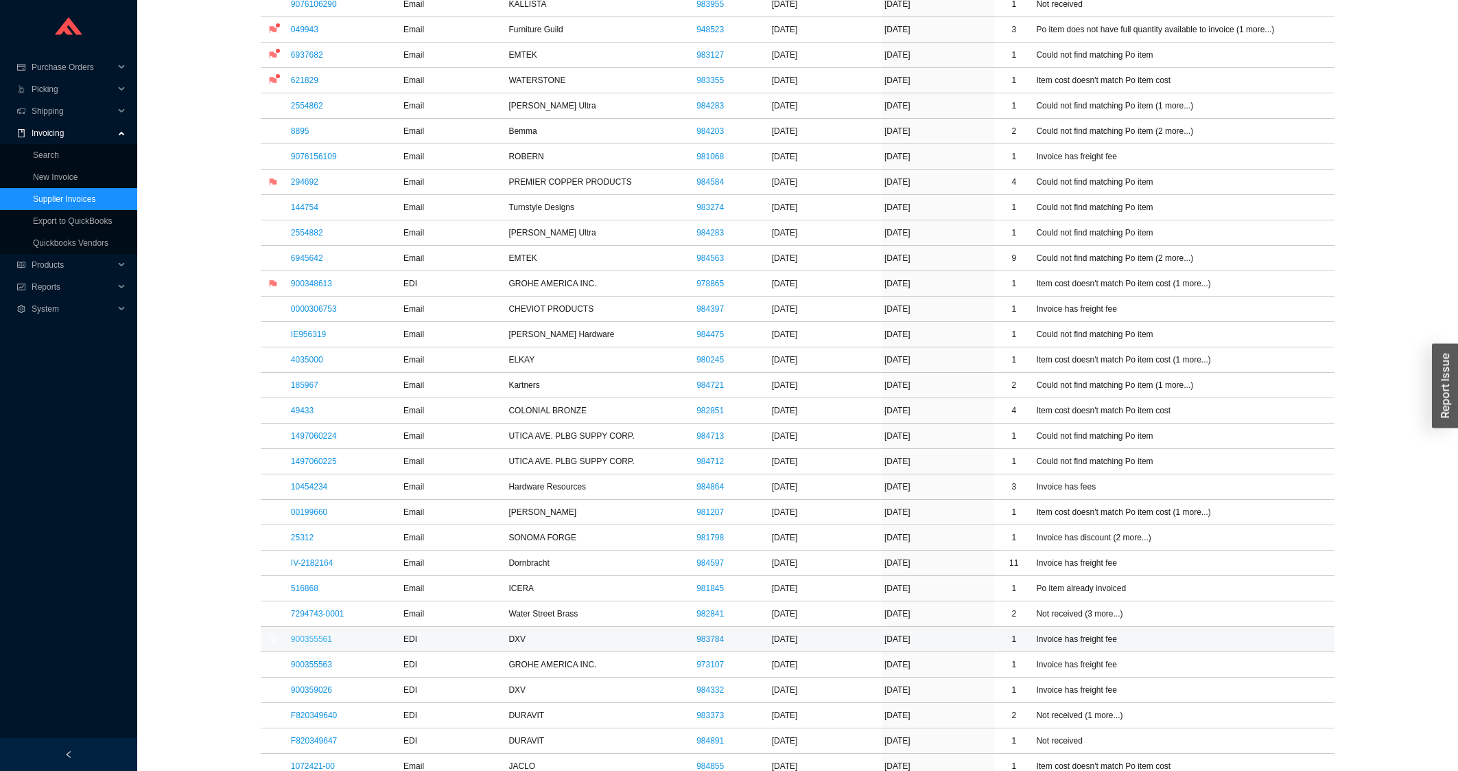
click at [296, 639] on link "900355561" at bounding box center [311, 639] width 41 height 10
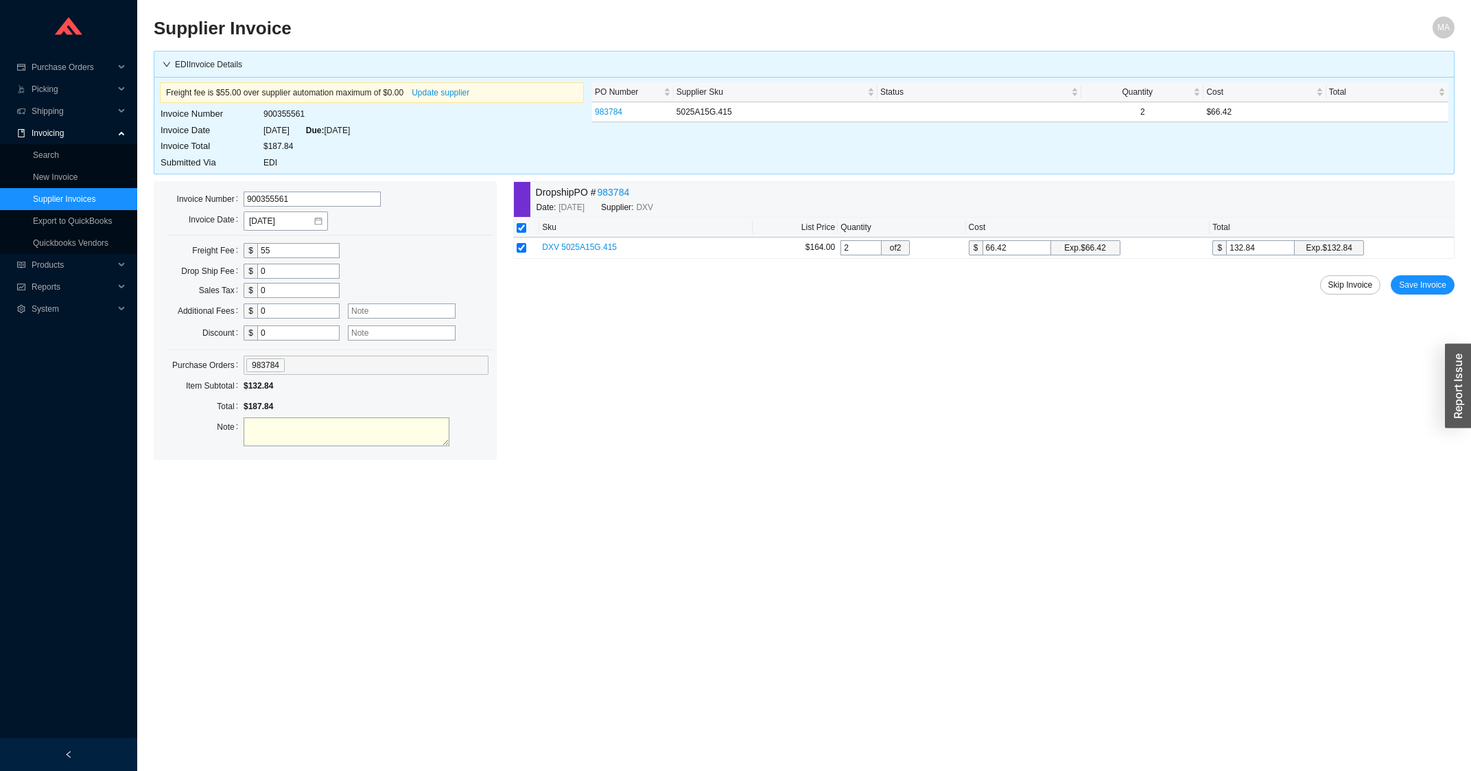
click at [289, 258] on input "55" at bounding box center [298, 250] width 82 height 15
click at [1411, 293] on button "Save Invoice" at bounding box center [1423, 284] width 64 height 19
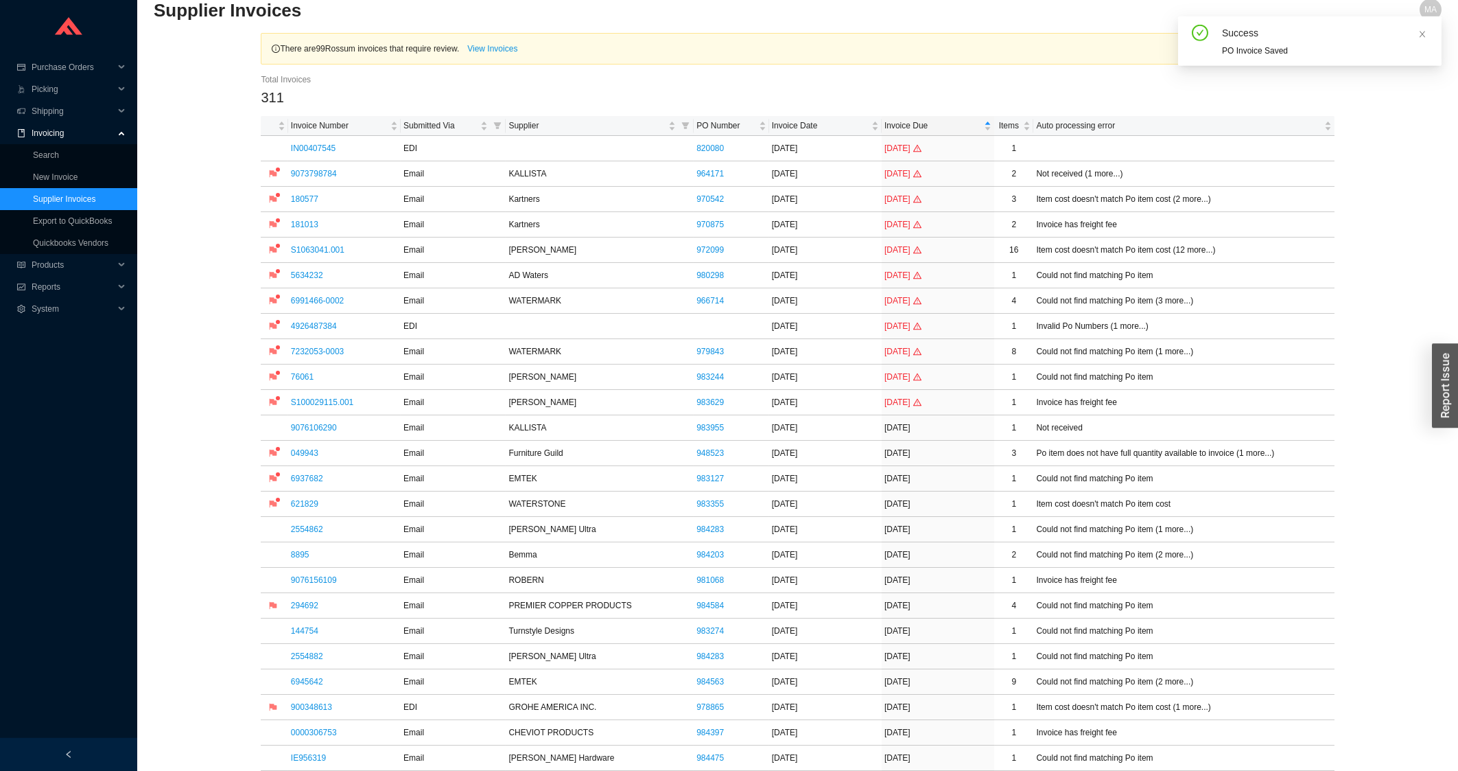
scroll to position [220, 0]
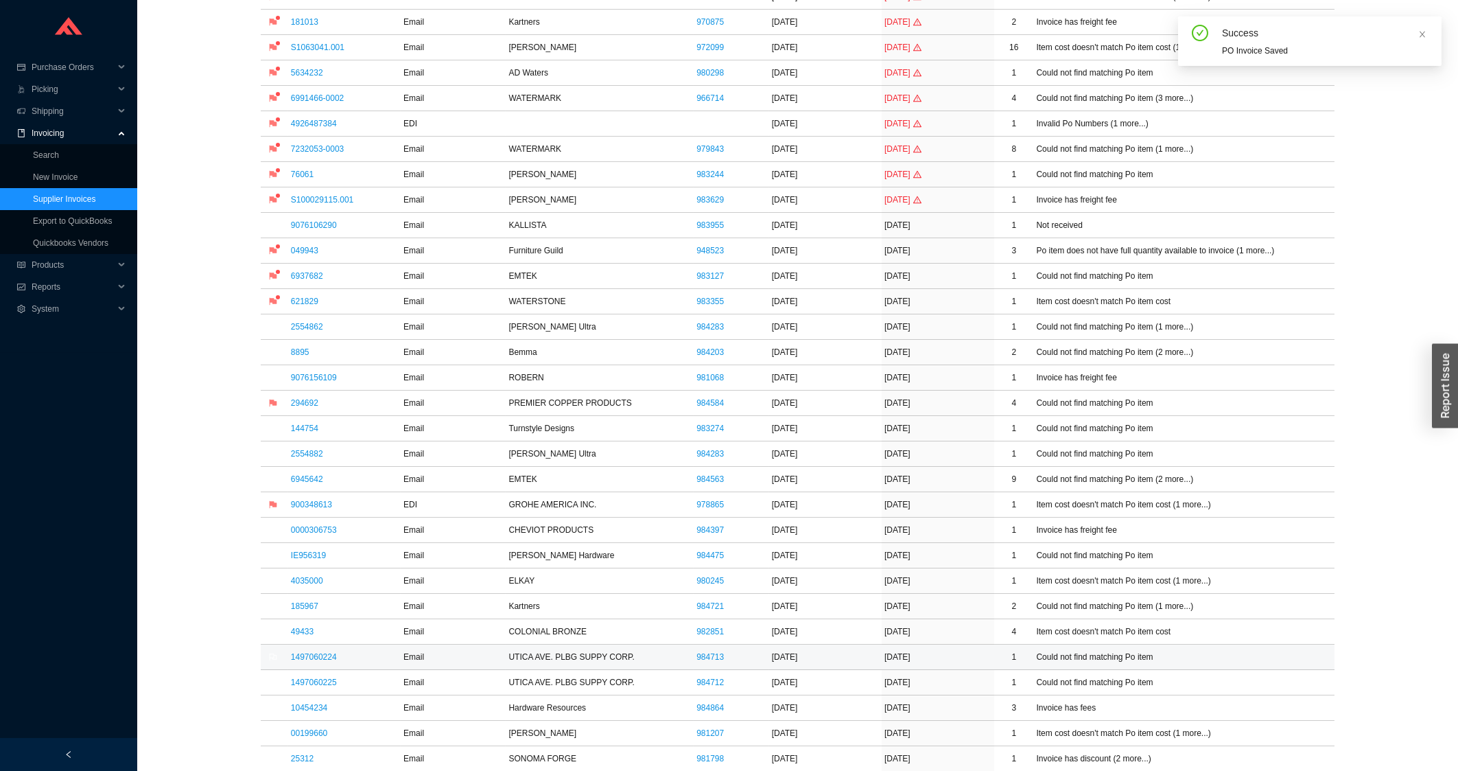
click at [328, 668] on td "1497060224" at bounding box center [344, 656] width 113 height 25
click at [328, 667] on td "1497060224" at bounding box center [344, 656] width 113 height 25
click at [319, 658] on link "1497060224" at bounding box center [314, 657] width 46 height 10
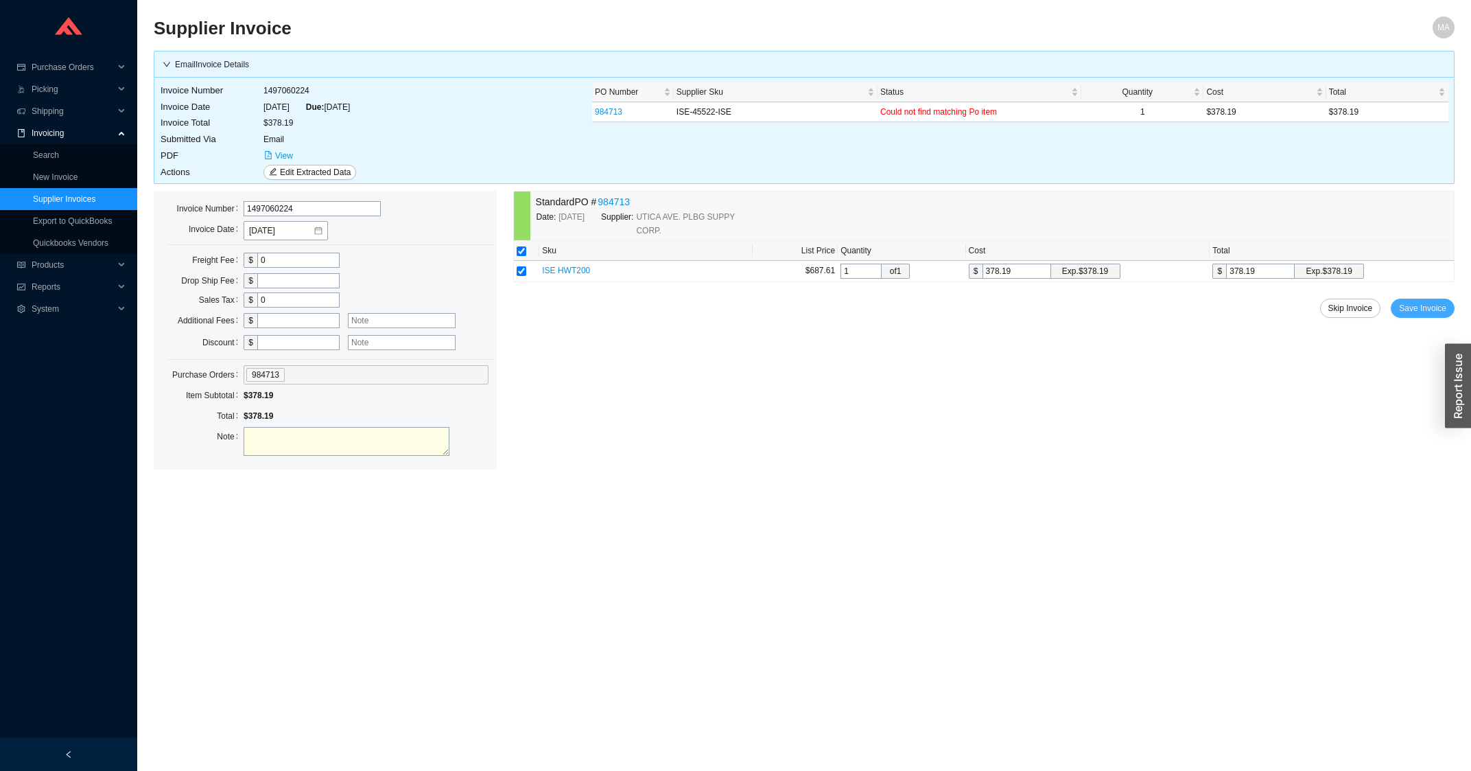
click at [1424, 304] on span "Save Invoice" at bounding box center [1422, 308] width 47 height 14
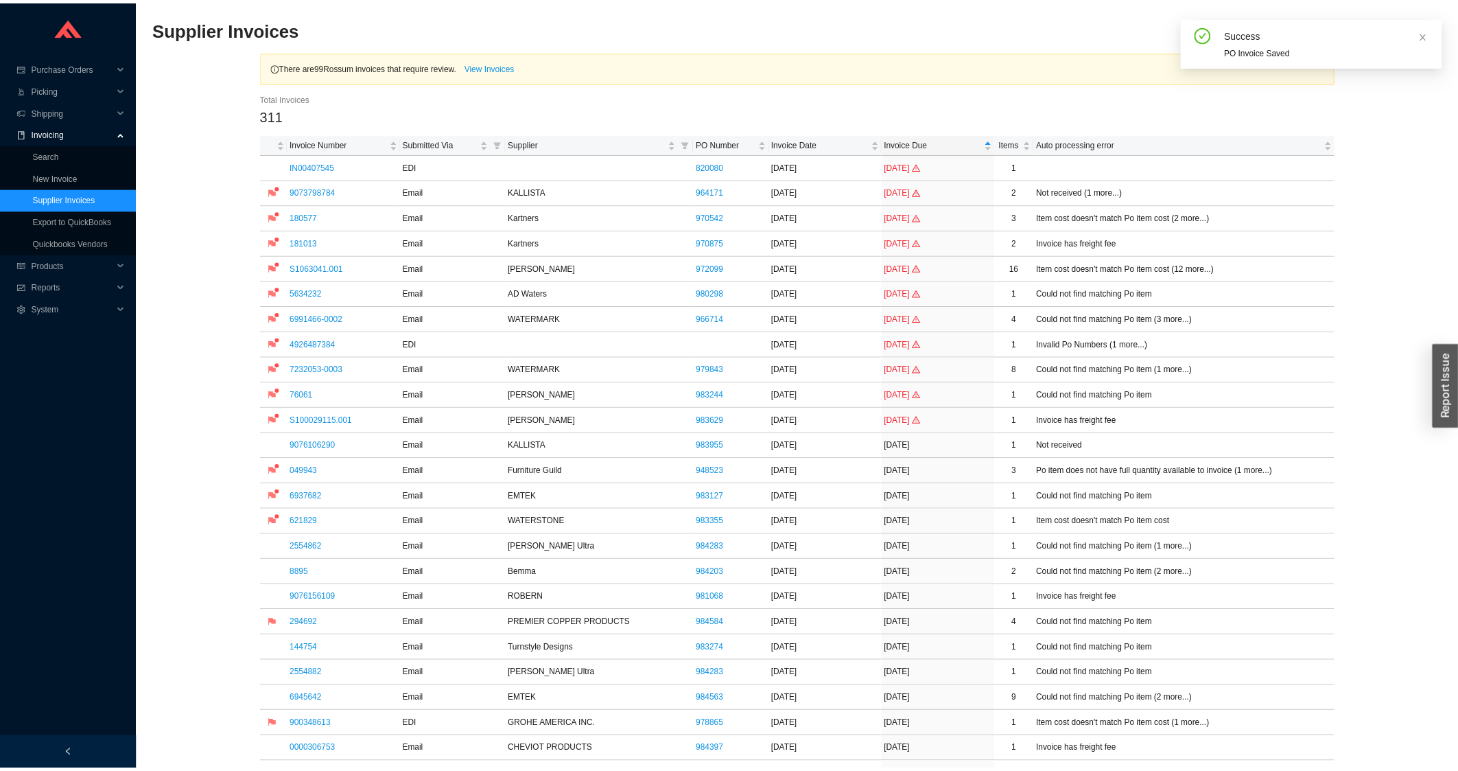
scroll to position [220, 0]
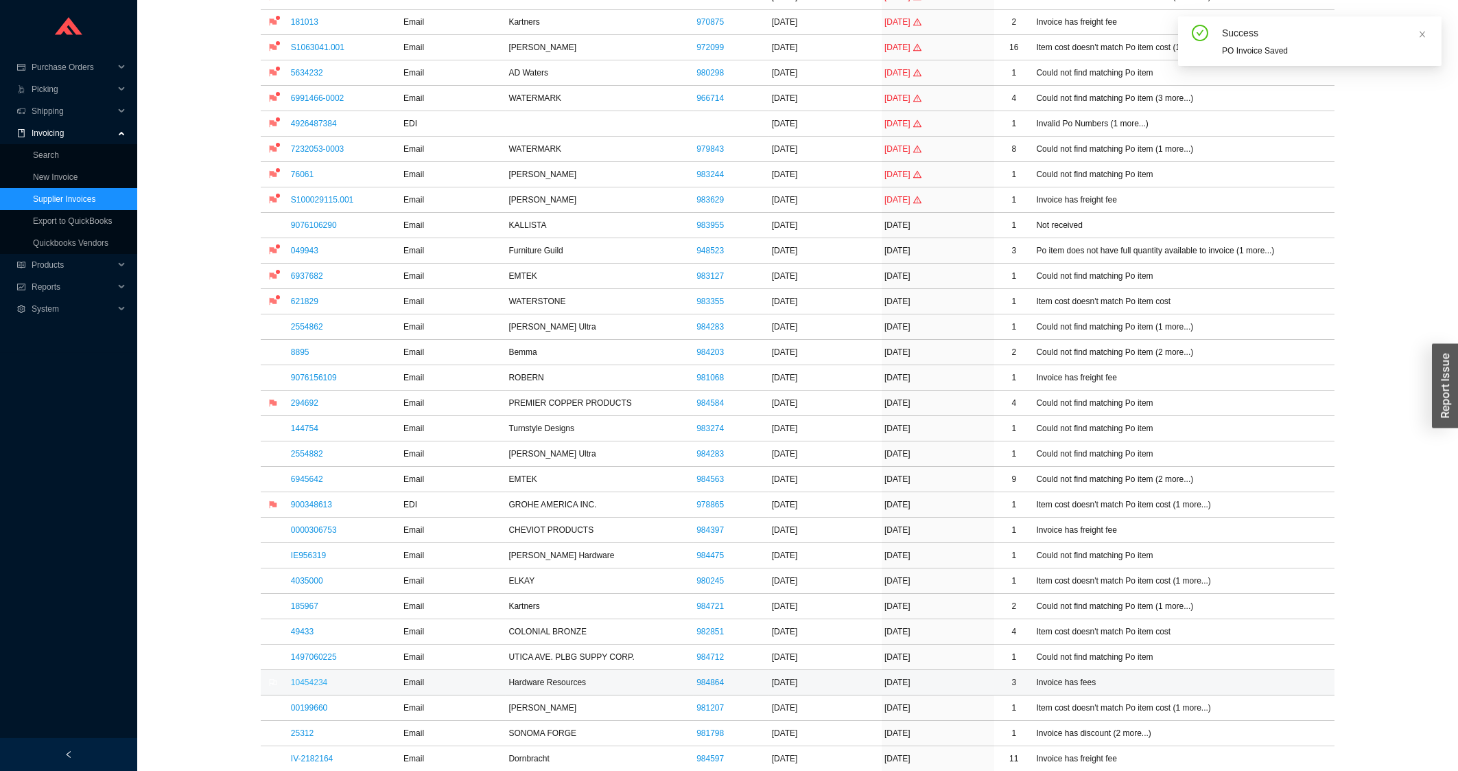
click at [303, 685] on link "10454234" at bounding box center [309, 682] width 36 height 10
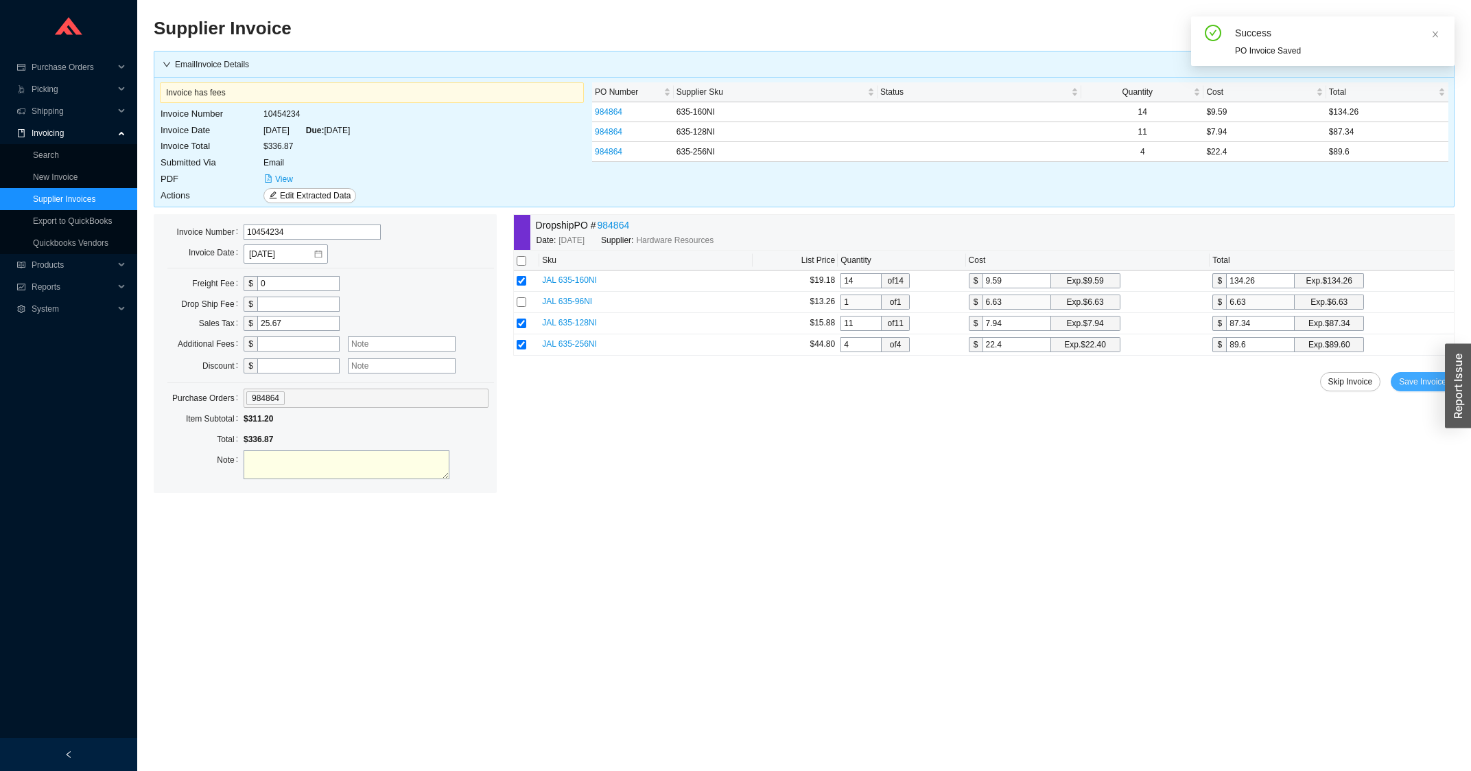
click at [1424, 383] on span "Save Invoice" at bounding box center [1422, 382] width 47 height 14
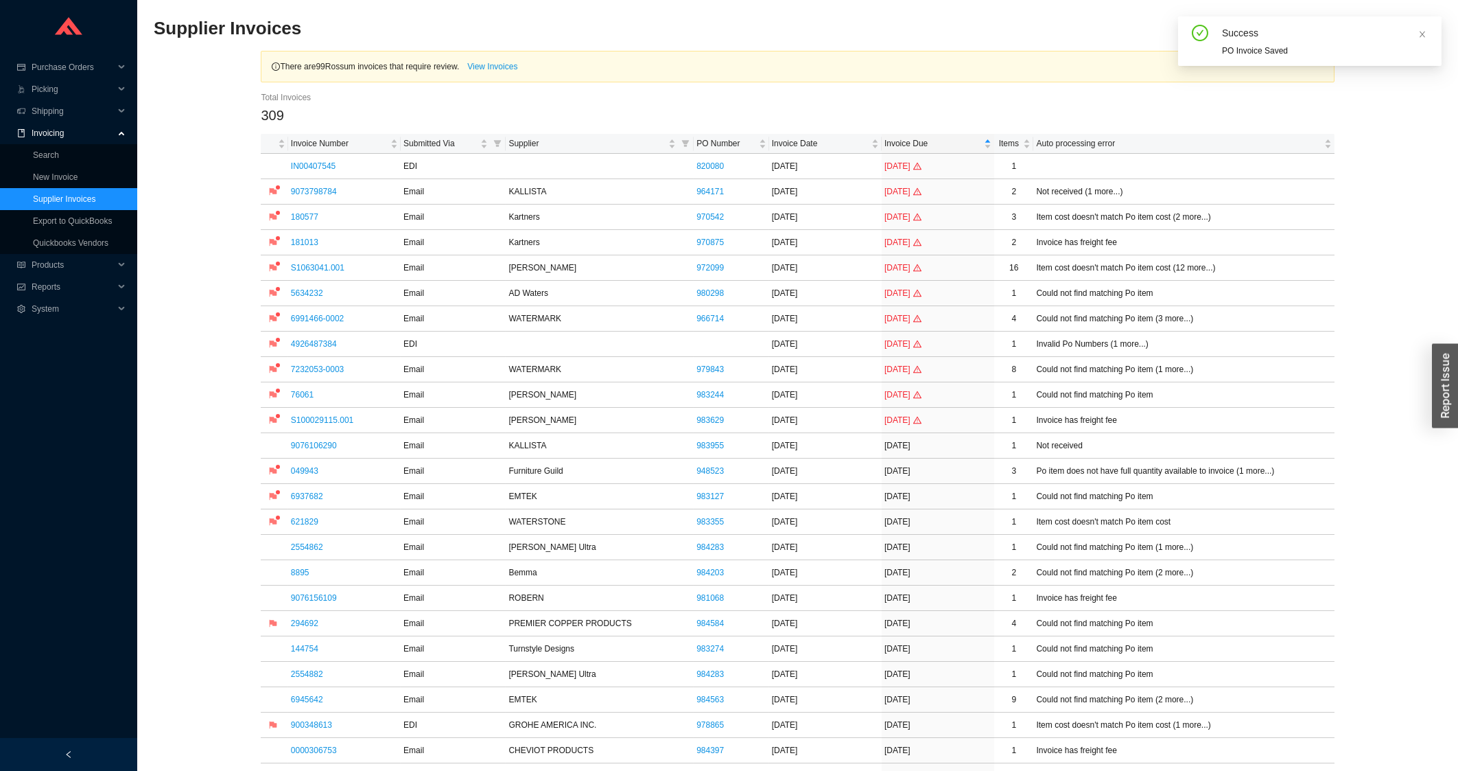
scroll to position [294, 0]
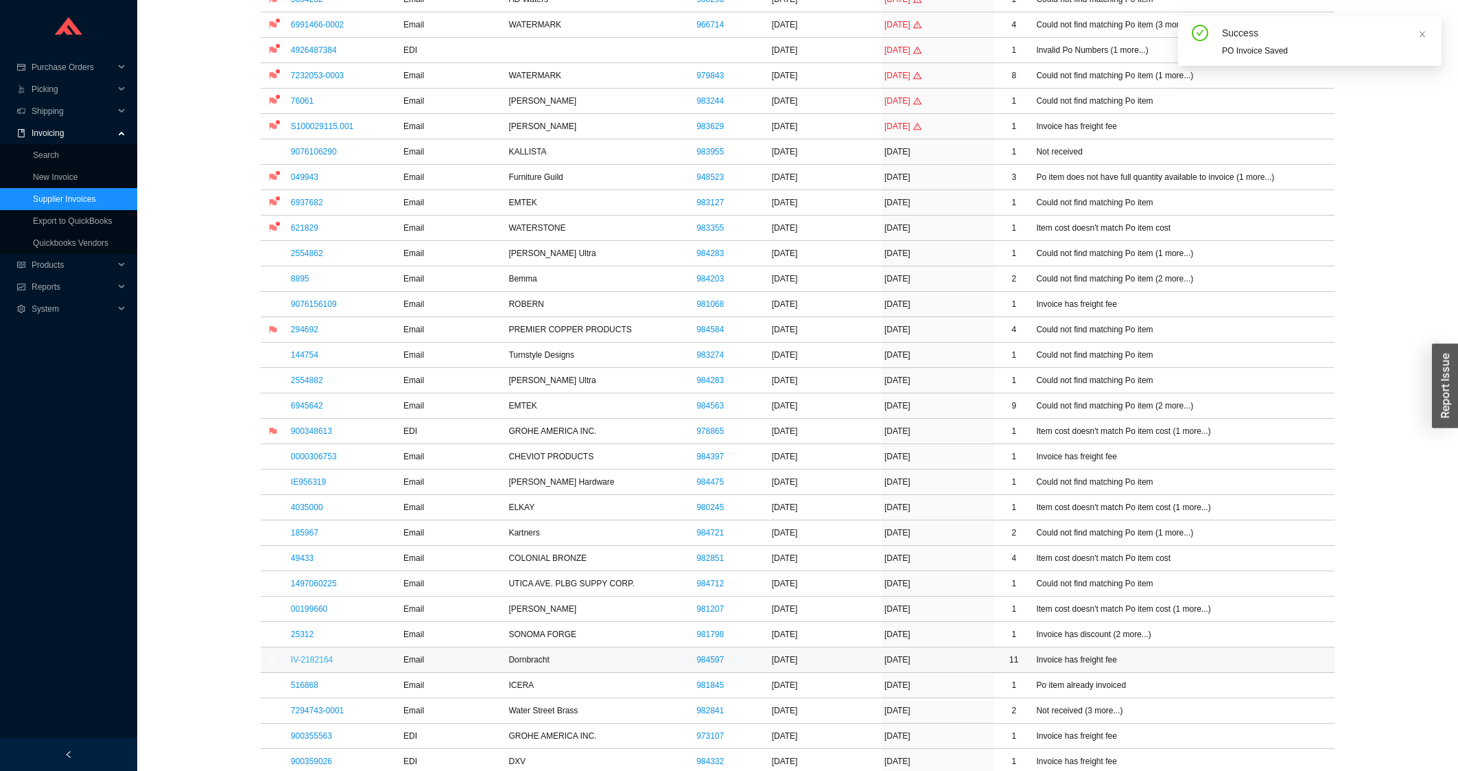
click at [328, 664] on link "IV-2182164" at bounding box center [312, 660] width 42 height 10
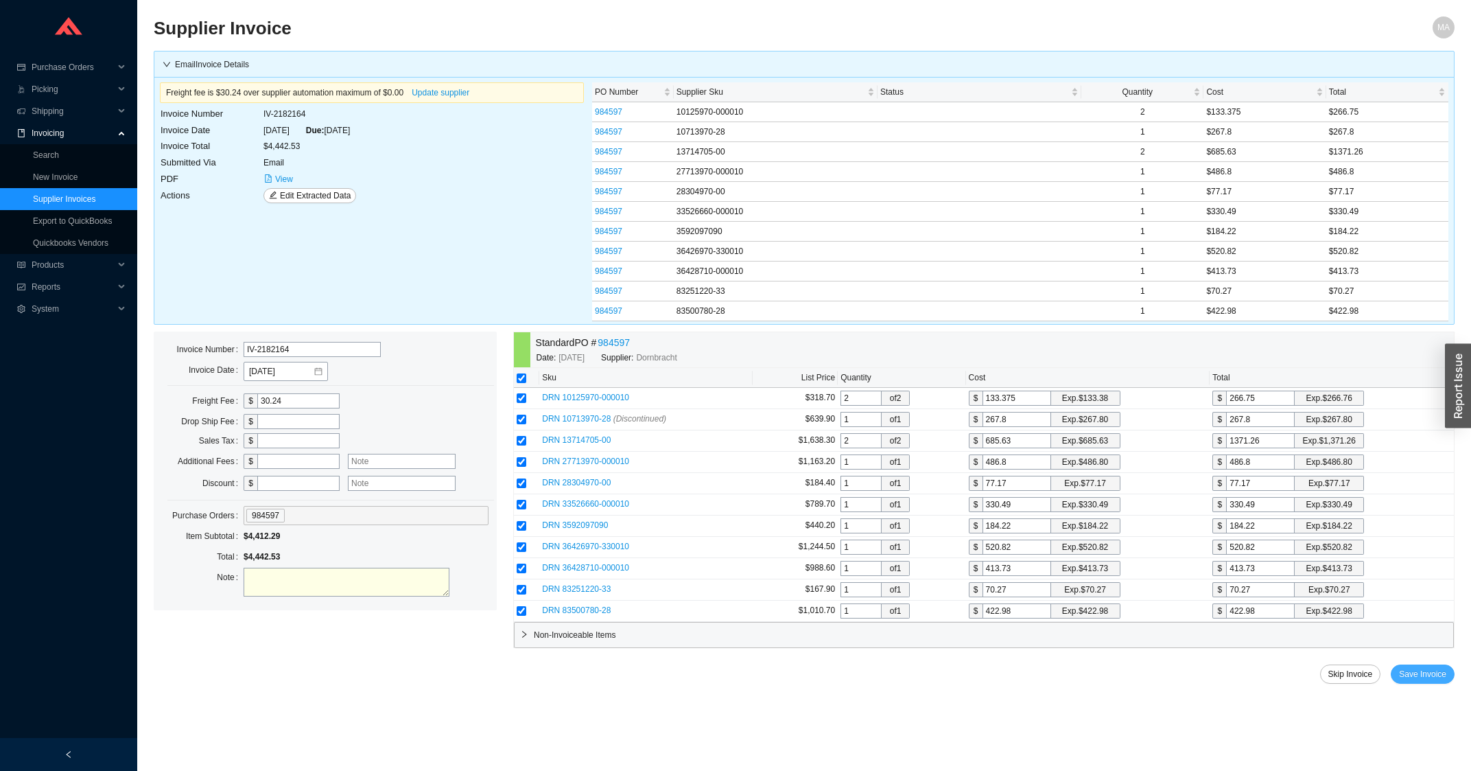
click at [1426, 675] on span "Save Invoice" at bounding box center [1422, 674] width 47 height 14
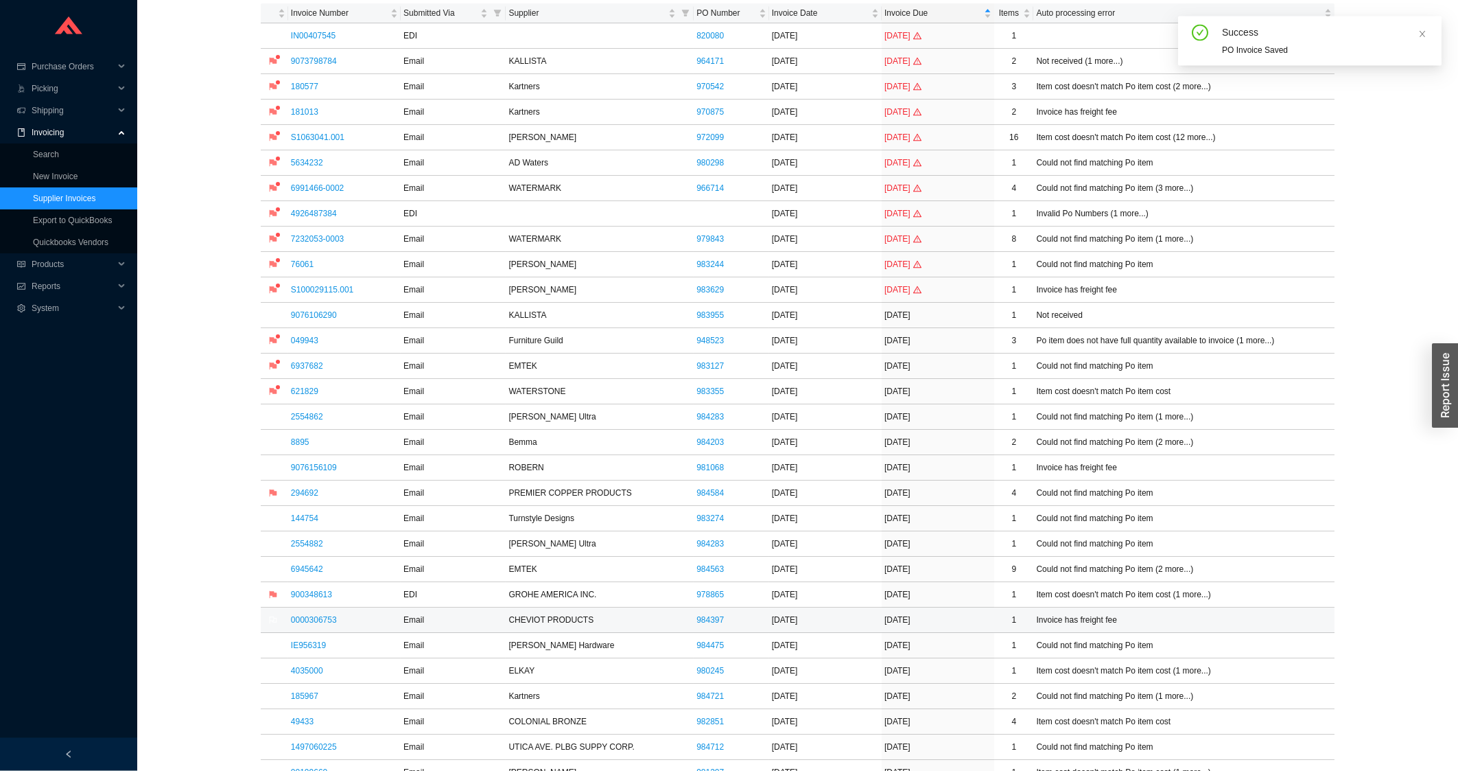
scroll to position [294, 0]
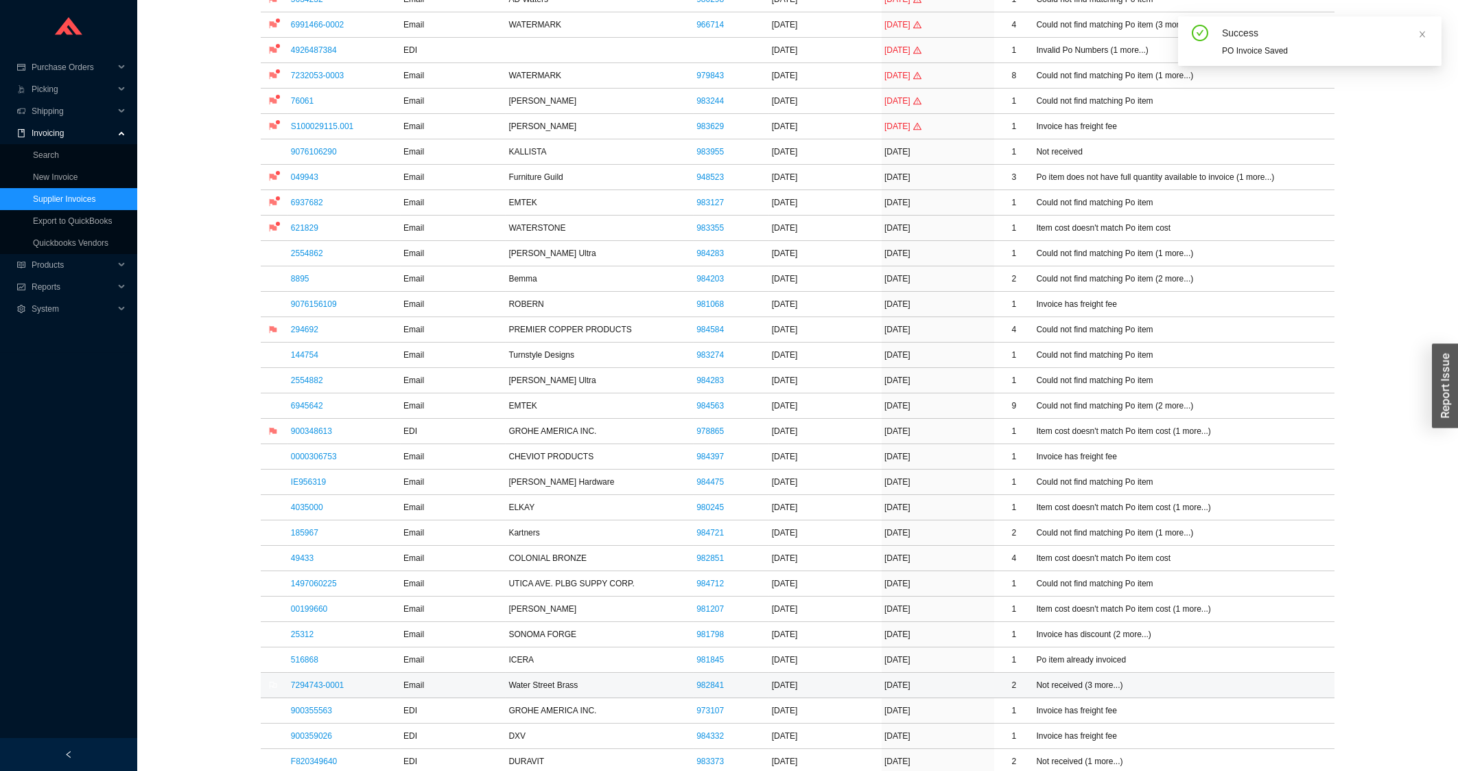
click at [331, 694] on td "7294743-0001" at bounding box center [344, 684] width 113 height 25
click at [326, 690] on link "7294743-0001" at bounding box center [317, 685] width 53 height 10
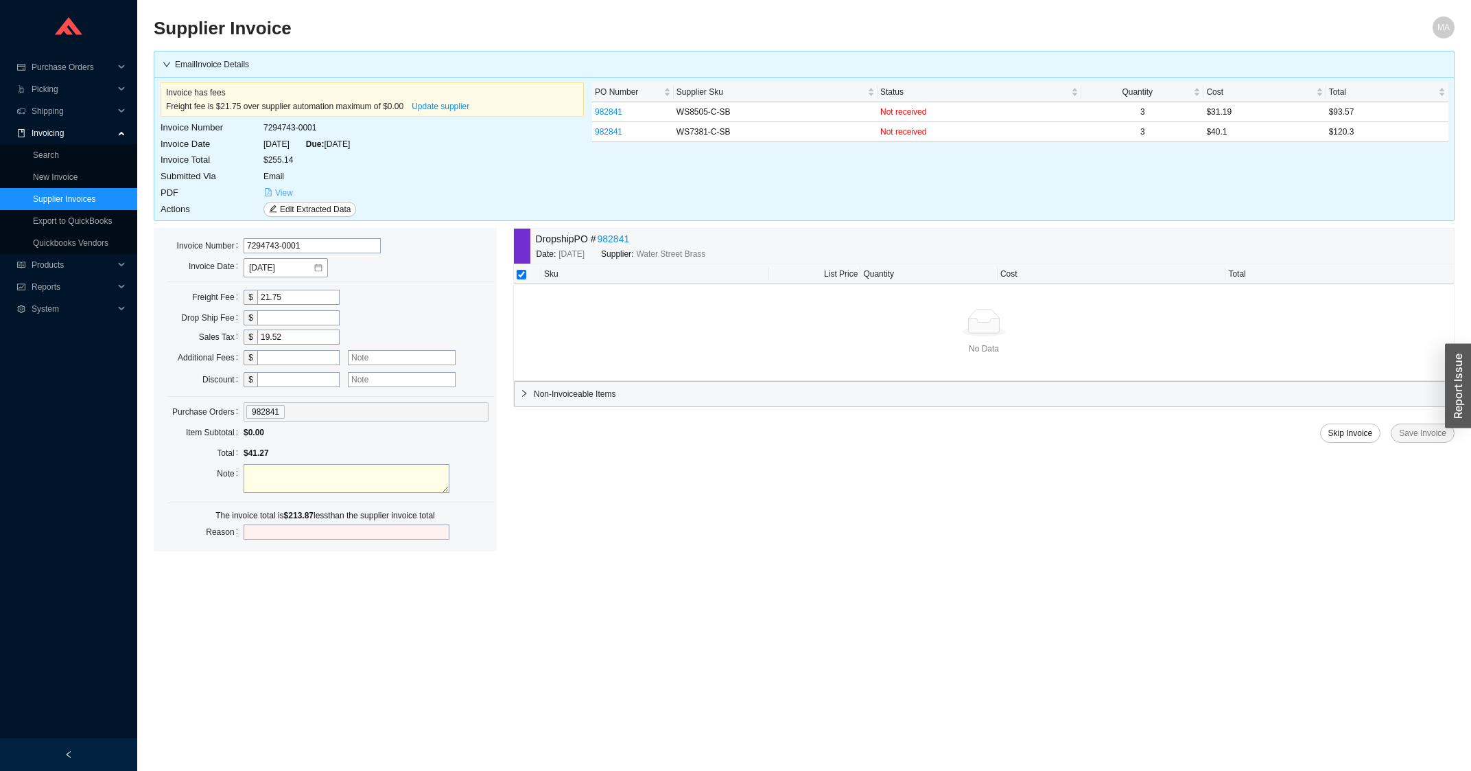
click at [280, 193] on span "View" at bounding box center [284, 193] width 18 height 14
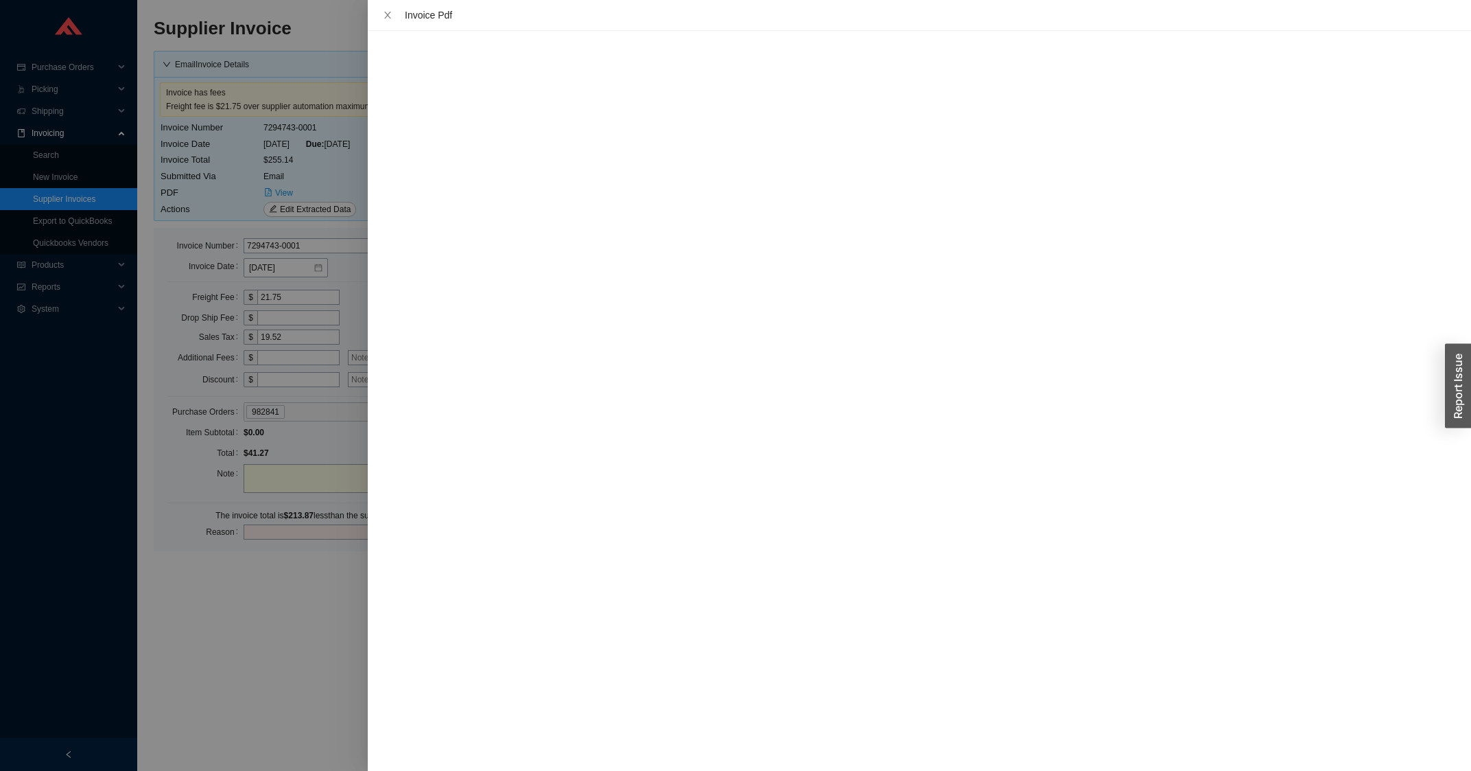
click at [383, 7] on div "Invoice Pdf" at bounding box center [919, 15] width 1103 height 31
click at [386, 16] on icon "close" at bounding box center [387, 15] width 7 height 7
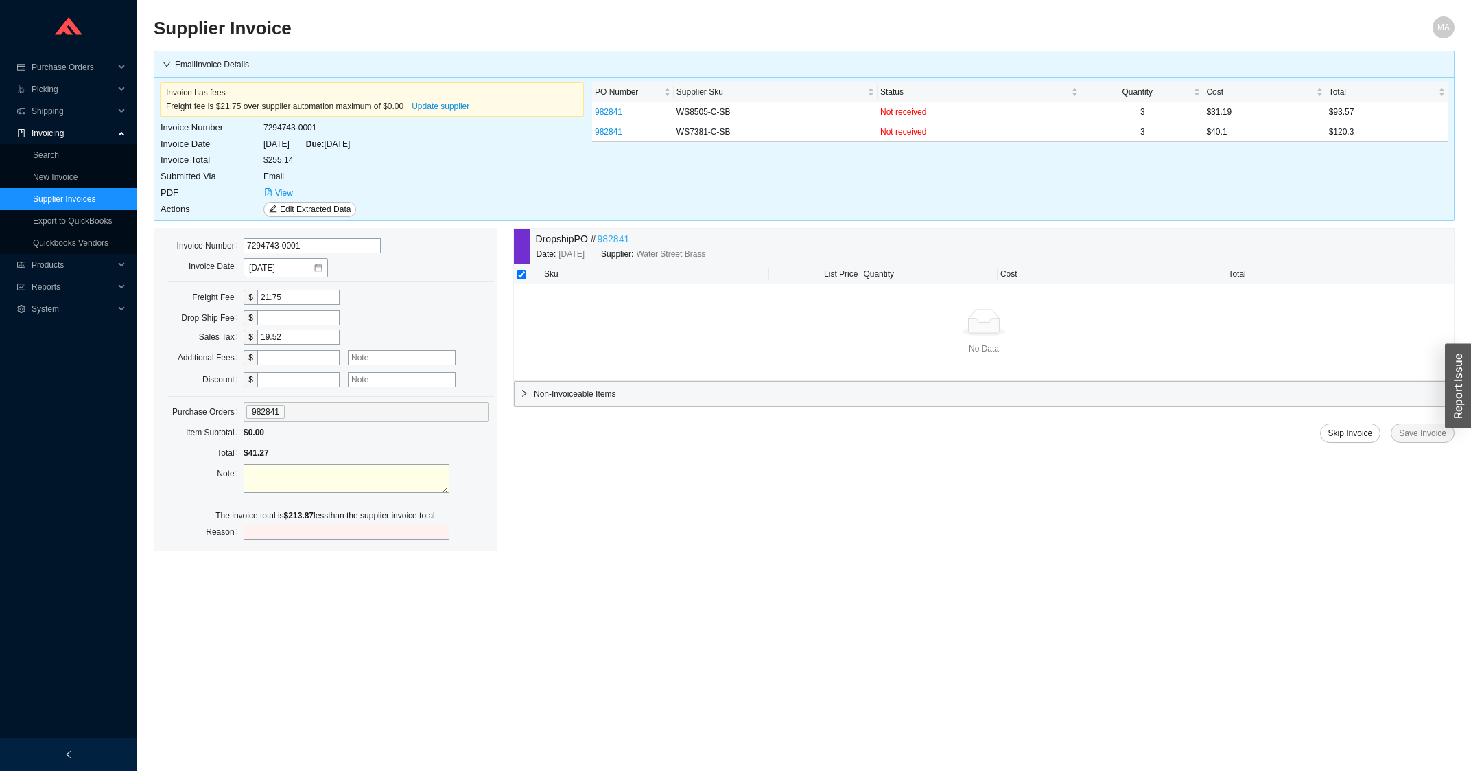
click at [626, 239] on link "982841" at bounding box center [614, 239] width 32 height 16
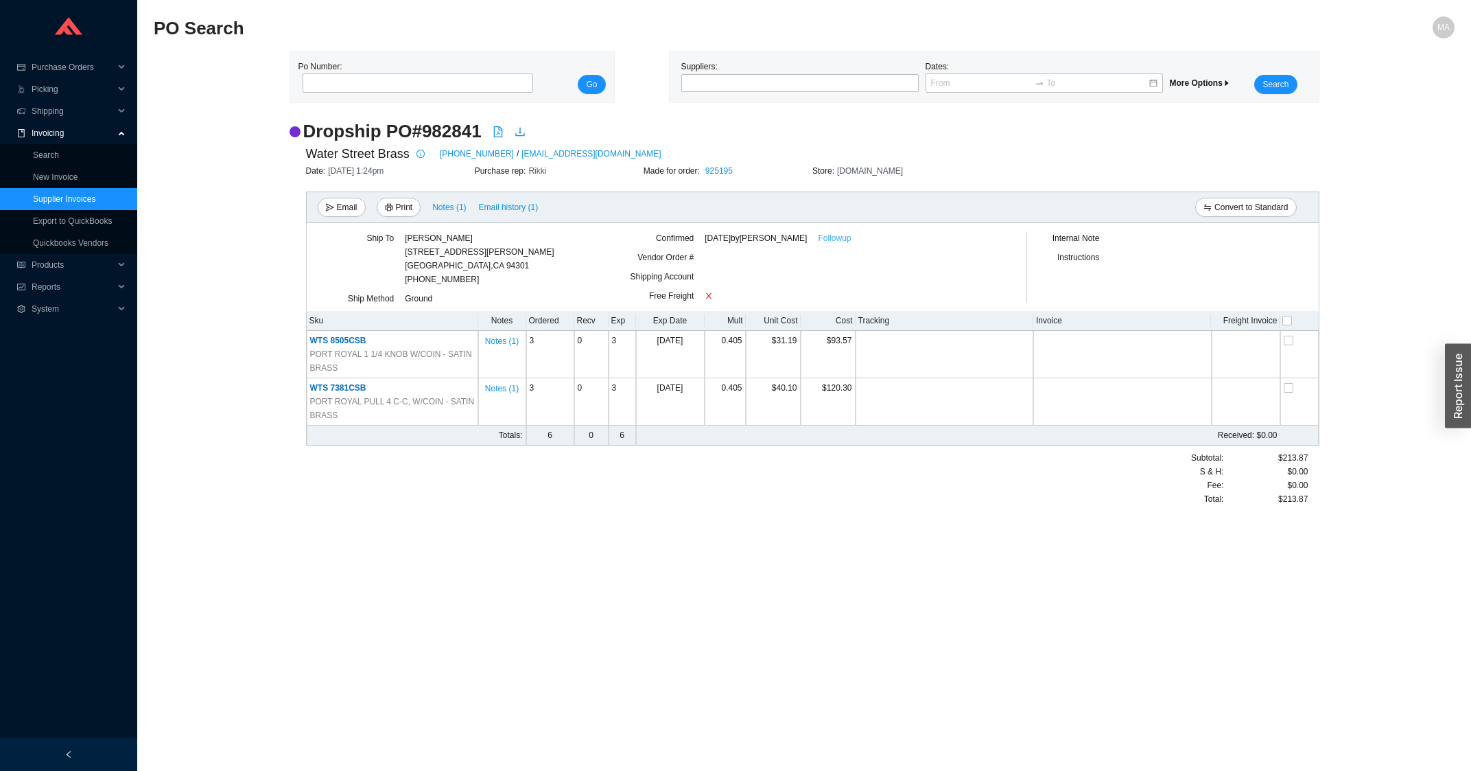
click at [834, 242] on link "Followup" at bounding box center [834, 238] width 33 height 14
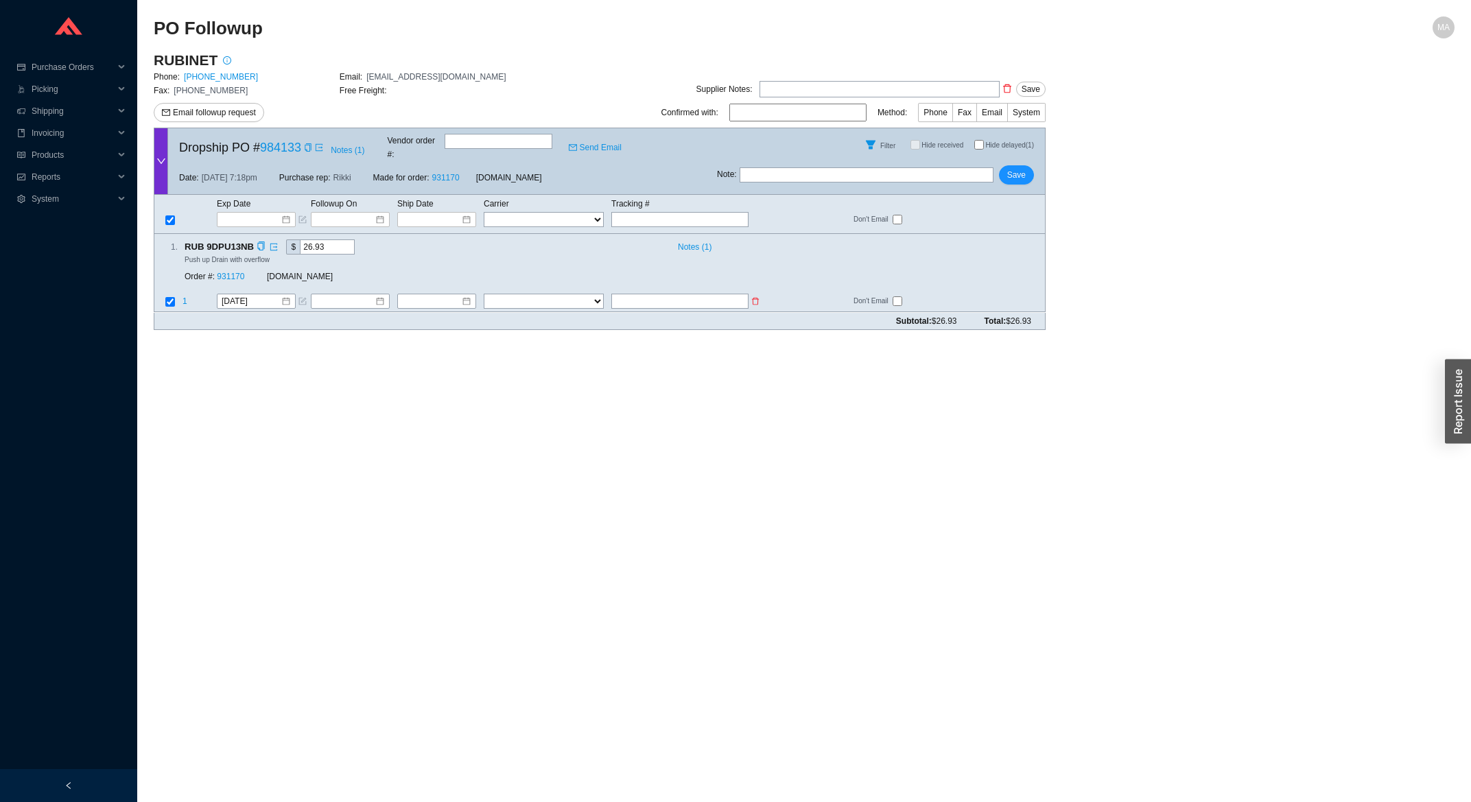
click at [679, 294] on input "text" at bounding box center [679, 301] width 137 height 15
type input "466164246495"
click at [484, 294] on select "FedEx UPS ---------------- 2 Day Transportation INC A&B Freight A. [PERSON_NAME…" at bounding box center [544, 301] width 120 height 15
select select "1"
click option "FedEx" at bounding box center [0, 0] width 0 height 0
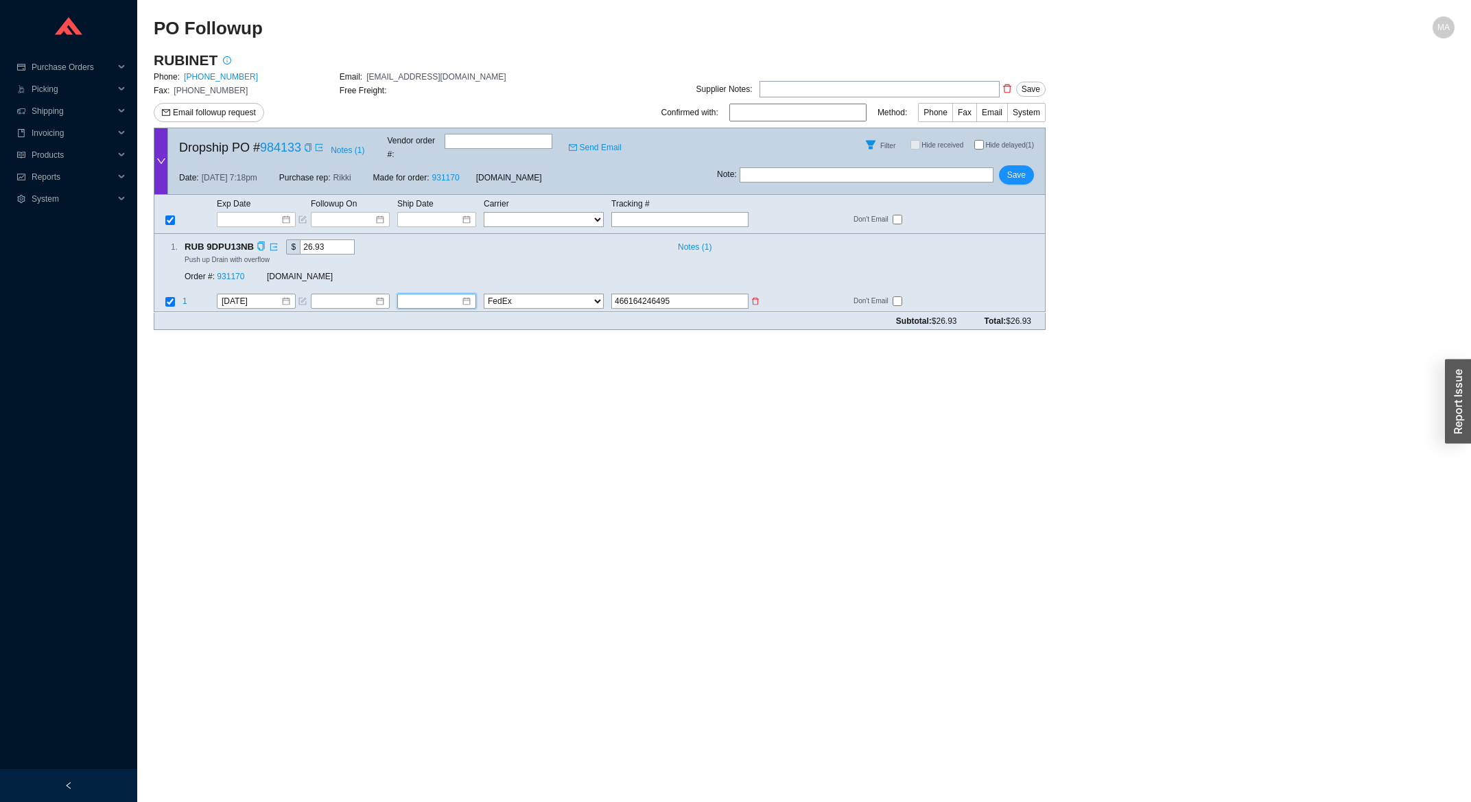
click at [412, 295] on input at bounding box center [431, 302] width 59 height 14
type input "[DATE]"
click at [504, 376] on div "7" at bounding box center [501, 375] width 15 height 15
click at [1018, 168] on span "Save" at bounding box center [1016, 175] width 19 height 14
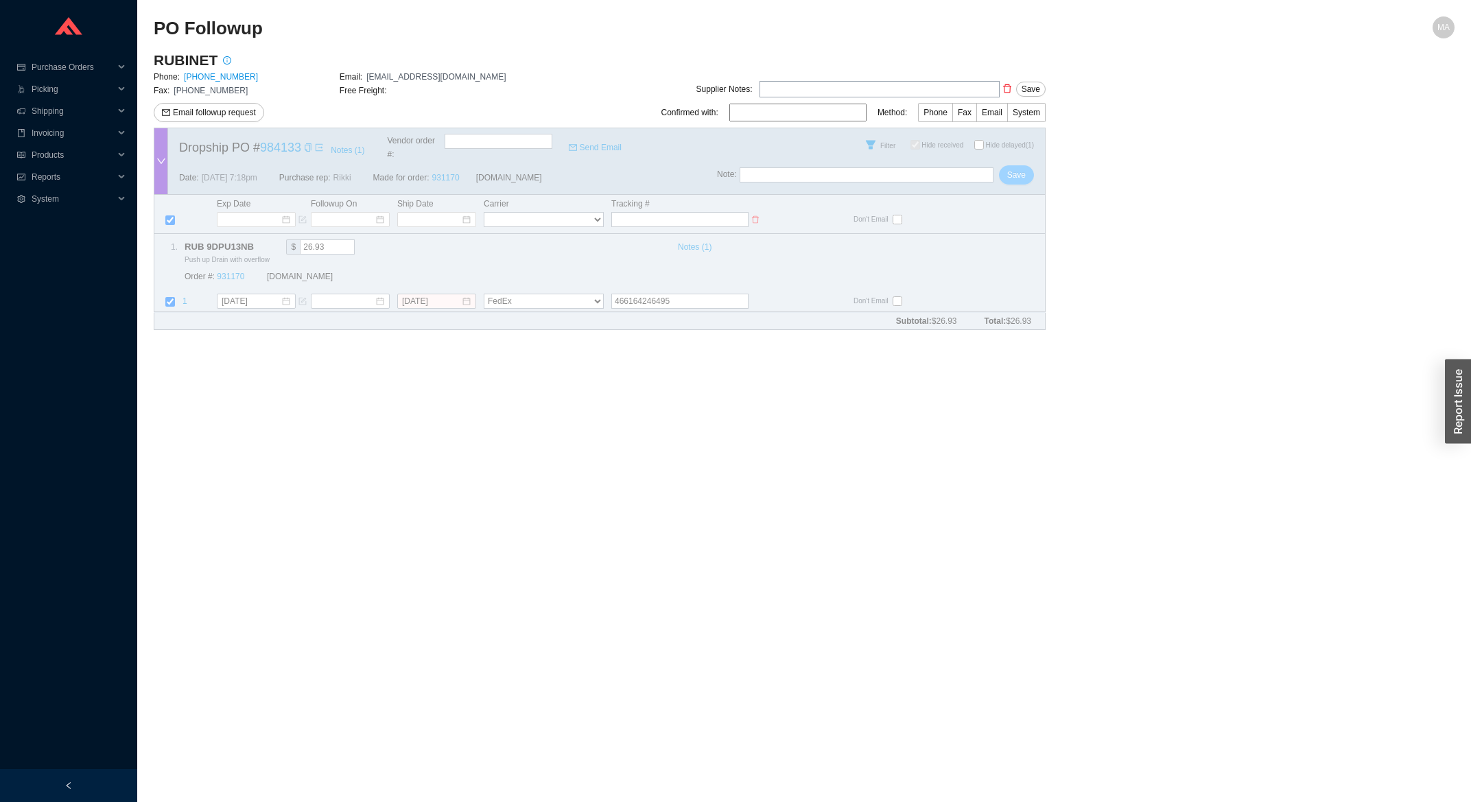
checkbox input "true"
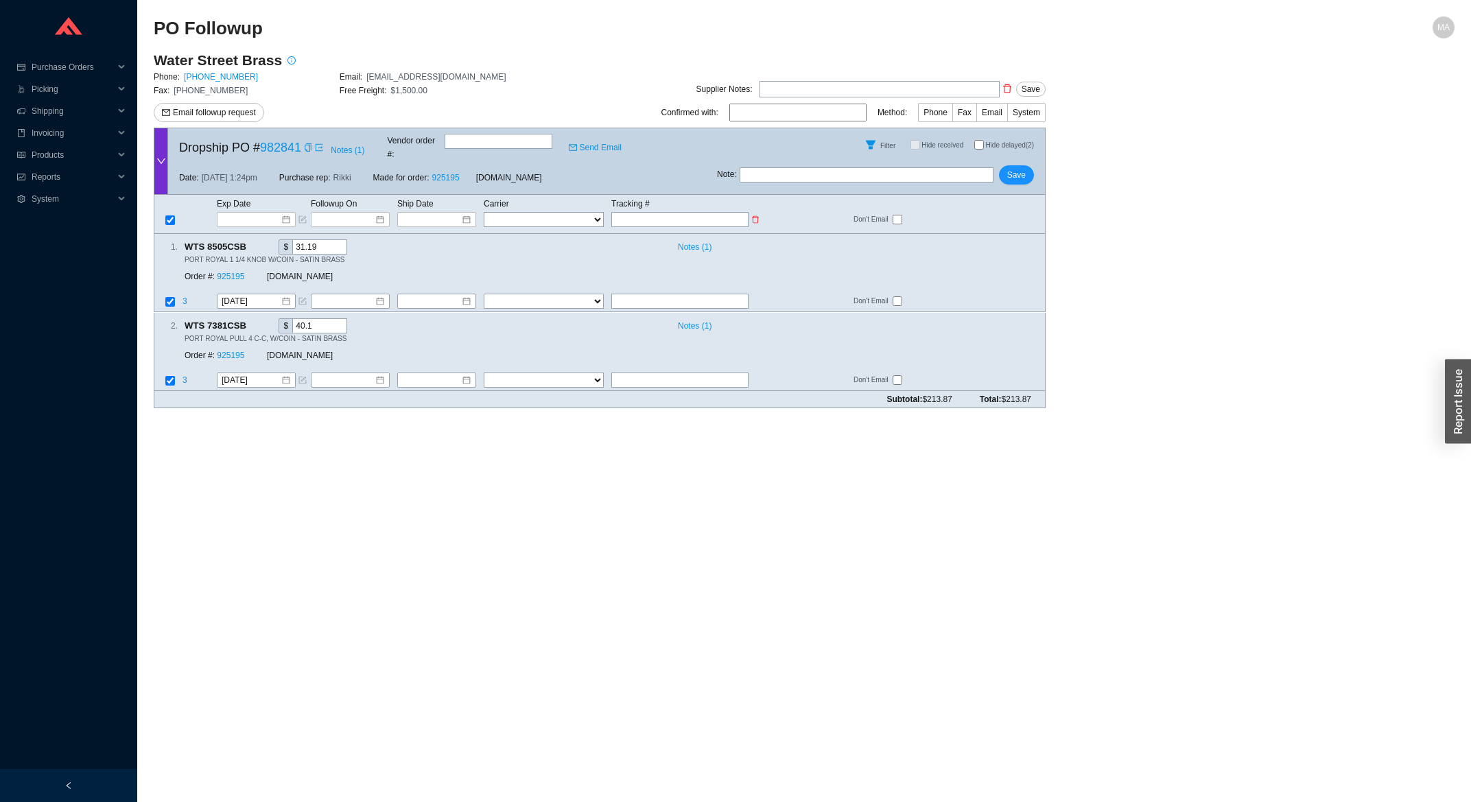
click at [682, 212] on input "text" at bounding box center [679, 219] width 137 height 15
type input "4"
type input "47"
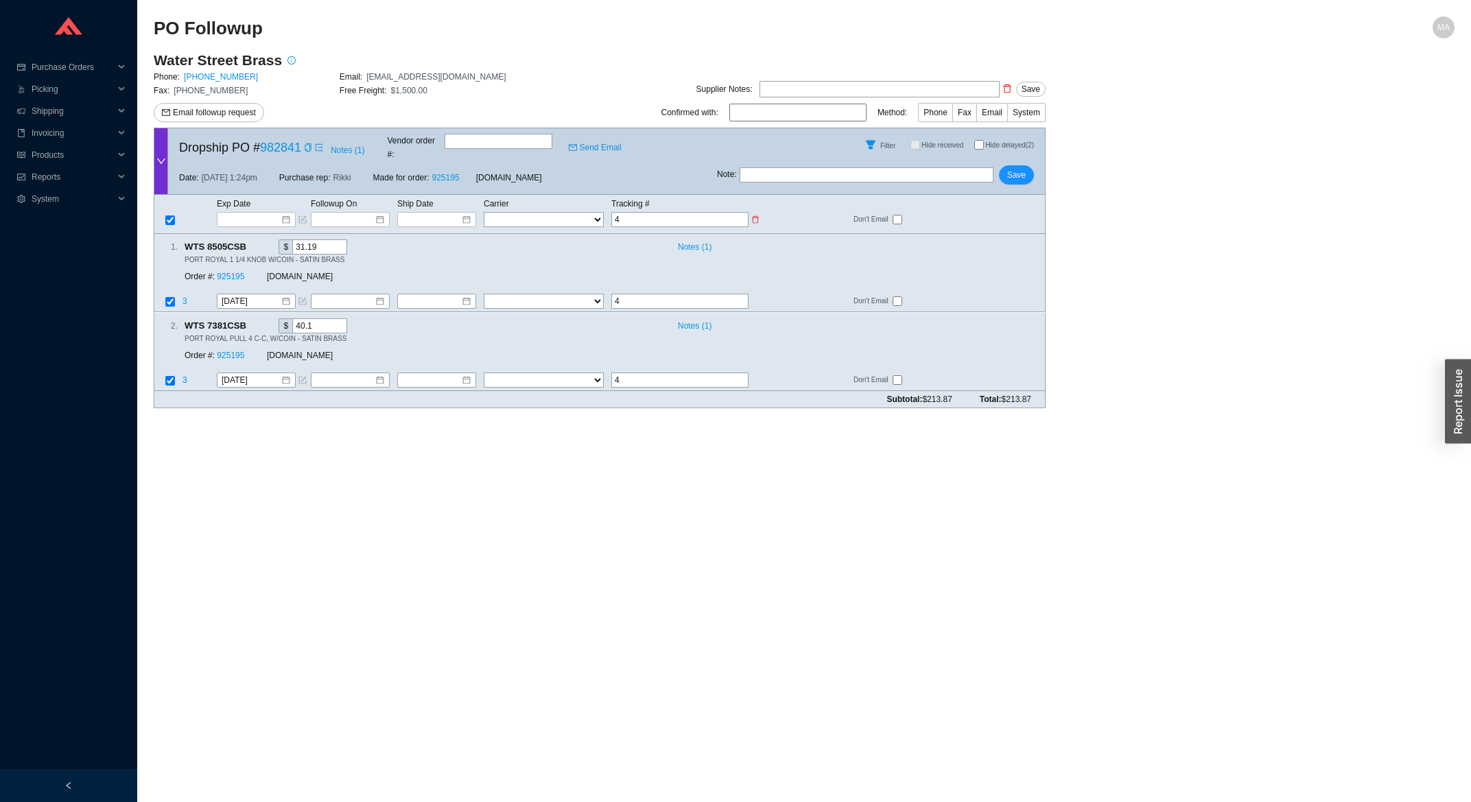
type input "47"
type input "476"
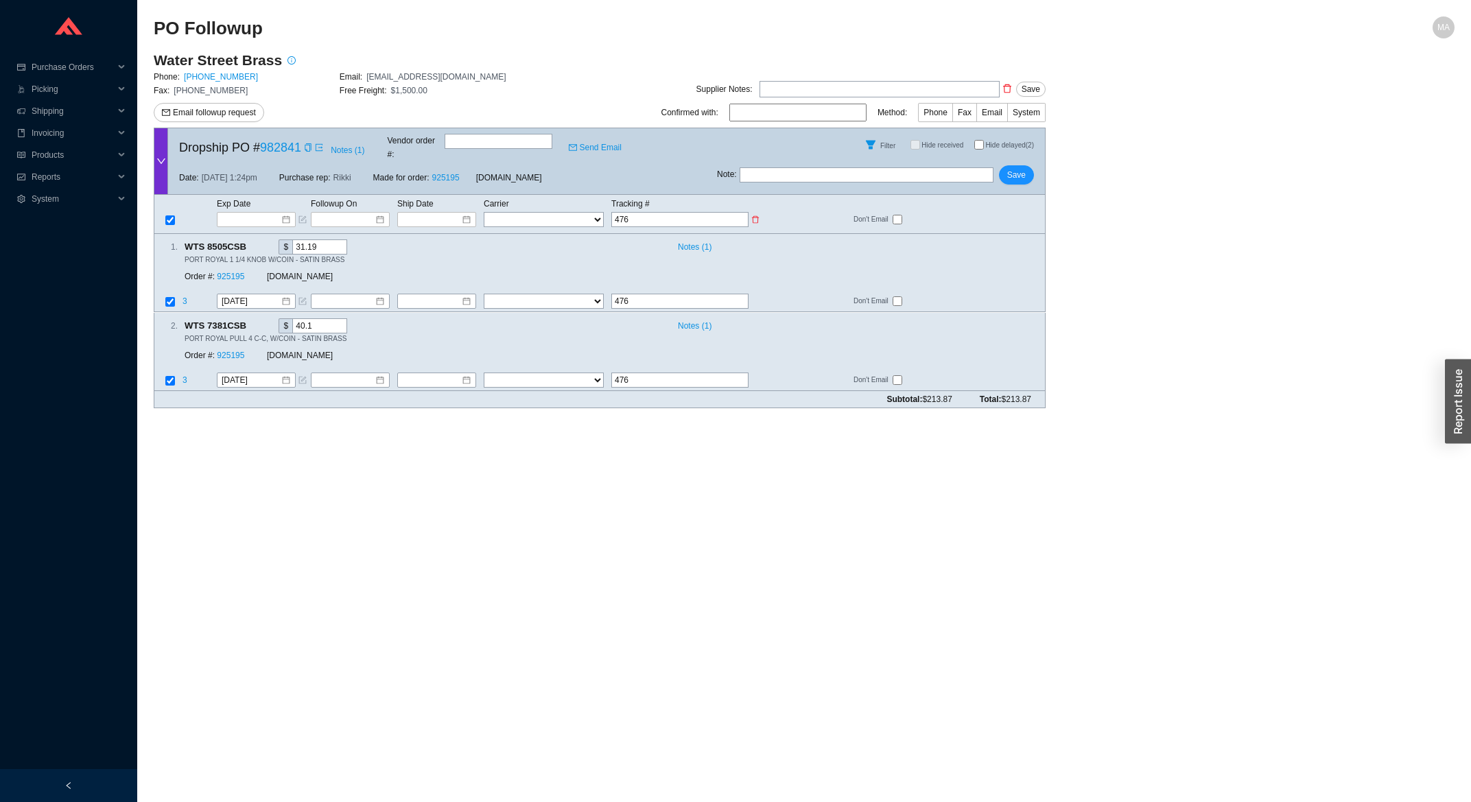
type input "4760"
type input "47607"
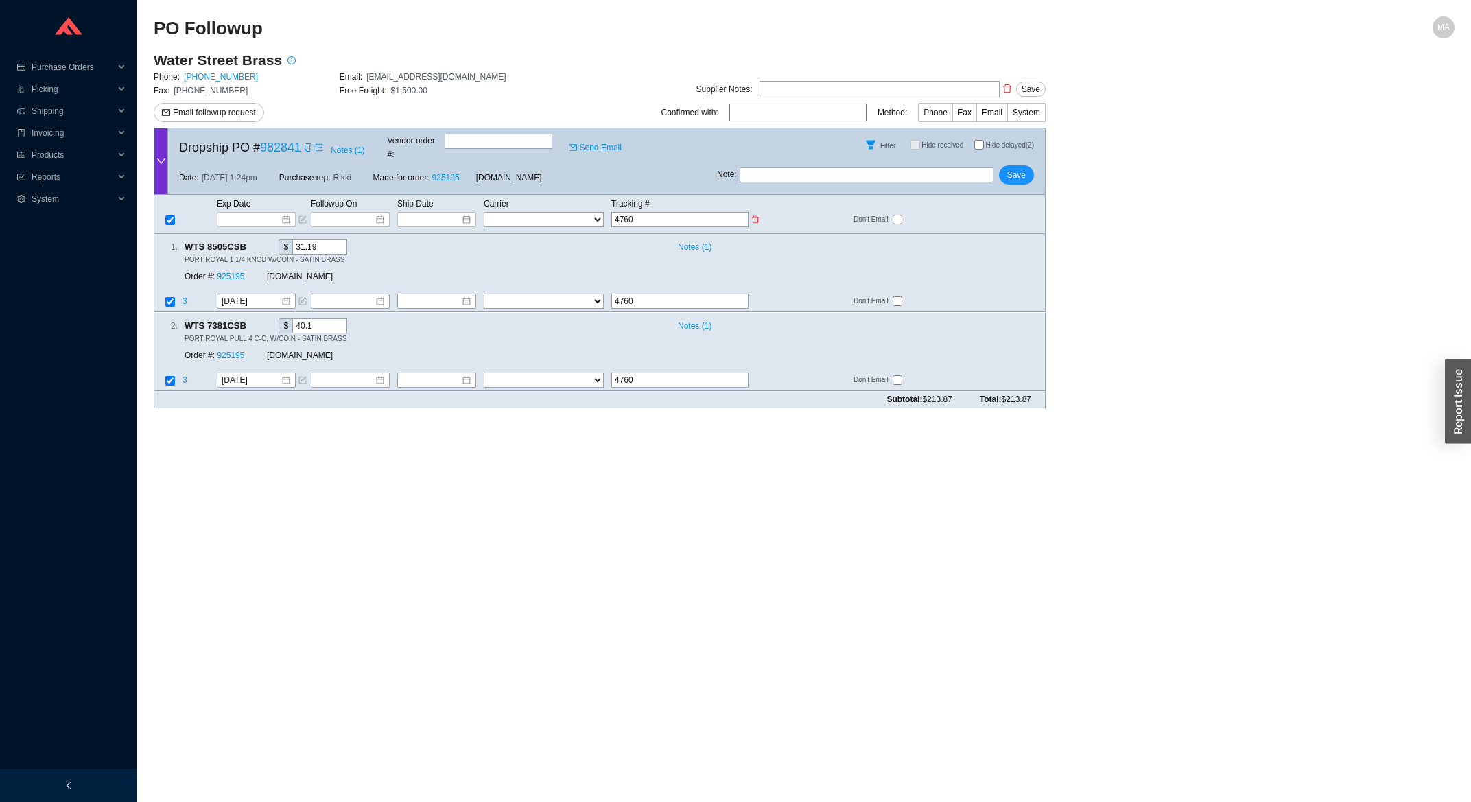
type input "47607"
type input "476073"
type input "4760730"
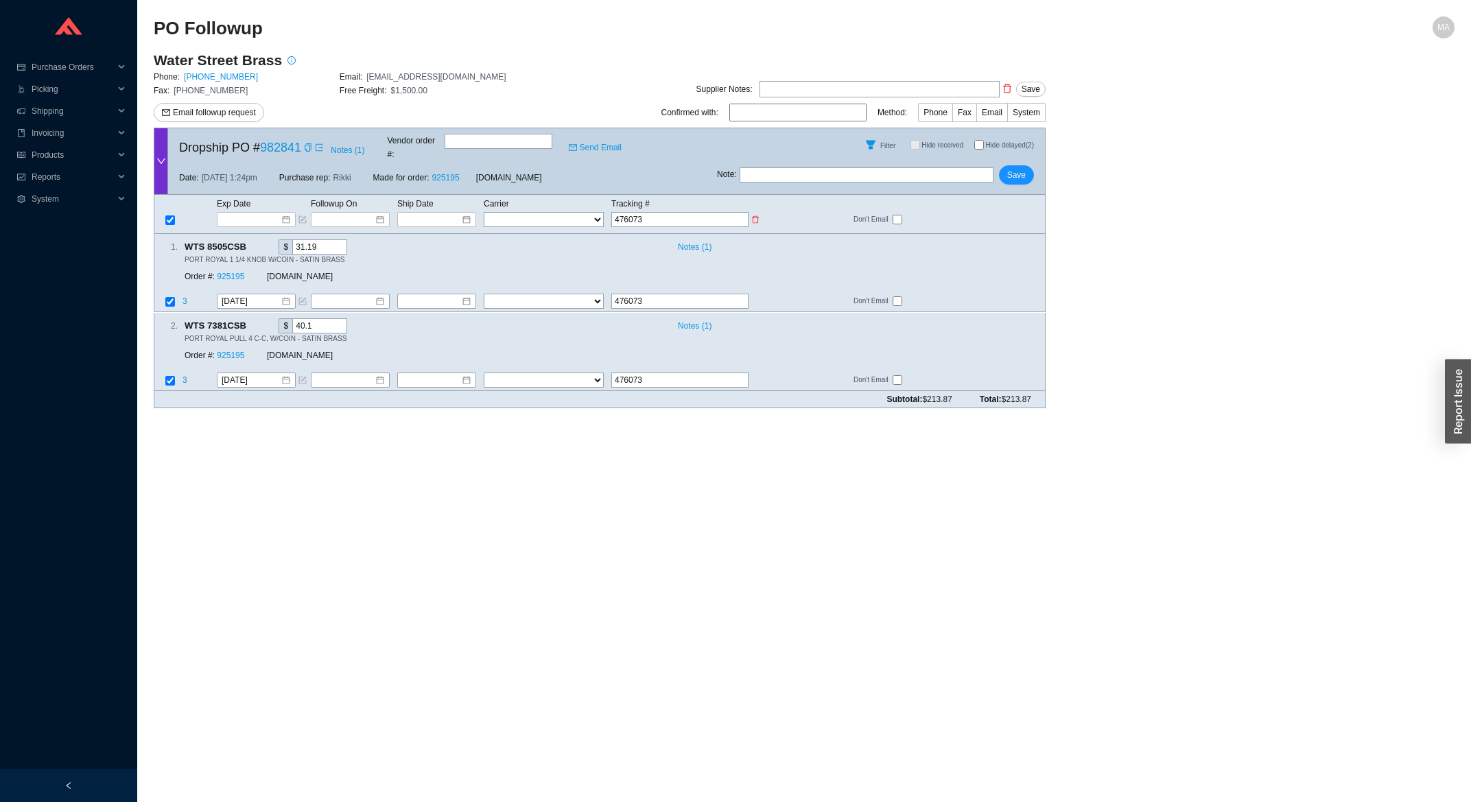
type input "4760730"
type input "47607309"
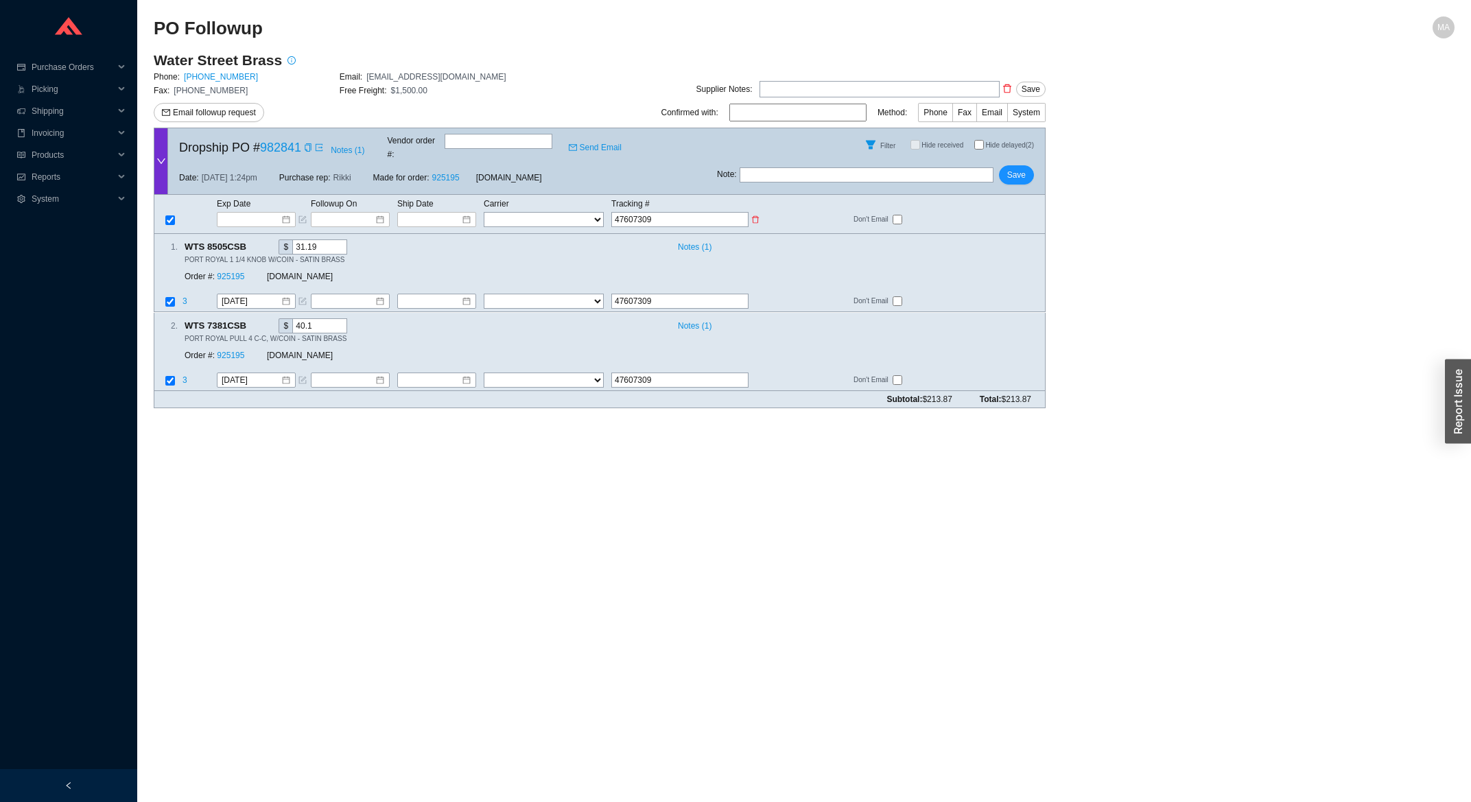
type input "476073094"
type input "4760730946"
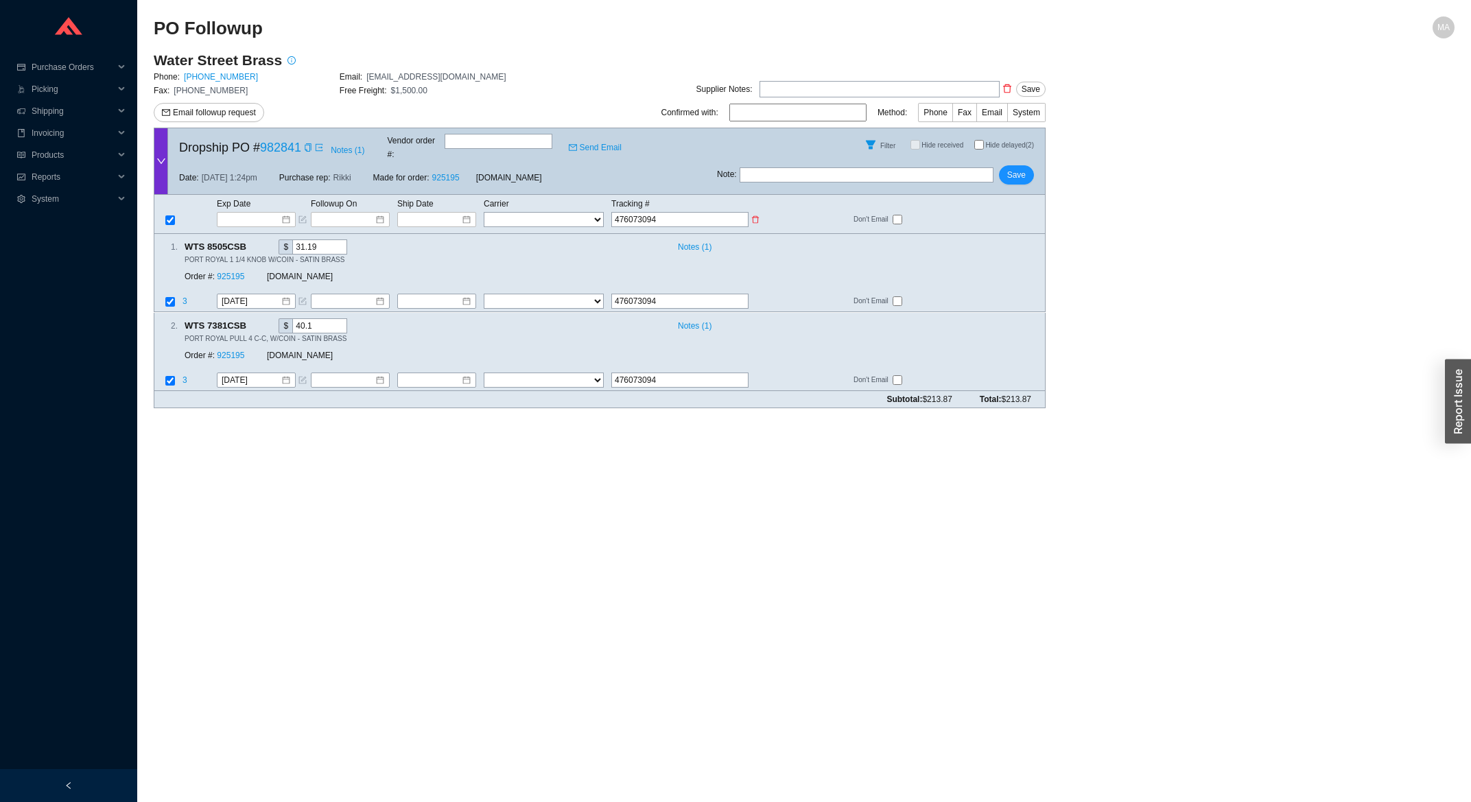
type input "4760730946"
type input "47607309465"
type input "476073094656"
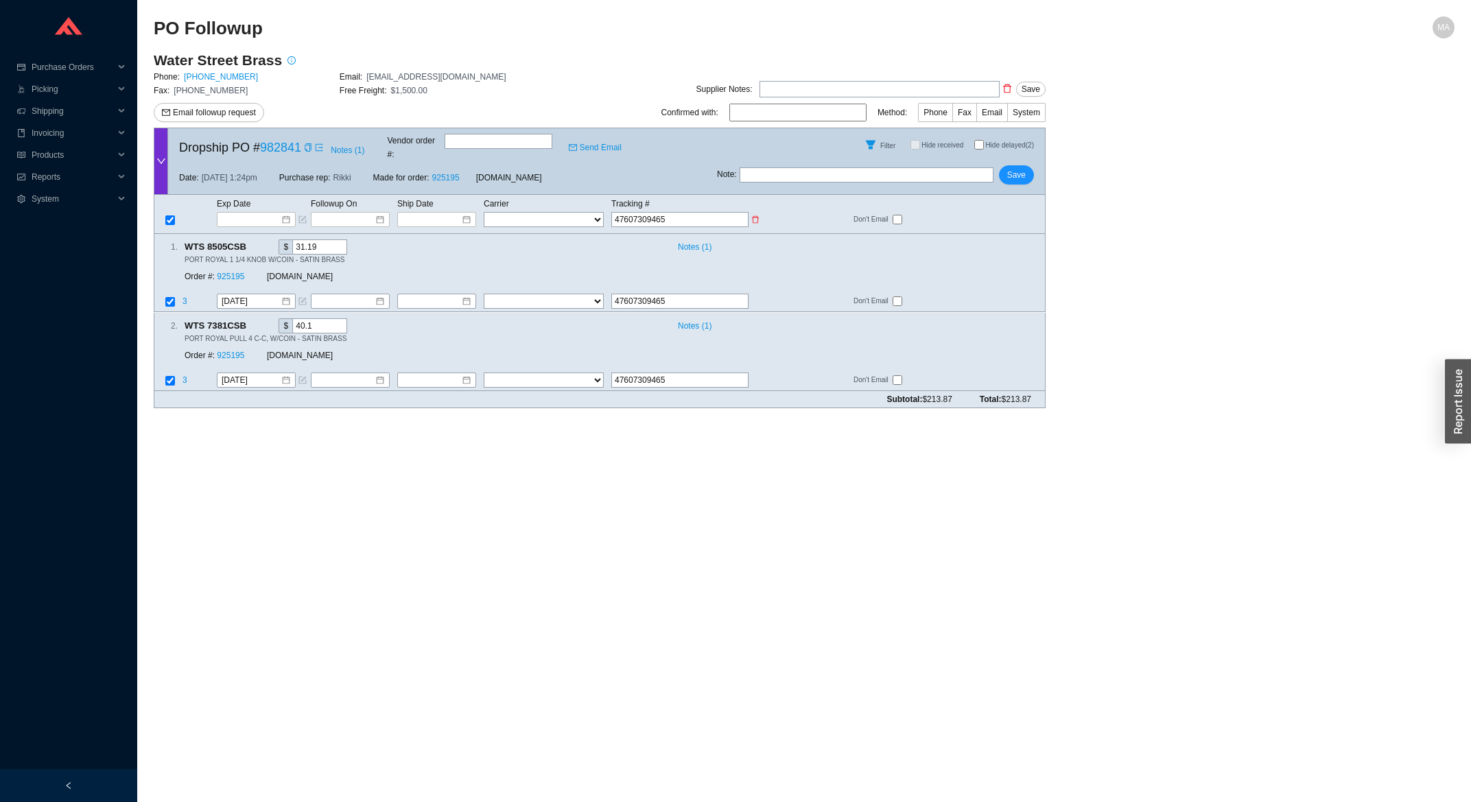
type input "476073094656"
select select "1"
click option "FedEx" at bounding box center [0, 0] width 0 height 0
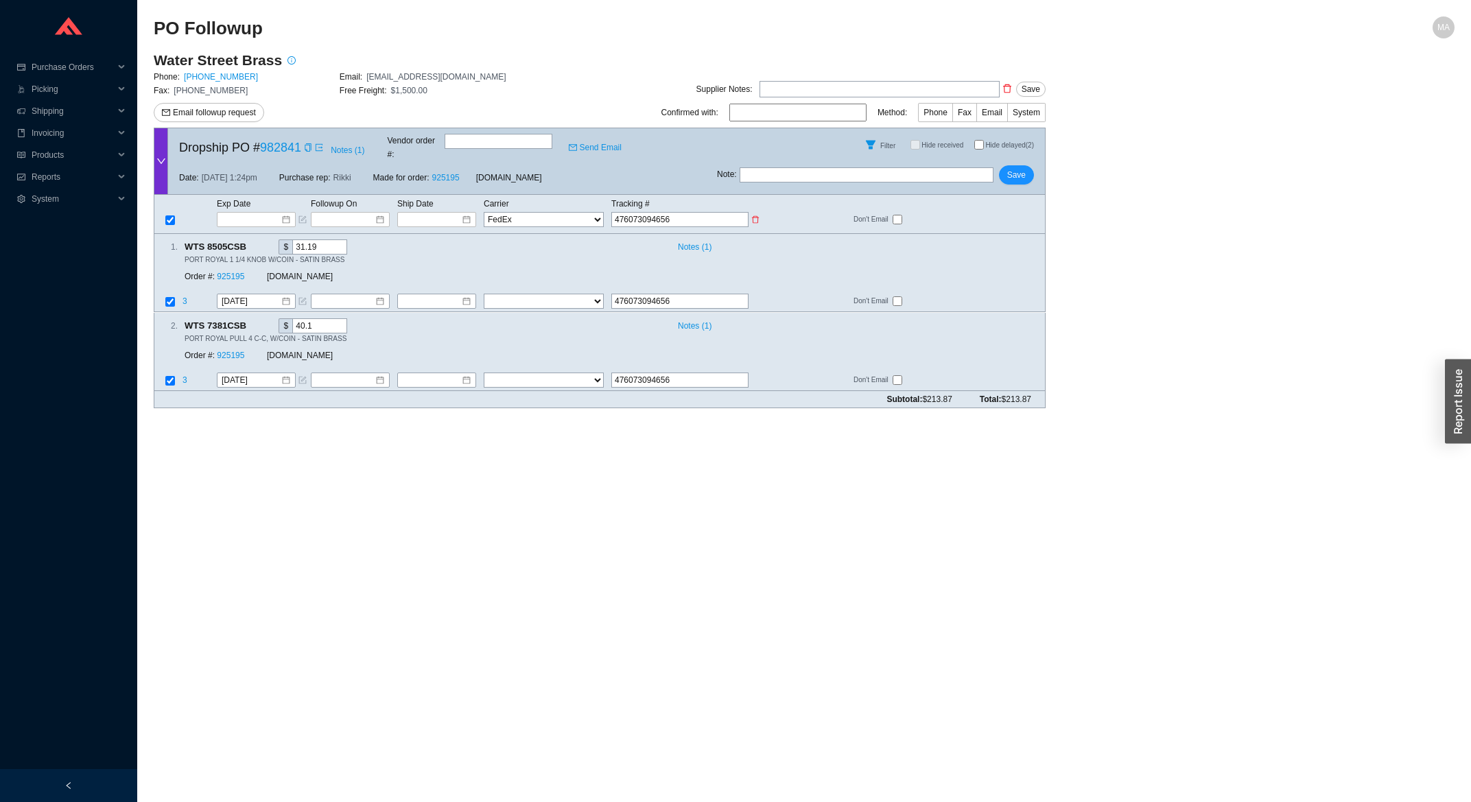
select select "1"
click at [449, 213] on input at bounding box center [432, 220] width 58 height 14
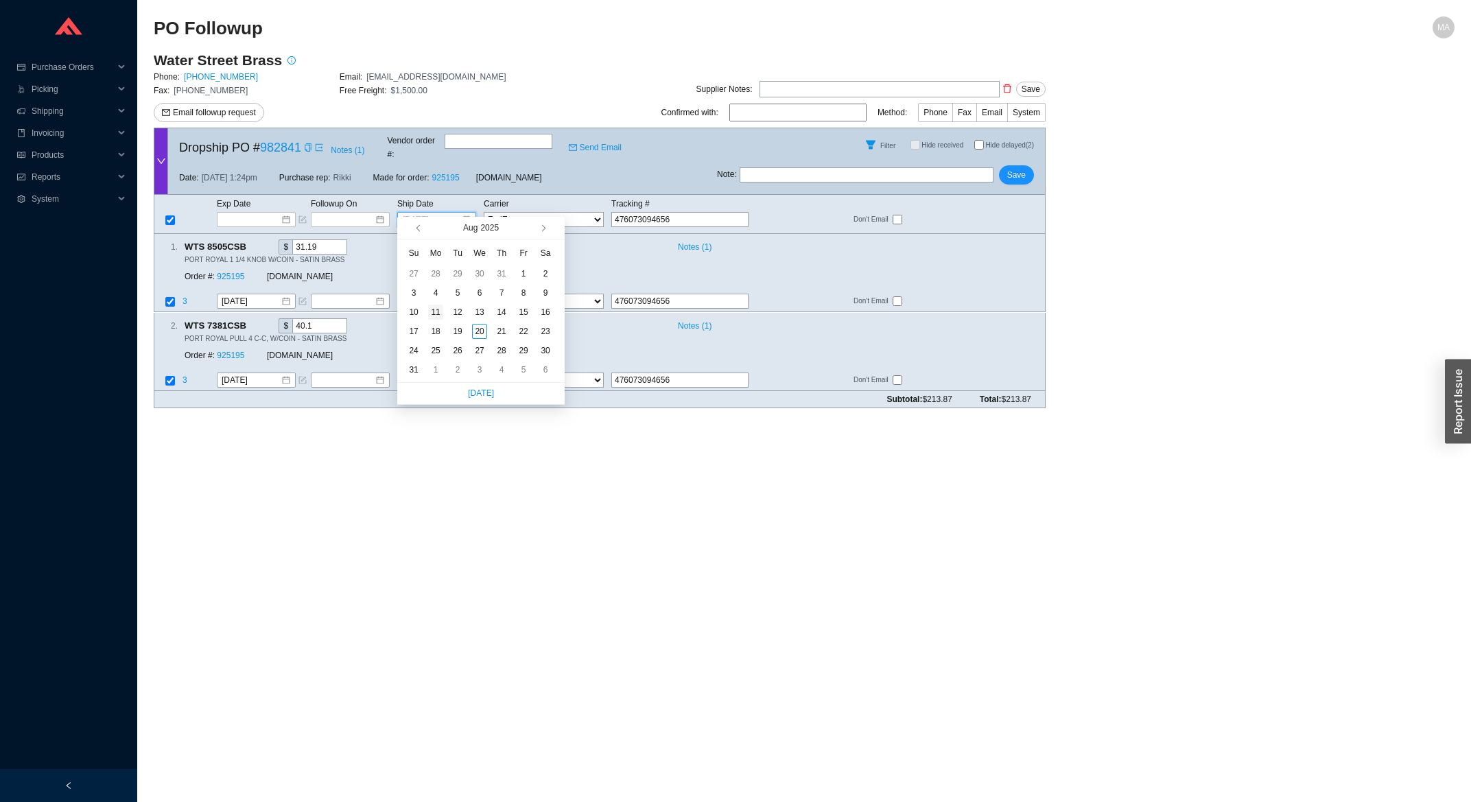
type input "[DATE]"
click at [434, 305] on div "11" at bounding box center [435, 312] width 15 height 15
type input "[DATE]"
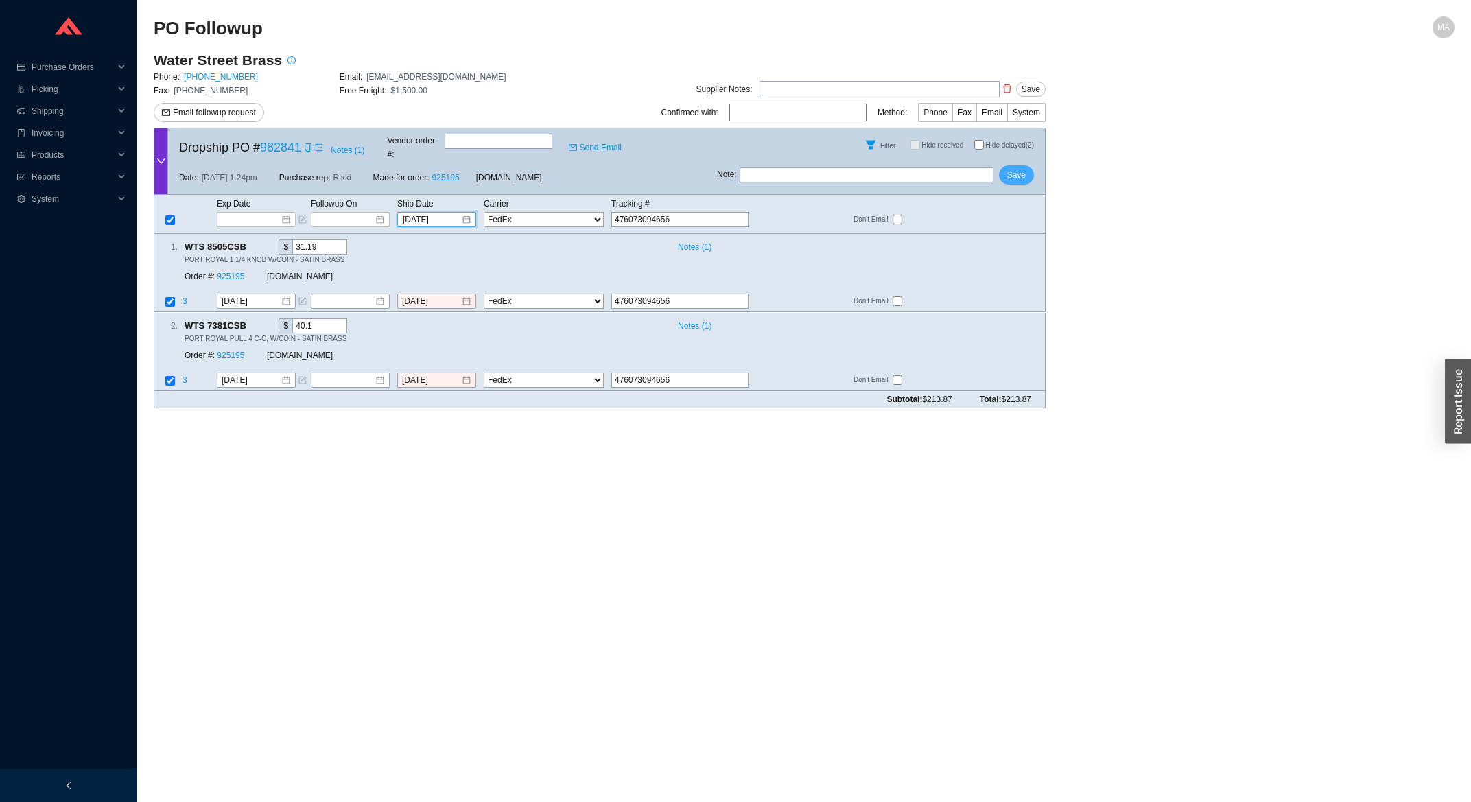
click at [1022, 169] on span "Save" at bounding box center [1016, 175] width 19 height 14
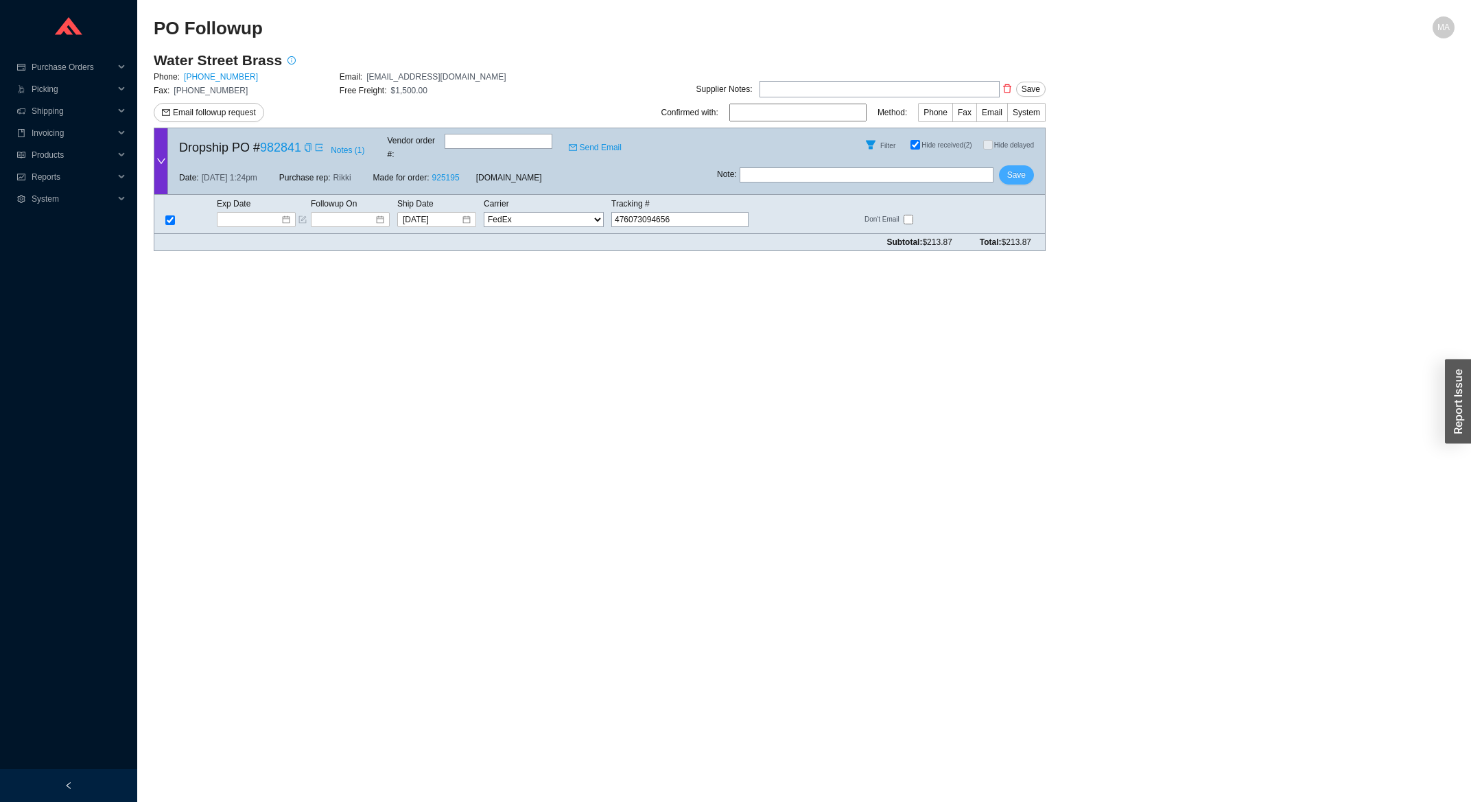
checkbox input "true"
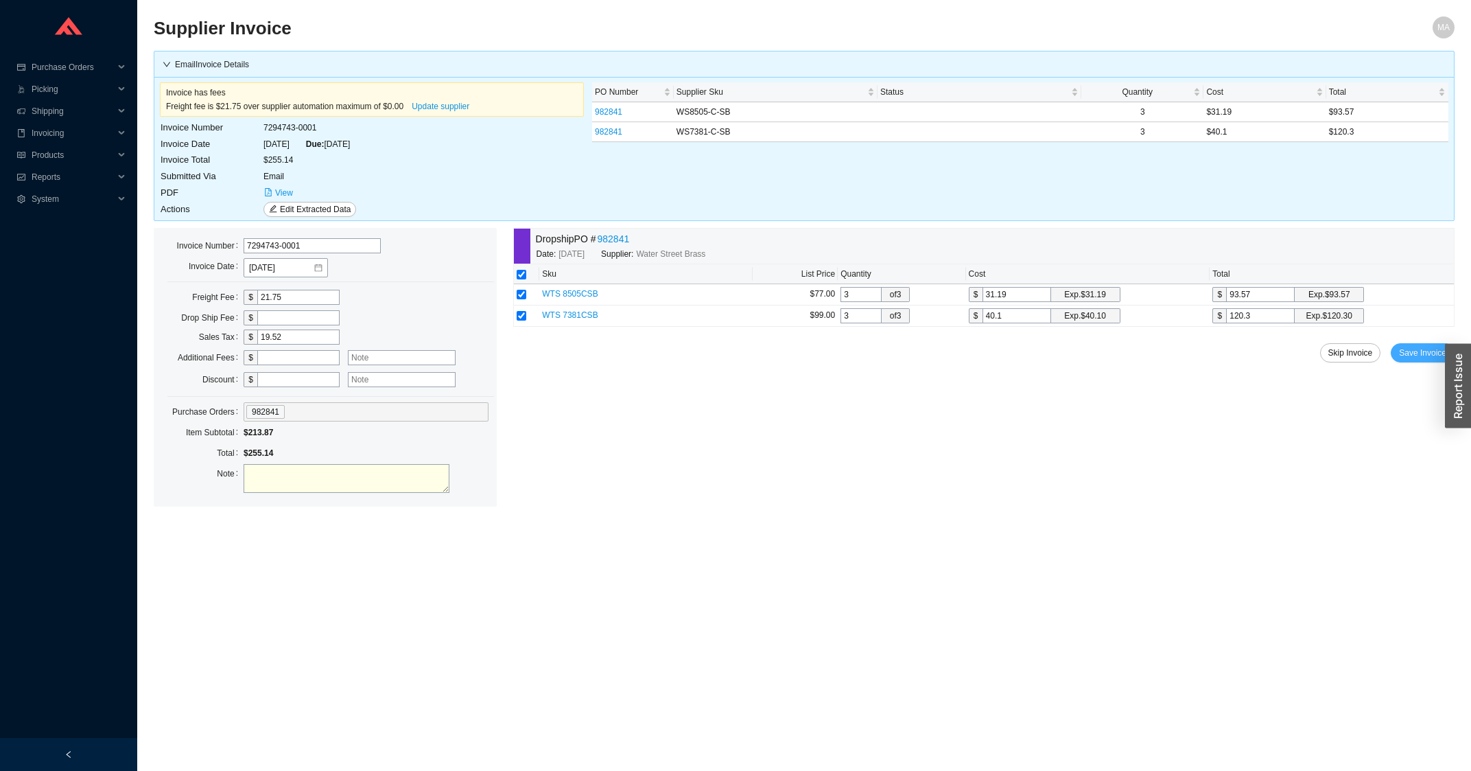
click at [1432, 357] on span "Save Invoice" at bounding box center [1422, 353] width 47 height 14
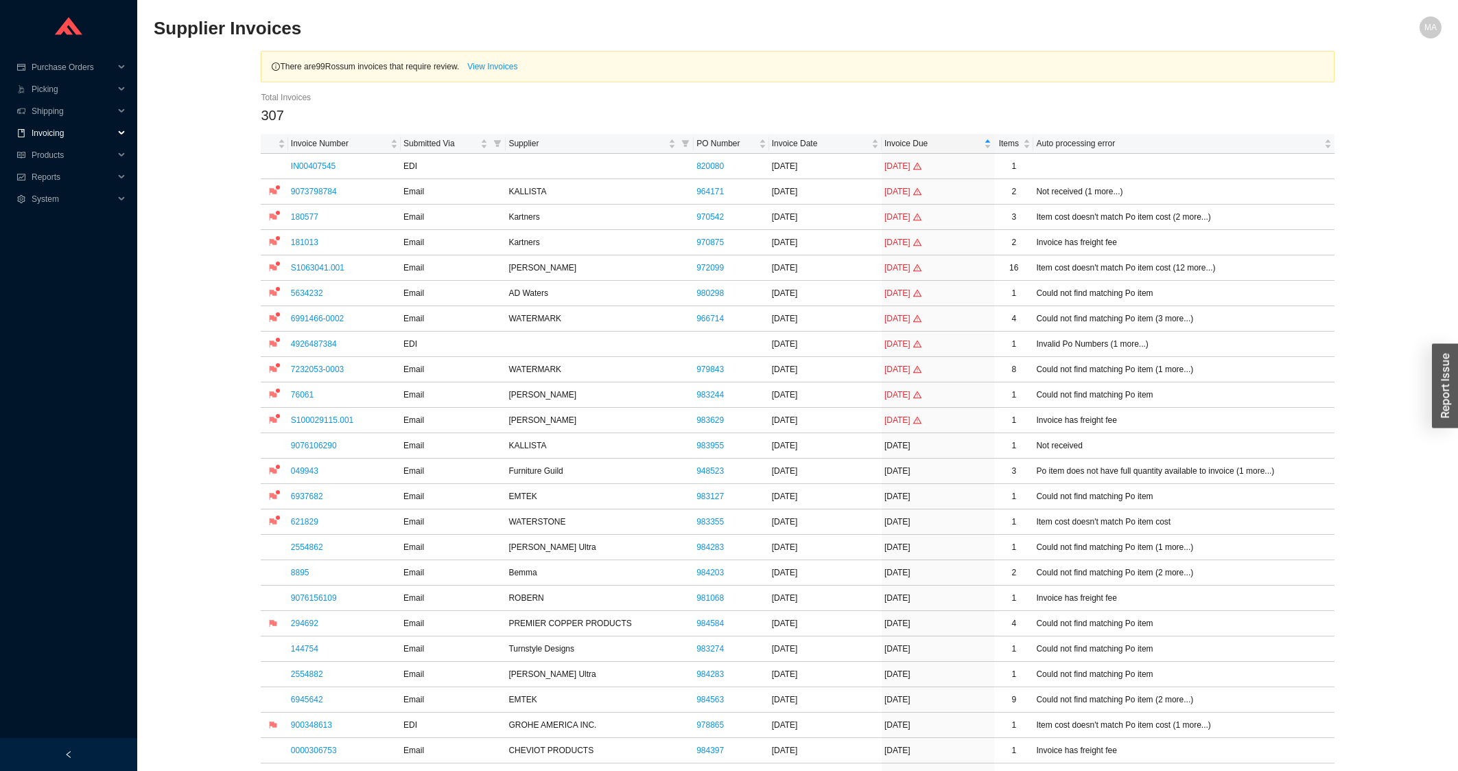
click at [85, 131] on span "Invoicing" at bounding box center [73, 133] width 82 height 22
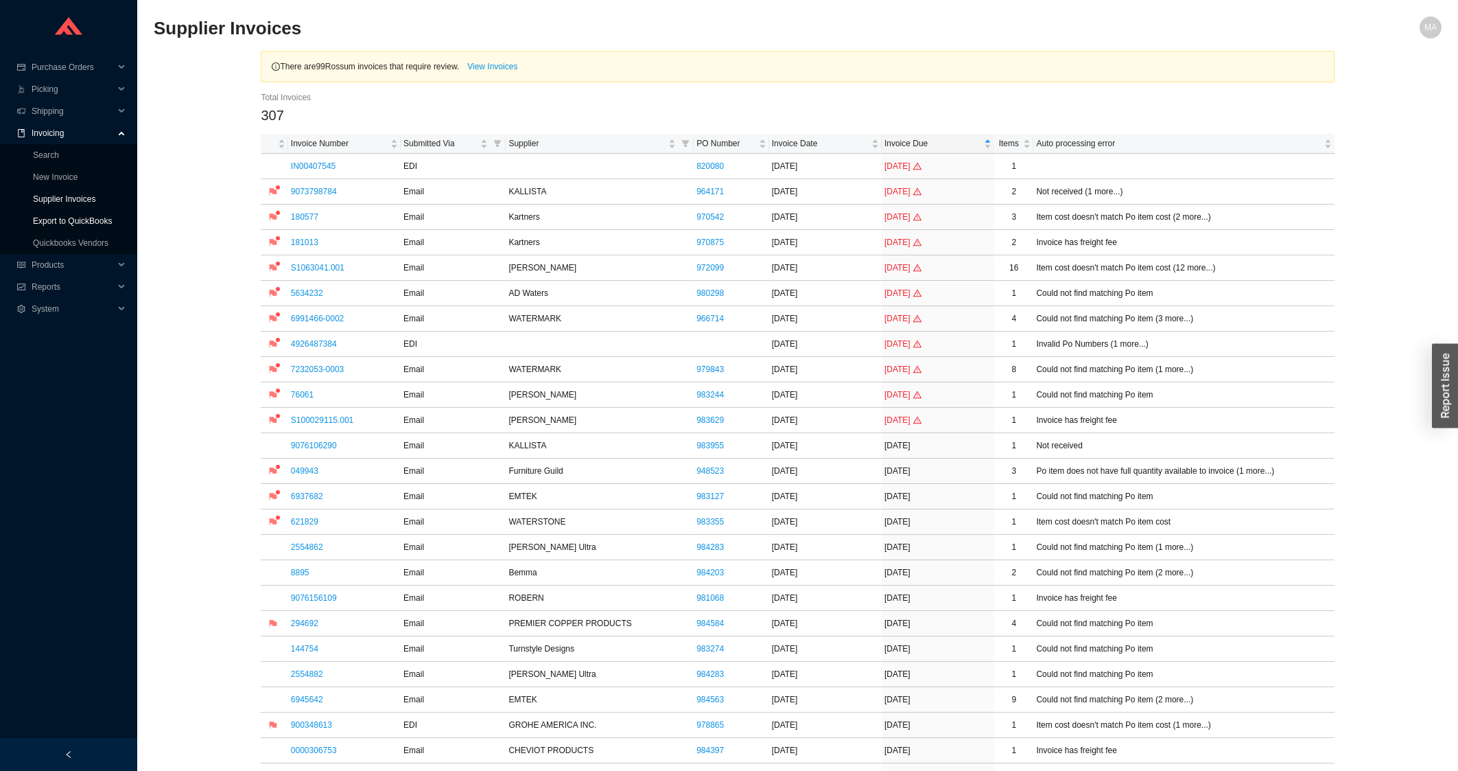
click at [78, 216] on link "Export to QuickBooks" at bounding box center [72, 221] width 79 height 10
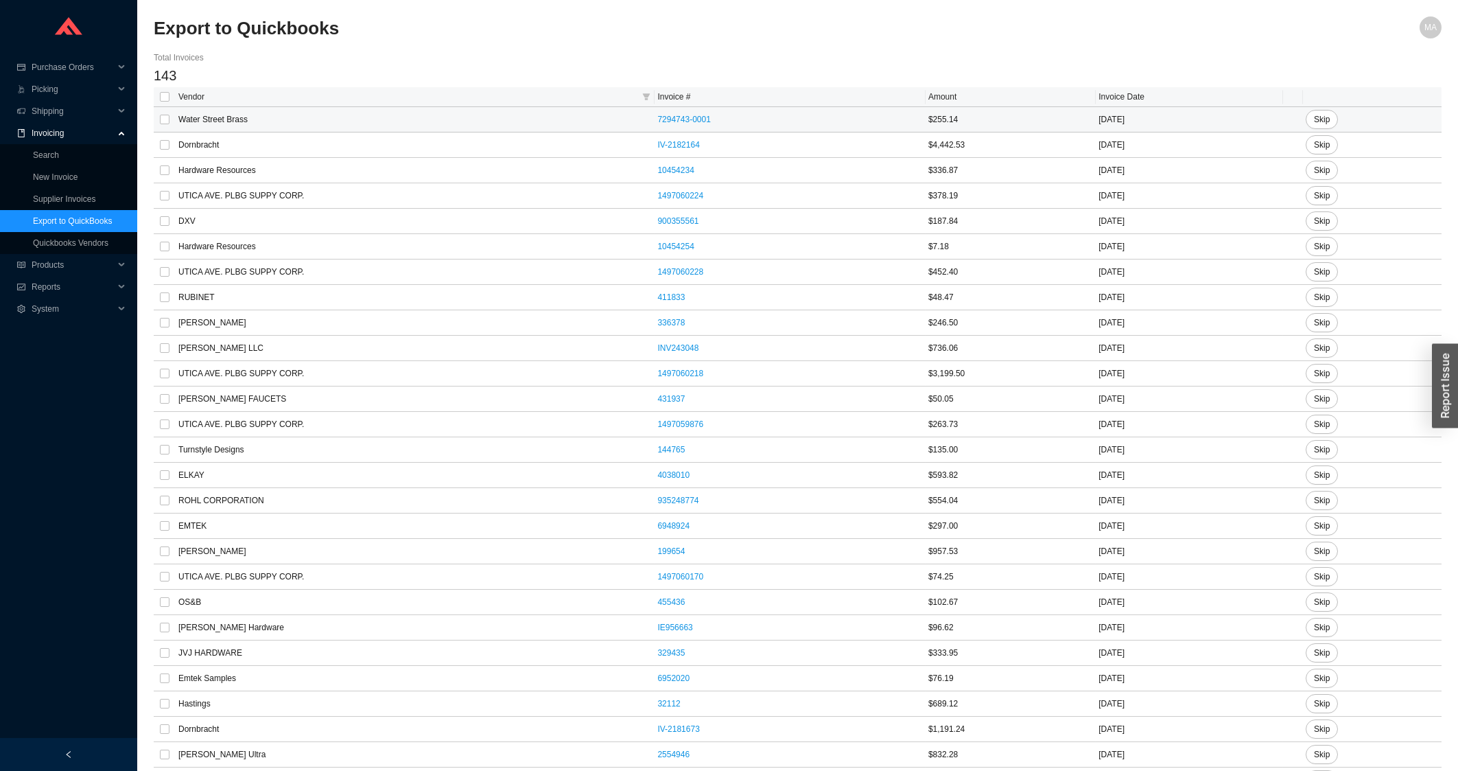
click at [669, 120] on link "7294743-0001" at bounding box center [683, 120] width 53 height 10
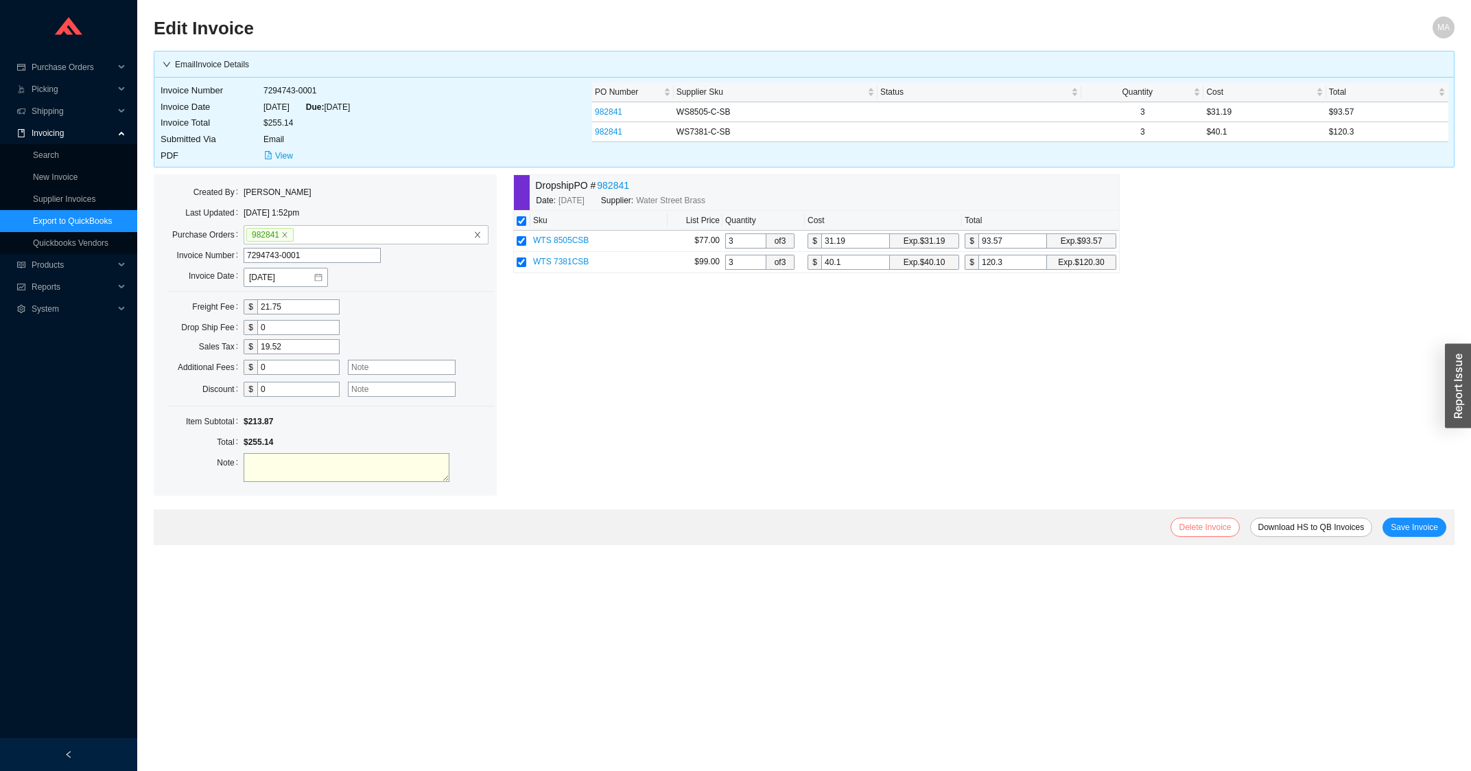
click at [1209, 524] on span "Delete Invoice" at bounding box center [1205, 527] width 52 height 14
click at [1287, 481] on span "Yes" at bounding box center [1287, 487] width 14 height 14
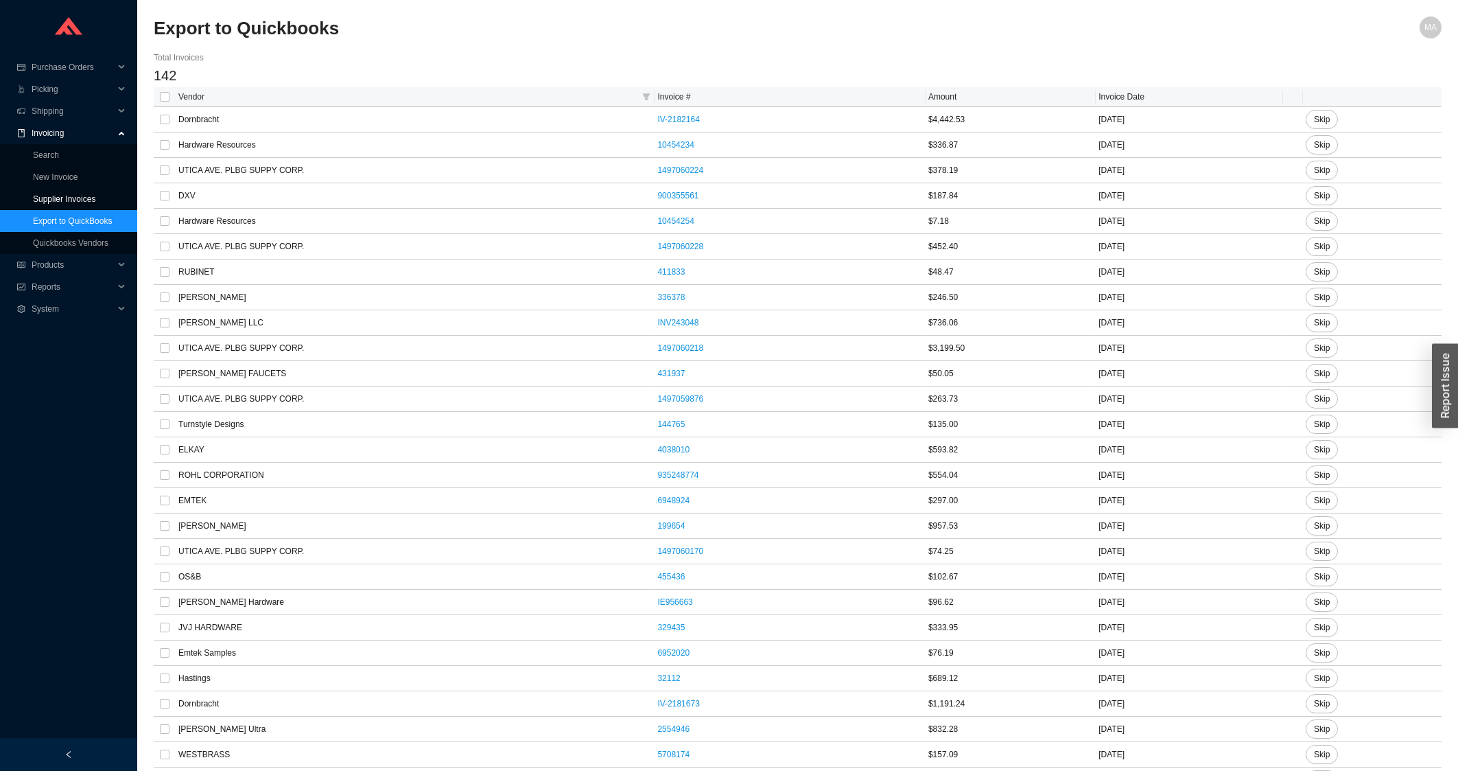
click at [57, 202] on link "Supplier Invoices" at bounding box center [64, 199] width 62 height 10
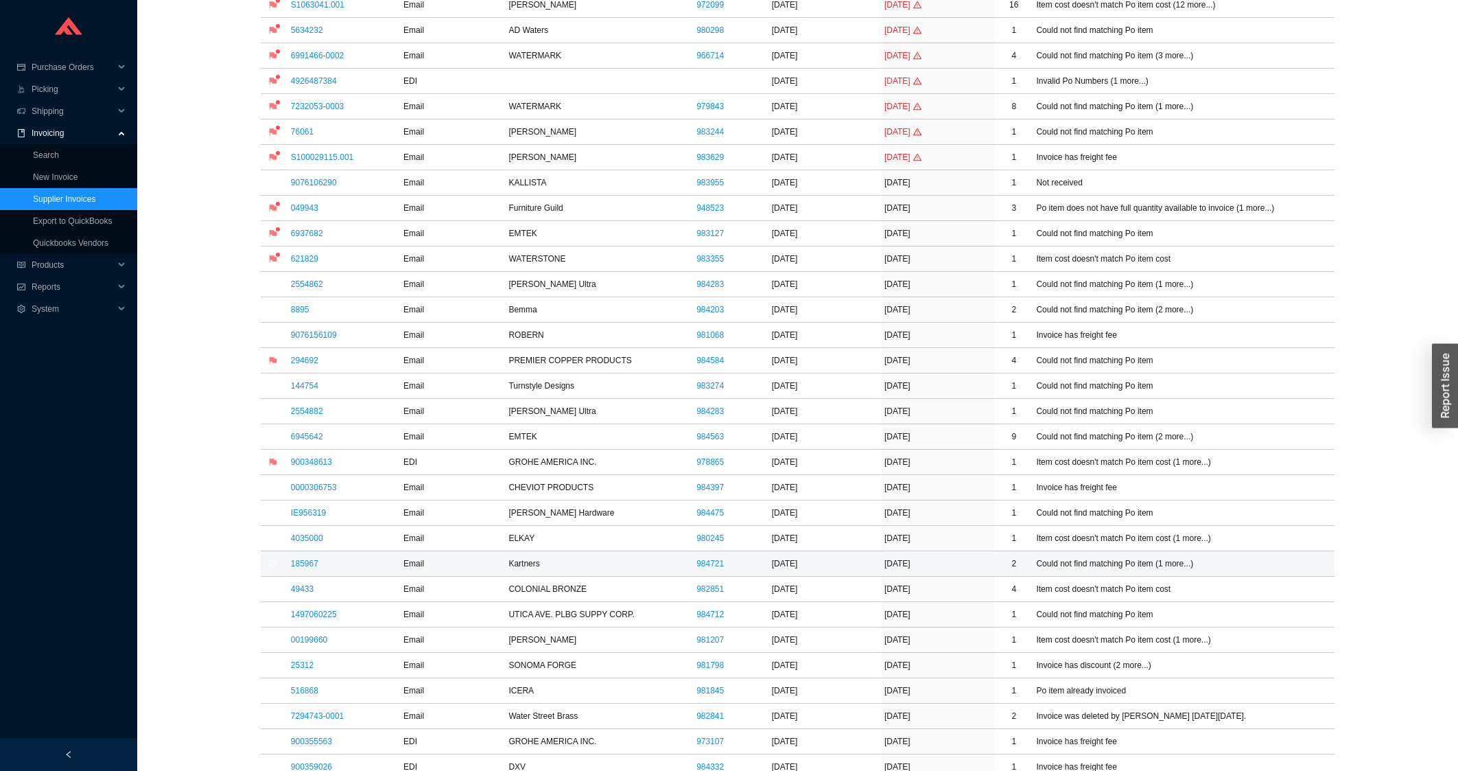
scroll to position [294, 0]
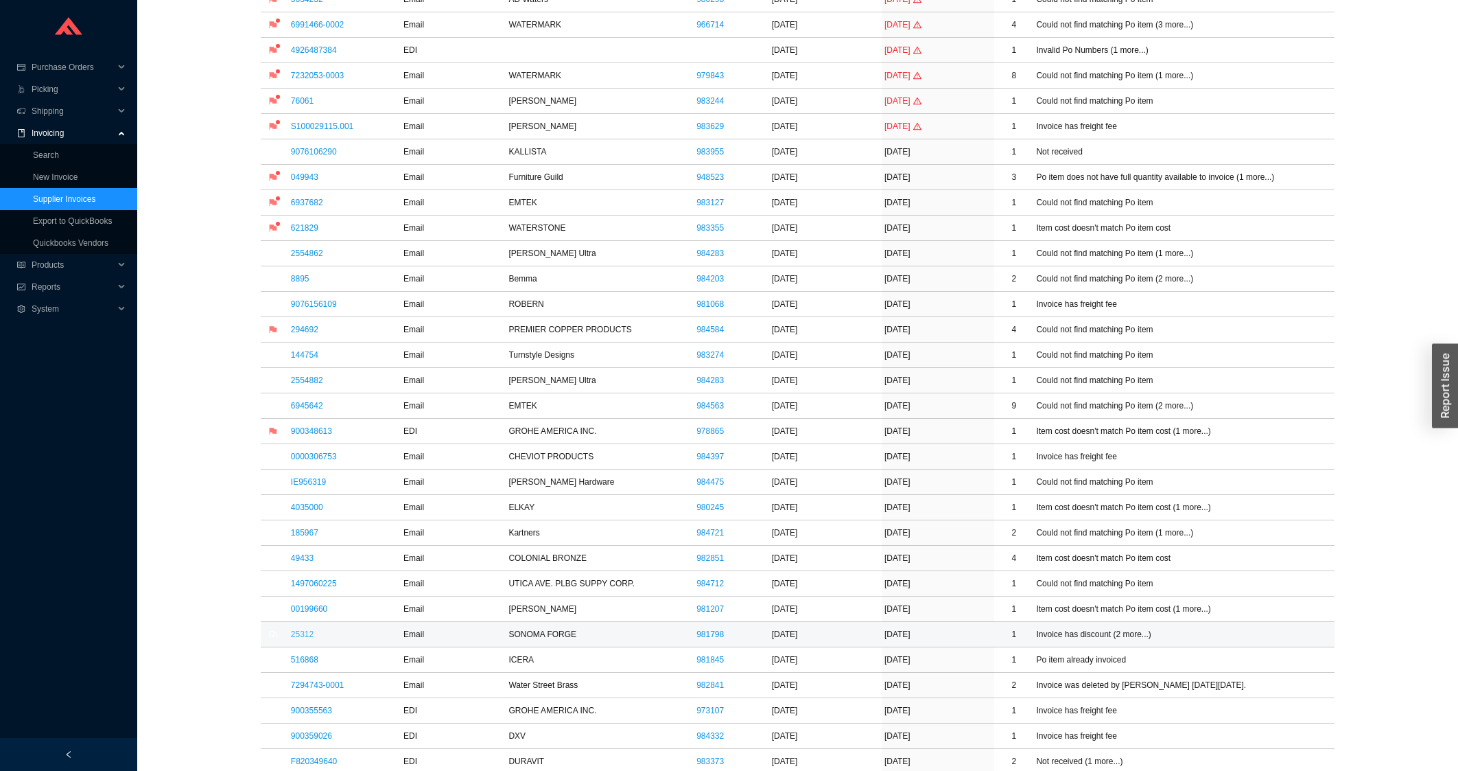
click at [303, 639] on link "25312" at bounding box center [302, 634] width 23 height 10
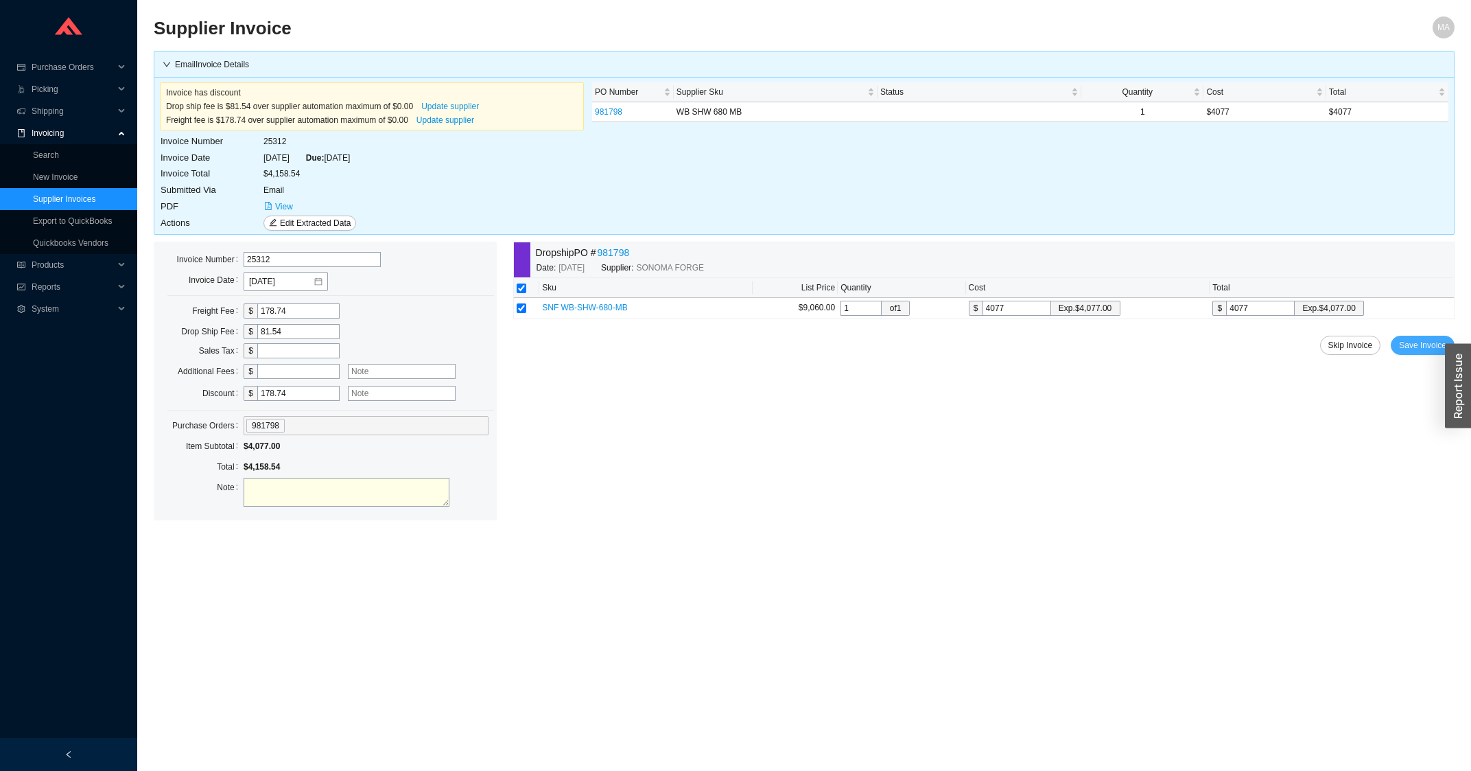
click at [1413, 340] on button "Save Invoice" at bounding box center [1423, 345] width 64 height 19
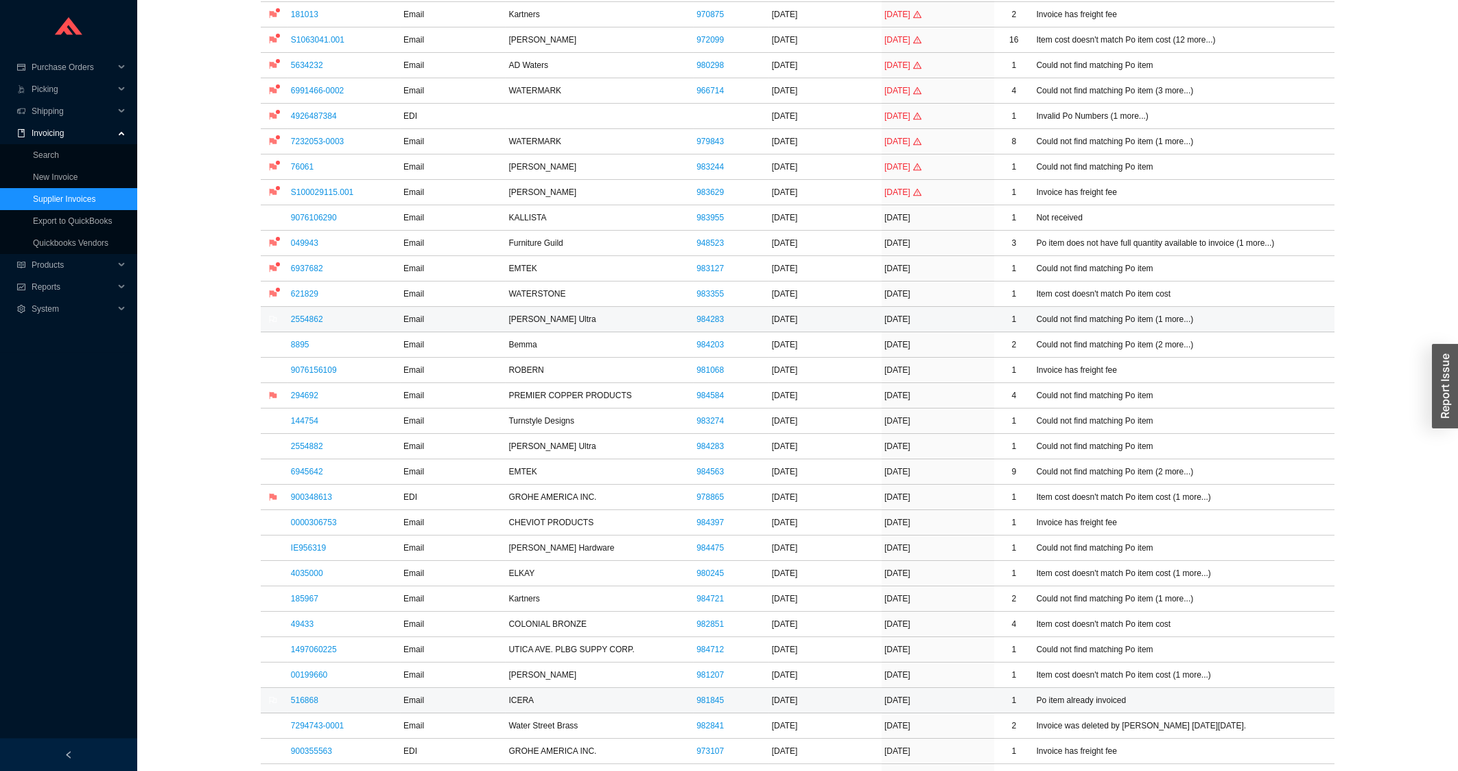
scroll to position [368, 0]
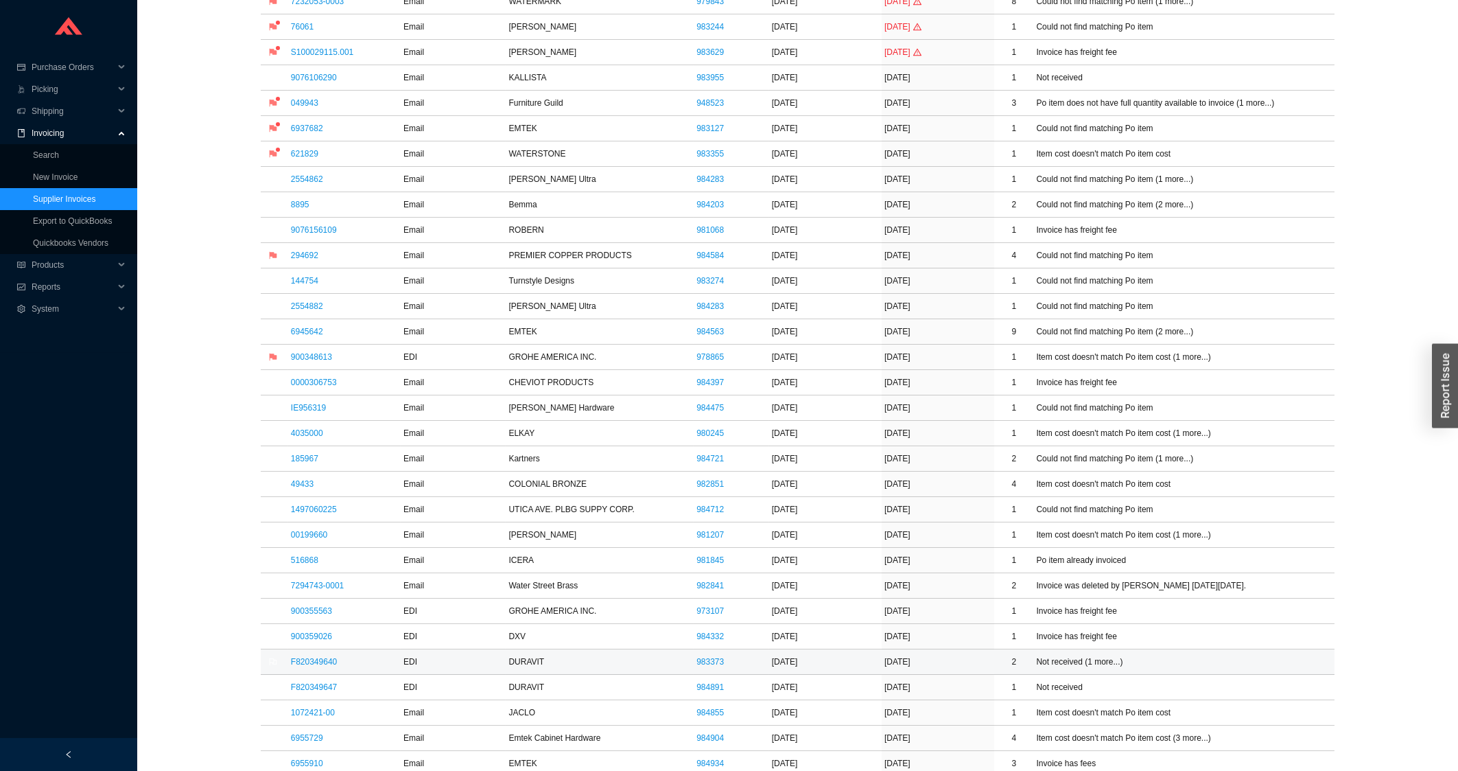
click at [320, 672] on td "F820349640" at bounding box center [344, 661] width 113 height 25
click at [322, 663] on link "F820349640" at bounding box center [314, 662] width 46 height 10
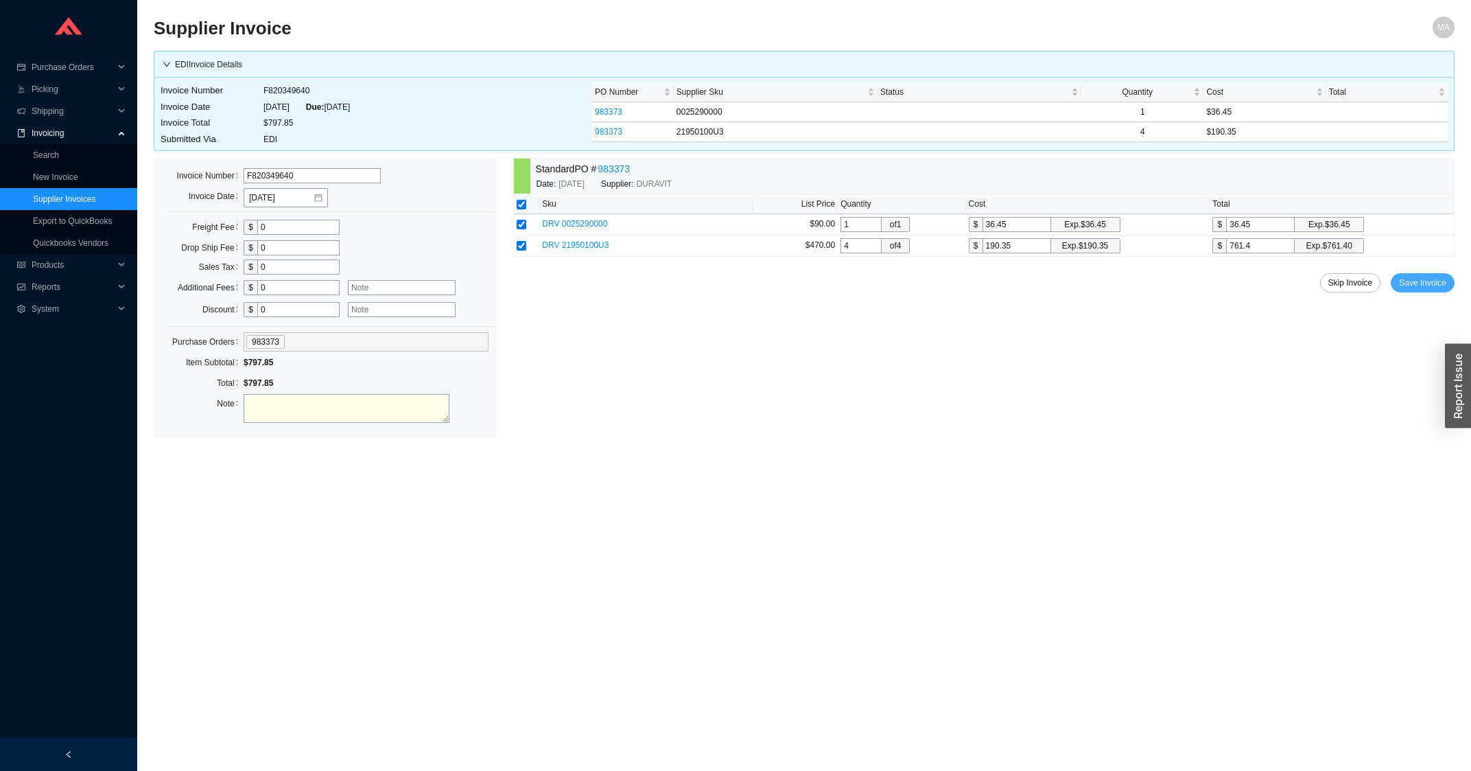
click at [1437, 283] on span "Save Invoice" at bounding box center [1422, 283] width 47 height 14
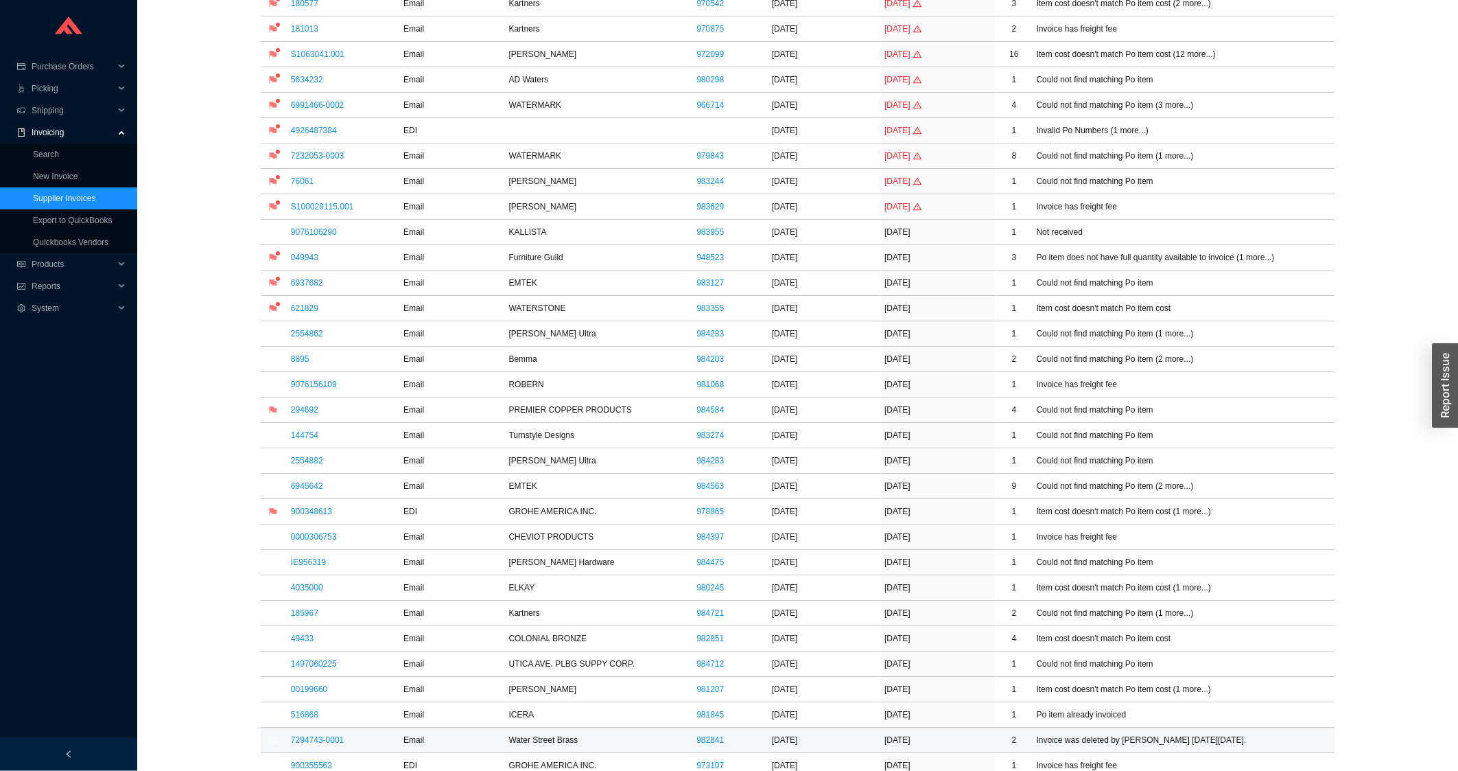
scroll to position [294, 0]
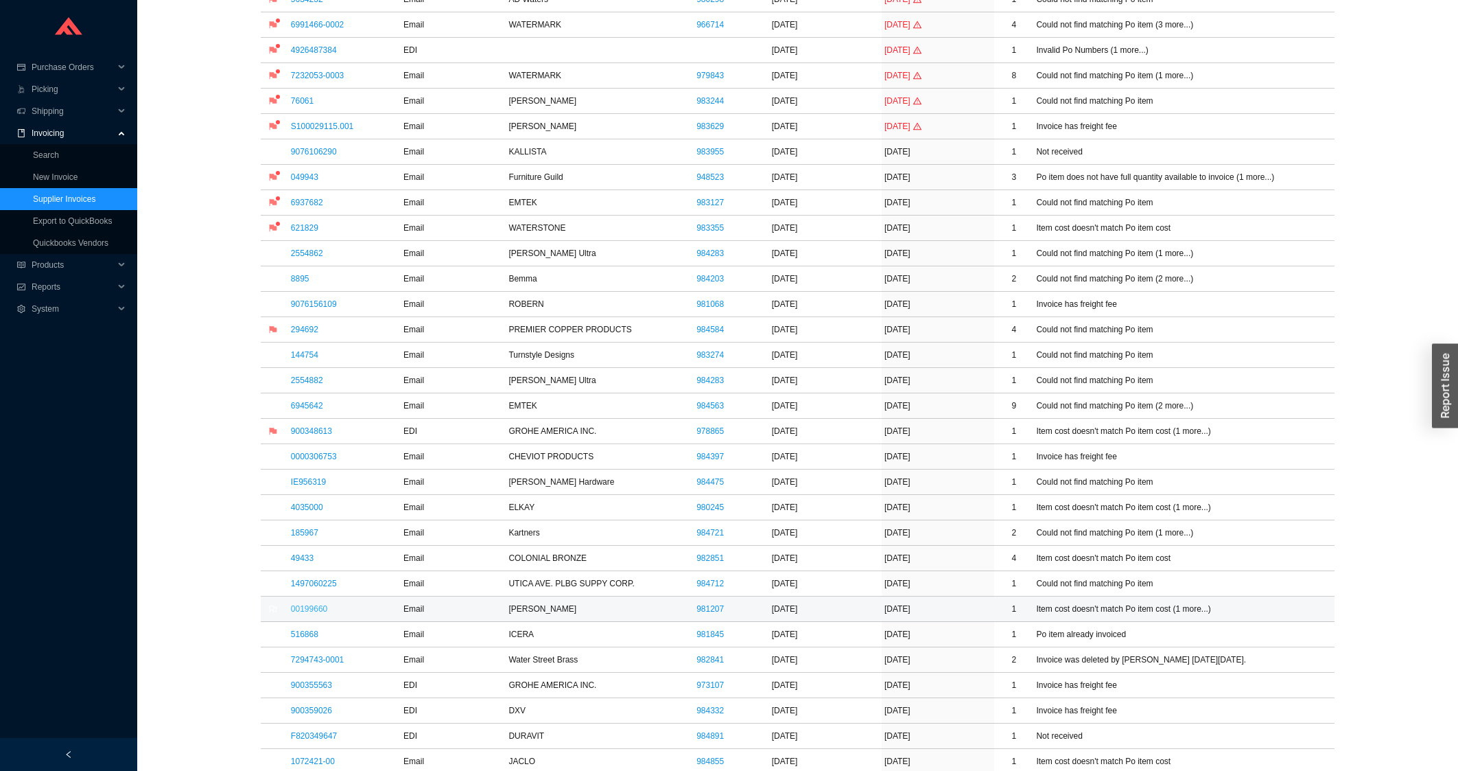
click at [309, 613] on link "00199660" at bounding box center [309, 609] width 36 height 10
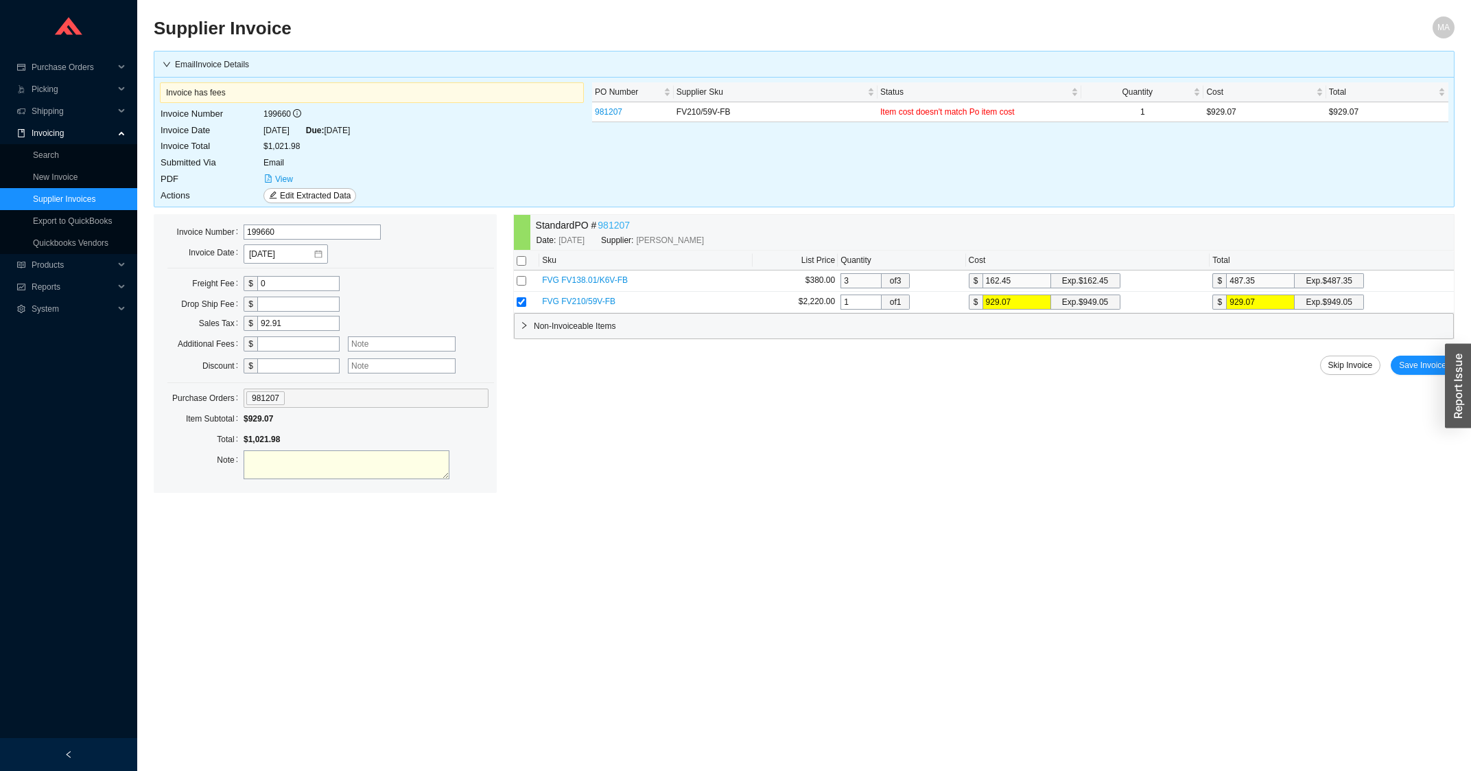
click at [617, 227] on link "981207" at bounding box center [614, 226] width 32 height 16
click at [291, 179] on span "View" at bounding box center [284, 179] width 18 height 14
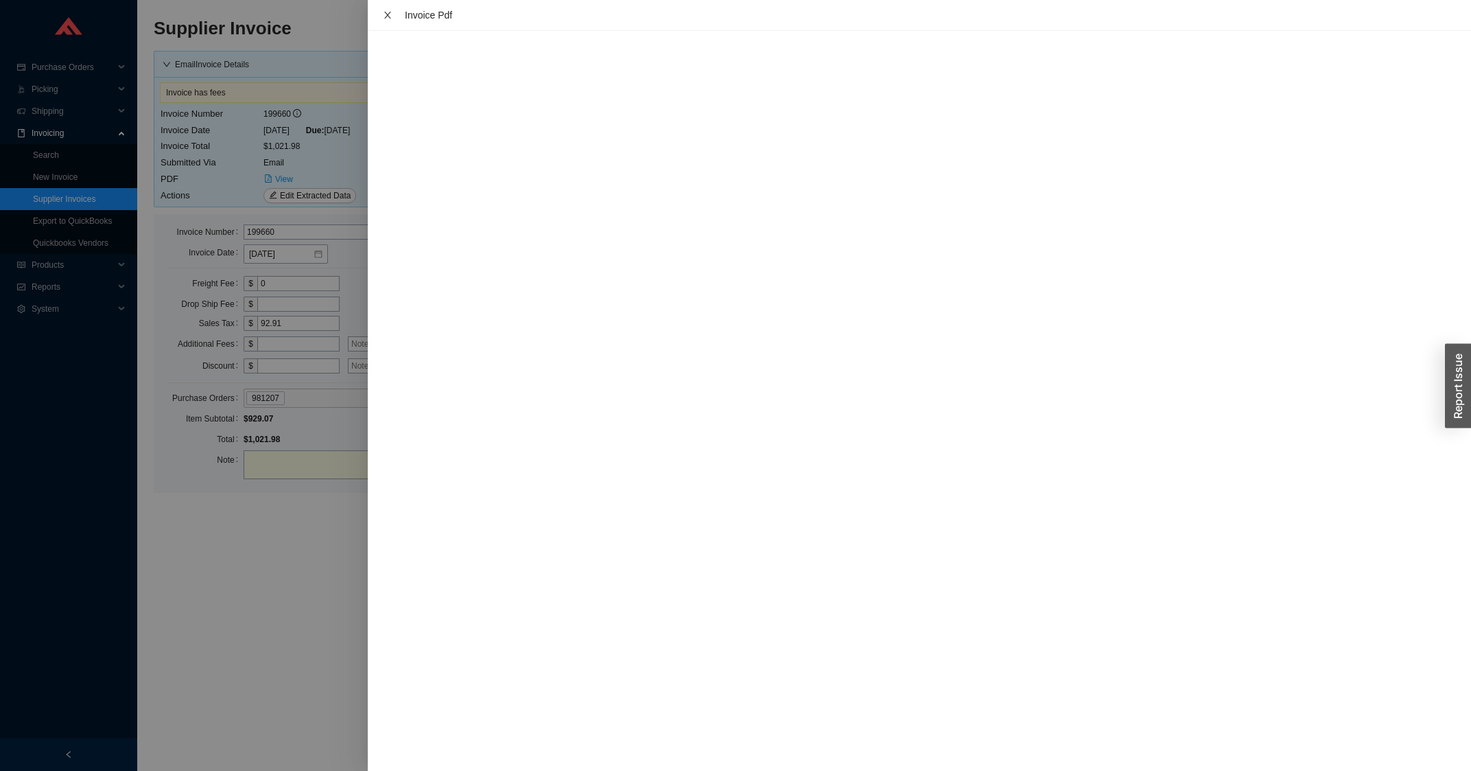
click at [386, 16] on icon "close" at bounding box center [387, 15] width 7 height 7
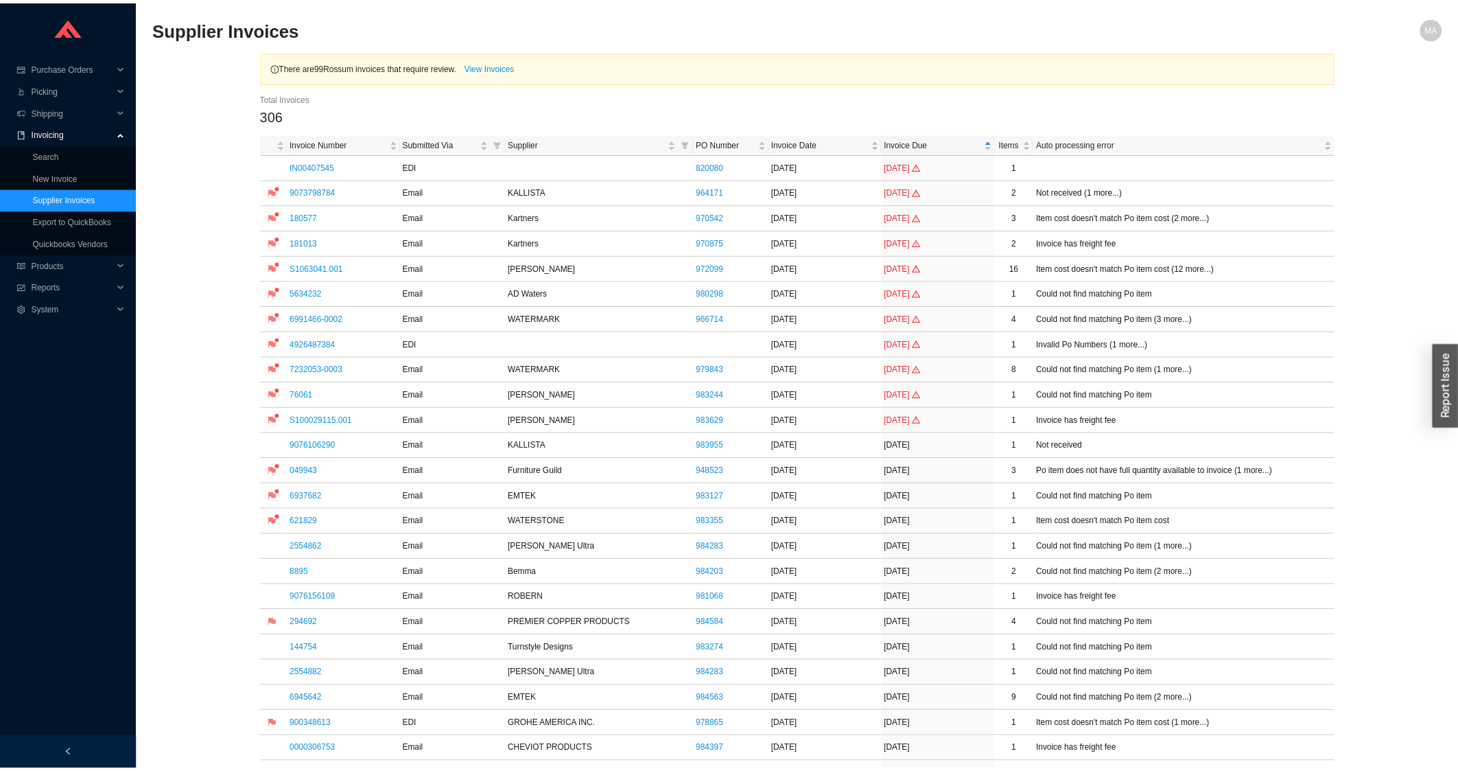
scroll to position [294, 0]
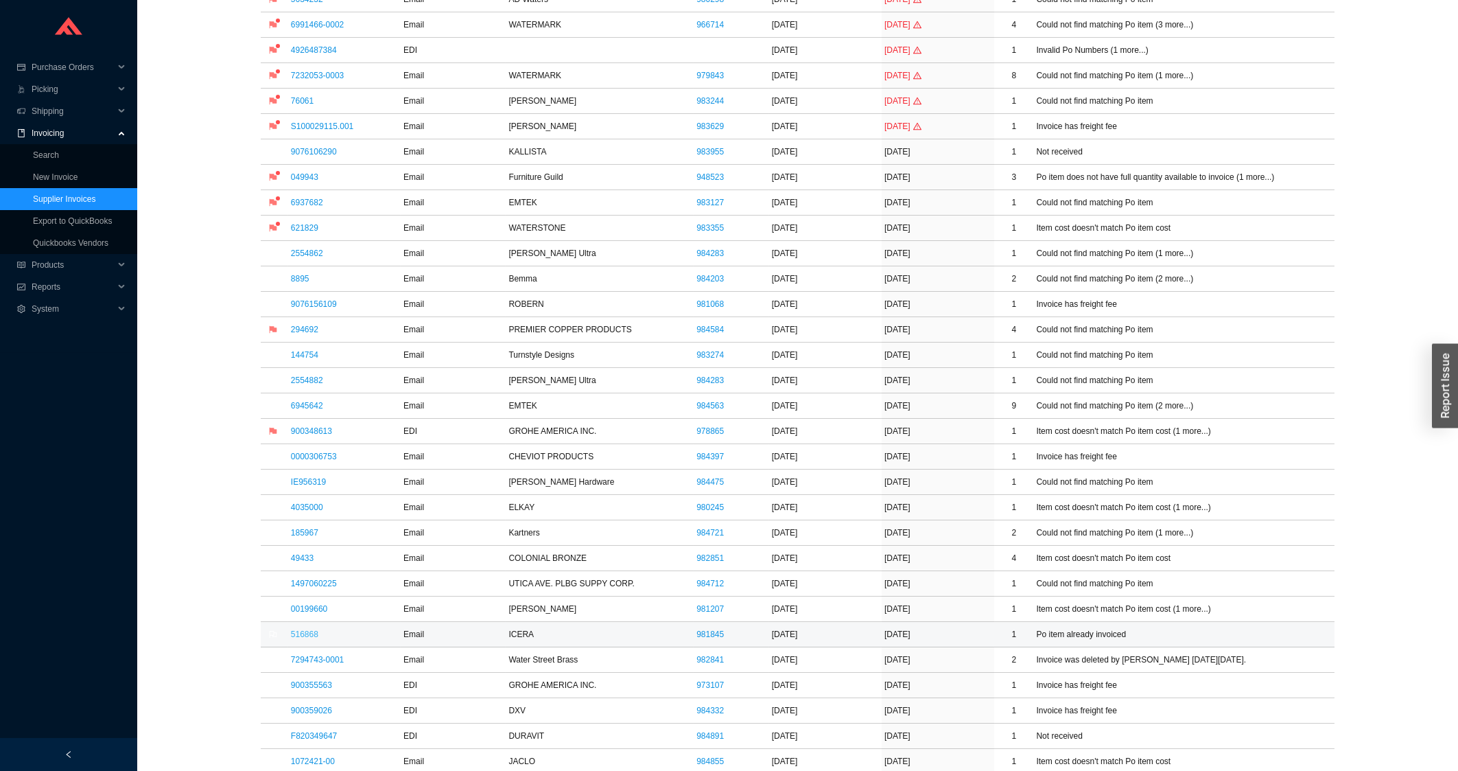
click at [309, 639] on link "516868" at bounding box center [304, 634] width 27 height 10
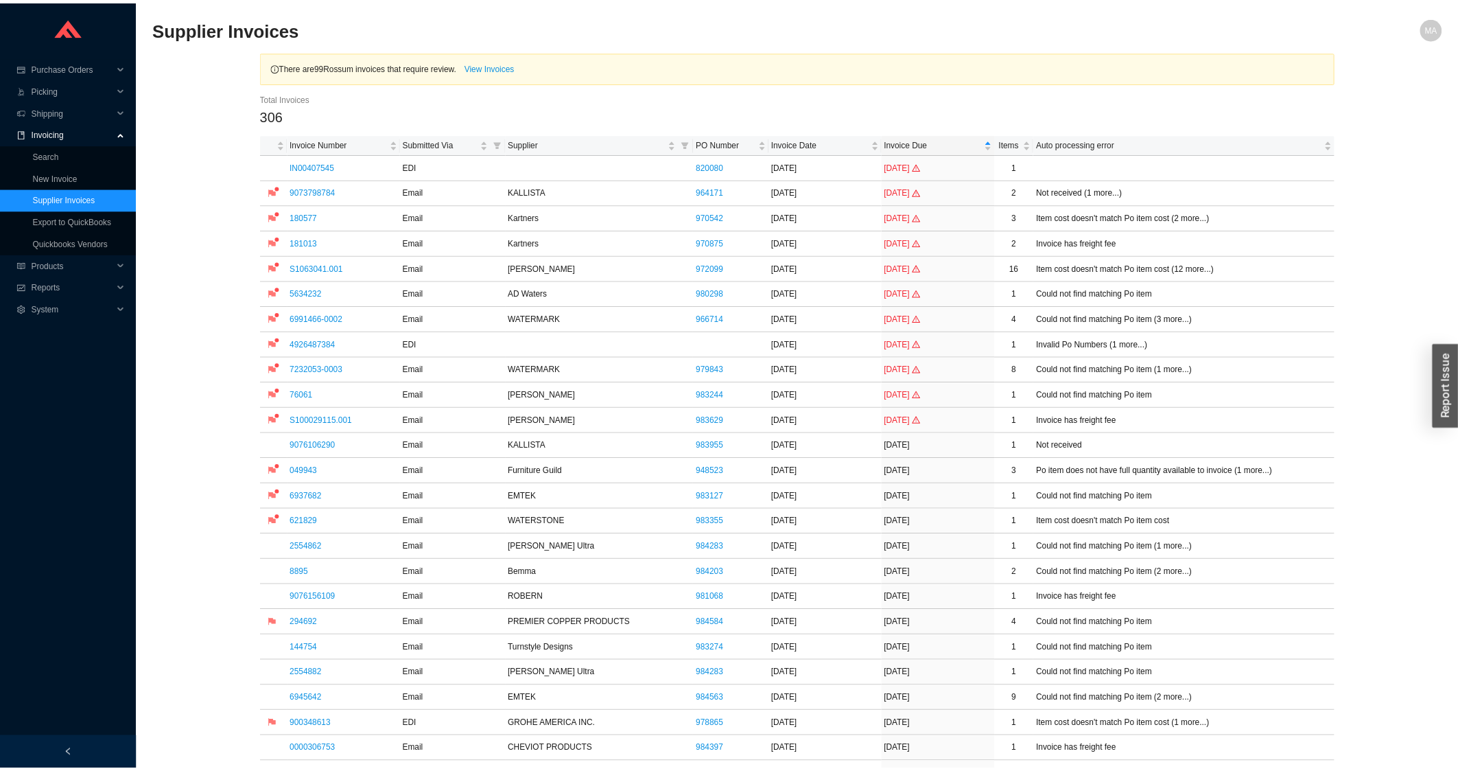
scroll to position [368, 0]
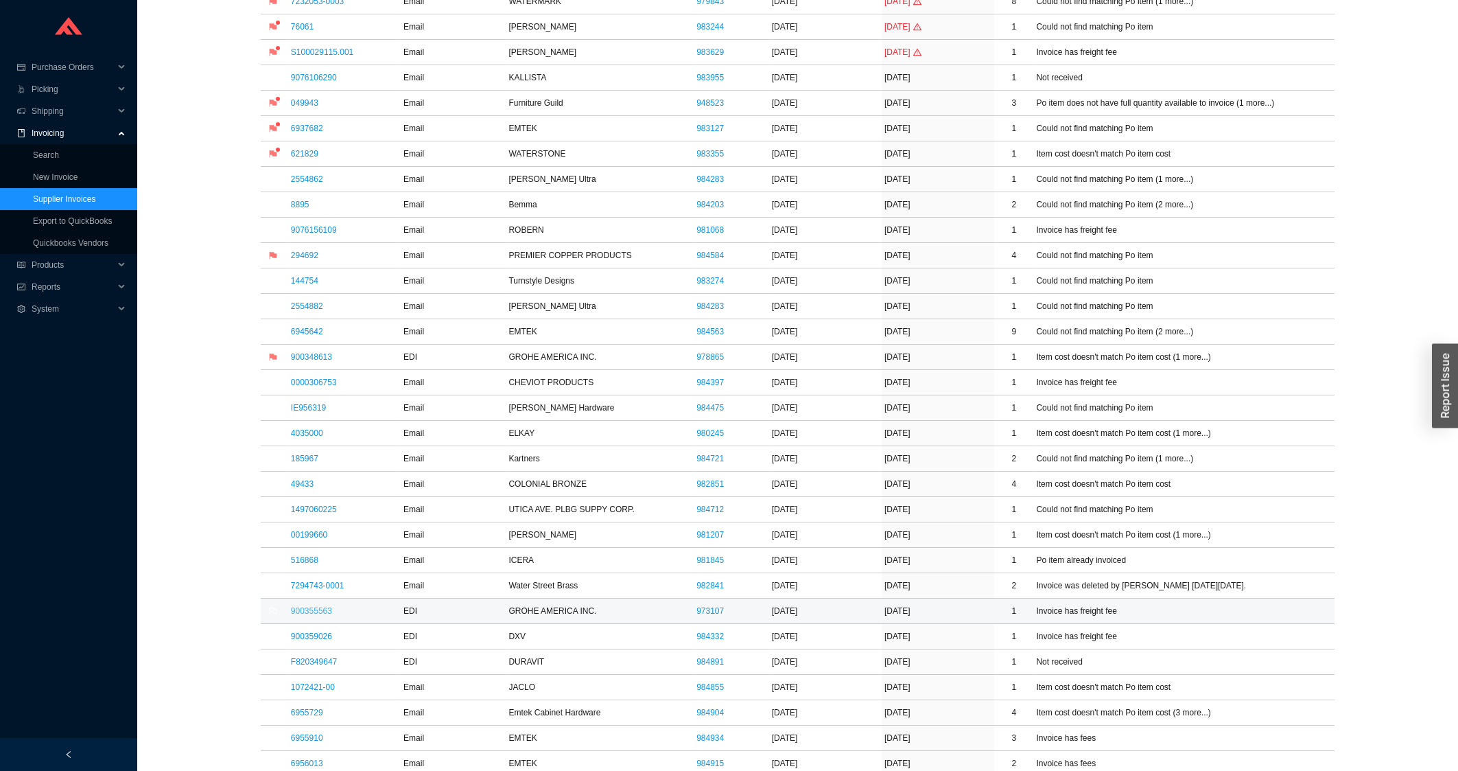
click at [295, 609] on link "900355563" at bounding box center [311, 611] width 41 height 10
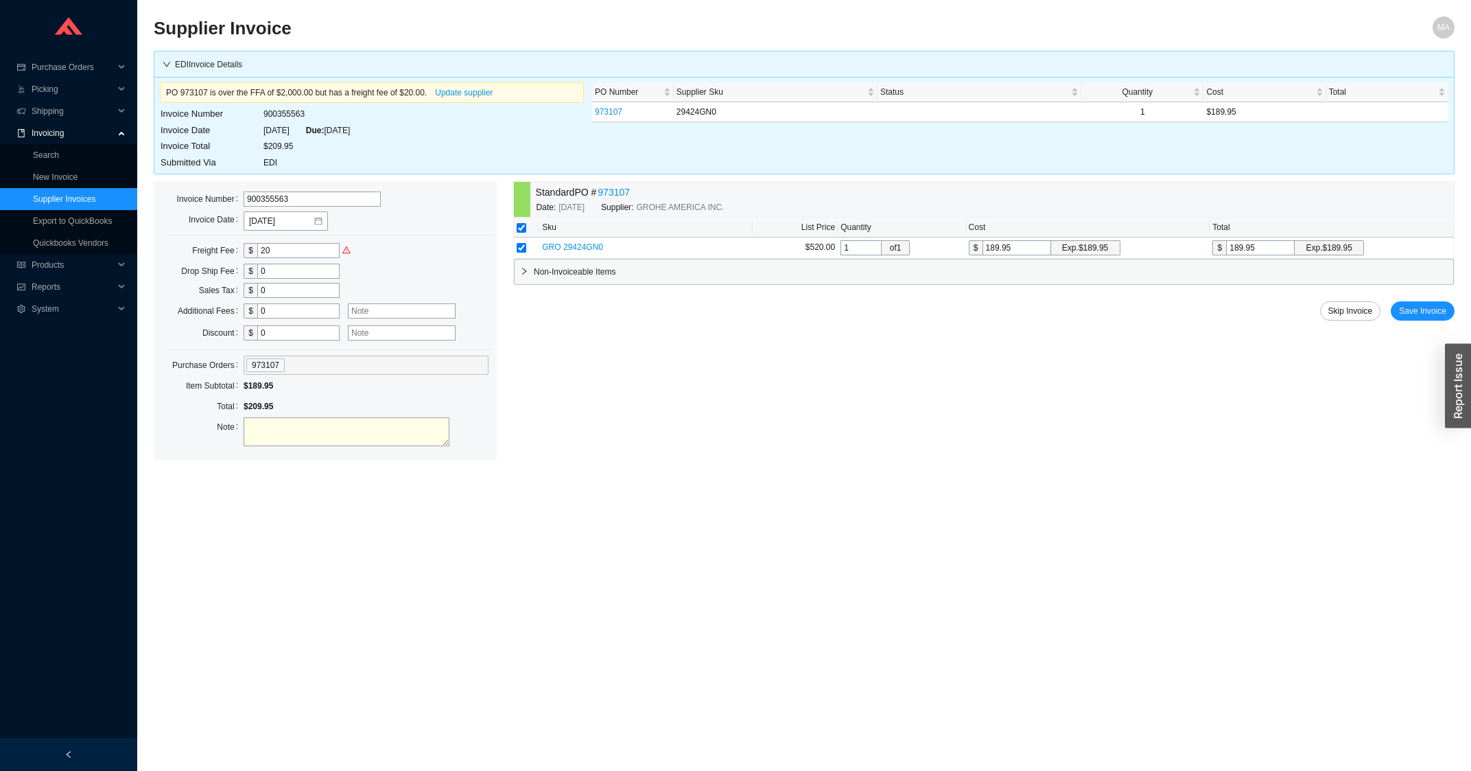
drag, startPoint x: 274, startPoint y: 251, endPoint x: 255, endPoint y: 253, distance: 19.3
click at [257, 252] on input "20" at bounding box center [298, 250] width 82 height 15
click at [291, 315] on input "0" at bounding box center [298, 310] width 82 height 15
click at [272, 421] on textarea at bounding box center [347, 431] width 206 height 29
drag, startPoint x: 350, startPoint y: 428, endPoint x: 248, endPoint y: 437, distance: 101.9
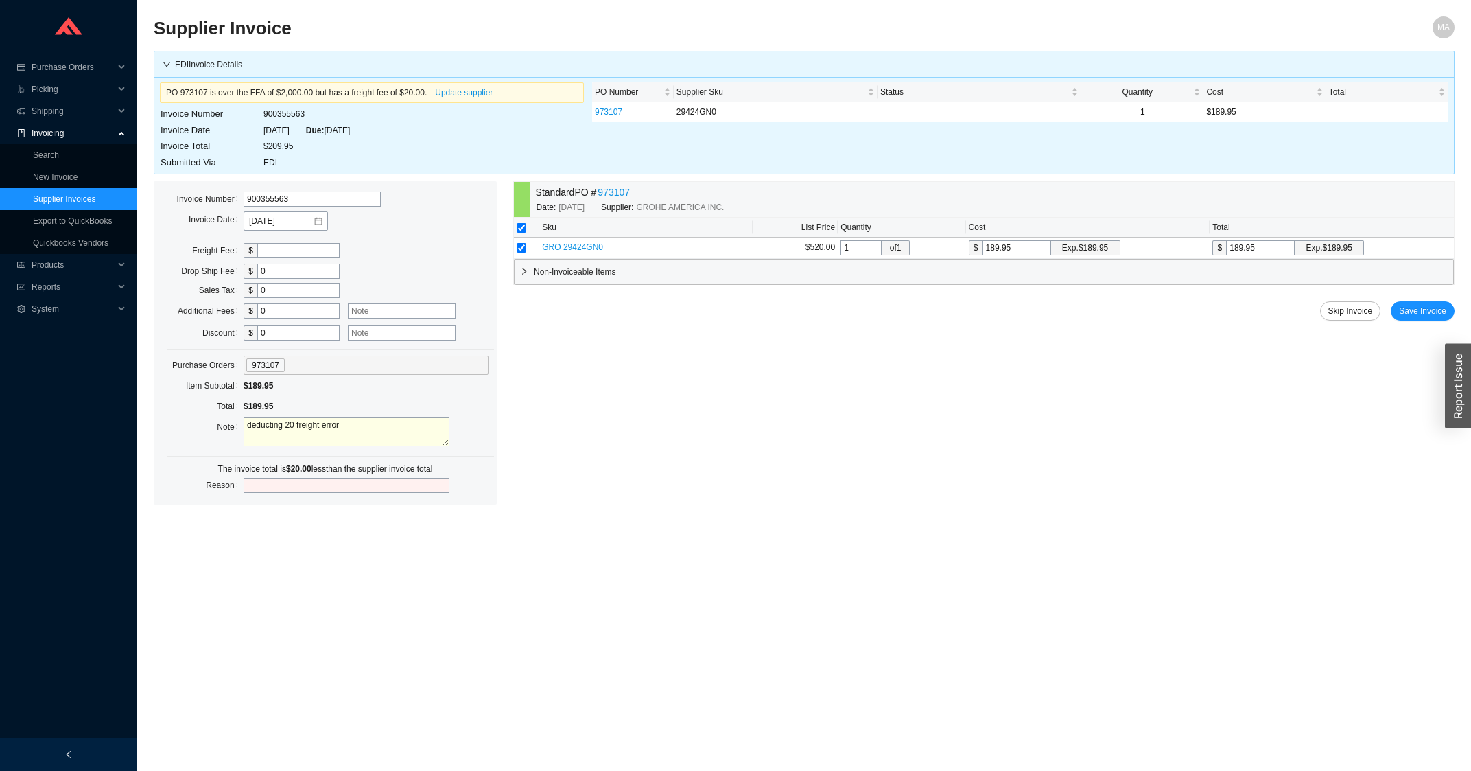
click at [248, 437] on textarea "deducting 20 freight error" at bounding box center [347, 431] width 206 height 29
type textarea "deducting 20 freight error"
paste input "deducting 20 freight error"
type input "deducting 20 freight error"
click at [1434, 304] on button "Save Invoice" at bounding box center [1423, 310] width 64 height 19
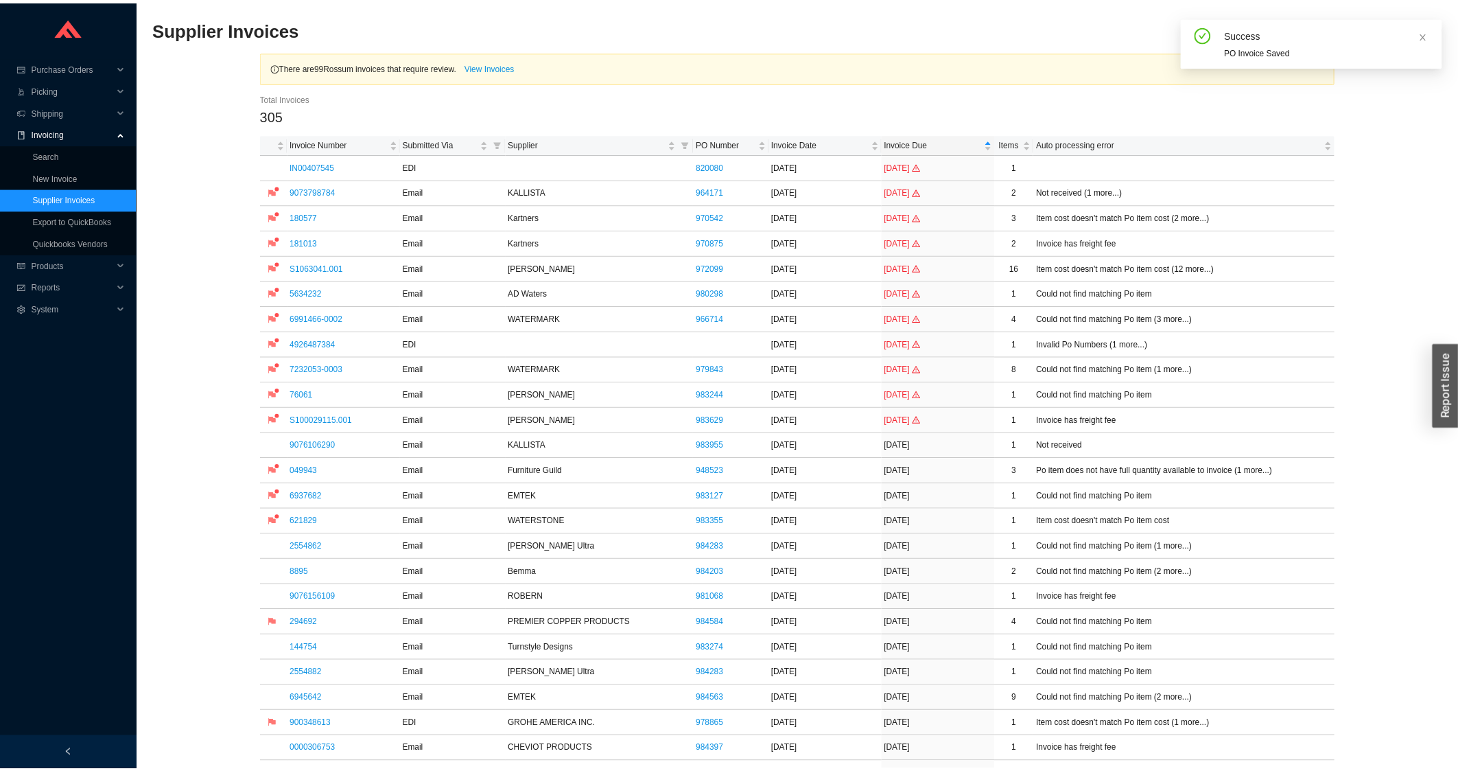
scroll to position [441, 0]
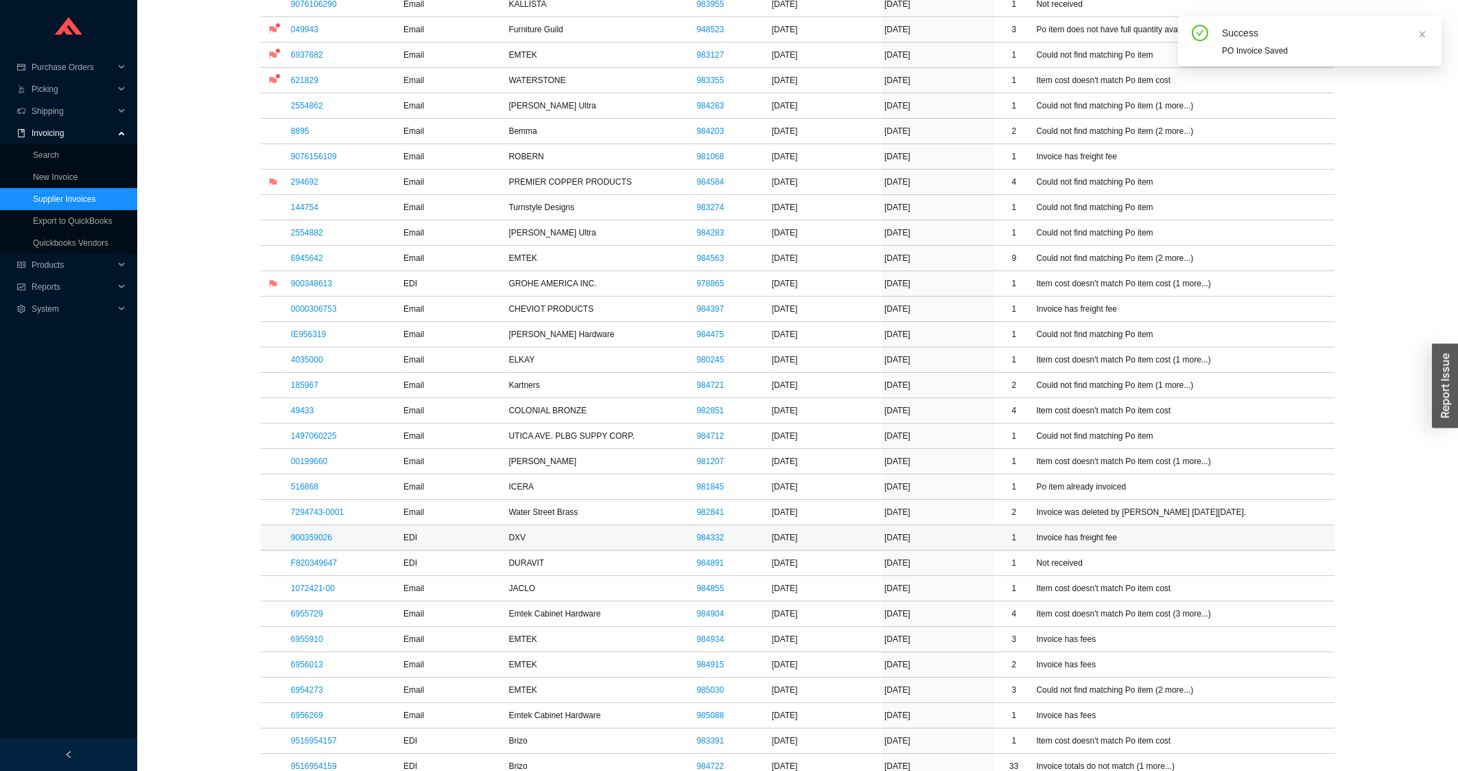
click at [301, 534] on td "900359026" at bounding box center [344, 537] width 113 height 25
click at [299, 539] on link "900359026" at bounding box center [311, 537] width 41 height 10
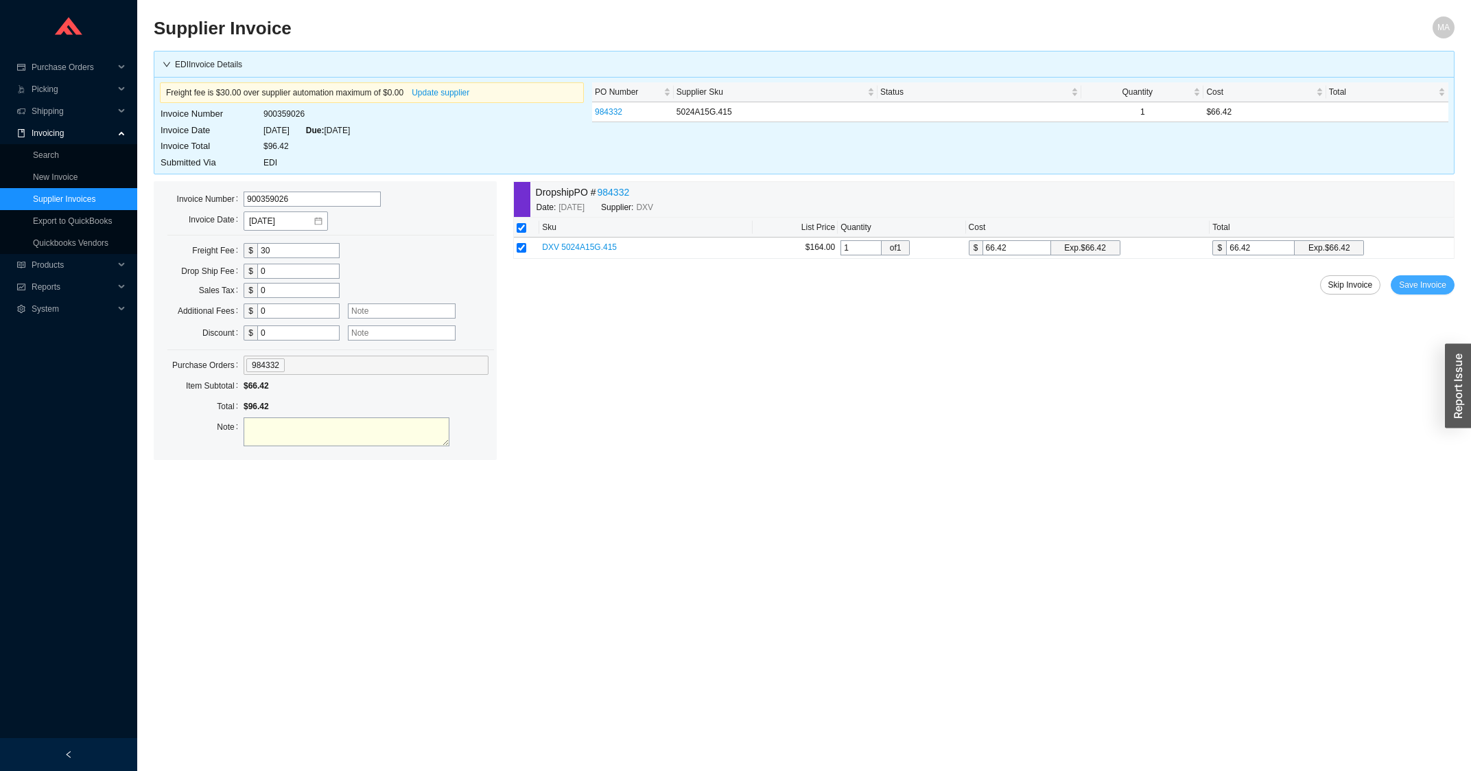
click at [1452, 281] on button "Save Invoice" at bounding box center [1423, 284] width 64 height 19
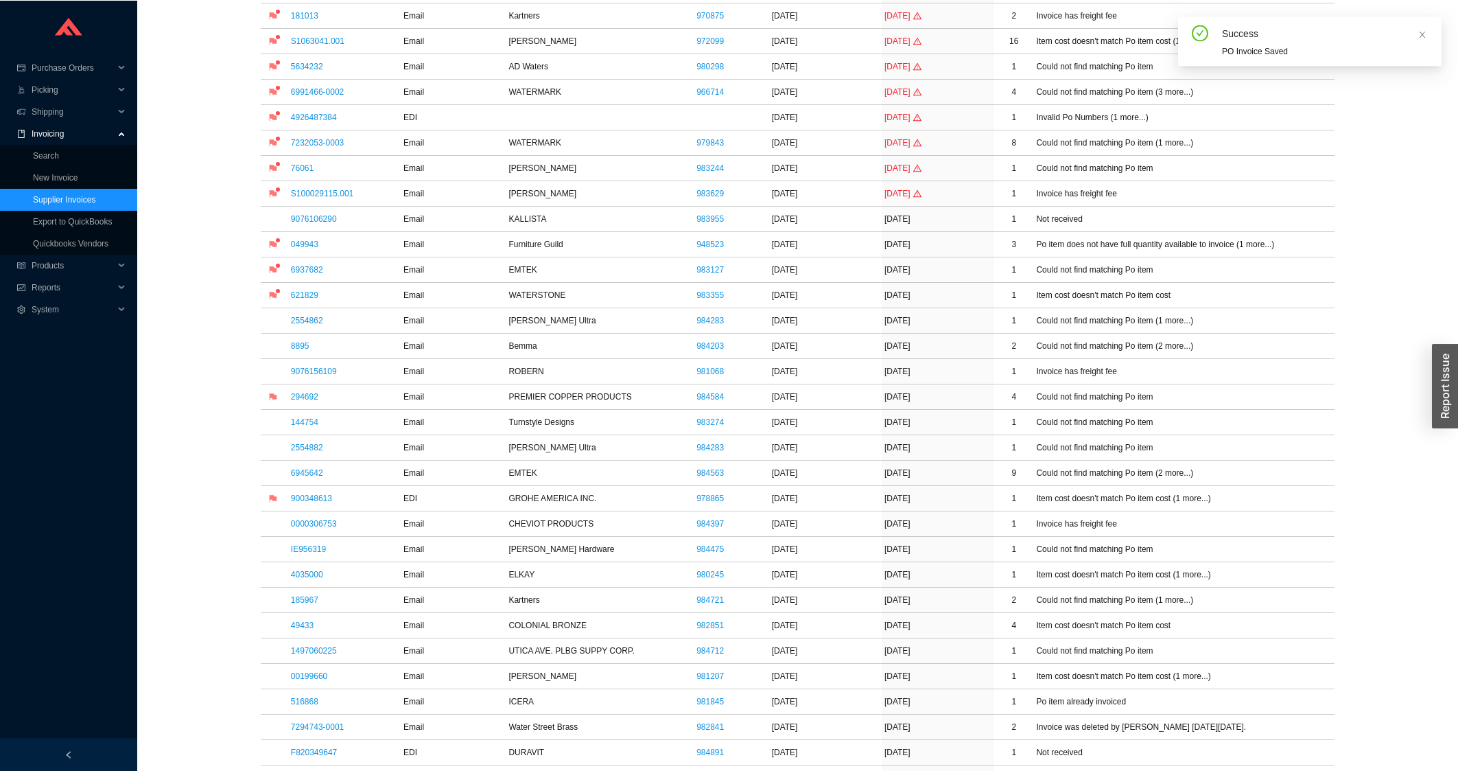
scroll to position [368, 0]
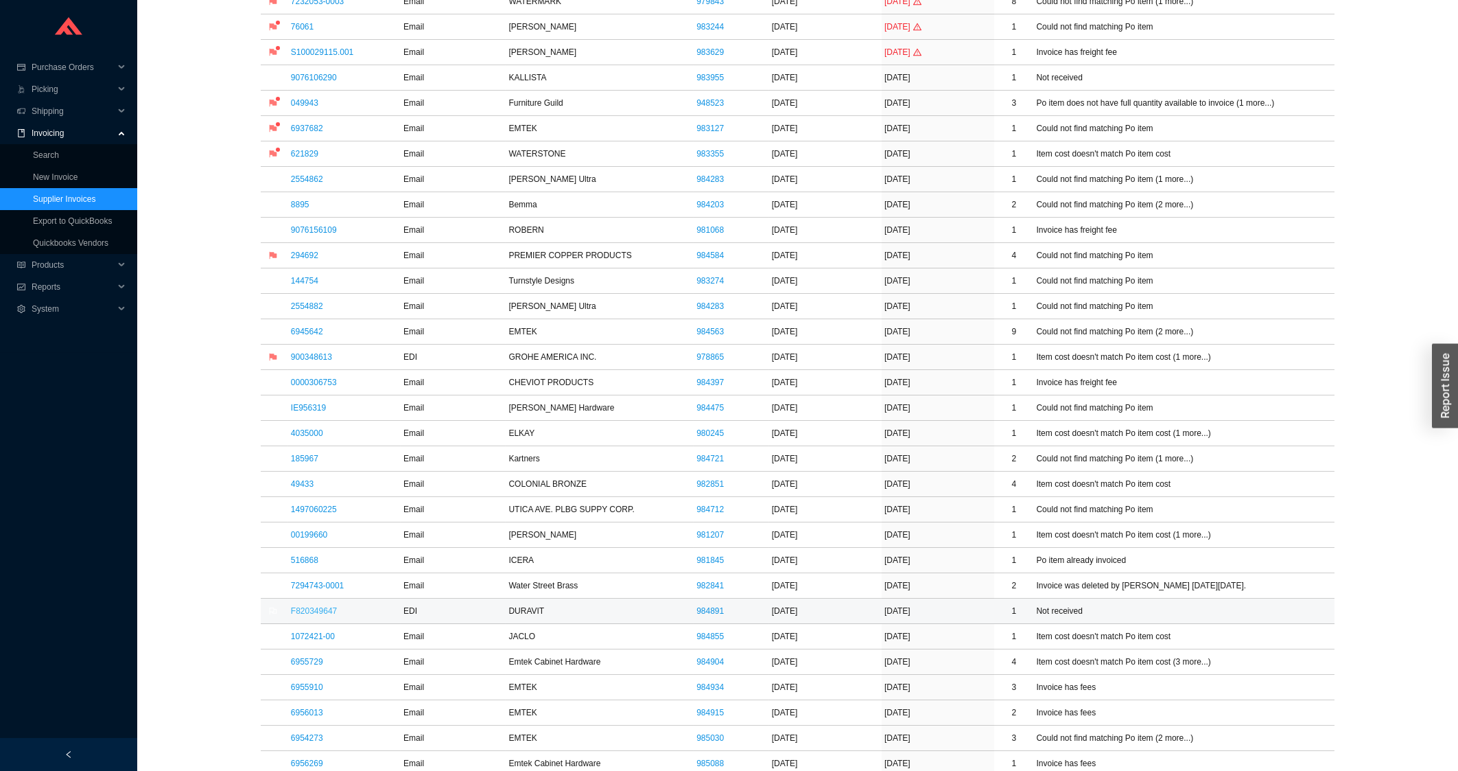
click at [313, 610] on link "F820349647" at bounding box center [314, 611] width 46 height 10
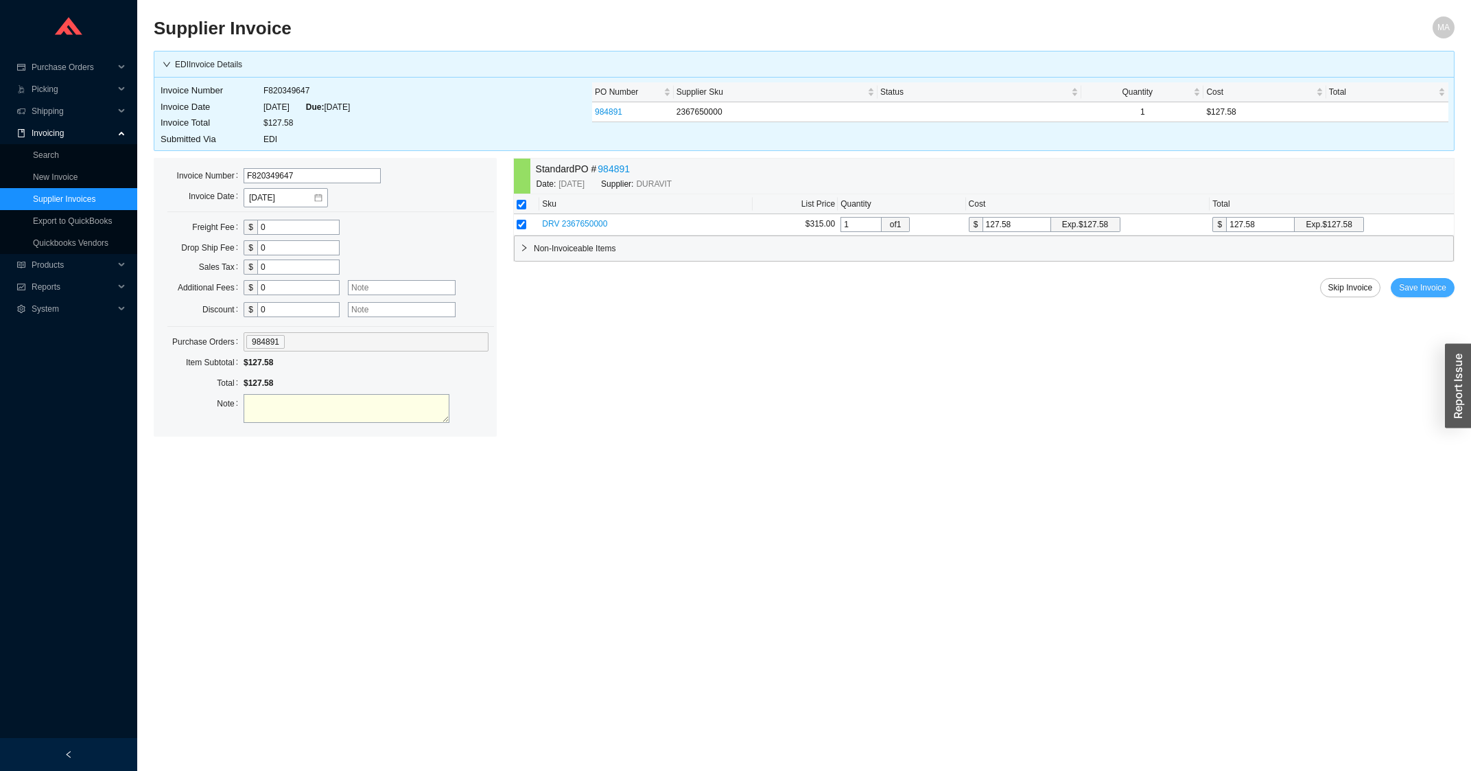
click at [1420, 296] on button "Save Invoice" at bounding box center [1423, 287] width 64 height 19
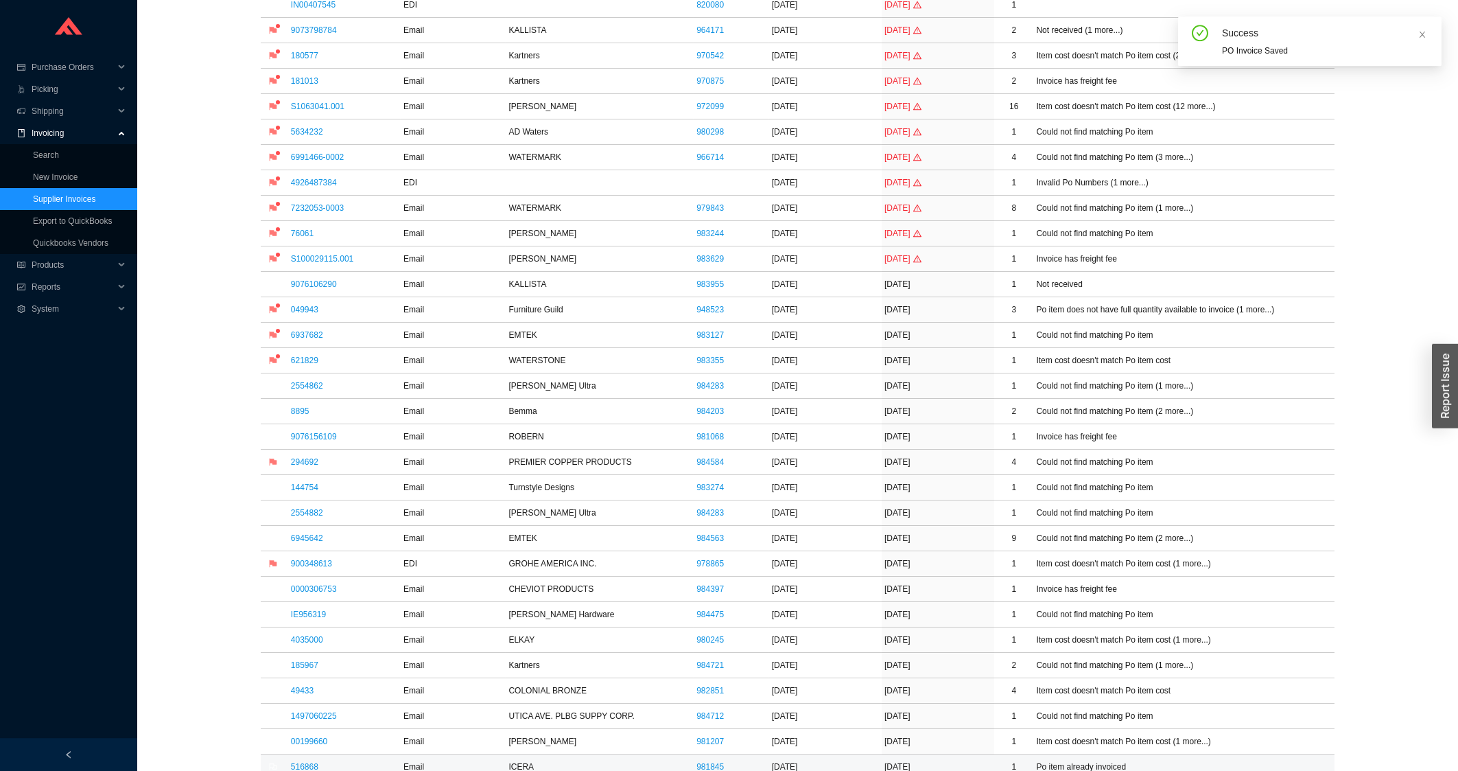
scroll to position [368, 0]
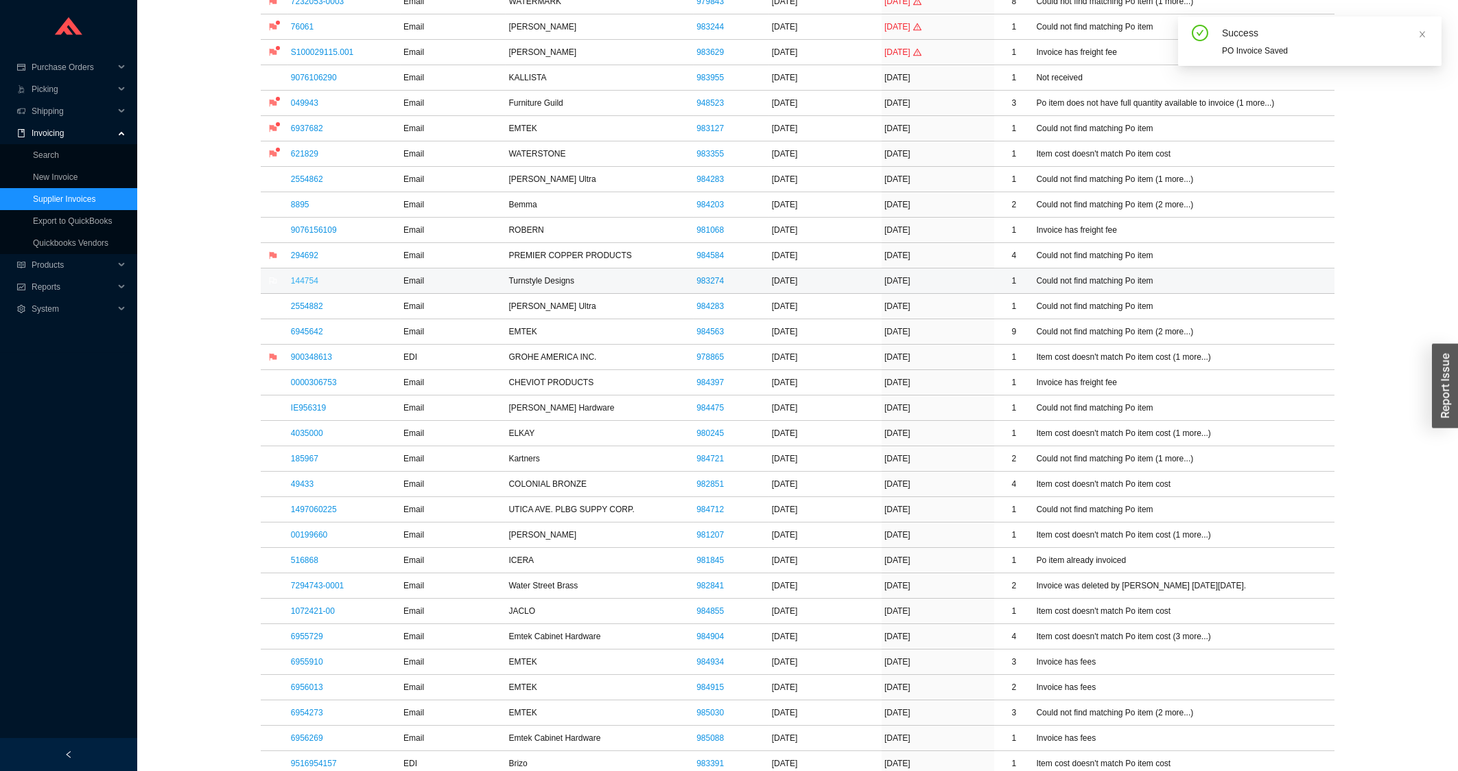
click at [295, 281] on link "144754" at bounding box center [304, 281] width 27 height 10
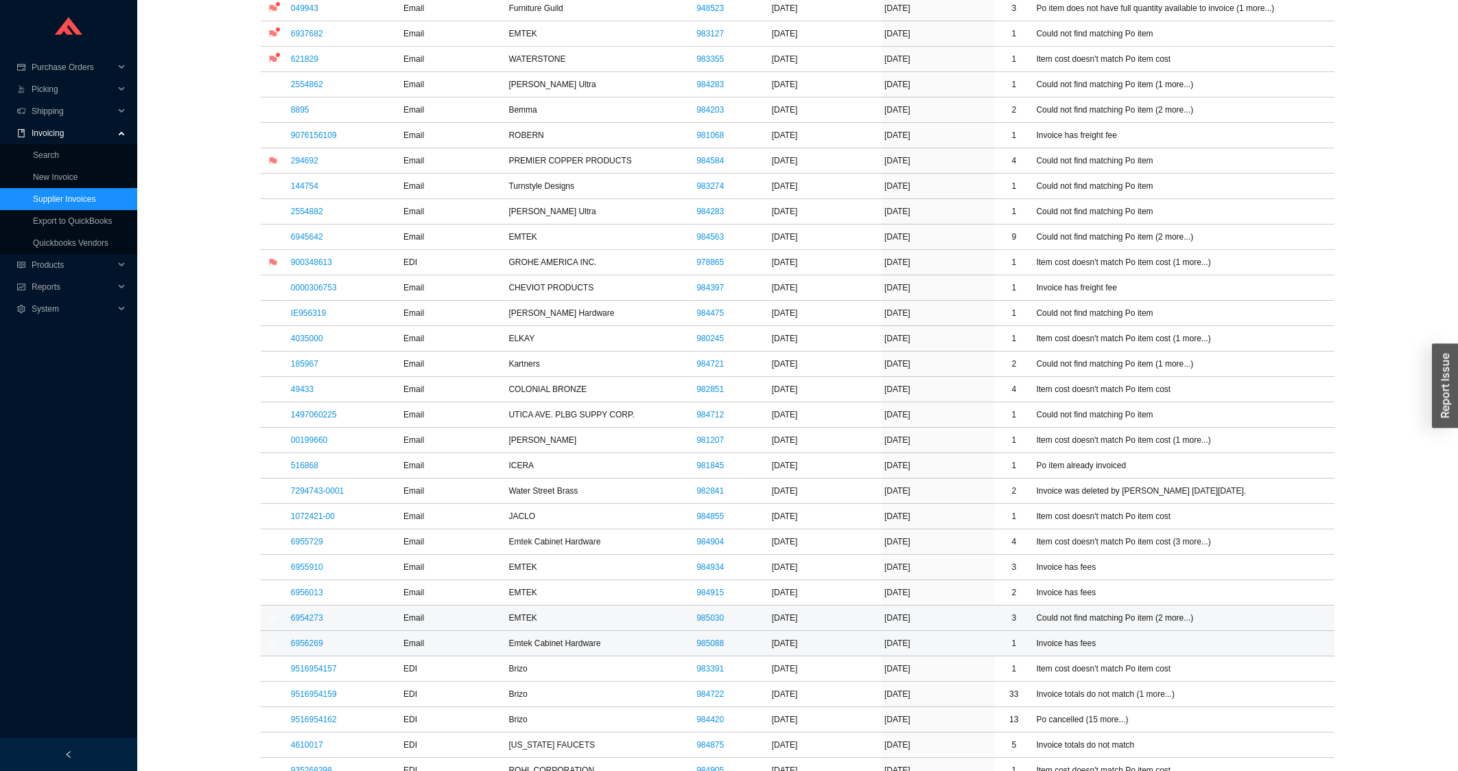
scroll to position [515, 0]
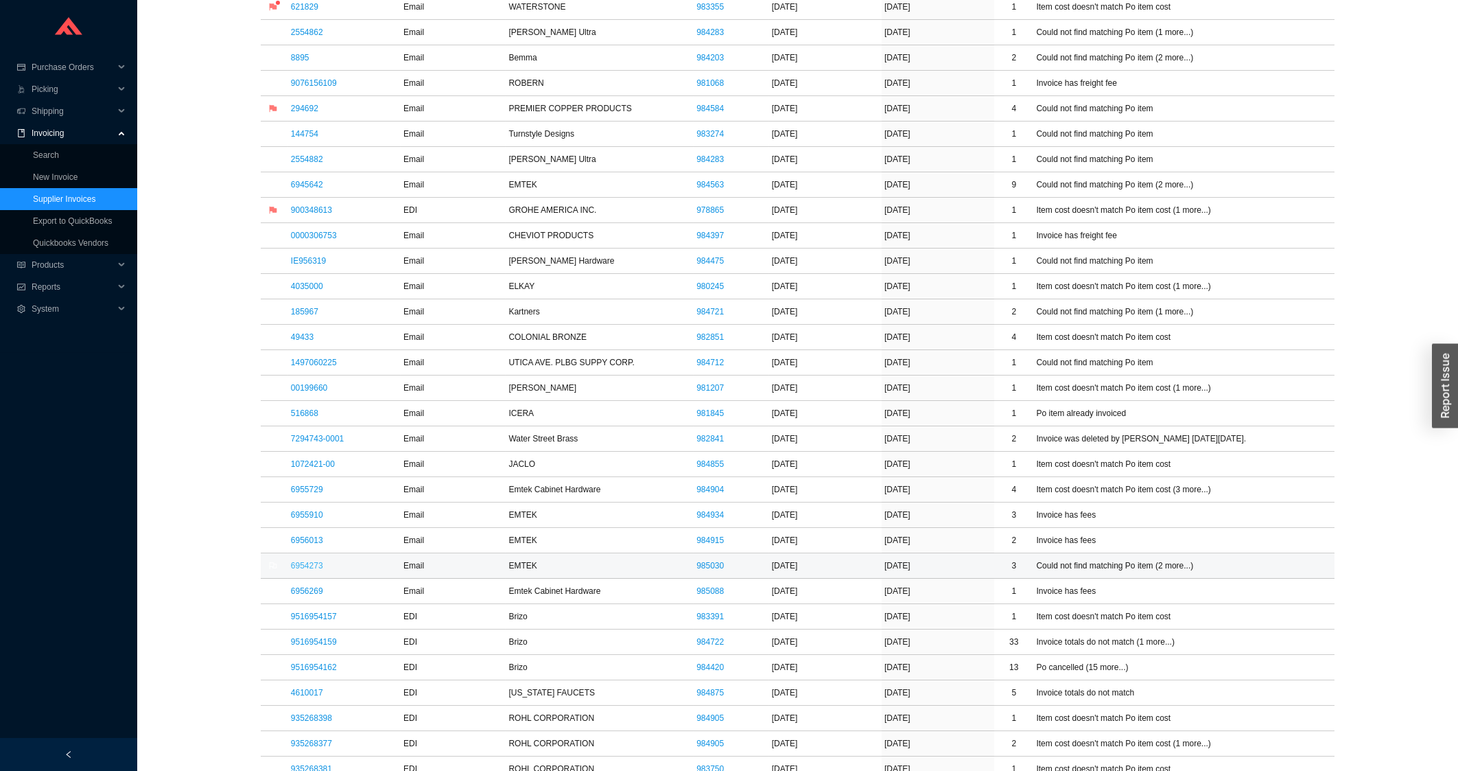
click at [304, 565] on link "6954273" at bounding box center [307, 566] width 32 height 10
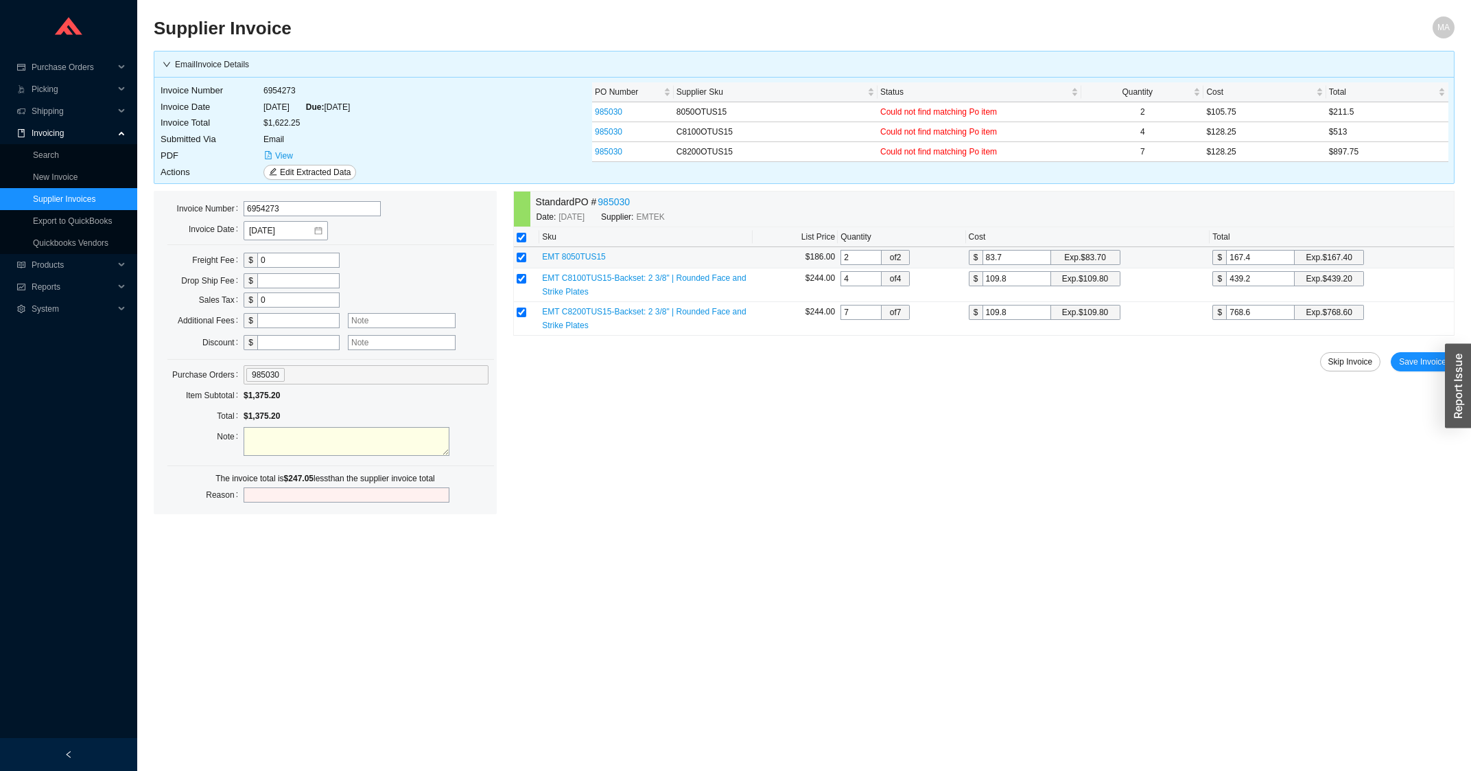
drag, startPoint x: 1020, startPoint y: 260, endPoint x: 933, endPoint y: 269, distance: 87.6
click at [983, 265] on input "83.7" at bounding box center [1017, 257] width 69 height 15
type input "1"
type input "2"
type input "10"
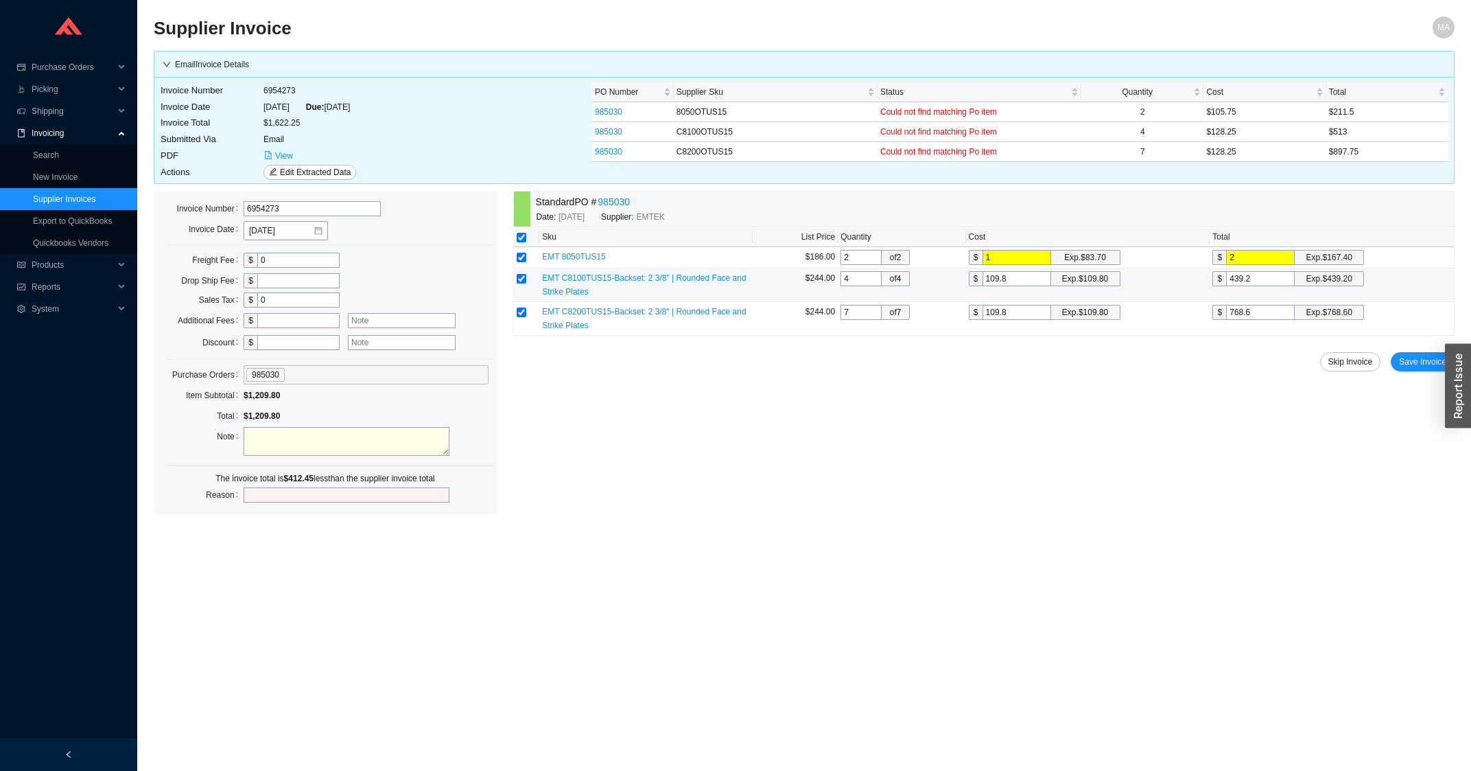
type input "20"
type input "105"
type input "210"
type input "105.7"
type input "211.4"
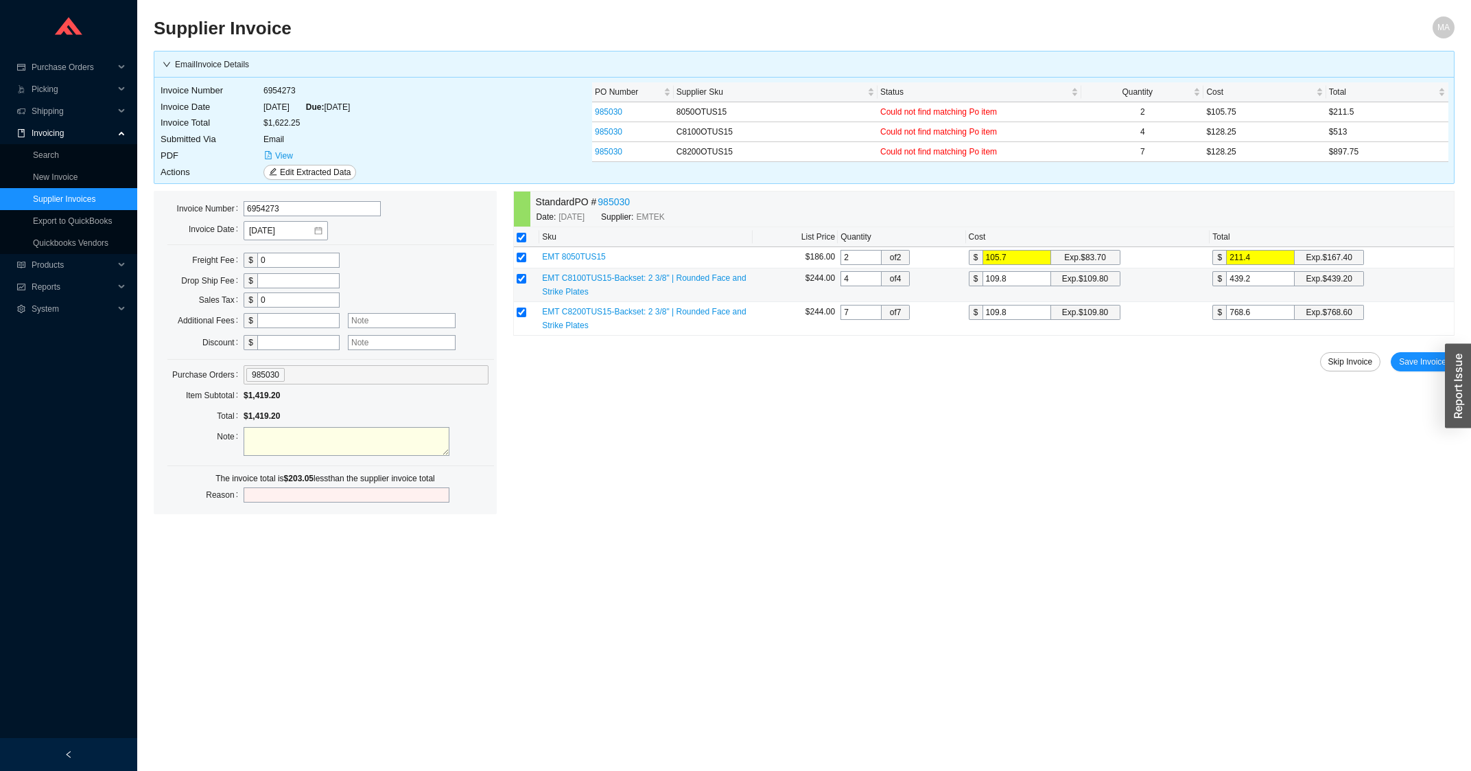
type input "105.75"
type input "211.5"
type input "105.75"
type input "1"
type input "4"
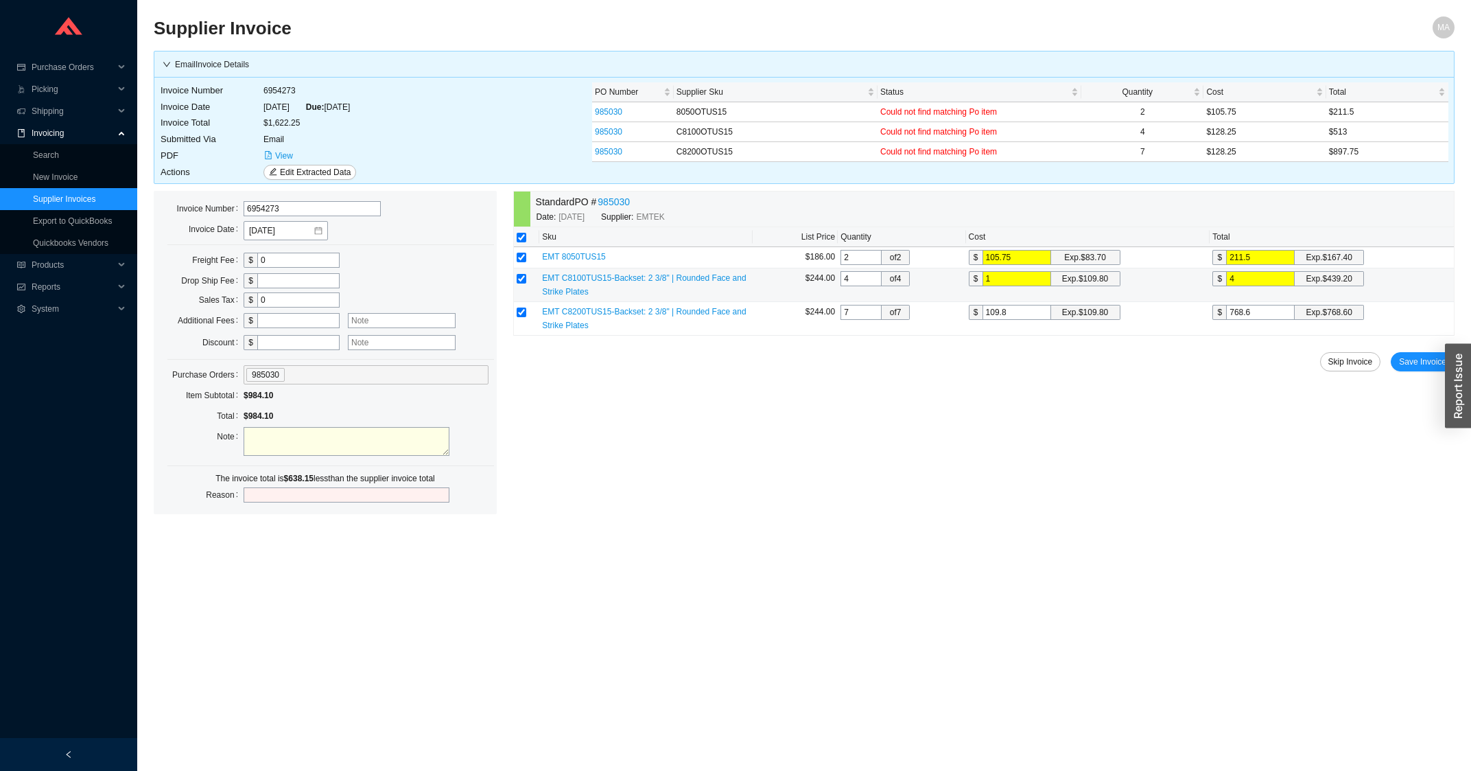
type input "12"
type input "48"
type input "128"
type input "512"
type input "128.2"
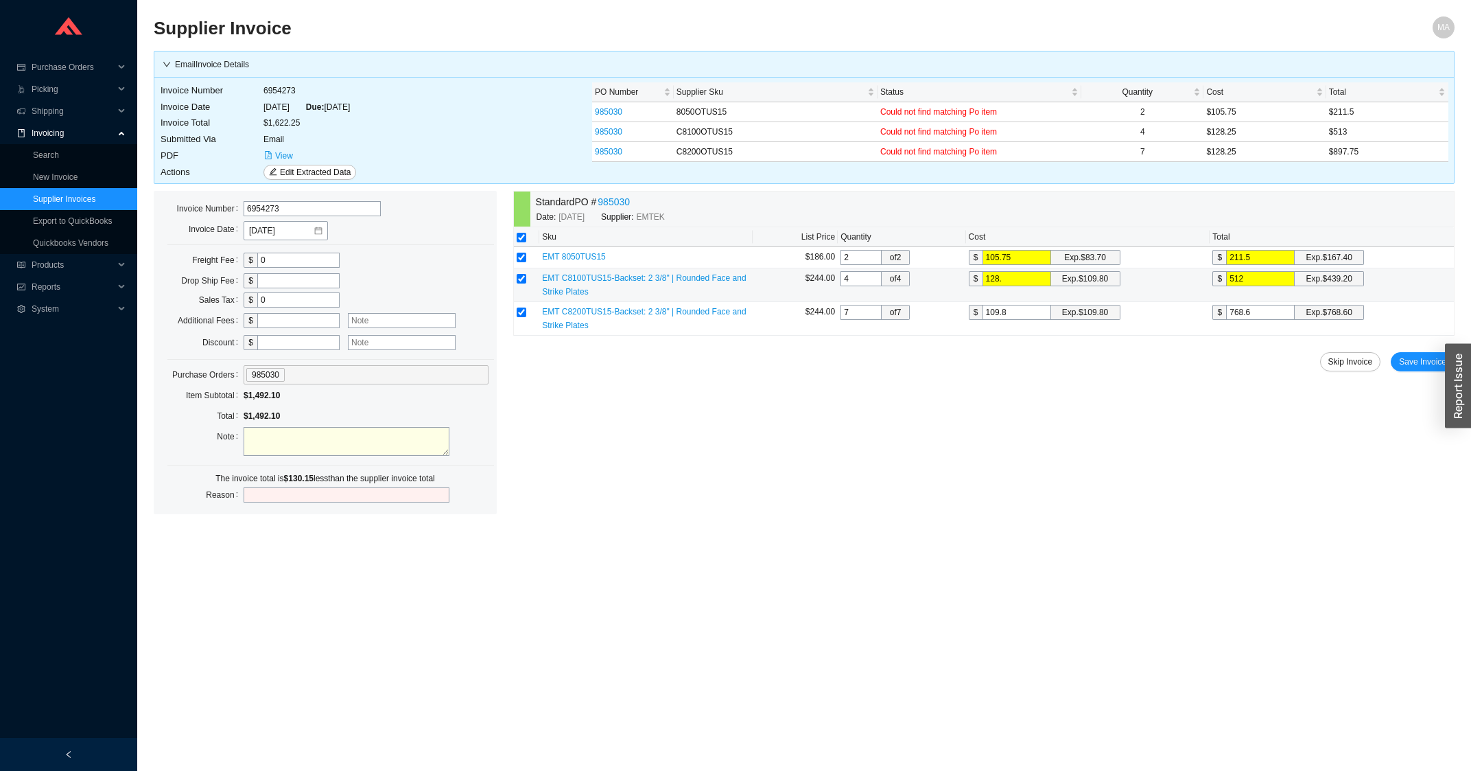
type input "512.8"
type input "128.25"
type input "513"
type input "128.25"
type input "1"
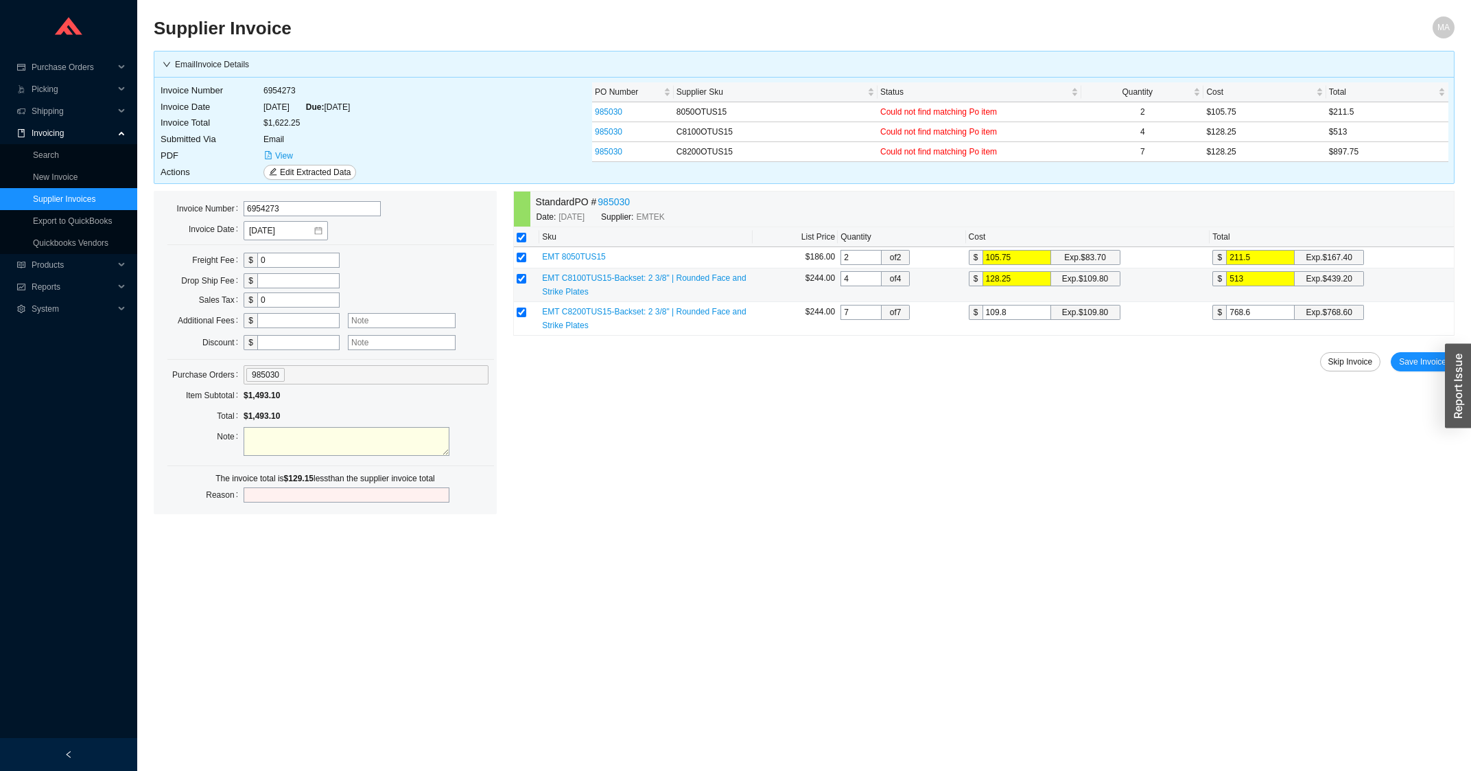
type input "7"
type input "12"
type input "84"
type input "128"
type input "896"
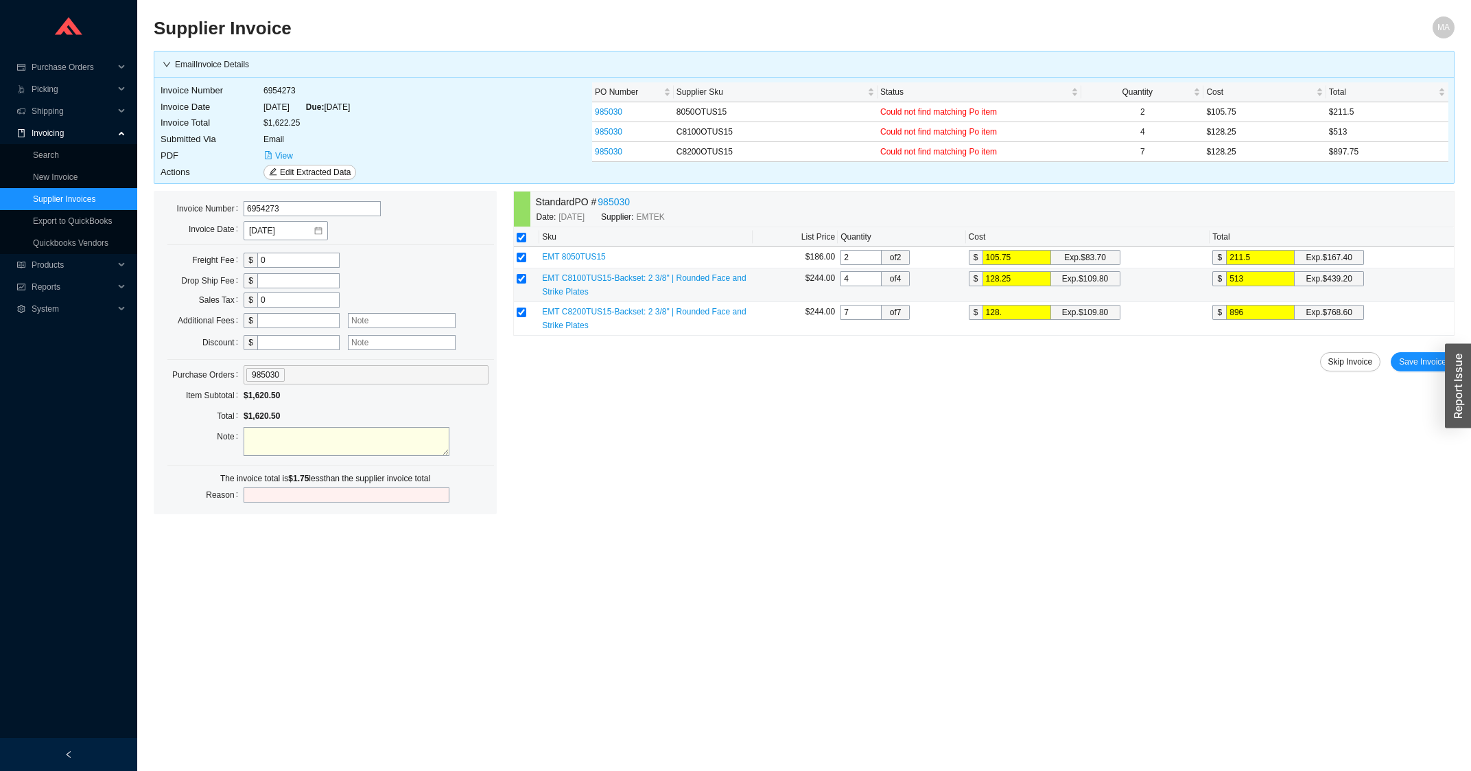
type input "128.2"
type input "897.4"
type input "128.25"
type input "897.75"
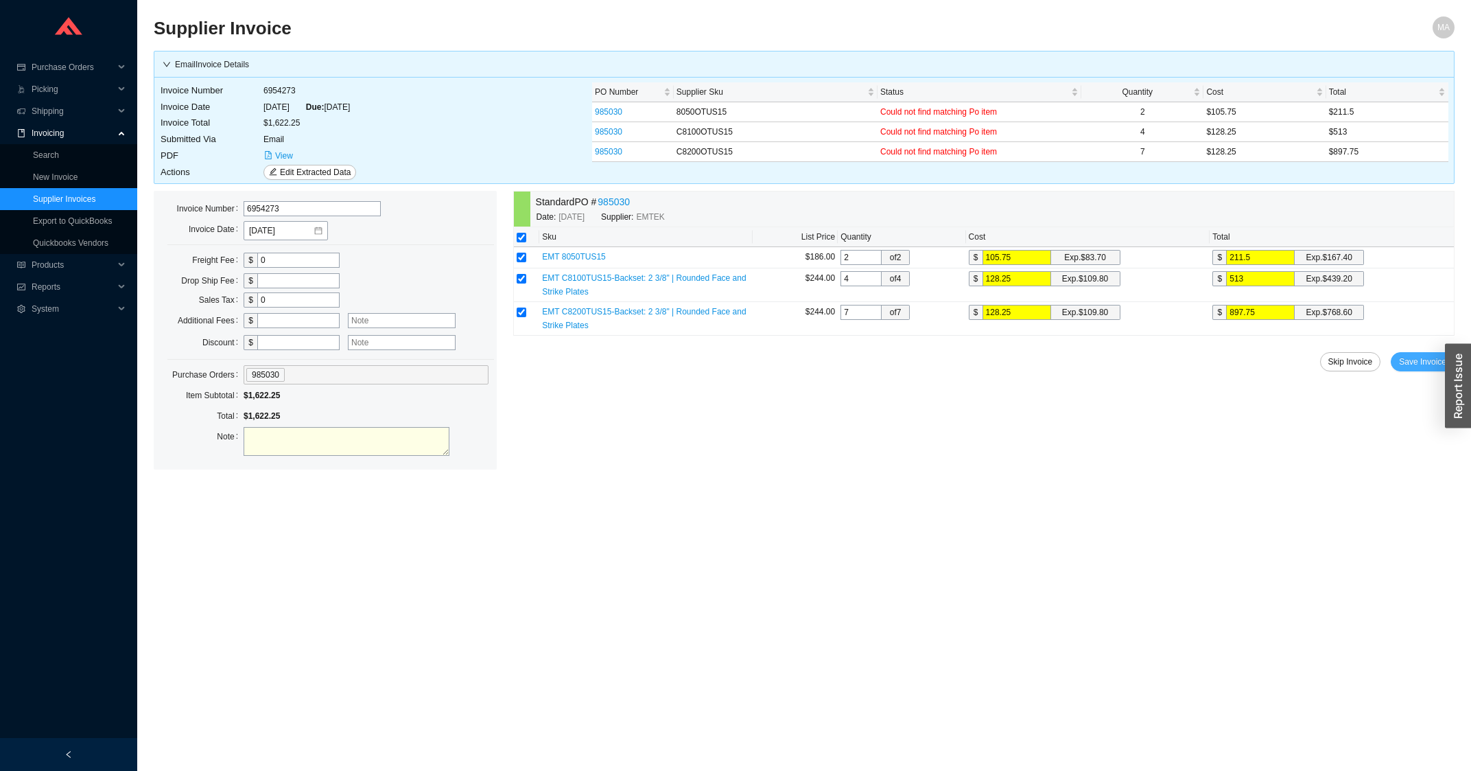
type input "128.25"
click at [1403, 365] on span "Save Invoice" at bounding box center [1422, 362] width 47 height 14
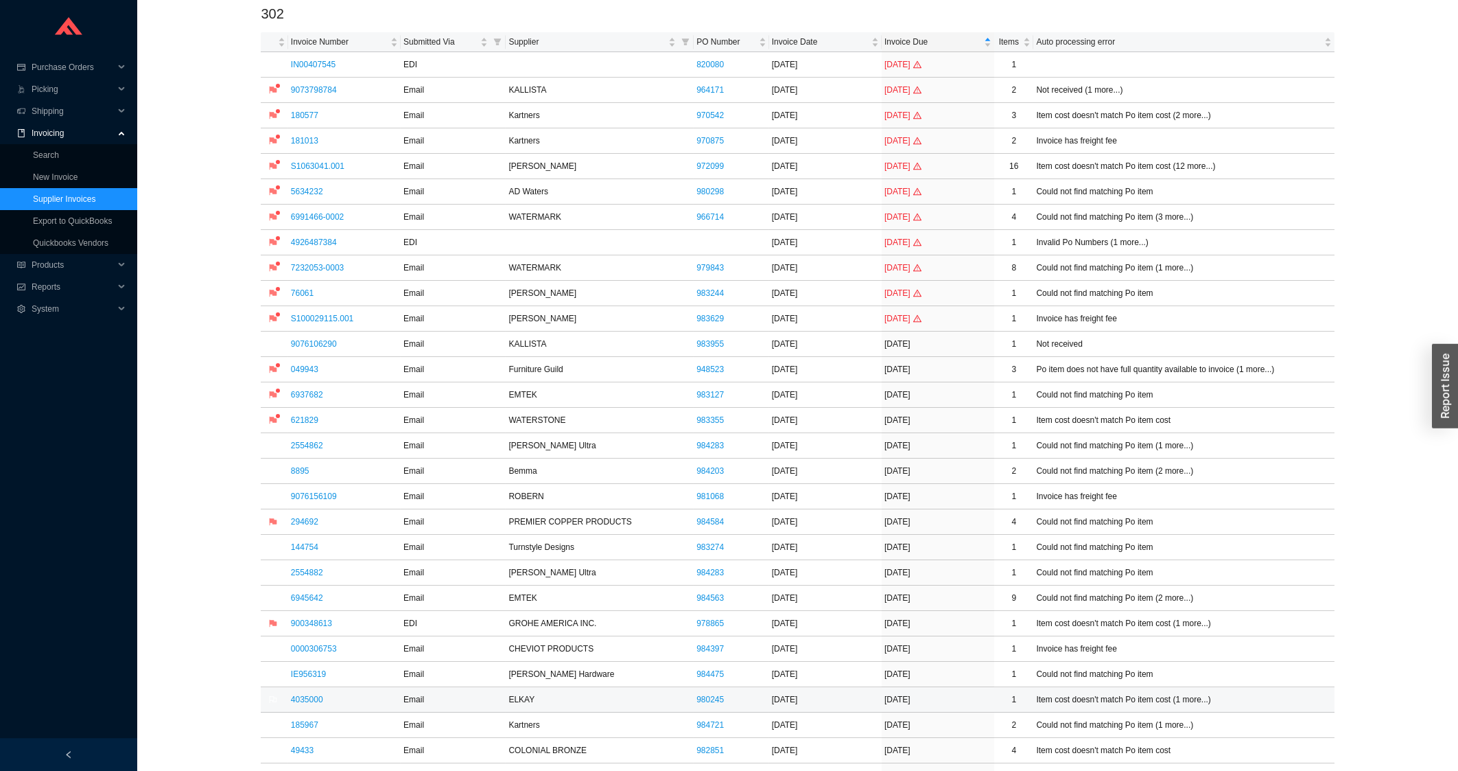
scroll to position [220, 0]
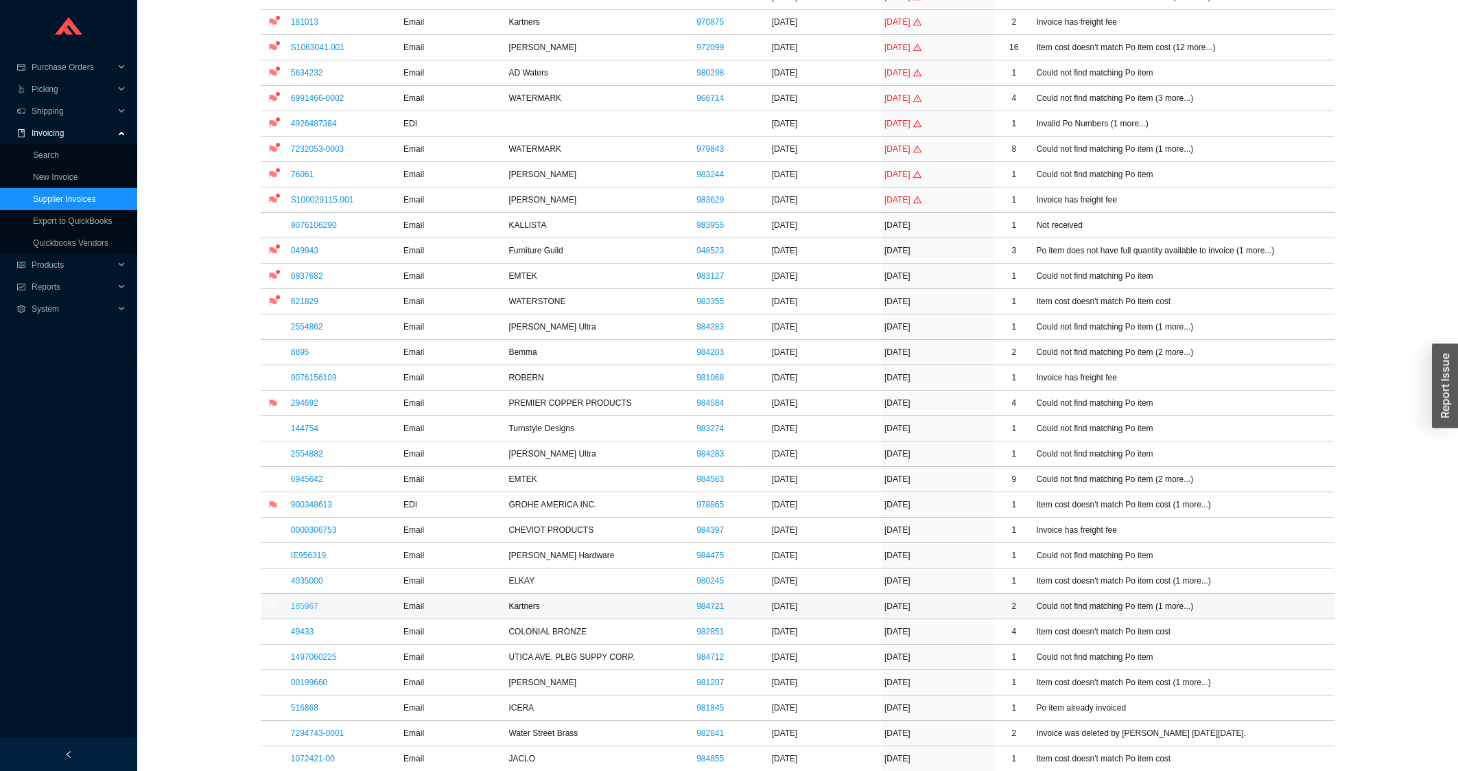
click at [310, 608] on link "185967" at bounding box center [304, 606] width 27 height 10
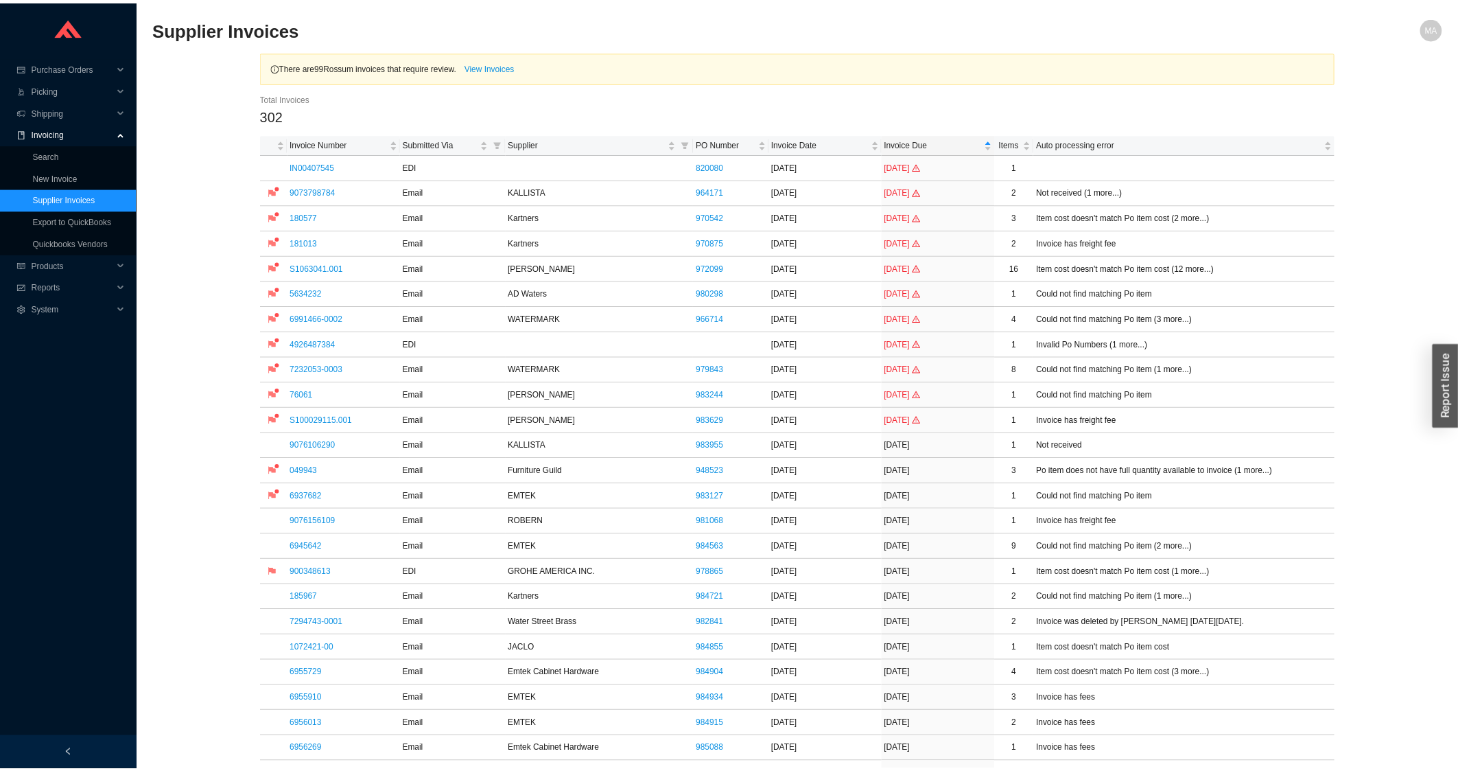
scroll to position [220, 0]
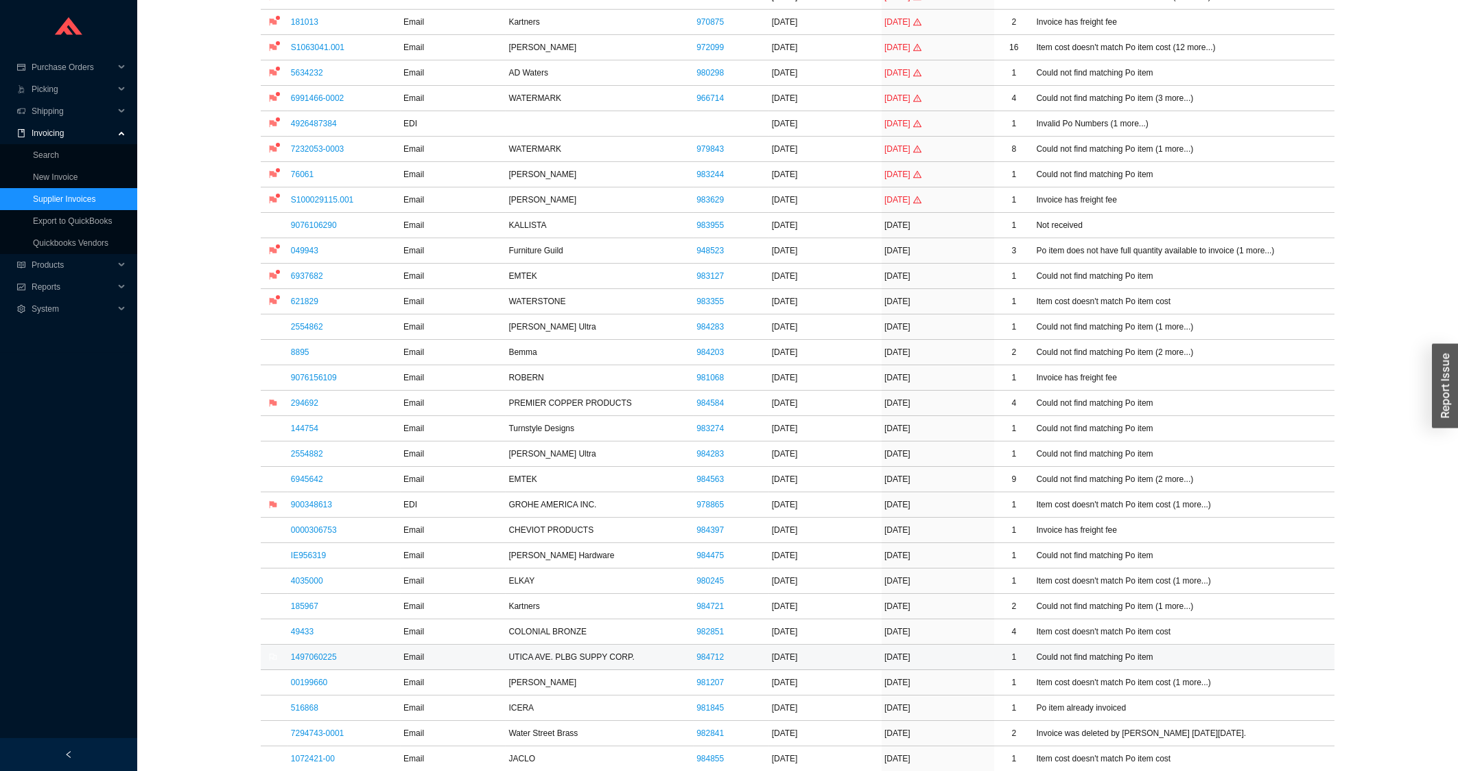
click at [319, 654] on link "1497060225" at bounding box center [314, 657] width 46 height 10
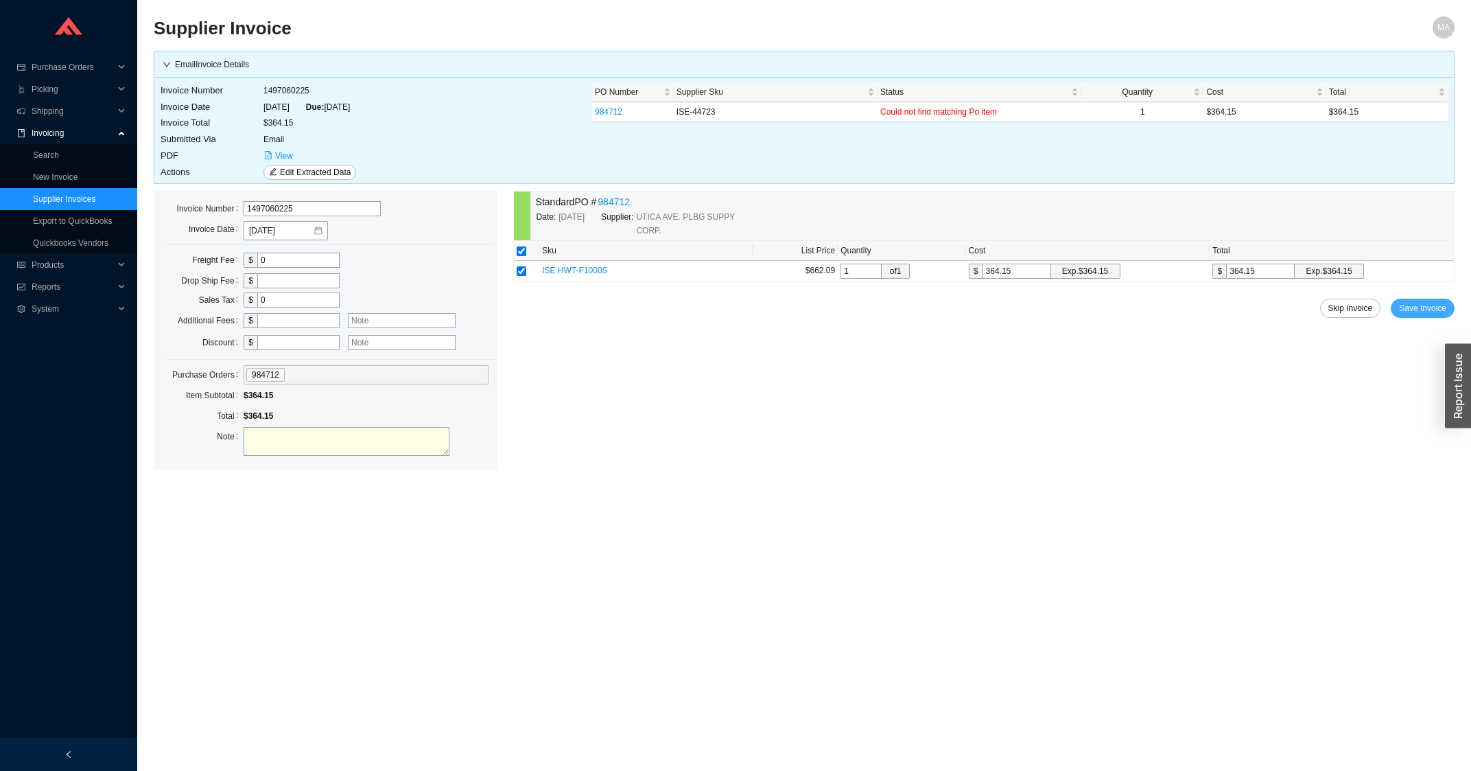
click at [1437, 307] on span "Save Invoice" at bounding box center [1422, 308] width 47 height 14
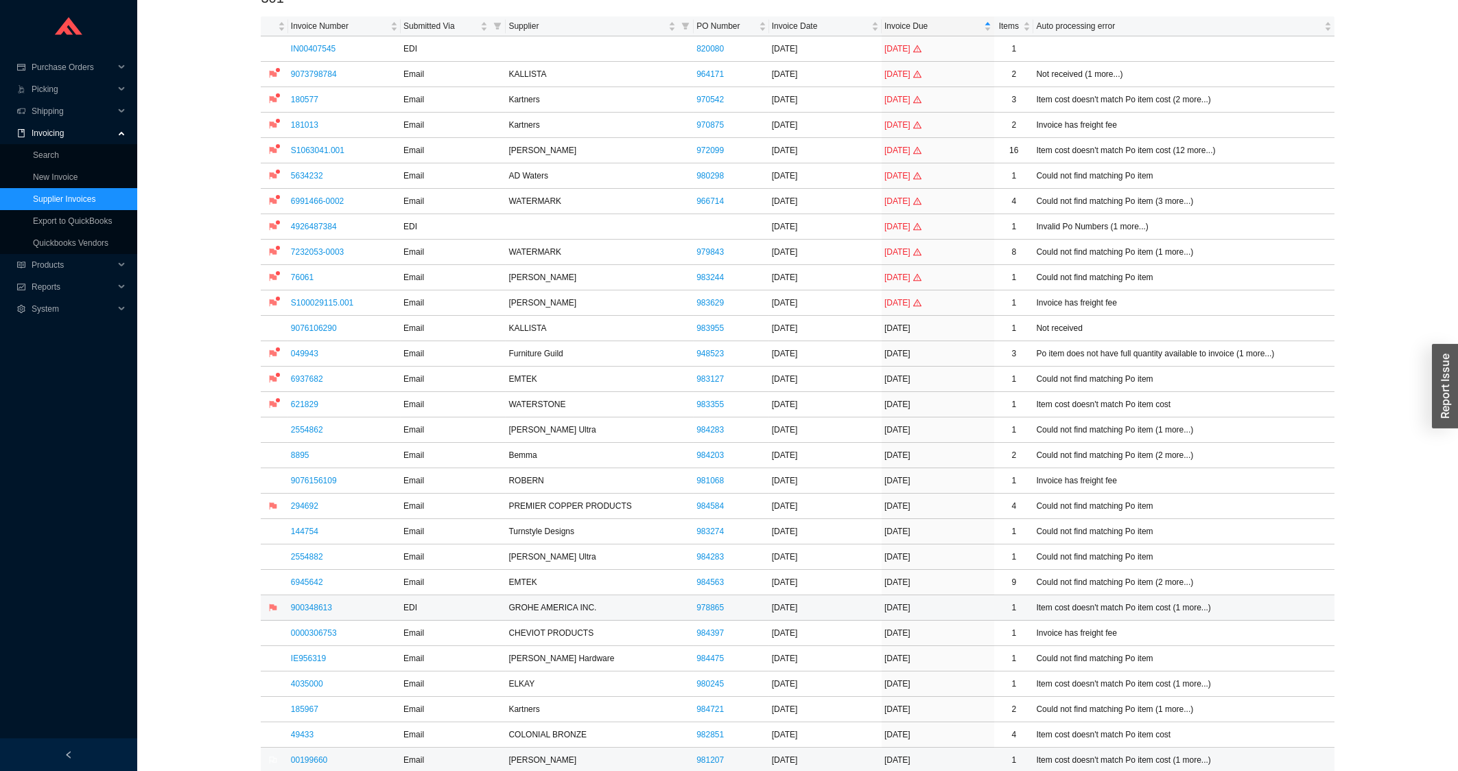
scroll to position [220, 0]
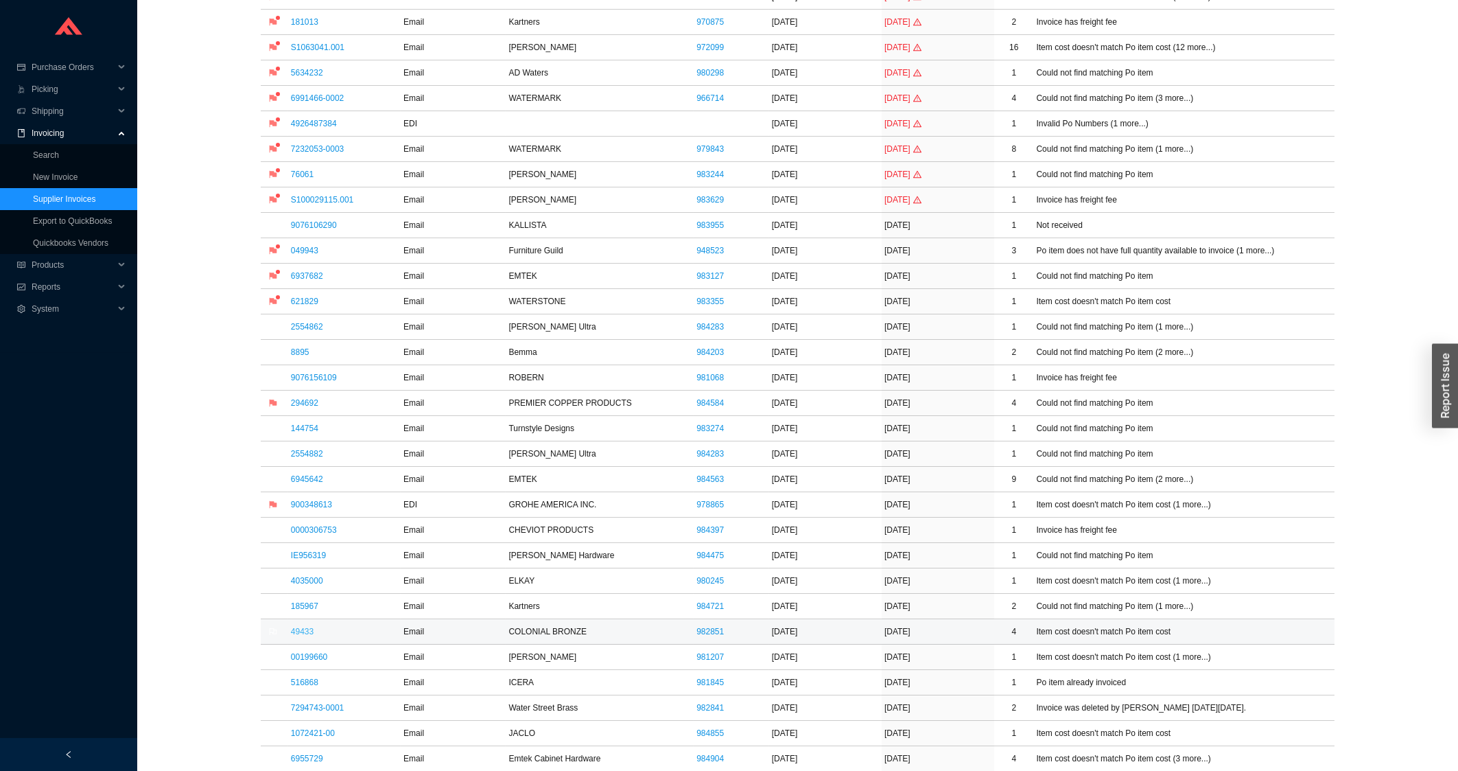
click at [307, 635] on link "49433" at bounding box center [302, 631] width 23 height 10
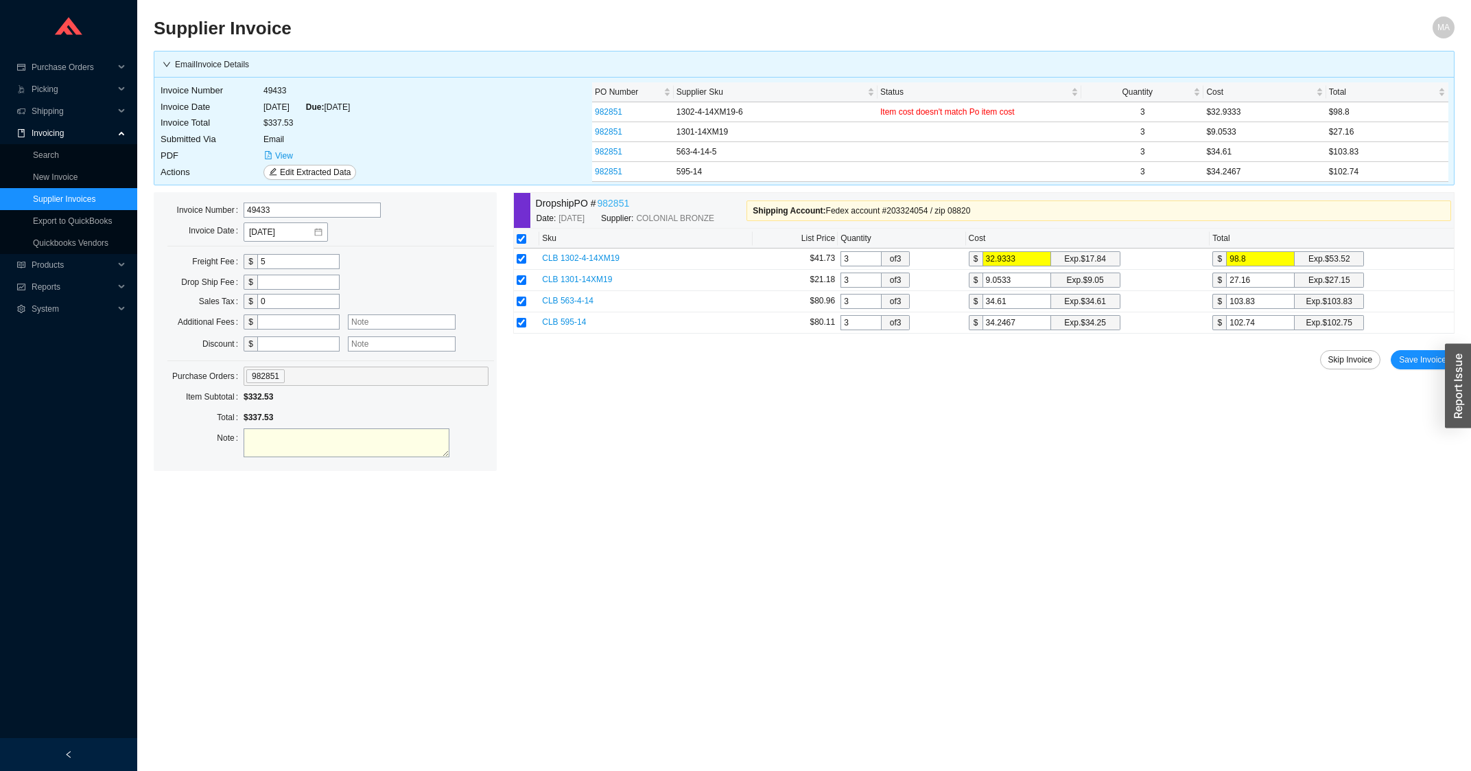
click at [625, 204] on link "982851" at bounding box center [614, 204] width 32 height 16
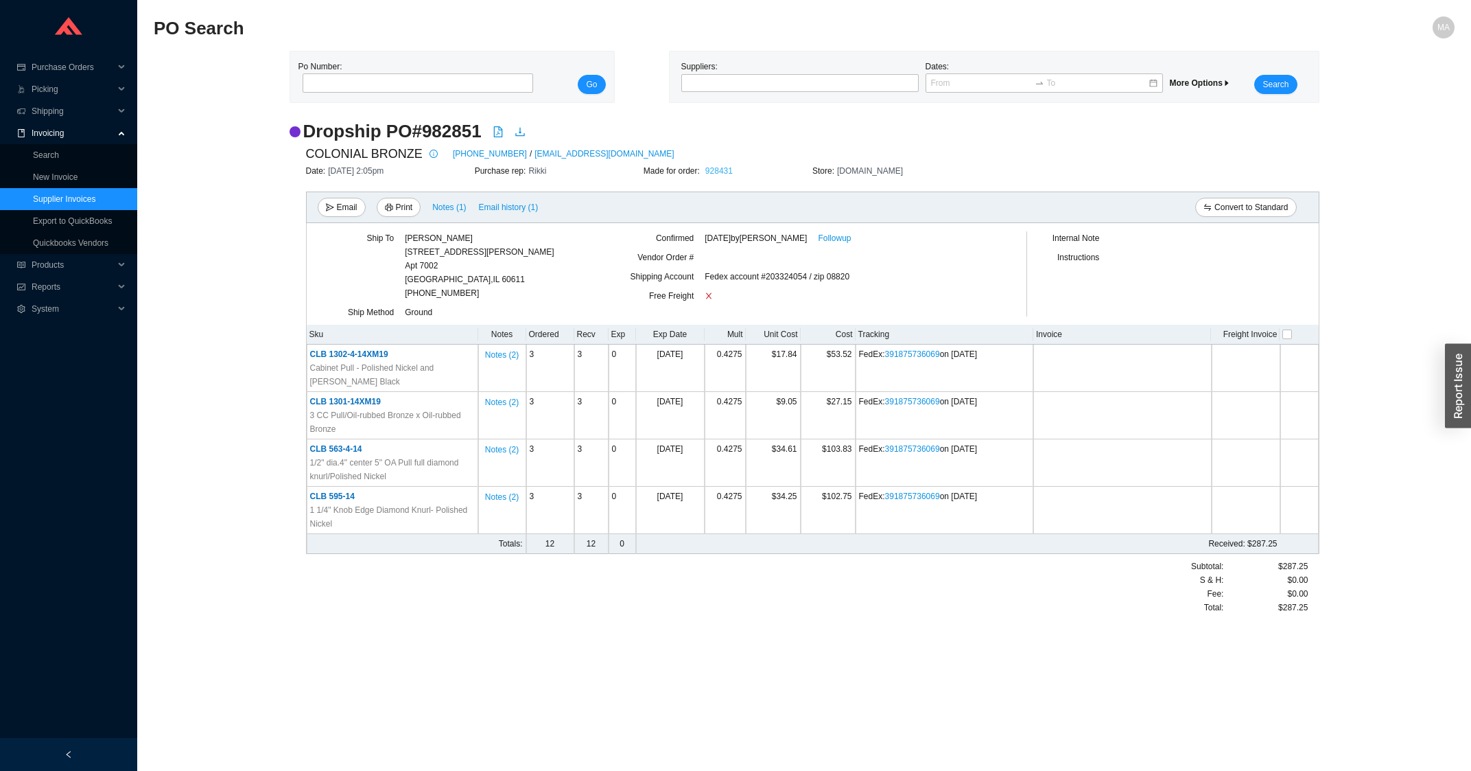
click at [721, 175] on link "928431" at bounding box center [718, 171] width 27 height 10
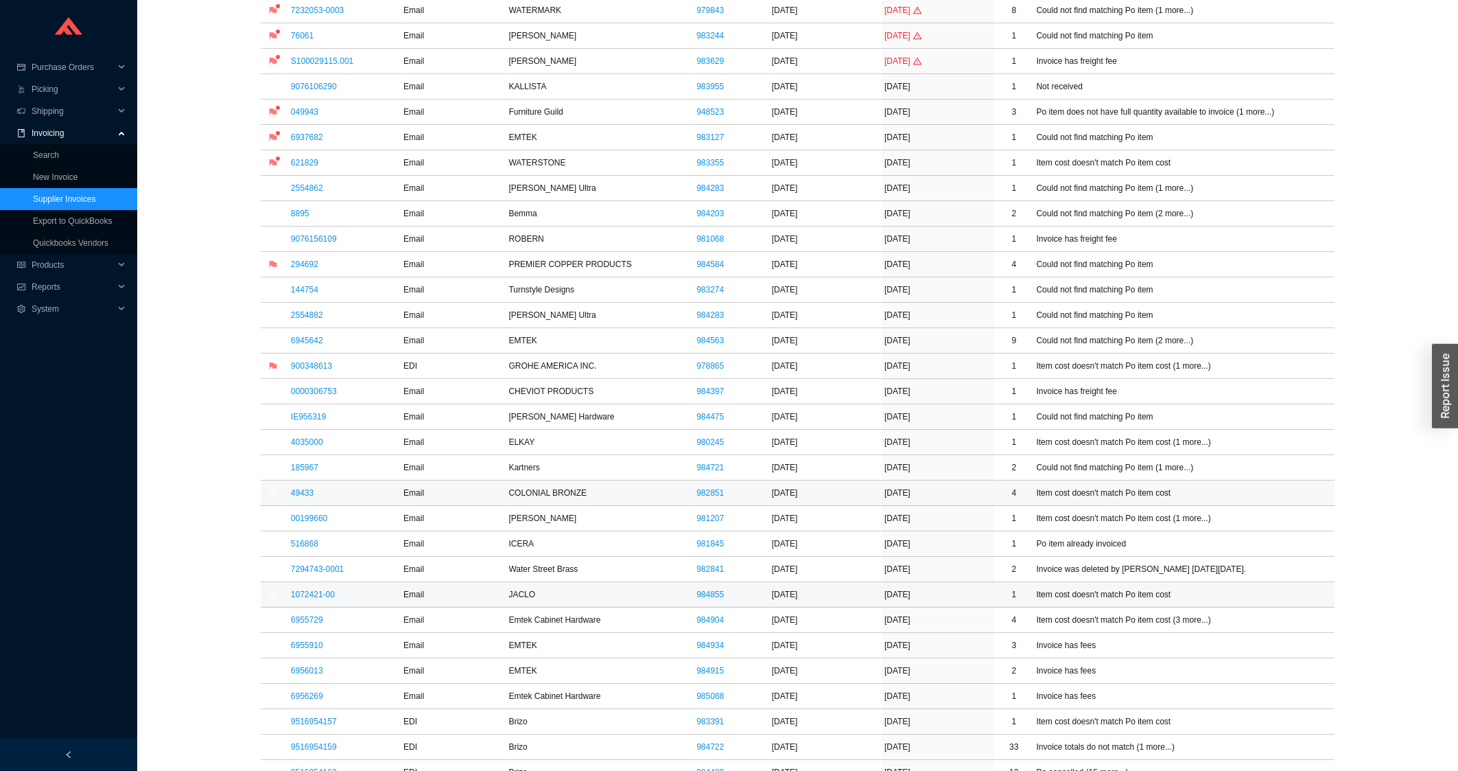
scroll to position [368, 0]
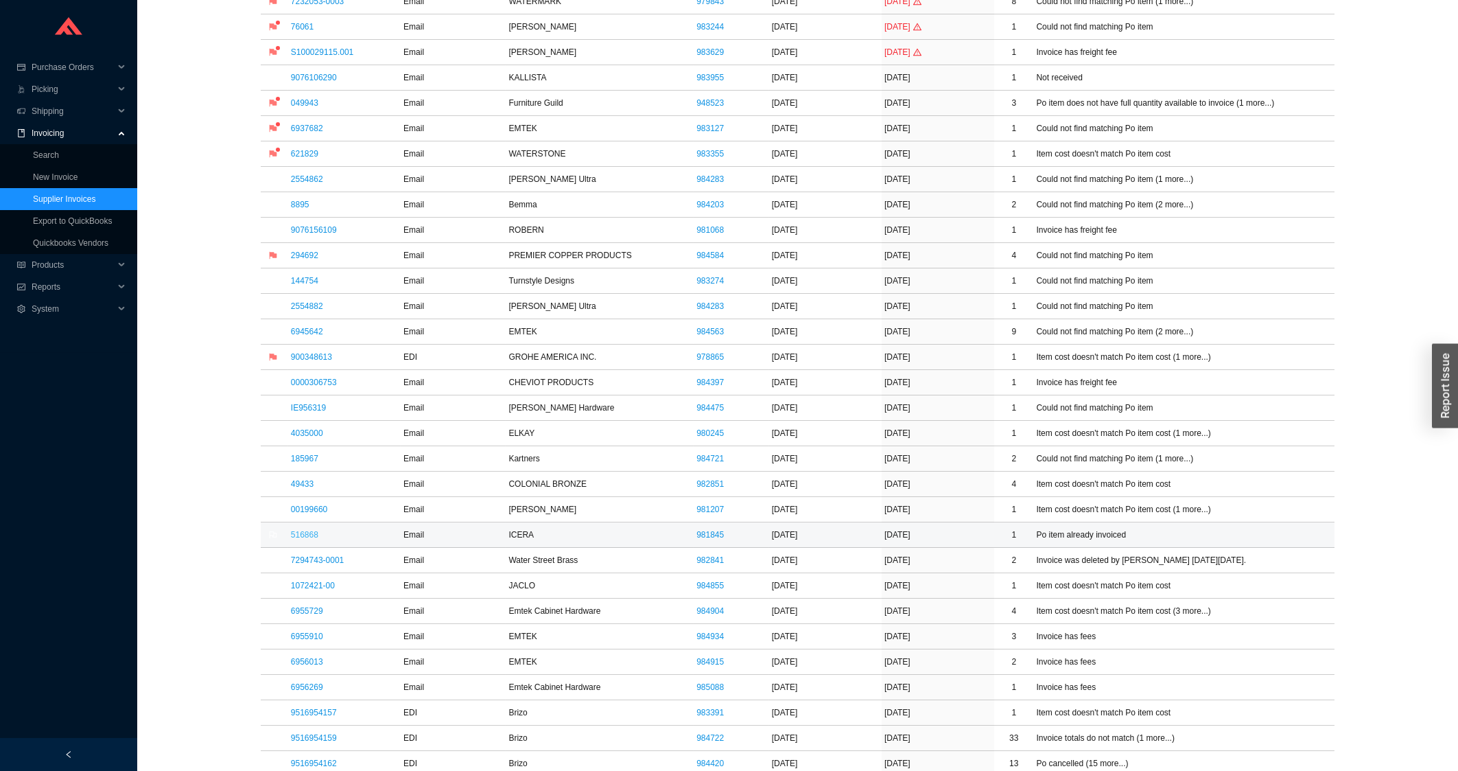
click at [307, 537] on link "516868" at bounding box center [304, 535] width 27 height 10
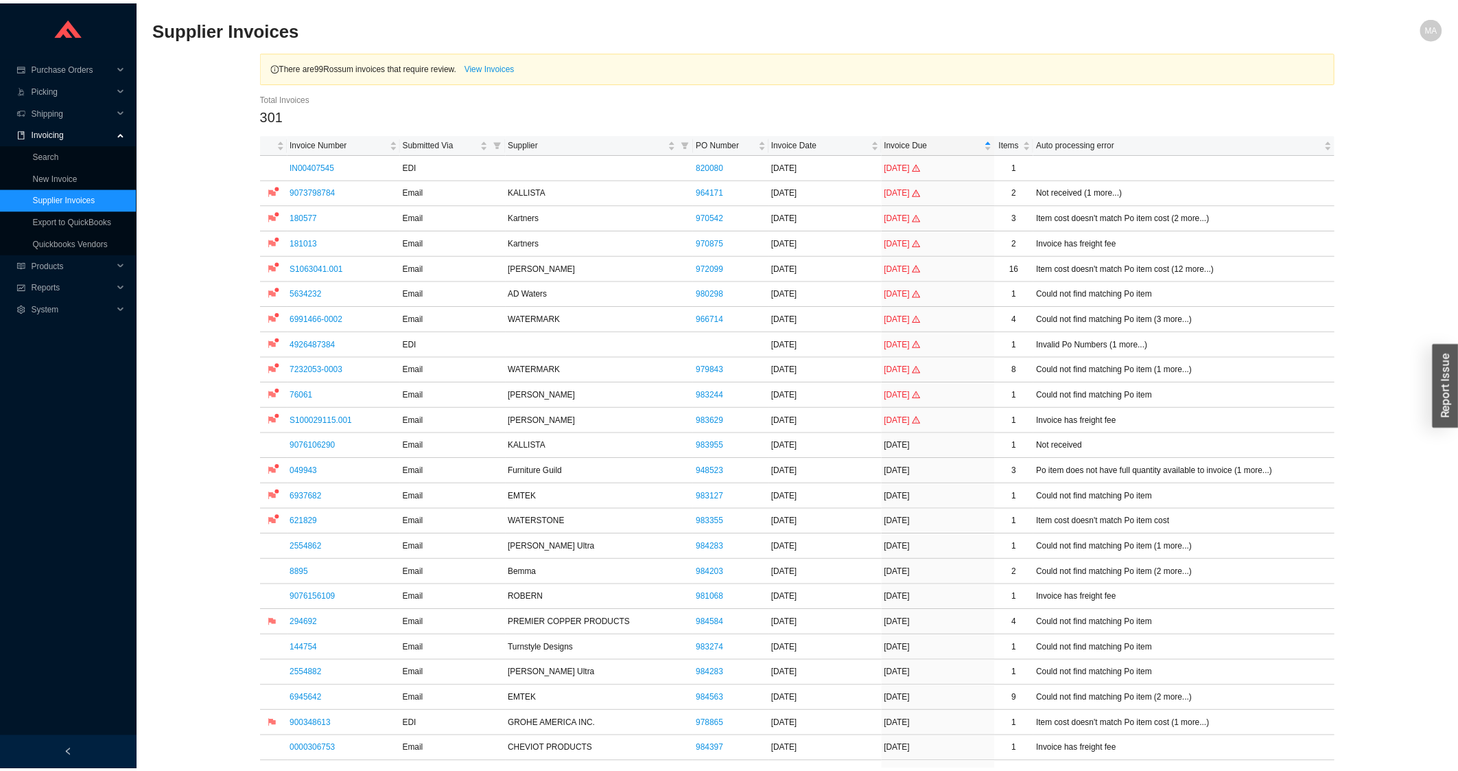
scroll to position [368, 0]
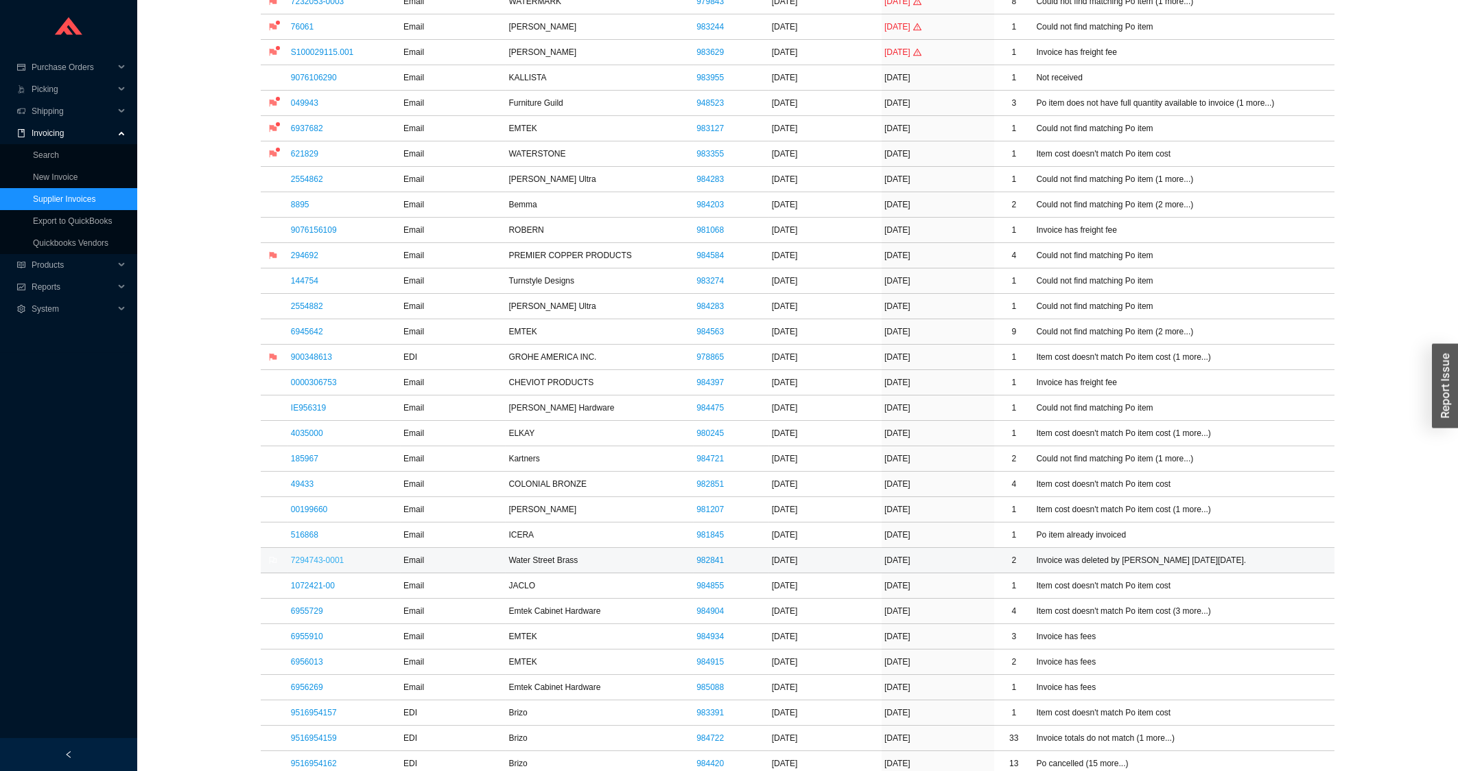
click at [306, 565] on link "7294743-0001" at bounding box center [317, 560] width 53 height 10
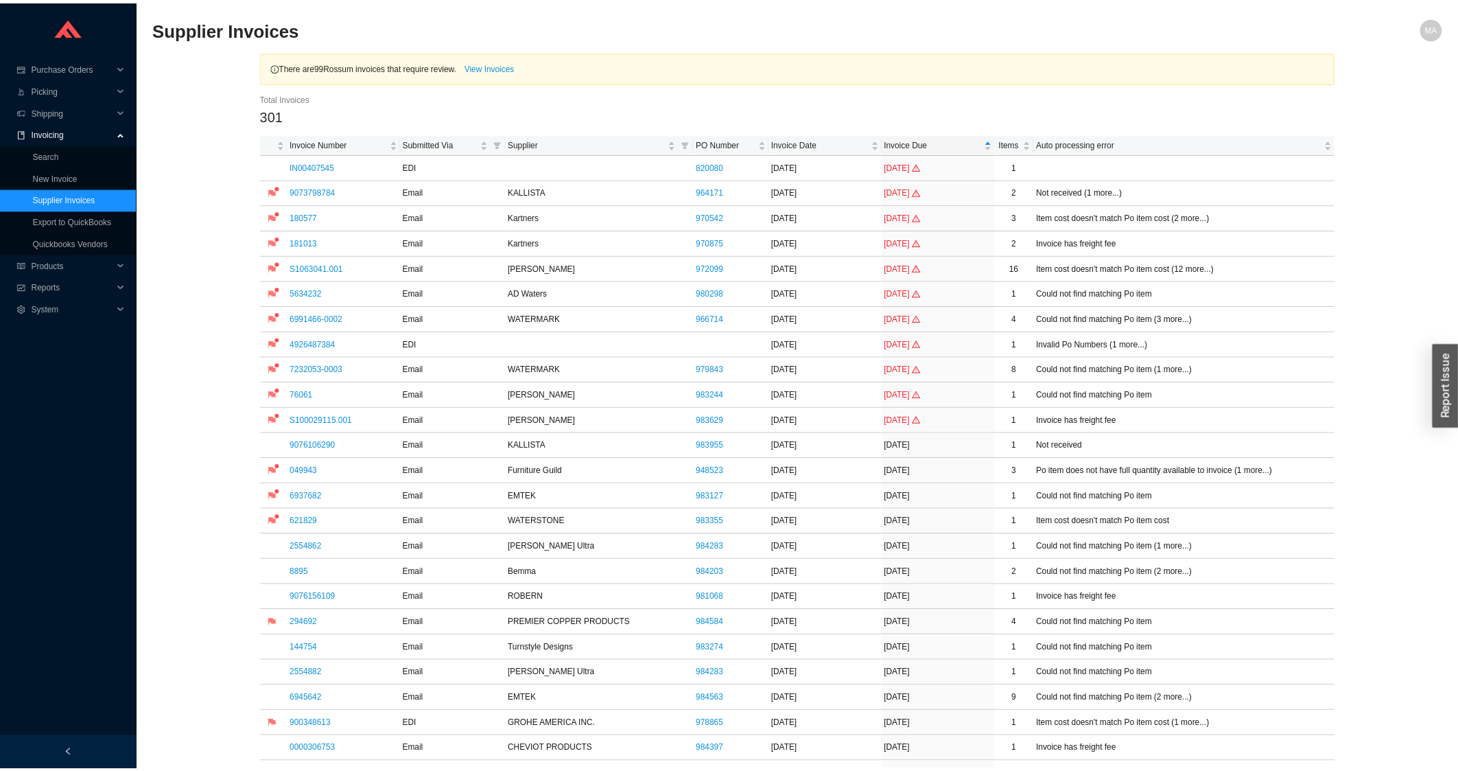
scroll to position [368, 0]
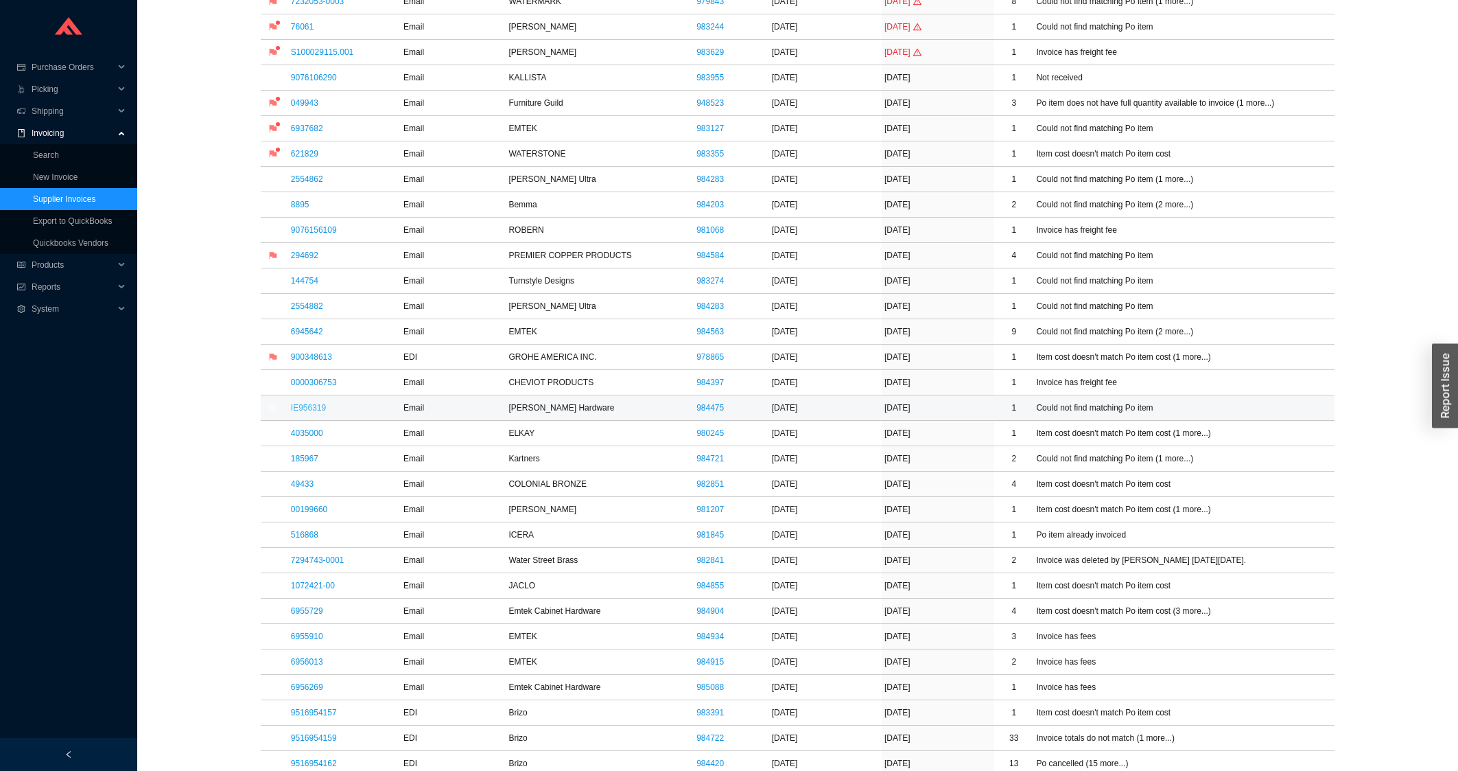
click at [309, 410] on link "IE956319" at bounding box center [308, 408] width 35 height 10
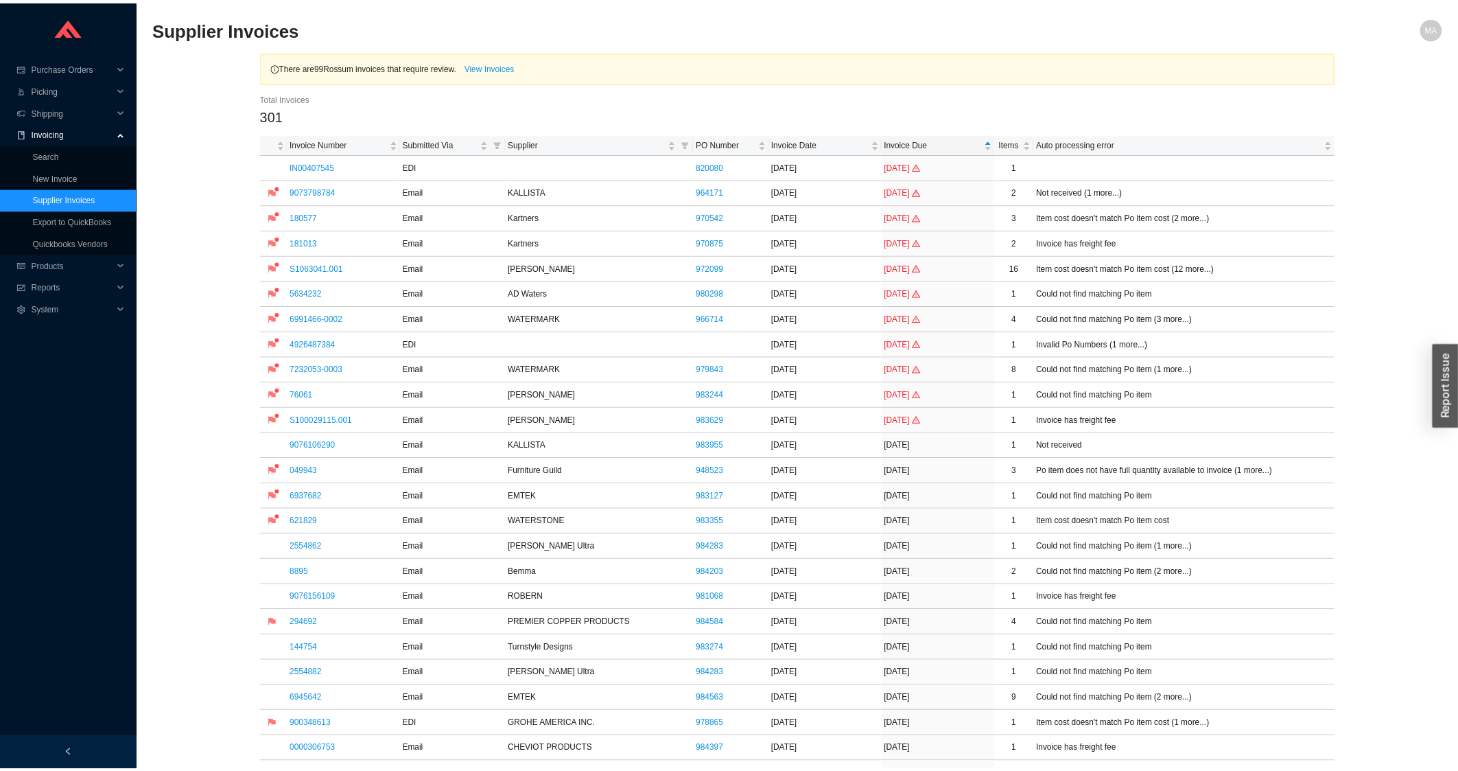
scroll to position [368, 0]
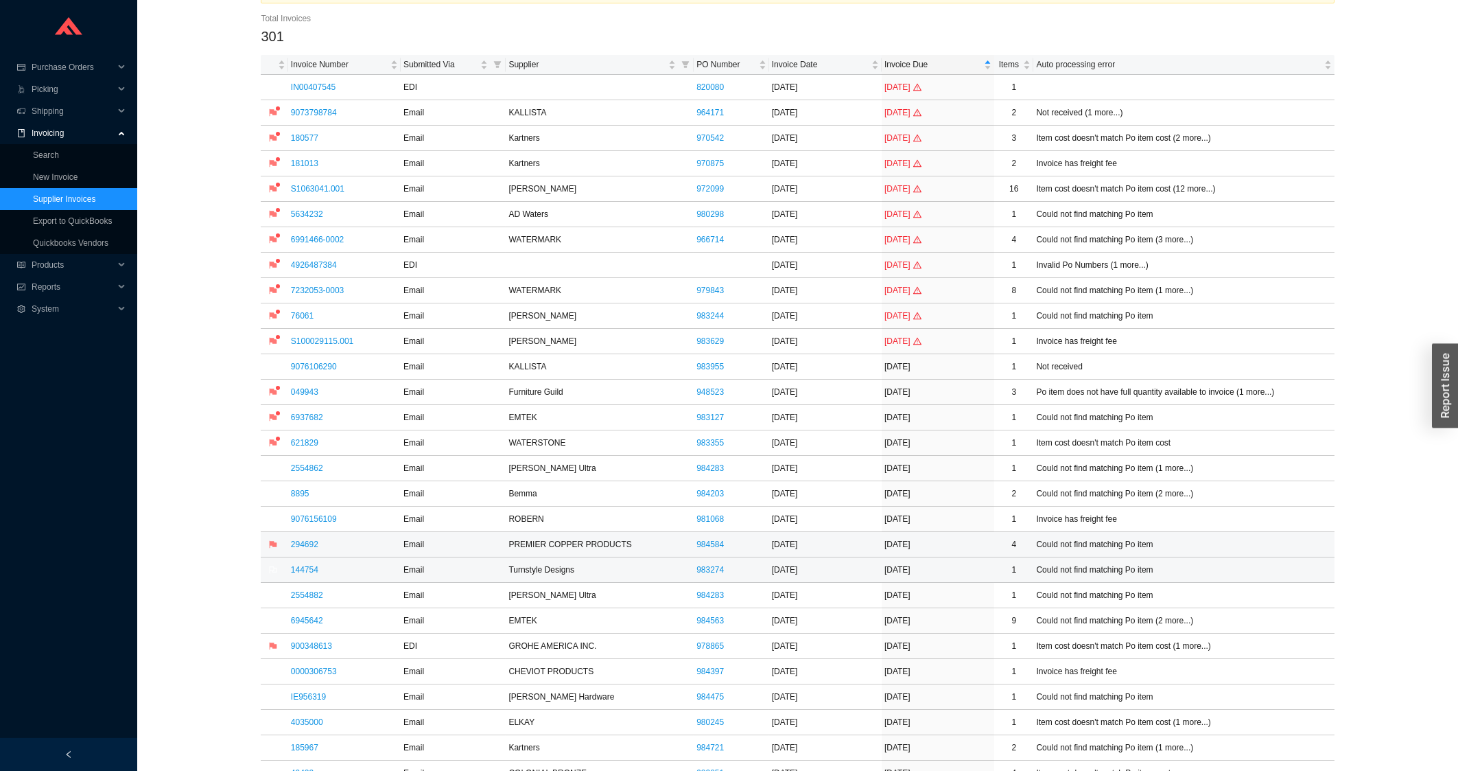
scroll to position [73, 0]
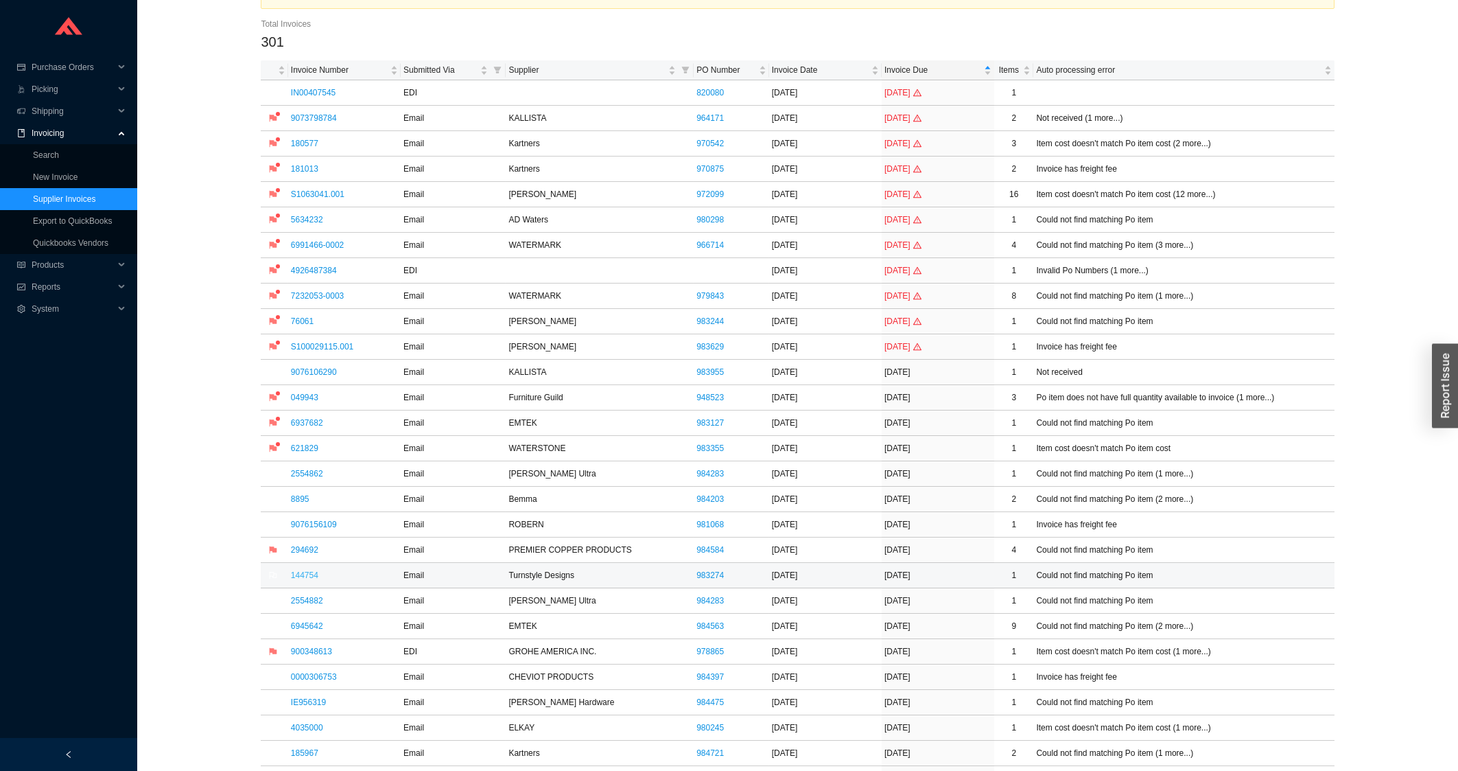
click at [303, 577] on link "144754" at bounding box center [304, 575] width 27 height 10
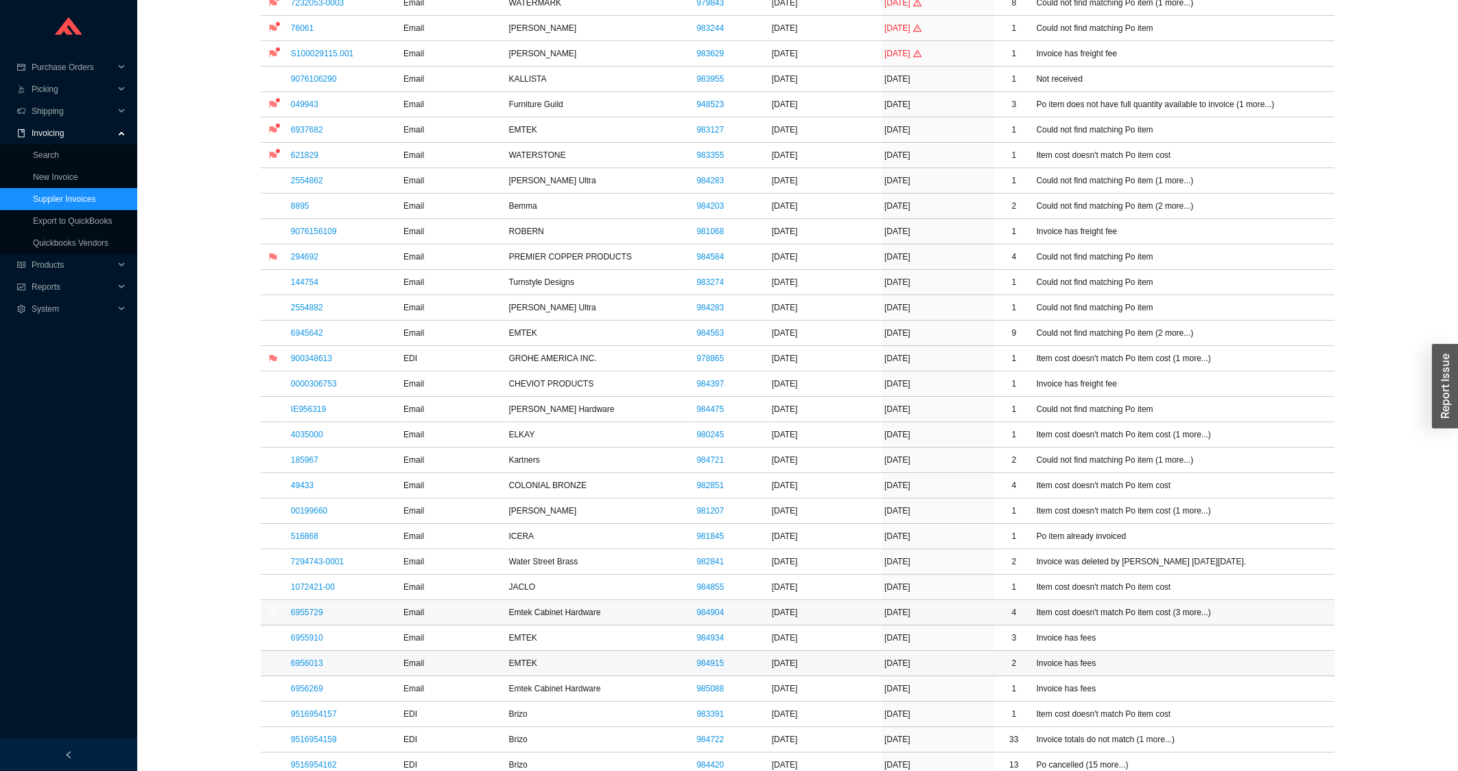
scroll to position [368, 0]
click at [310, 589] on link "1072421-00" at bounding box center [313, 585] width 44 height 10
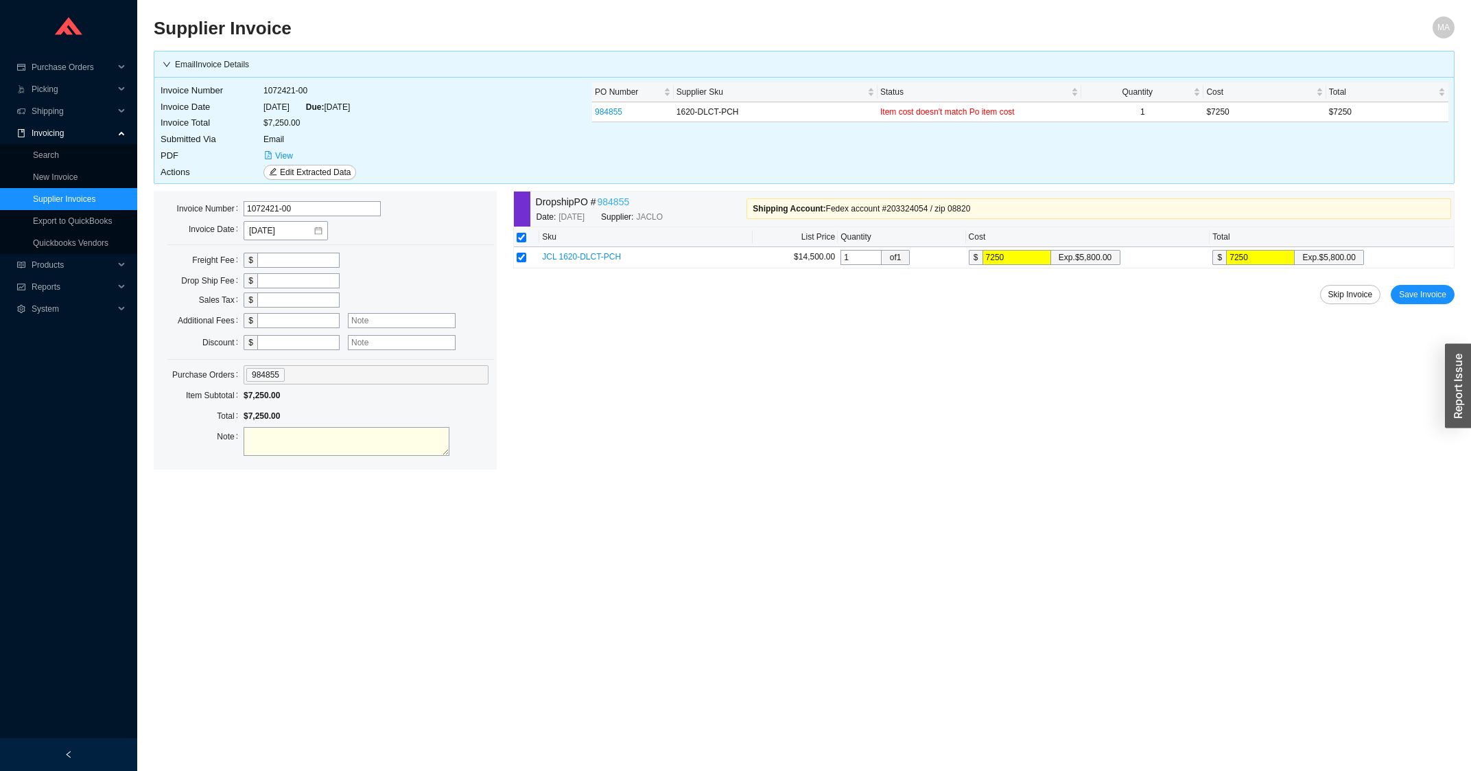
click at [615, 202] on link "984855" at bounding box center [614, 202] width 32 height 16
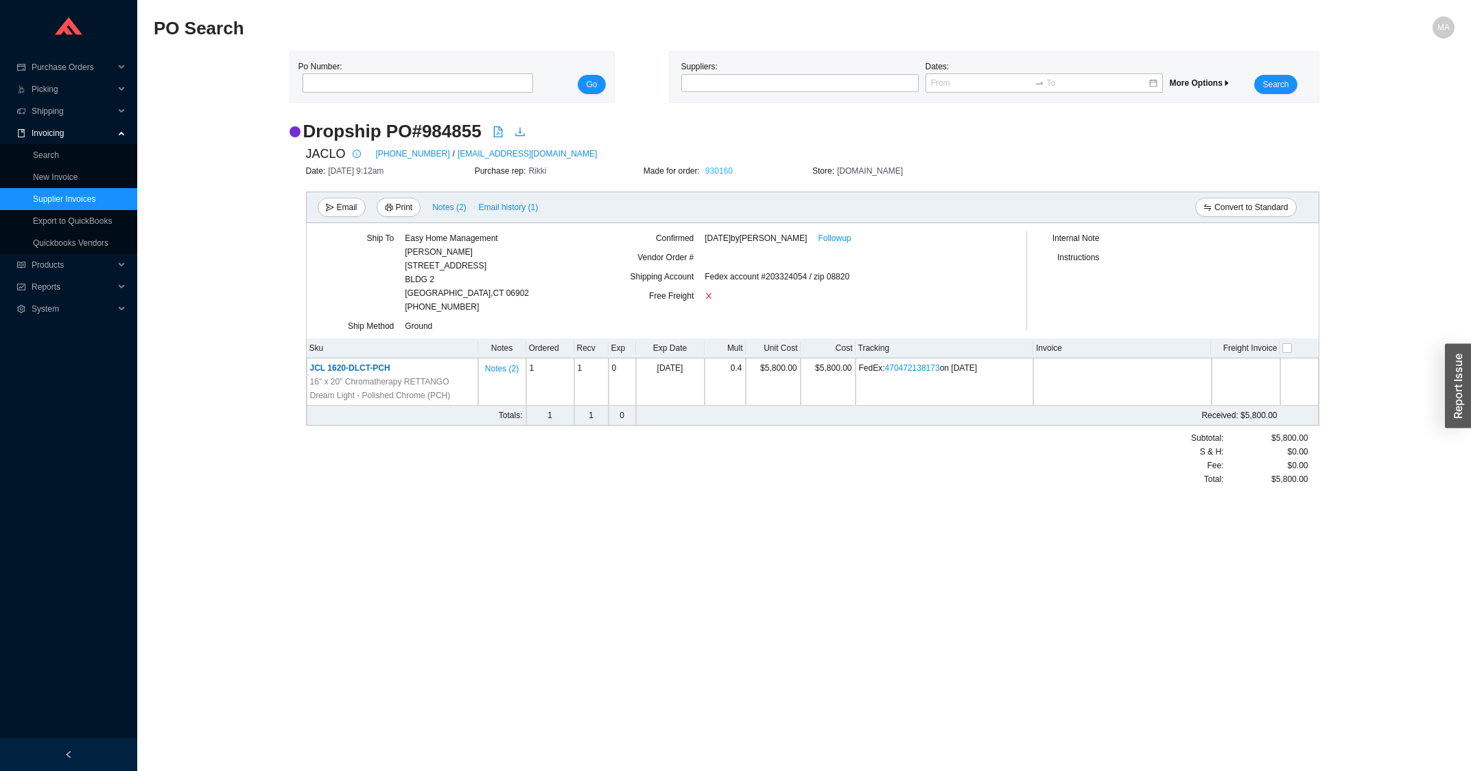
click at [731, 173] on link "930160" at bounding box center [718, 171] width 27 height 10
click at [714, 176] on link "930160" at bounding box center [718, 171] width 27 height 10
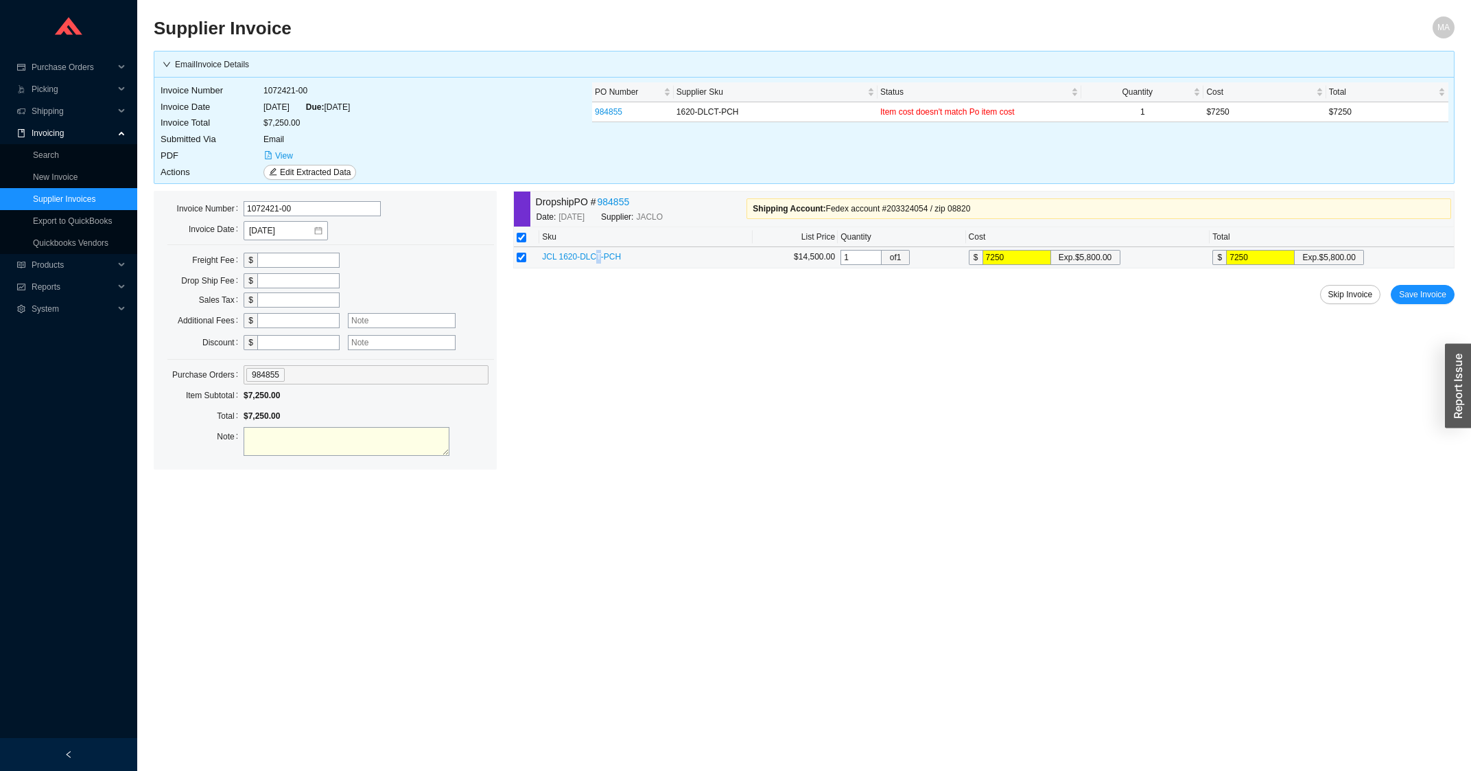
click at [594, 254] on span "JCL 1620-DLCT-PCH" at bounding box center [581, 257] width 79 height 10
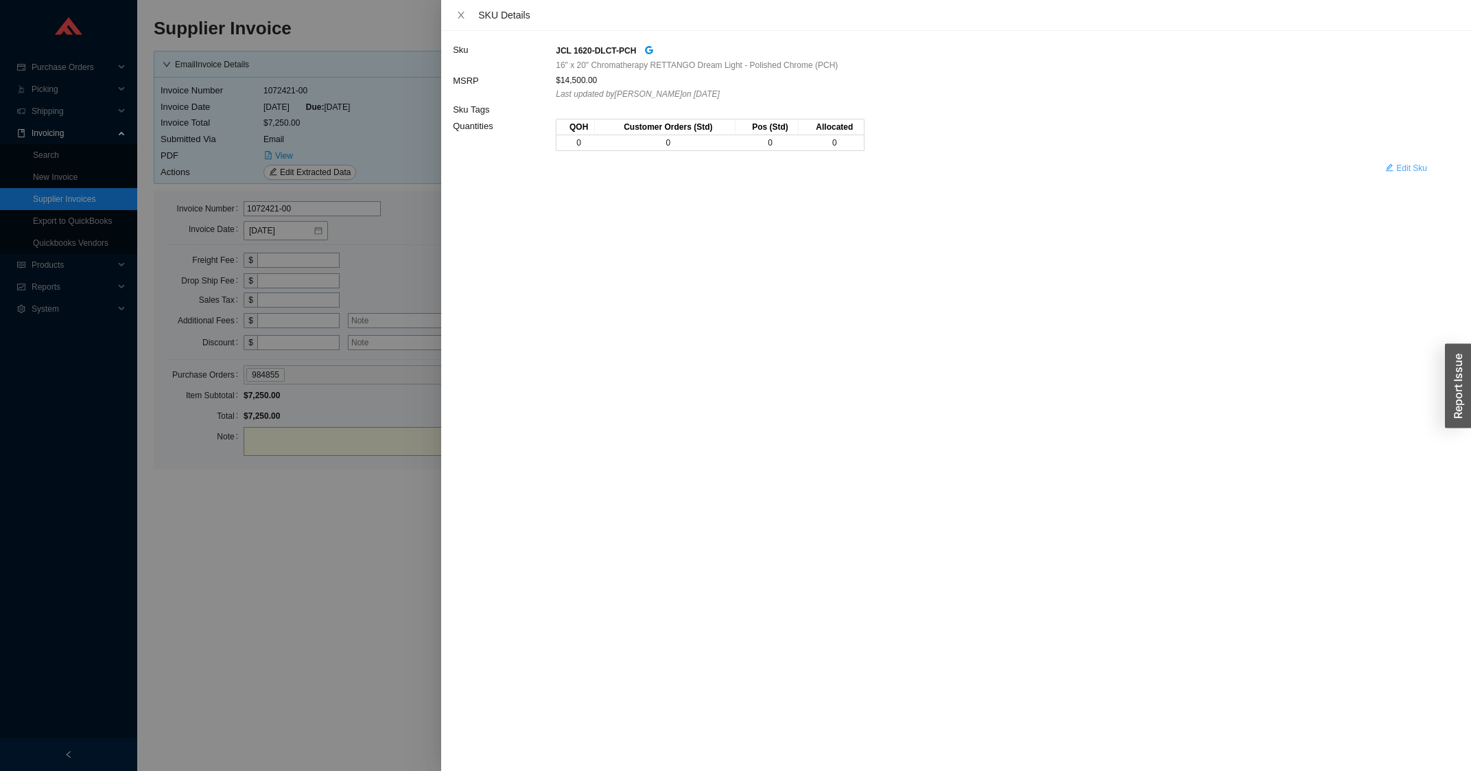
click at [1424, 169] on span "Edit Sku" at bounding box center [1411, 168] width 31 height 14
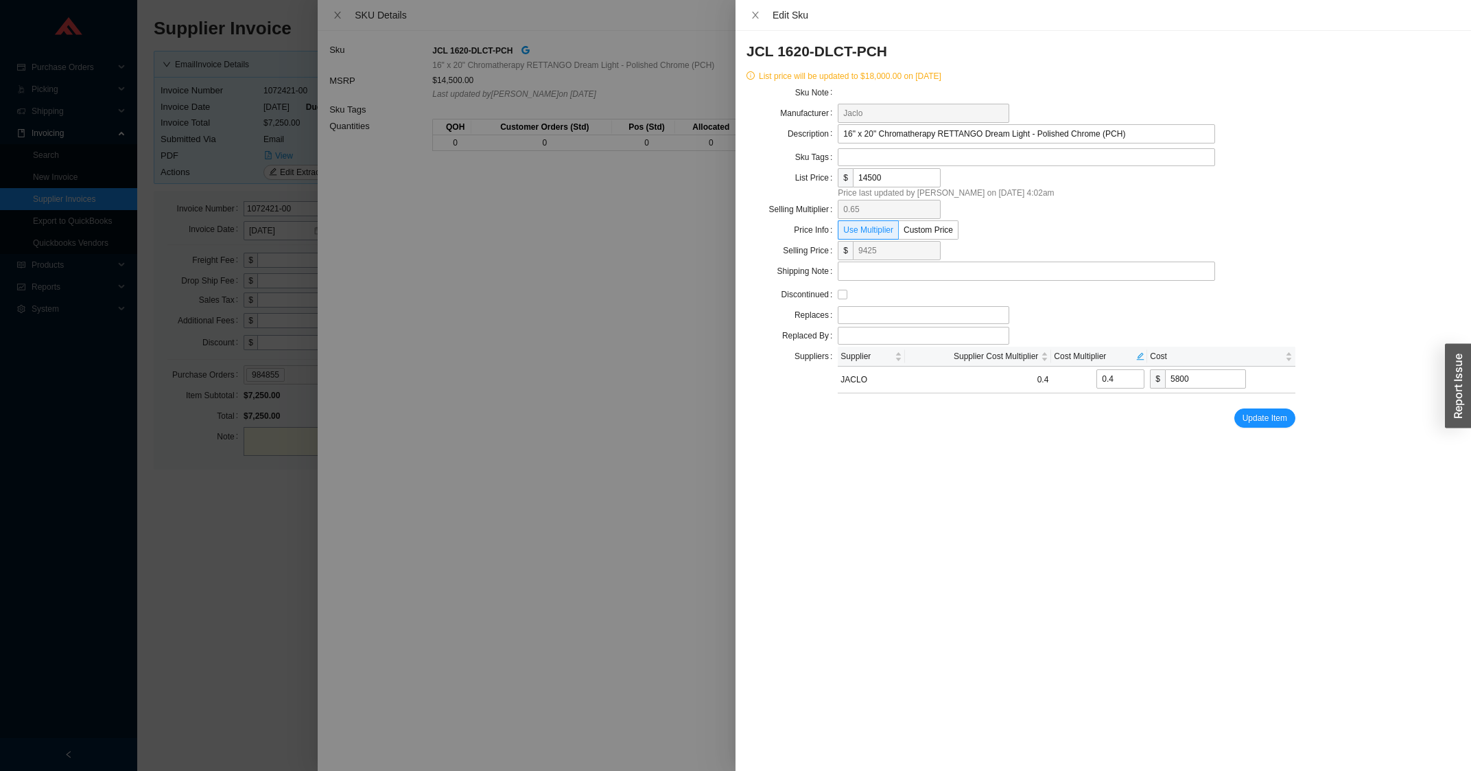
click at [304, 492] on div at bounding box center [735, 385] width 1471 height 771
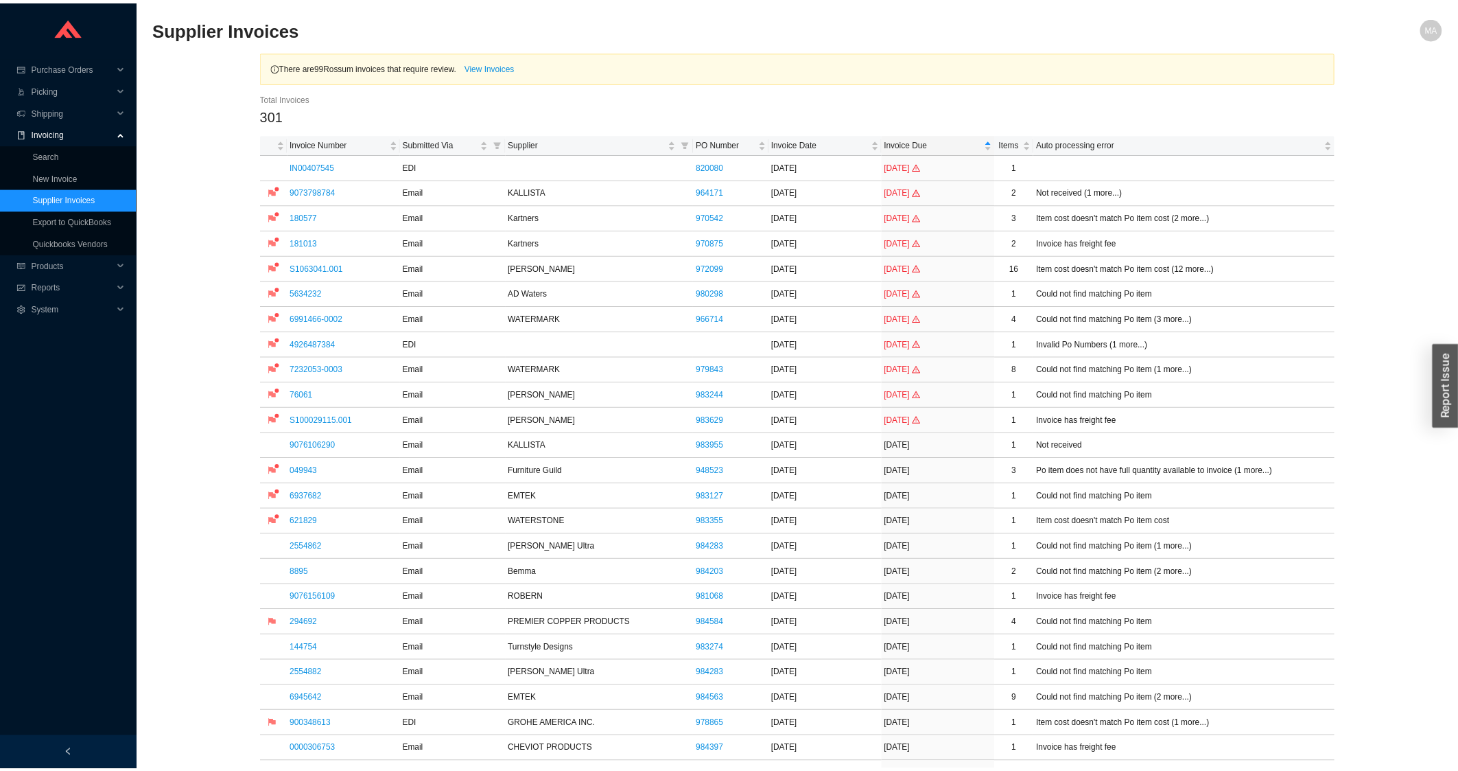
scroll to position [368, 0]
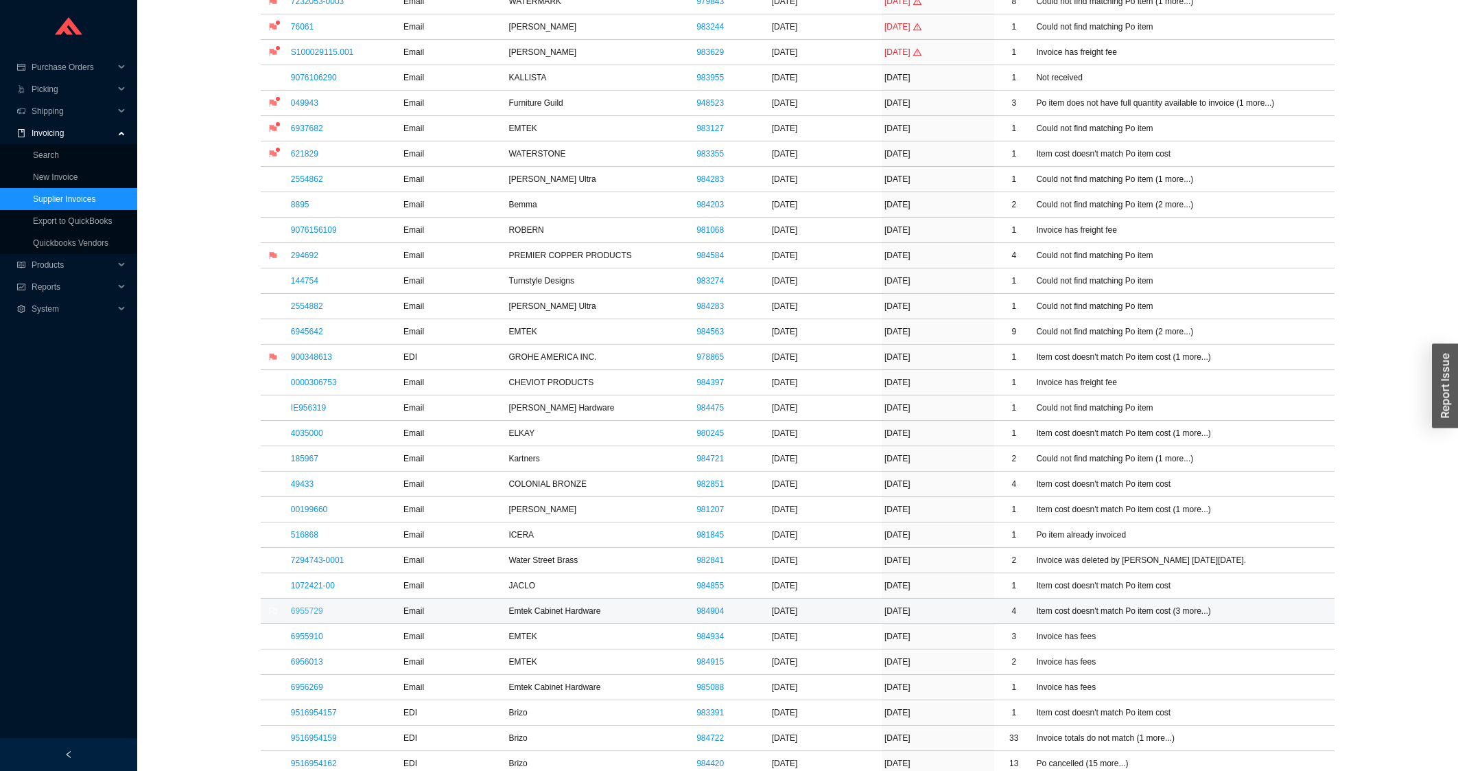
click at [320, 613] on link "6955729" at bounding box center [307, 611] width 32 height 10
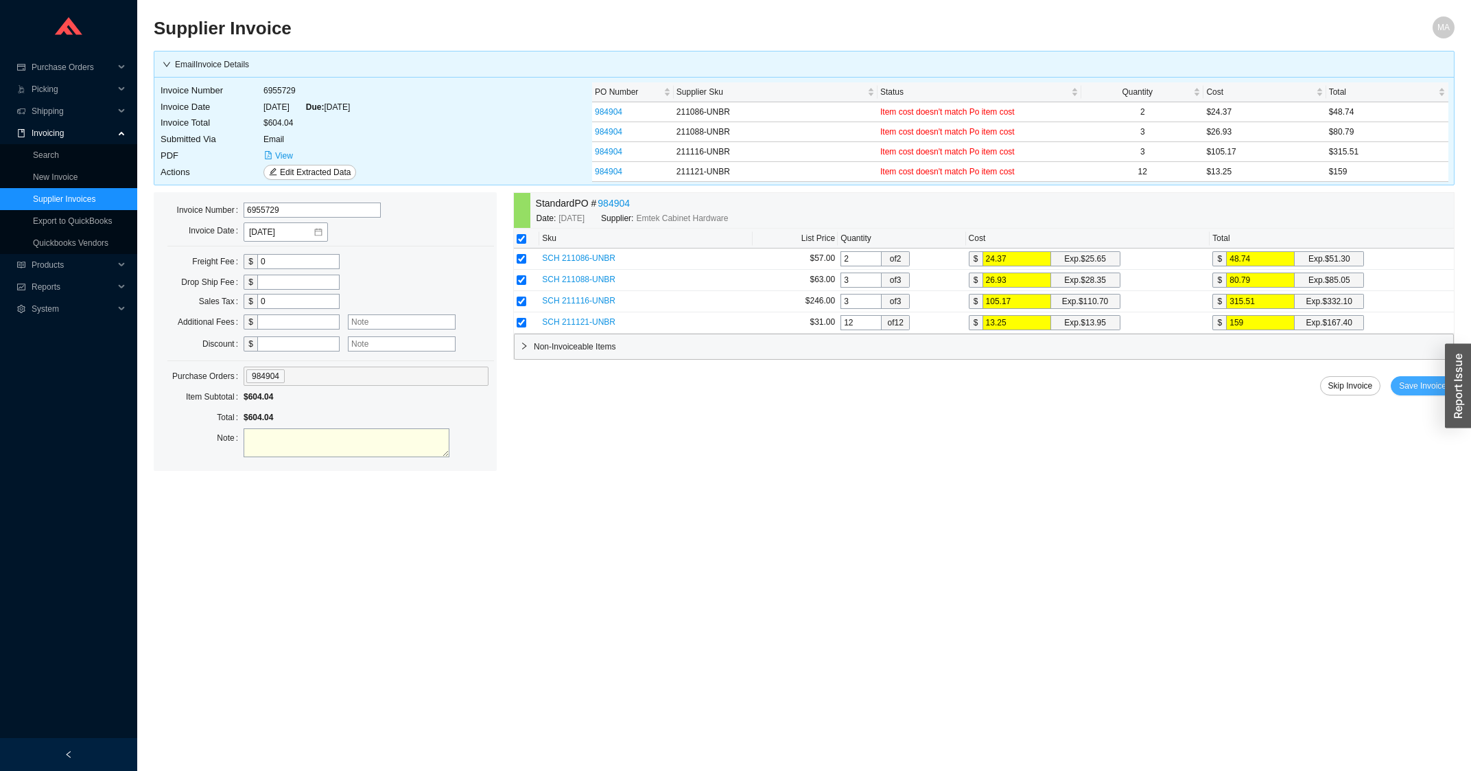
click at [1404, 382] on span "Save Invoice" at bounding box center [1422, 386] width 47 height 14
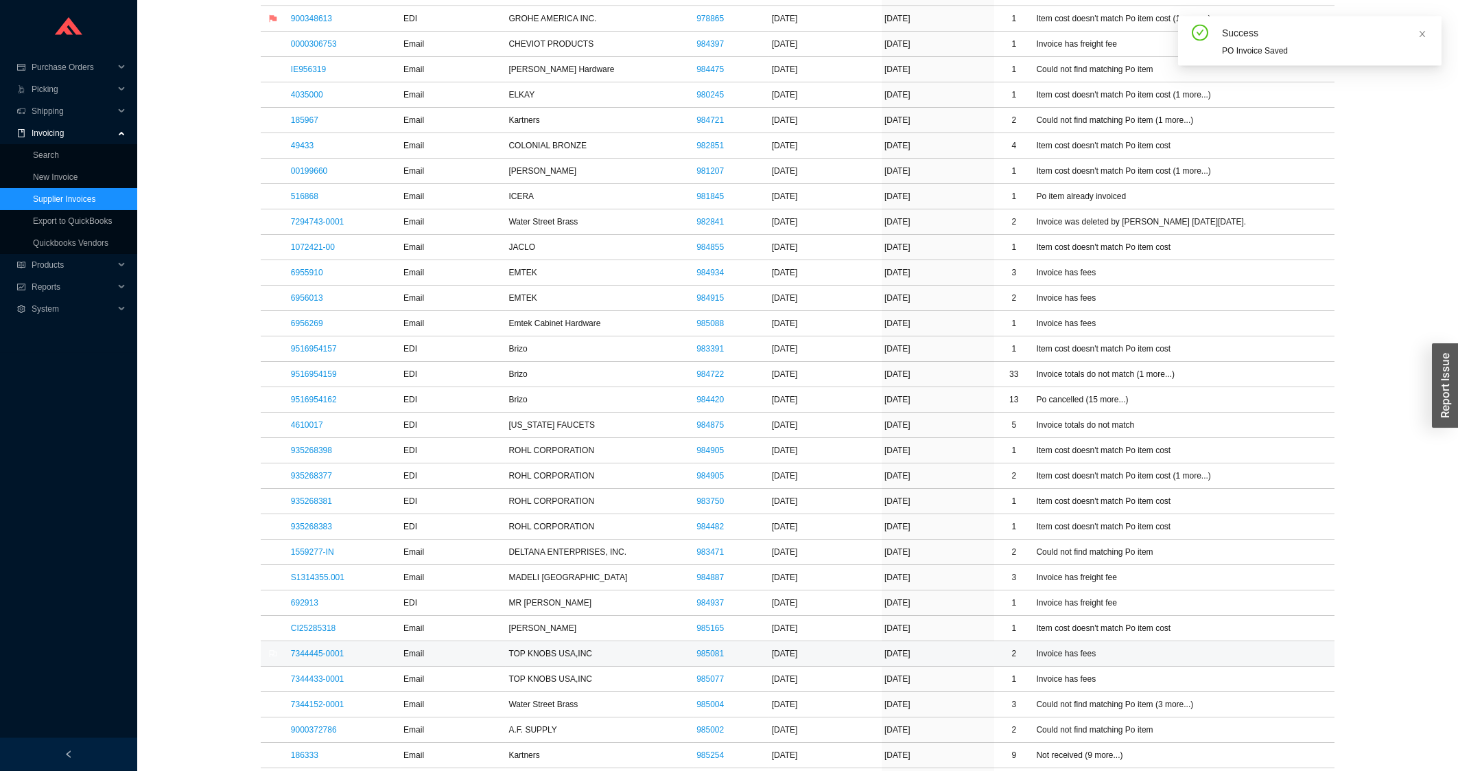
scroll to position [809, 0]
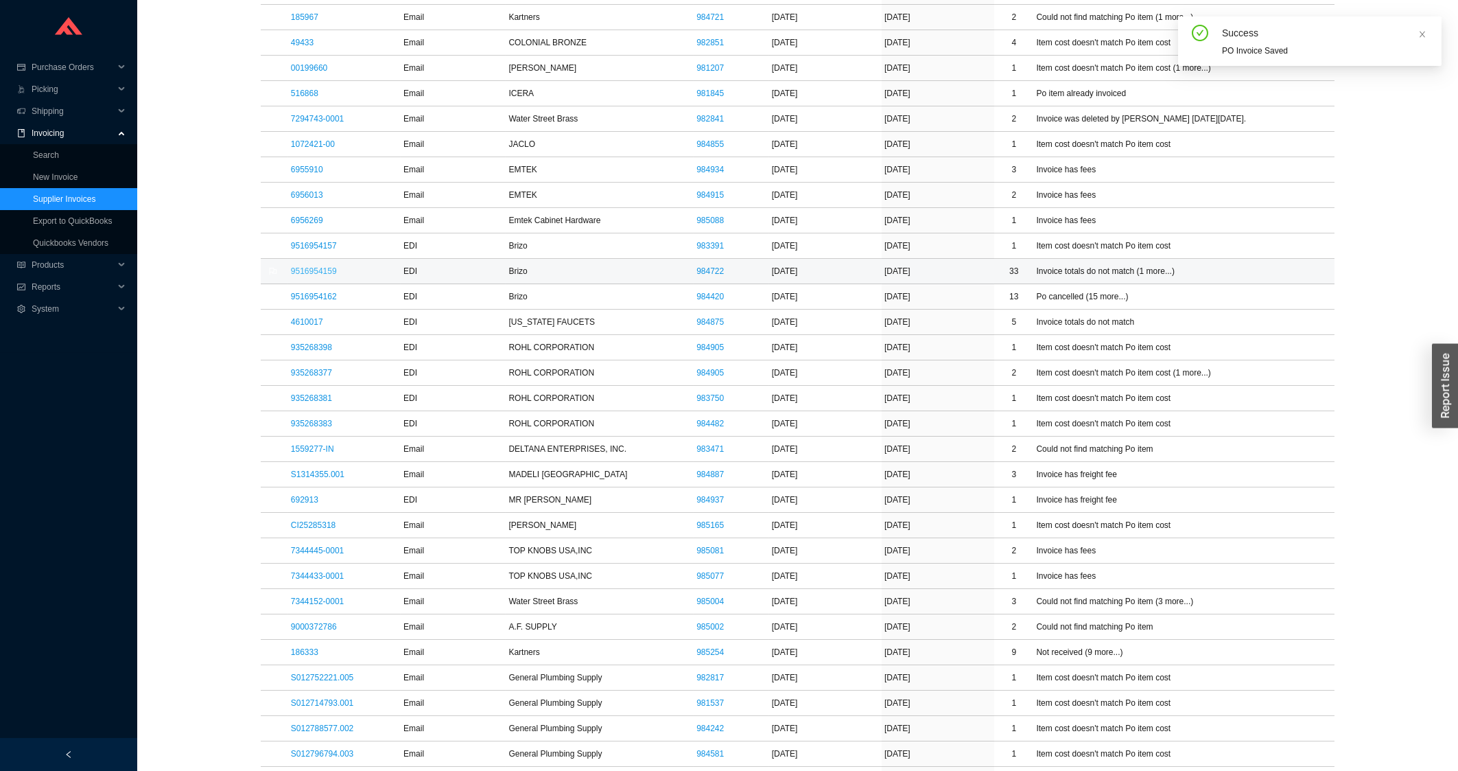
click at [326, 274] on link "9516954159" at bounding box center [314, 271] width 46 height 10
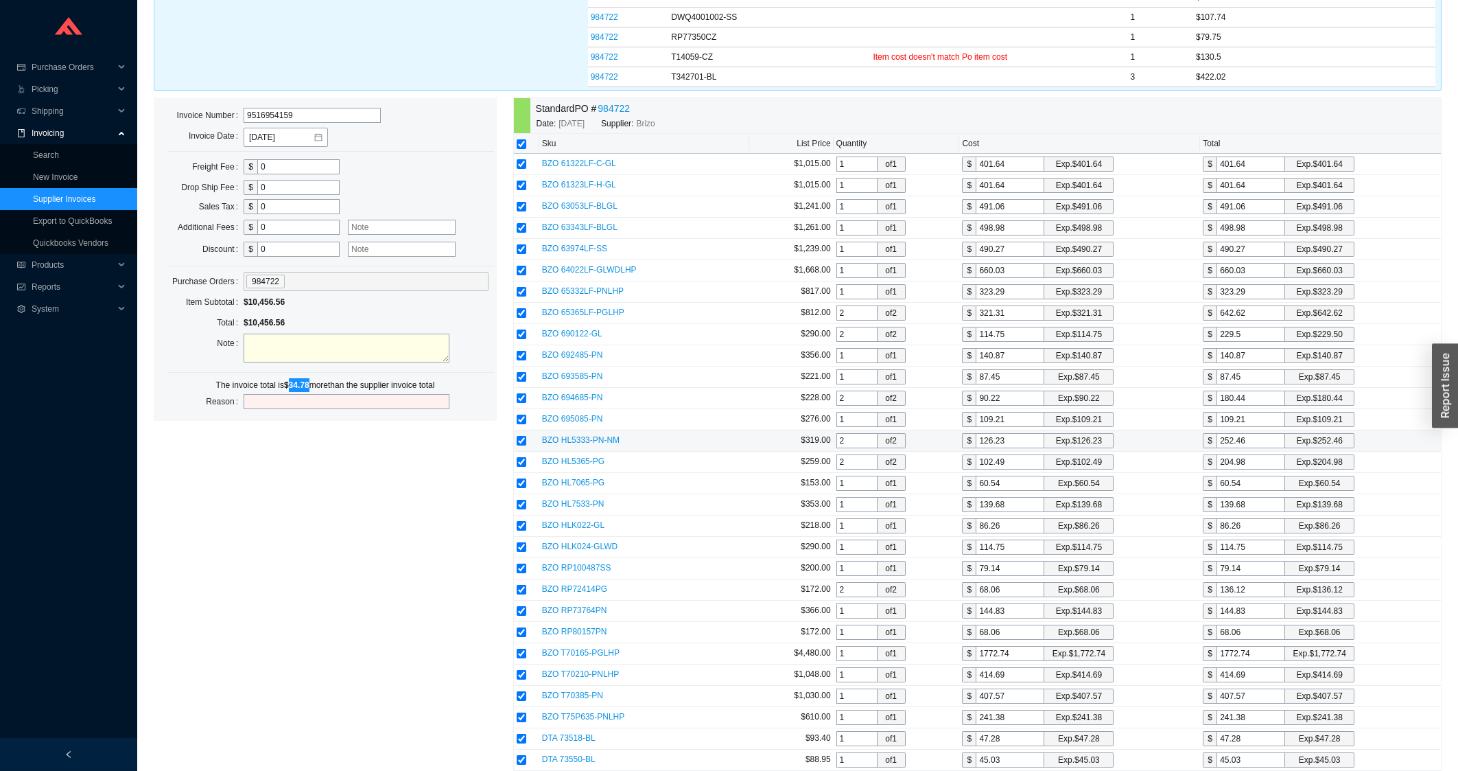
scroll to position [868, 0]
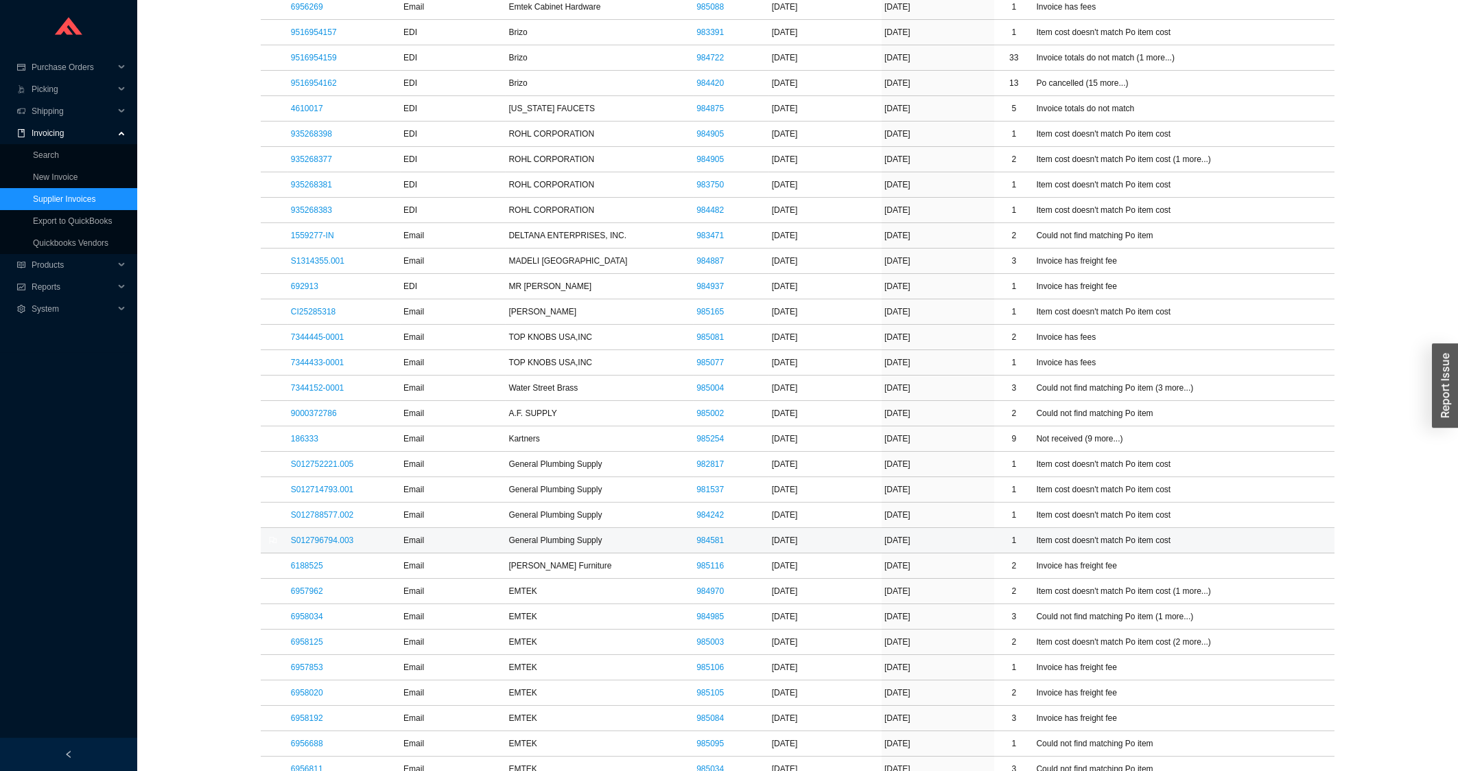
scroll to position [1029, 0]
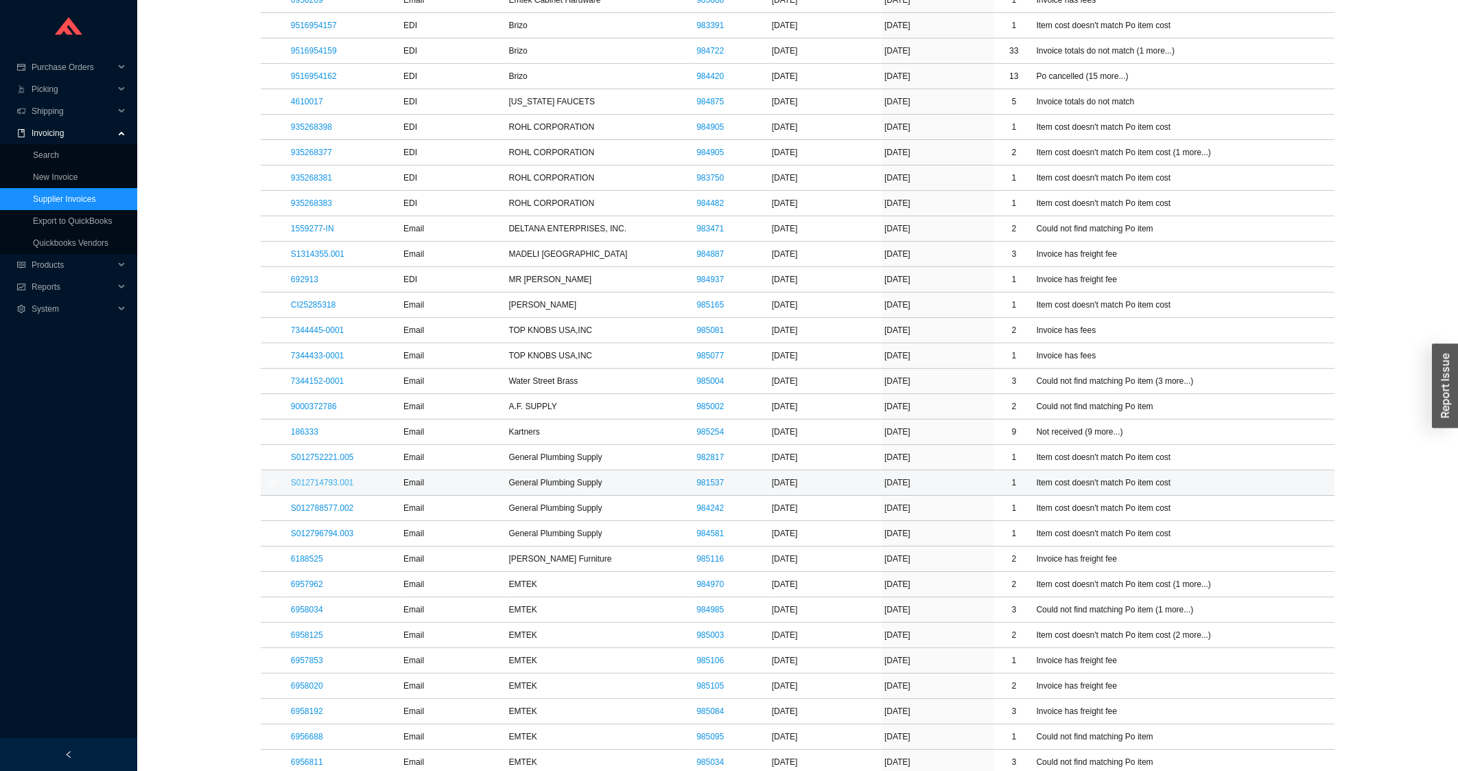
click at [307, 487] on link "S012714793.001" at bounding box center [322, 483] width 62 height 10
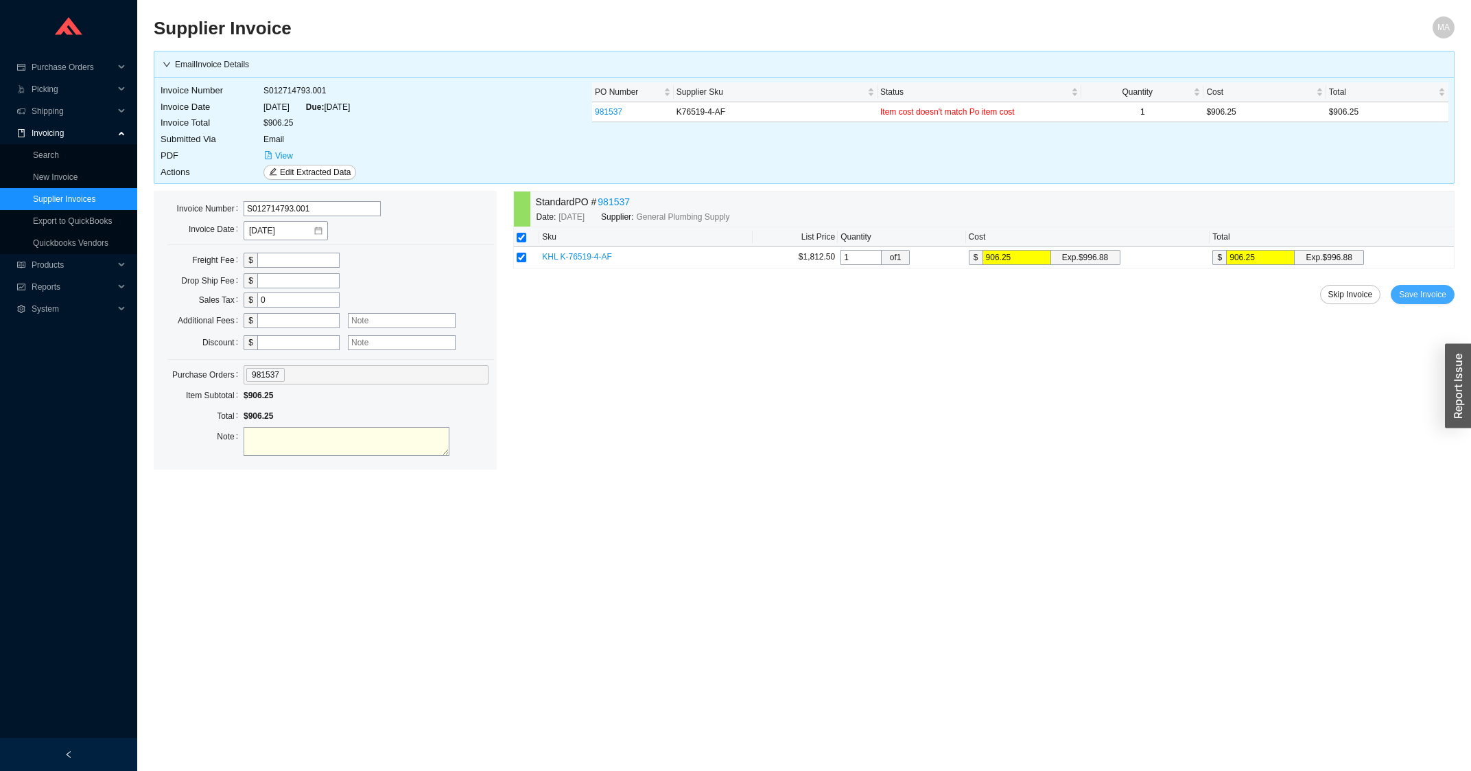
drag, startPoint x: 1433, startPoint y: 292, endPoint x: 1247, endPoint y: 310, distance: 186.9
click at [1432, 293] on span "Save Invoice" at bounding box center [1422, 294] width 47 height 14
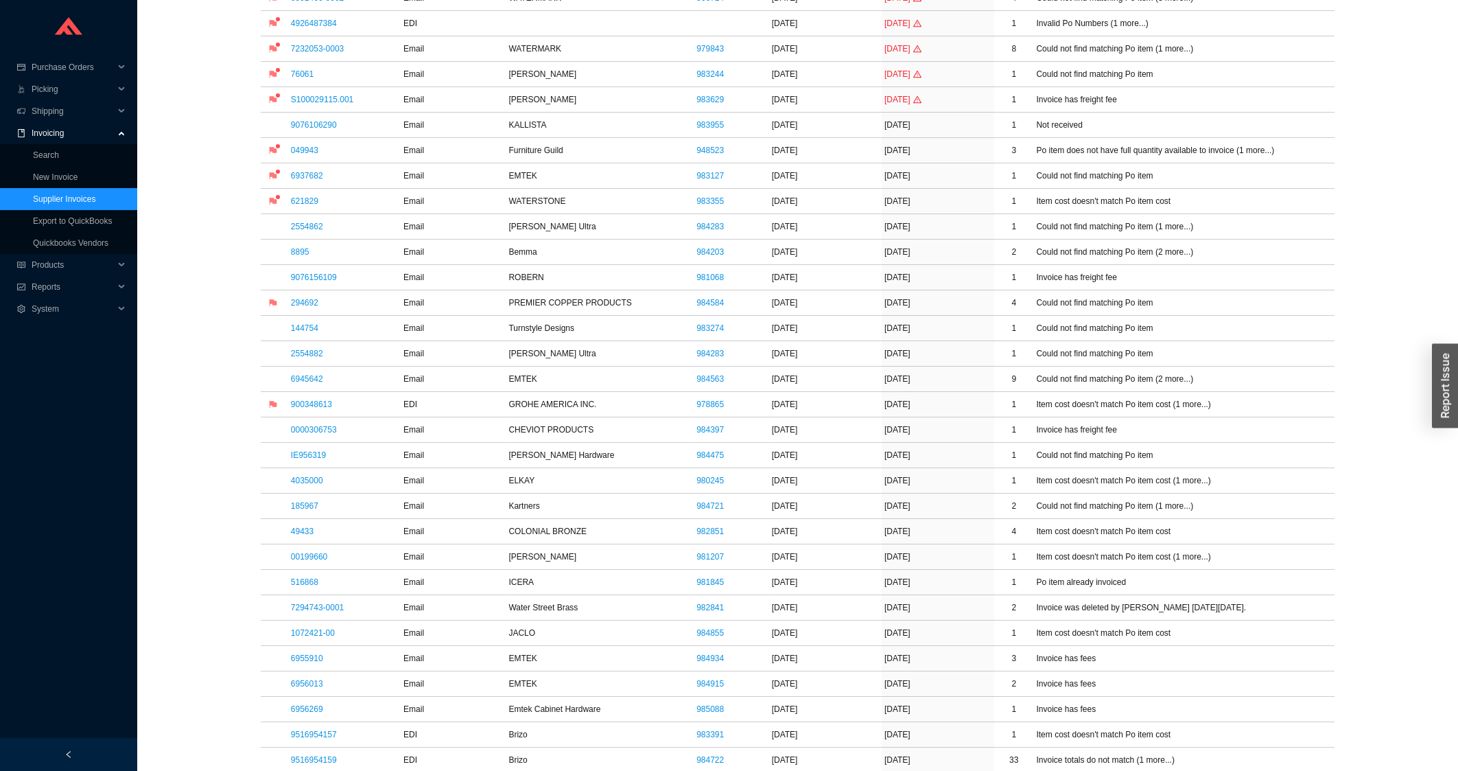
scroll to position [441, 0]
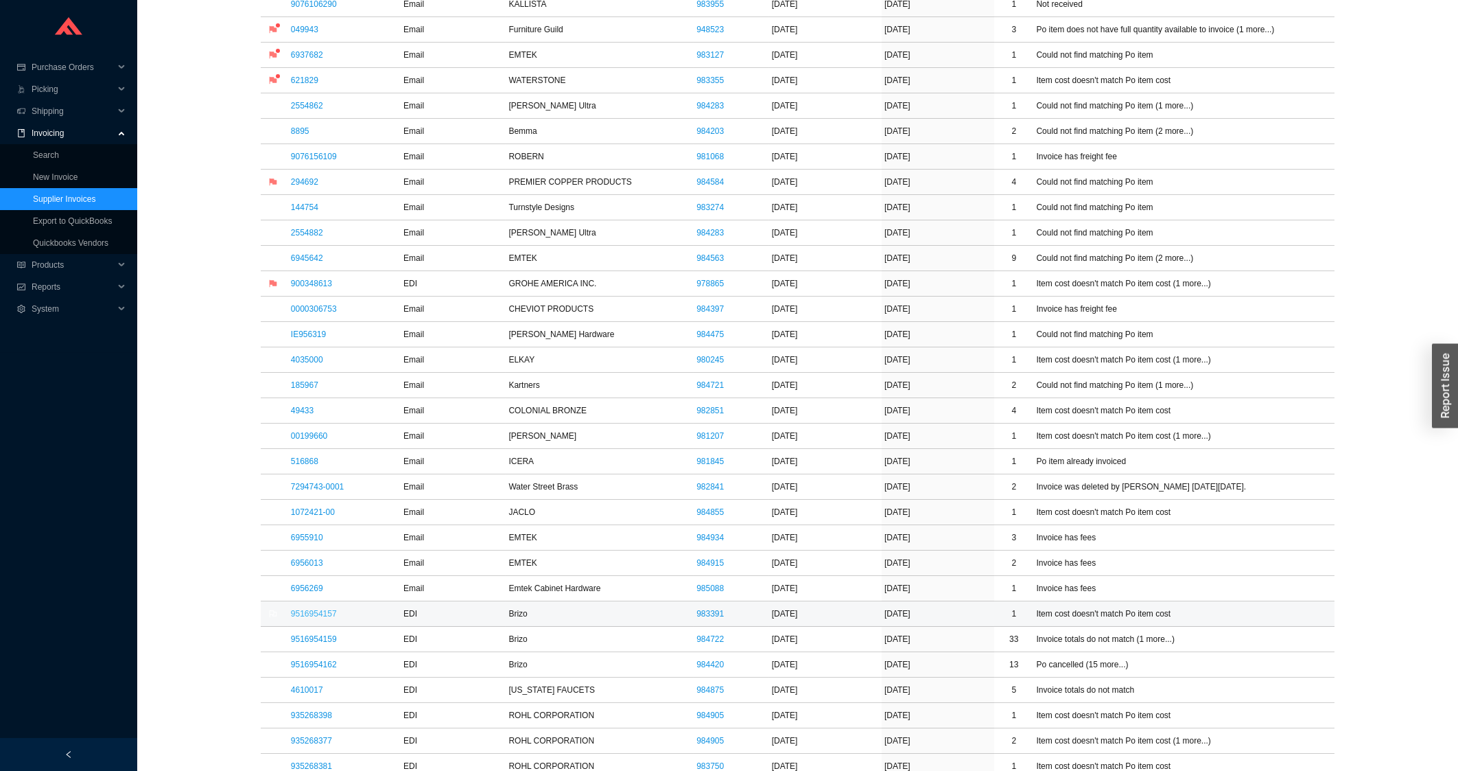
click at [316, 618] on link "9516954157" at bounding box center [314, 614] width 46 height 10
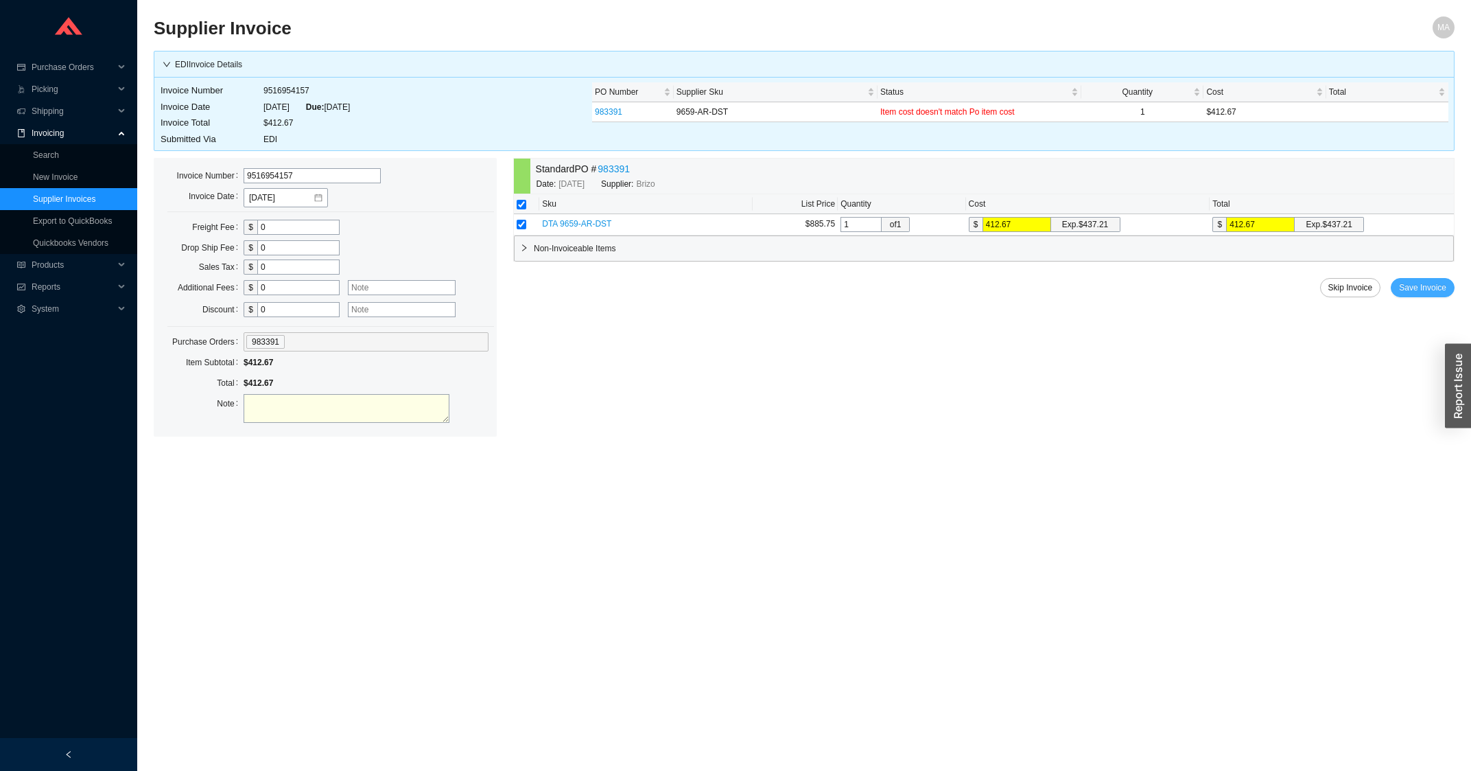
click at [1431, 292] on span "Save Invoice" at bounding box center [1422, 288] width 47 height 14
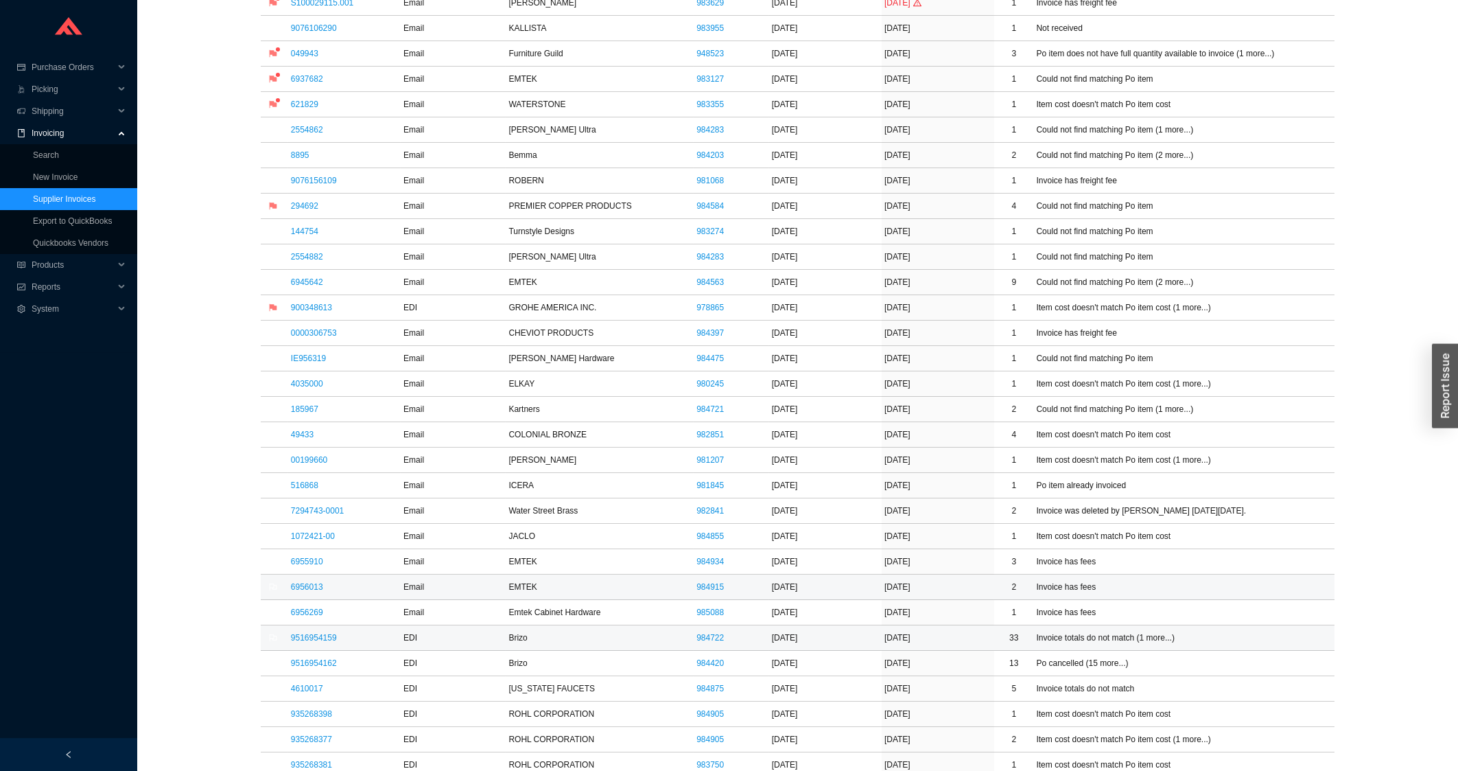
scroll to position [441, 0]
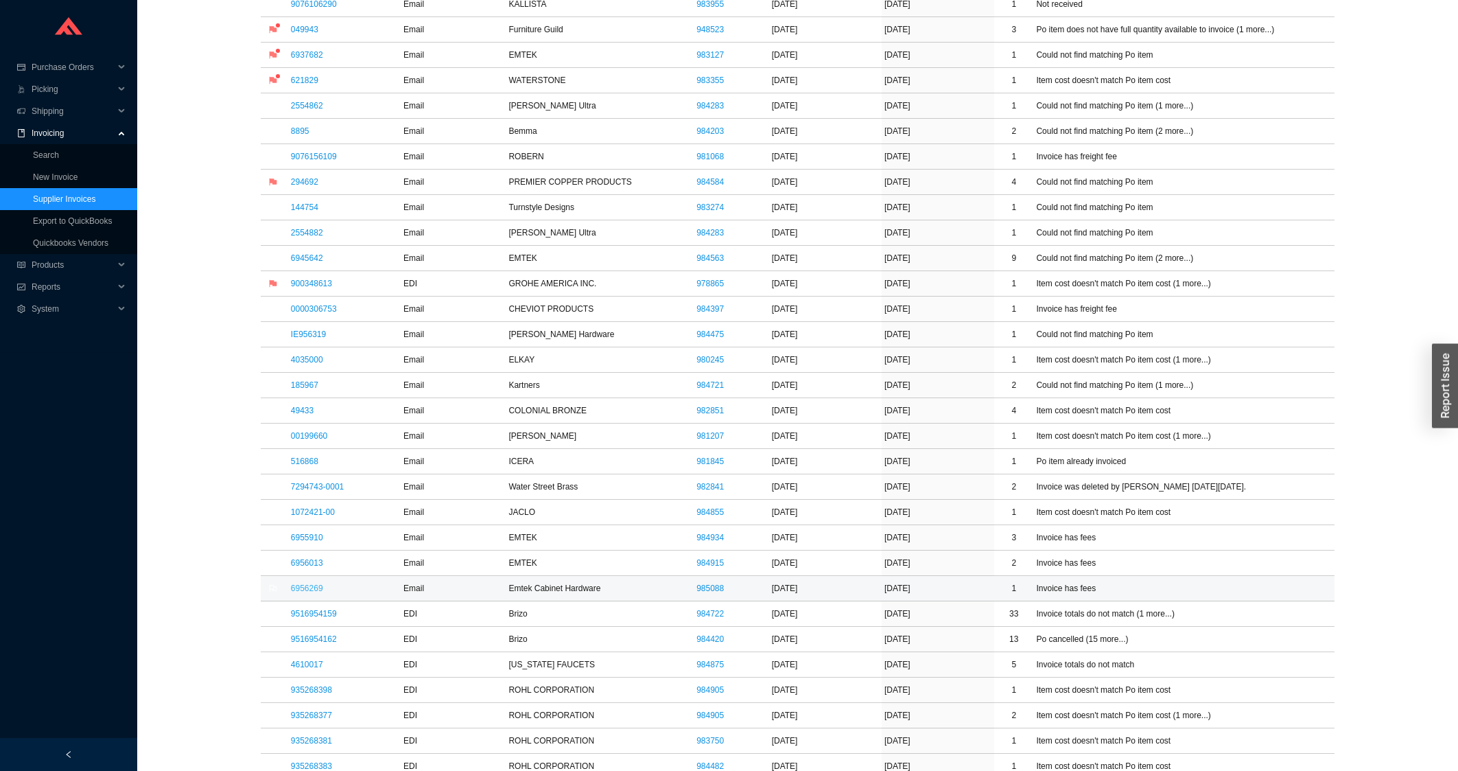
click at [300, 589] on link "6956269" at bounding box center [307, 588] width 32 height 10
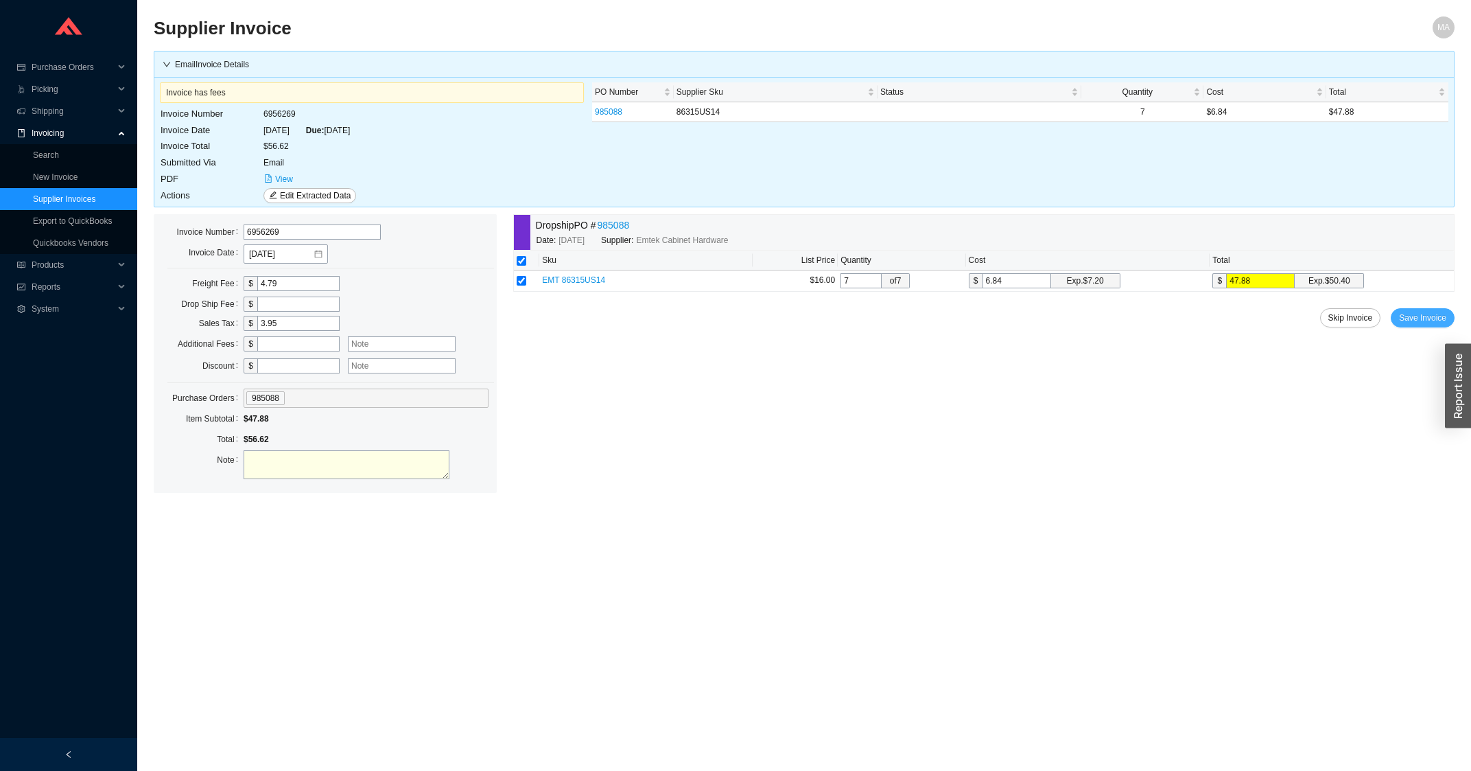
click at [1423, 320] on span "Save Invoice" at bounding box center [1422, 318] width 47 height 14
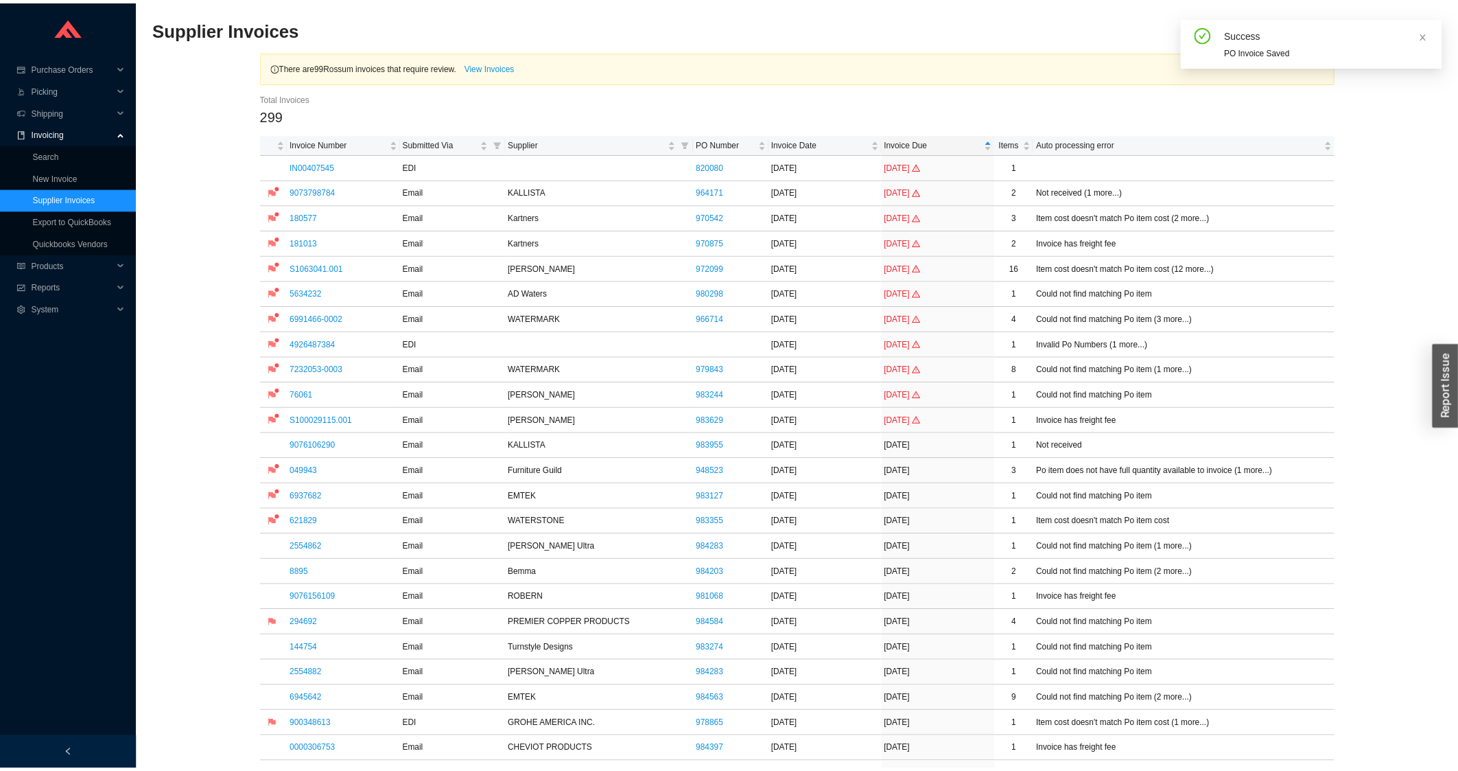
scroll to position [368, 0]
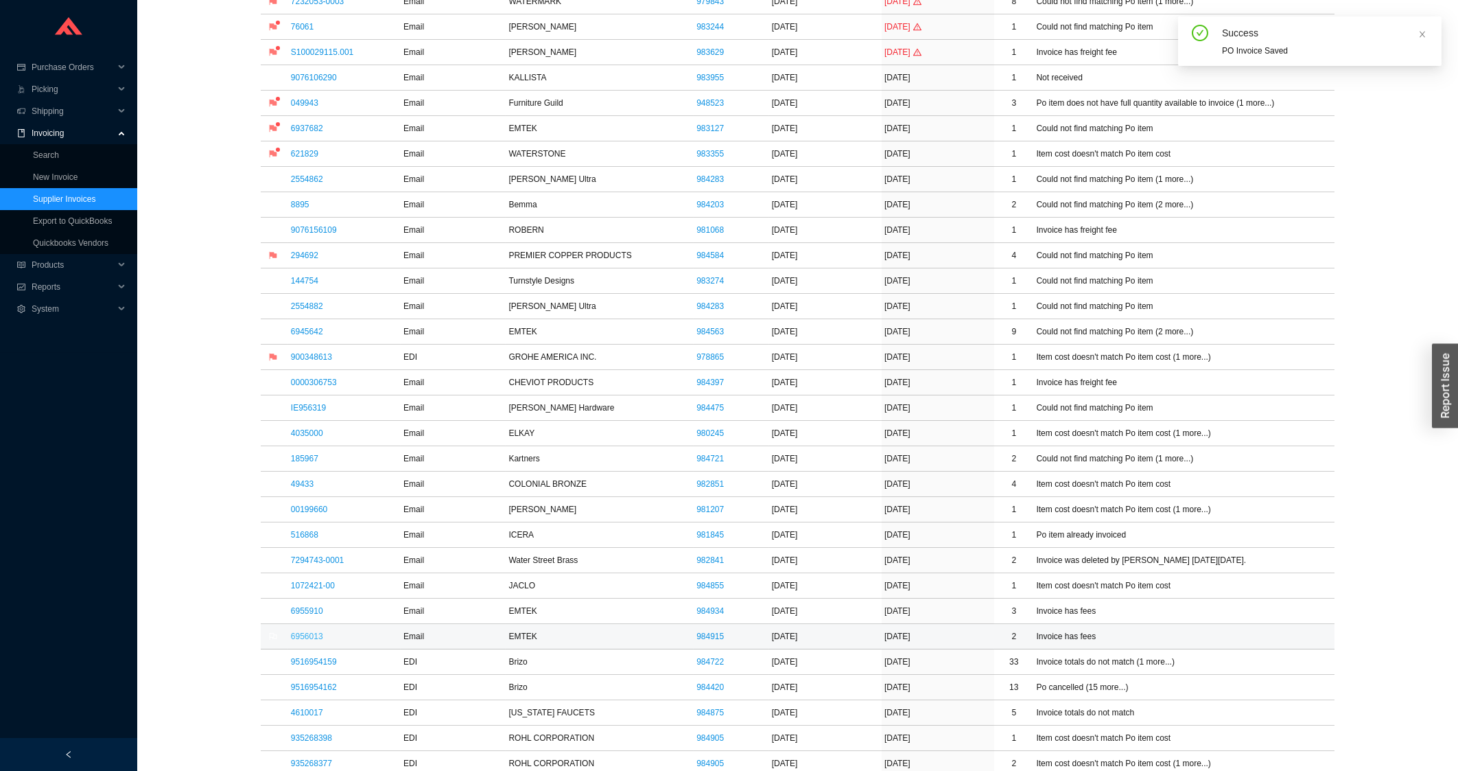
click at [300, 638] on link "6956013" at bounding box center [307, 636] width 32 height 10
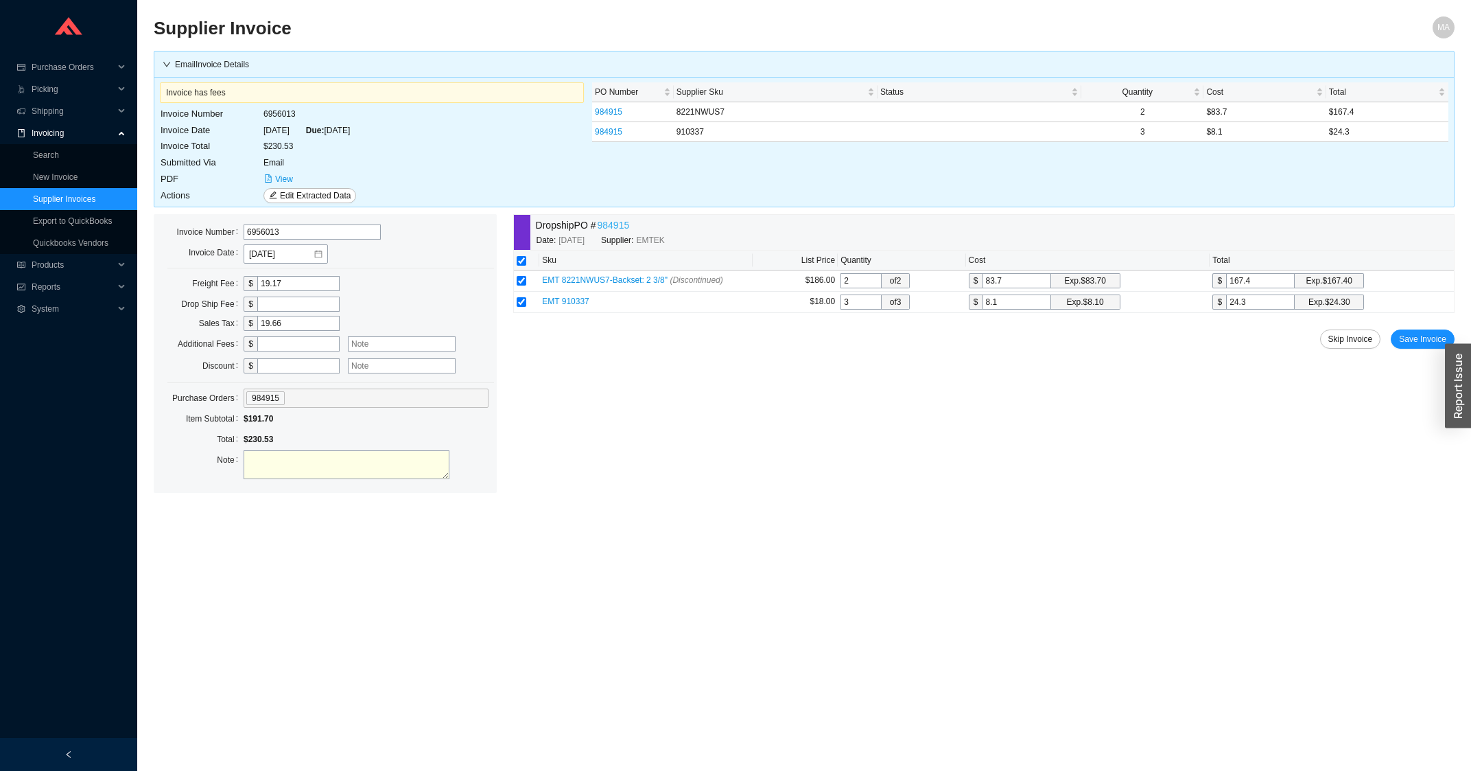
click at [628, 227] on link "984915" at bounding box center [614, 226] width 32 height 16
click at [1407, 339] on span "Save Invoice" at bounding box center [1422, 339] width 47 height 14
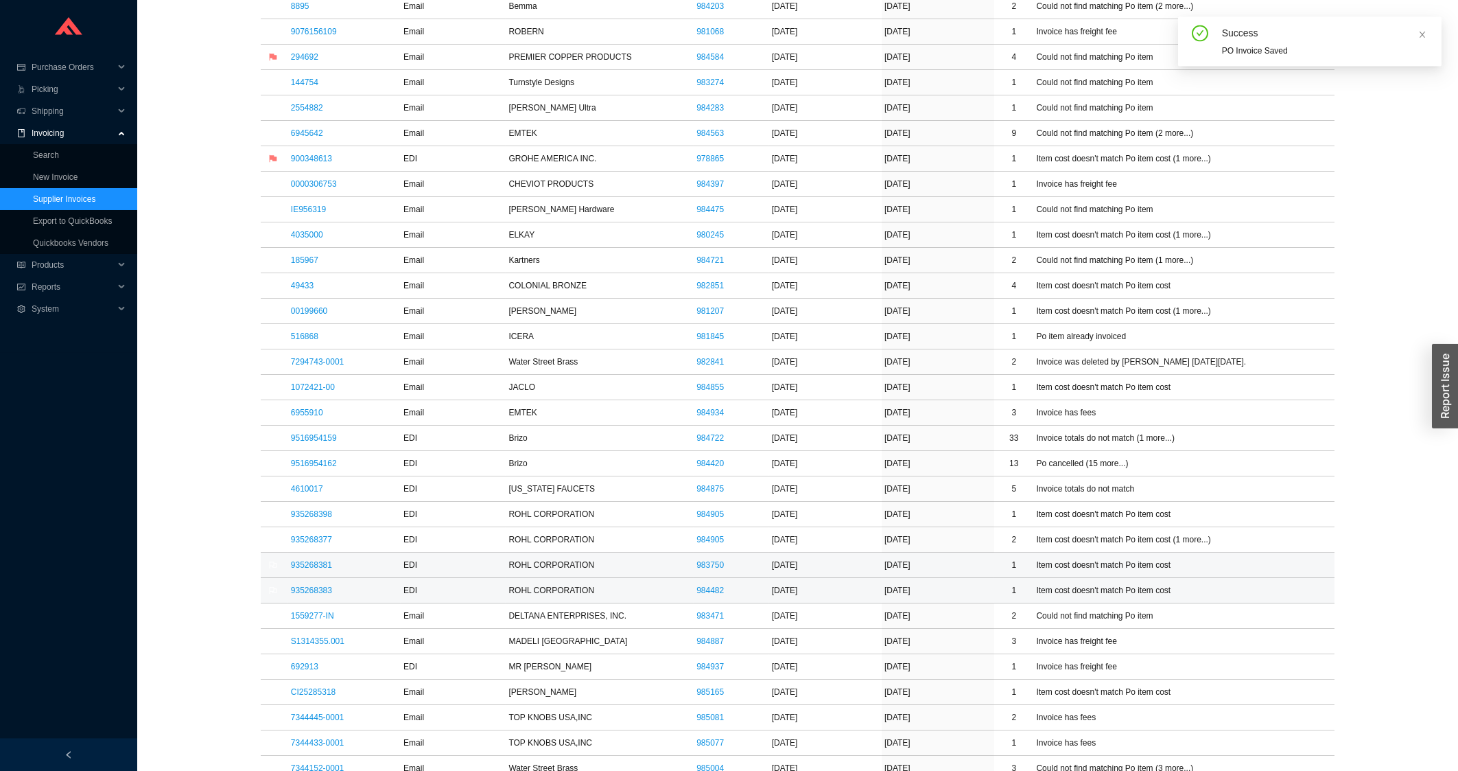
scroll to position [588, 0]
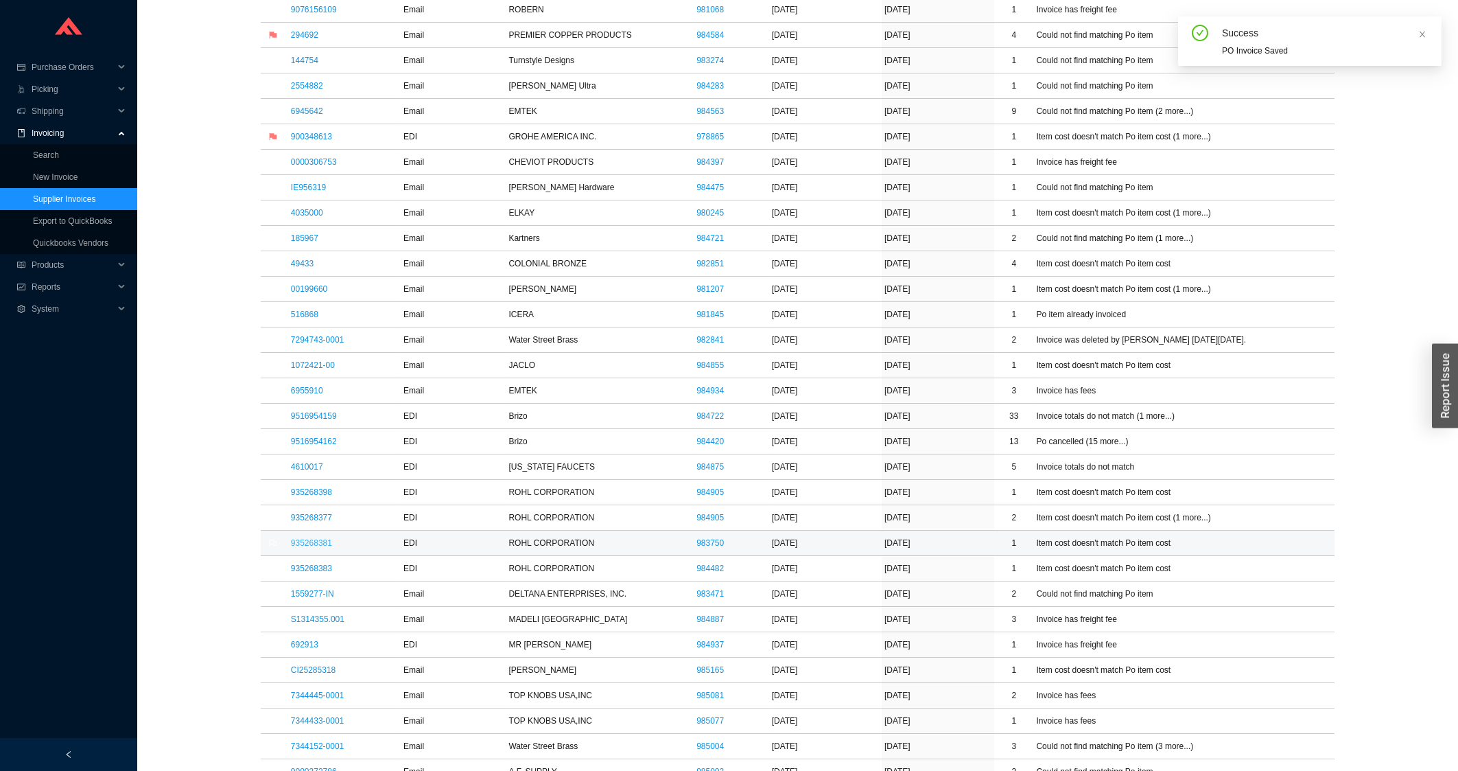
click at [327, 545] on link "935268381" at bounding box center [311, 543] width 41 height 10
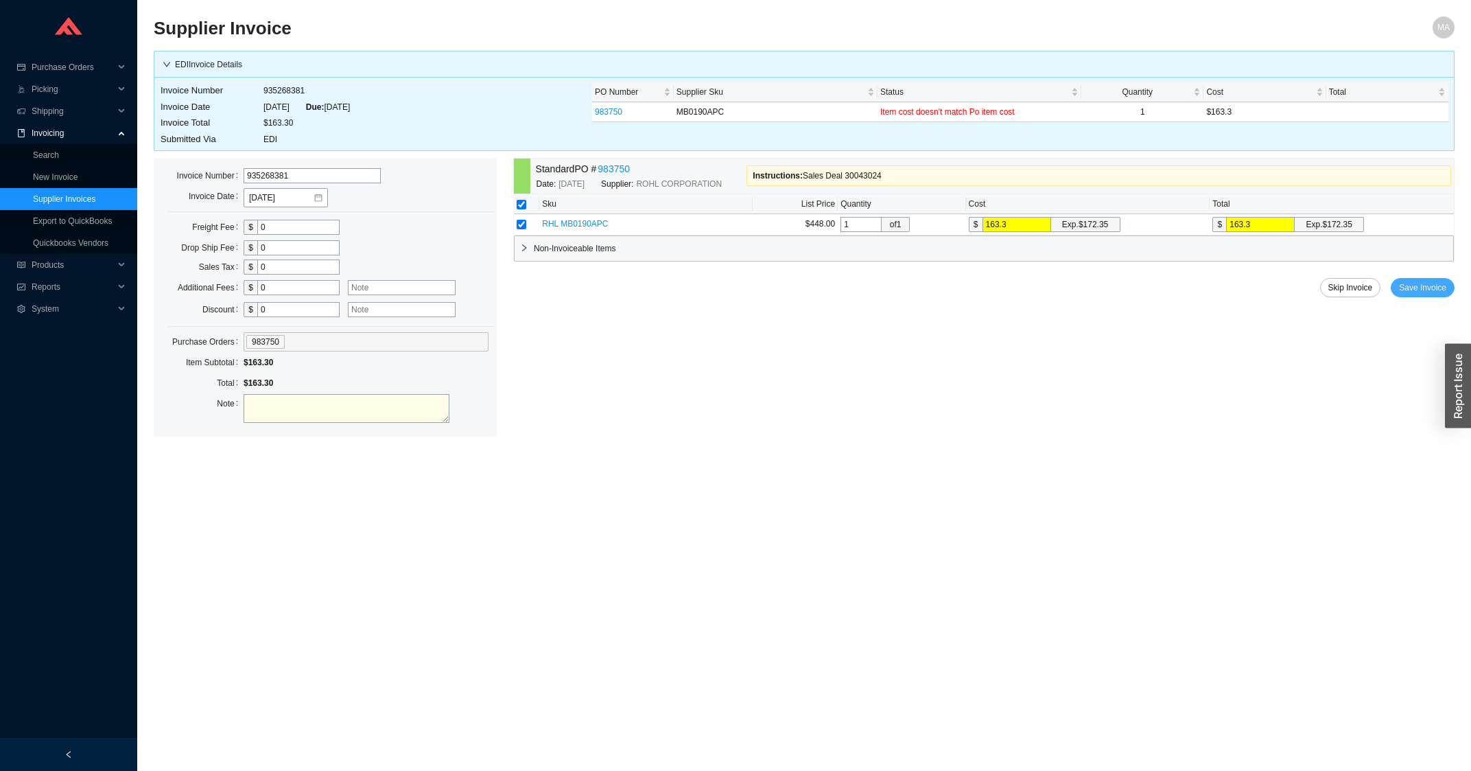
click at [1413, 287] on span "Save Invoice" at bounding box center [1422, 288] width 47 height 14
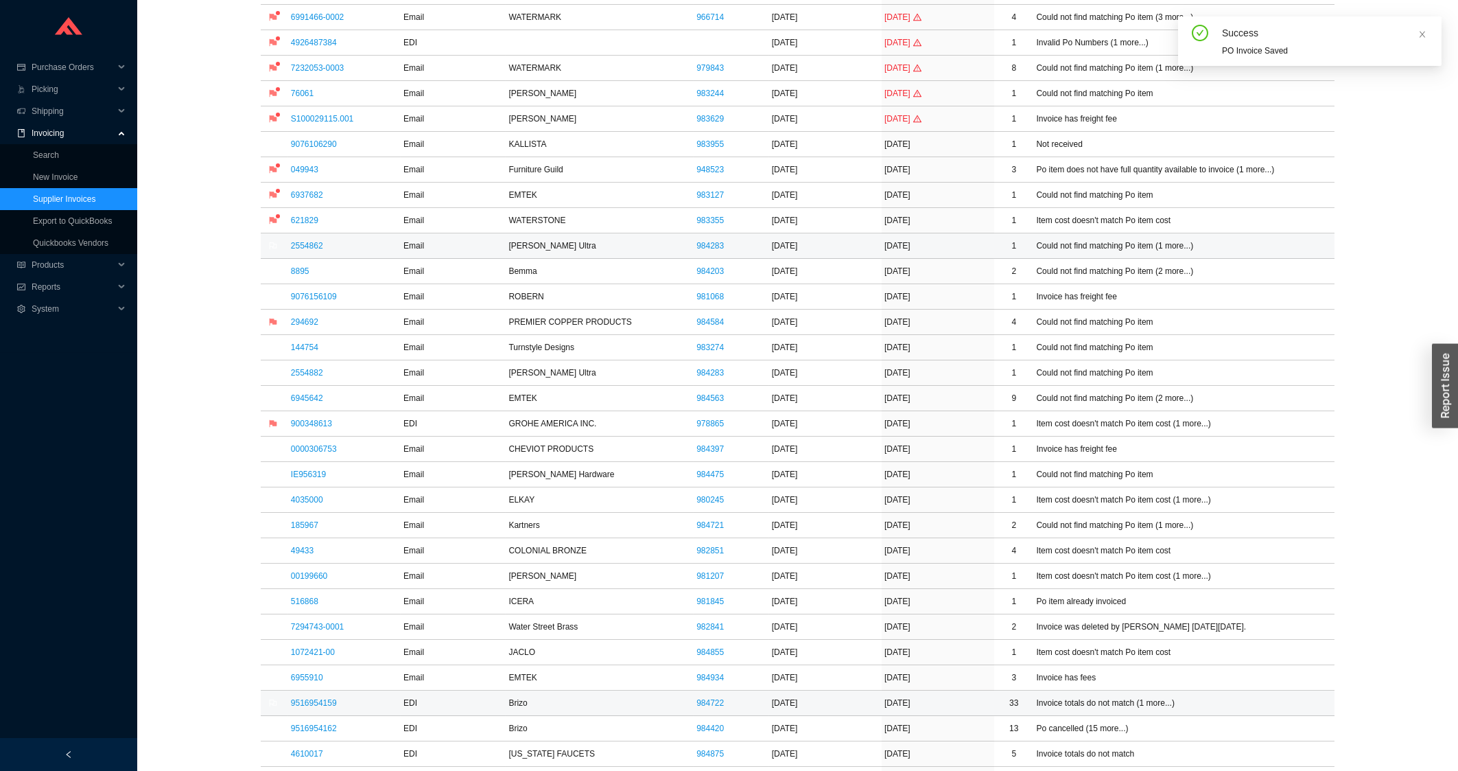
scroll to position [441, 0]
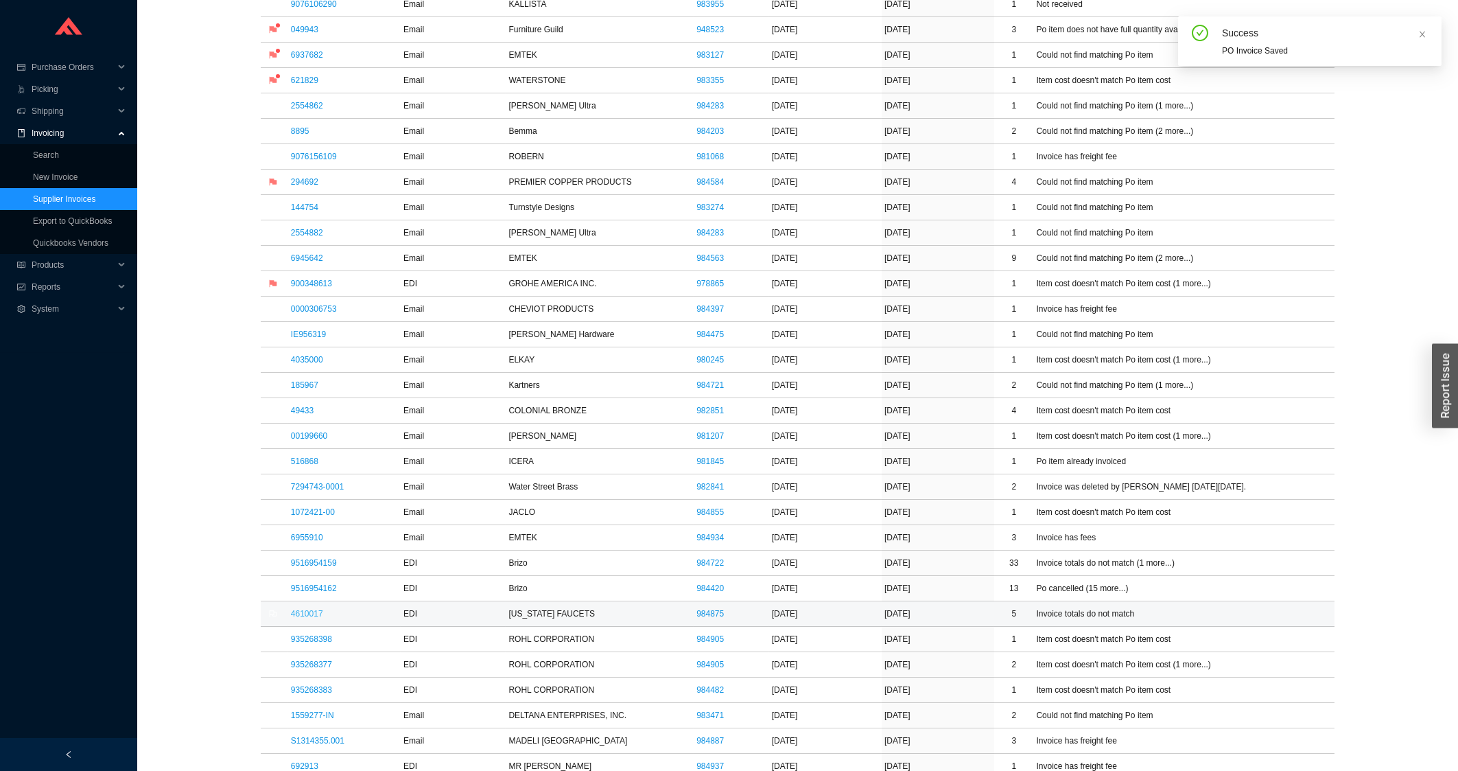
click at [313, 612] on link "4610017" at bounding box center [307, 614] width 32 height 10
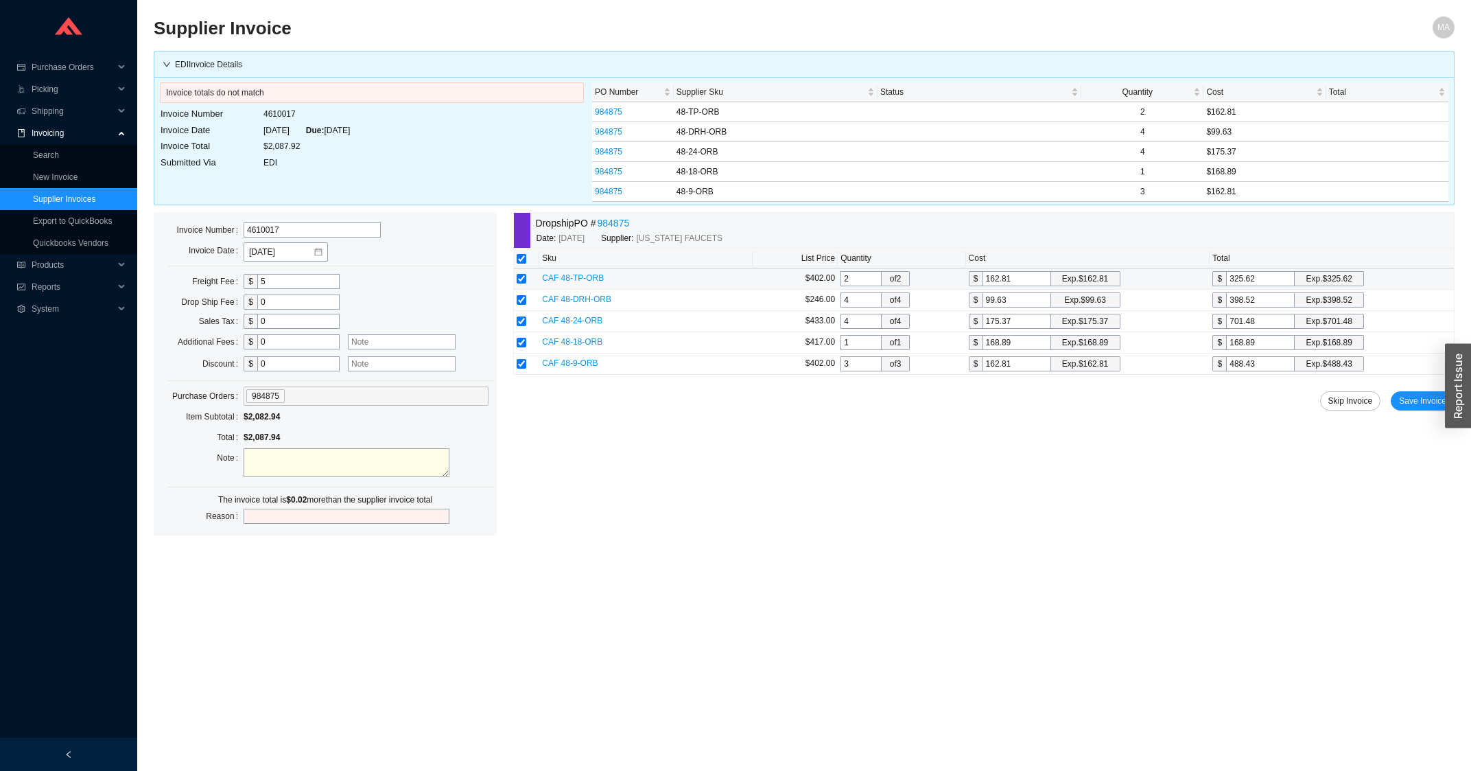
click at [1269, 281] on input "325.62" at bounding box center [1260, 278] width 69 height 15
type input "162.8"
type input "325.6"
click at [1426, 405] on span "Save Invoice" at bounding box center [1422, 401] width 47 height 14
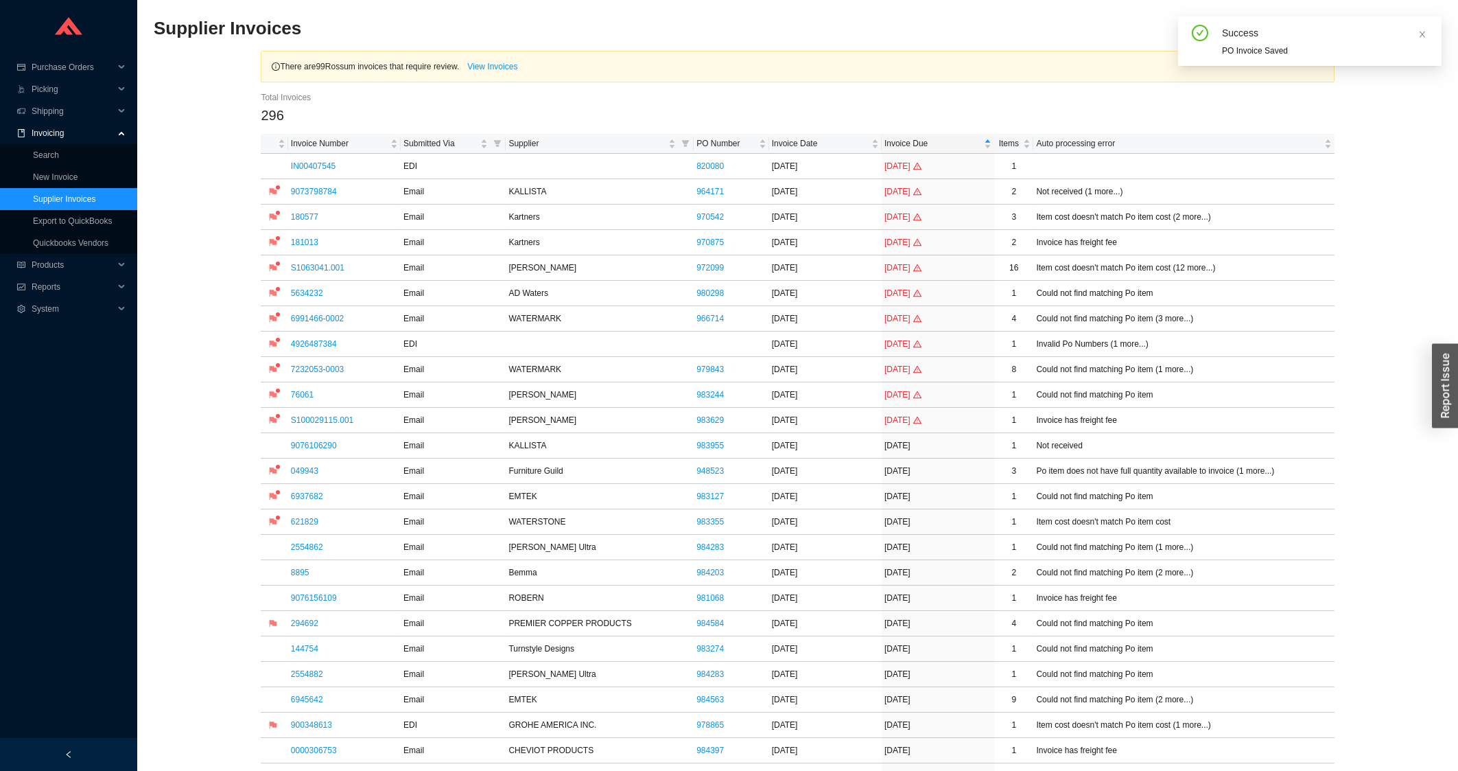
scroll to position [441, 0]
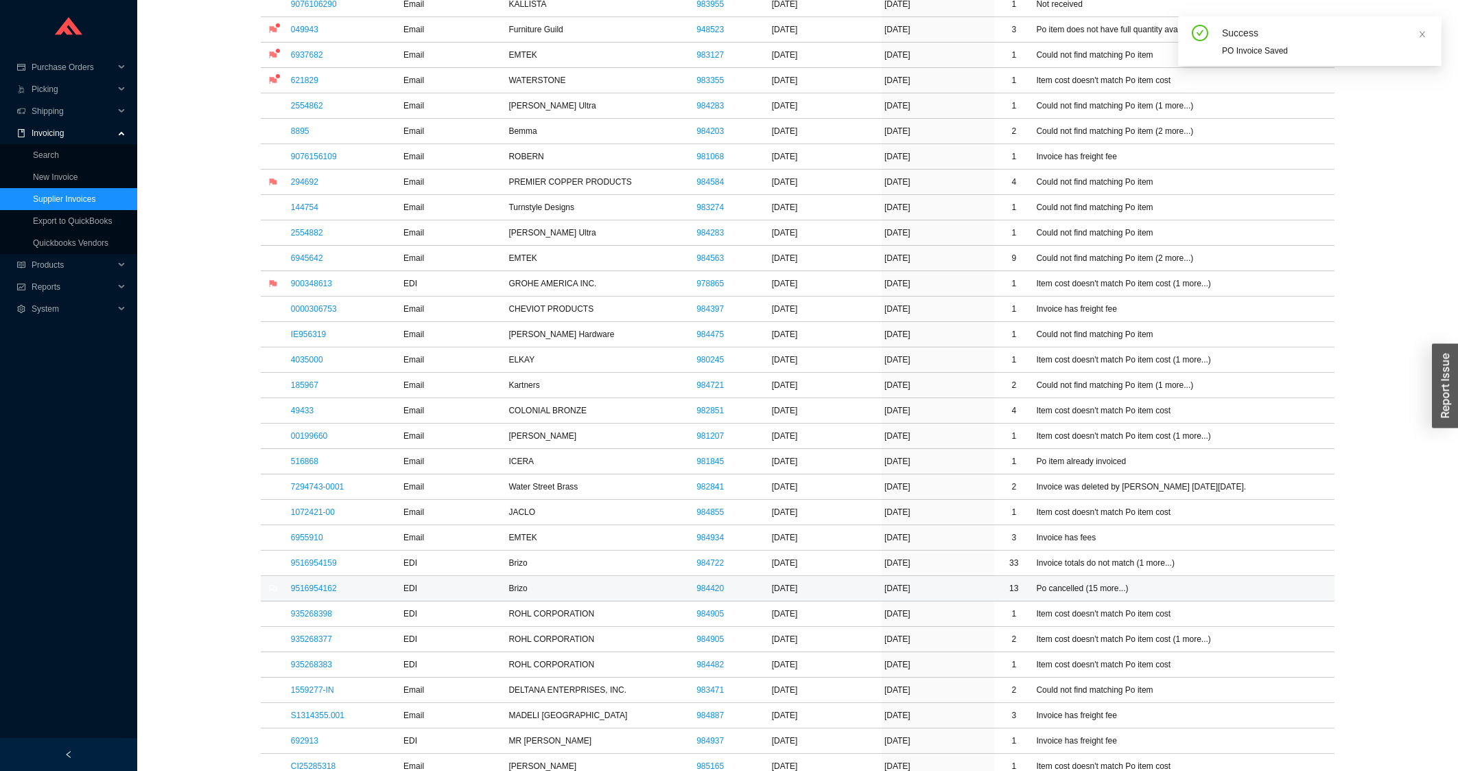
click at [340, 595] on td "9516954162" at bounding box center [344, 588] width 113 height 25
click at [332, 592] on link "9516954162" at bounding box center [314, 588] width 46 height 10
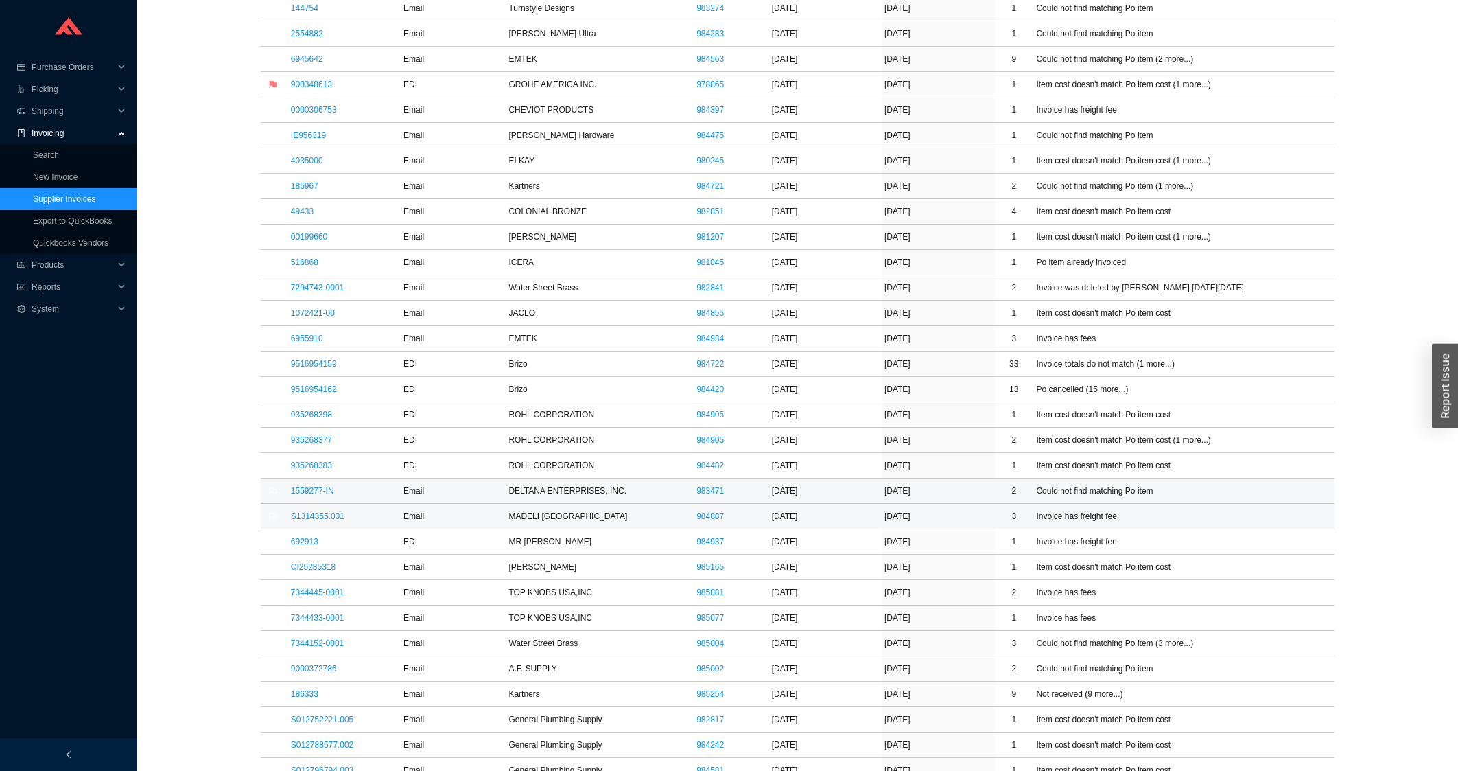
scroll to position [661, 0]
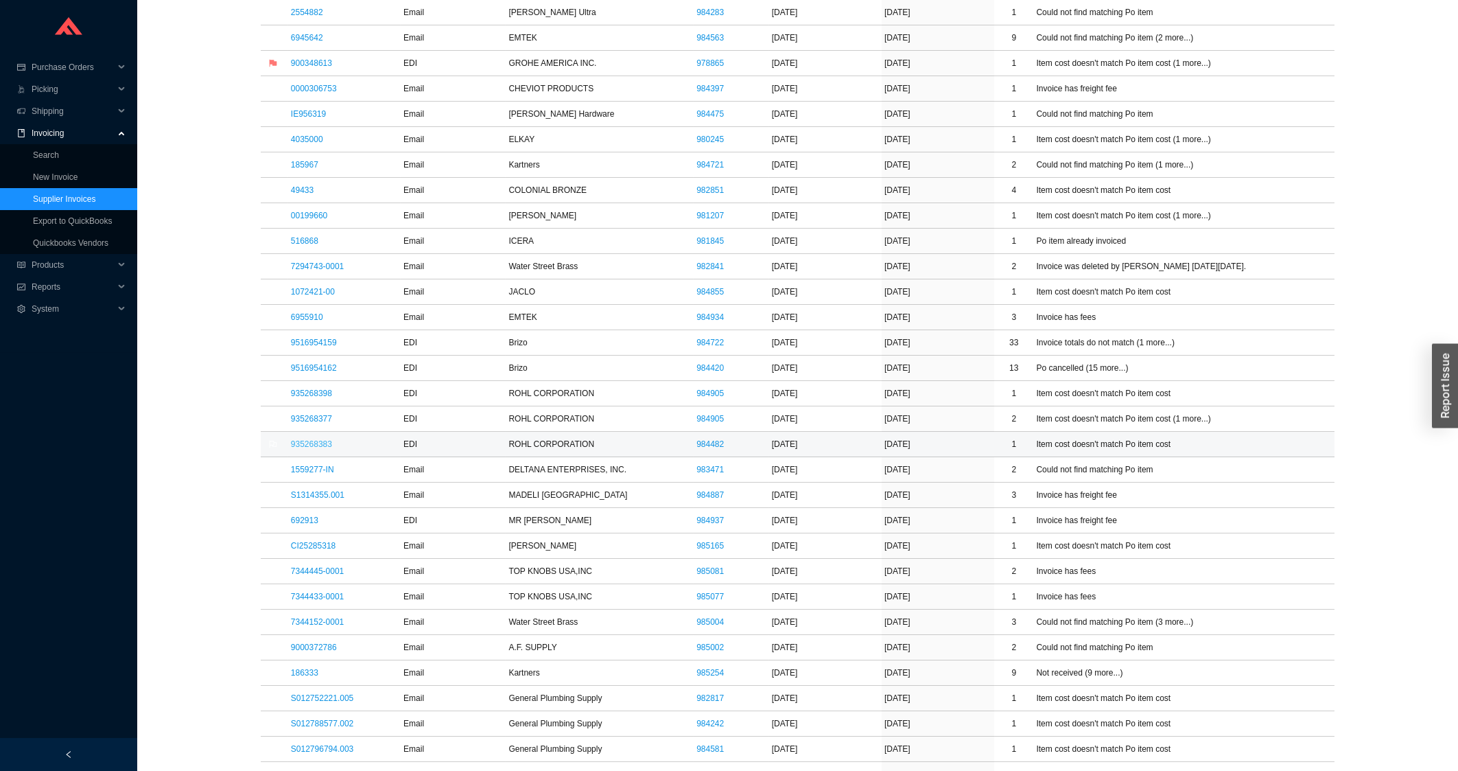
click at [316, 449] on link "935268383" at bounding box center [311, 444] width 41 height 10
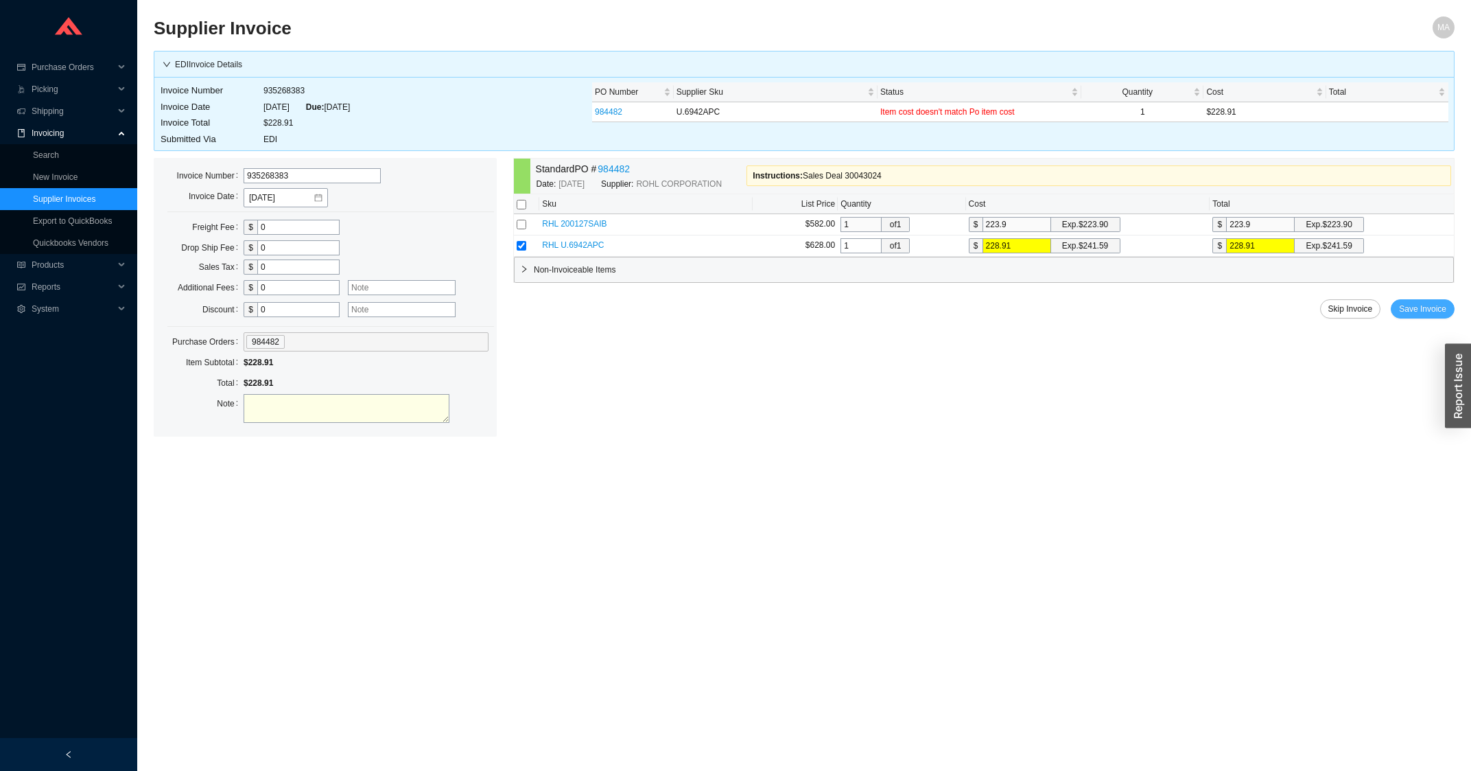
click at [1417, 318] on button "Save Invoice" at bounding box center [1423, 308] width 64 height 19
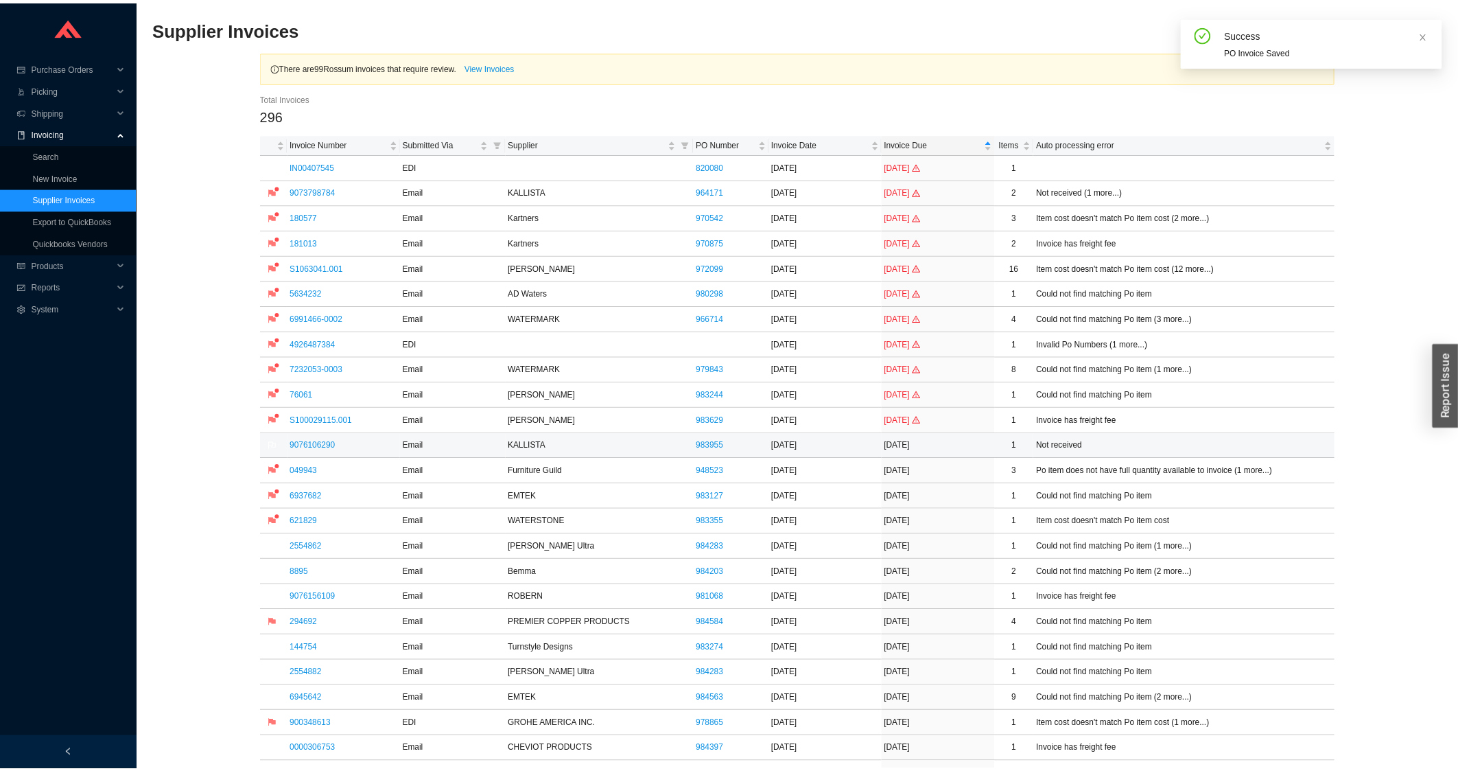
scroll to position [441, 0]
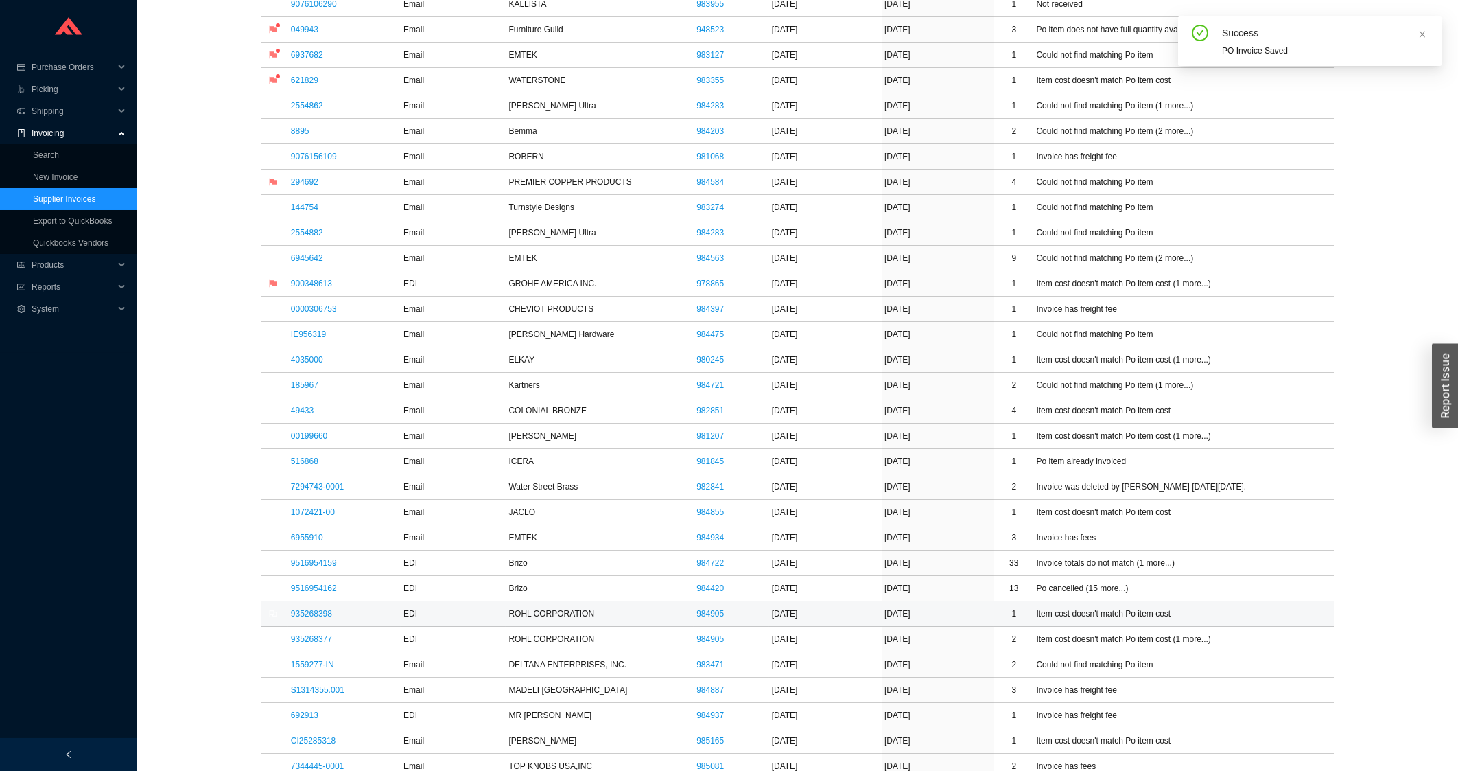
click at [326, 623] on td "935268398" at bounding box center [344, 613] width 113 height 25
click at [325, 618] on link "935268398" at bounding box center [311, 614] width 41 height 10
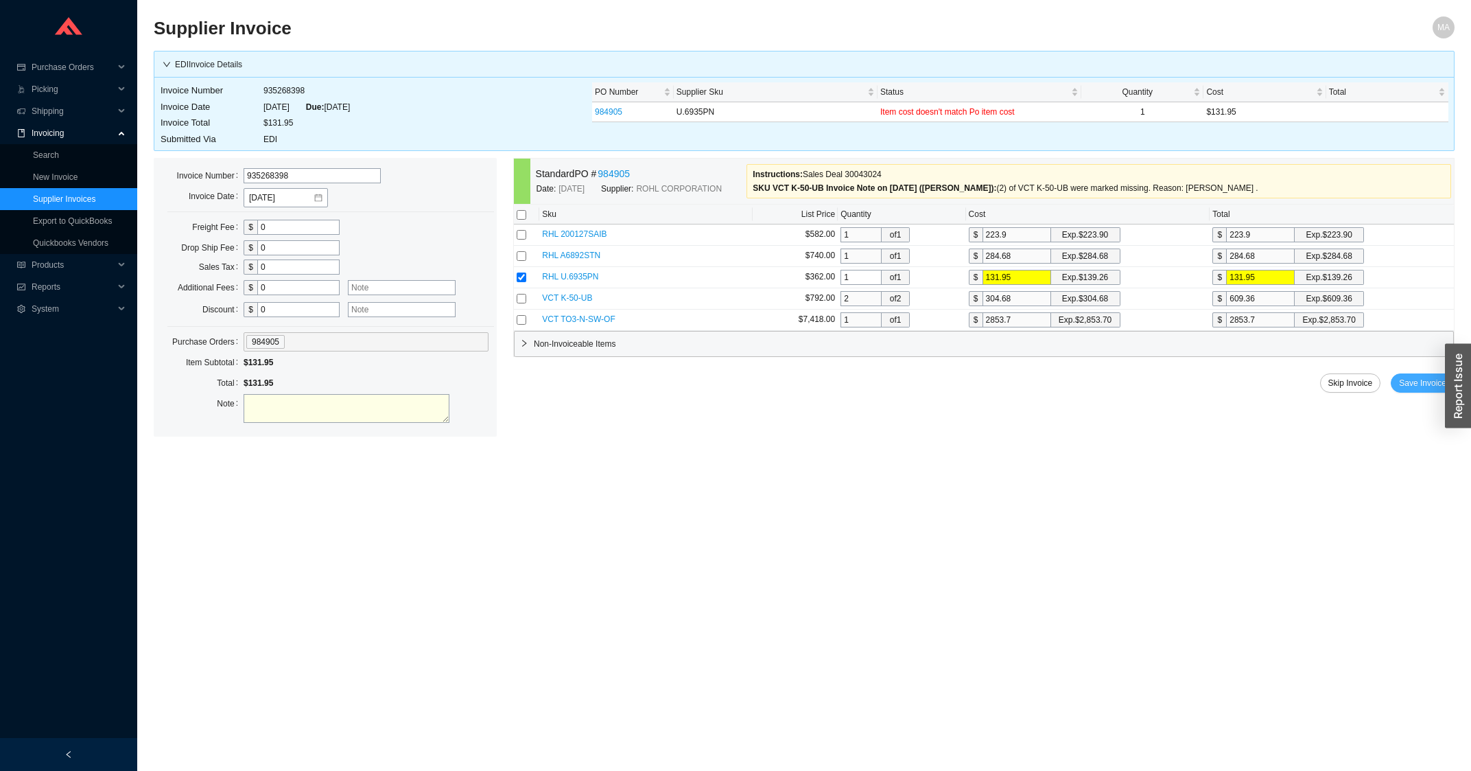
click at [1410, 386] on span "Save Invoice" at bounding box center [1422, 383] width 47 height 14
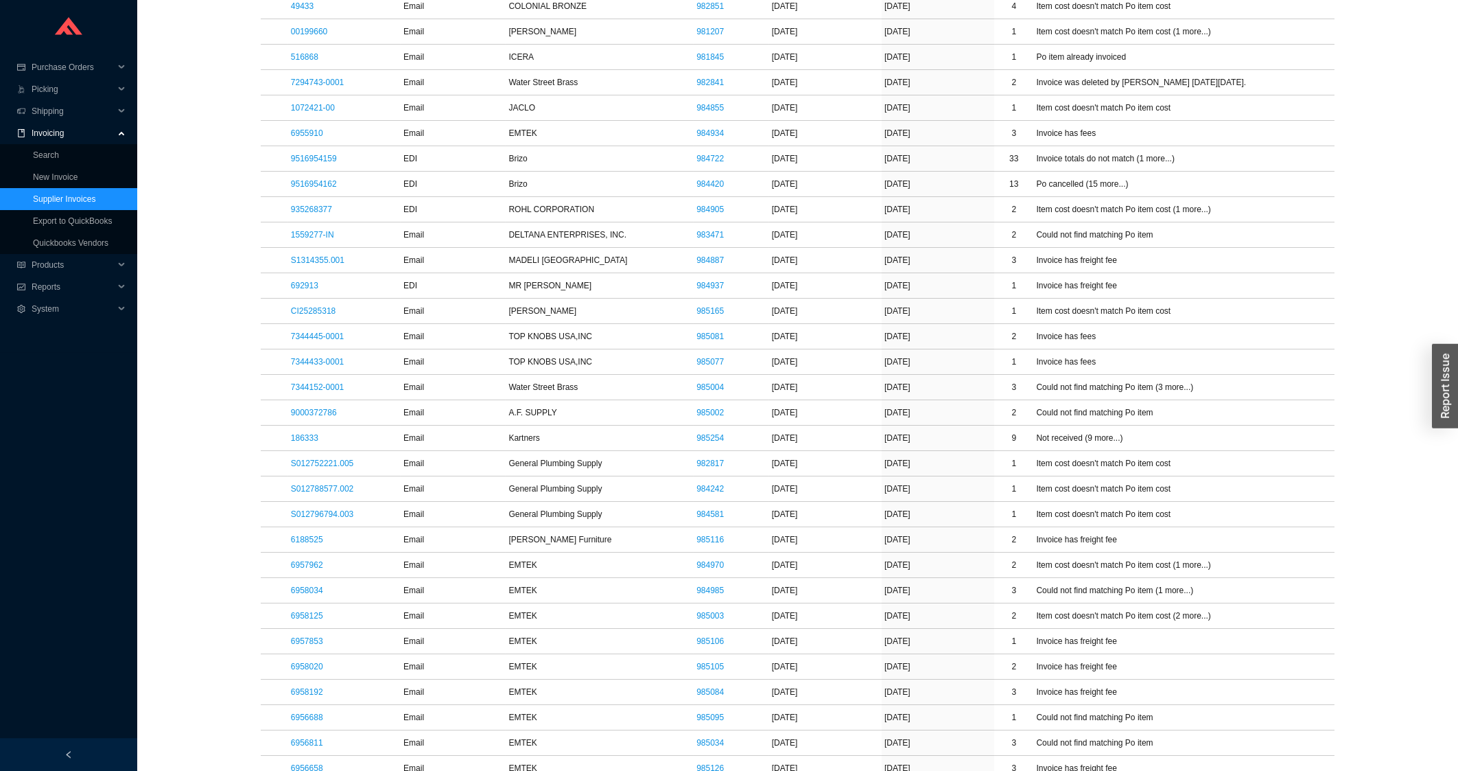
scroll to position [809, 0]
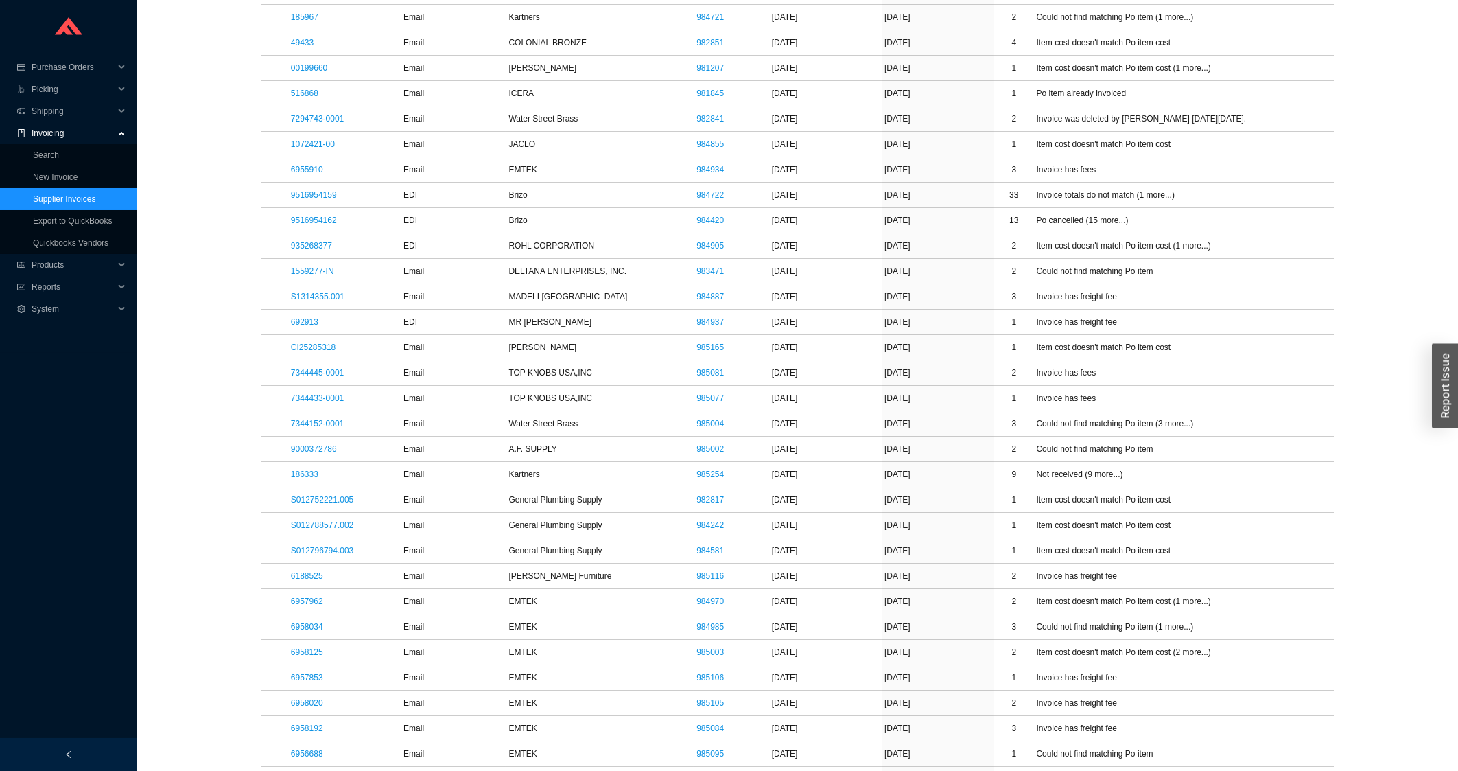
click at [299, 398] on link "7344433-0001" at bounding box center [317, 398] width 53 height 10
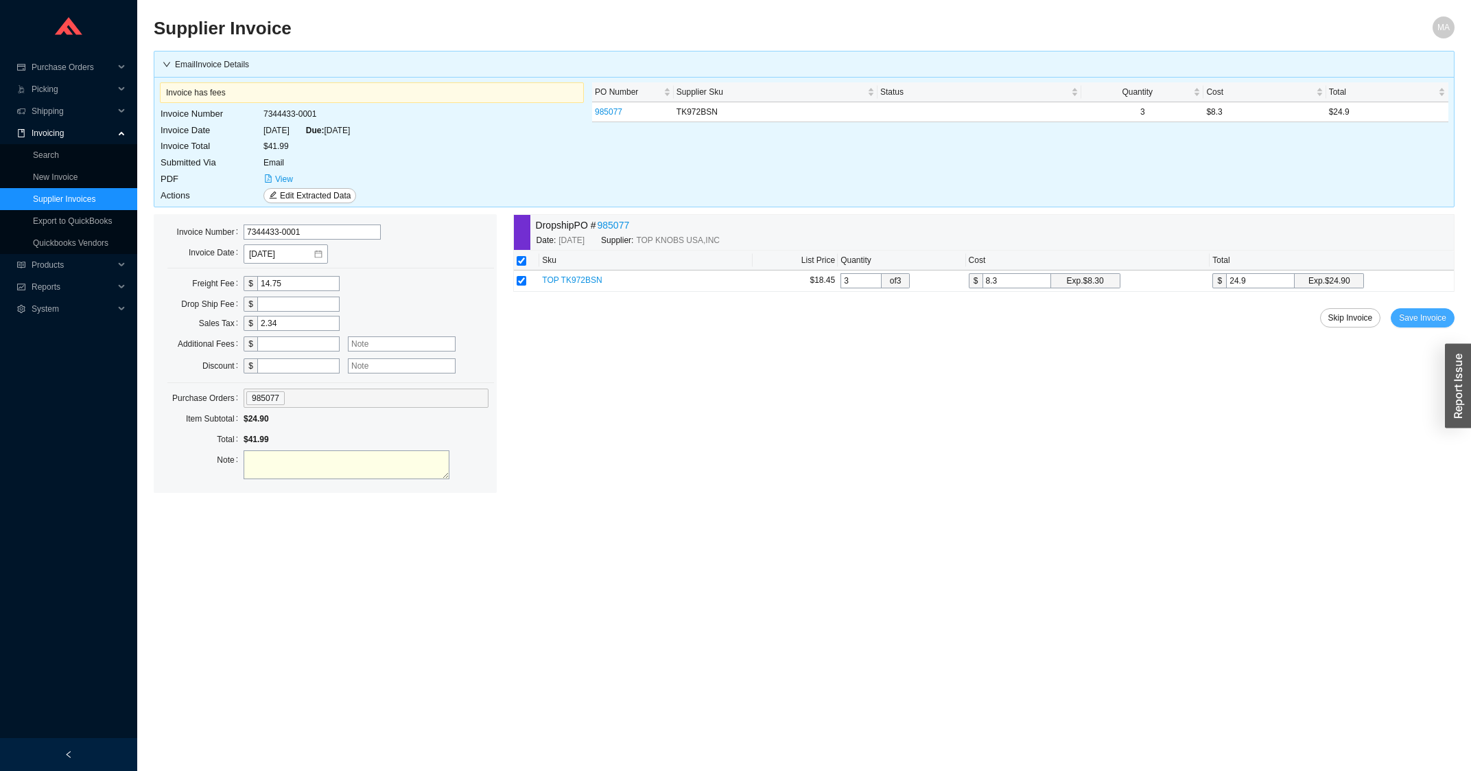
click at [1424, 324] on span "Save Invoice" at bounding box center [1422, 318] width 47 height 14
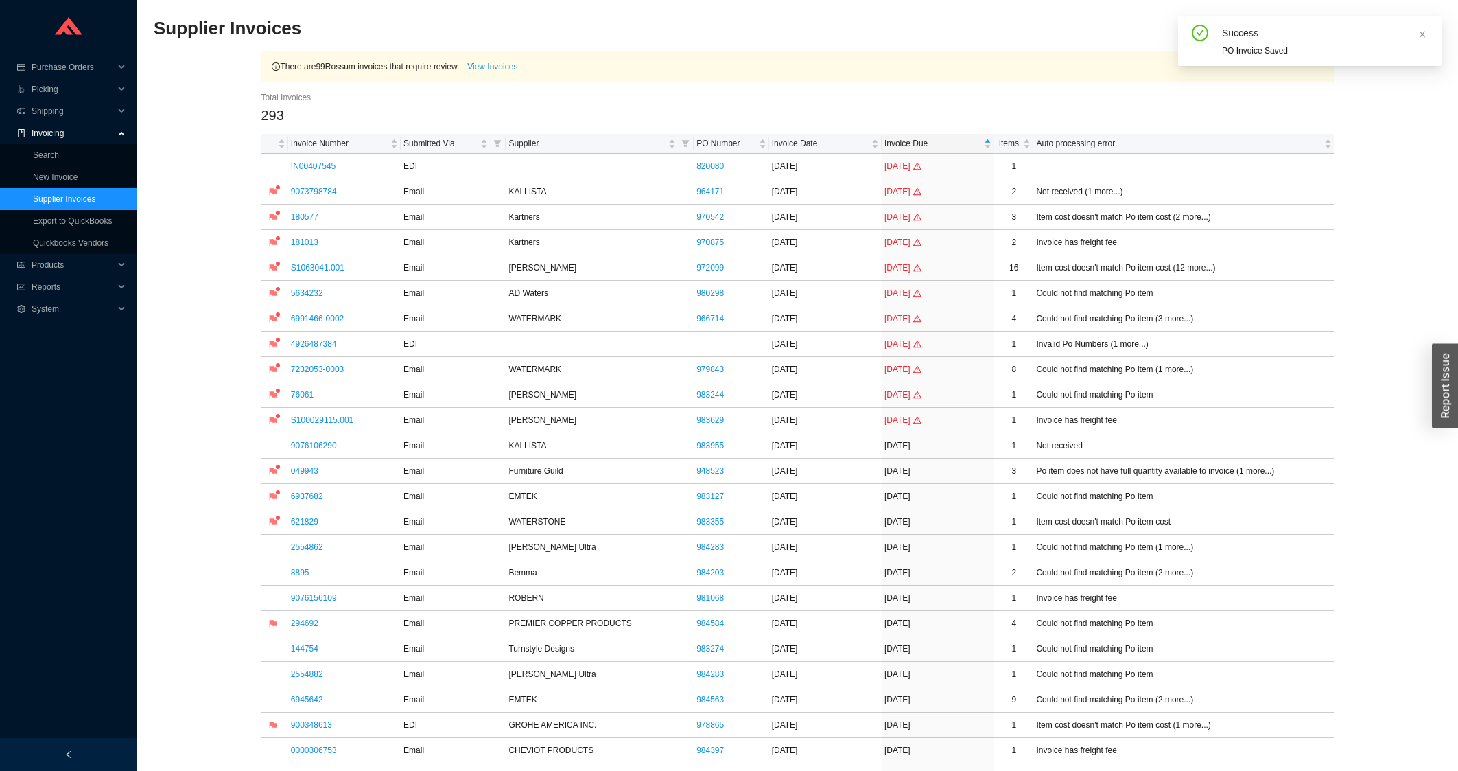
scroll to position [515, 0]
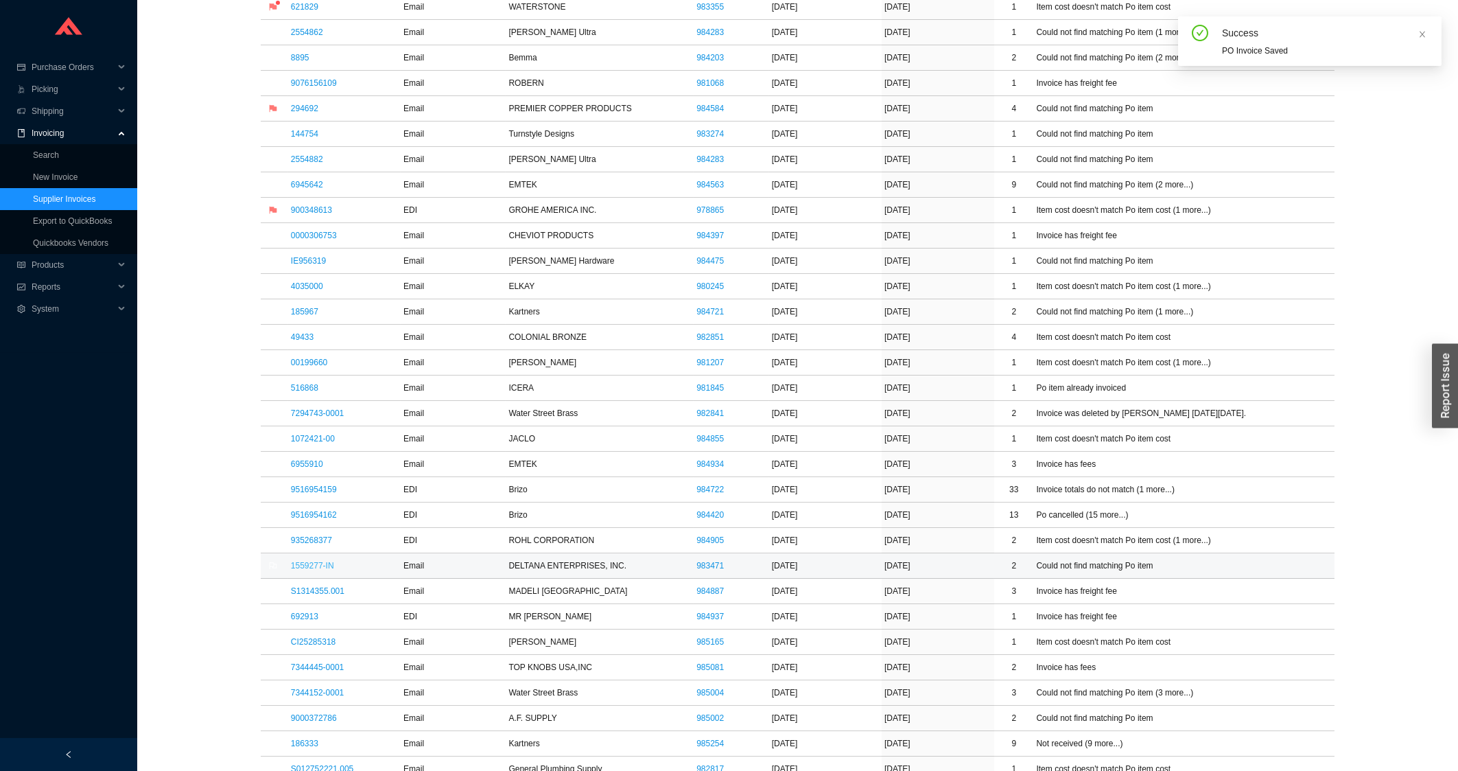
click at [312, 570] on link "1559277-IN" at bounding box center [312, 566] width 43 height 10
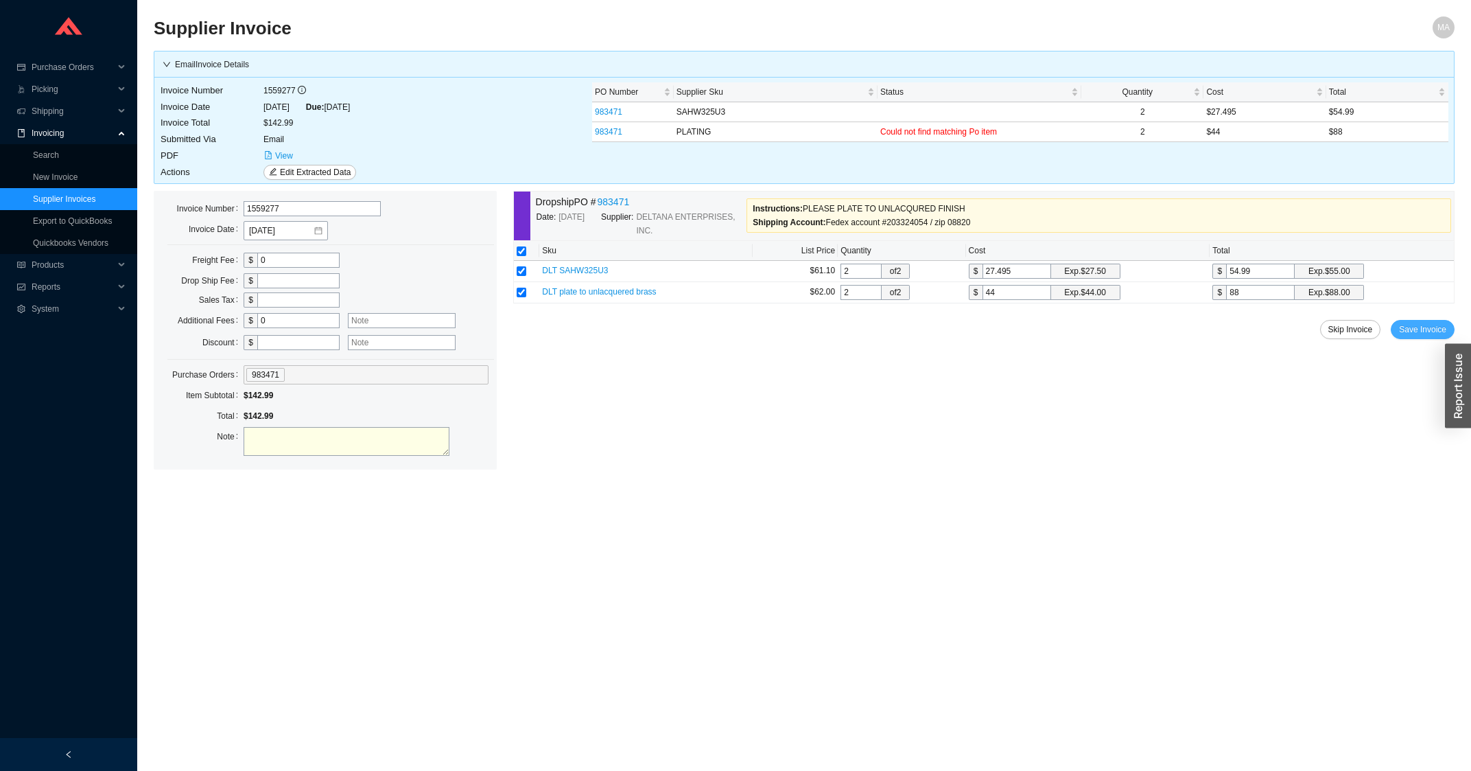
click at [1420, 323] on button "Save Invoice" at bounding box center [1423, 329] width 64 height 19
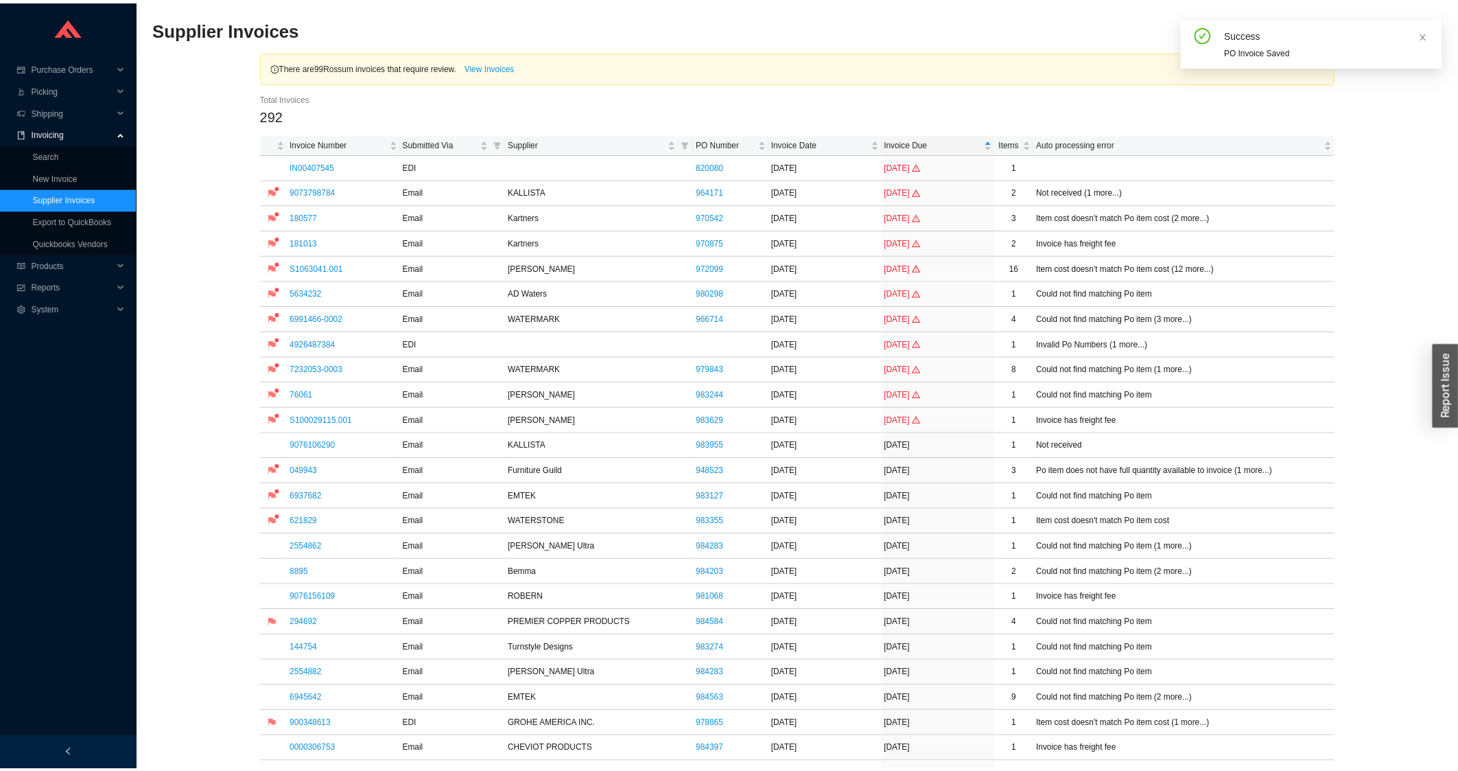
scroll to position [441, 0]
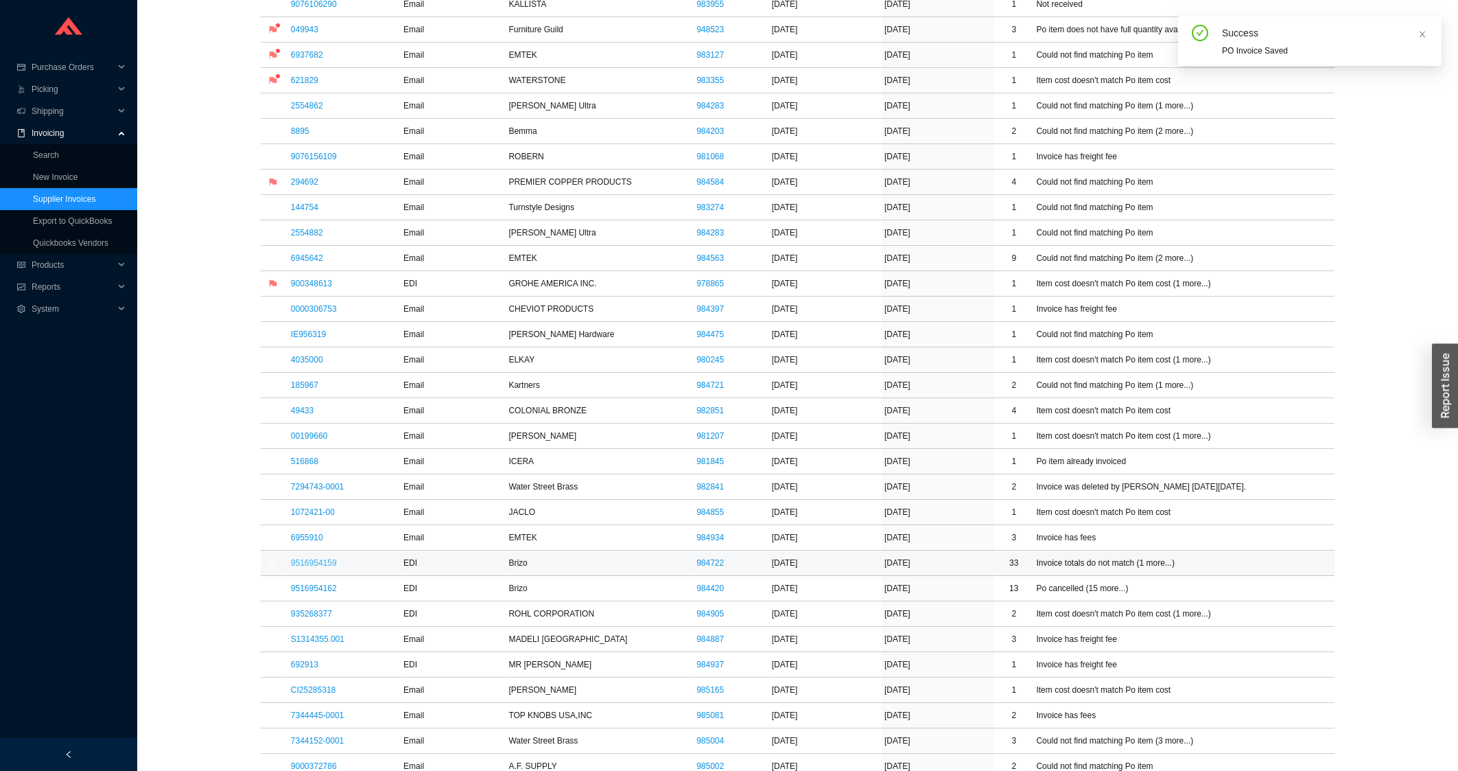
click at [294, 565] on link "9516954159" at bounding box center [314, 563] width 46 height 10
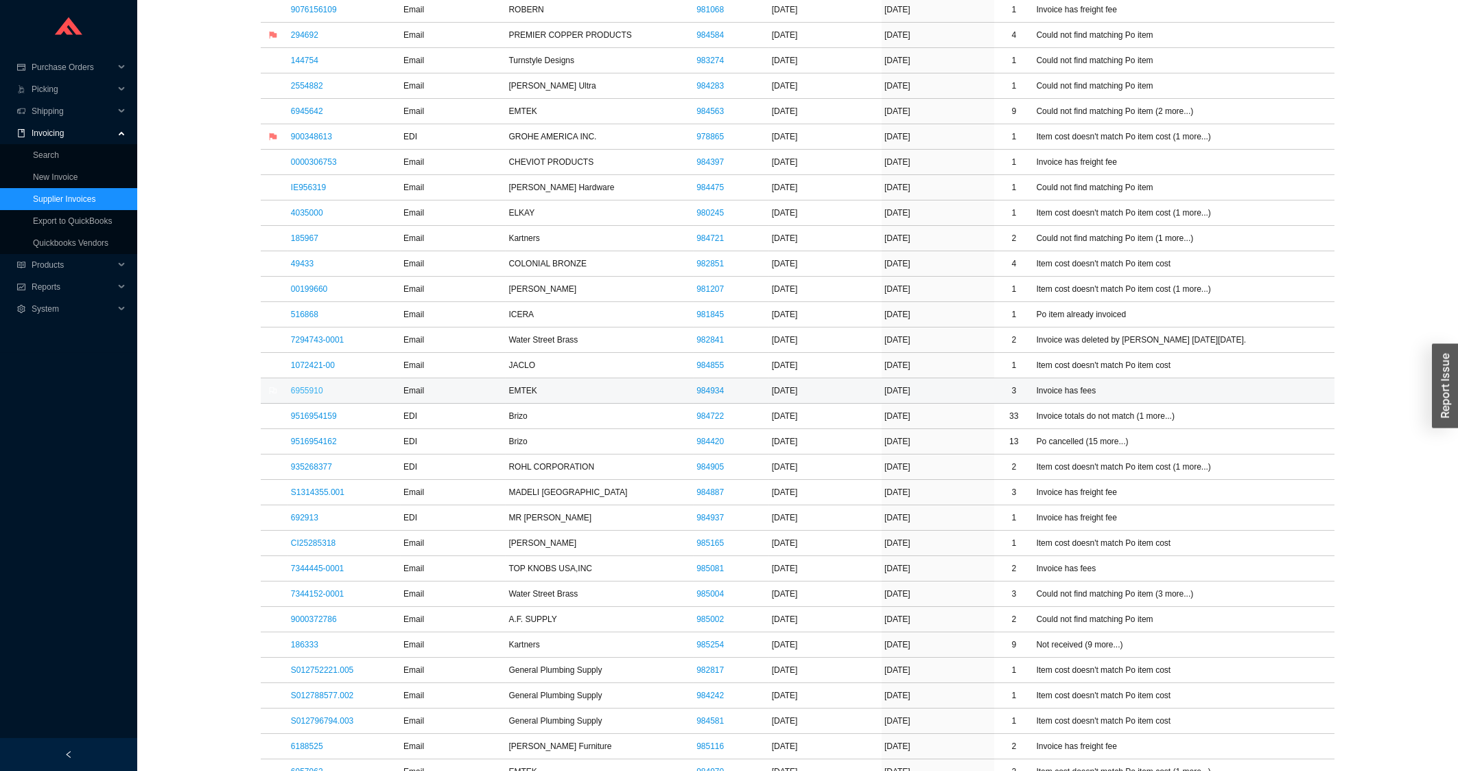
click at [321, 394] on link "6955910" at bounding box center [307, 391] width 32 height 10
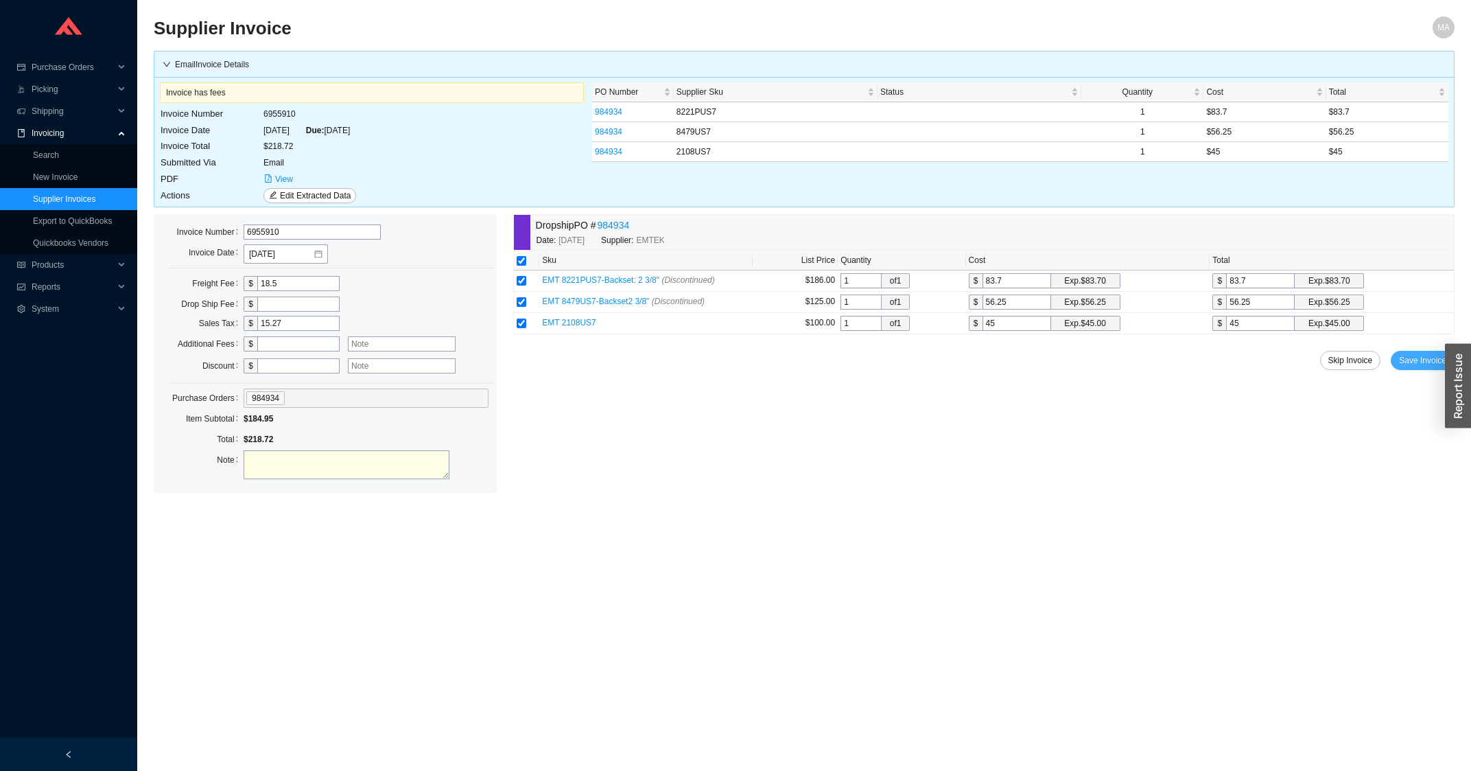
click at [1398, 368] on button "Save Invoice" at bounding box center [1423, 360] width 64 height 19
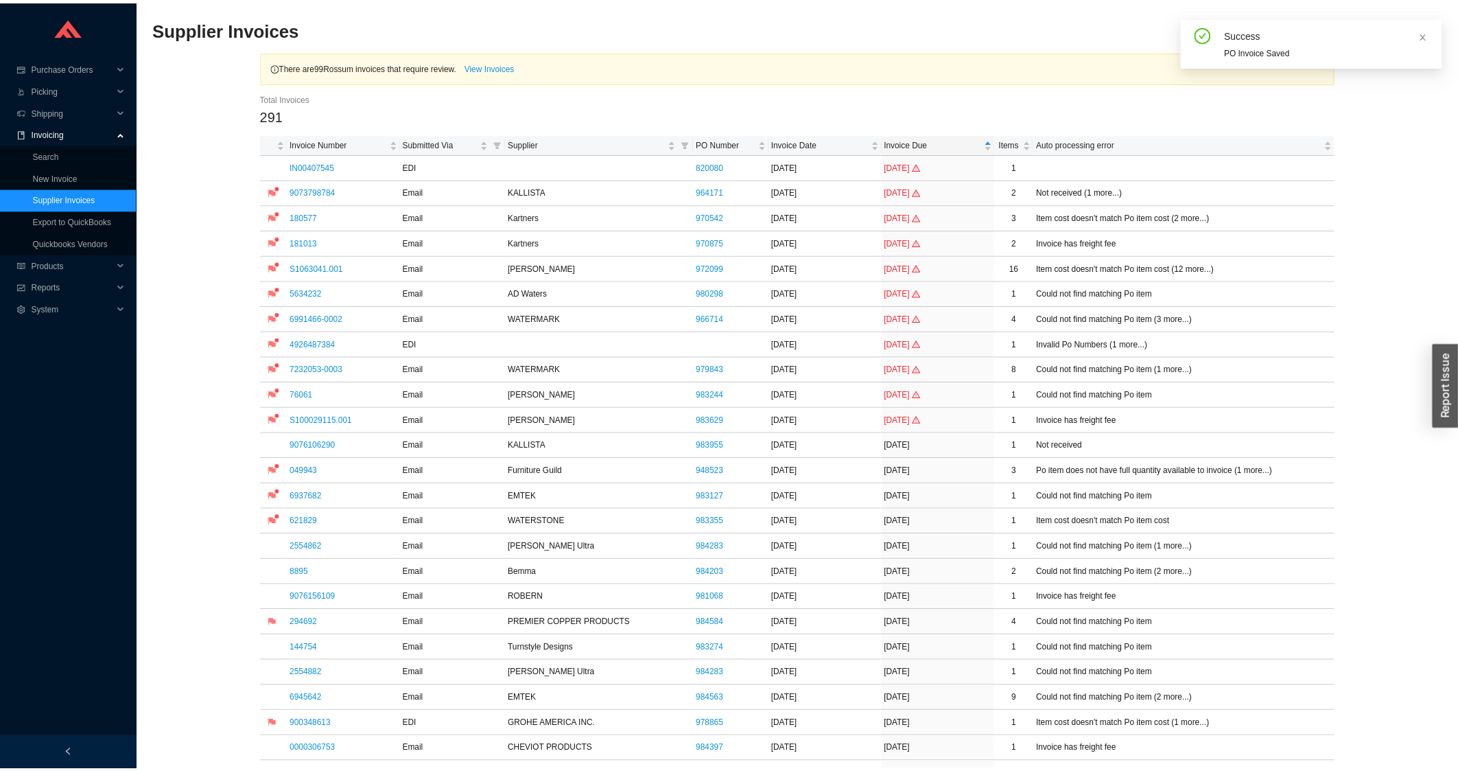
scroll to position [661, 0]
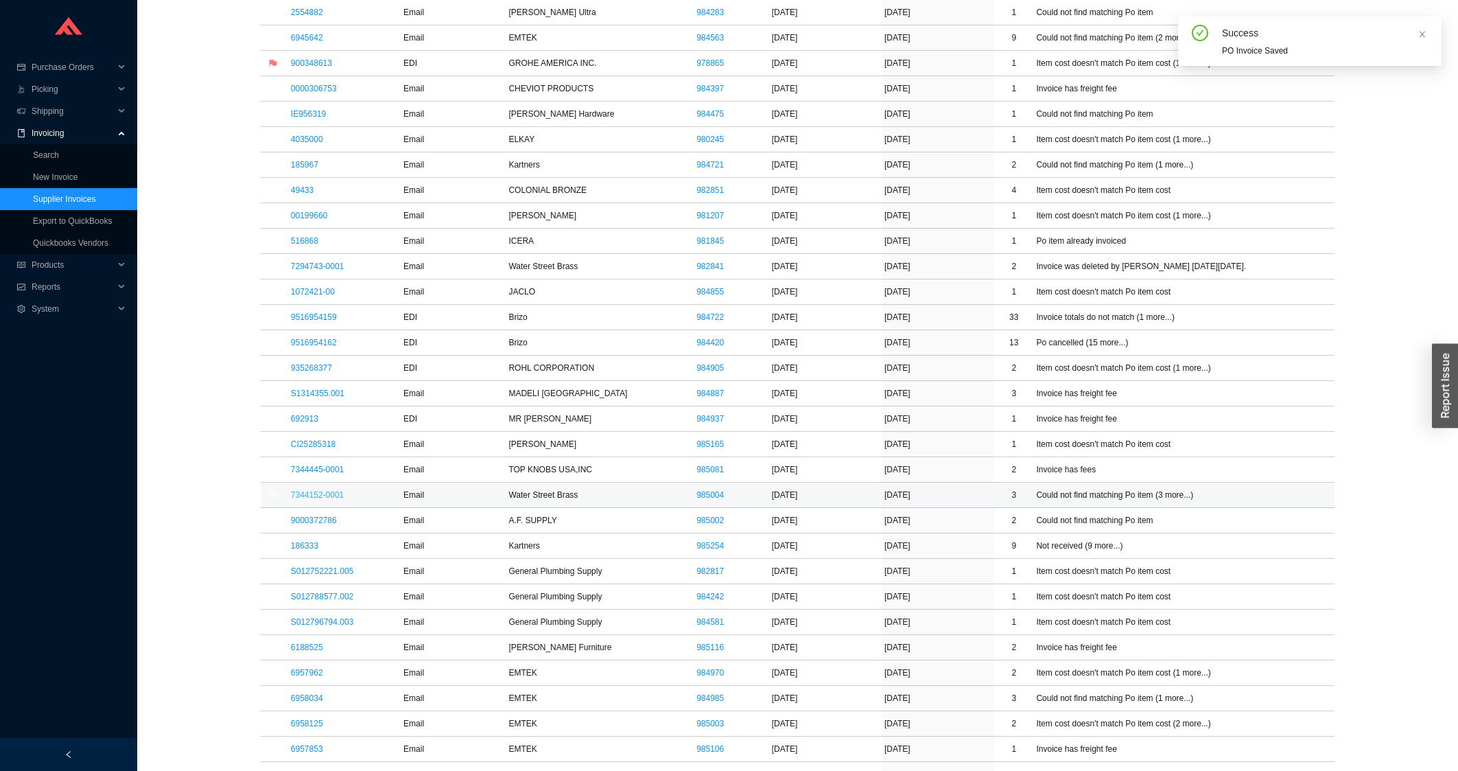
click at [296, 498] on link "7344152-0001" at bounding box center [317, 495] width 53 height 10
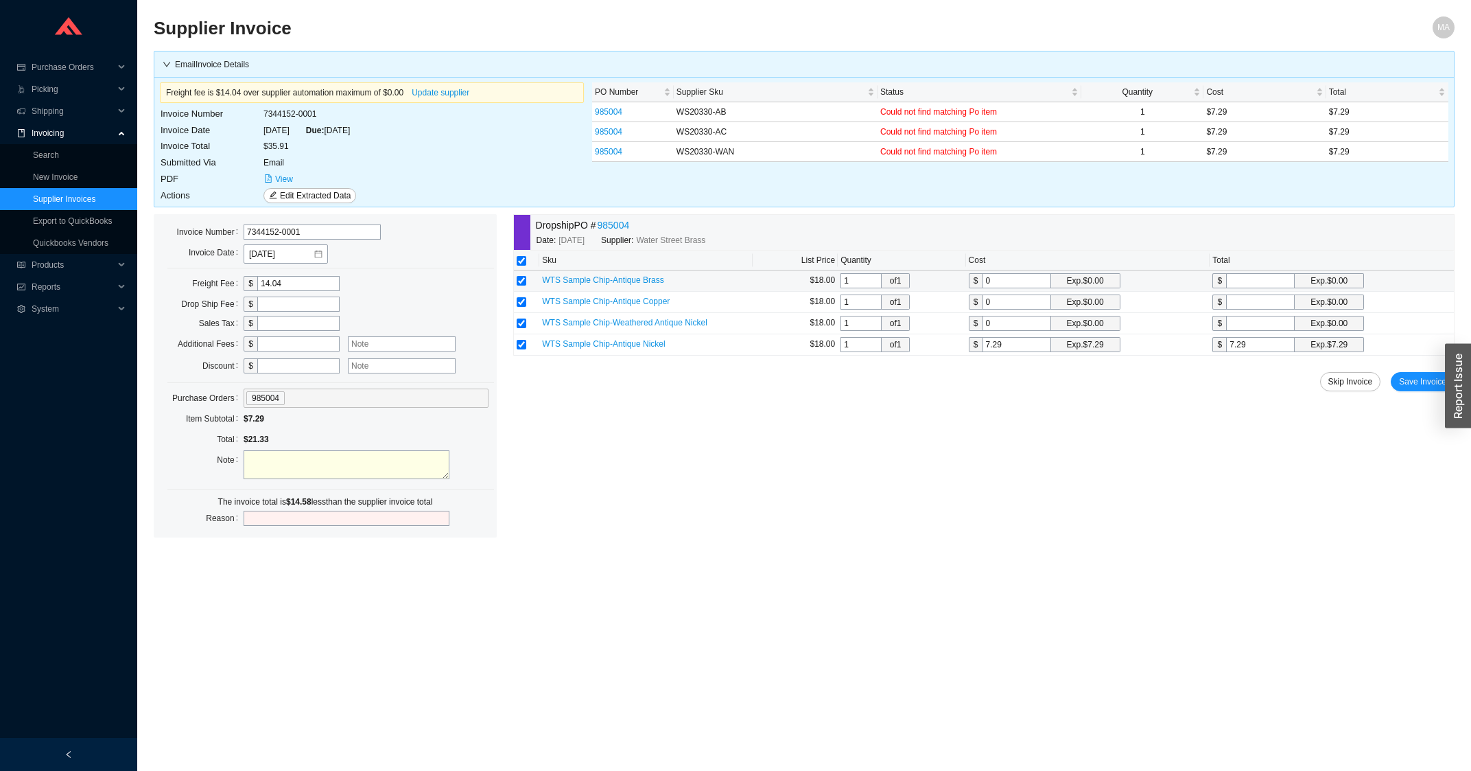
click at [1019, 290] on td "$ 0 Exp. $0.00" at bounding box center [1088, 280] width 244 height 21
click at [1019, 284] on input "0" at bounding box center [1017, 280] width 69 height 15
type input "7"
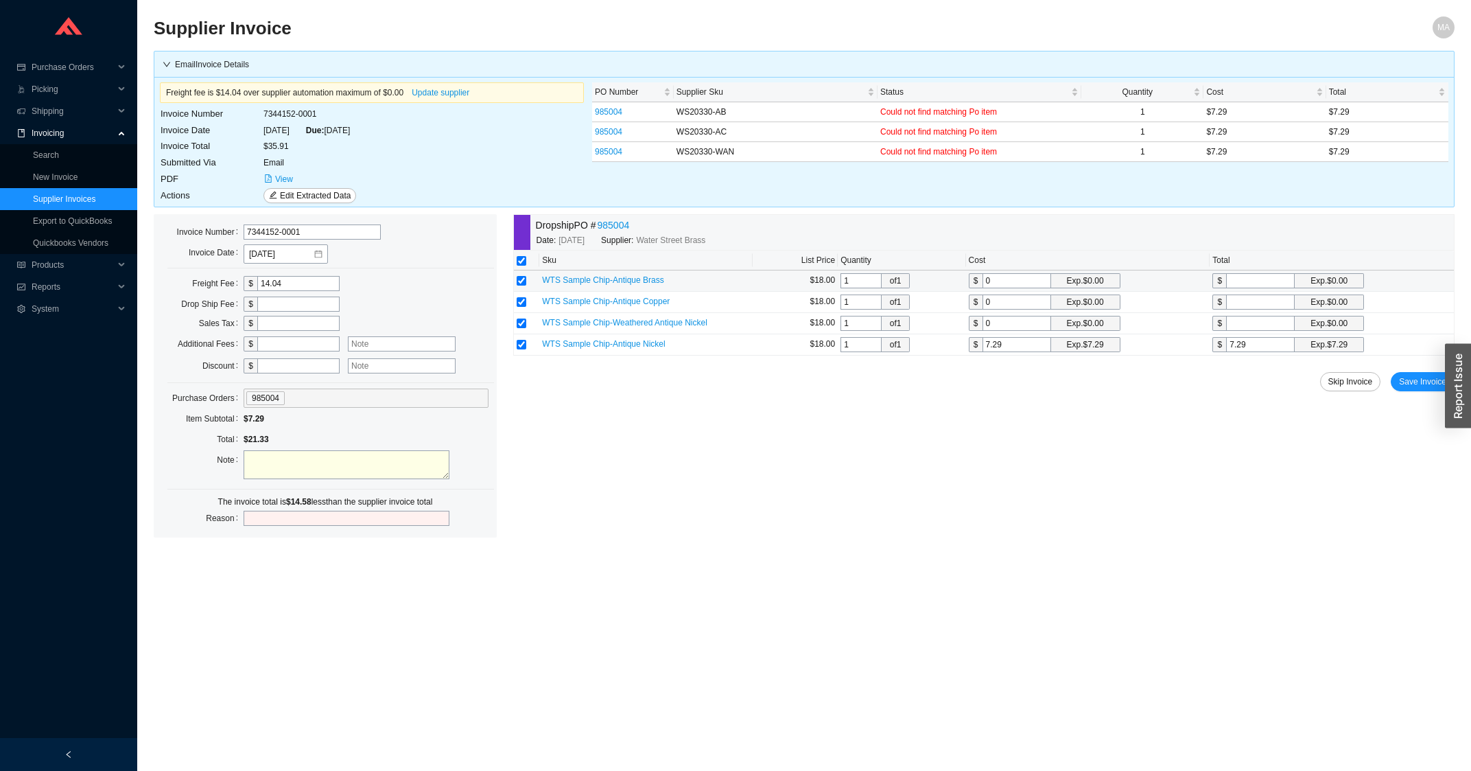
type input "7"
type input "7.2"
type input "7.29"
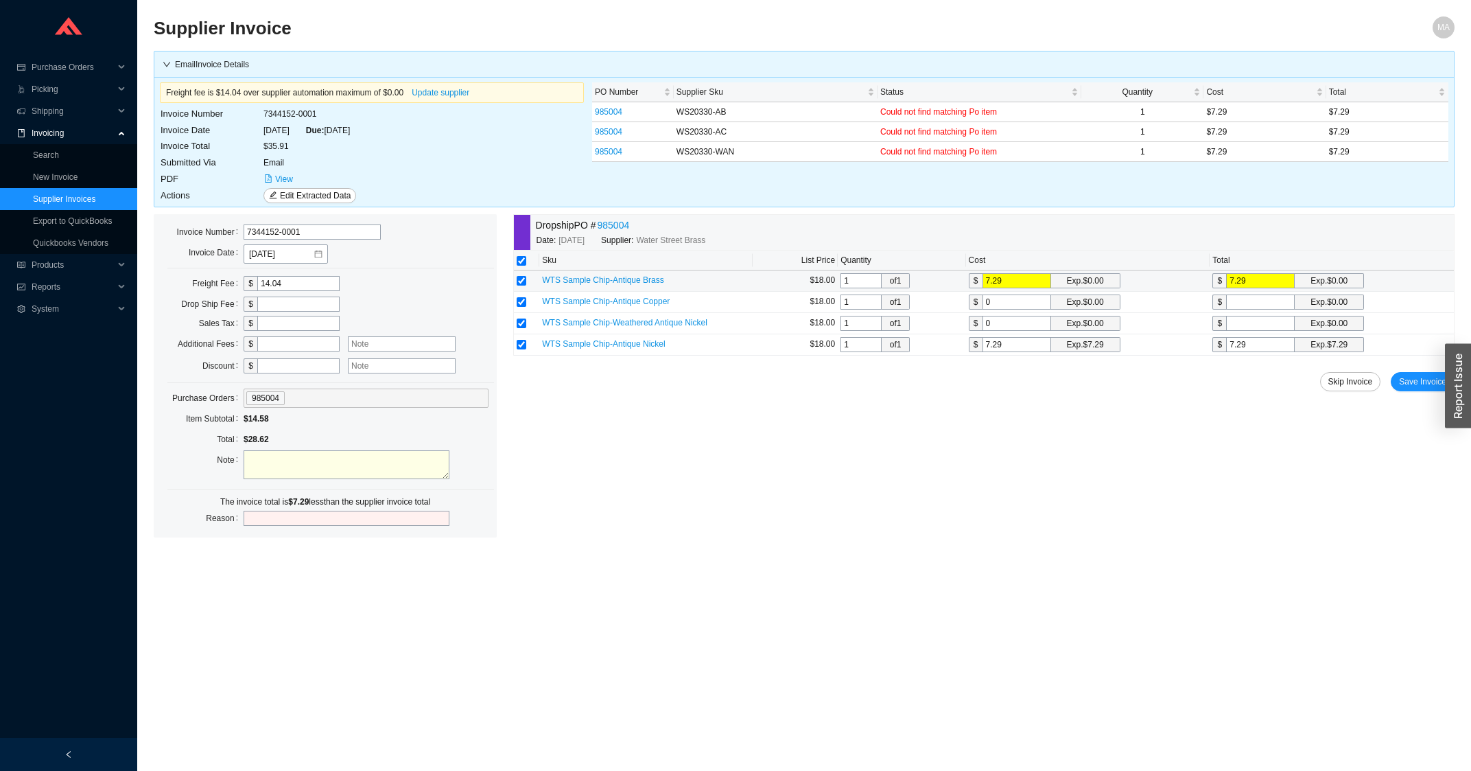
type input "7.29"
type input "7"
type input "7.2"
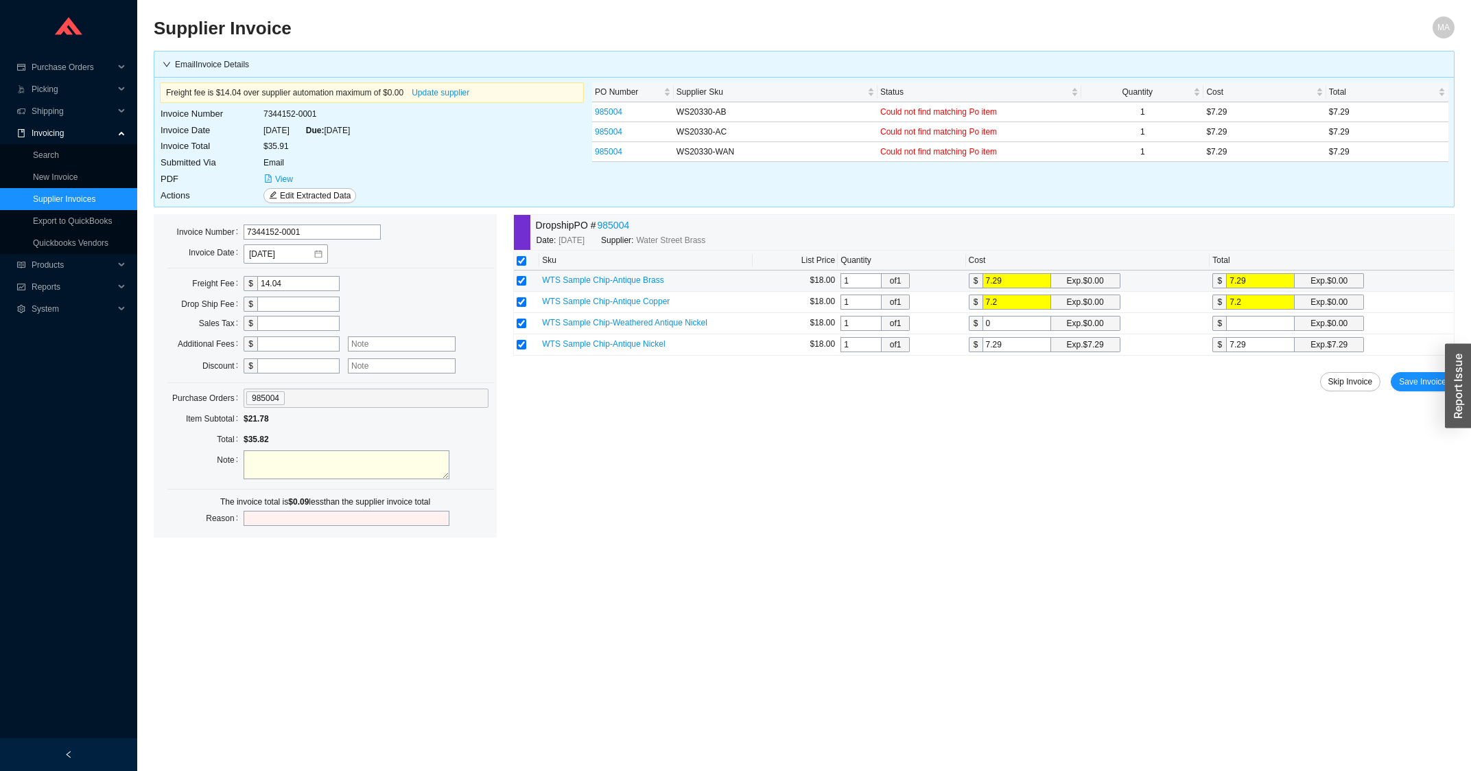
type input "7.29"
click at [519, 341] on td at bounding box center [526, 344] width 25 height 21
click at [521, 345] on input "checkbox" at bounding box center [522, 345] width 10 height 10
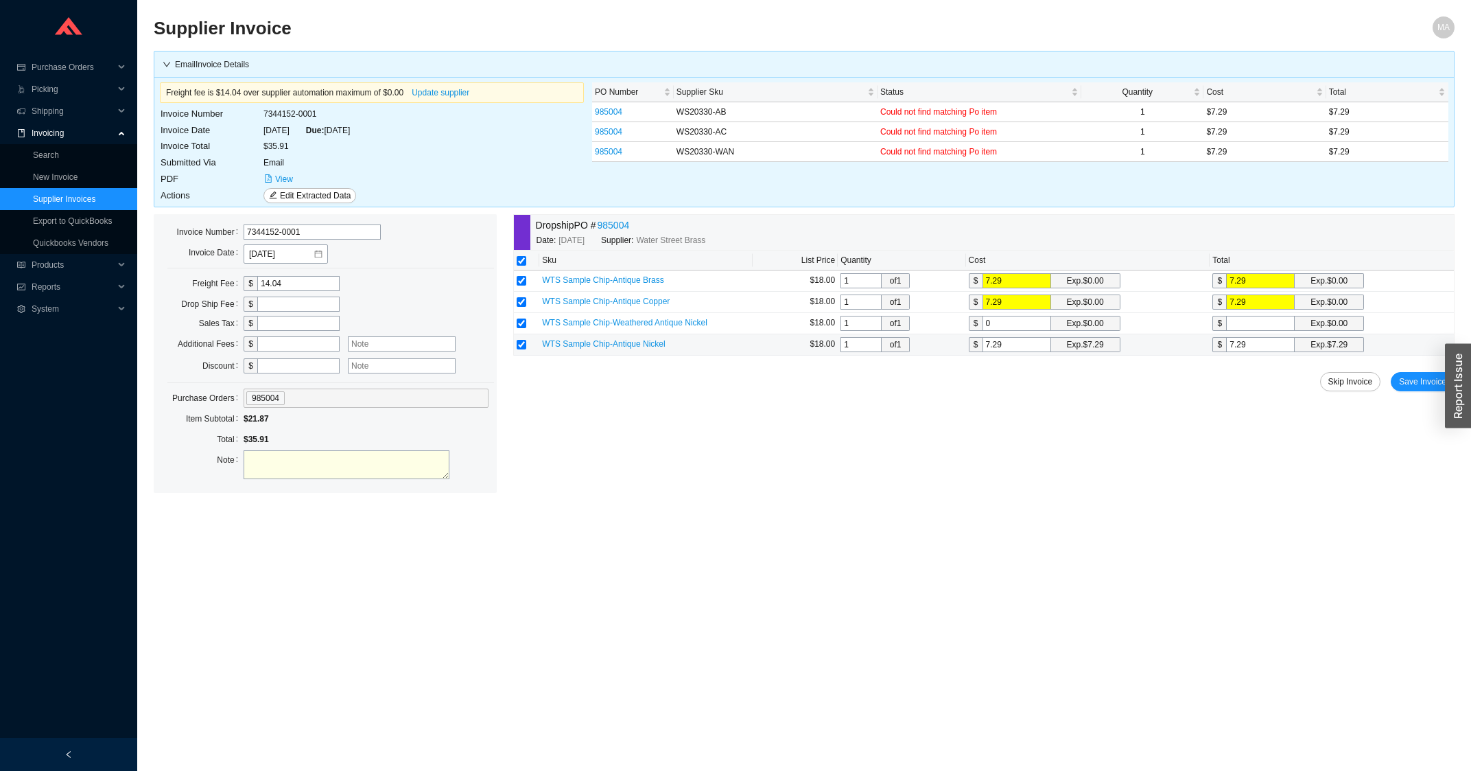
checkbox input "false"
click at [992, 323] on input "0" at bounding box center [1017, 323] width 69 height 15
type input "7"
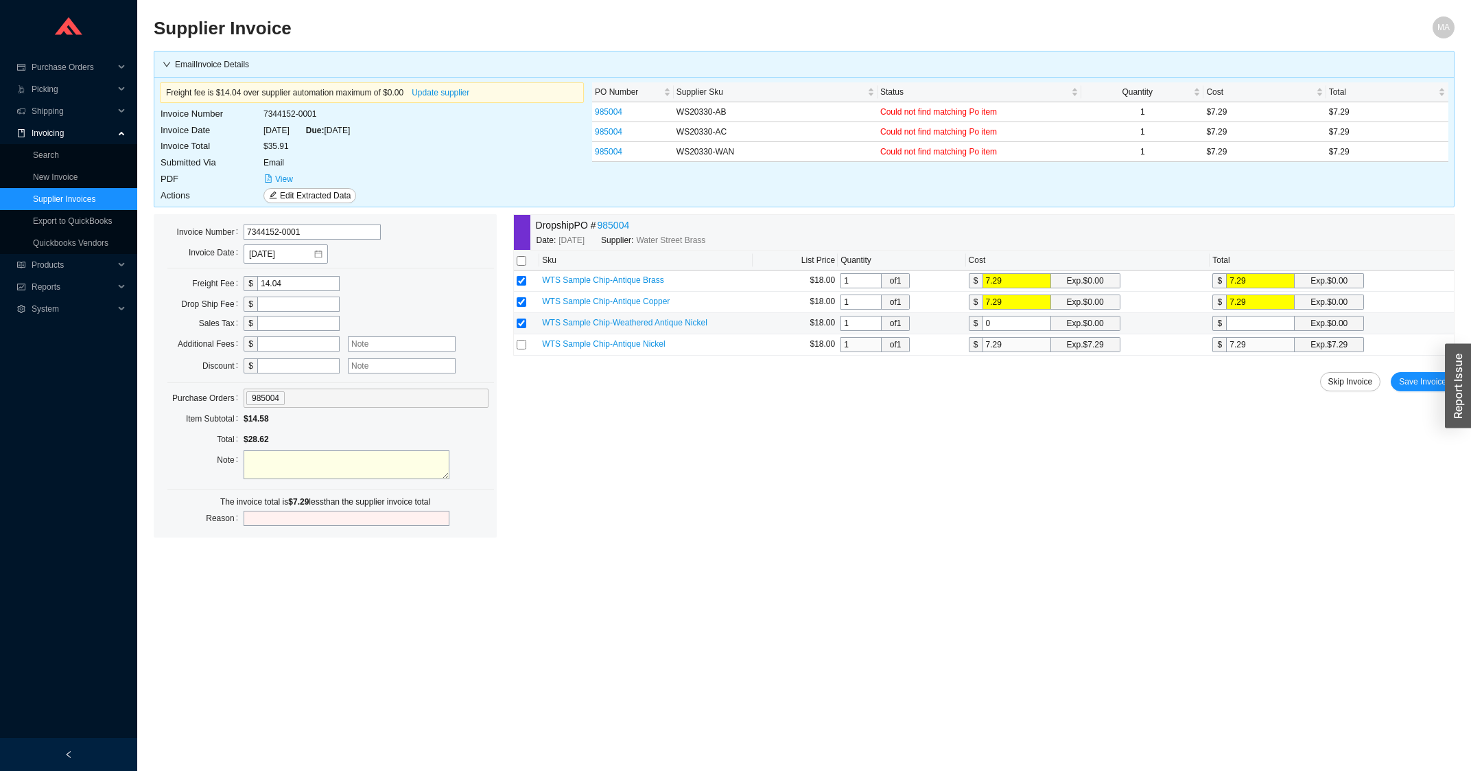
type input "7"
type input "7.2"
type input "7.29"
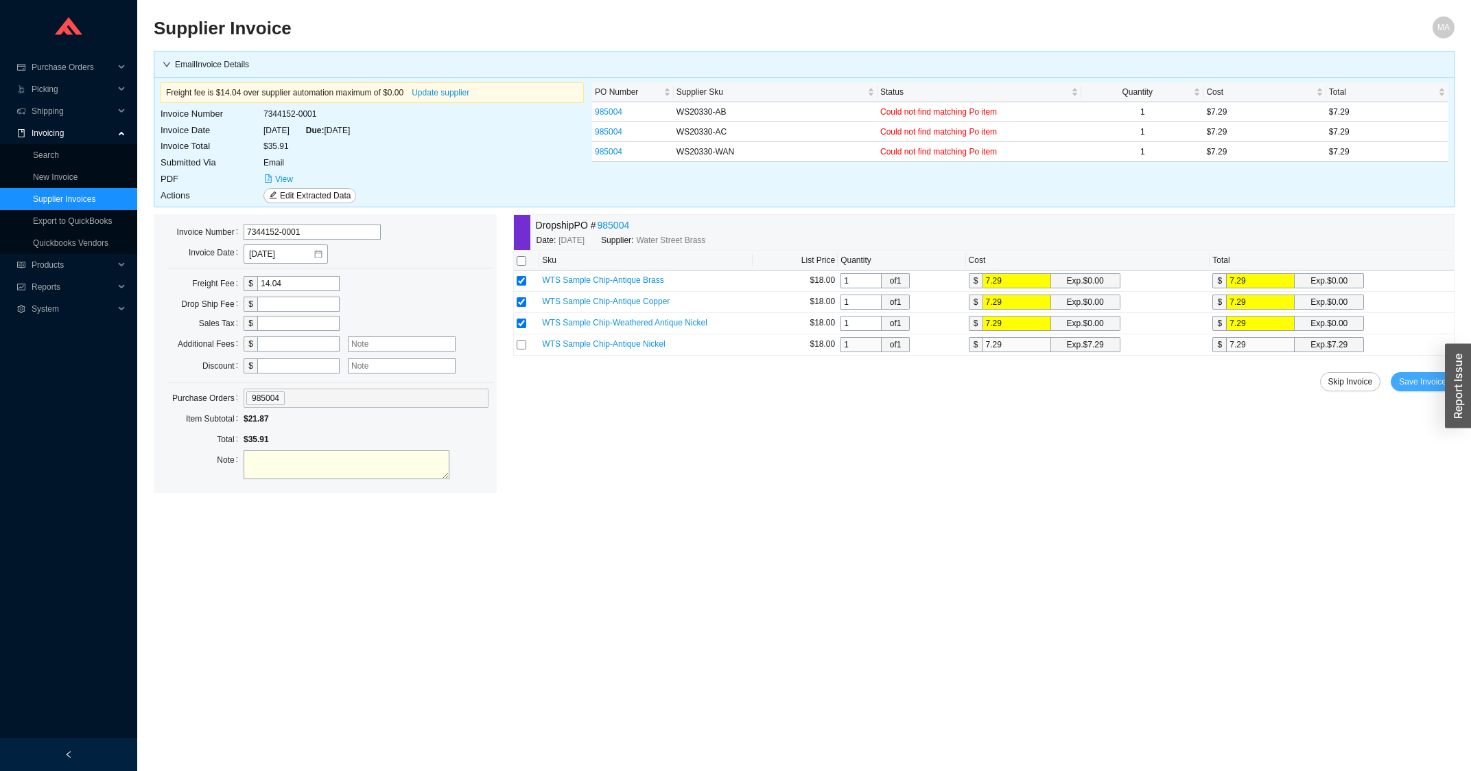
type input "7.29"
click at [1404, 381] on span "Save Invoice" at bounding box center [1422, 382] width 47 height 14
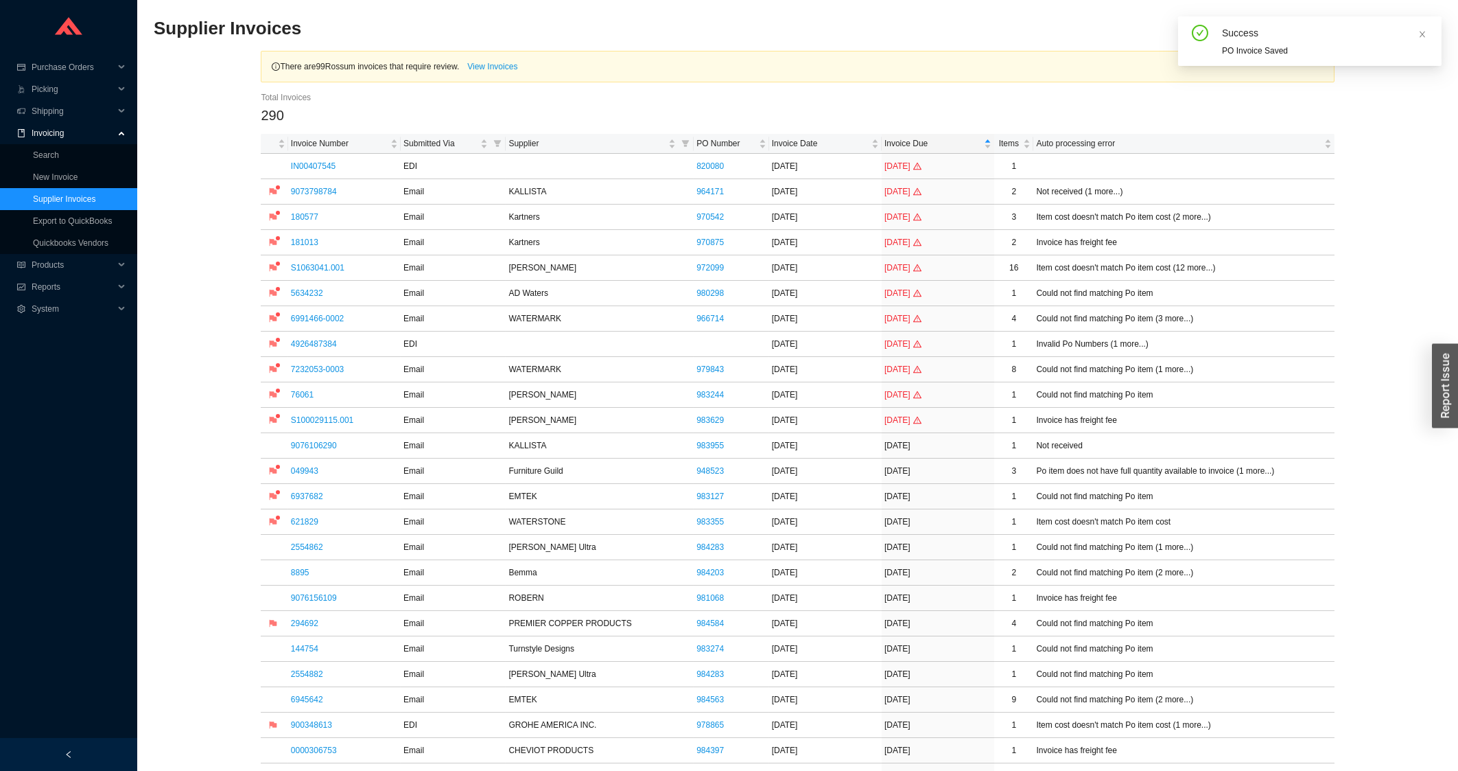
scroll to position [368, 0]
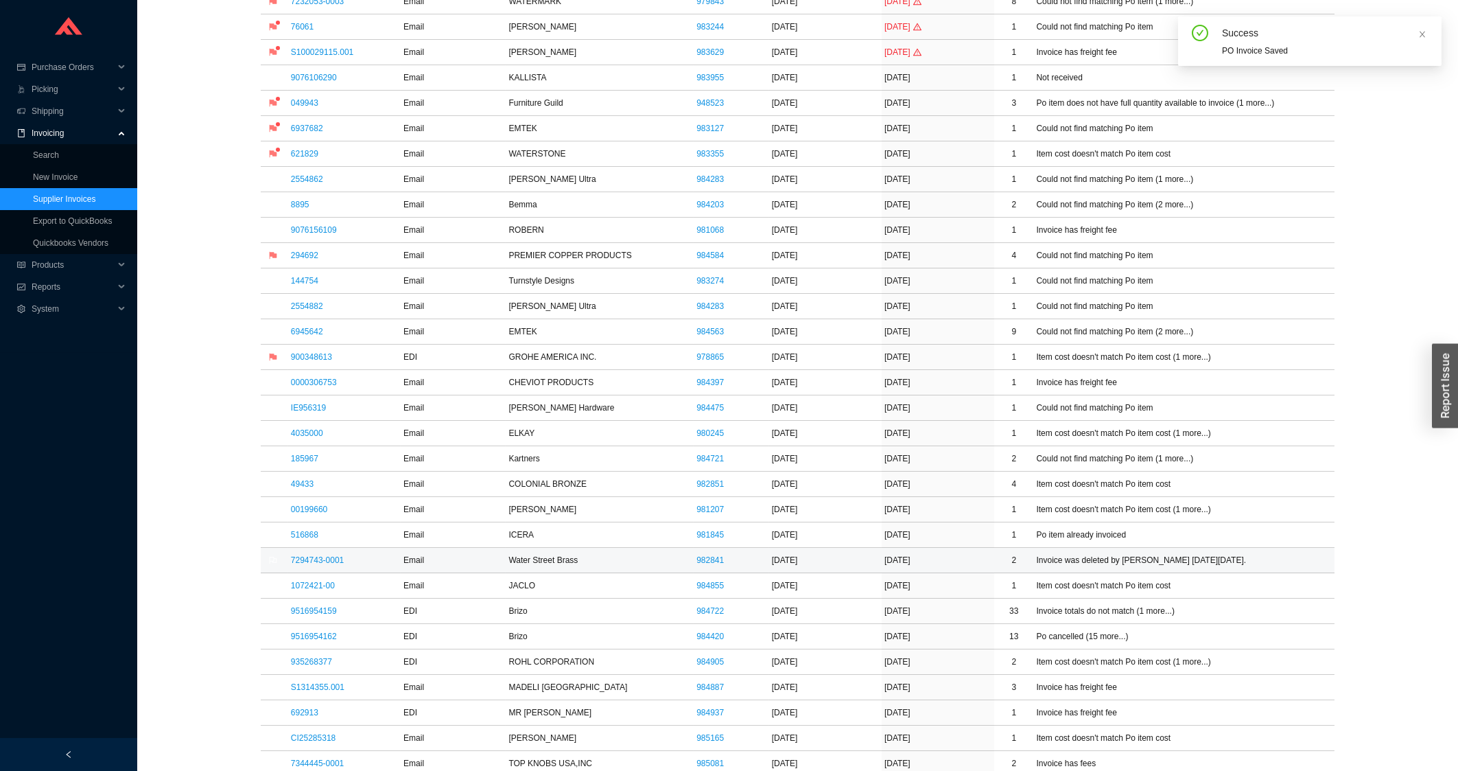
click at [290, 564] on td "7294743-0001" at bounding box center [344, 560] width 113 height 25
click at [304, 564] on link "7294743-0001" at bounding box center [317, 560] width 53 height 10
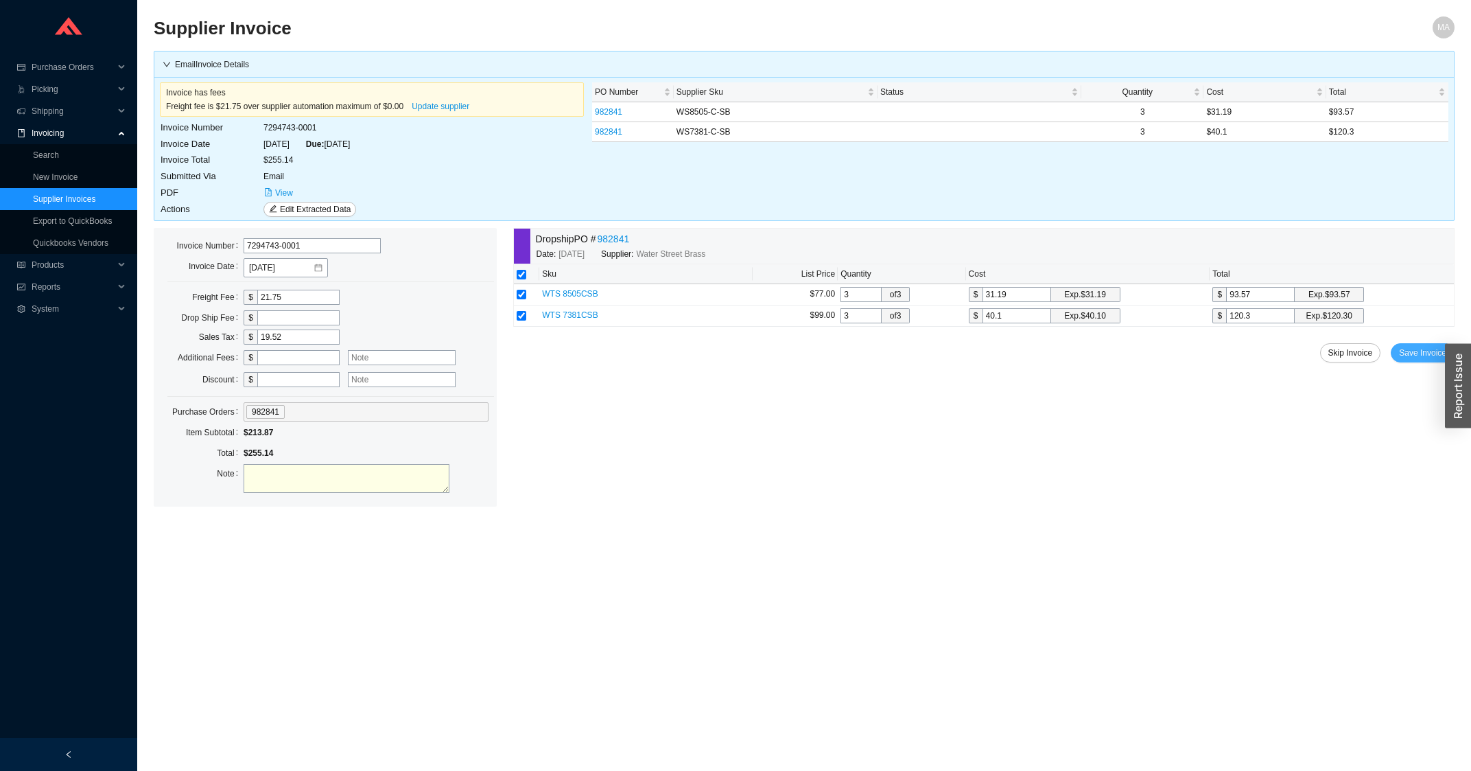
click at [1408, 353] on span "Save Invoice" at bounding box center [1422, 353] width 47 height 14
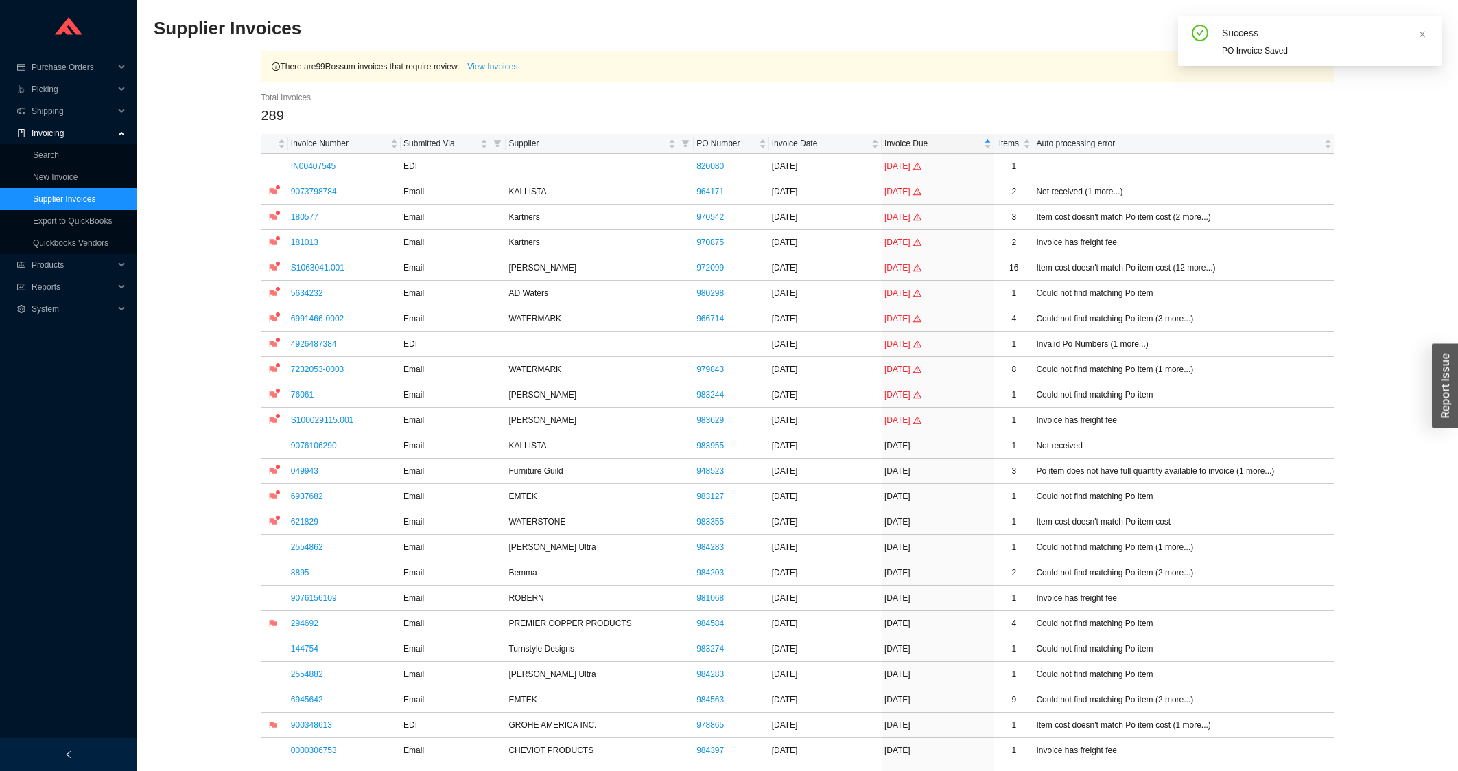
scroll to position [368, 0]
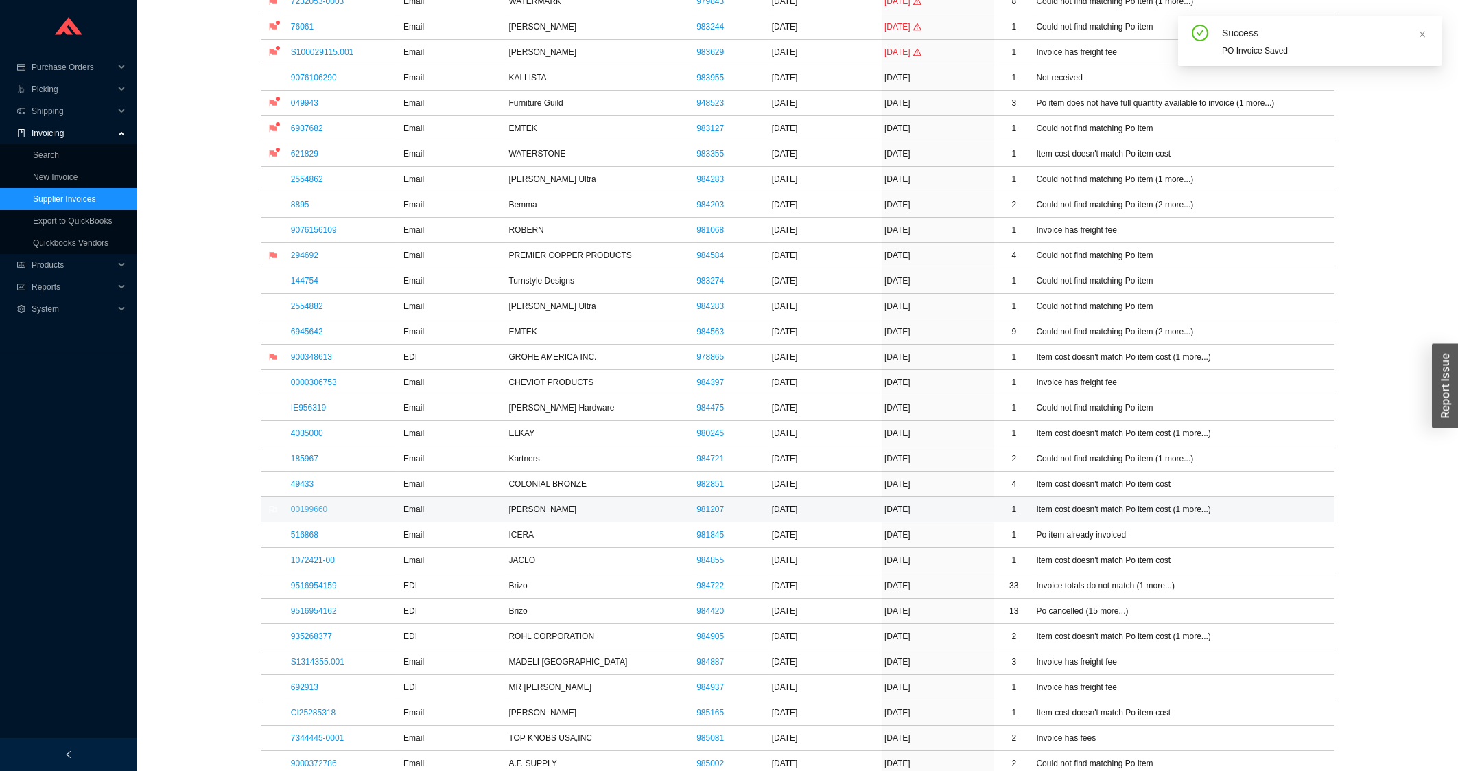
click at [307, 514] on link "00199660" at bounding box center [309, 509] width 36 height 10
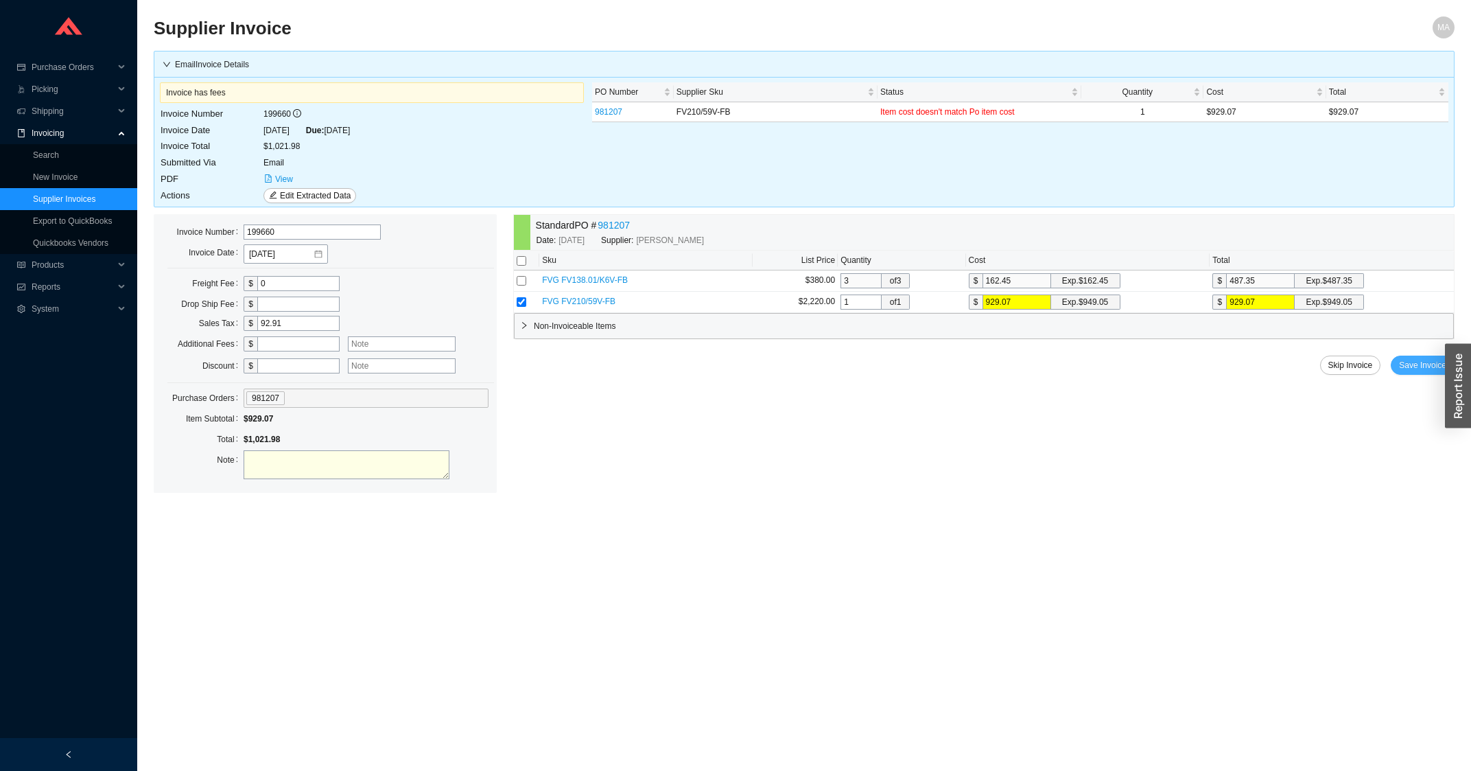
click at [1428, 367] on span "Save Invoice" at bounding box center [1422, 365] width 47 height 14
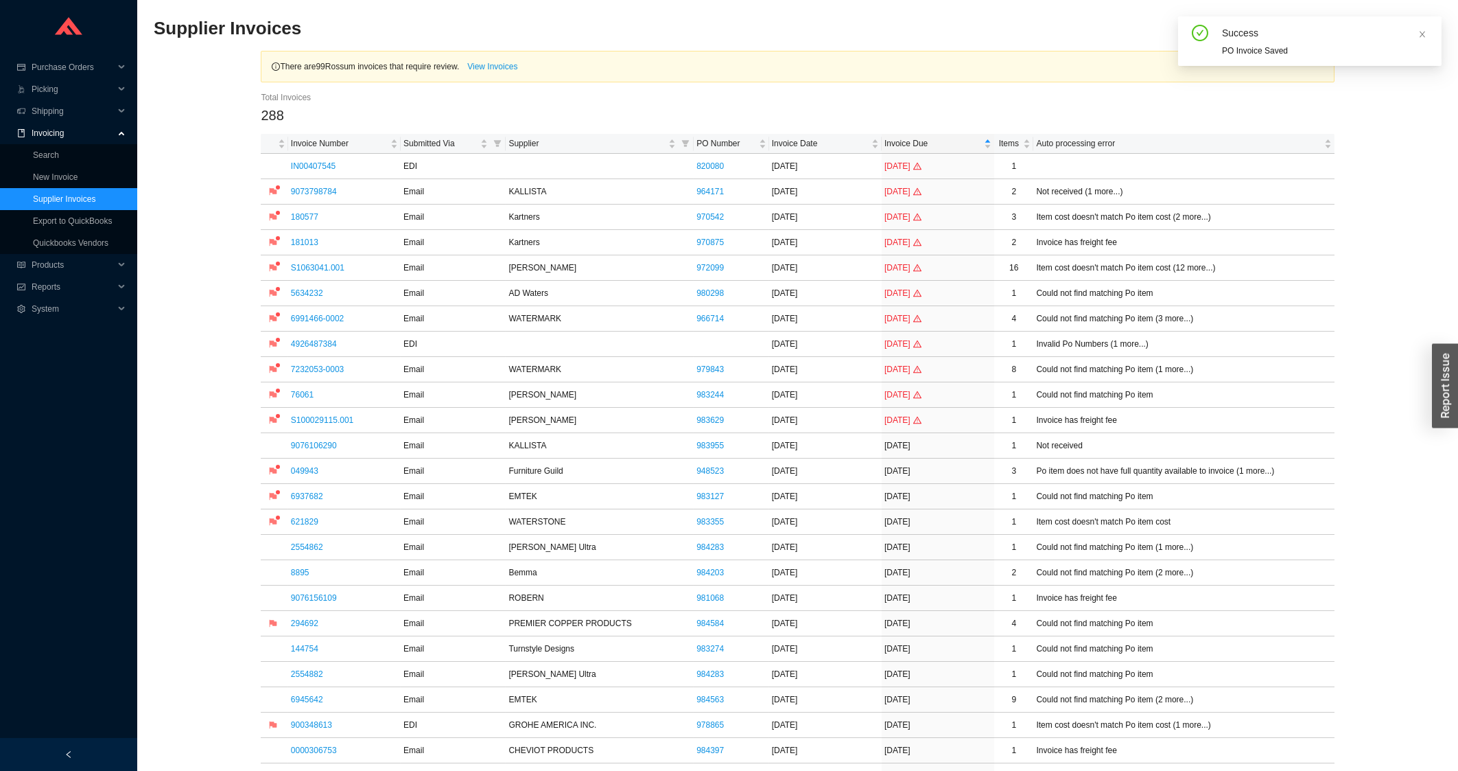
scroll to position [294, 0]
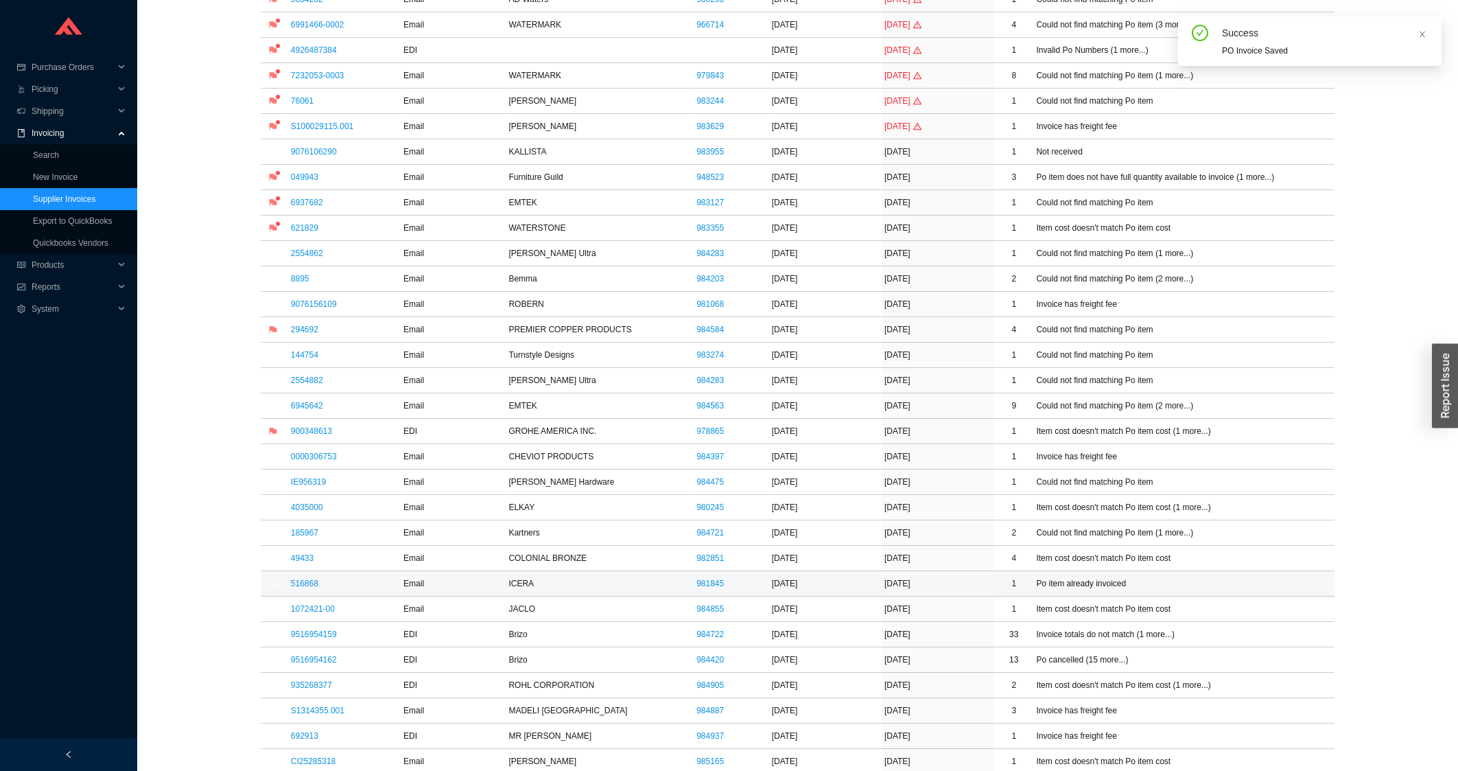
click at [309, 578] on td "516868" at bounding box center [344, 583] width 113 height 25
click at [312, 585] on link "516868" at bounding box center [304, 583] width 27 height 10
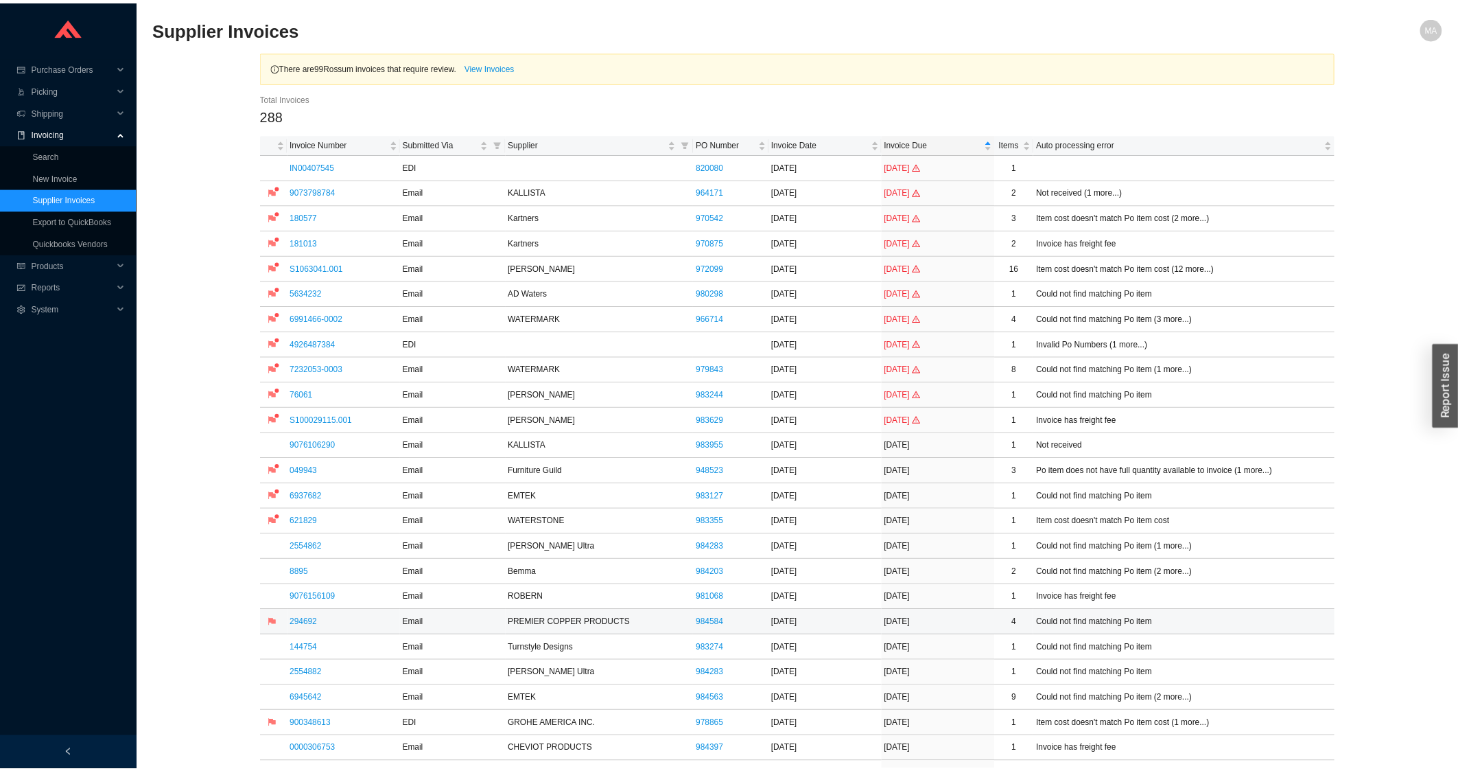
scroll to position [294, 0]
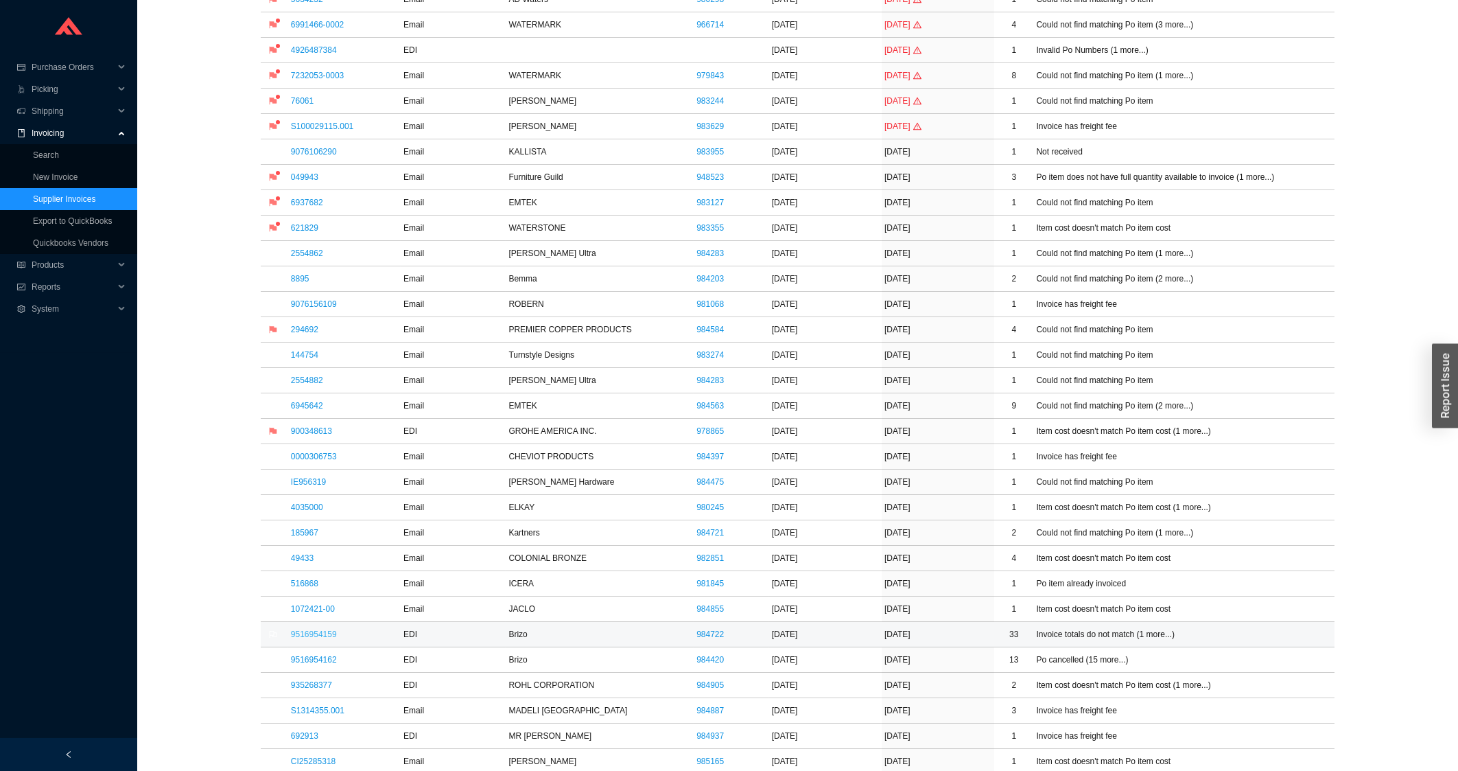
click at [313, 637] on link "9516954159" at bounding box center [314, 634] width 46 height 10
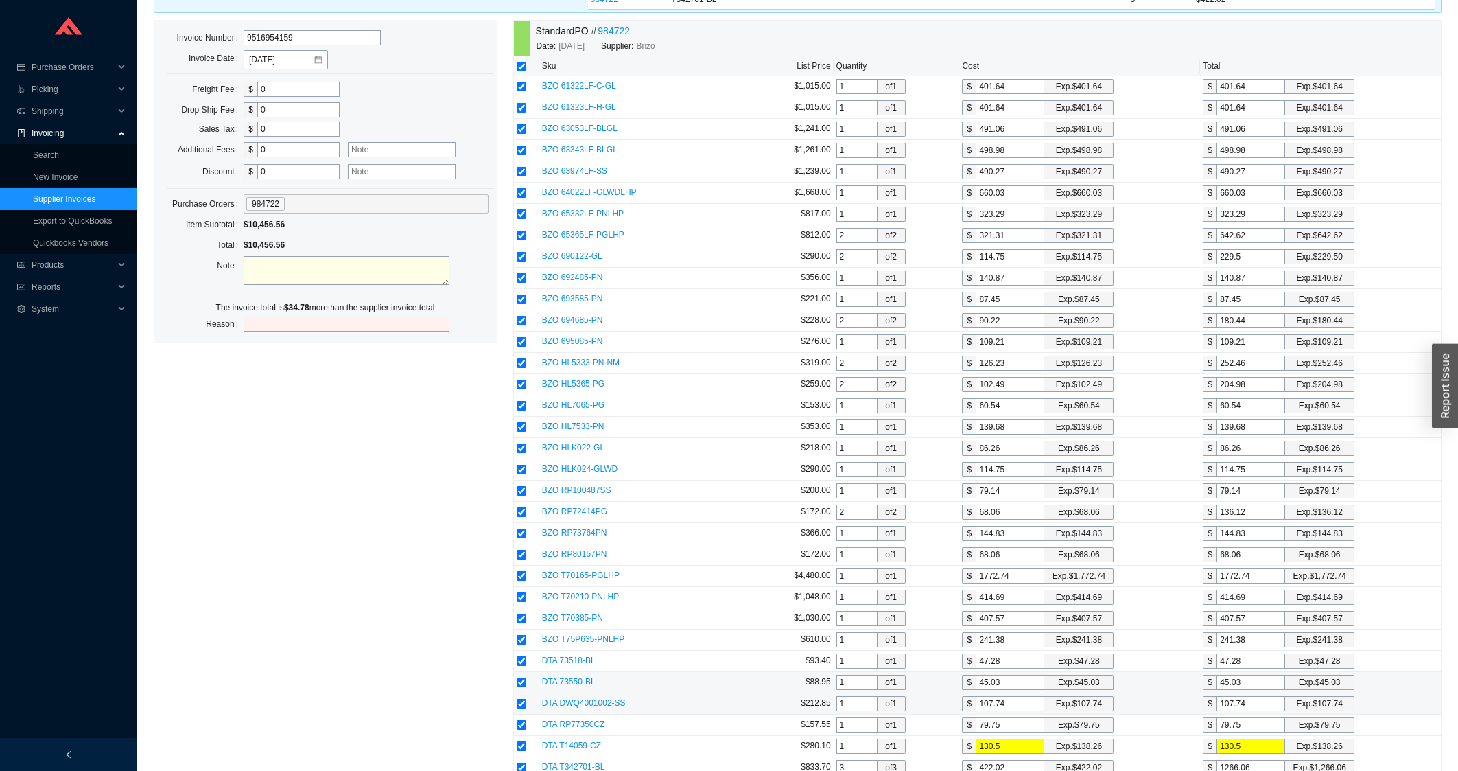
scroll to position [868, 0]
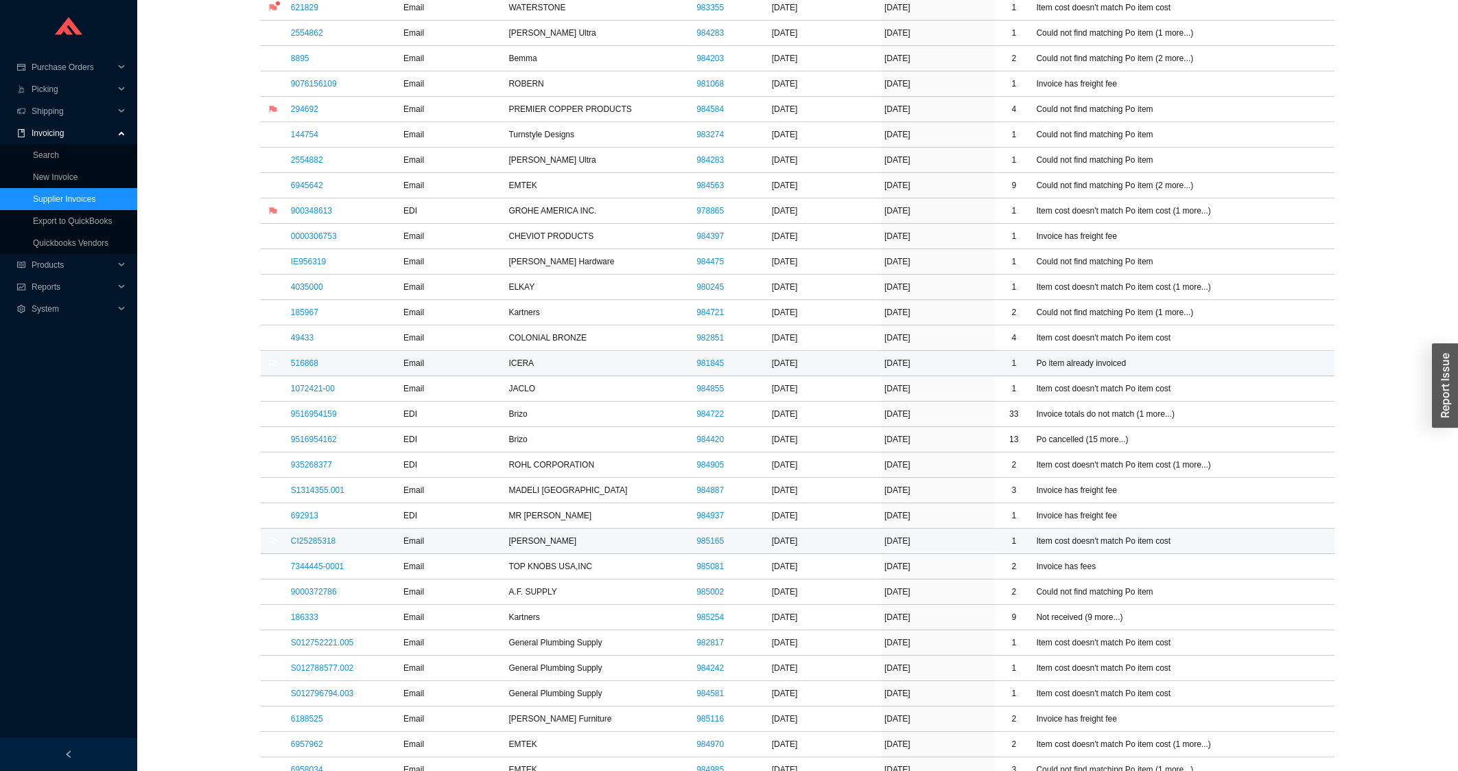
scroll to position [515, 0]
click at [313, 519] on link "692913" at bounding box center [304, 515] width 27 height 10
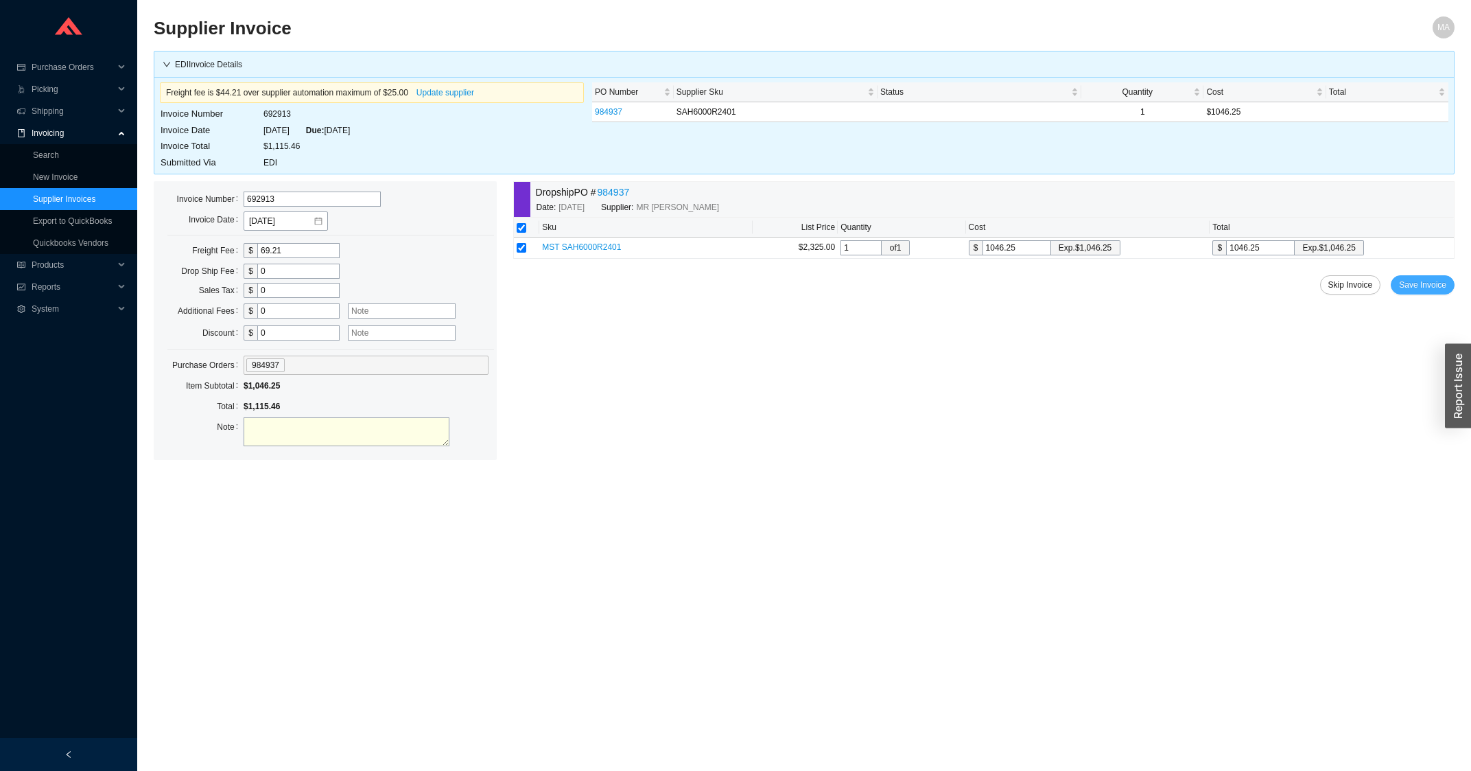
click at [1418, 284] on span "Save Invoice" at bounding box center [1422, 285] width 47 height 14
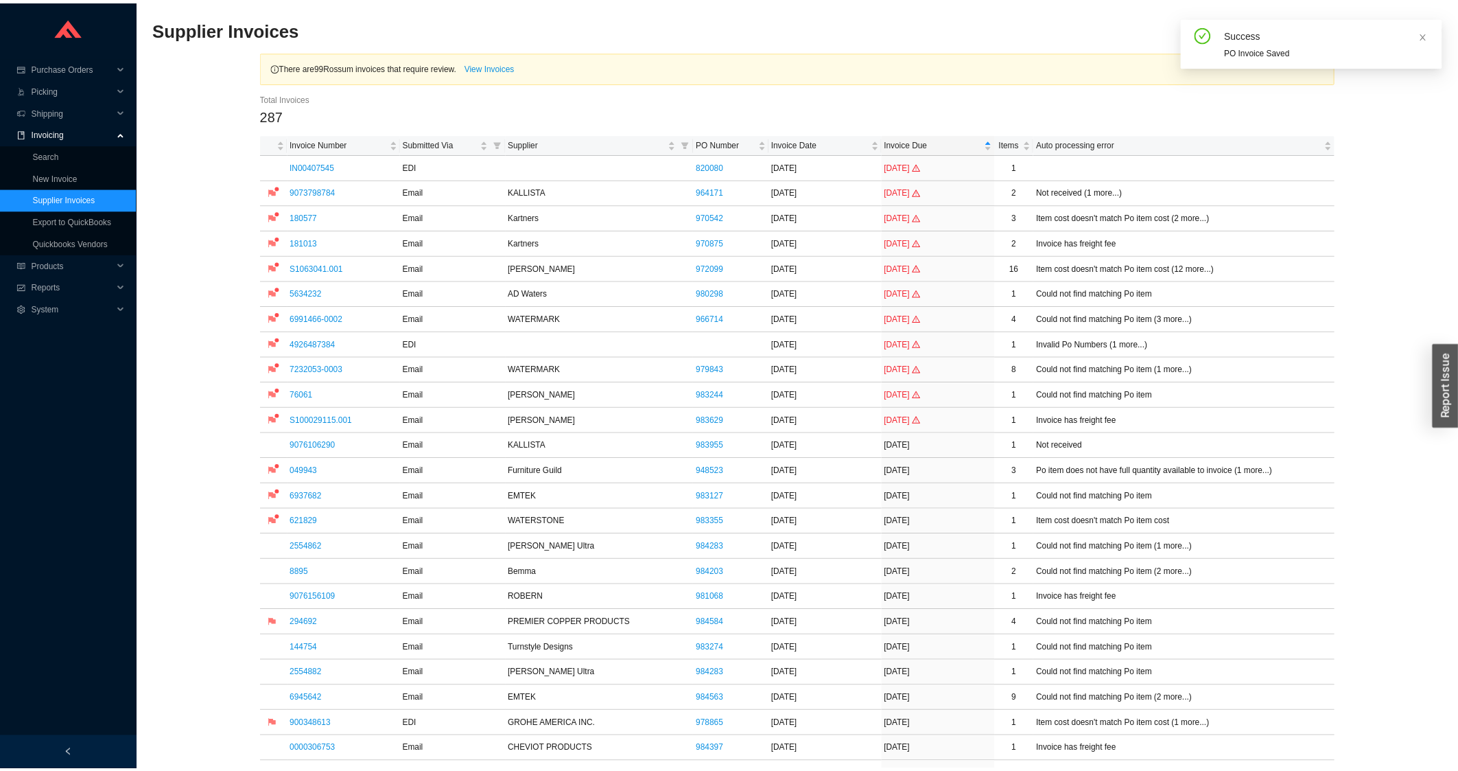
scroll to position [588, 0]
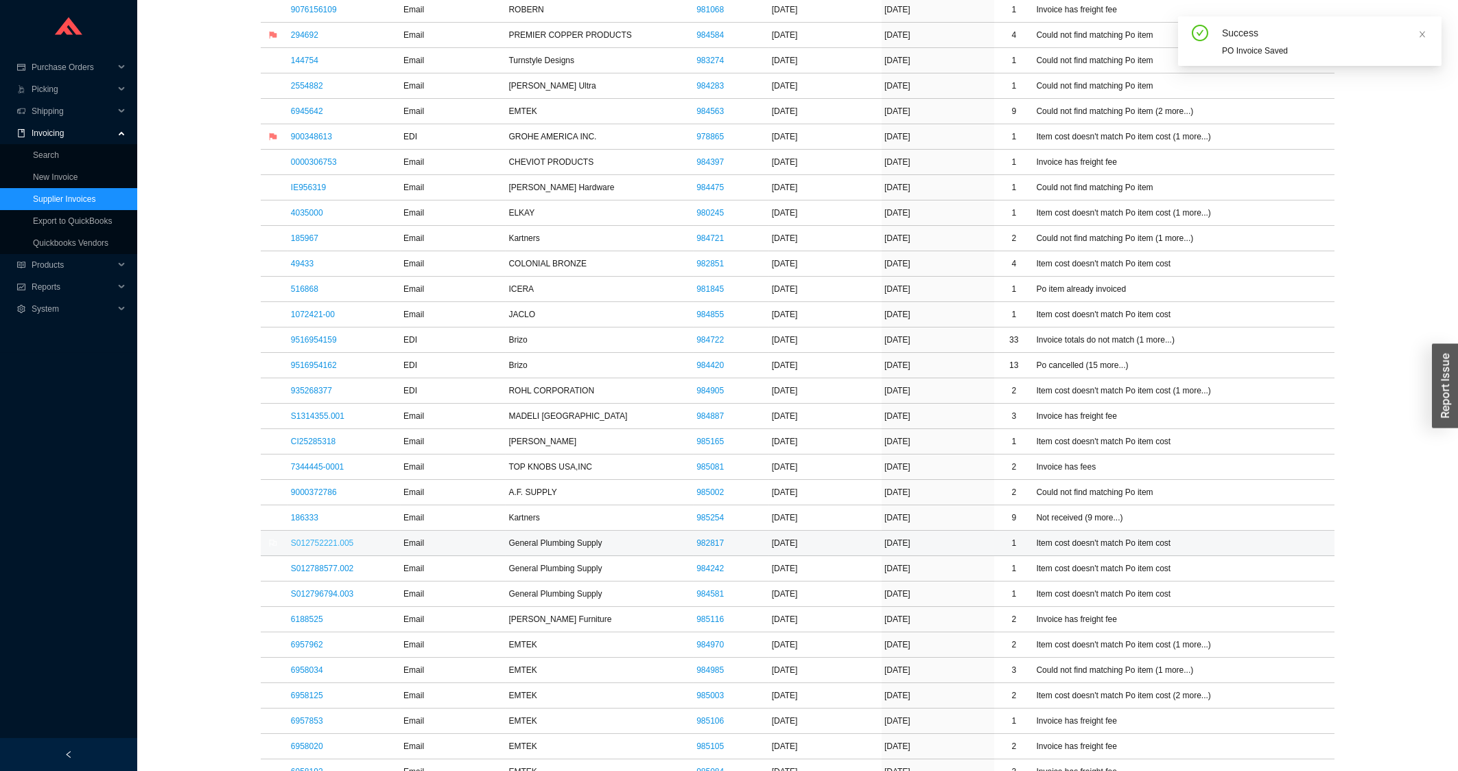
click at [322, 548] on link "S012752221.005" at bounding box center [322, 543] width 62 height 10
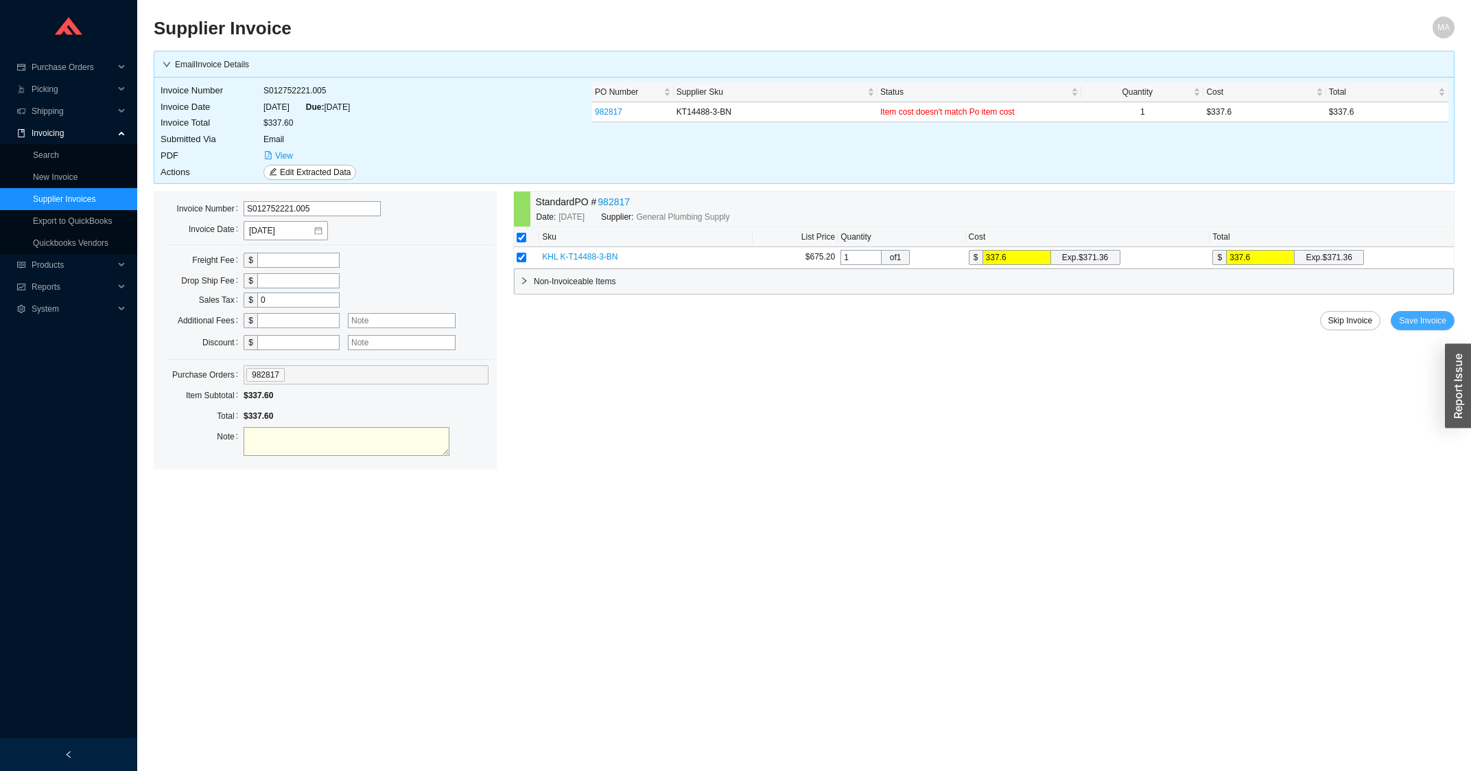
click at [1411, 320] on span "Save Invoice" at bounding box center [1422, 321] width 47 height 14
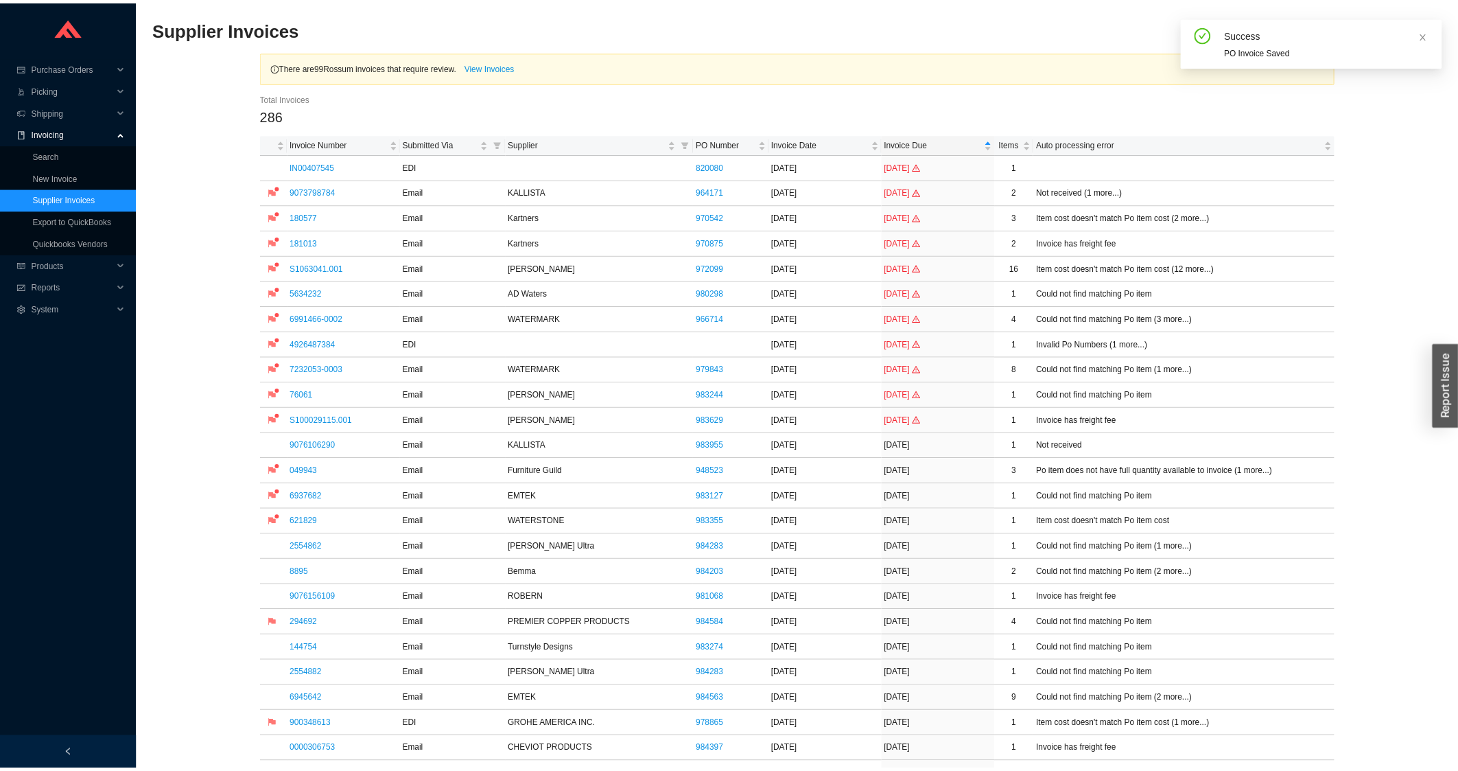
scroll to position [588, 0]
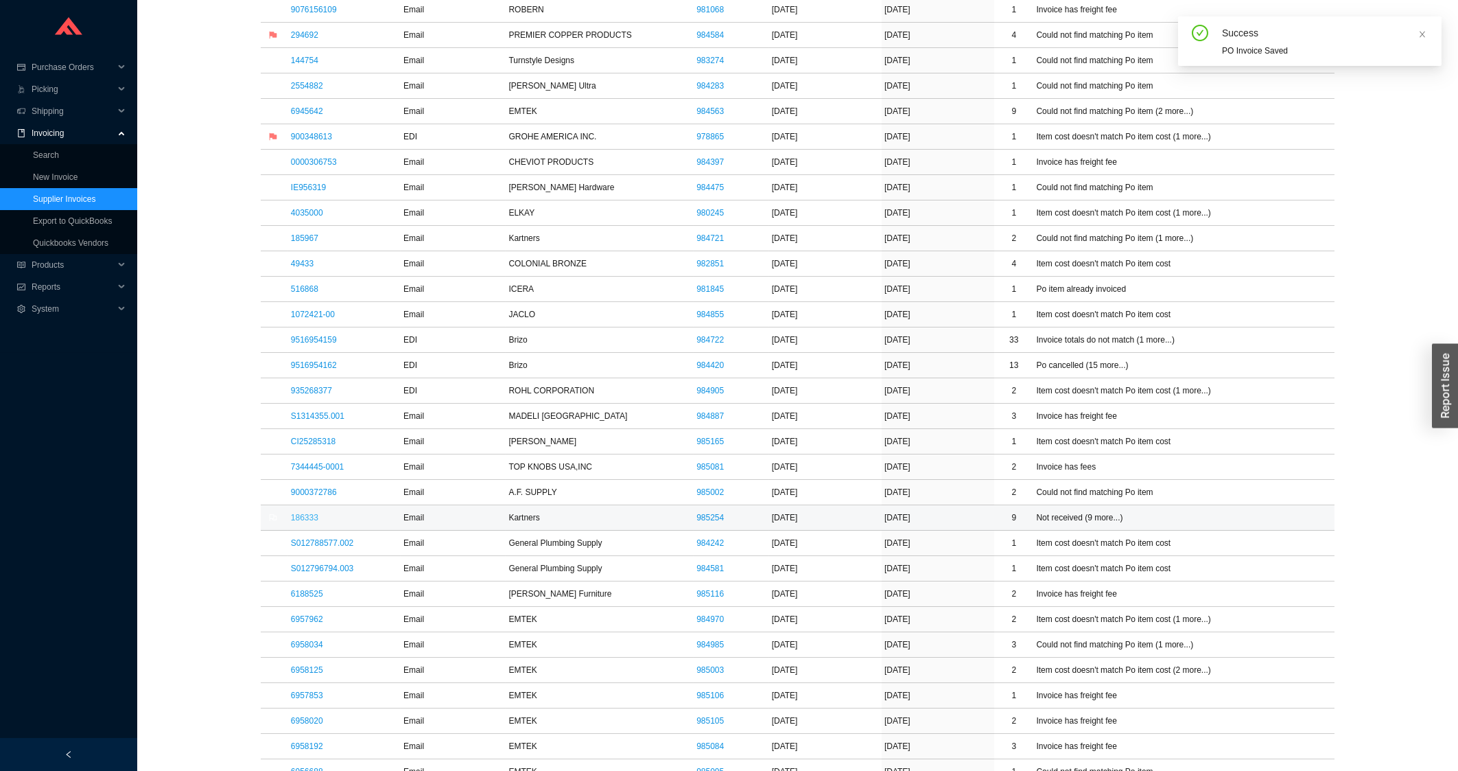
click at [309, 522] on link "186333" at bounding box center [304, 518] width 27 height 10
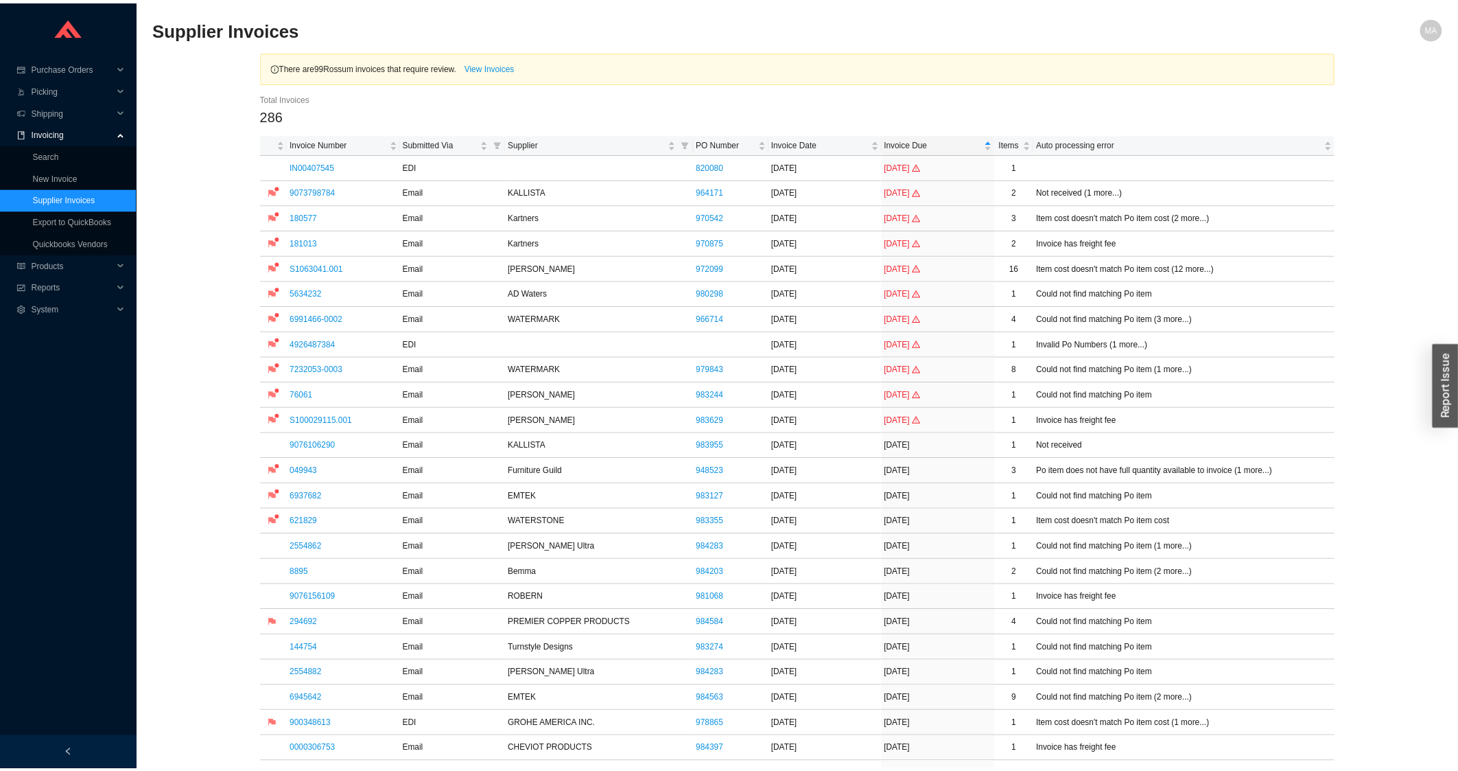
scroll to position [588, 0]
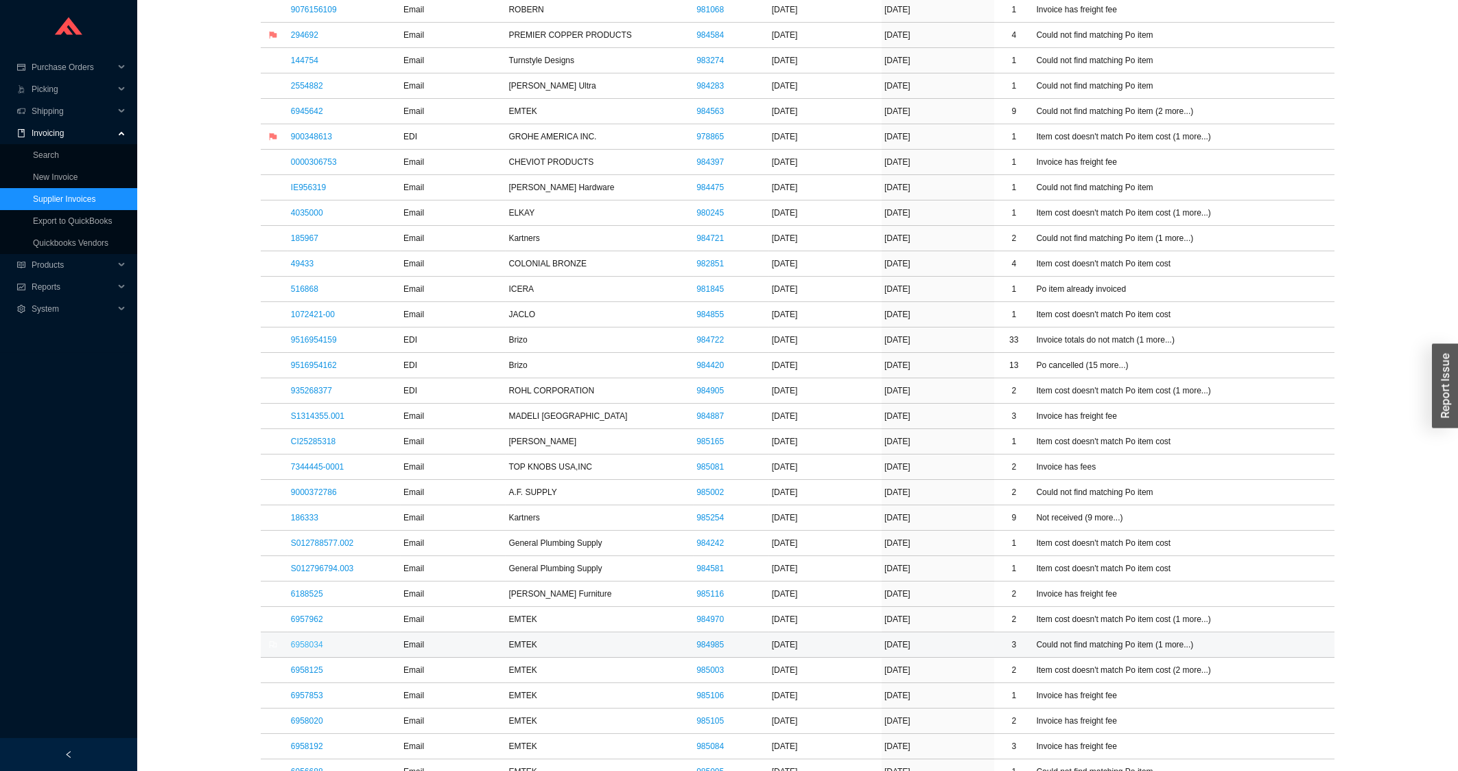
click at [317, 649] on link "6958034" at bounding box center [307, 644] width 32 height 10
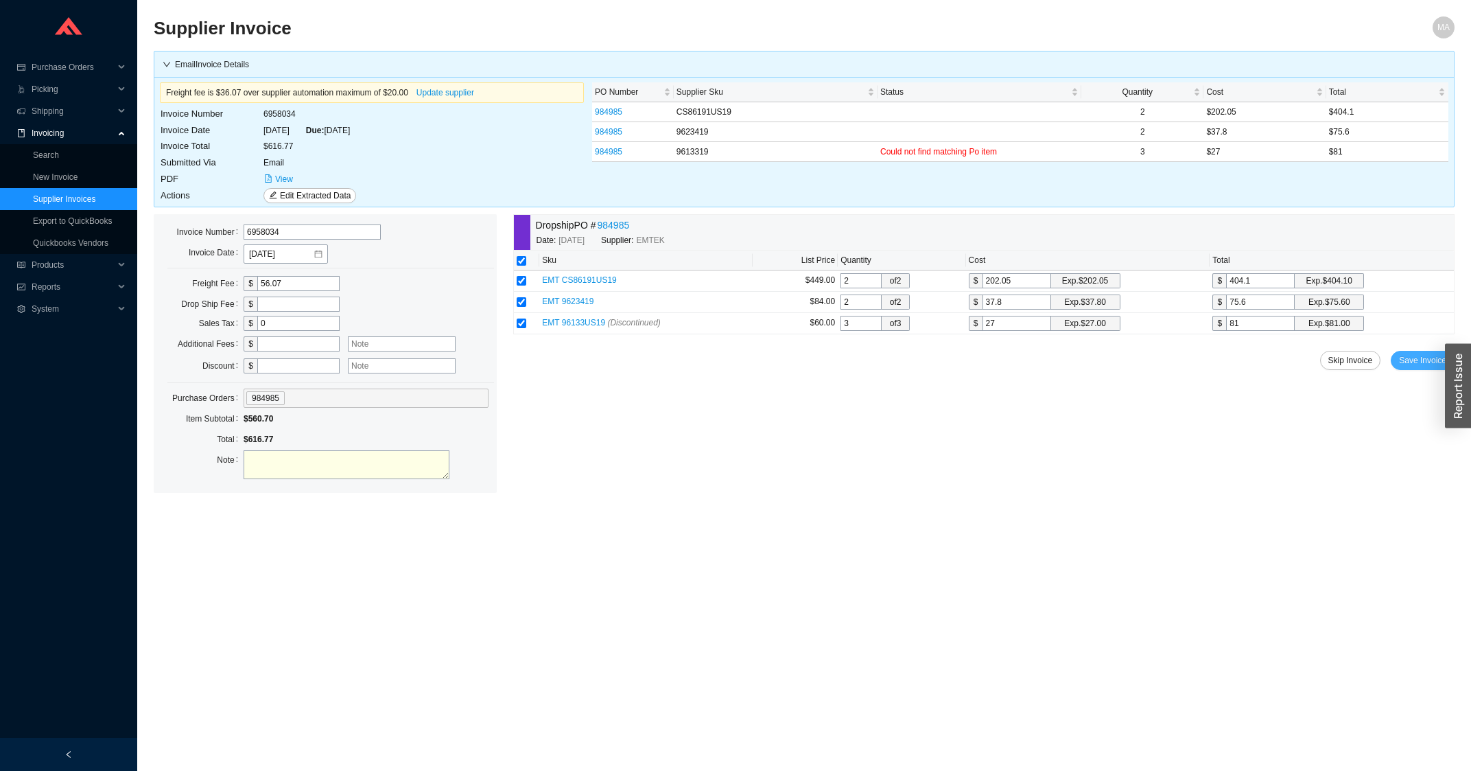
click at [1398, 360] on button "Save Invoice" at bounding box center [1423, 360] width 64 height 19
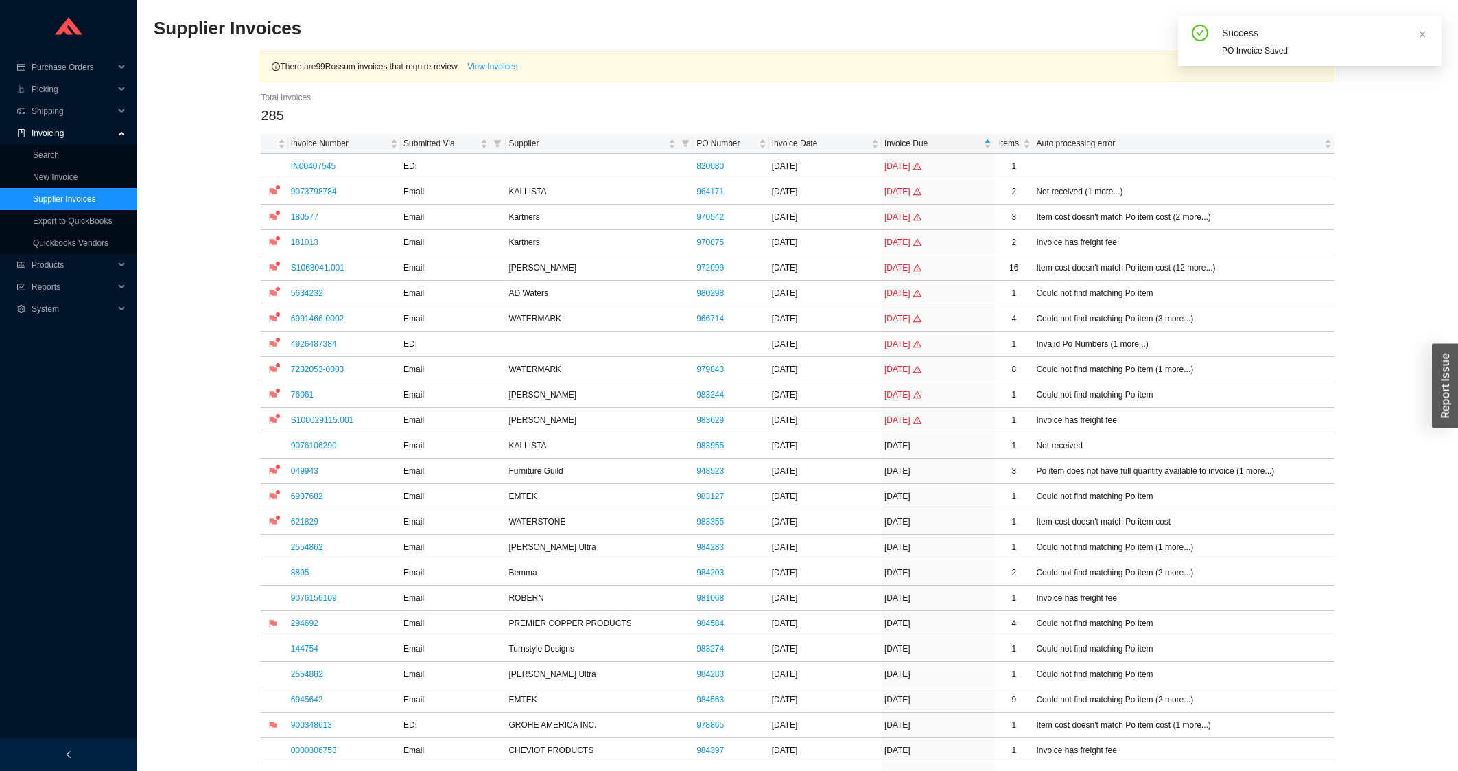
scroll to position [515, 0]
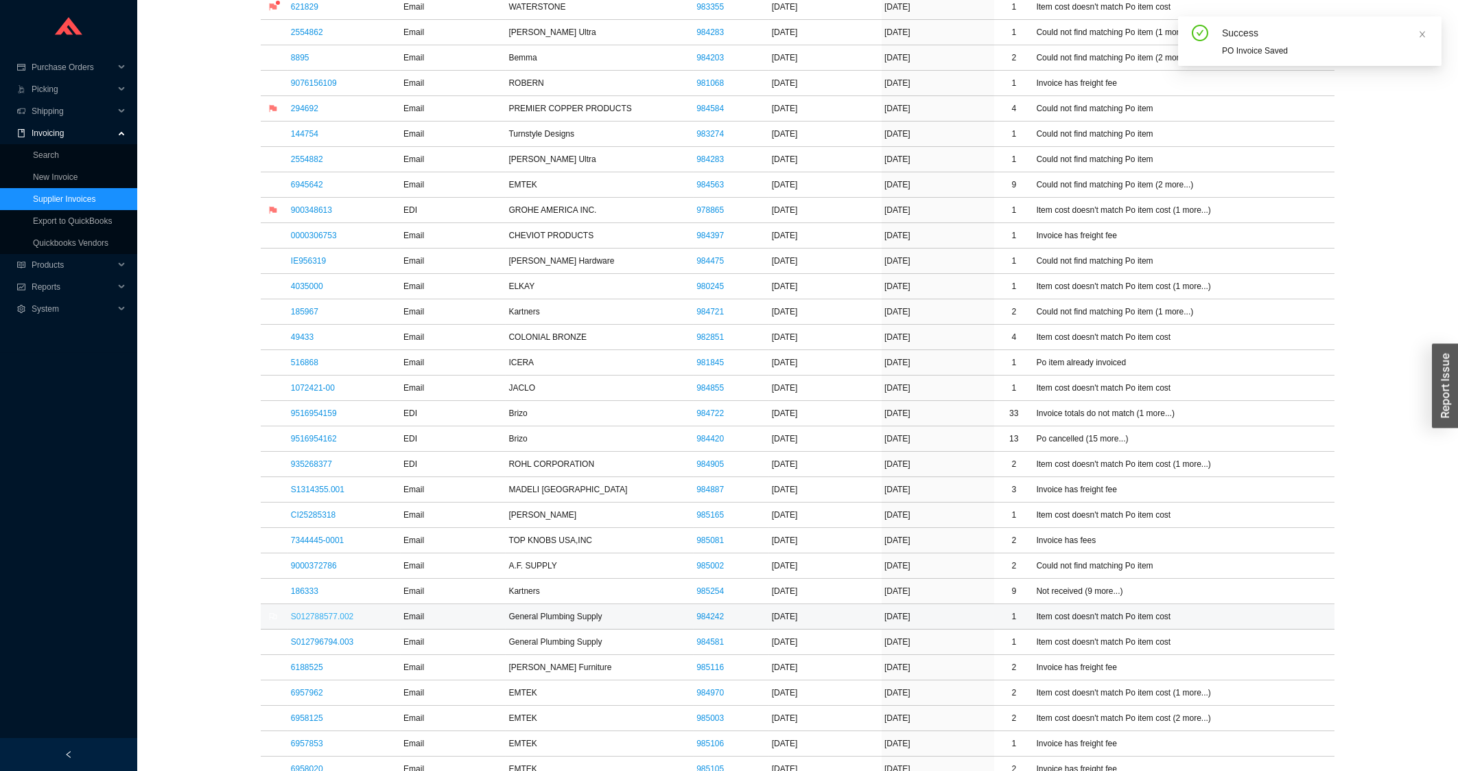
click at [294, 621] on link "S012788577.002" at bounding box center [322, 616] width 62 height 10
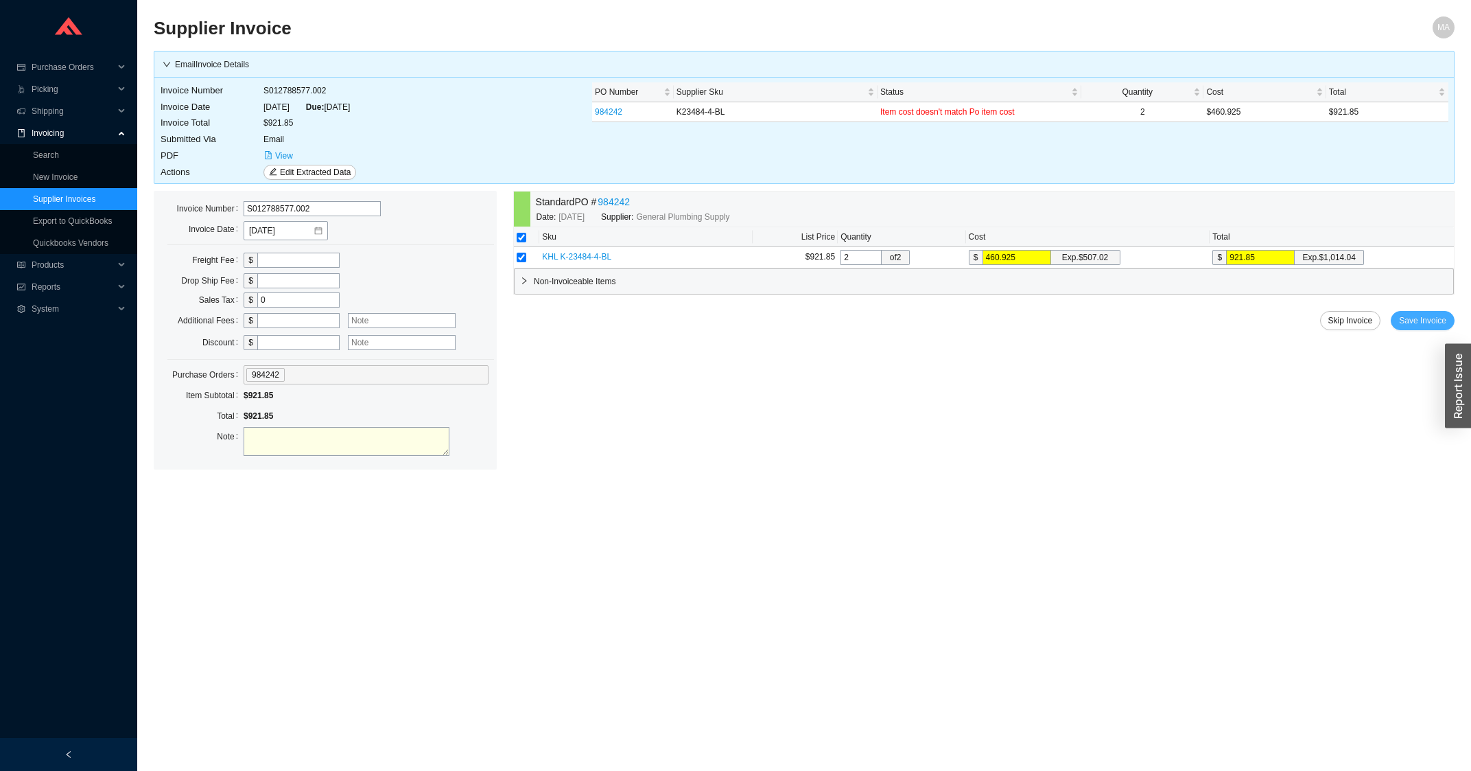
click at [1426, 315] on span "Save Invoice" at bounding box center [1422, 321] width 47 height 14
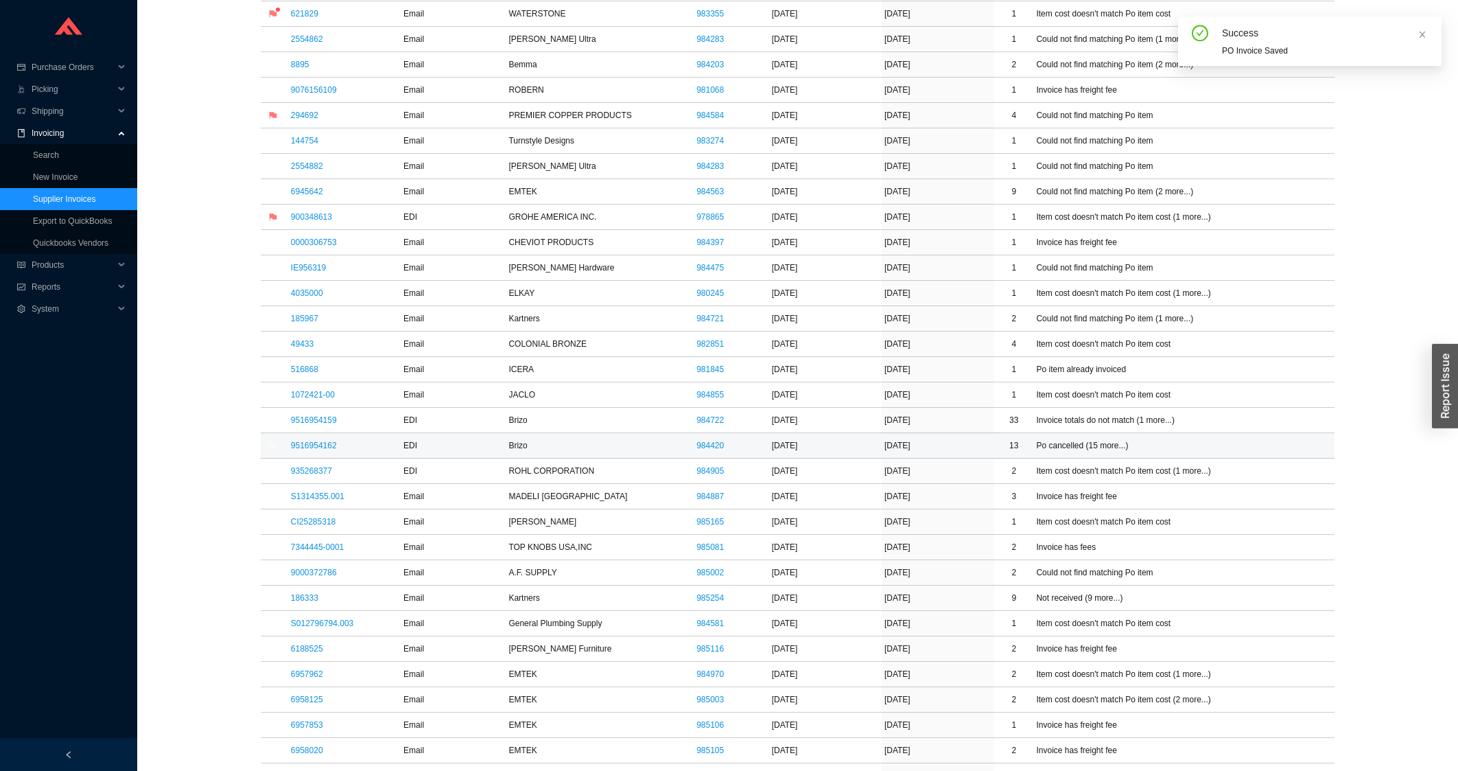
scroll to position [588, 0]
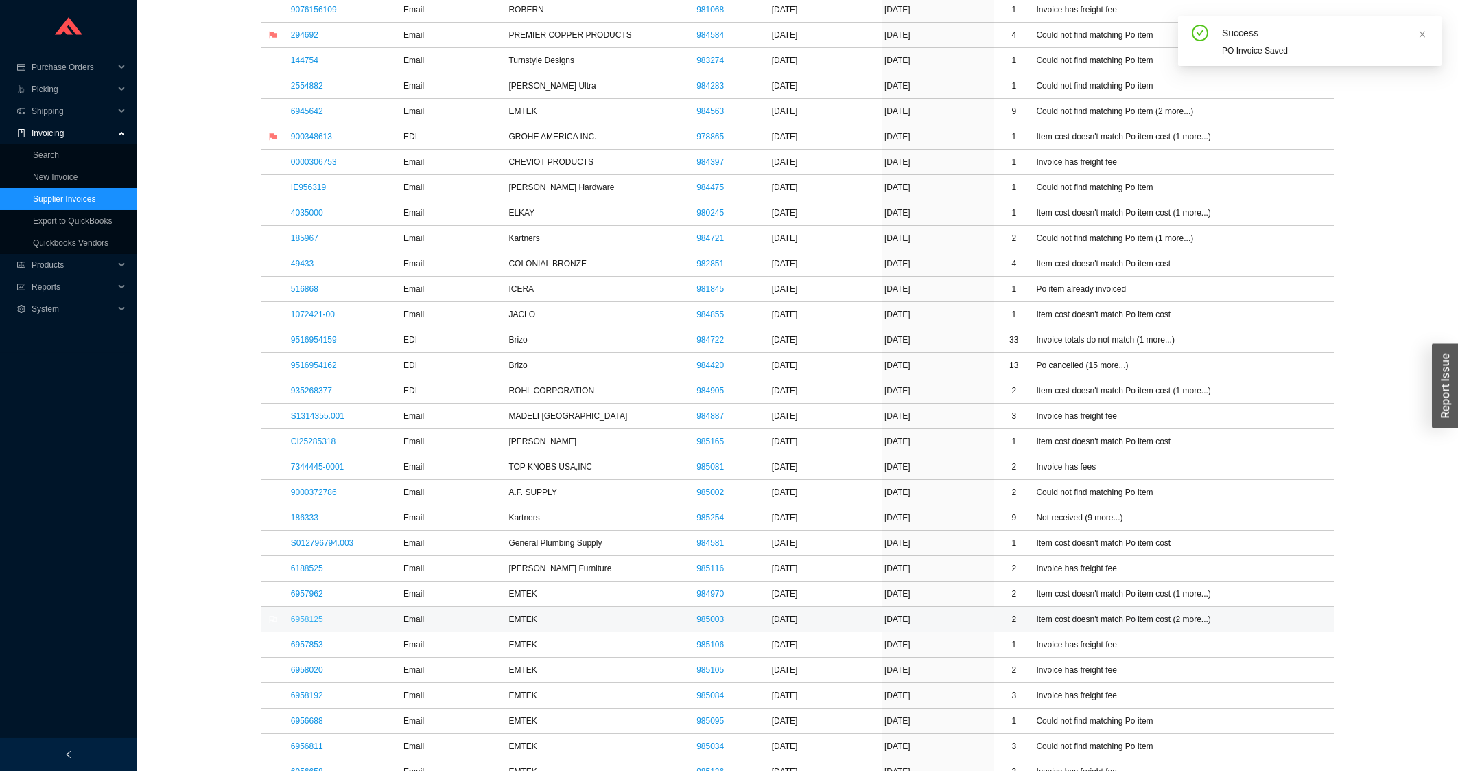
click at [316, 621] on link "6958125" at bounding box center [307, 619] width 32 height 10
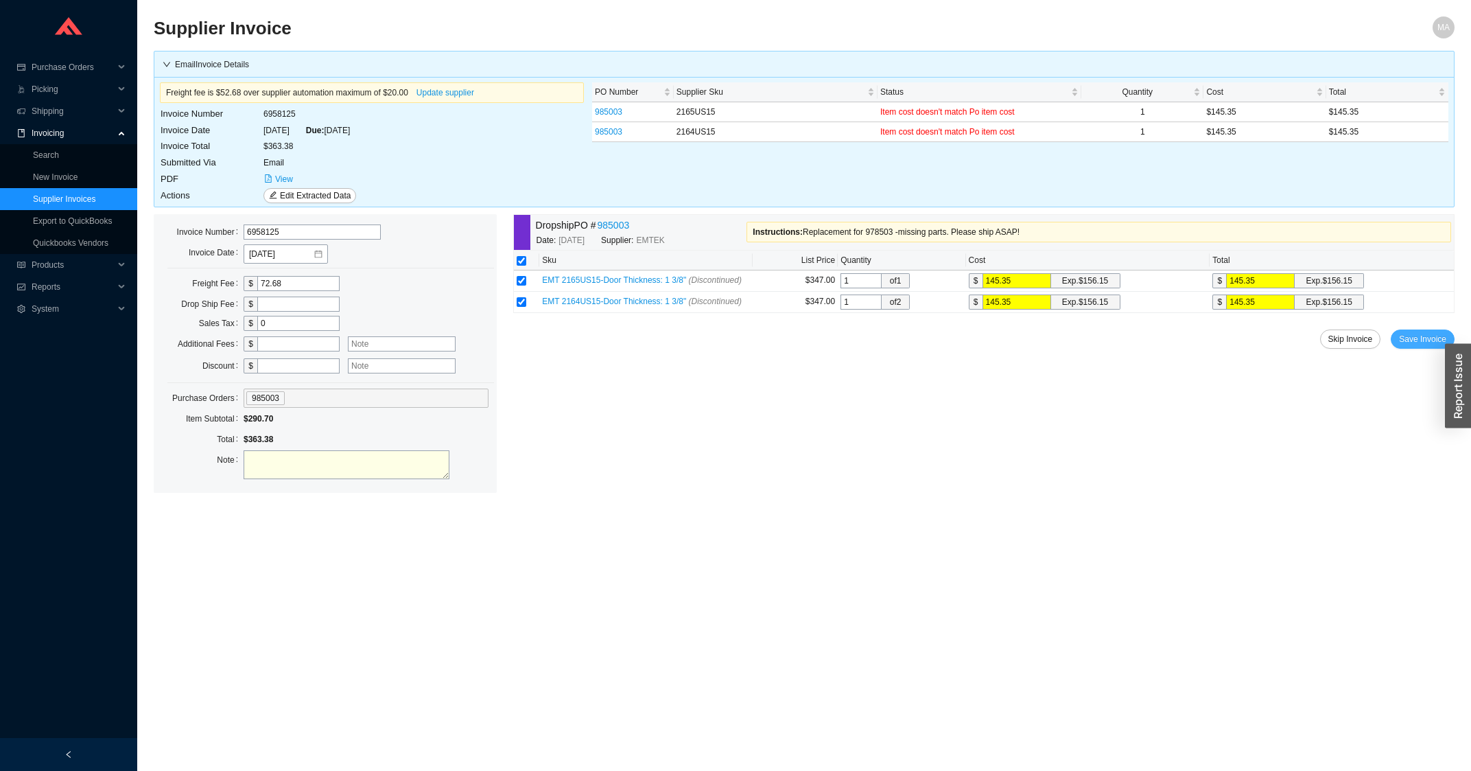
click at [1402, 342] on span "Save Invoice" at bounding box center [1422, 339] width 47 height 14
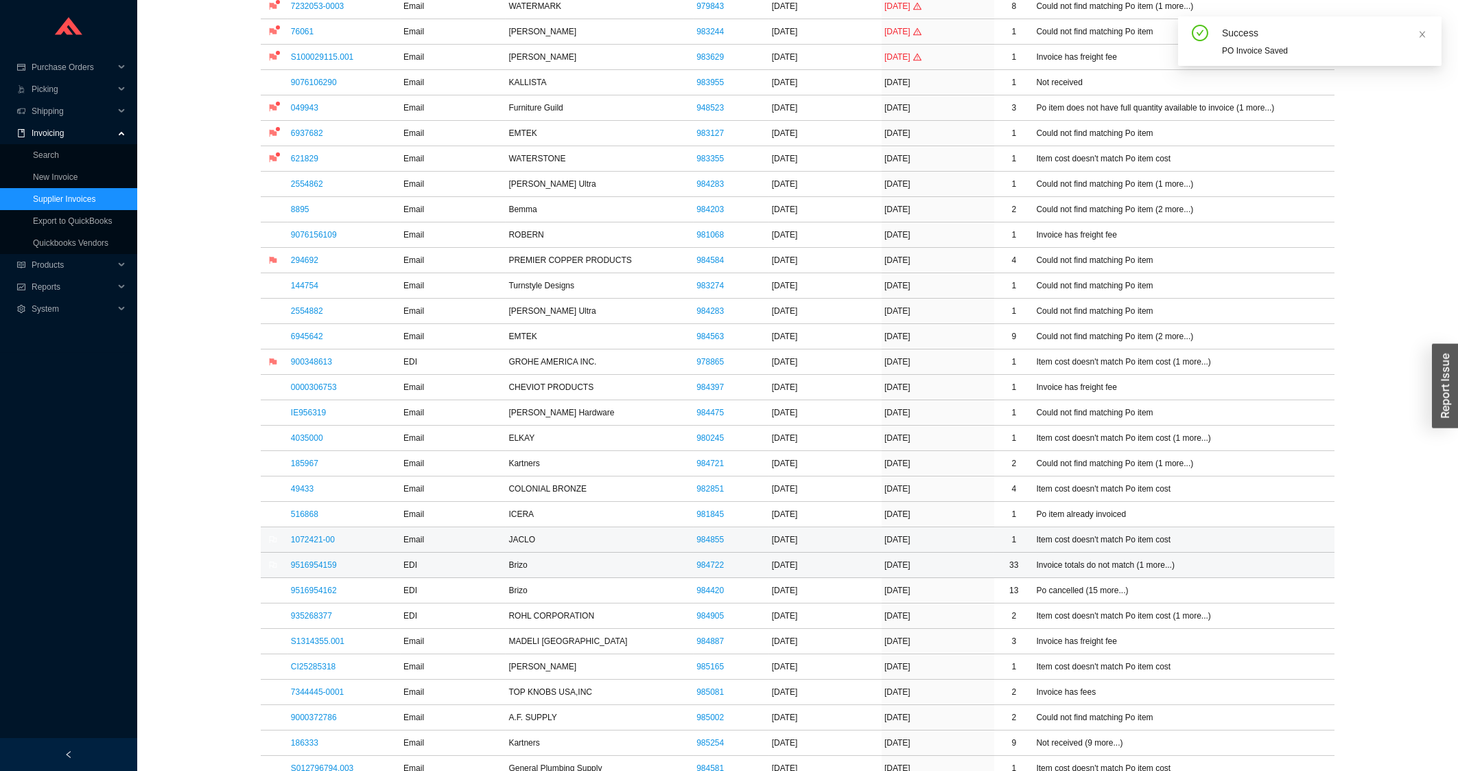
scroll to position [515, 0]
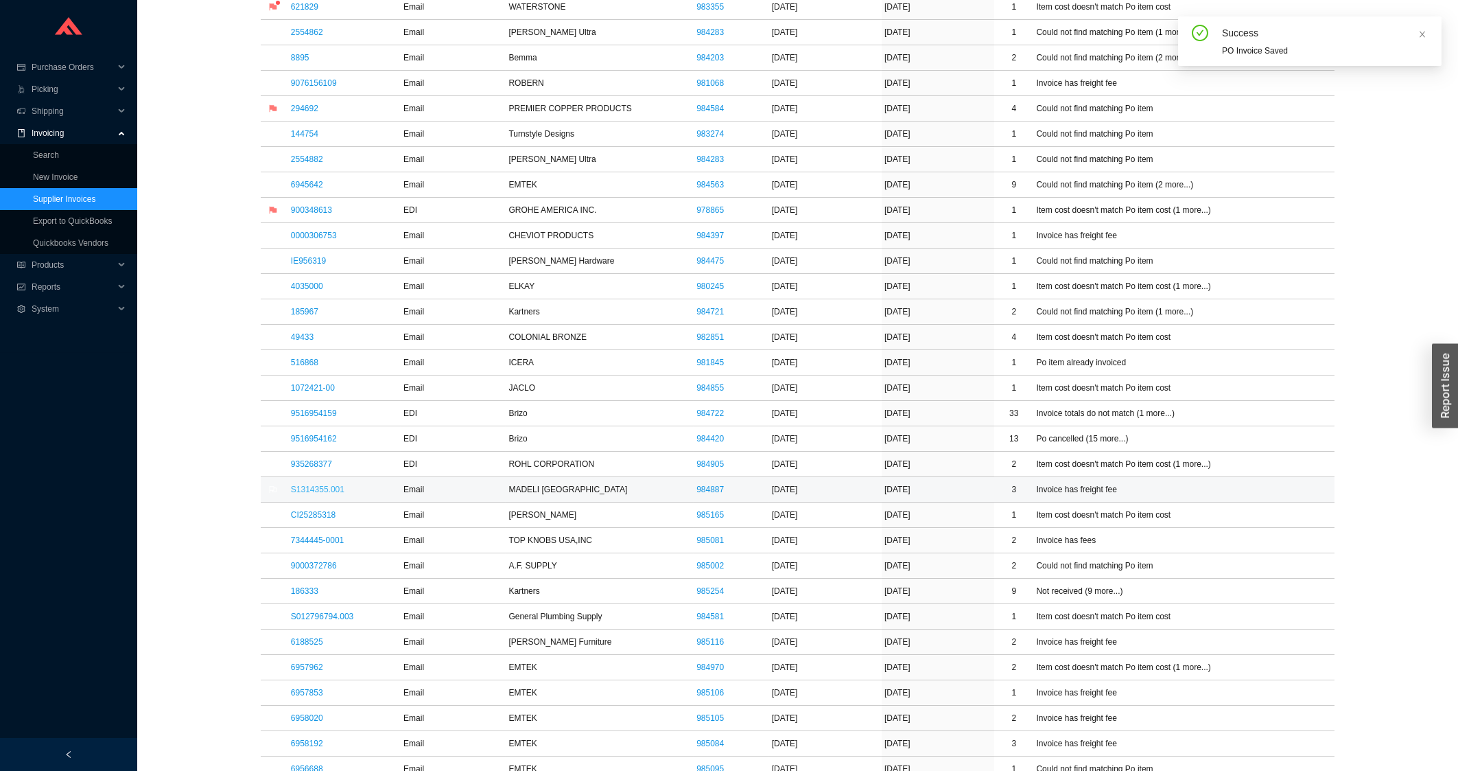
click at [298, 494] on link "S1314355.001" at bounding box center [318, 489] width 54 height 10
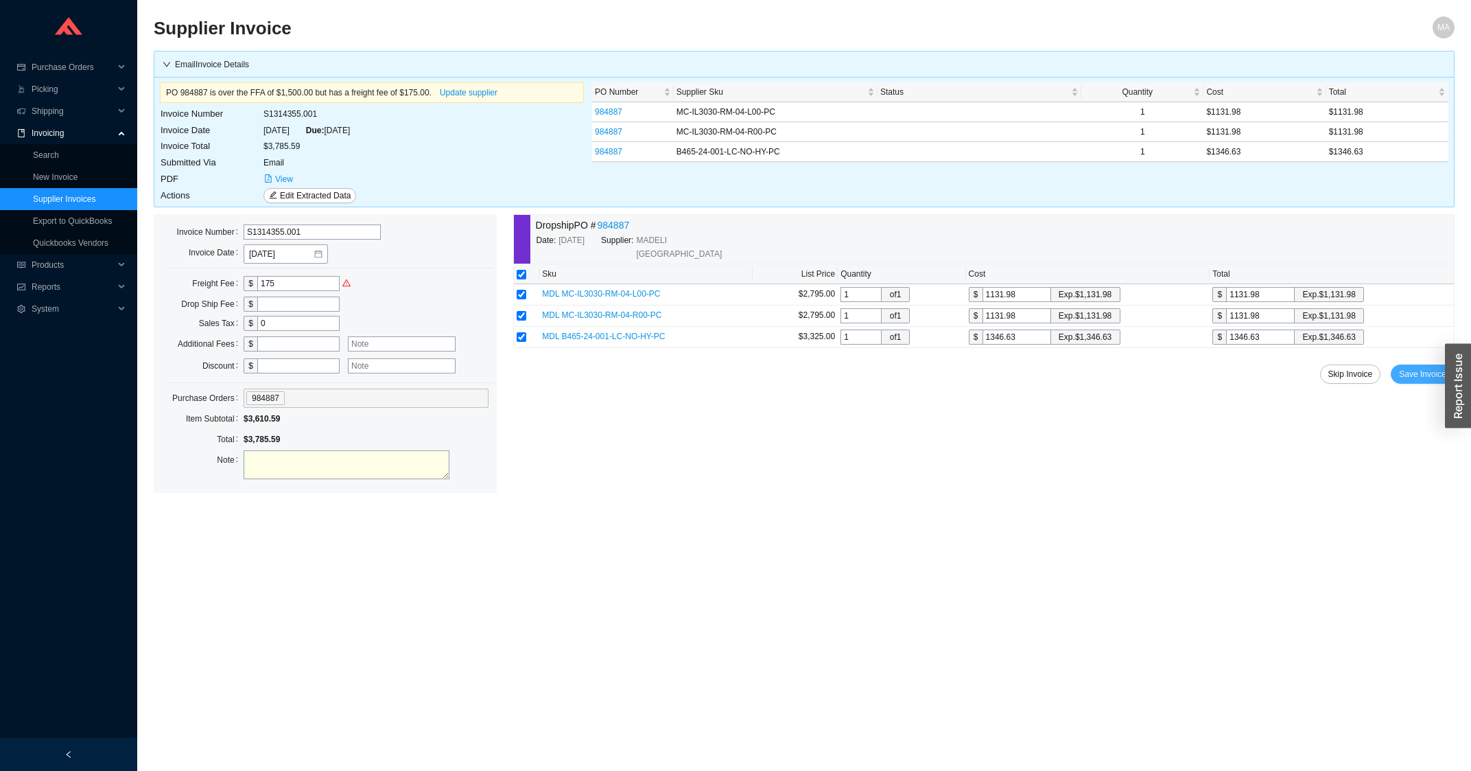
click at [1404, 367] on span "Save Invoice" at bounding box center [1422, 374] width 47 height 14
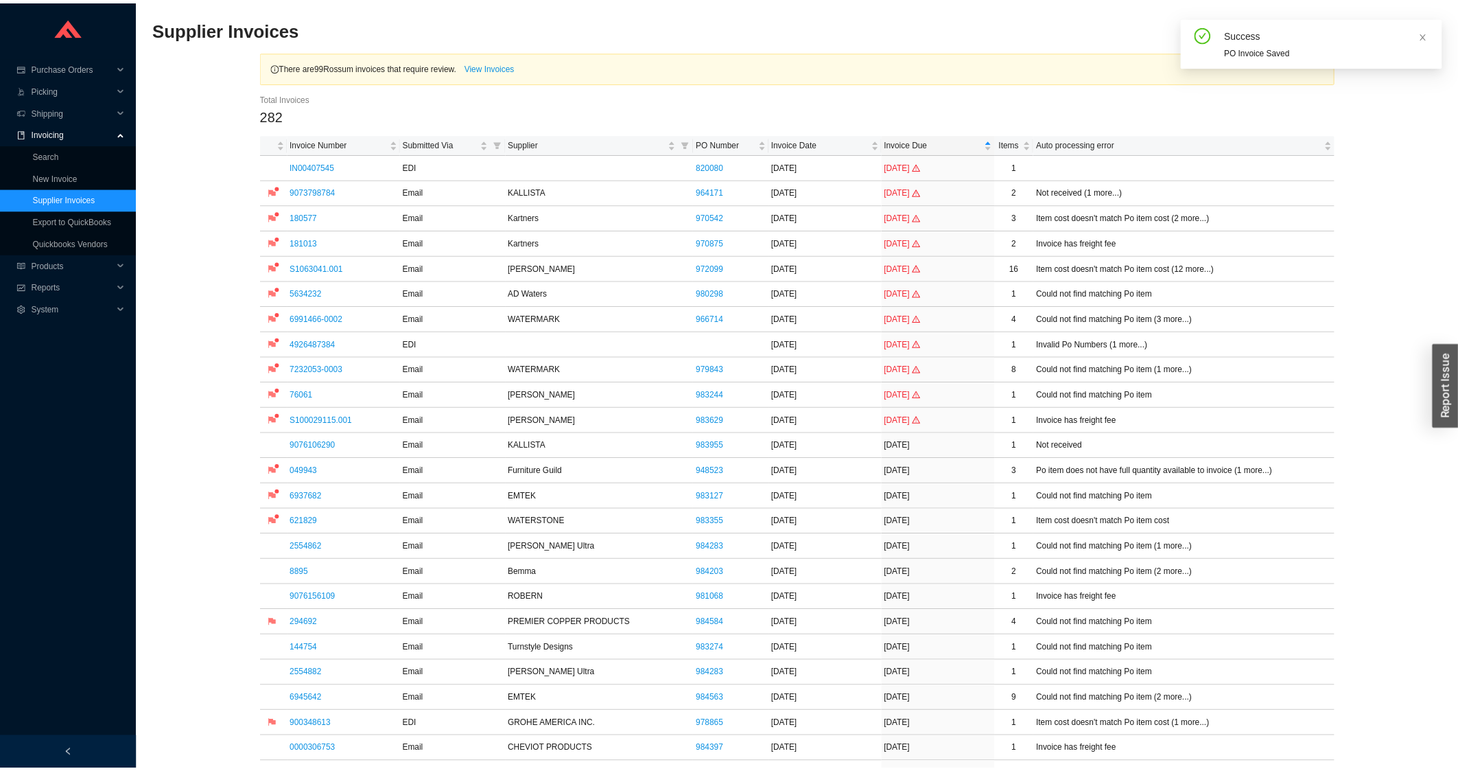
scroll to position [588, 0]
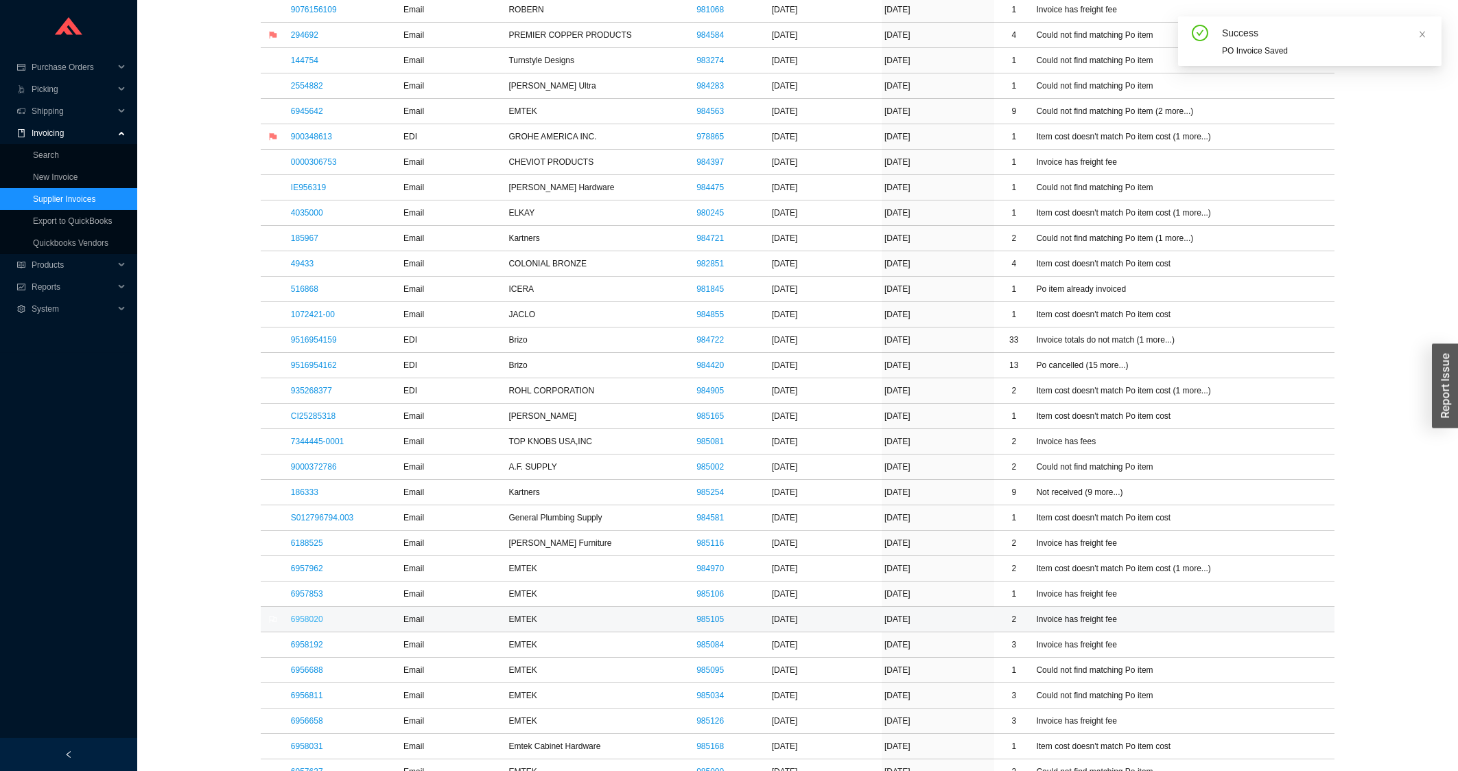
click at [294, 621] on link "6958020" at bounding box center [307, 619] width 32 height 10
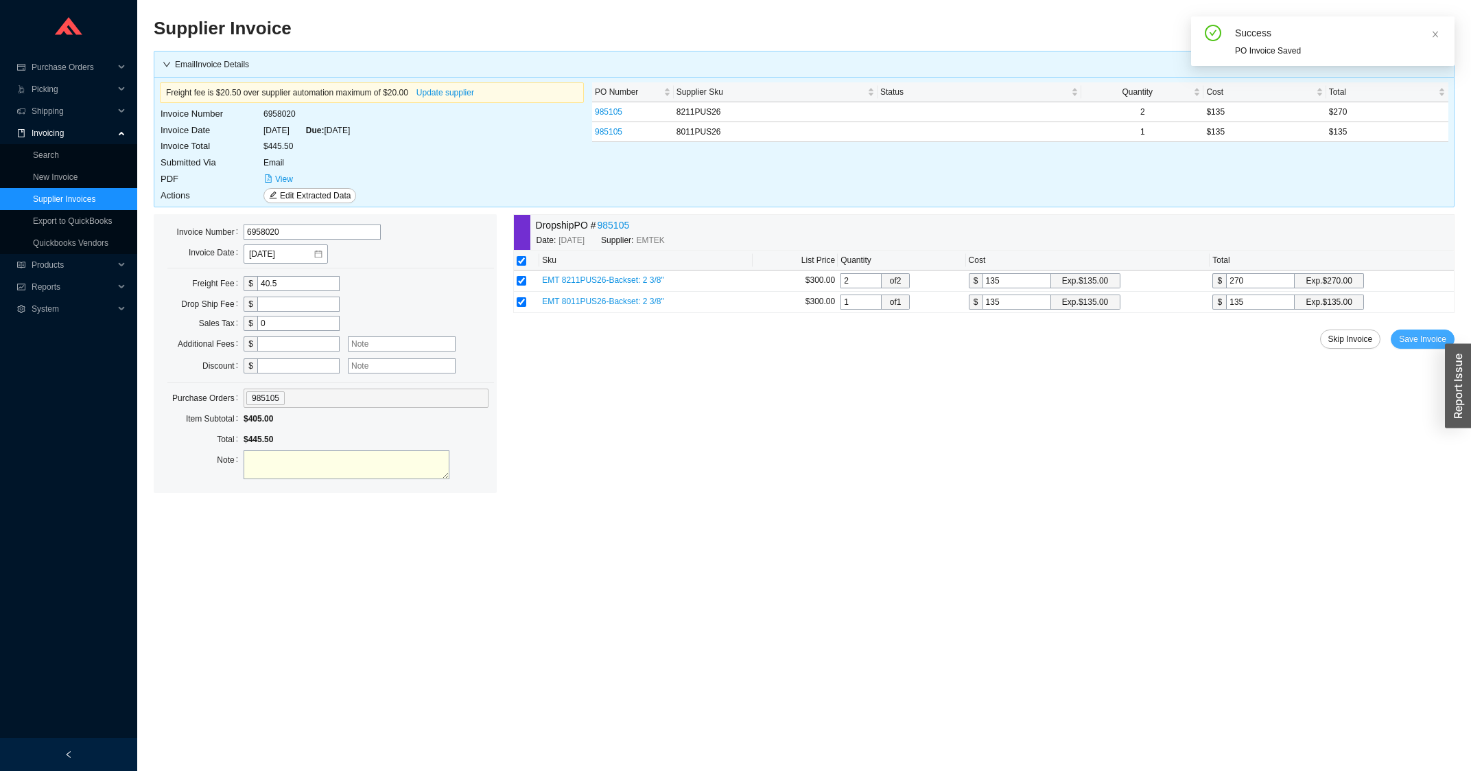
click at [1418, 335] on span "Save Invoice" at bounding box center [1422, 339] width 47 height 14
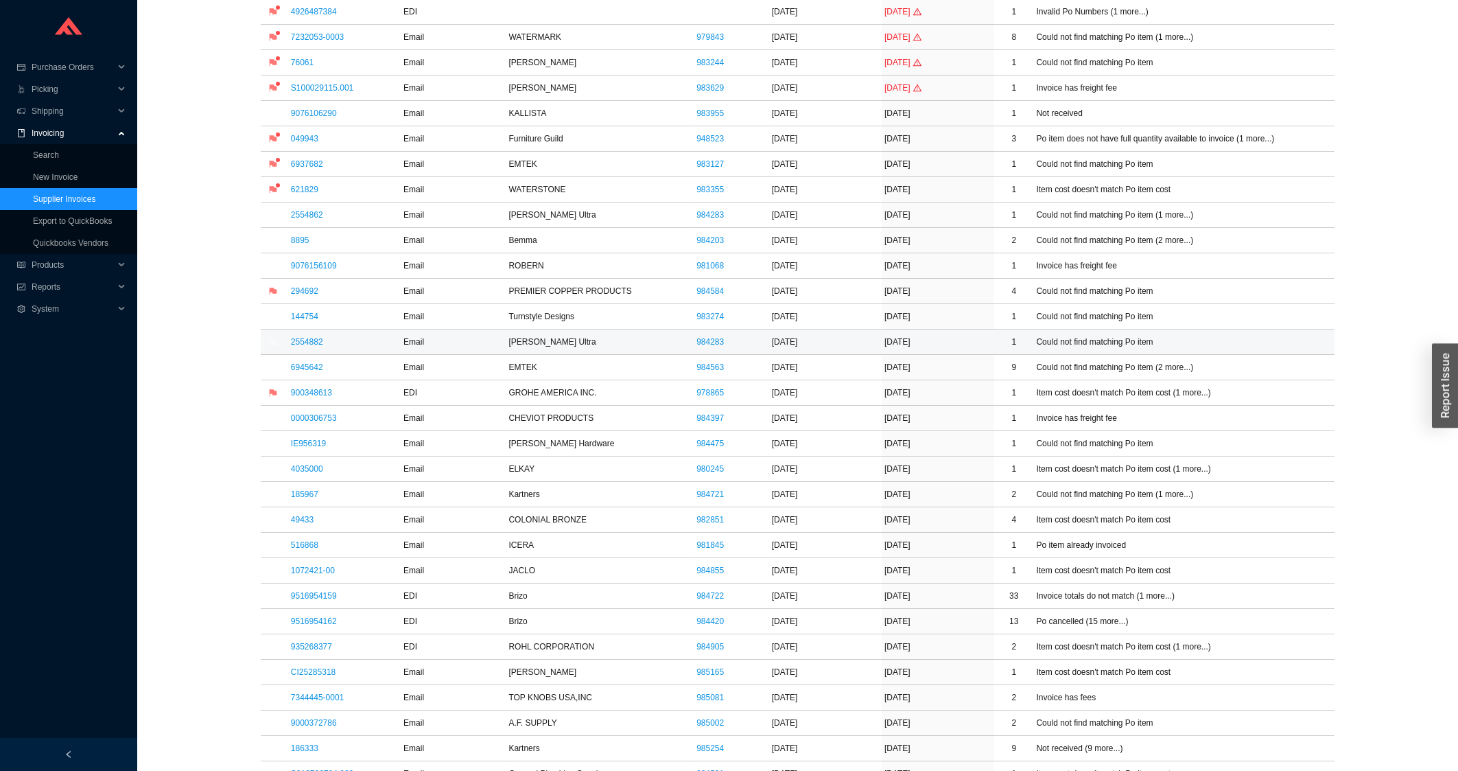
scroll to position [441, 0]
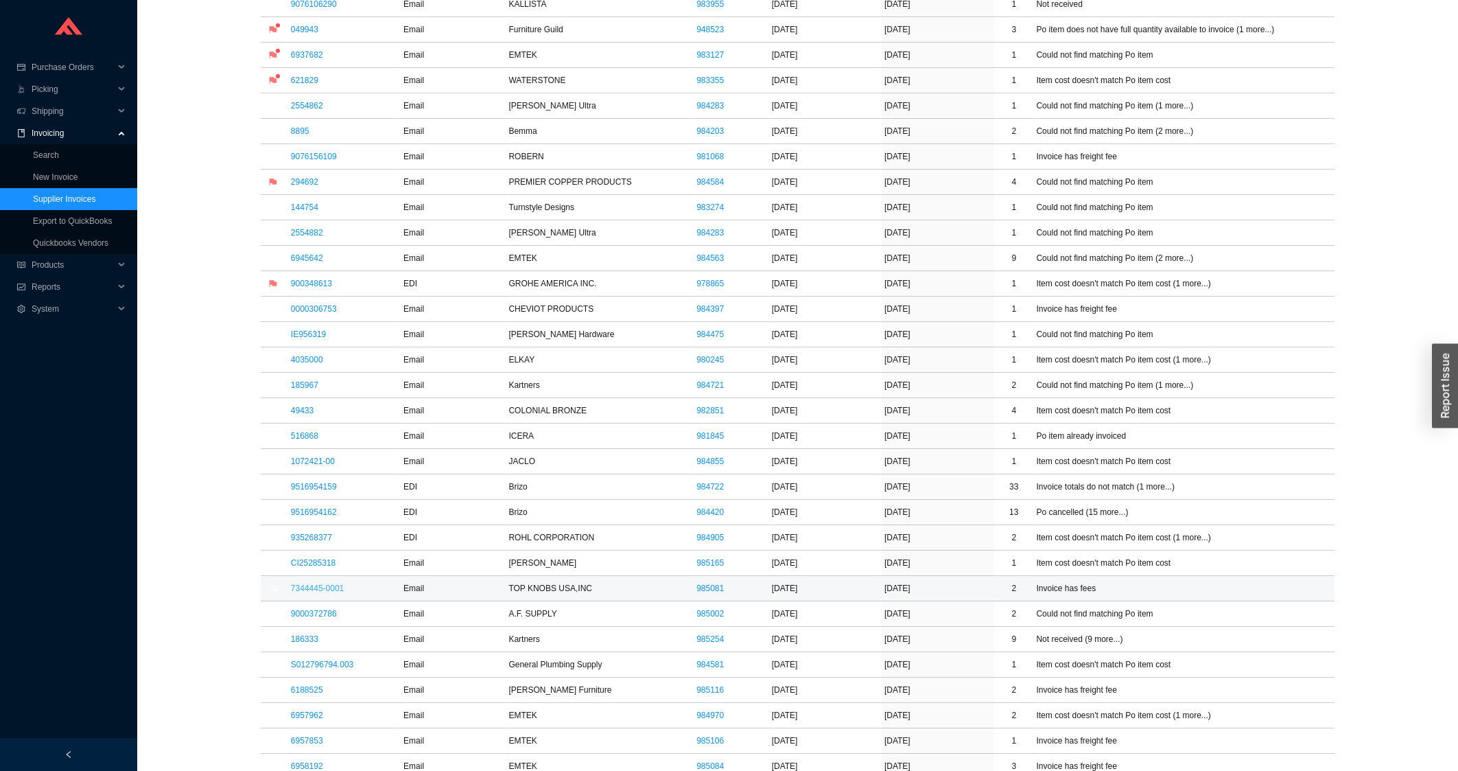
click at [302, 589] on link "7344445-0001" at bounding box center [317, 588] width 53 height 10
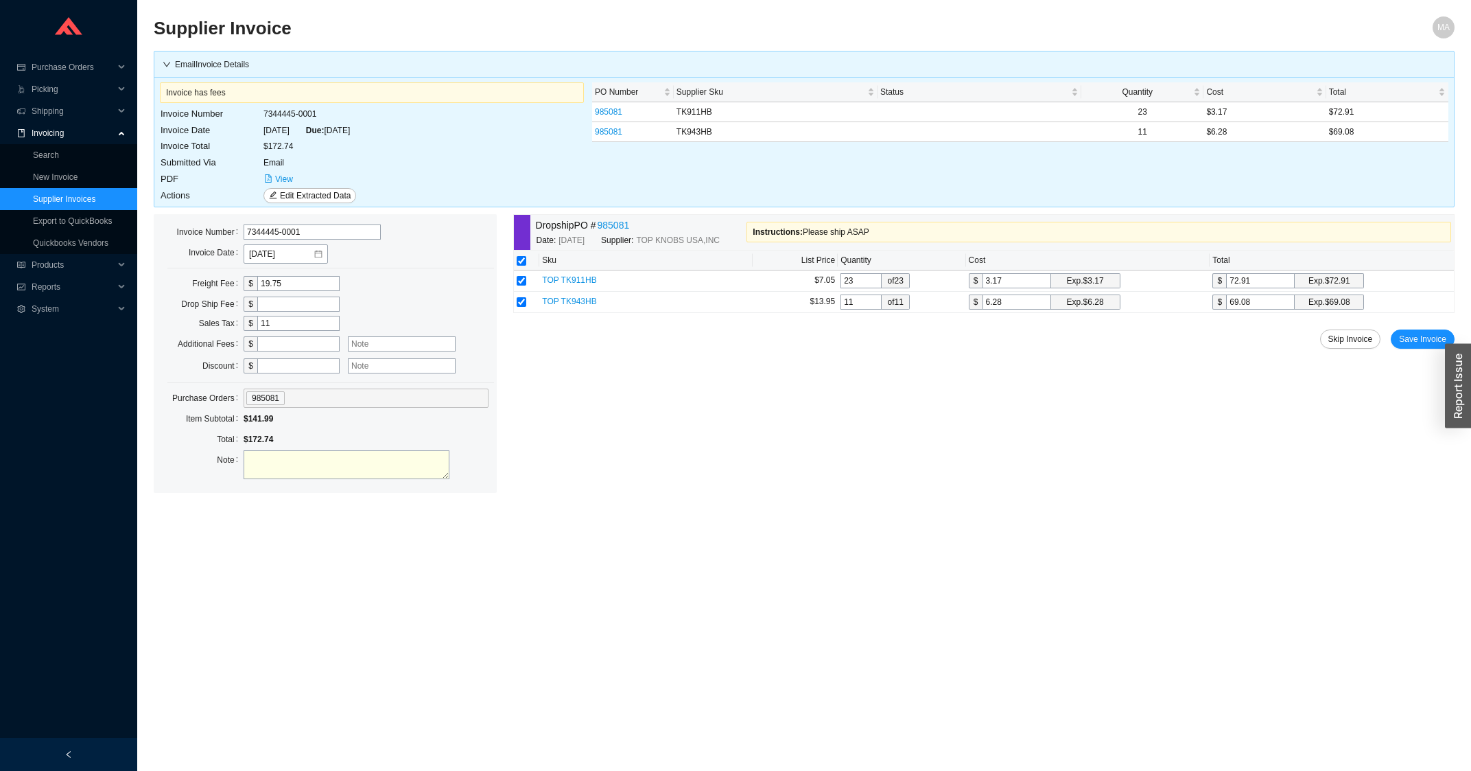
click at [623, 228] on link "985081" at bounding box center [614, 226] width 32 height 16
click at [670, 459] on div "Dropship PO # 985081 Date: [DATE] Supplier: TOP KNOBS [GEOGRAPHIC_DATA],INC Ins…" at bounding box center [983, 353] width 941 height 279
click at [284, 176] on span "View" at bounding box center [284, 179] width 18 height 14
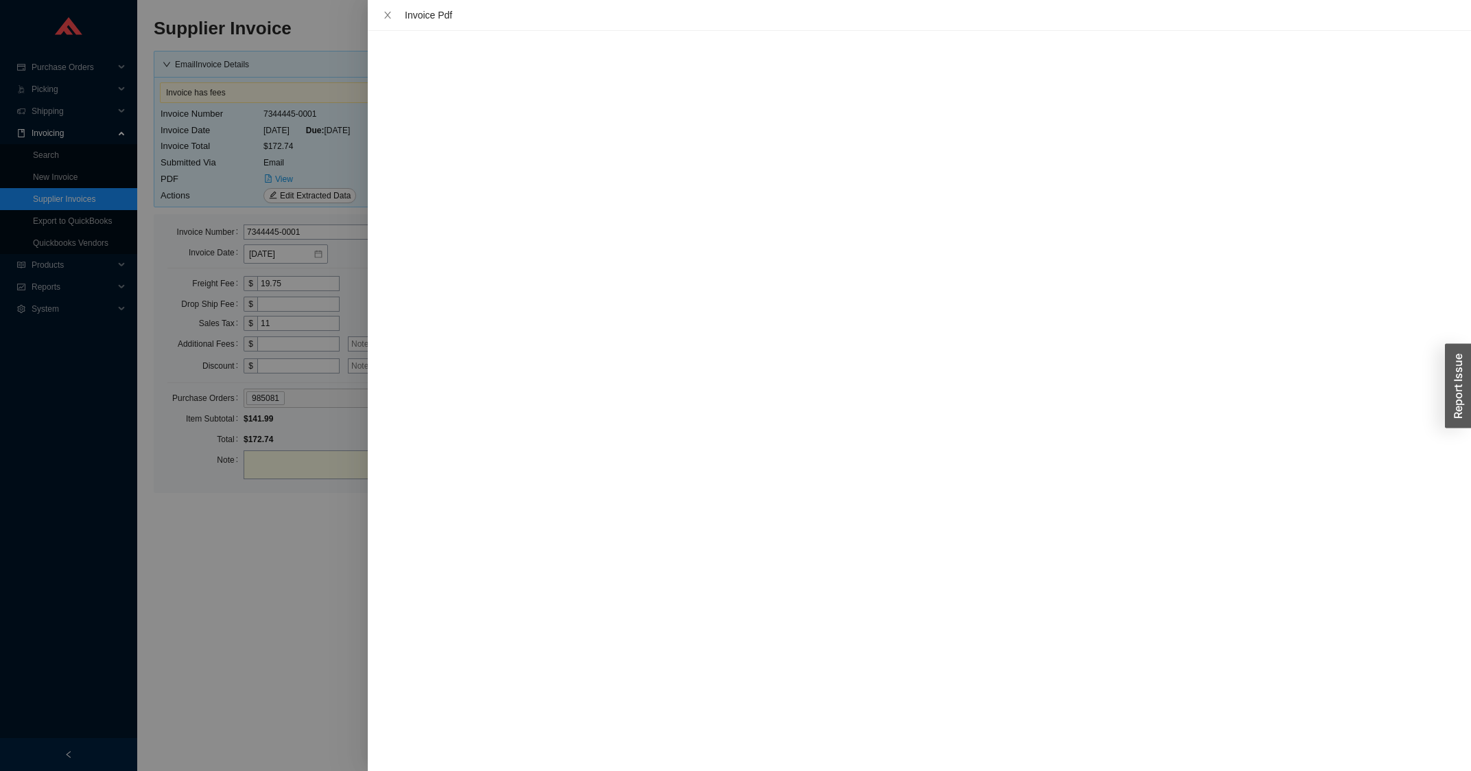
click at [287, 694] on div at bounding box center [735, 385] width 1471 height 771
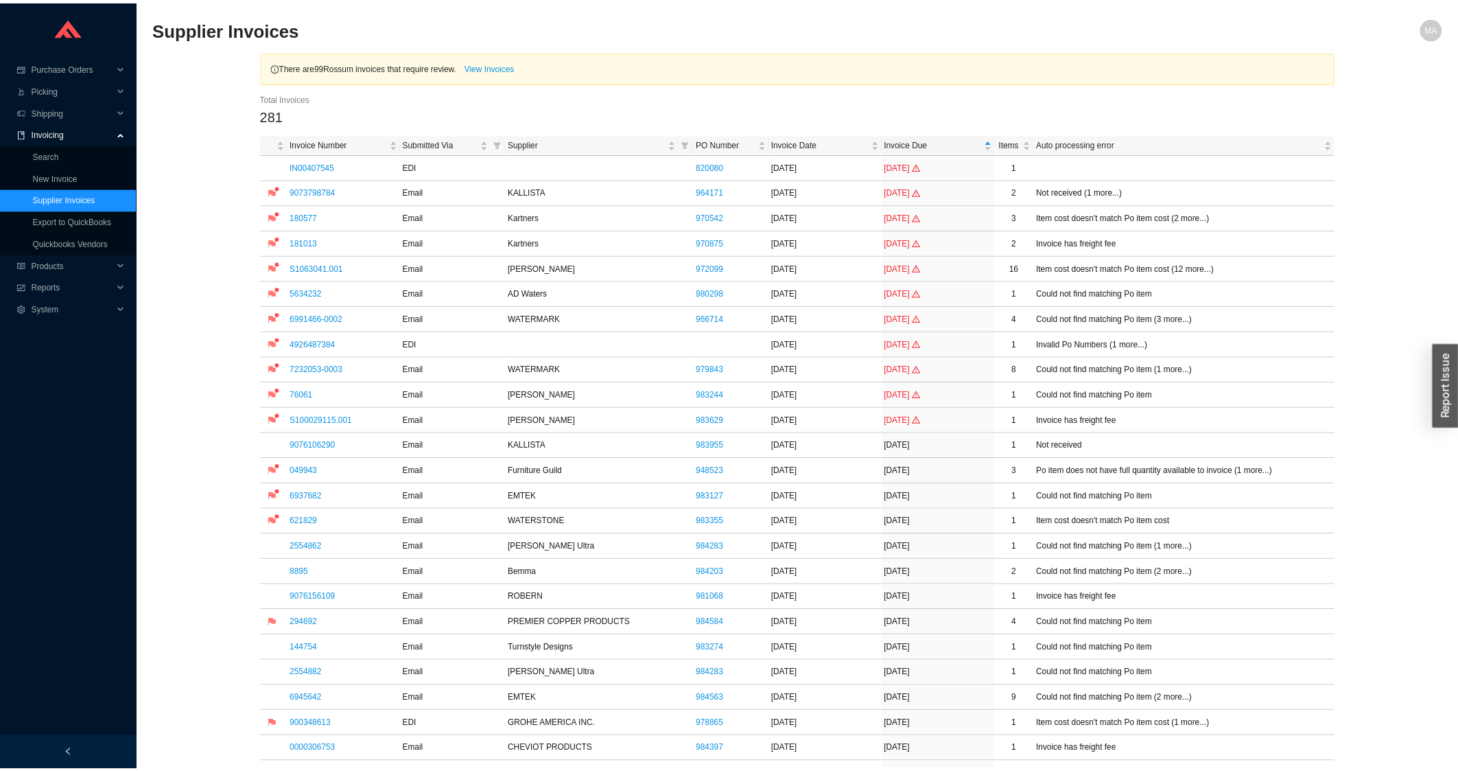
scroll to position [441, 0]
